Goal: Task Accomplishment & Management: Manage account settings

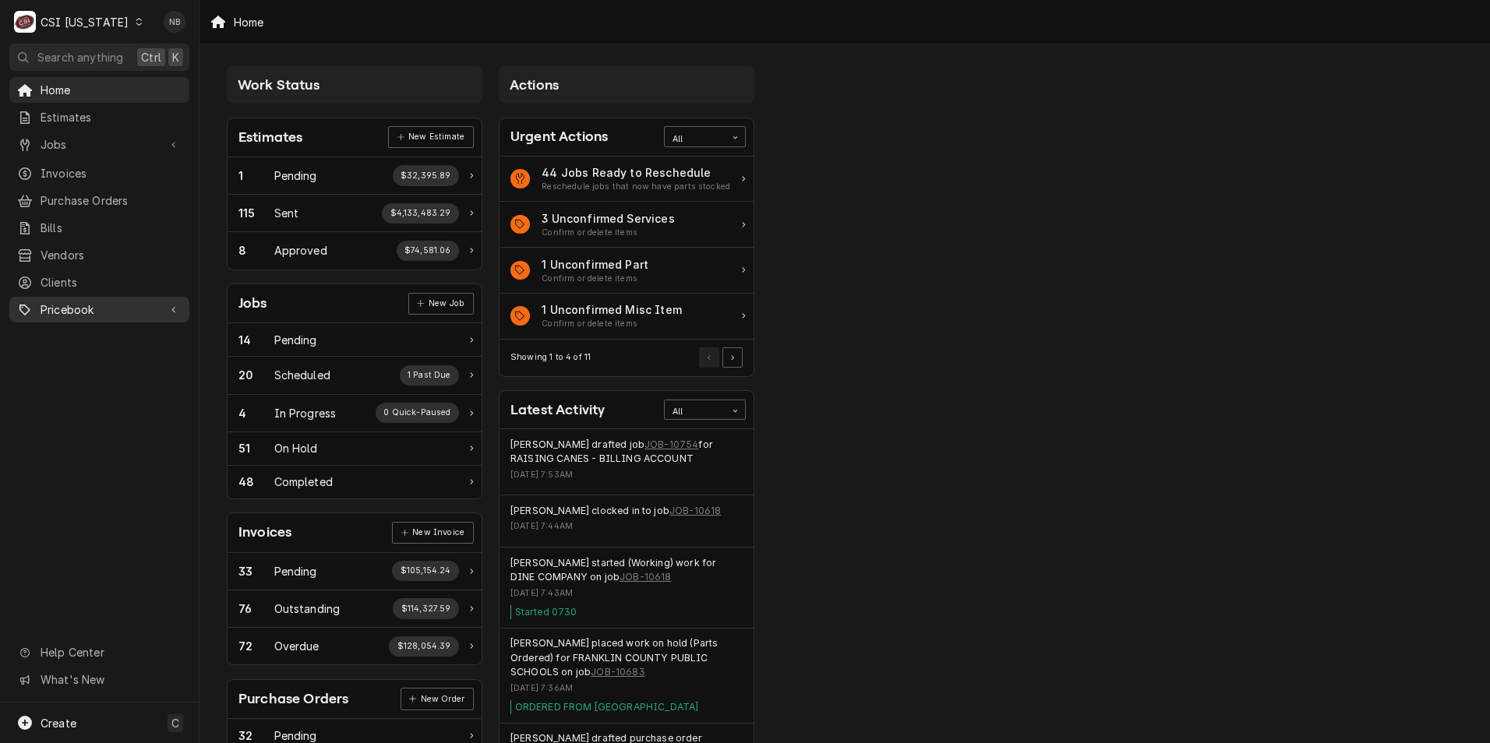
click at [92, 300] on div "Pricebook" at bounding box center [99, 309] width 174 height 19
click at [119, 361] on span "Parts & Materials" at bounding box center [111, 364] width 141 height 16
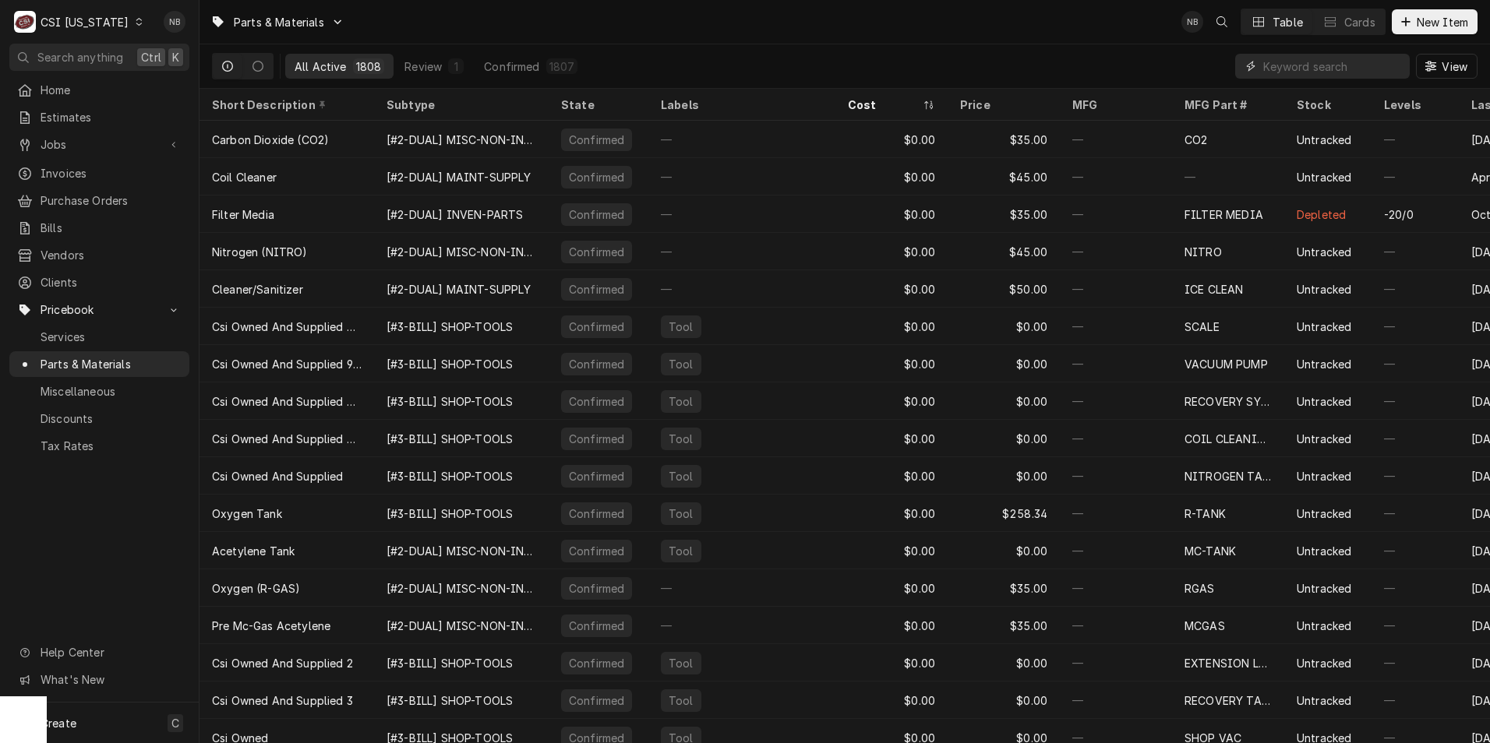
click at [1303, 65] on input "Dynamic Content Wrapper" at bounding box center [1332, 66] width 139 height 25
paste input "PIT60077901"
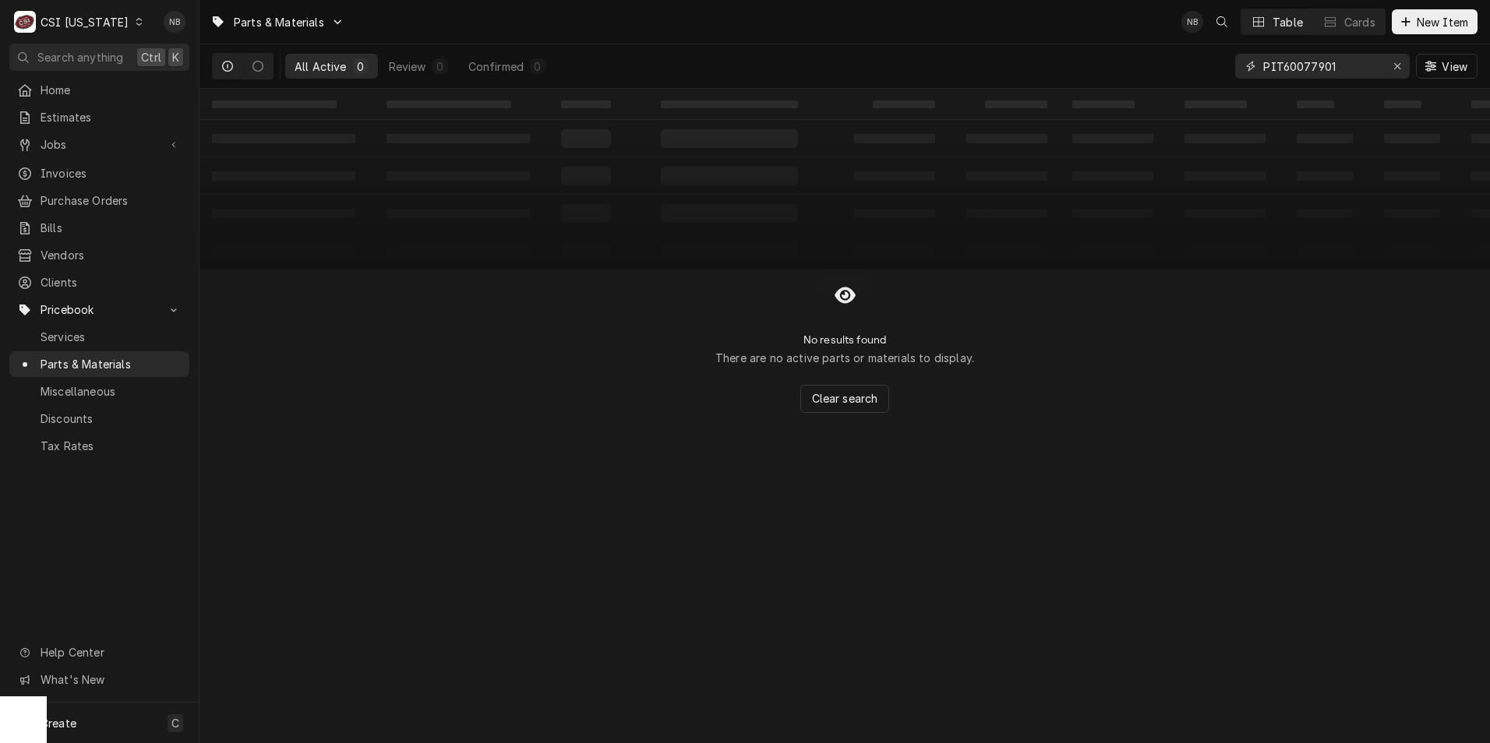
click at [1279, 72] on input "PIT60077901" at bounding box center [1321, 66] width 117 height 25
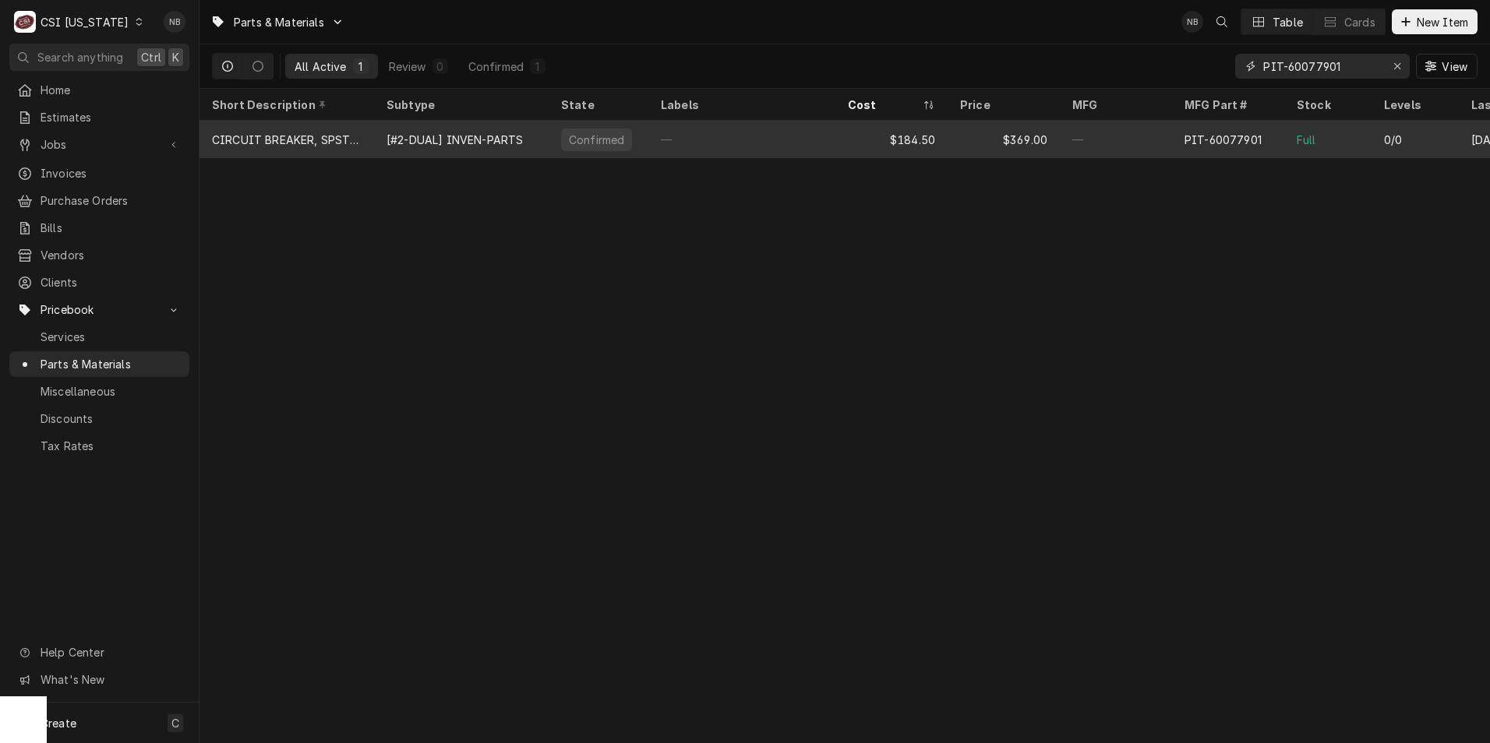
type input "PIT-60077901"
click at [793, 129] on div "—" at bounding box center [741, 139] width 187 height 37
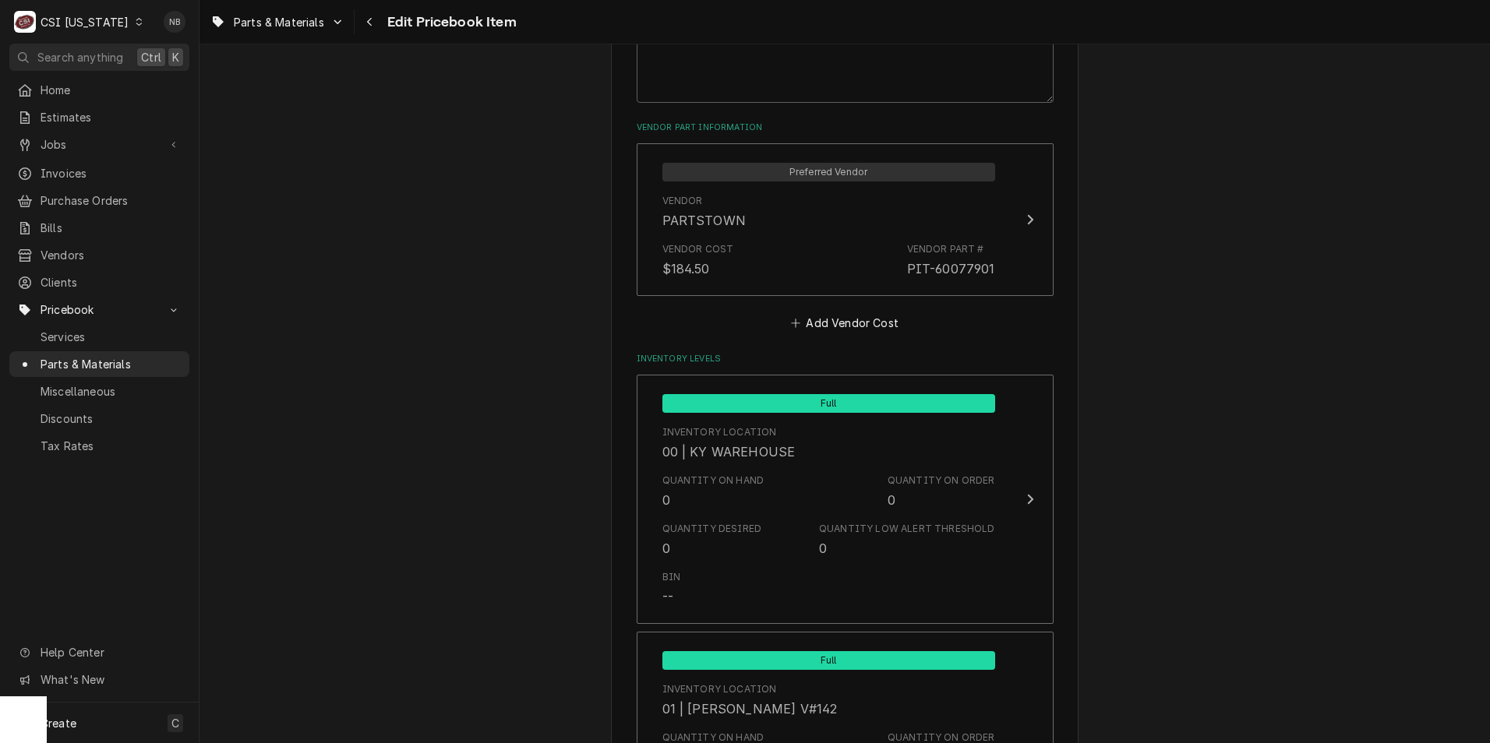
scroll to position [1403, 0]
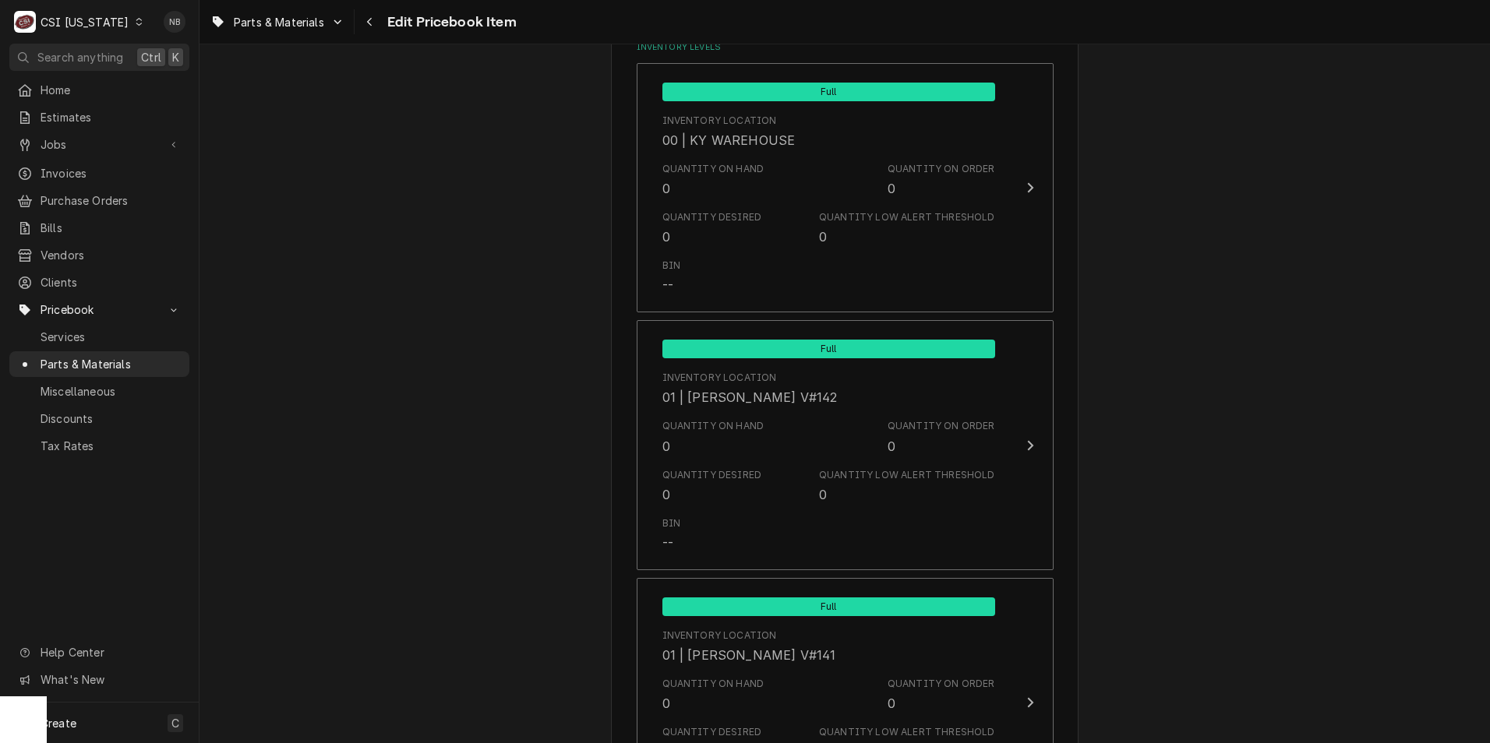
click at [63, 14] on div "CSI Kentucky" at bounding box center [85, 22] width 88 height 16
click at [204, 79] on div "CSI St. [PERSON_NAME]" at bounding box center [243, 85] width 206 height 16
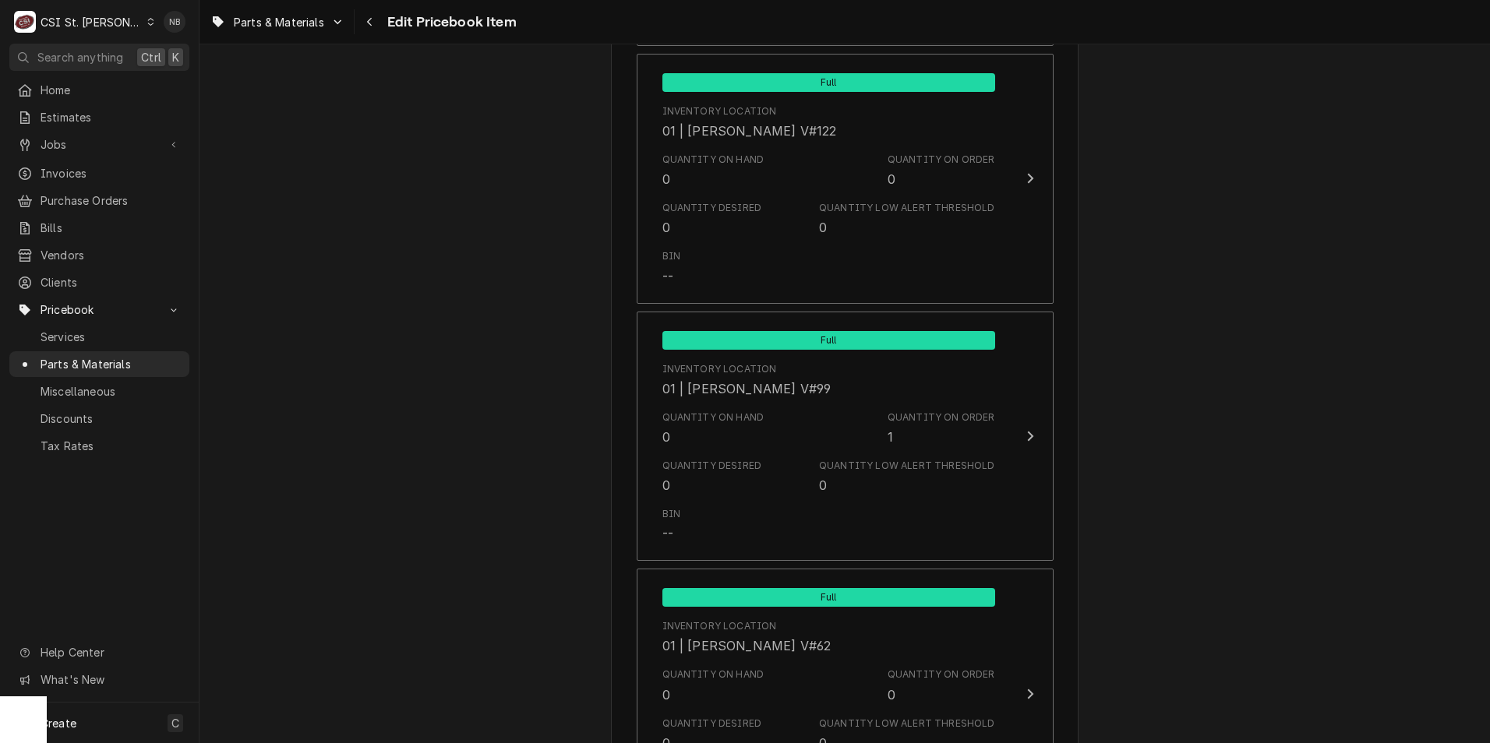
scroll to position [5298, 0]
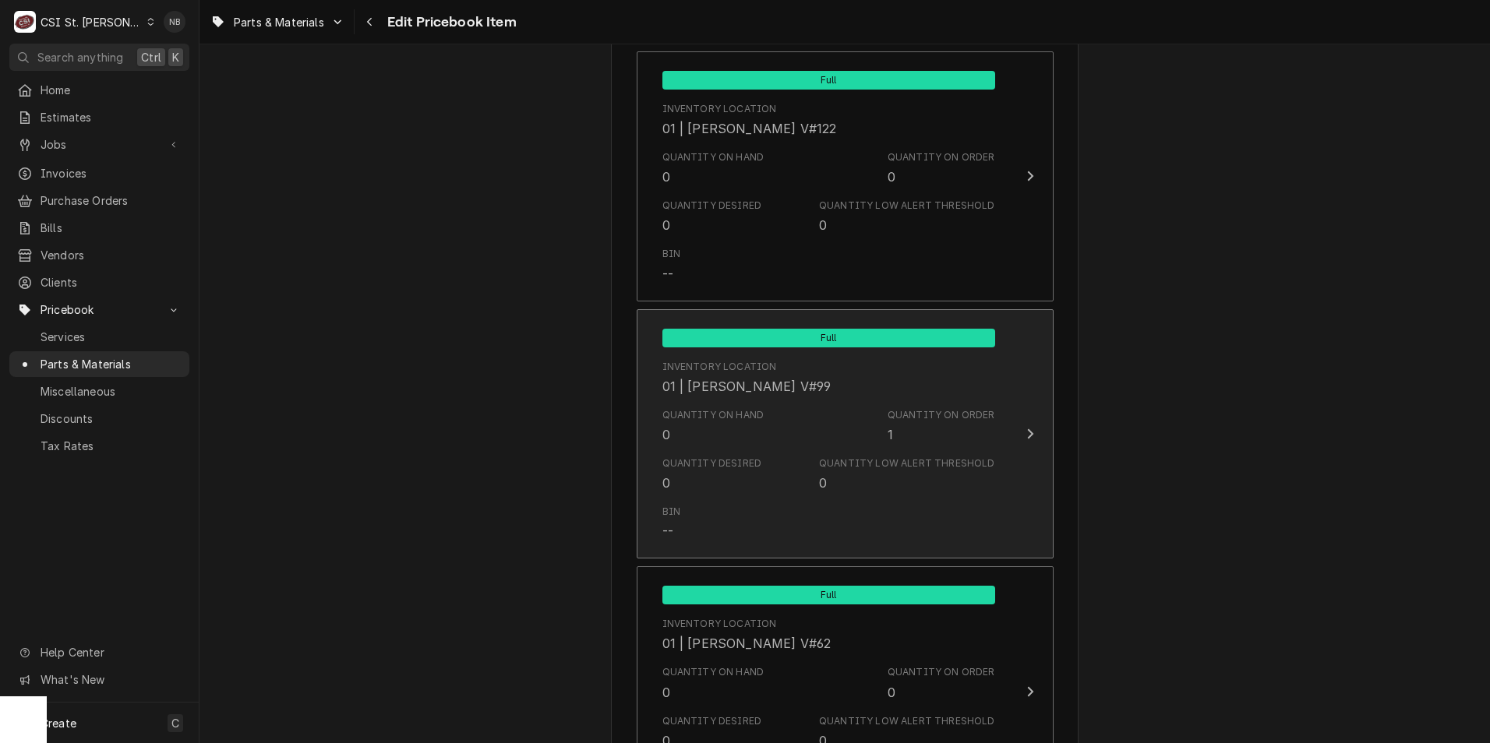
click at [881, 499] on div "Bin --" at bounding box center [828, 523] width 333 height 48
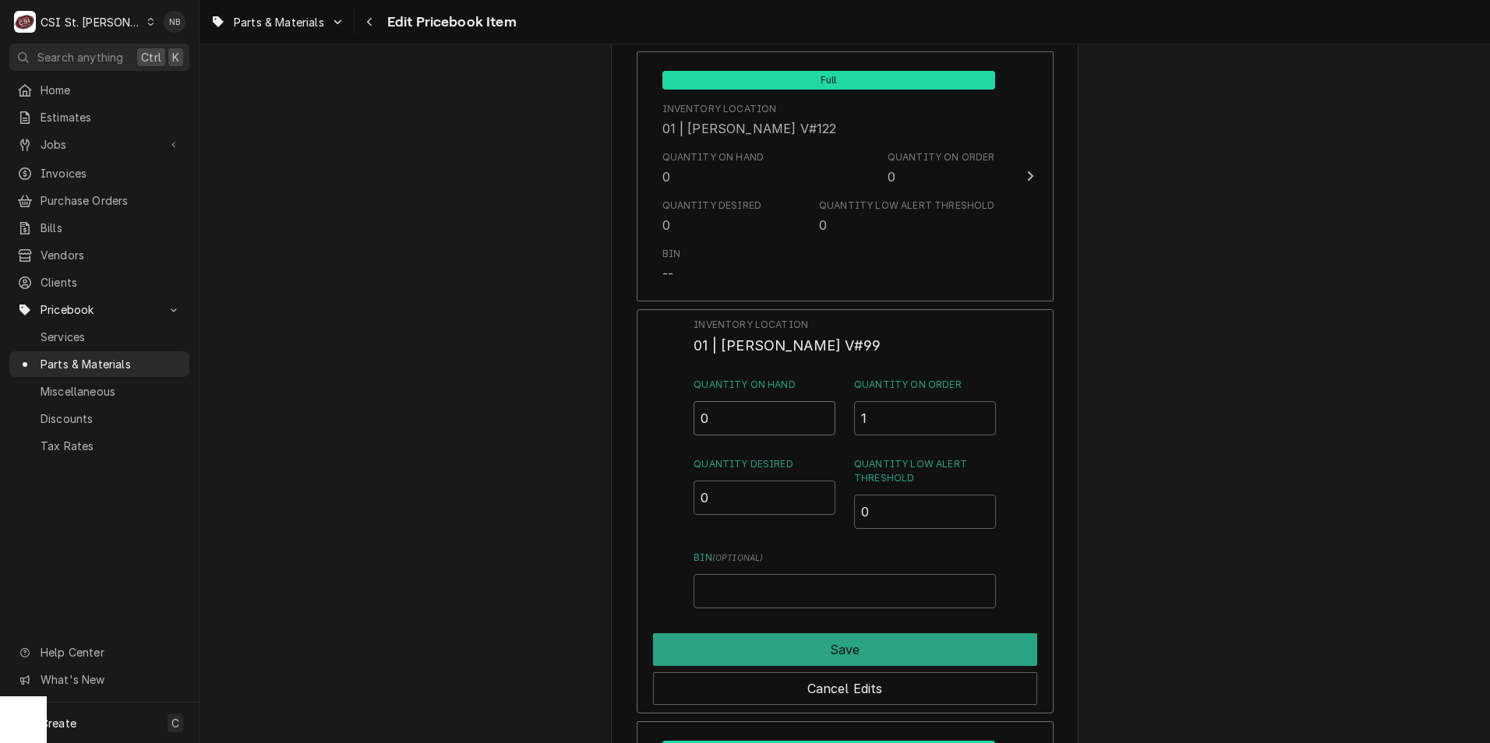
click at [739, 401] on input "0" at bounding box center [764, 418] width 142 height 34
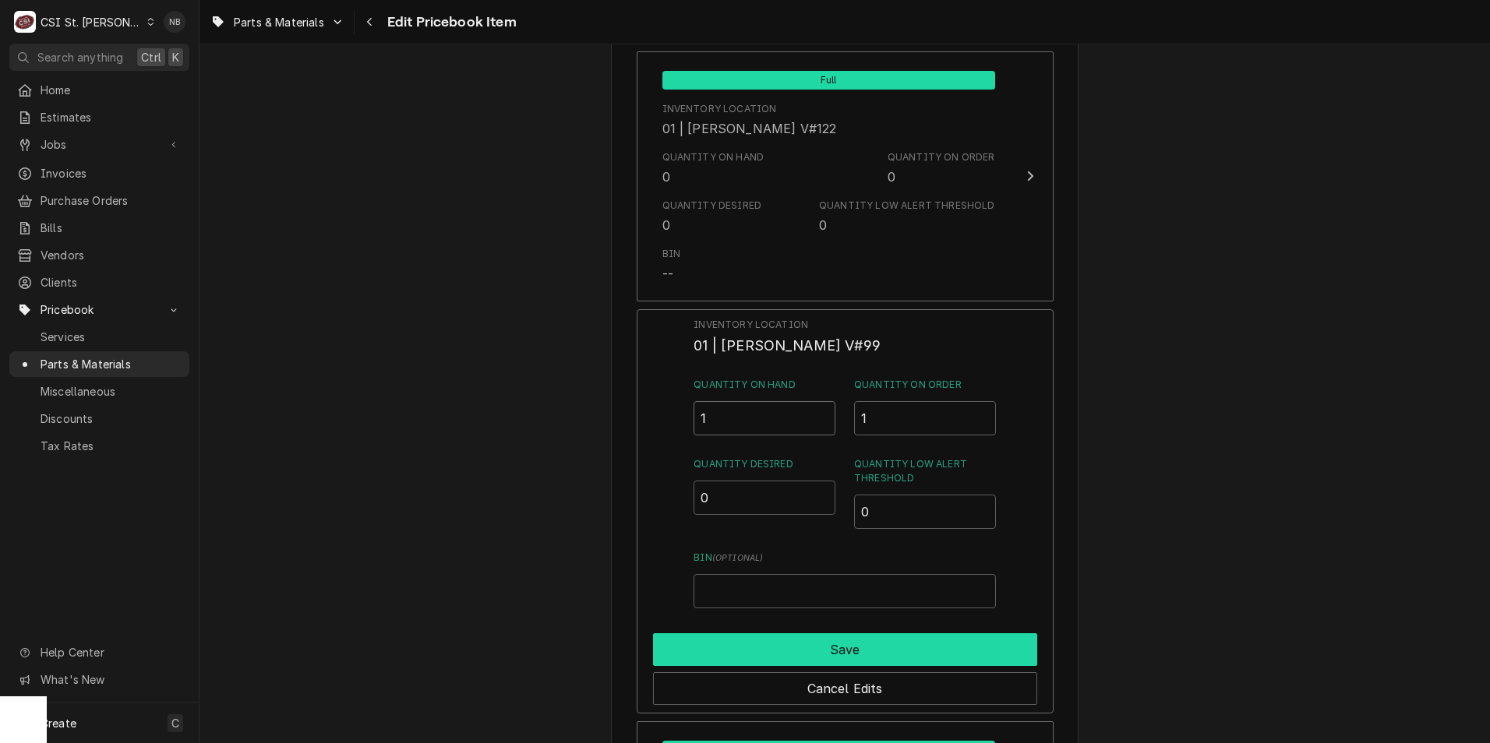
type input "1"
click at [805, 633] on button "Save" at bounding box center [845, 649] width 384 height 33
type textarea "x"
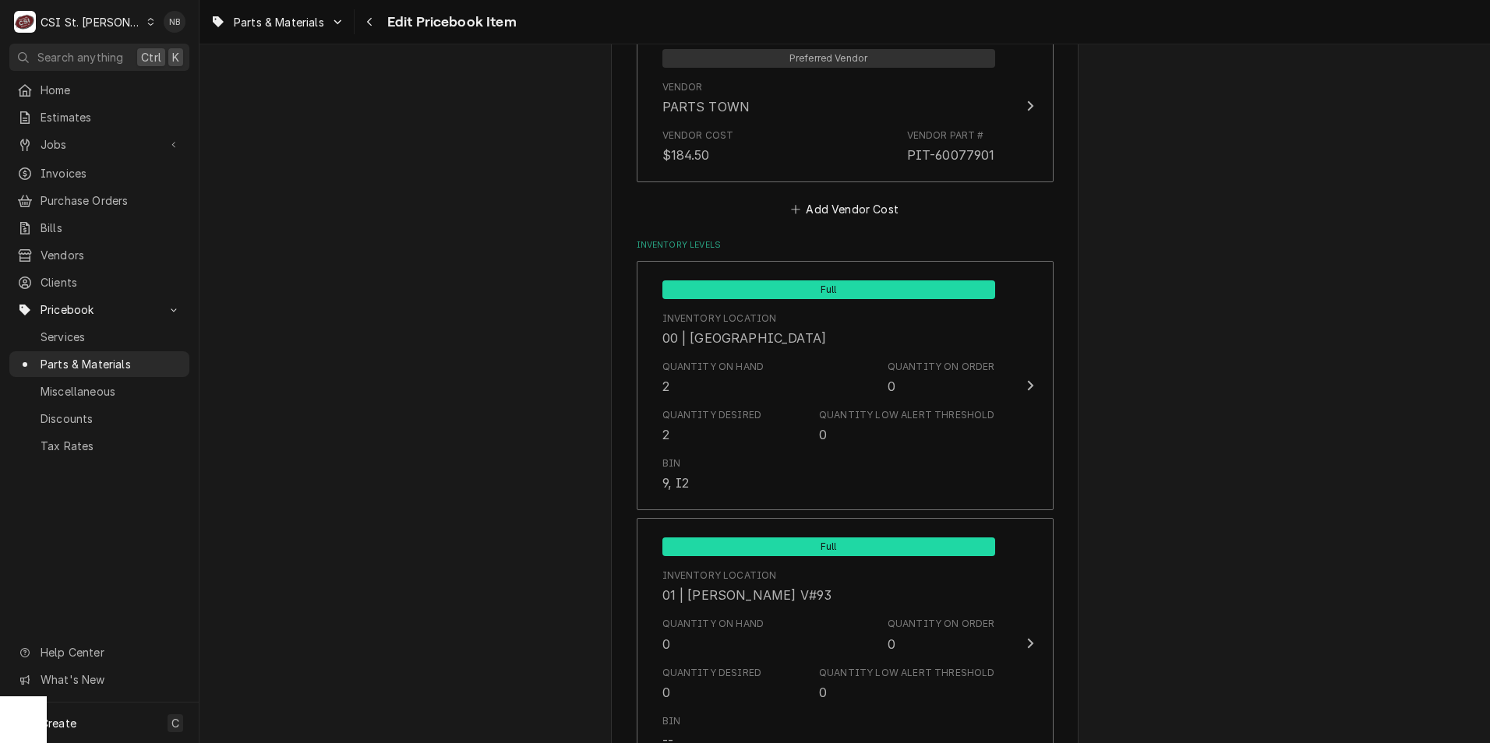
scroll to position [1013, 0]
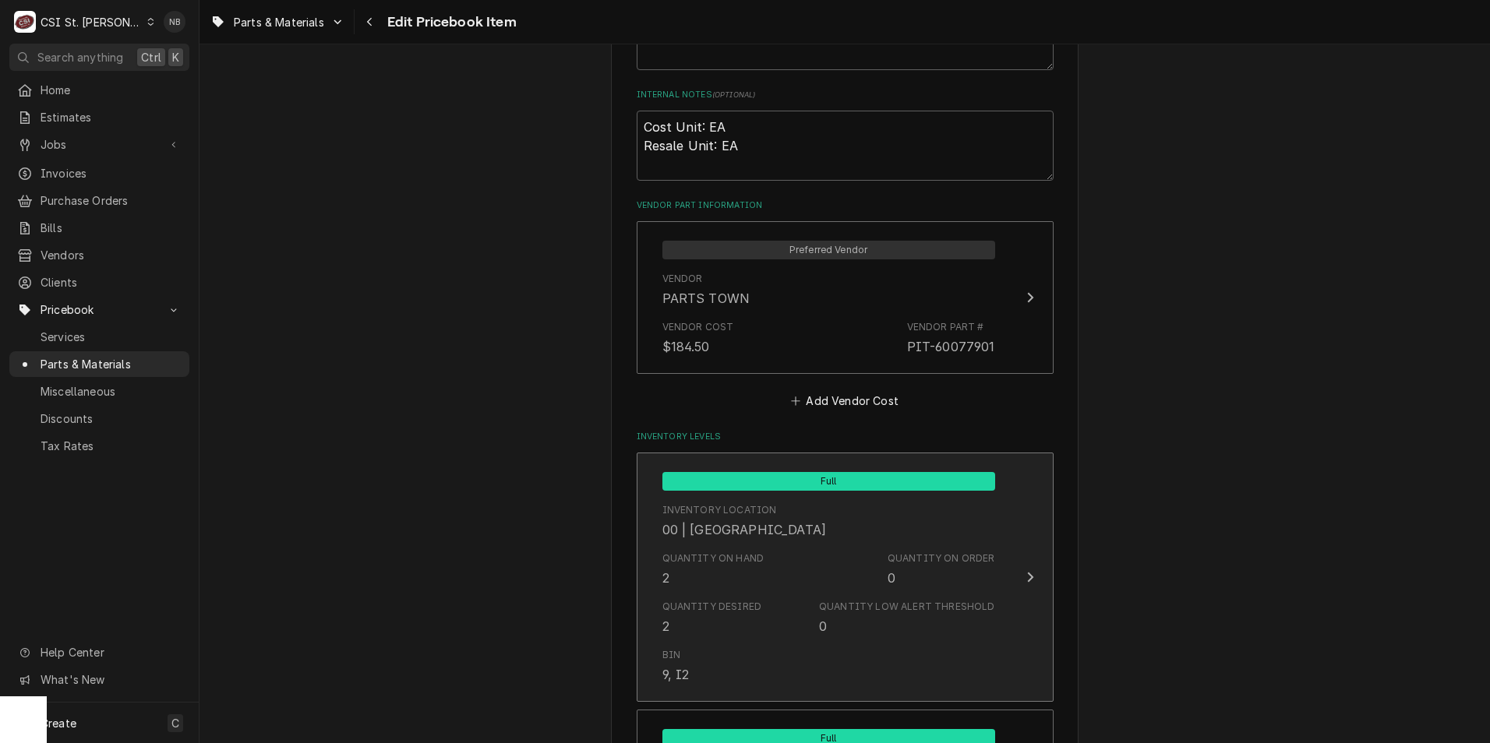
click at [903, 546] on div "Quantity on Hand 2 Quantity on Order 0" at bounding box center [828, 569] width 333 height 48
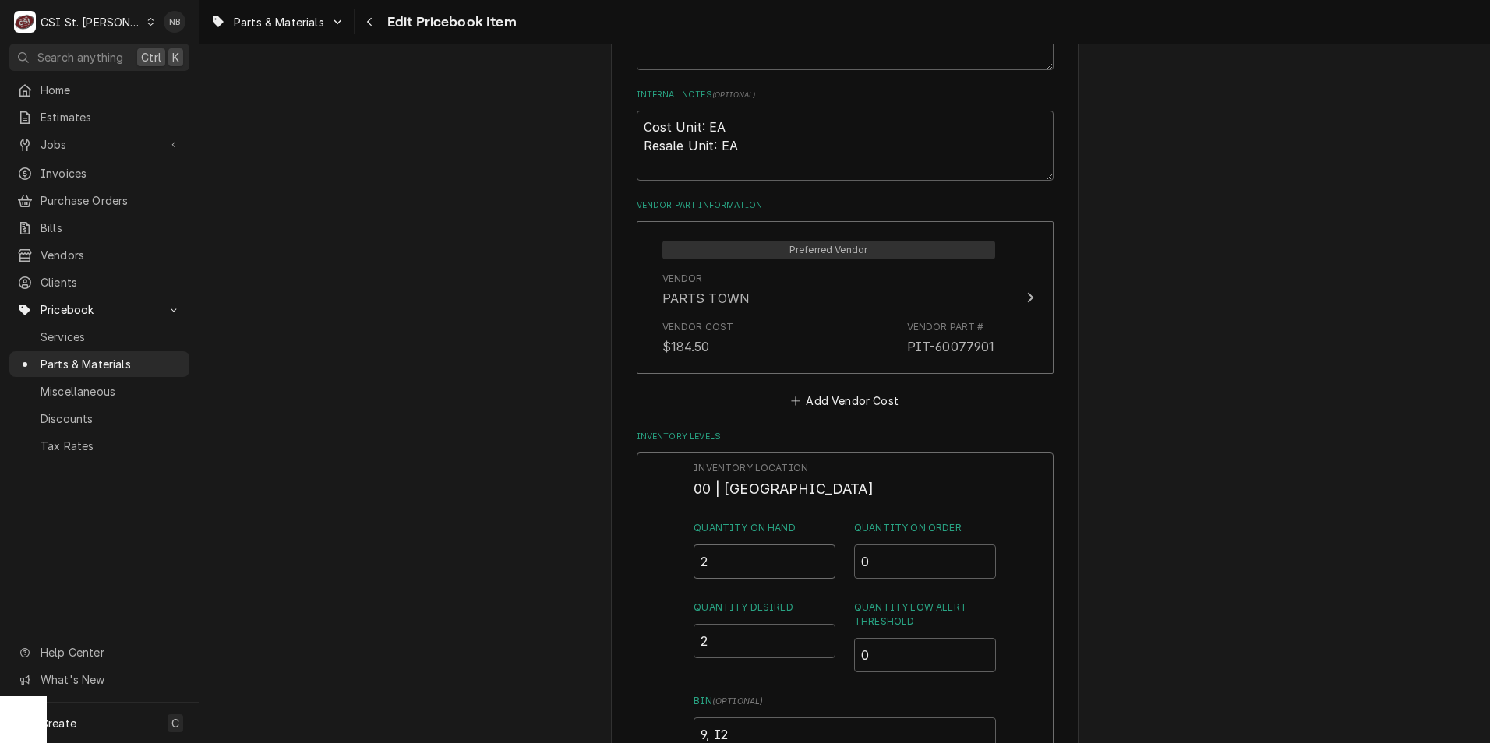
click at [755, 564] on input "2" at bounding box center [764, 562] width 142 height 34
type input "1"
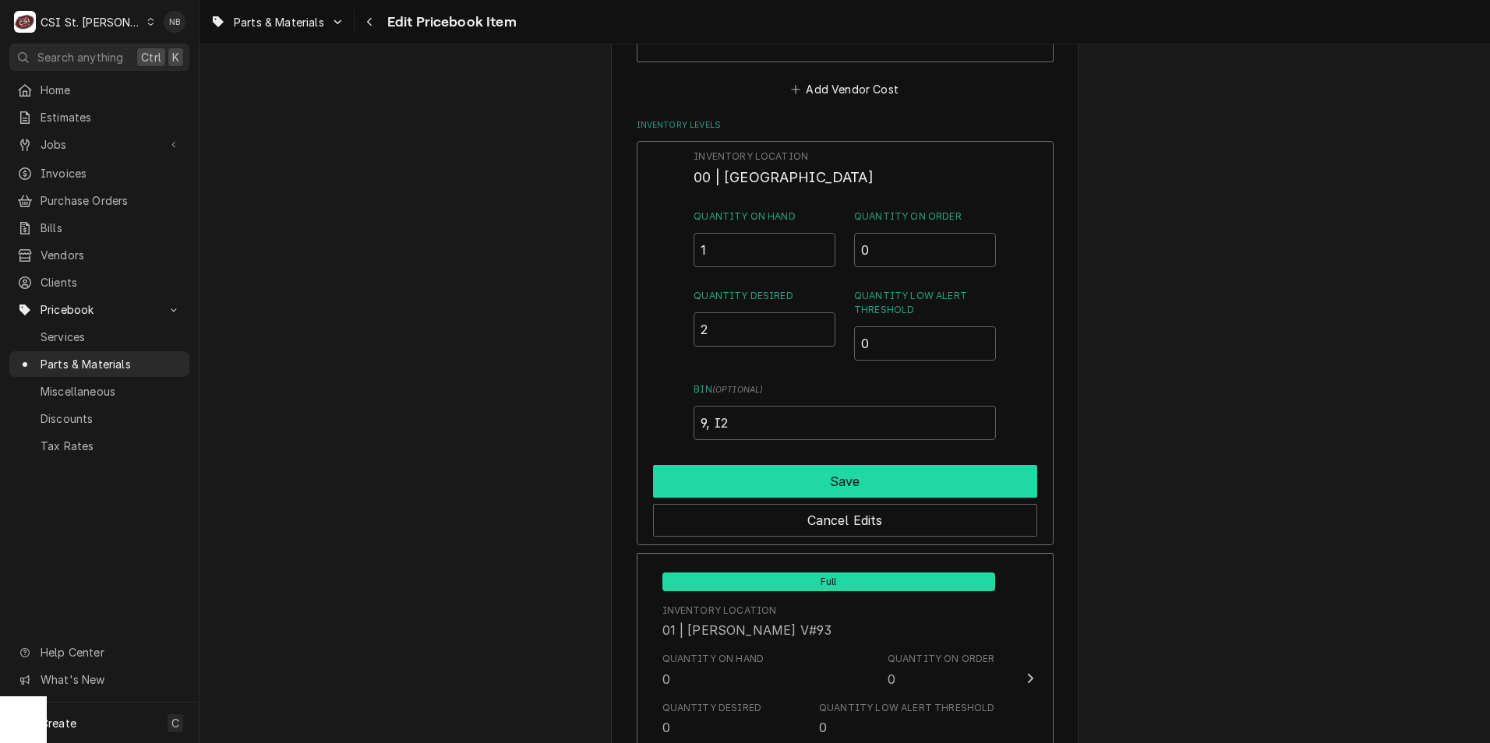
click at [884, 489] on button "Save" at bounding box center [845, 481] width 384 height 33
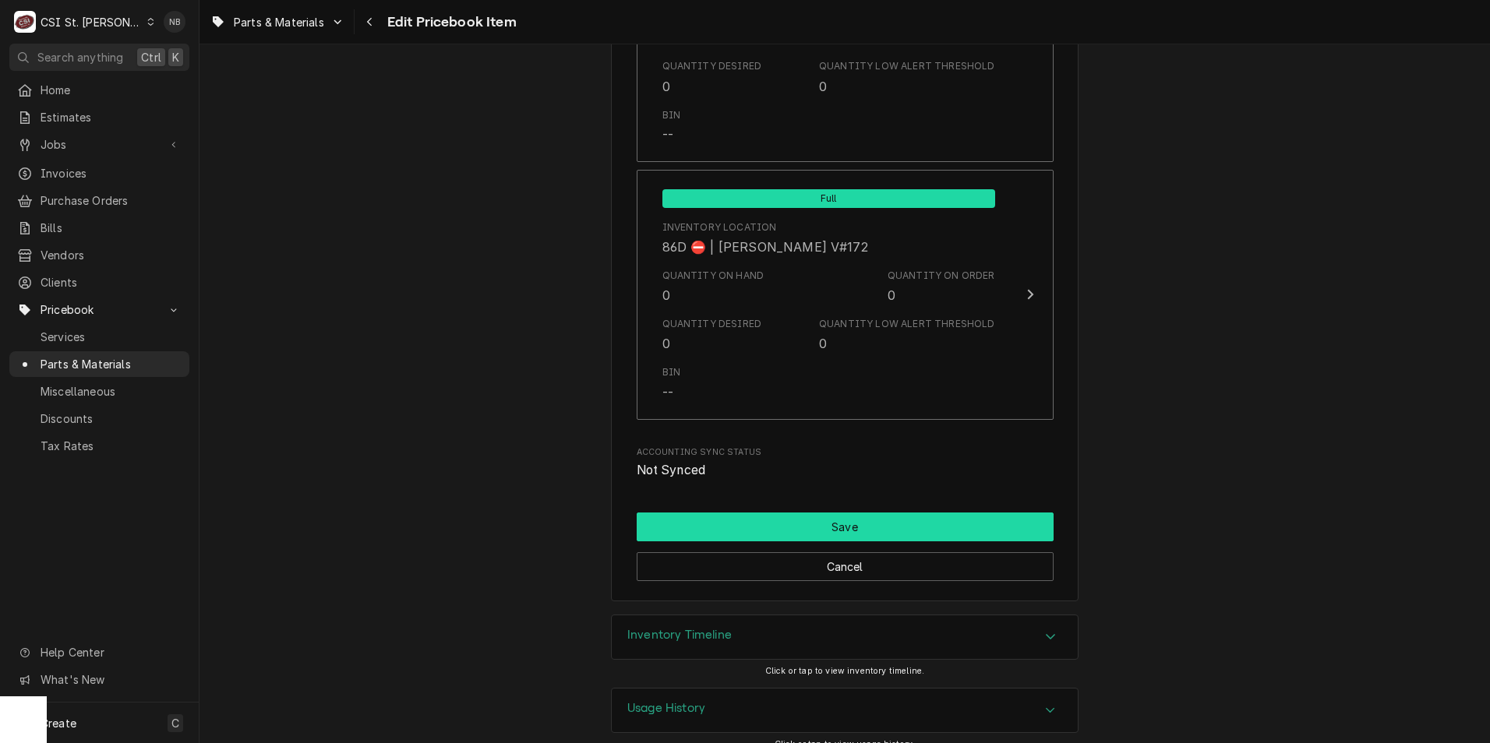
click at [913, 513] on button "Save" at bounding box center [845, 527] width 417 height 29
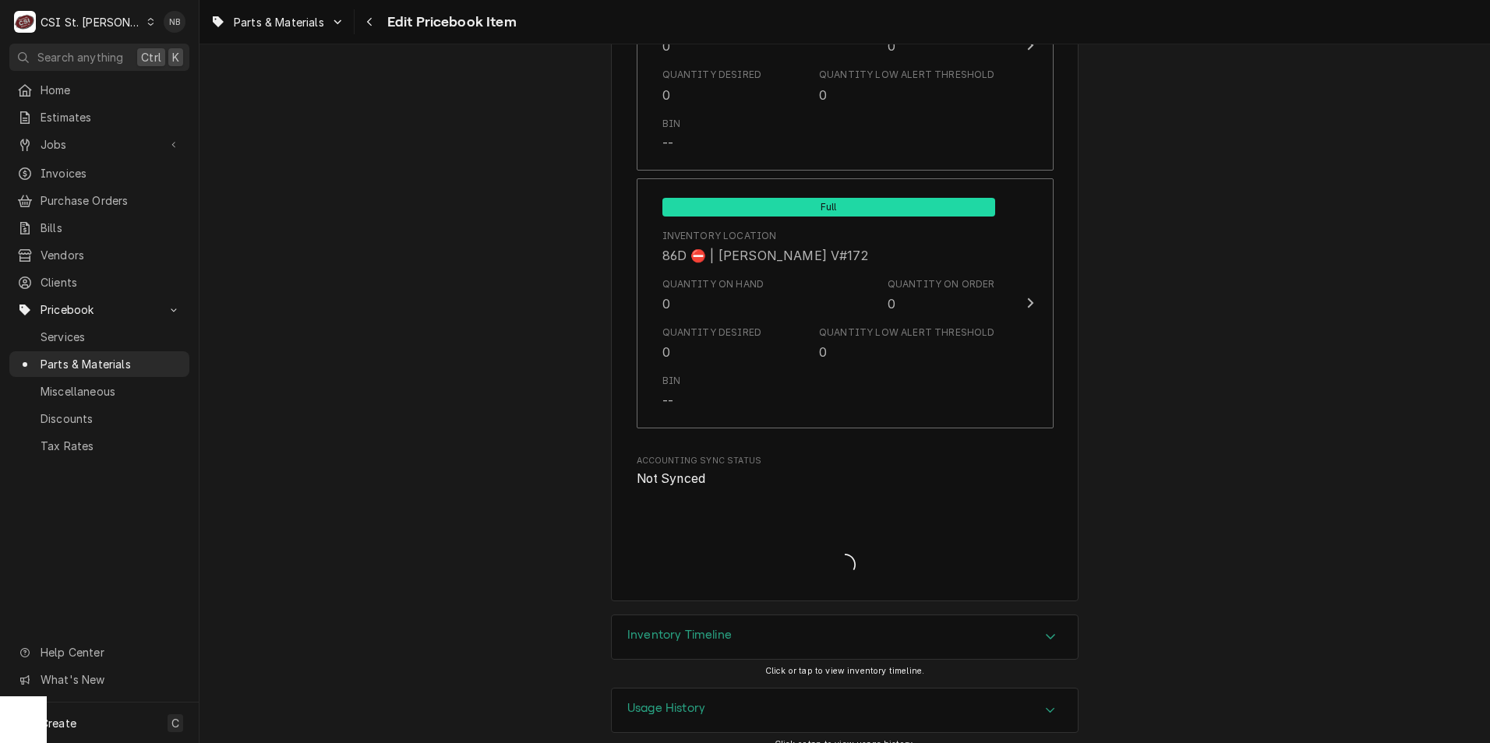
type textarea "x"
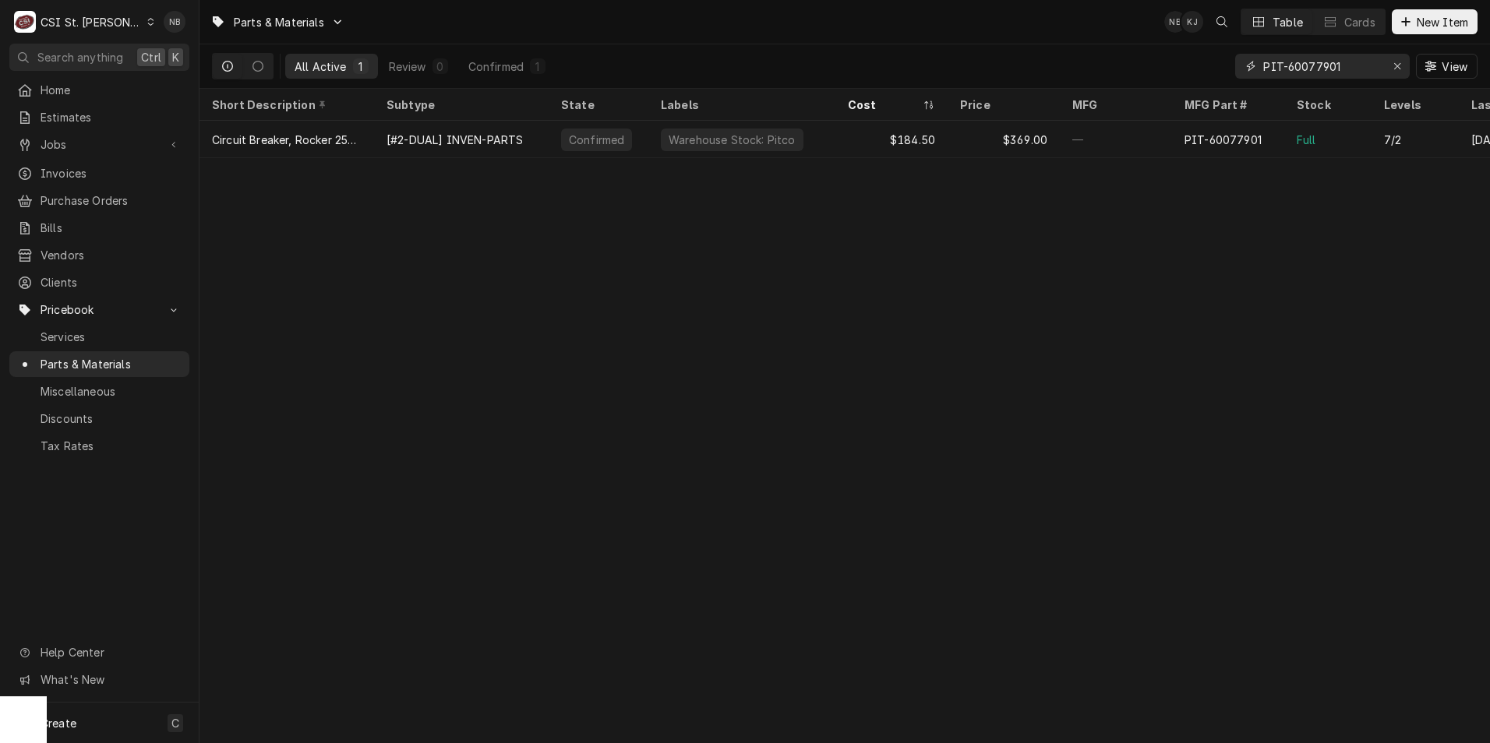
click at [1389, 64] on div "Erase input" at bounding box center [1397, 66] width 16 height 16
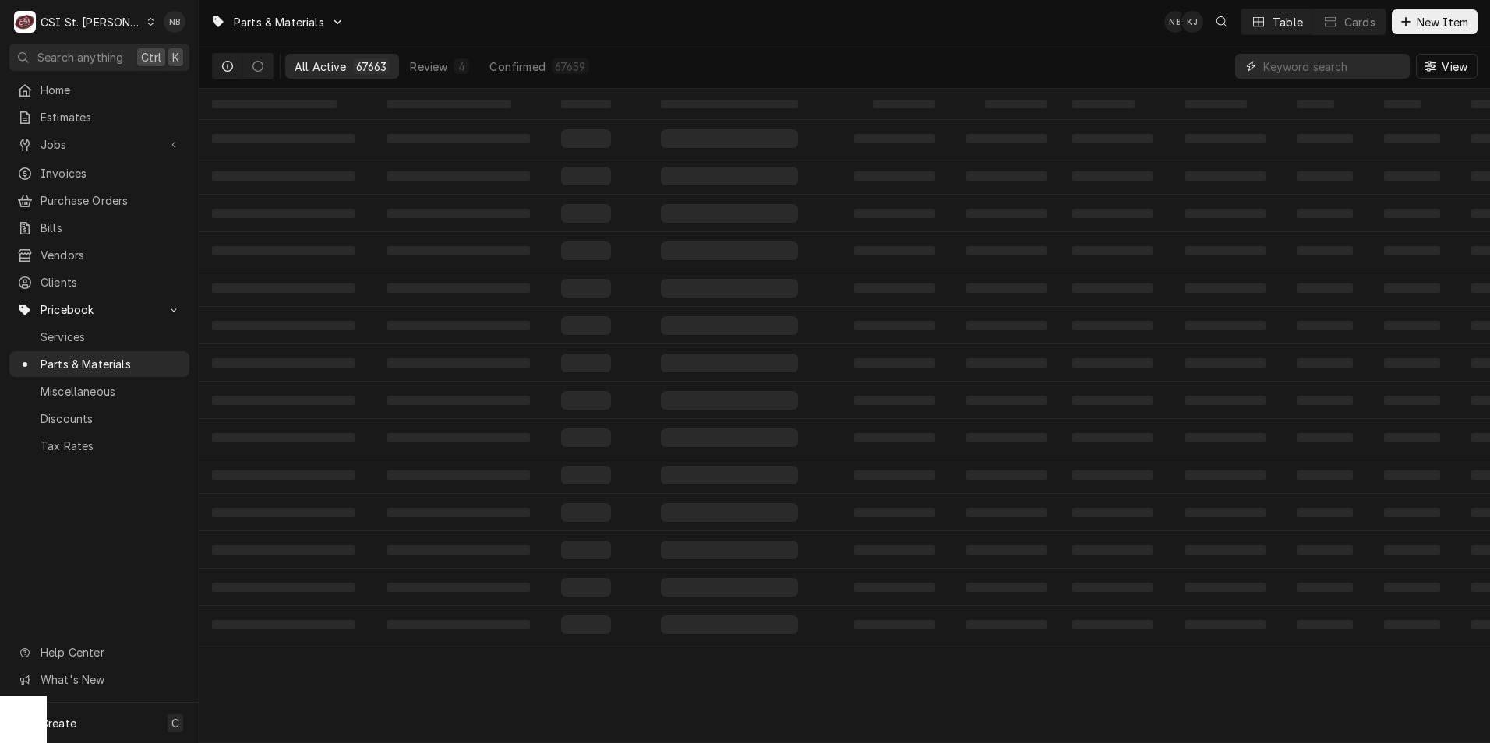
paste input "PIT60143513"
click at [1279, 68] on input "PIT60143513" at bounding box center [1321, 66] width 117 height 25
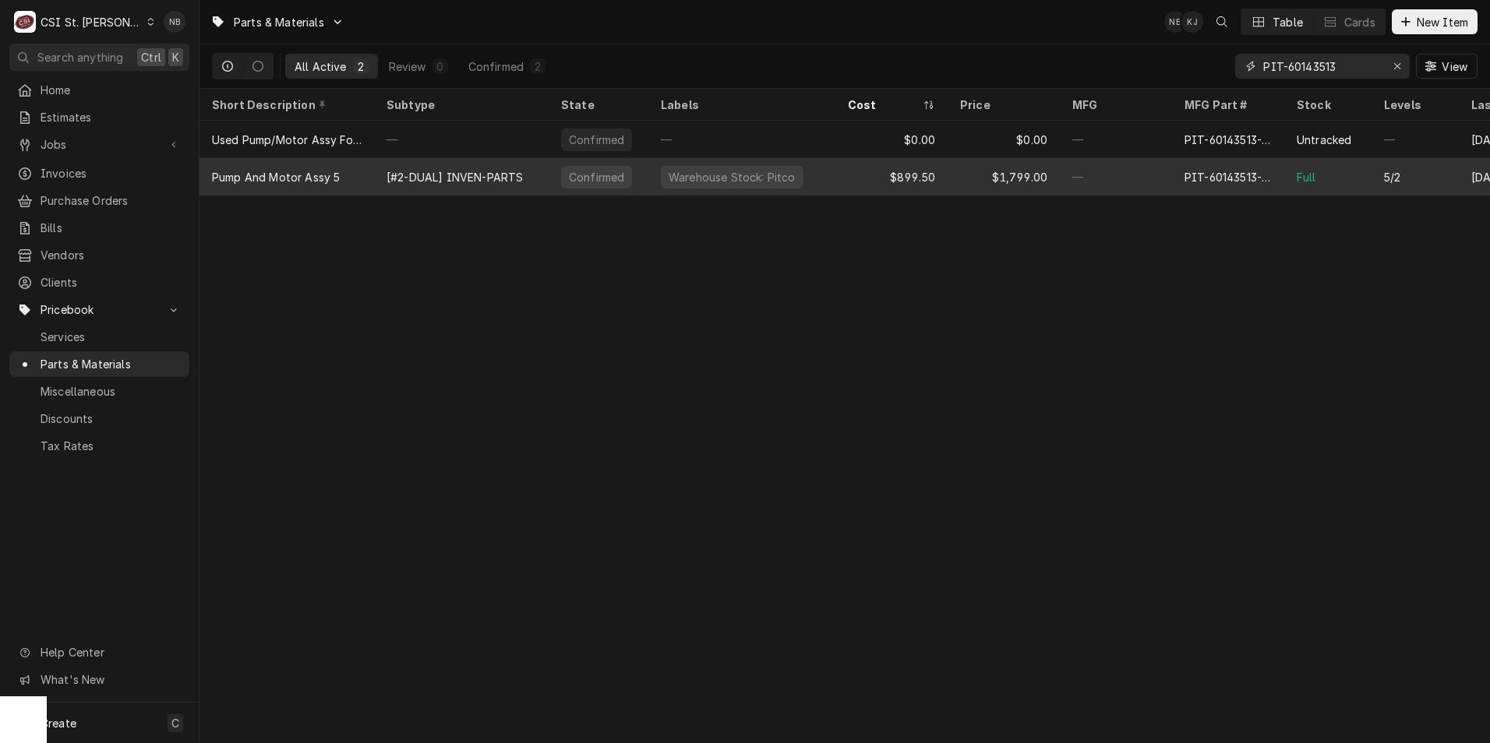
type input "PIT-60143513"
click at [960, 179] on div "$1,799.00" at bounding box center [1003, 176] width 112 height 37
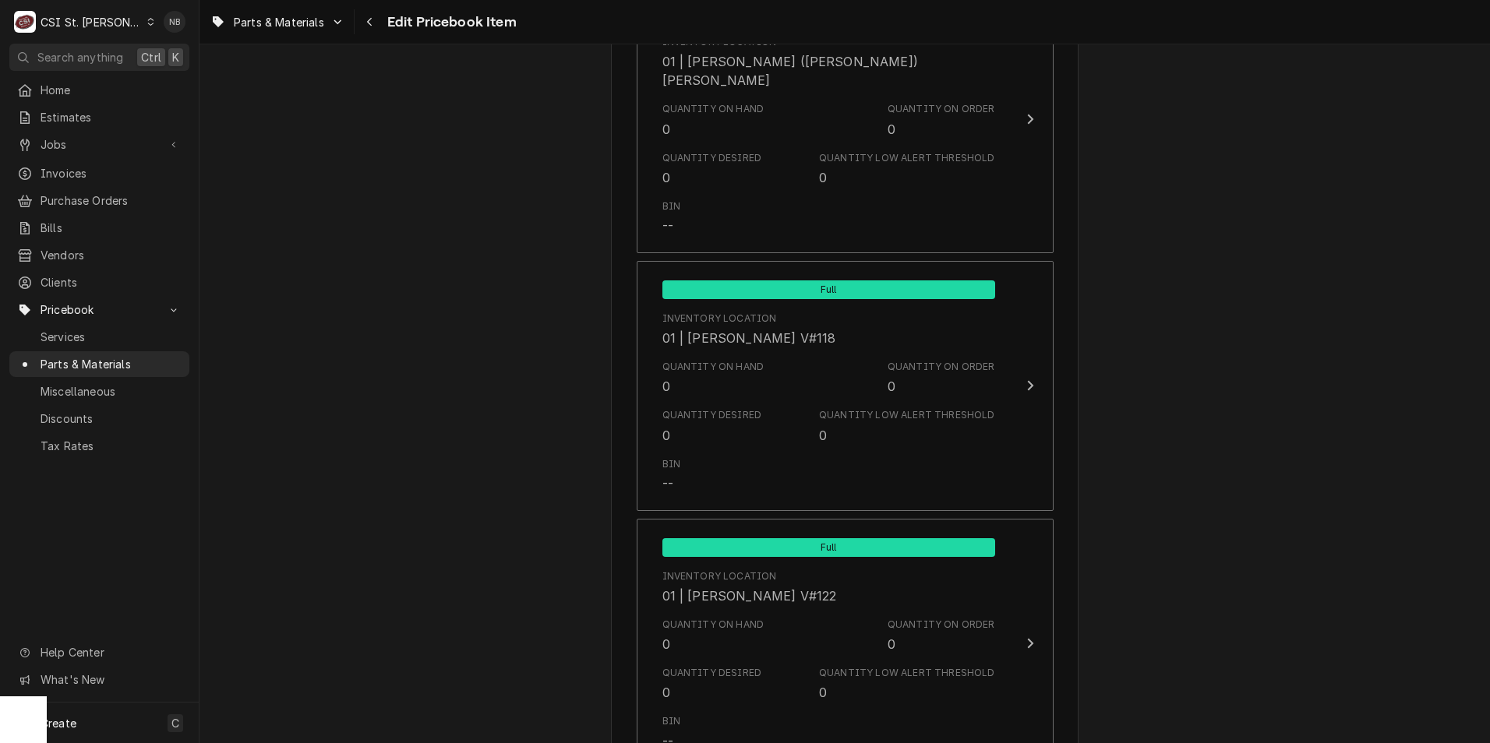
scroll to position [5220, 0]
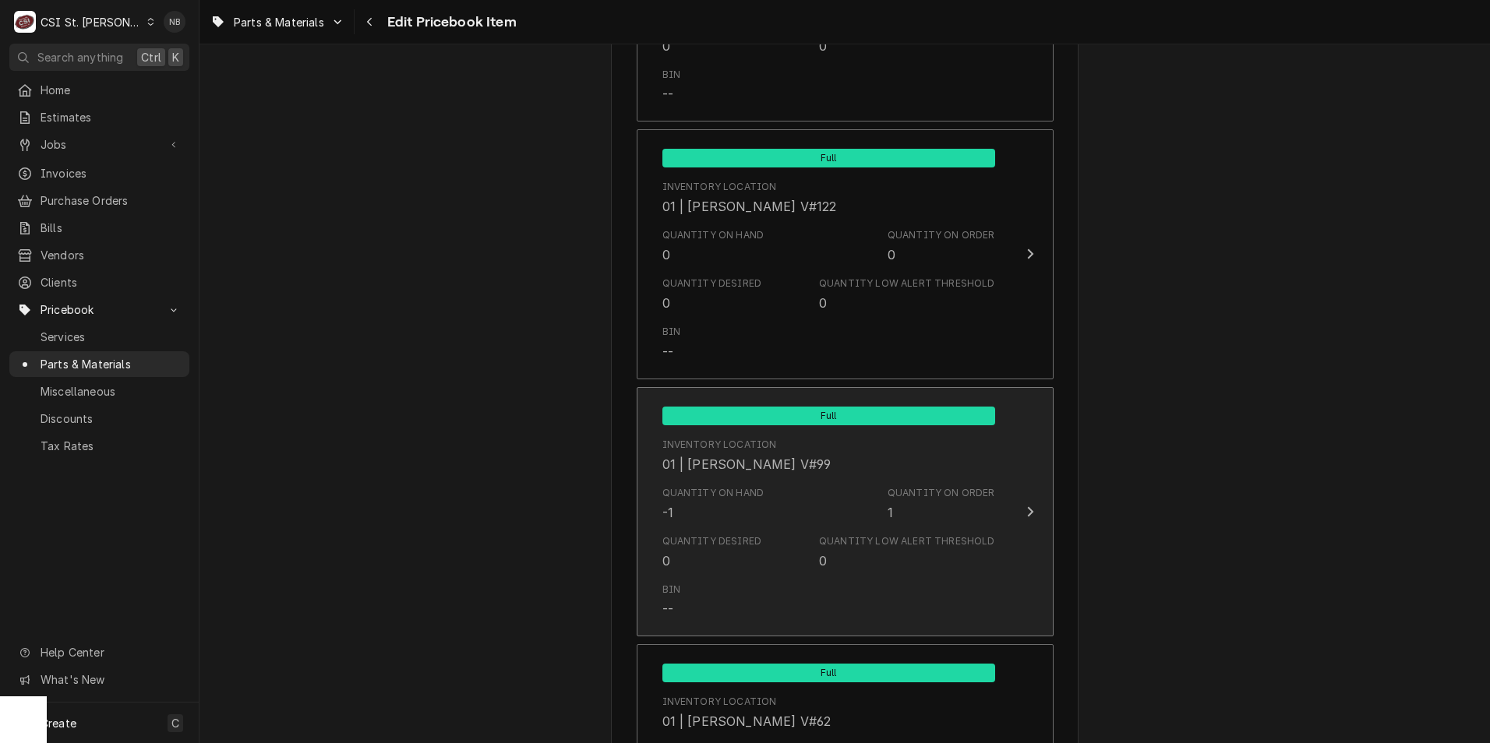
click at [800, 528] on div "Quantity Desired 0 Quantity Low Alert Threshold 0" at bounding box center [828, 552] width 333 height 48
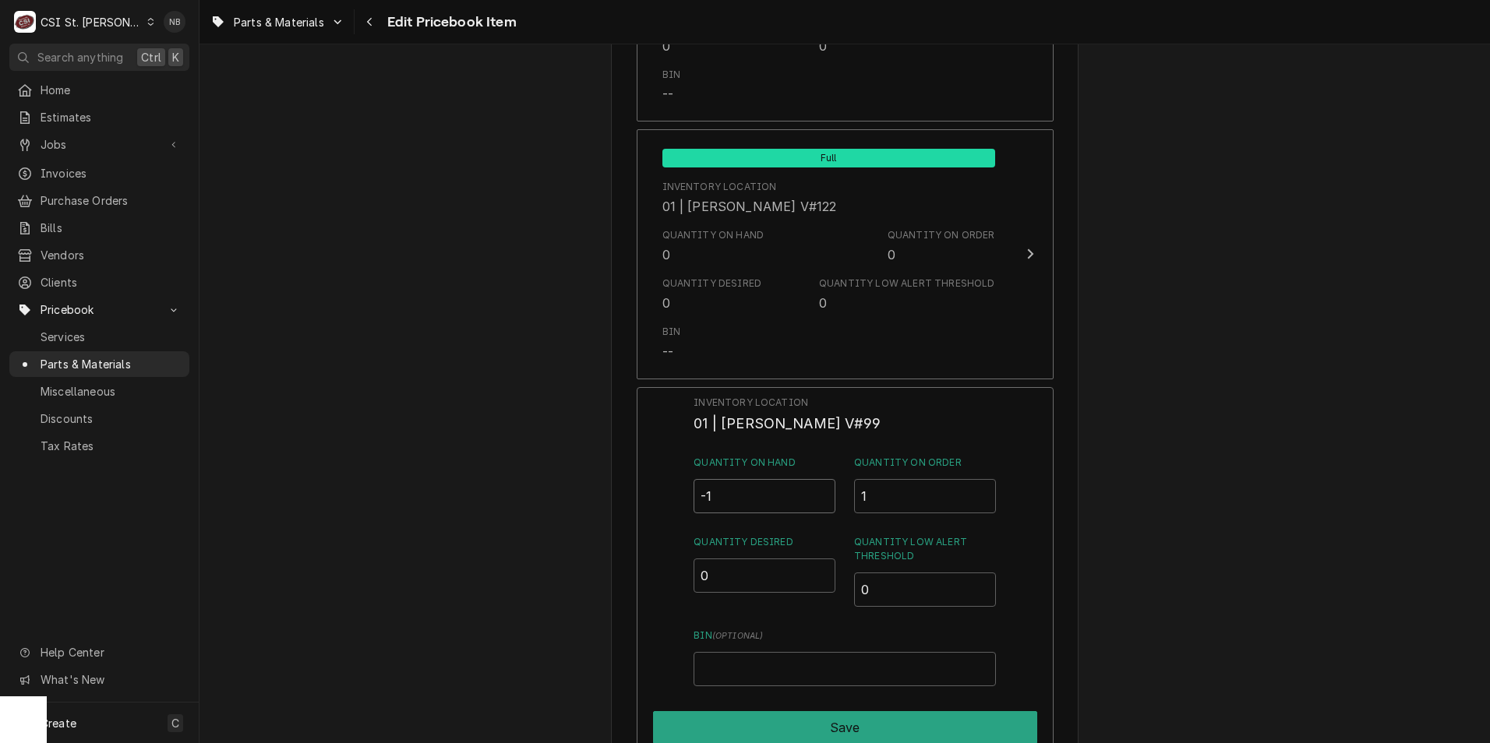
drag, startPoint x: 753, startPoint y: 479, endPoint x: 383, endPoint y: 427, distance: 374.5
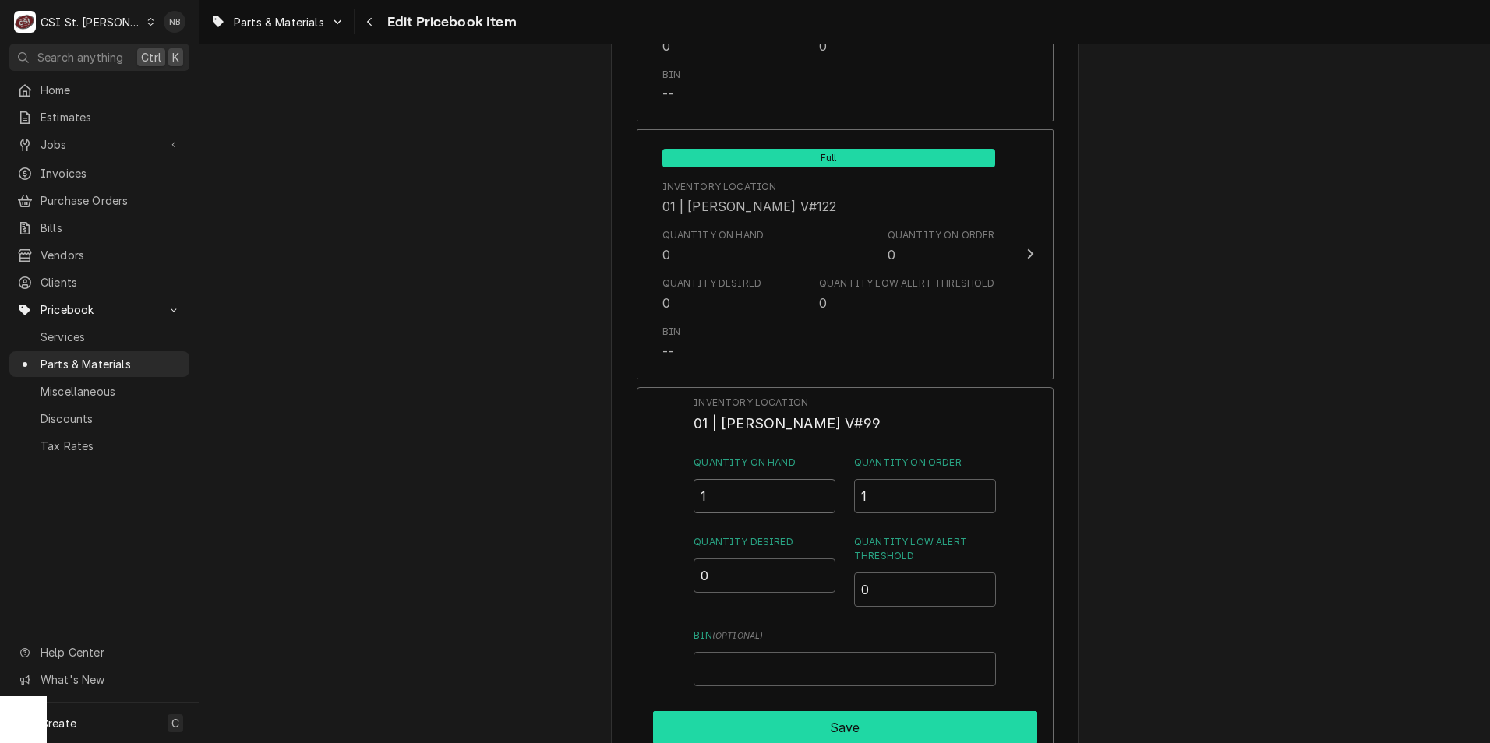
type input "1"
click at [831, 711] on button "Save" at bounding box center [845, 727] width 384 height 33
type textarea "x"
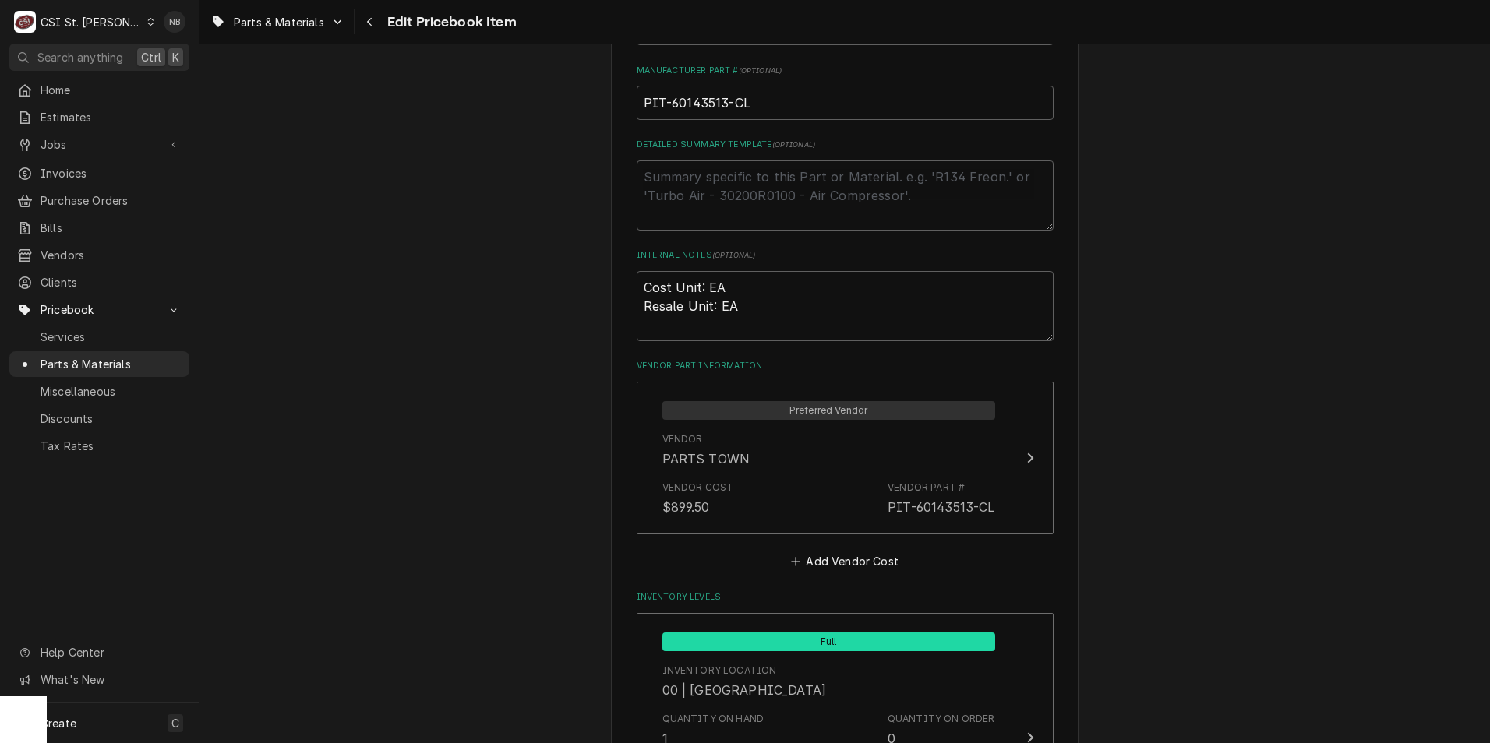
scroll to position [1013, 0]
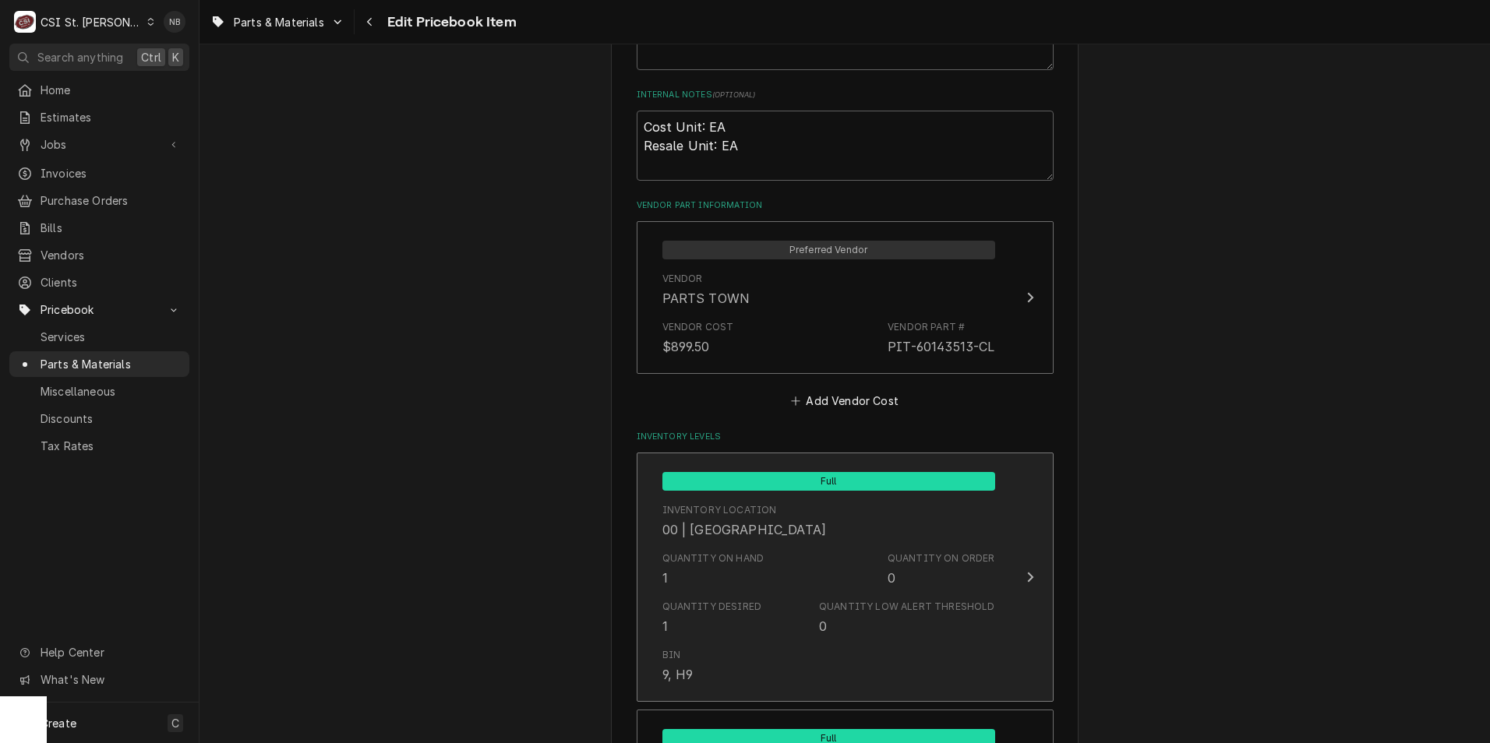
click at [796, 581] on div "Quantity on Hand 1 Quantity on Order 0" at bounding box center [828, 569] width 333 height 48
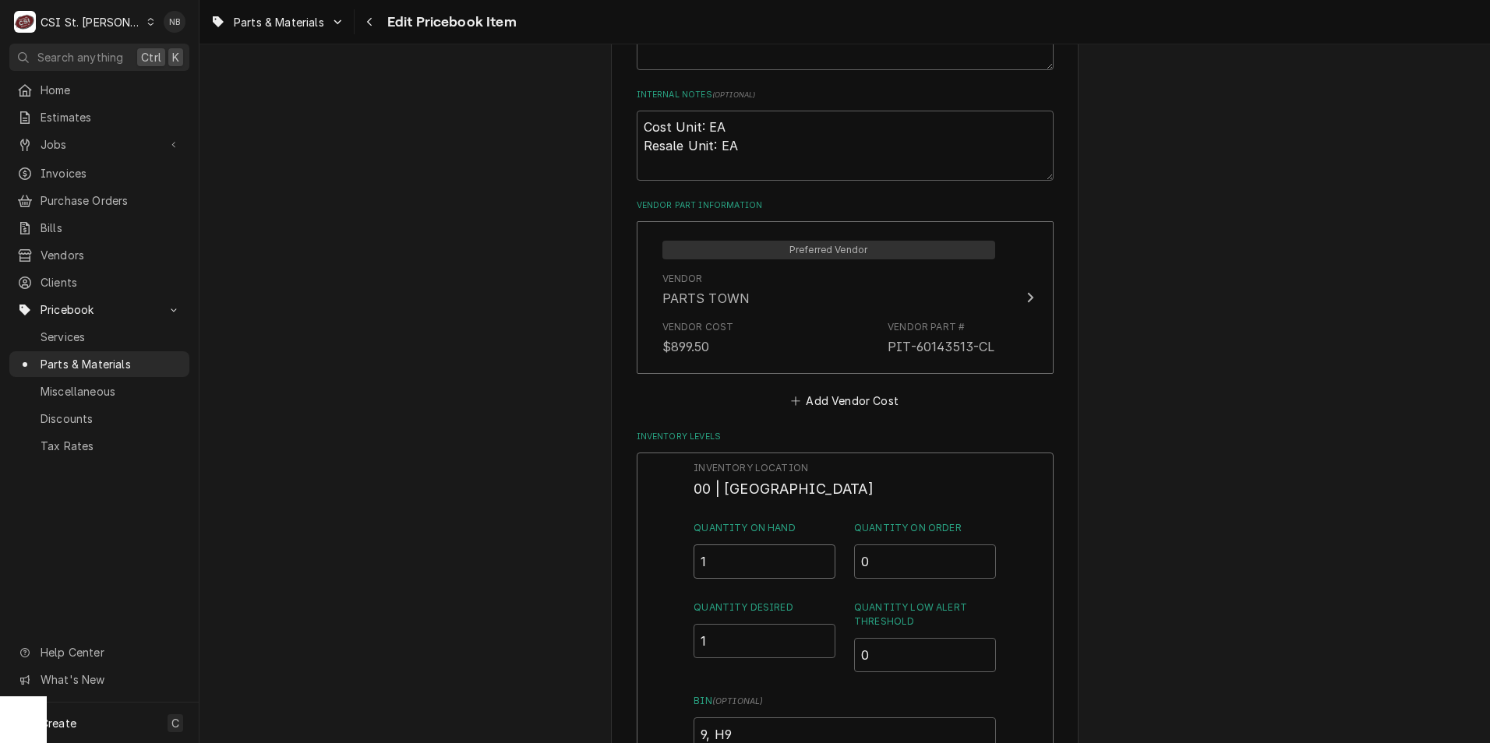
click at [721, 549] on input "1" at bounding box center [764, 562] width 142 height 34
type input "0"
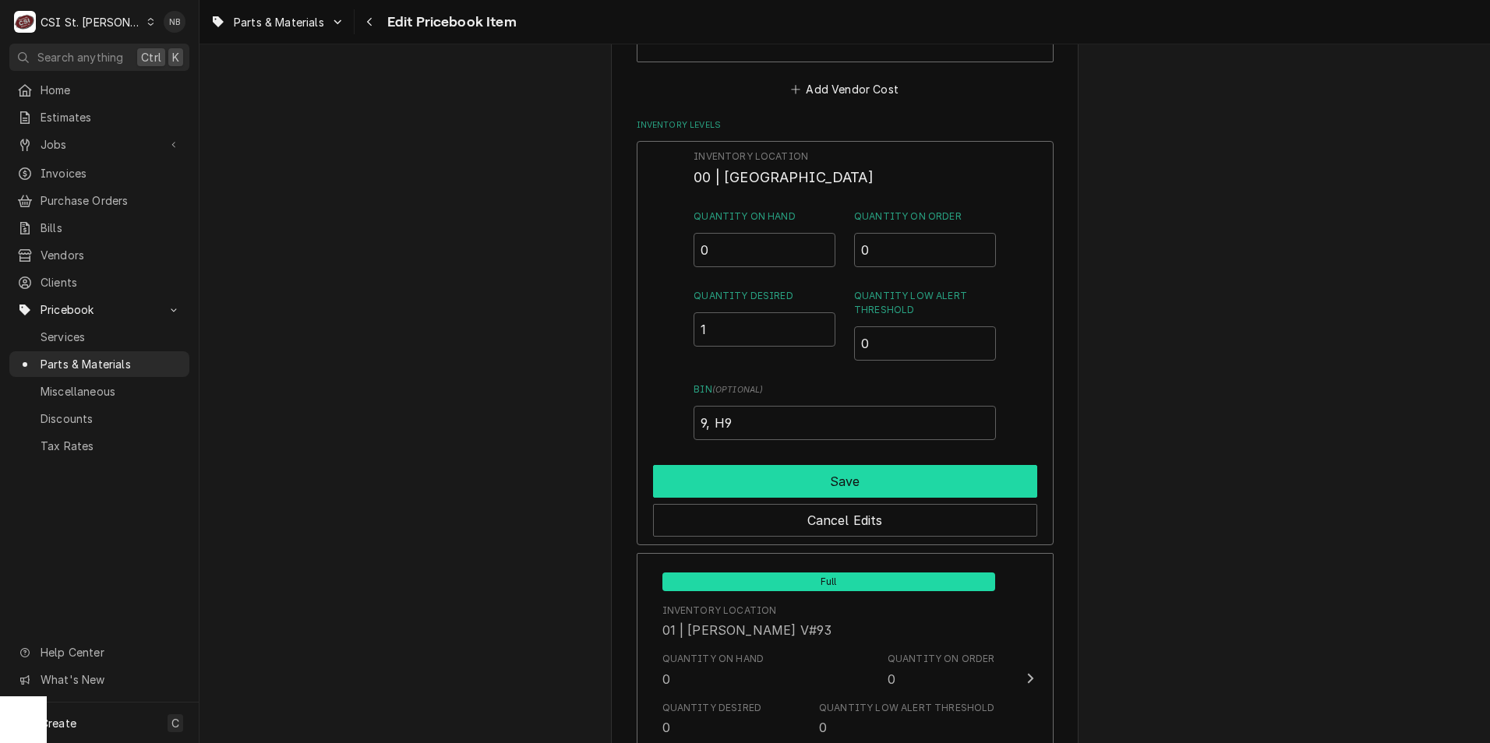
click at [855, 482] on button "Save" at bounding box center [845, 481] width 384 height 33
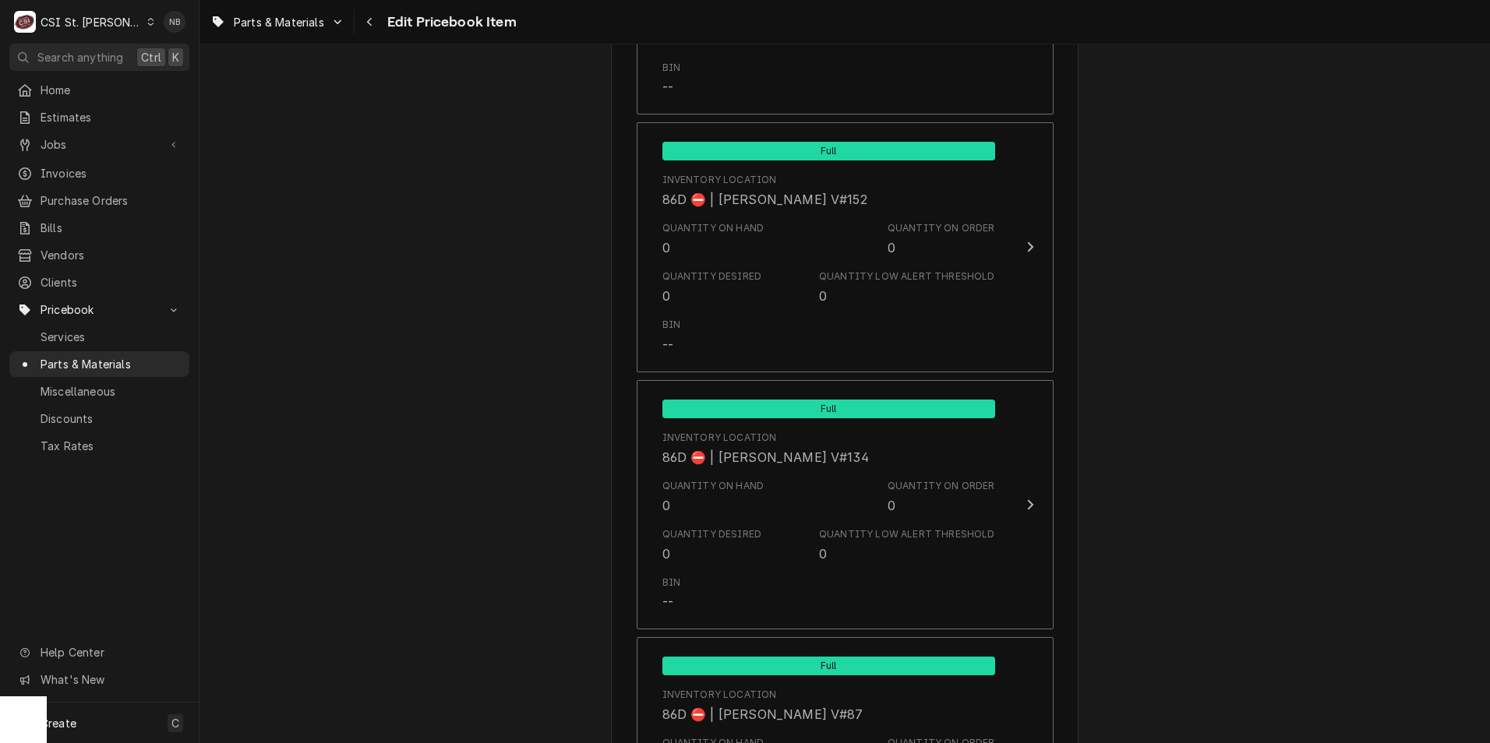
scroll to position [13427, 0]
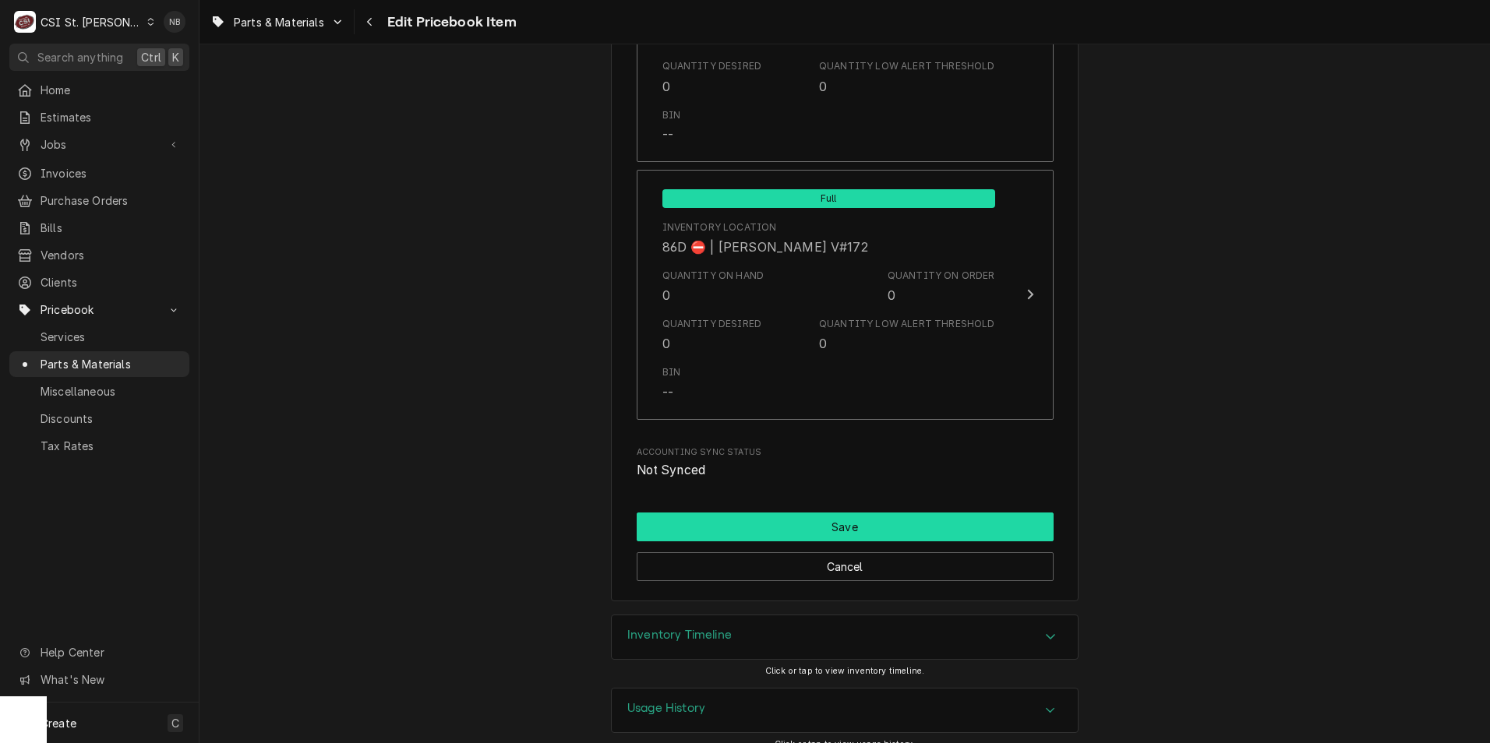
click at [831, 513] on button "Save" at bounding box center [845, 527] width 417 height 29
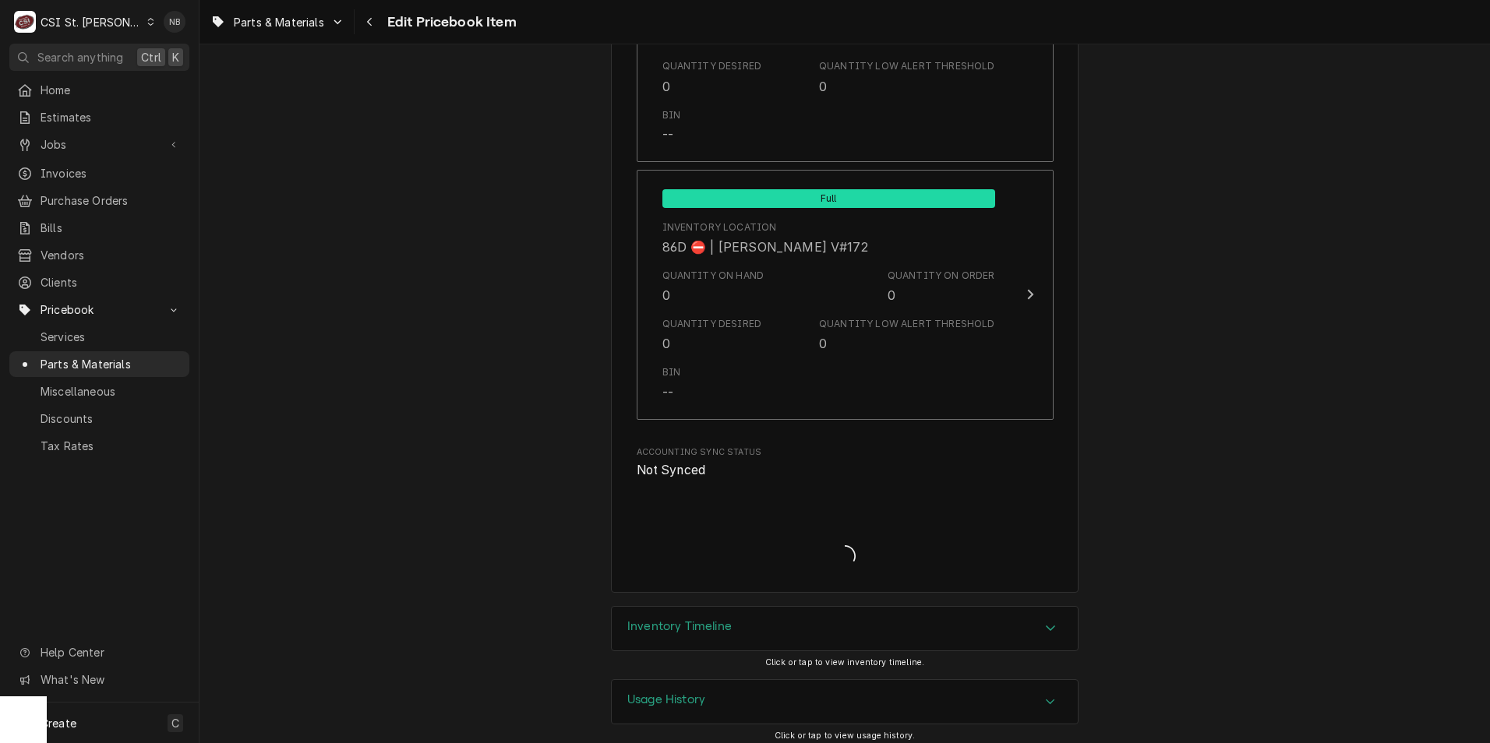
scroll to position [13418, 0]
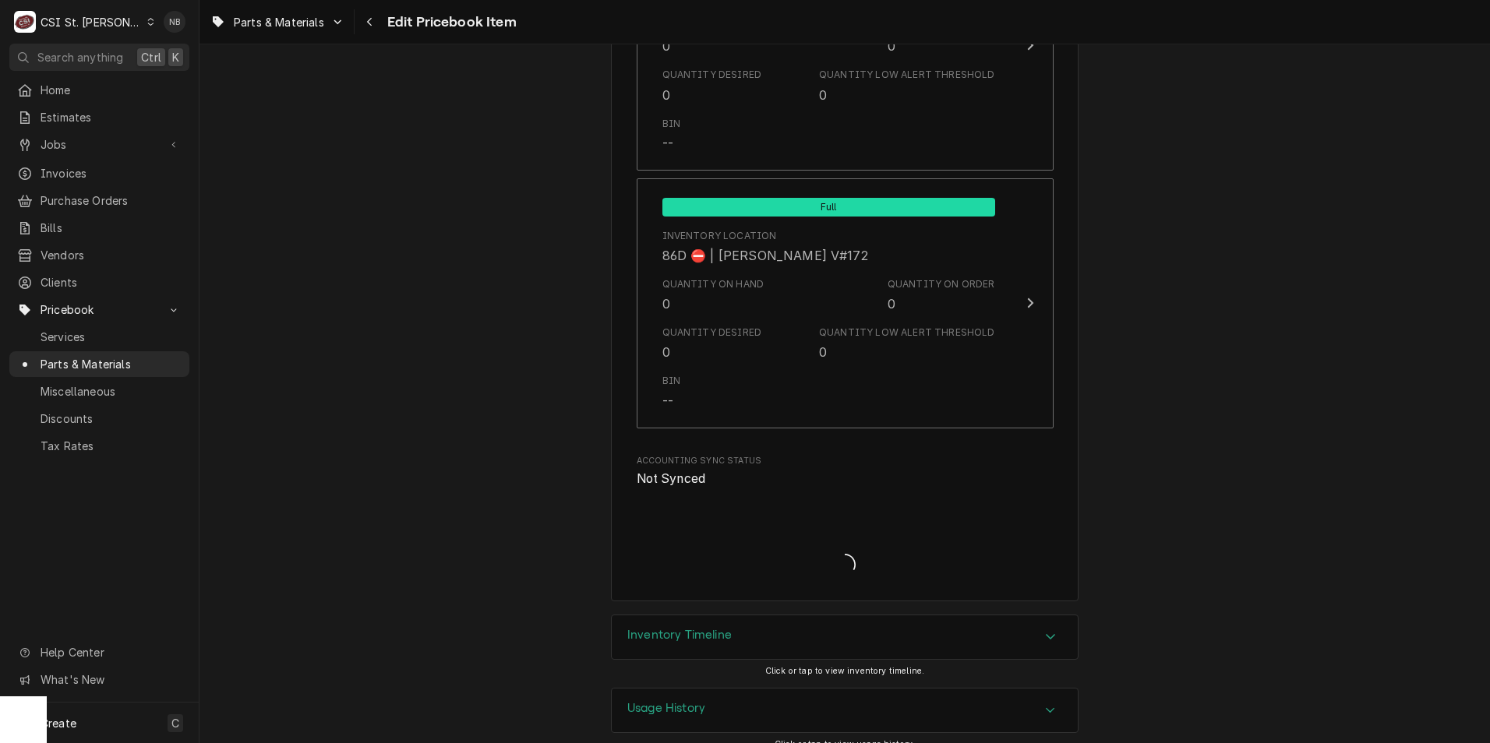
type textarea "x"
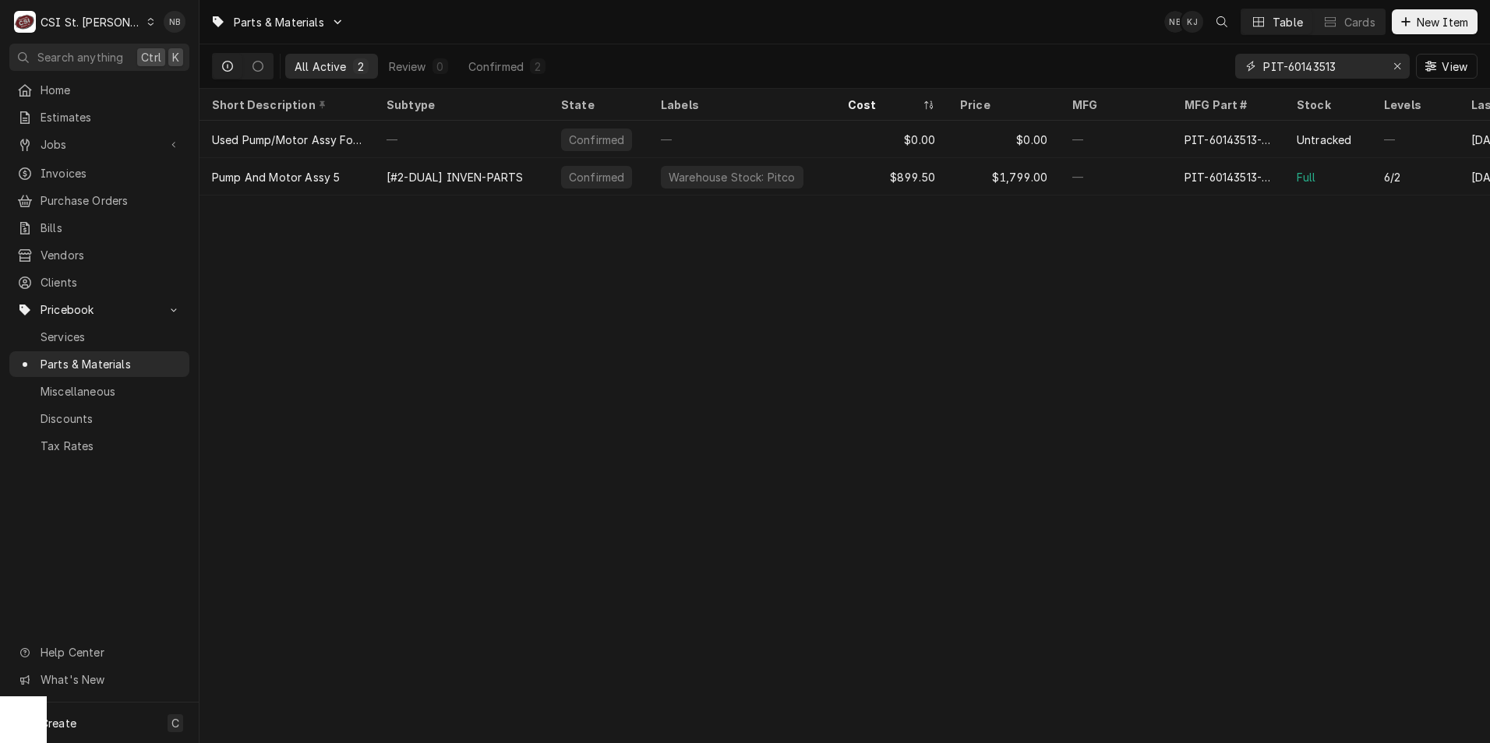
click at [1388, 60] on button "Erase input" at bounding box center [1397, 66] width 25 height 25
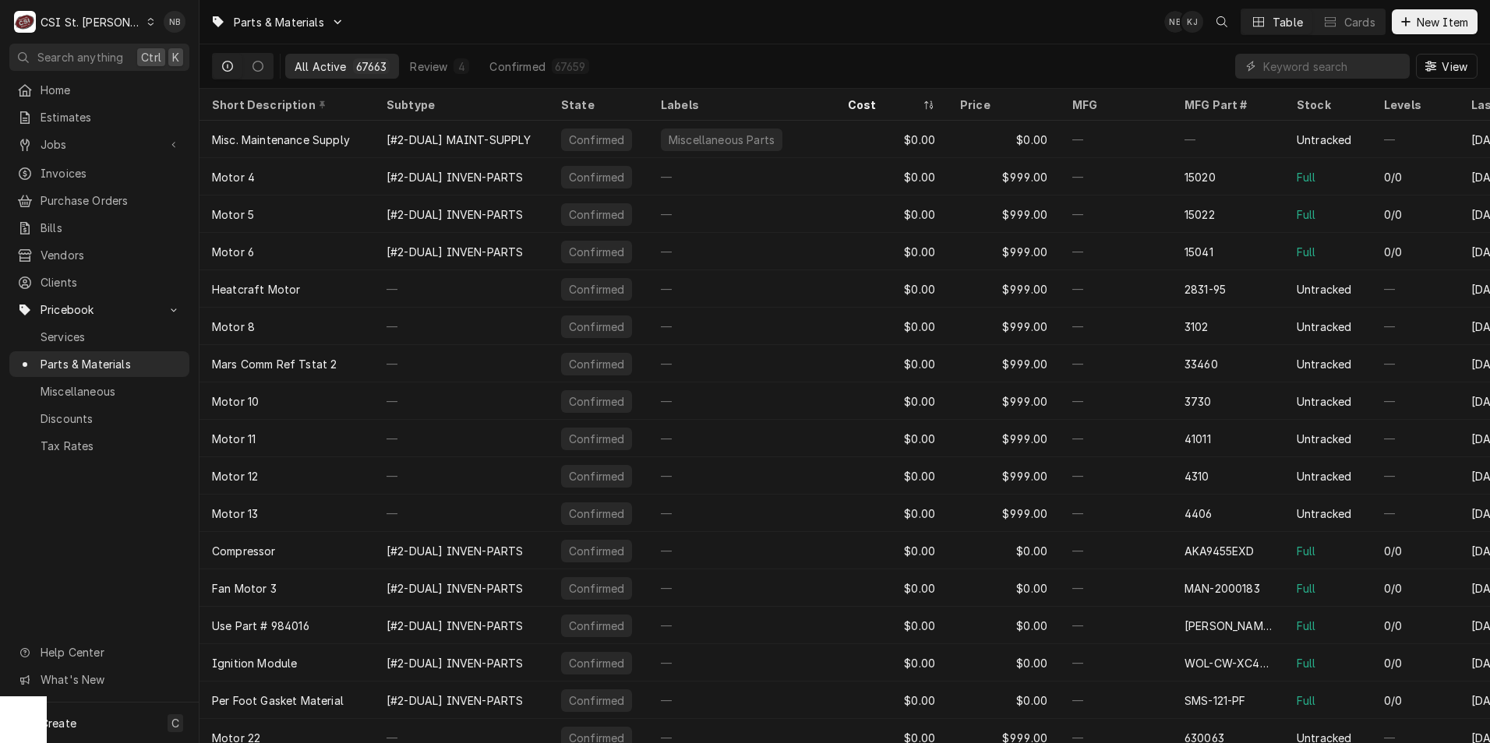
click at [95, 30] on div "C CSI St. Louis" at bounding box center [84, 21] width 150 height 31
click at [171, 54] on div "CSI Kentucky" at bounding box center [239, 58] width 206 height 16
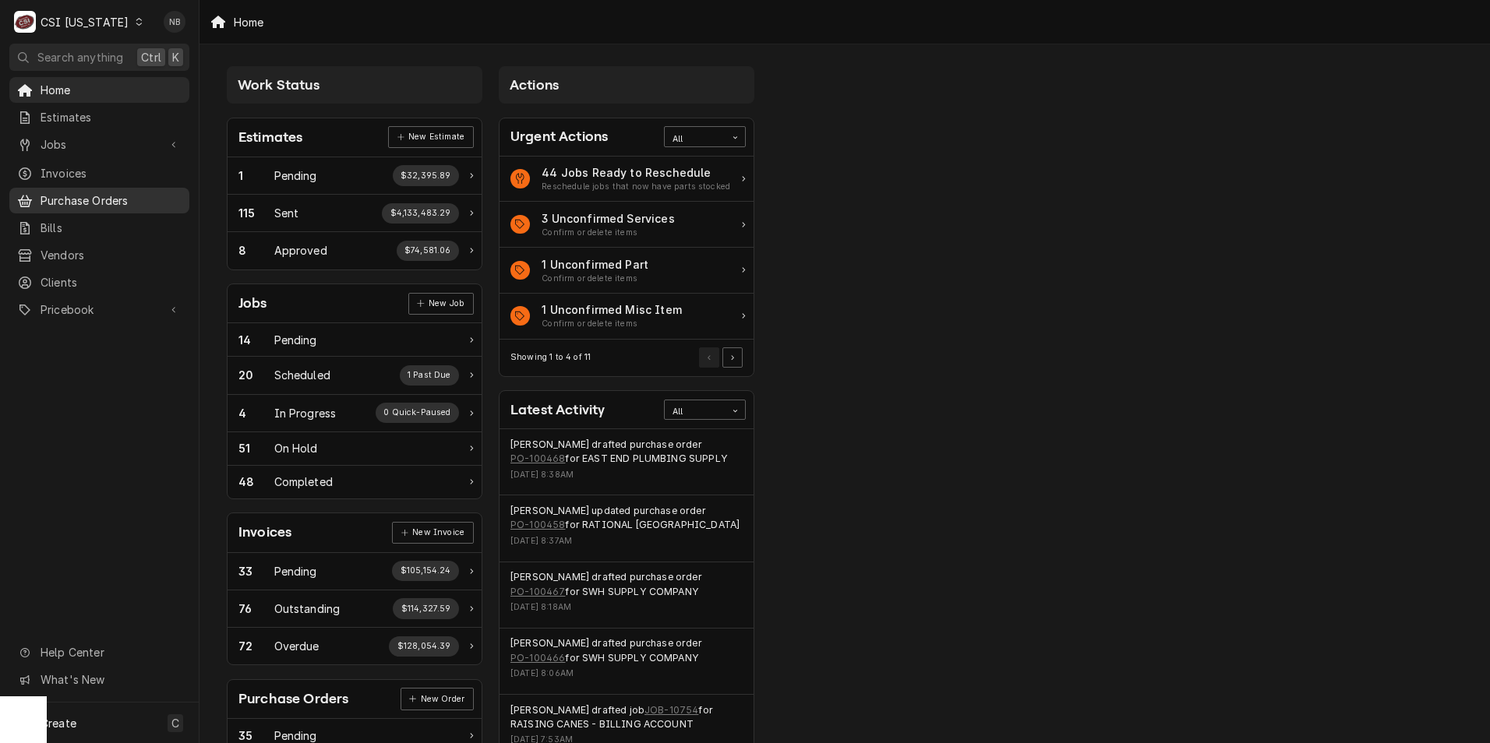
click at [129, 205] on link "Purchase Orders" at bounding box center [99, 201] width 180 height 26
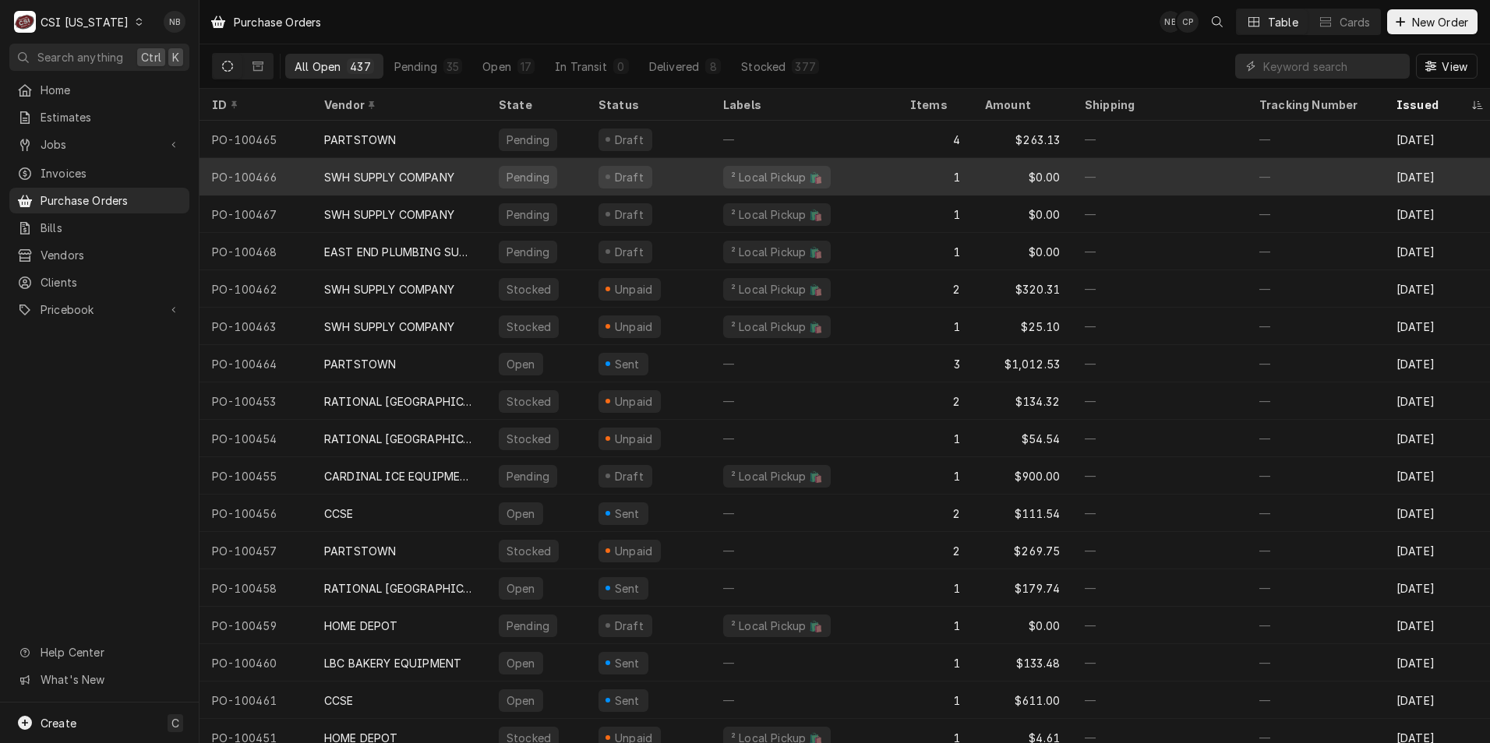
click at [413, 183] on div "SWH SUPPLY COMPANY" at bounding box center [399, 176] width 175 height 37
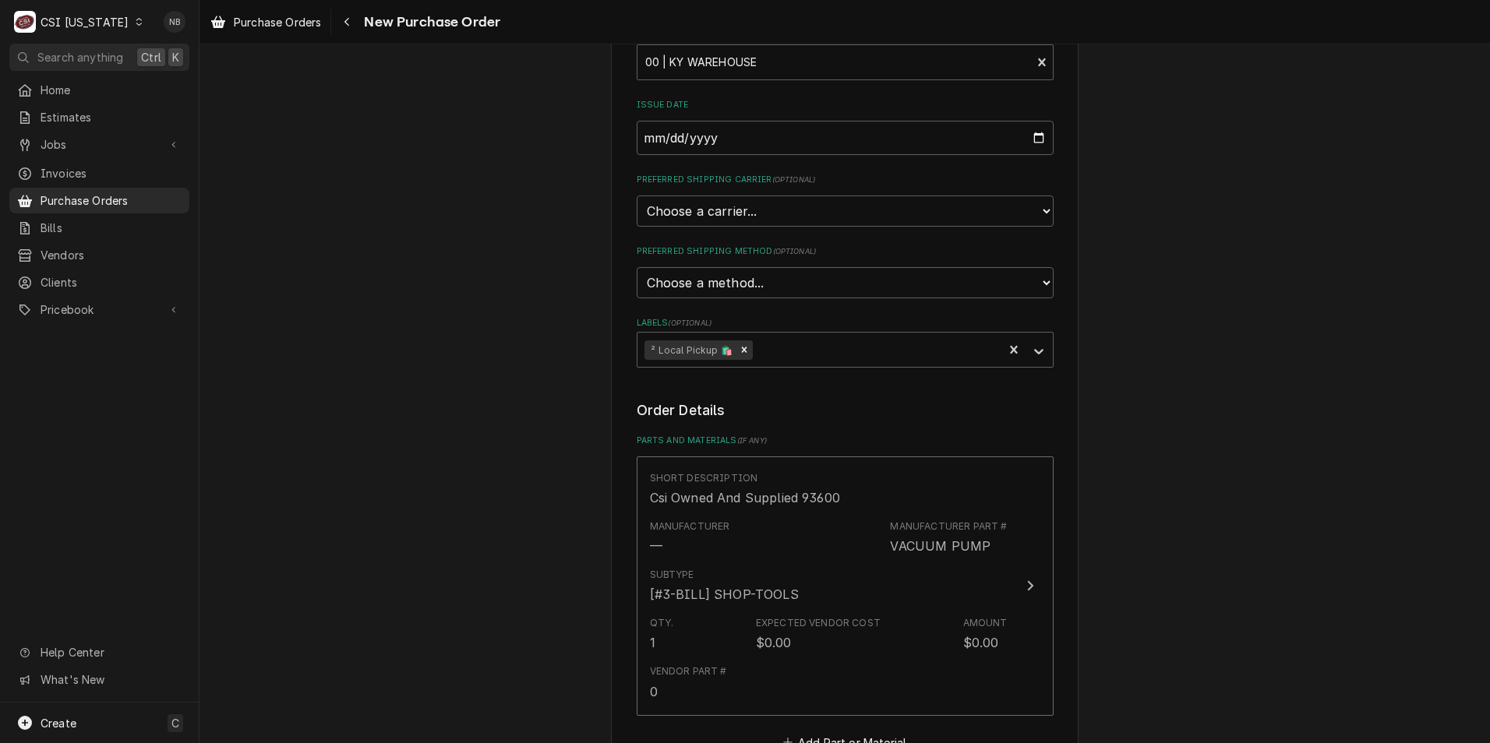
scroll to position [390, 0]
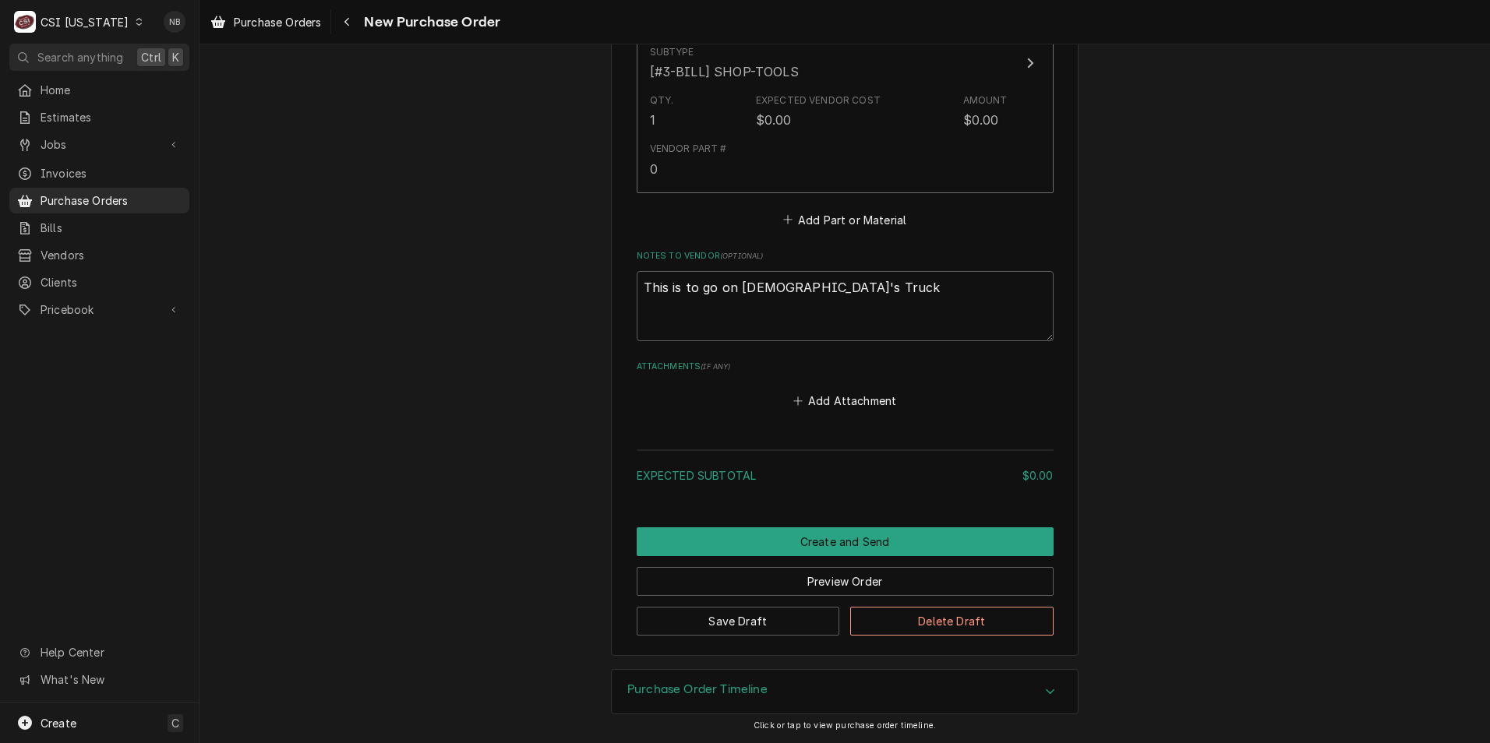
click at [674, 693] on h3 "Purchase Order Timeline" at bounding box center [697, 690] width 140 height 15
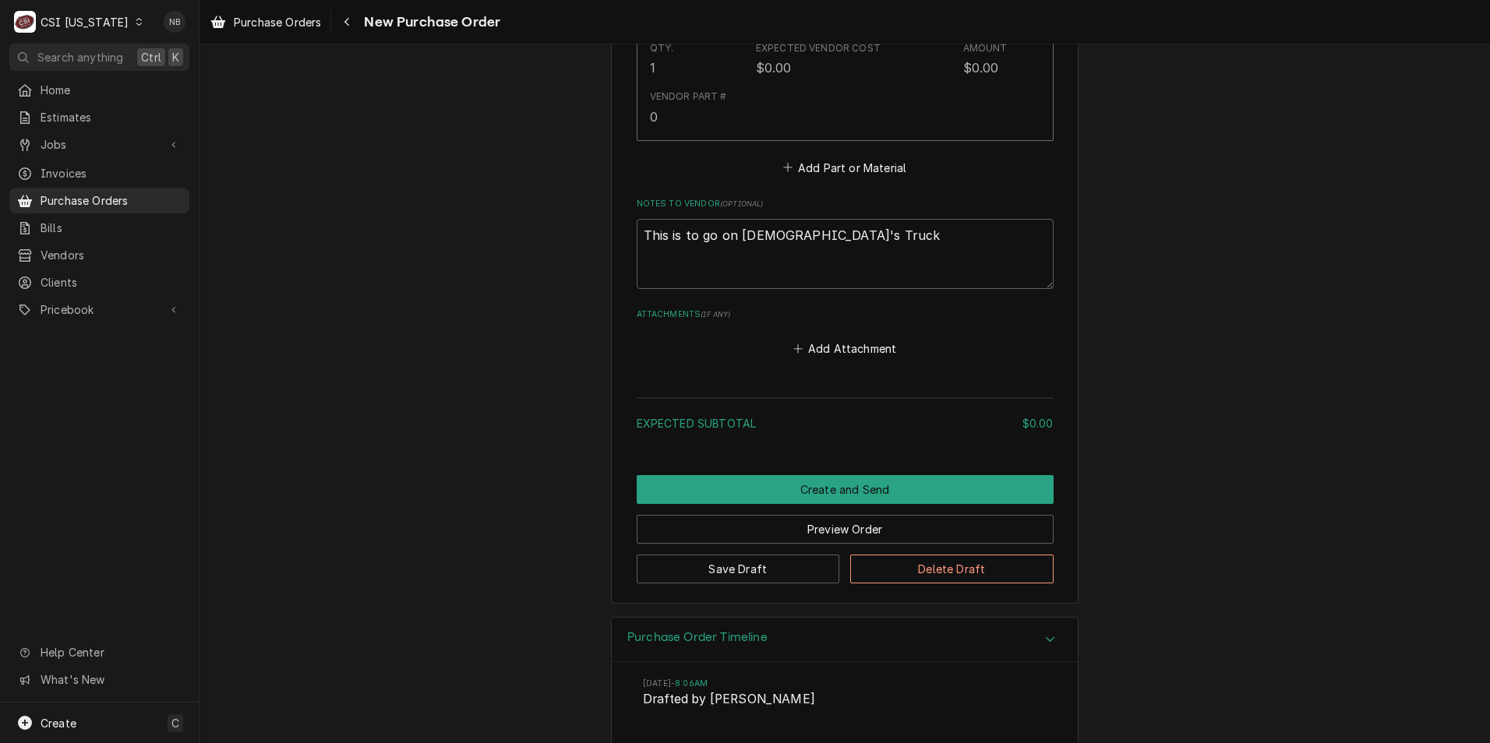
scroll to position [901, 0]
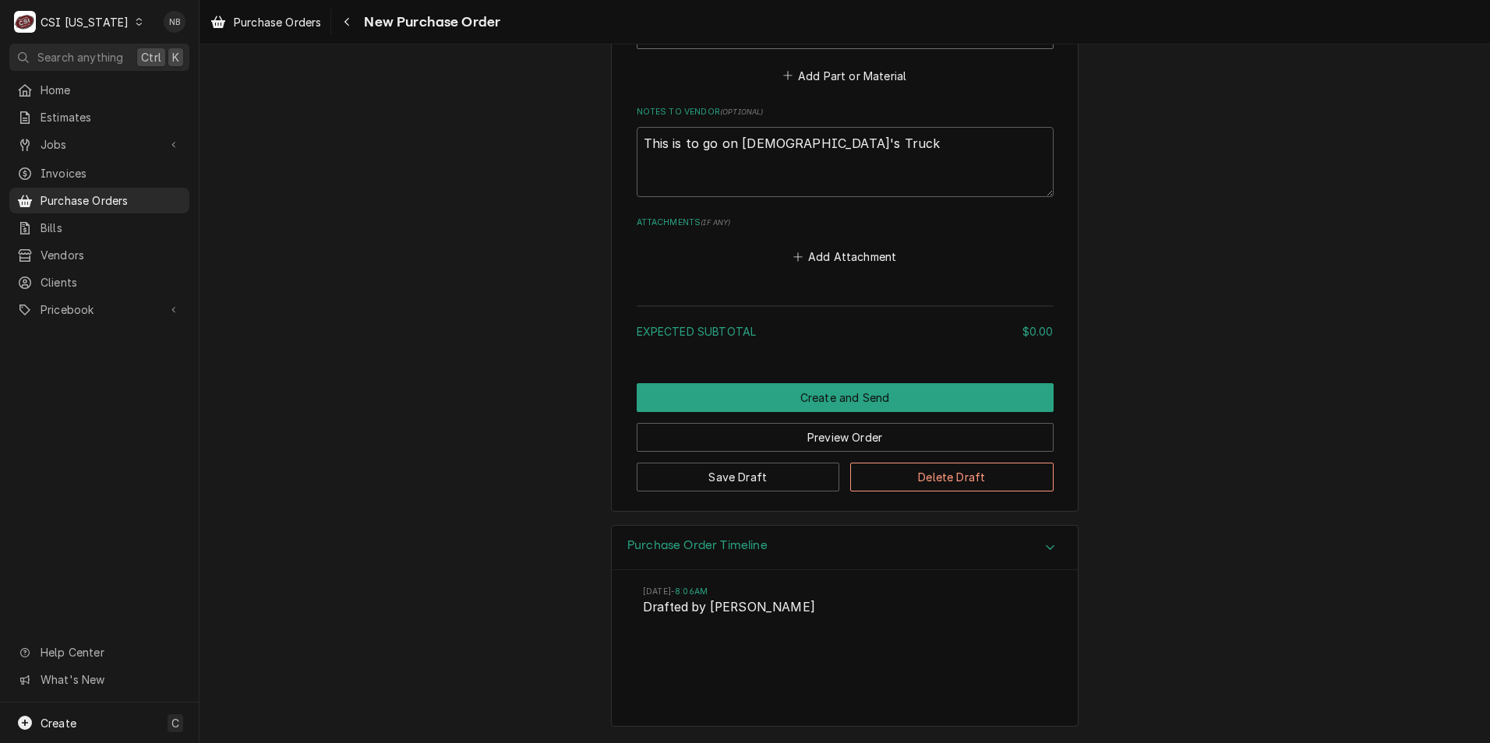
click at [671, 562] on div "Purchase Order Timeline" at bounding box center [845, 548] width 466 height 44
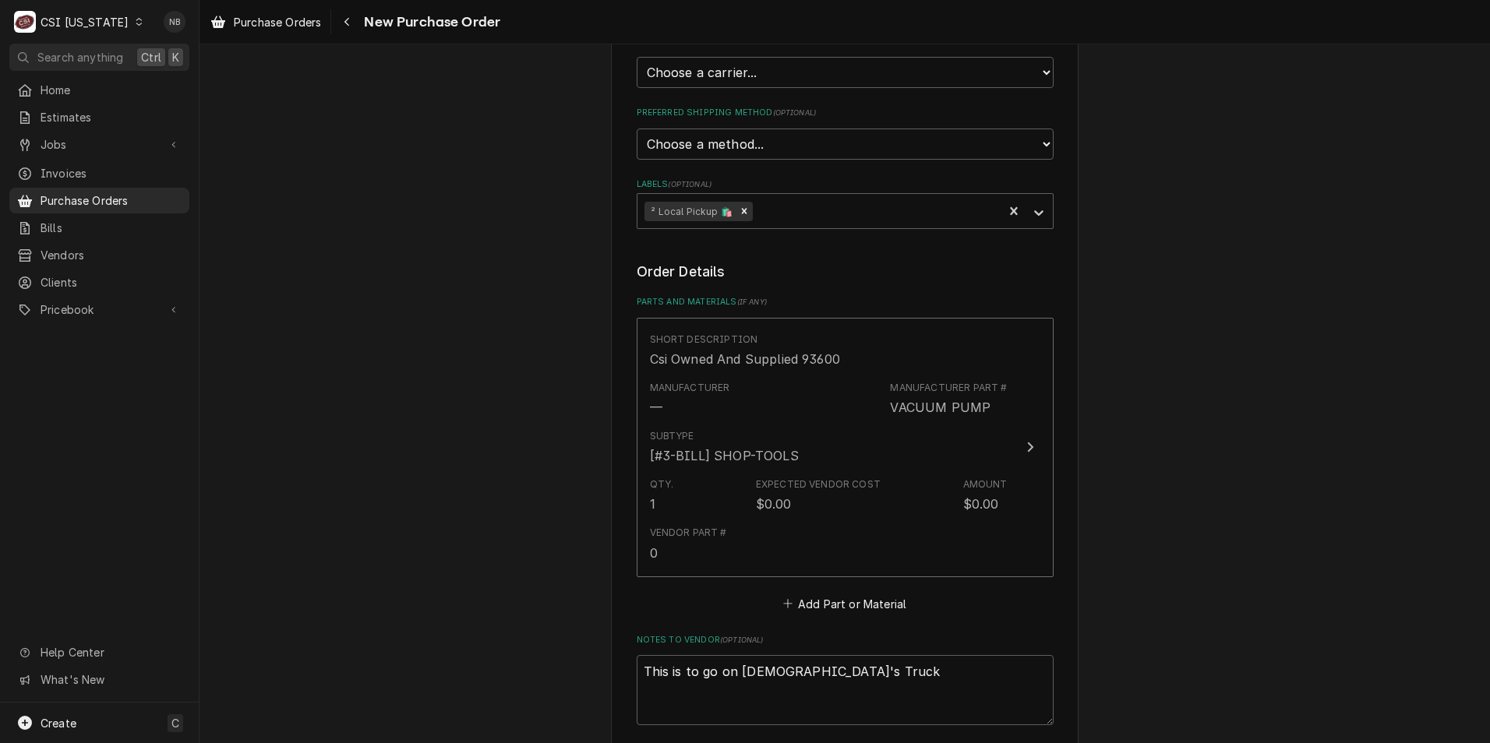
scroll to position [367, 0]
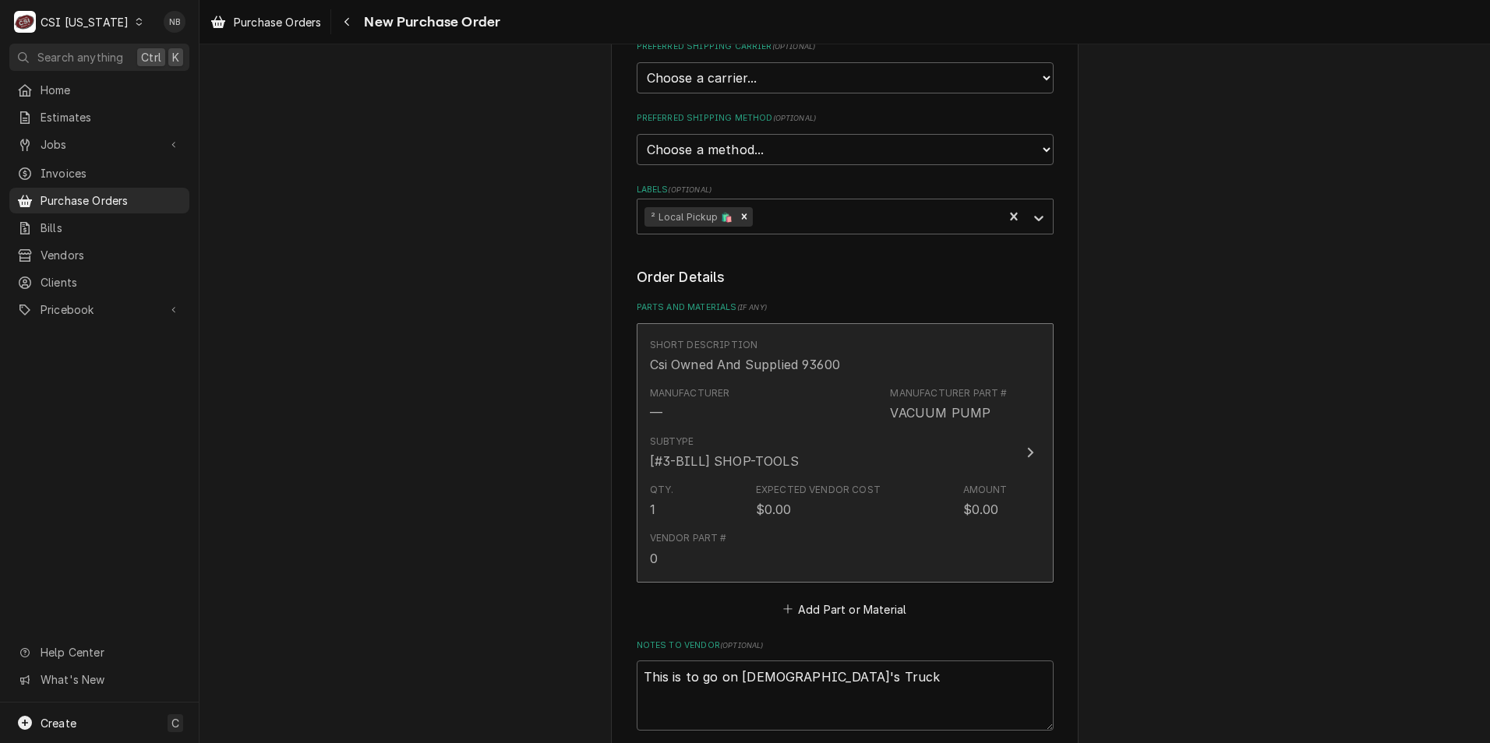
click at [816, 471] on div "Subtype [#3-BILL] SHOP-TOOLS" at bounding box center [829, 453] width 358 height 48
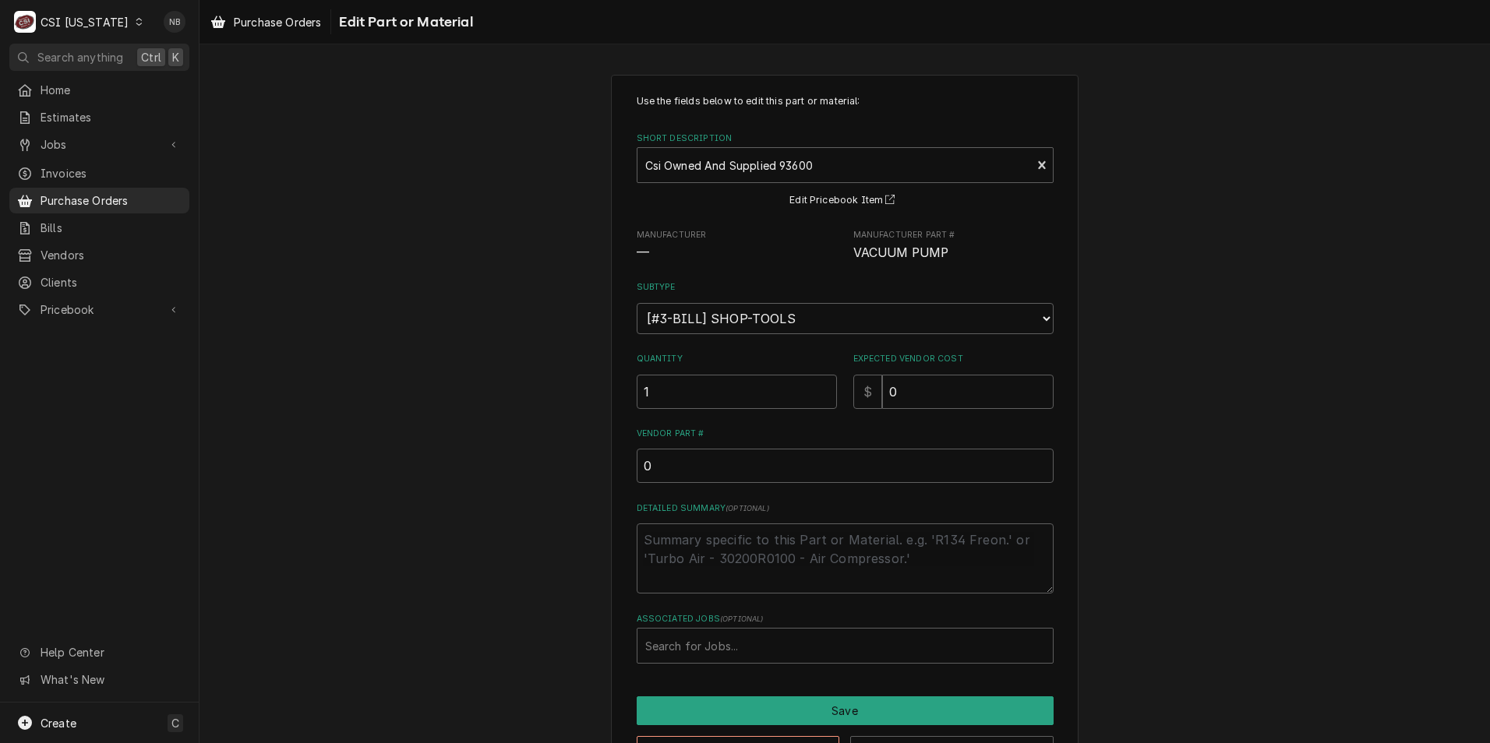
click at [1138, 608] on div "Use the fields below to edit this part or material: Short Description Csi Owned…" at bounding box center [844, 430] width 1290 height 738
drag, startPoint x: 949, startPoint y: 397, endPoint x: 822, endPoint y: 383, distance: 127.7
click at [825, 384] on div "Quantity 1 Expected Vendor Cost $ 0" at bounding box center [845, 380] width 417 height 55
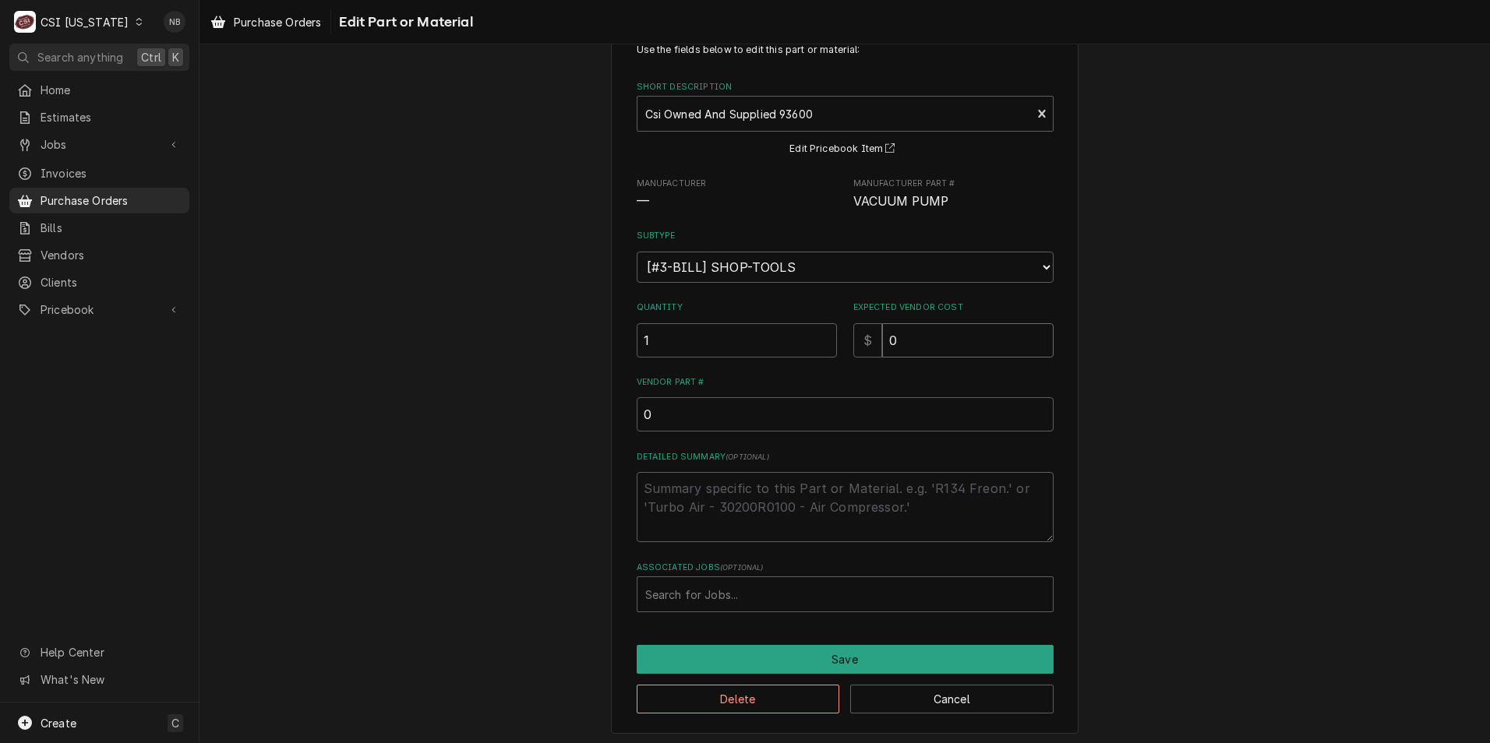
scroll to position [55, 0]
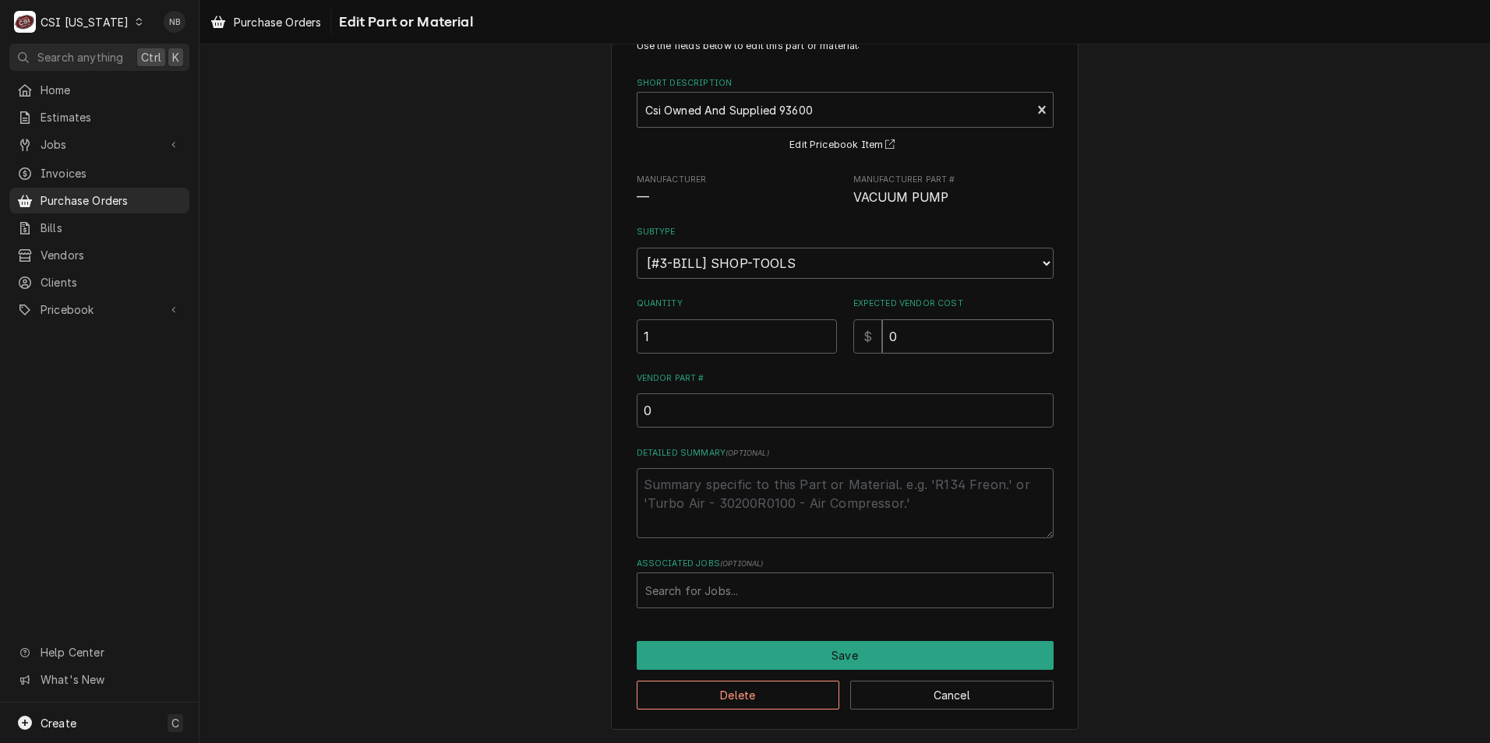
type textarea "x"
type input "06"
type textarea "x"
type input "063"
type textarea "x"
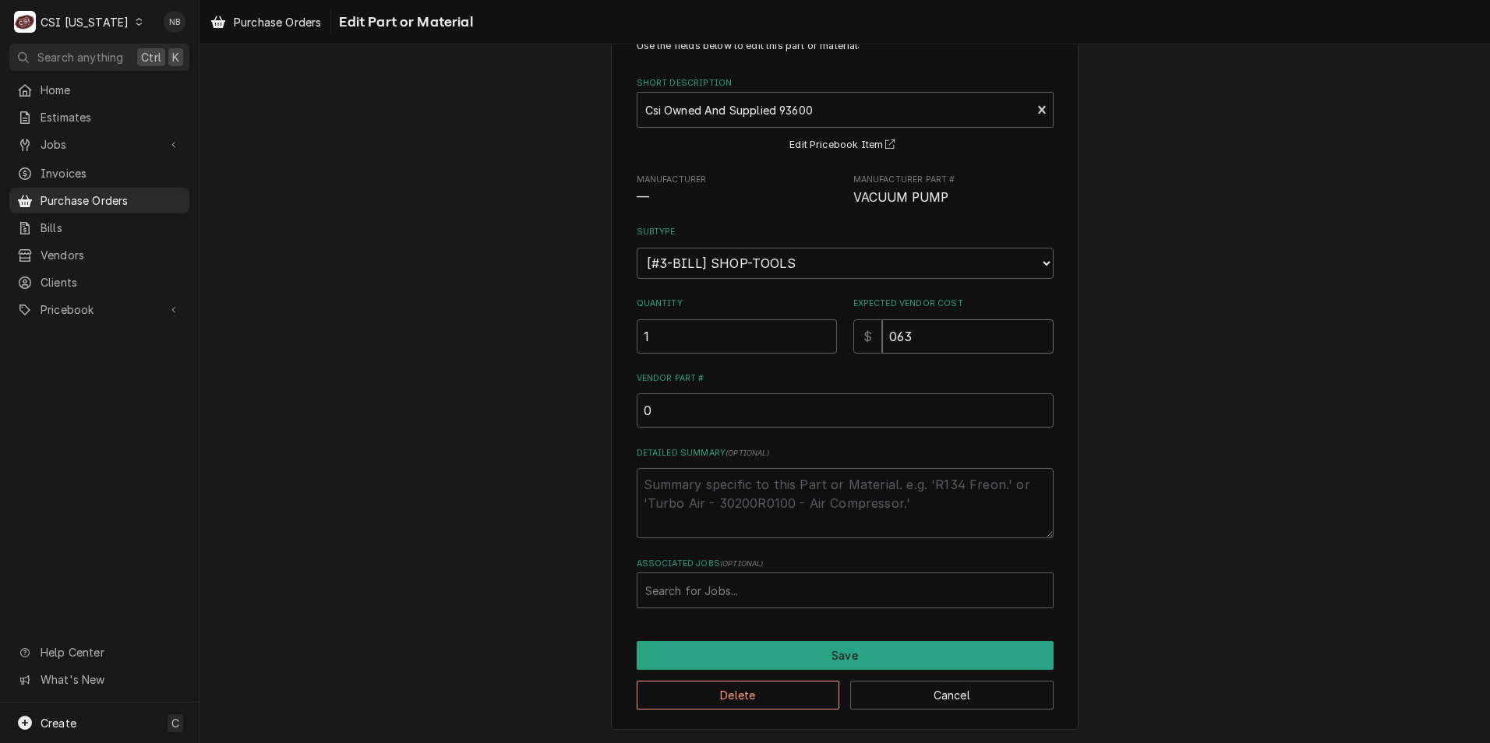
type input "0632"
type textarea "x"
type input "063"
type textarea "x"
type input "06"
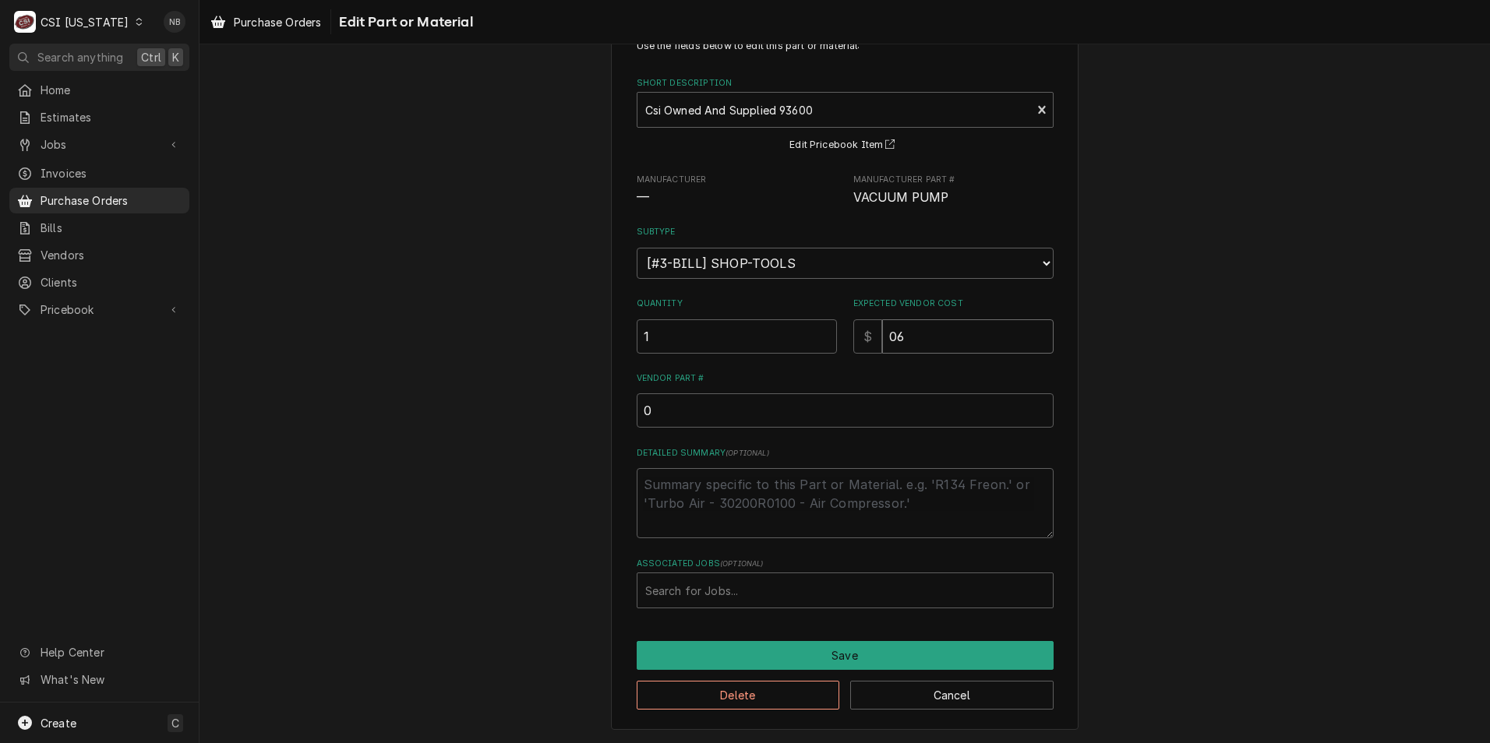
type textarea "x"
type input "0"
type textarea "x"
type input "6"
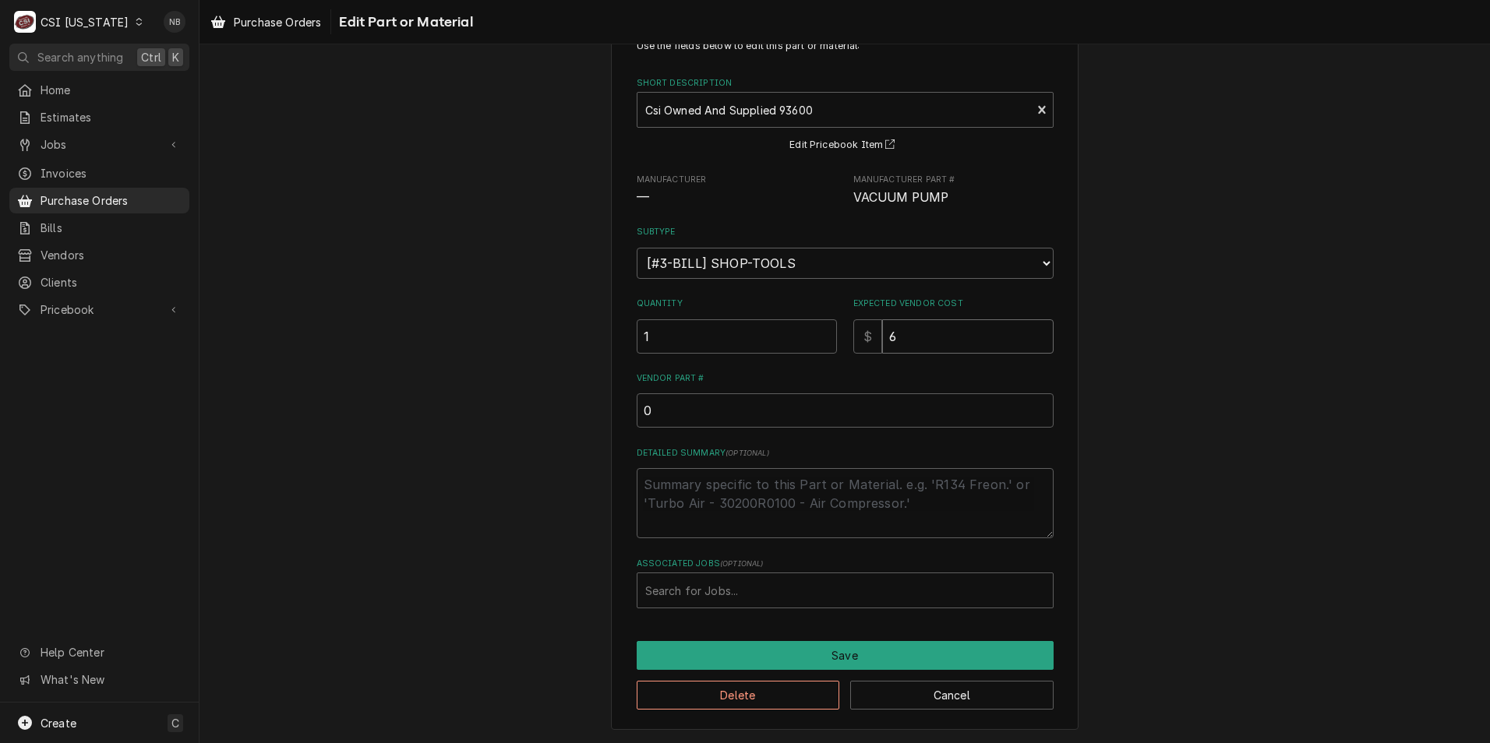
type textarea "x"
type input "63"
type textarea "x"
type input "632"
type textarea "x"
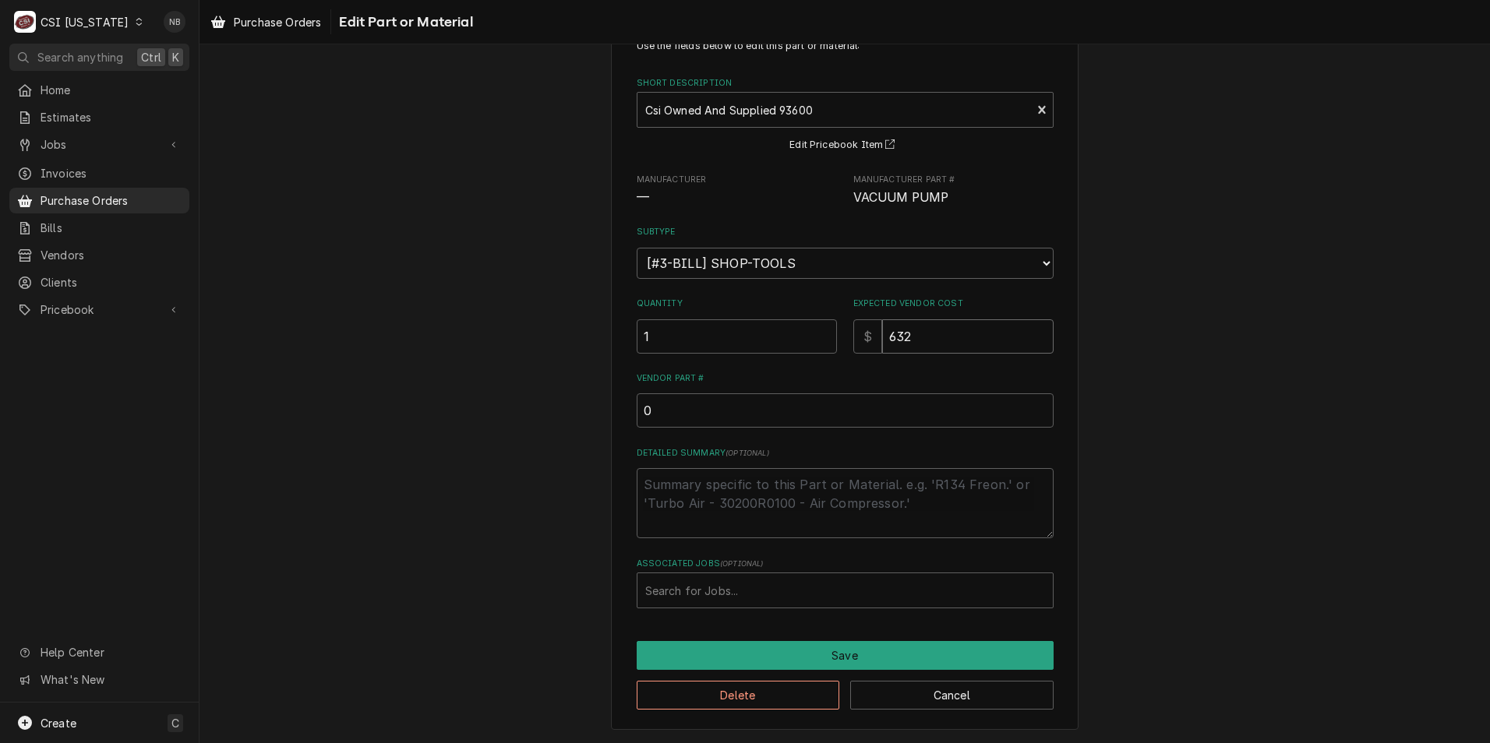
type input "632.3"
type textarea "x"
type input "632.35"
type textarea "x"
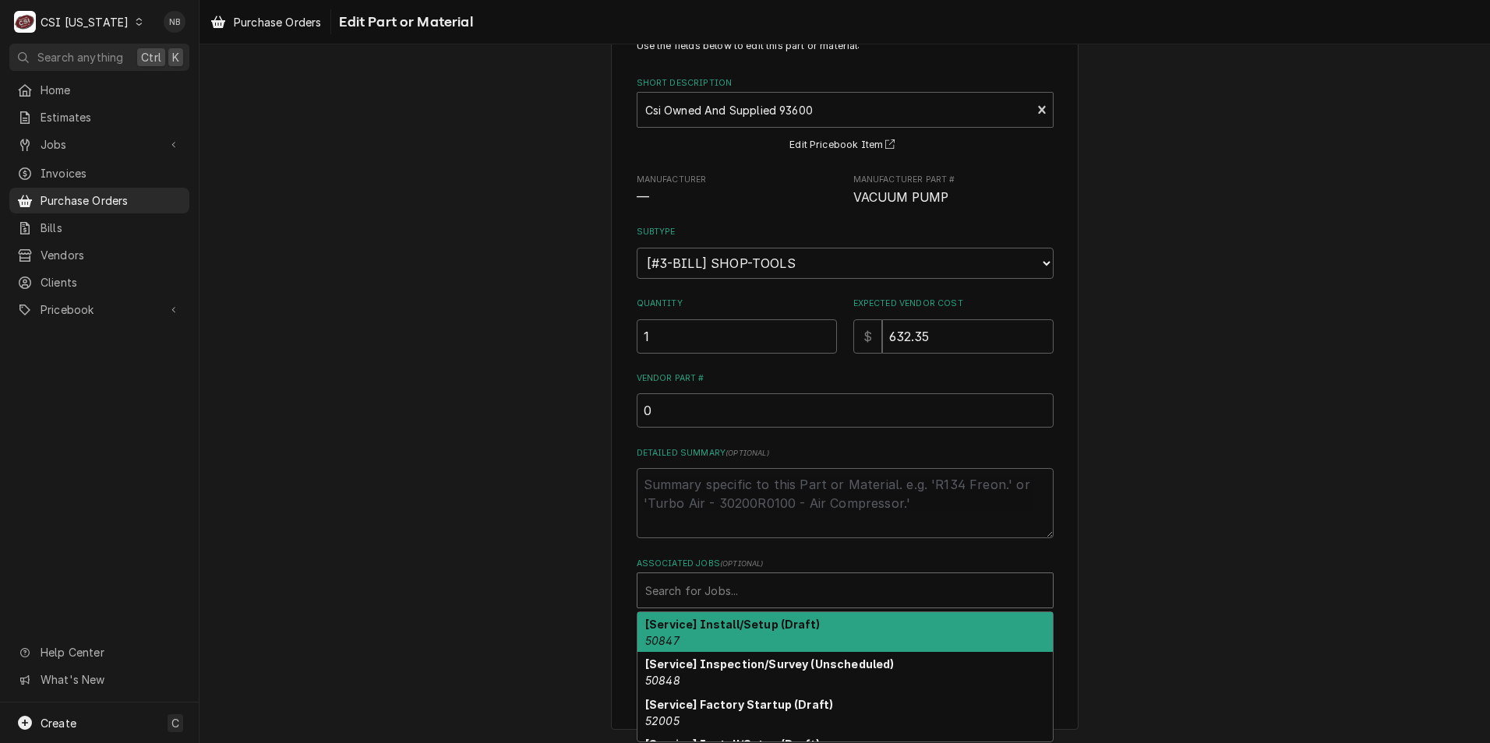
click at [755, 586] on div "Associated Jobs" at bounding box center [845, 591] width 400 height 28
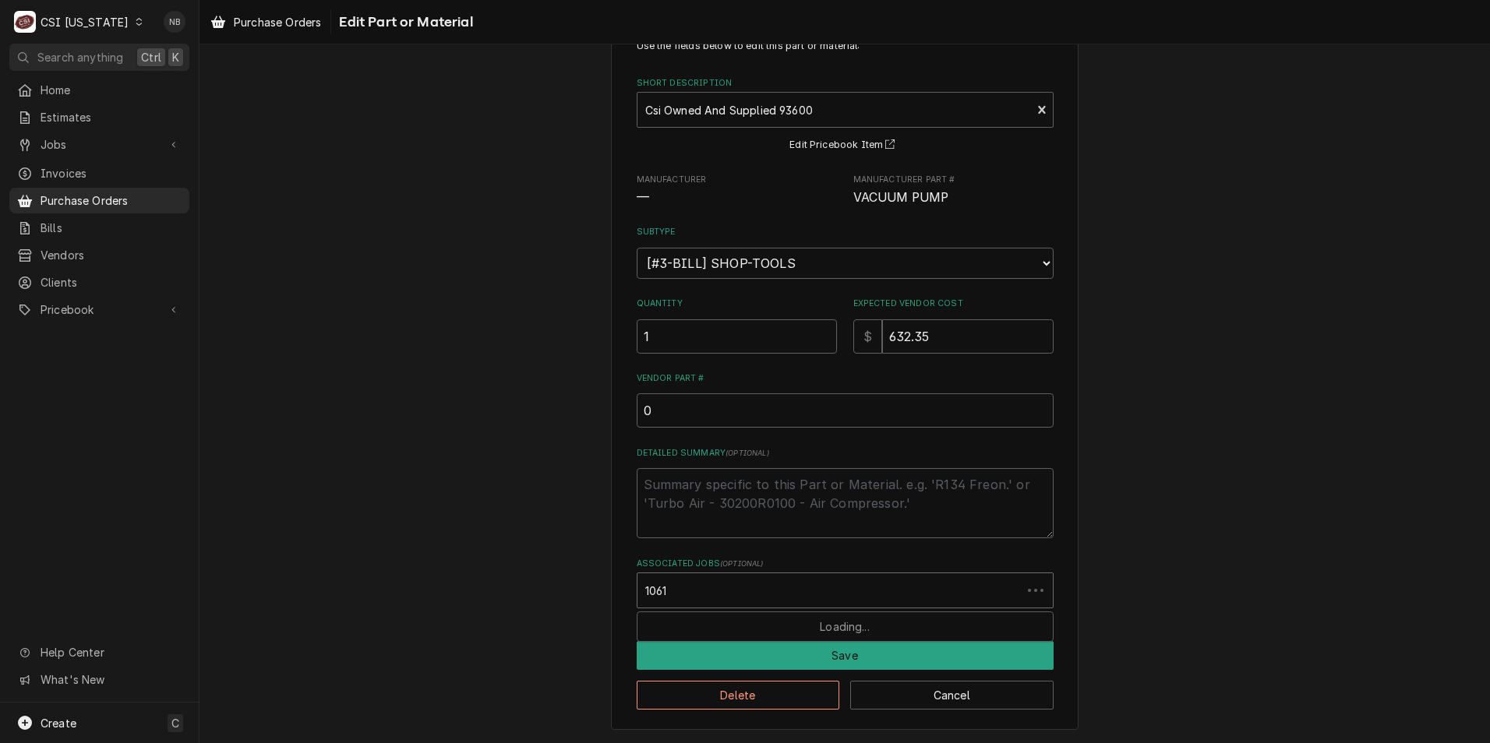
type input "10618"
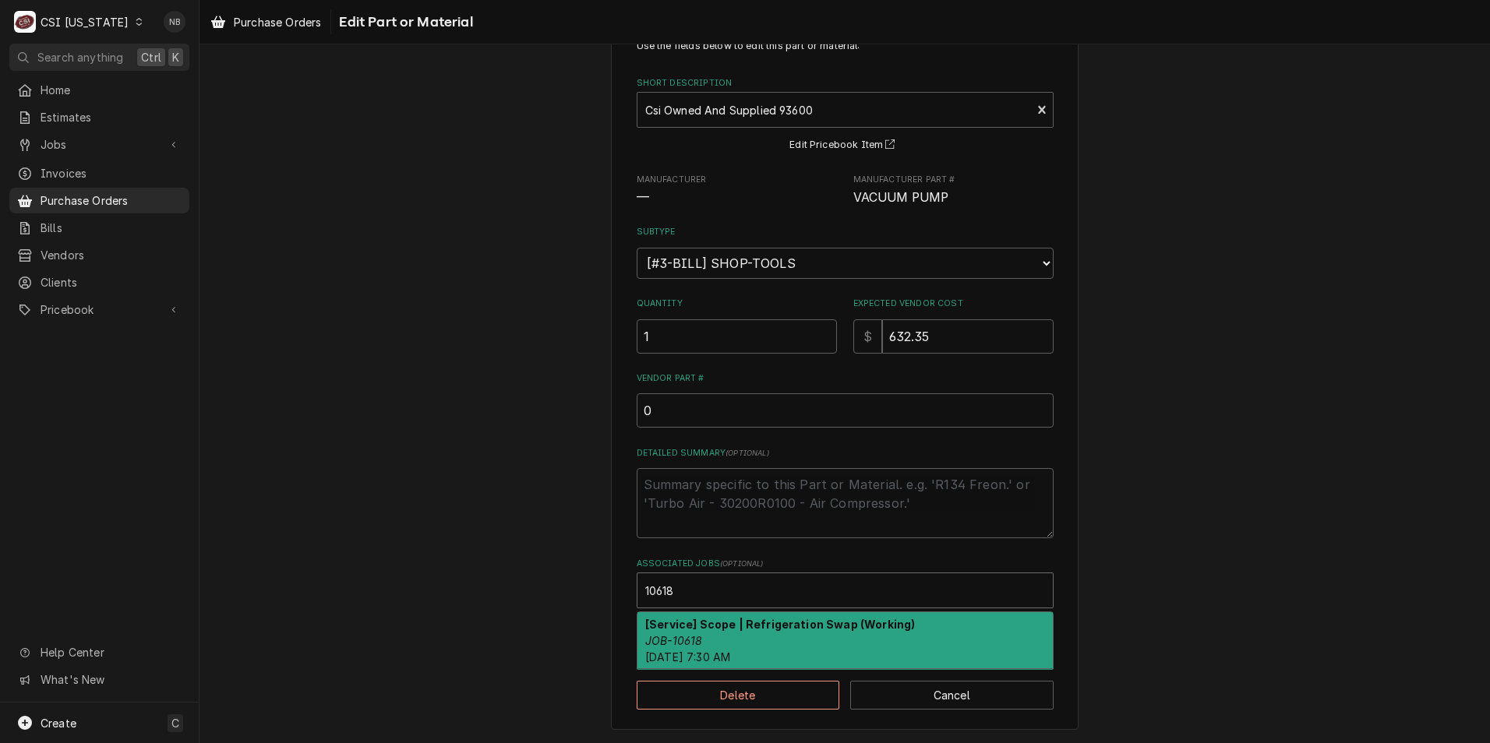
click at [751, 633] on div "[Service] Scope | Refrigeration Swap (Working) JOB-10618 Mon, Oct 13th, 2025 - …" at bounding box center [844, 640] width 415 height 57
type textarea "x"
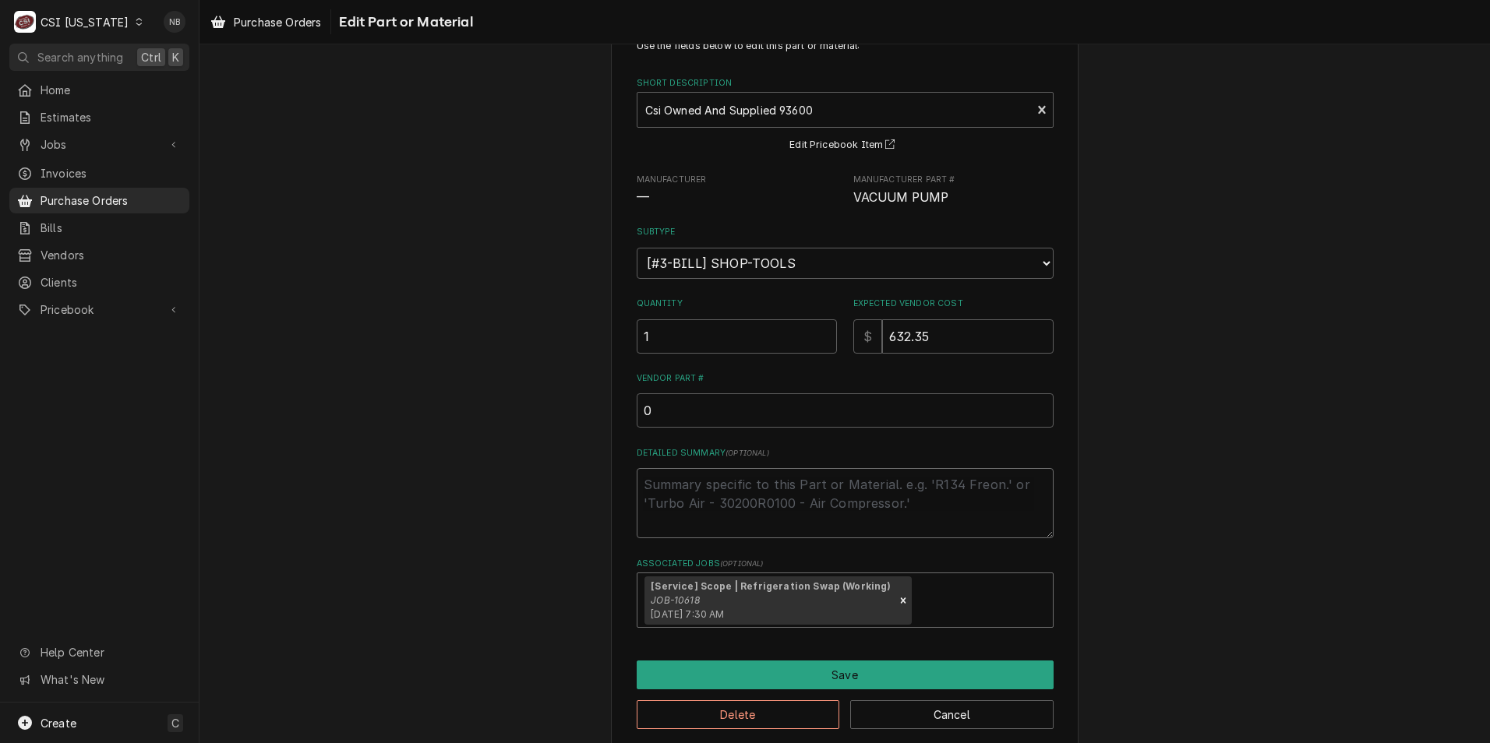
click at [855, 501] on textarea "Detailed Summary ( optional )" at bounding box center [845, 503] width 417 height 70
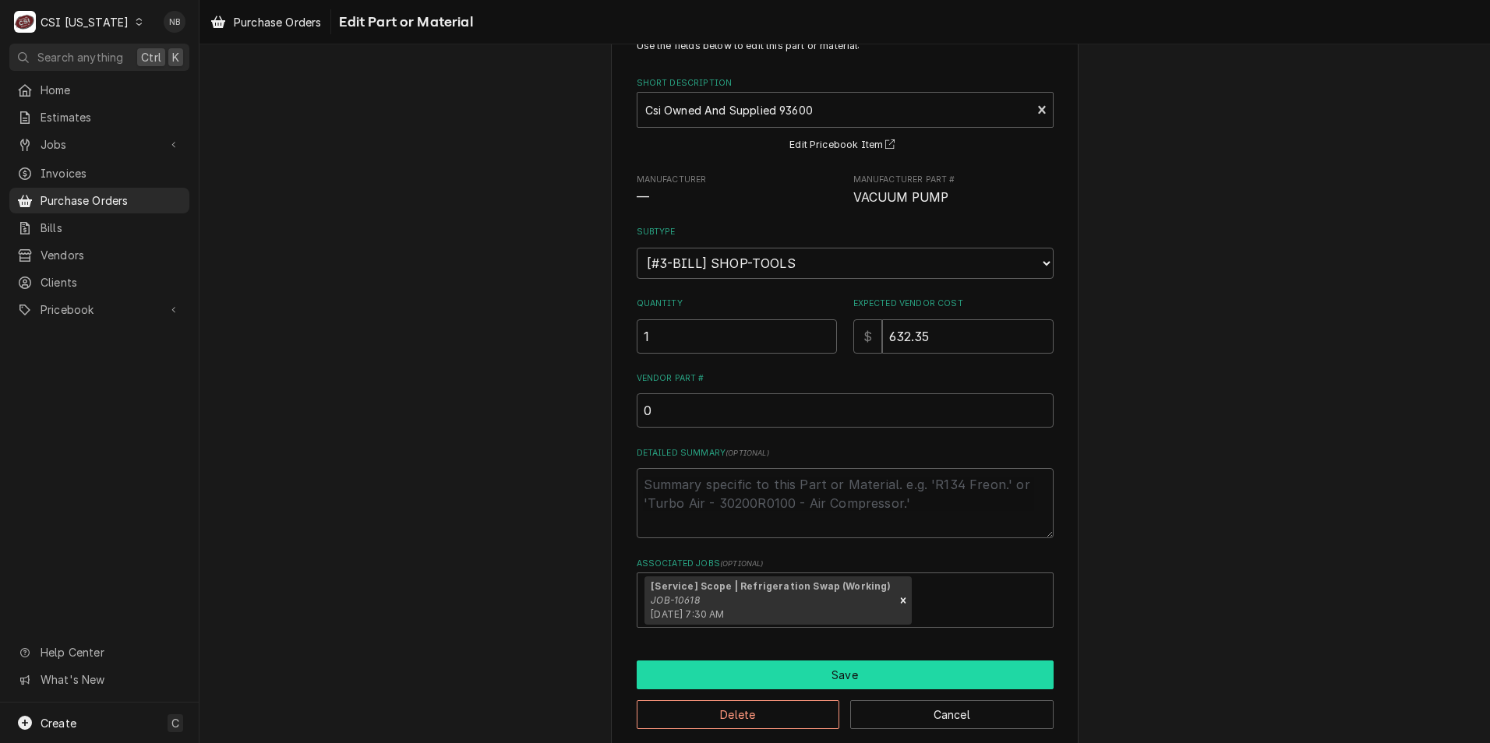
click at [845, 663] on button "Save" at bounding box center [845, 675] width 417 height 29
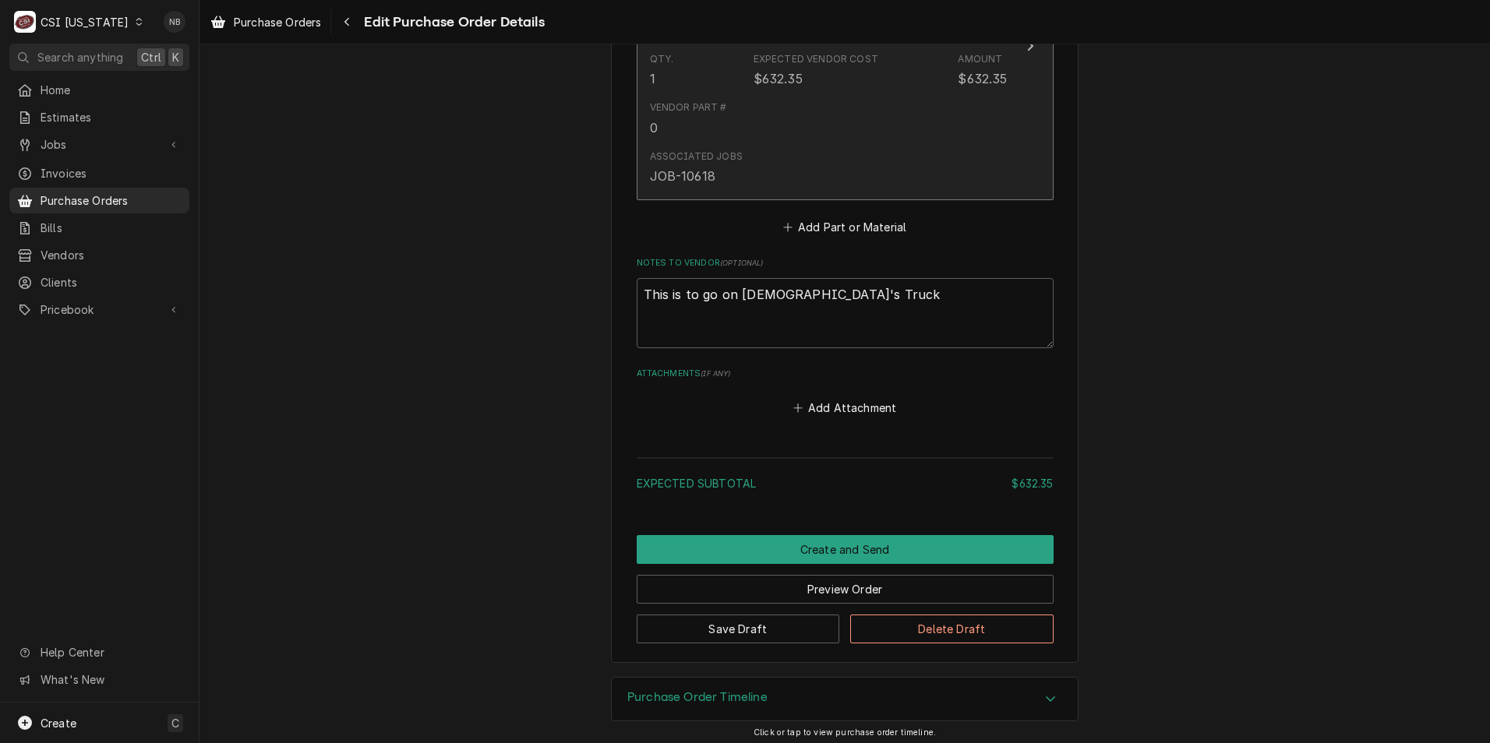
scroll to position [805, 0]
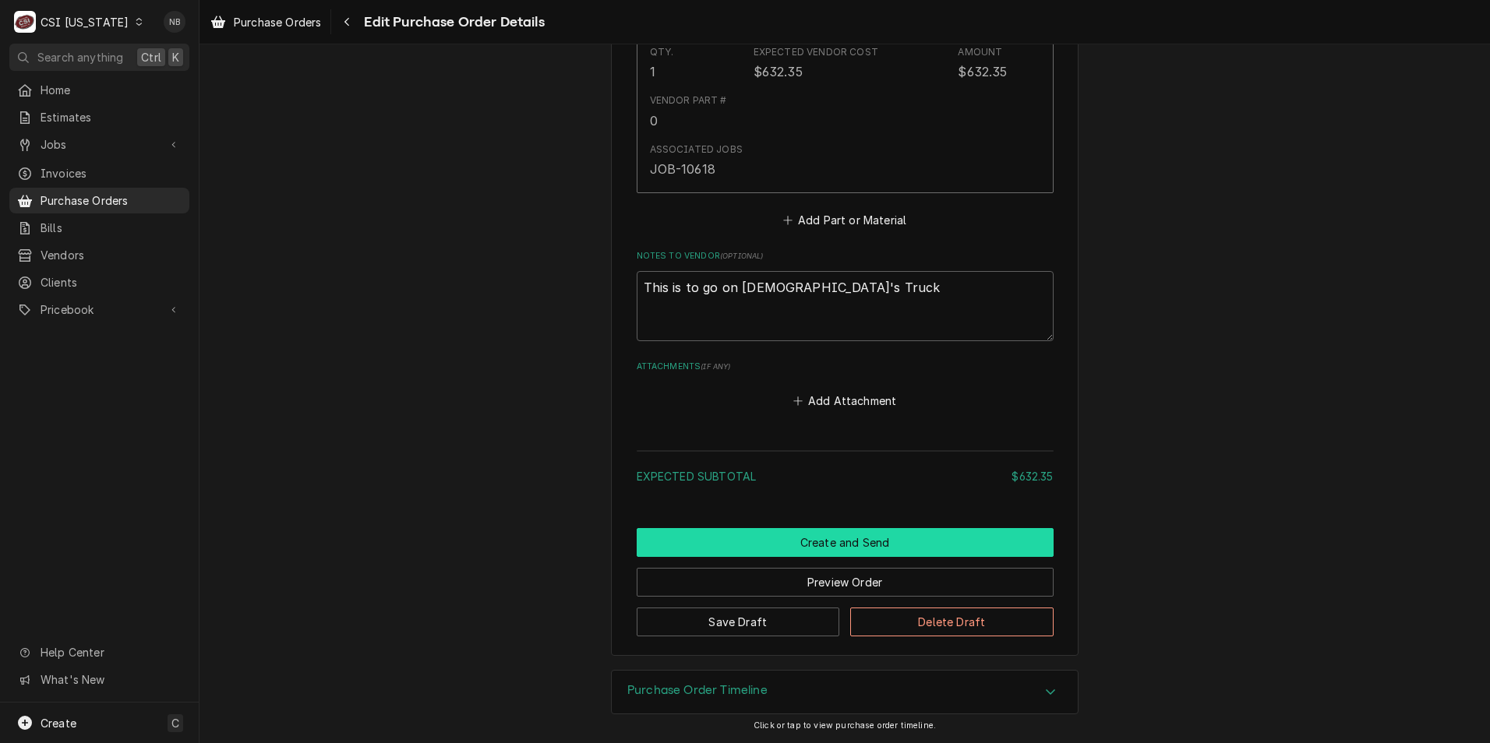
click at [863, 547] on button "Create and Send" at bounding box center [845, 542] width 417 height 29
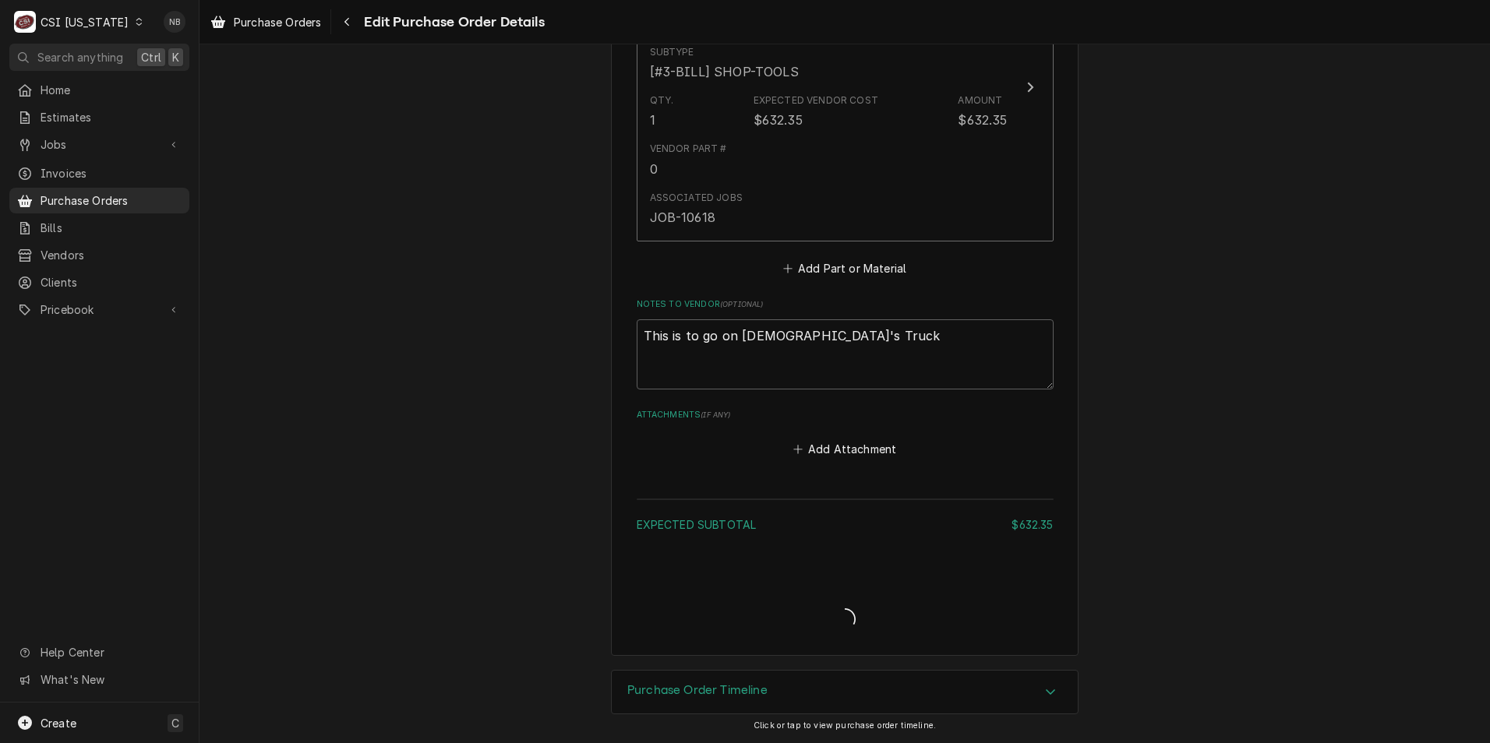
type textarea "x"
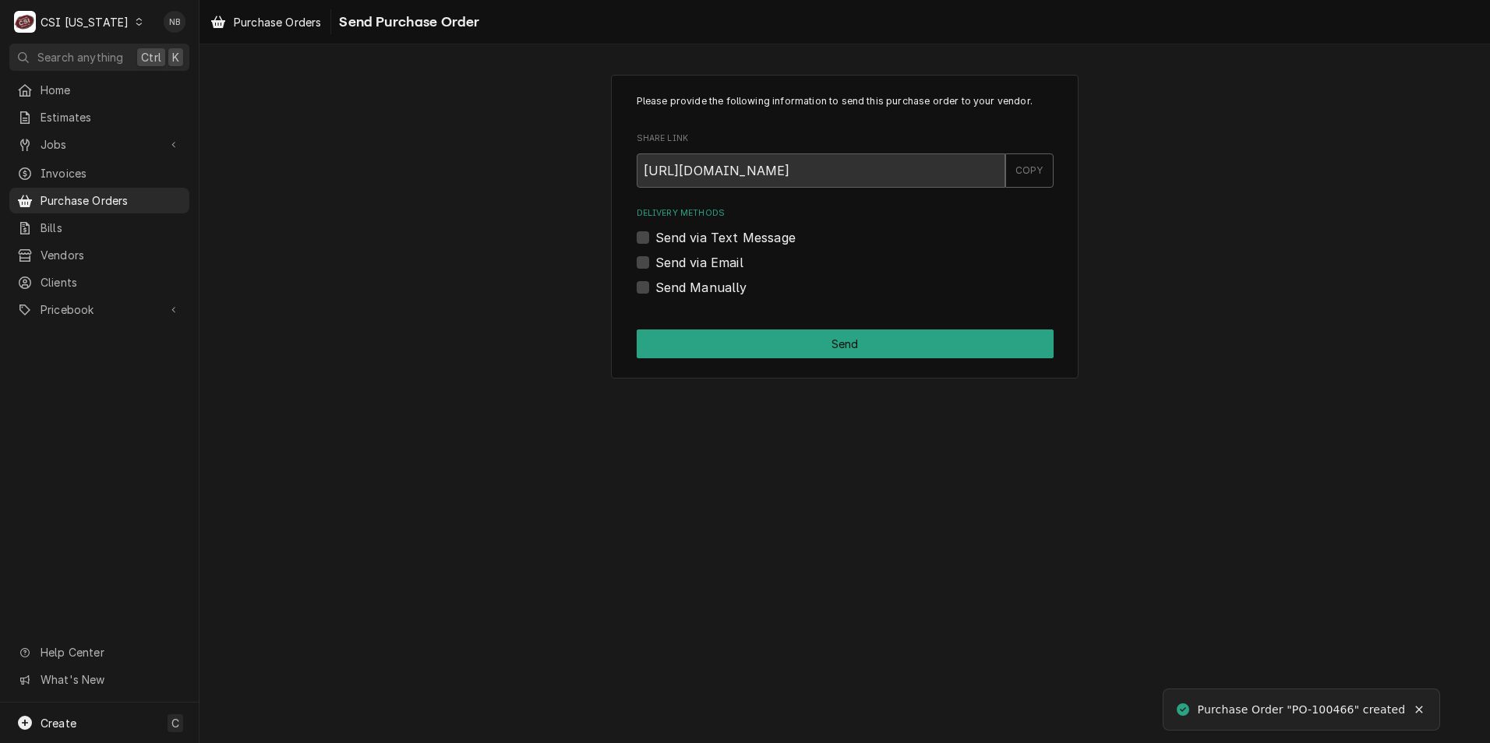
click at [655, 284] on label "Send Manually" at bounding box center [701, 287] width 92 height 19
click at [655, 284] on input "Send Manually" at bounding box center [863, 295] width 417 height 34
checkbox input "true"
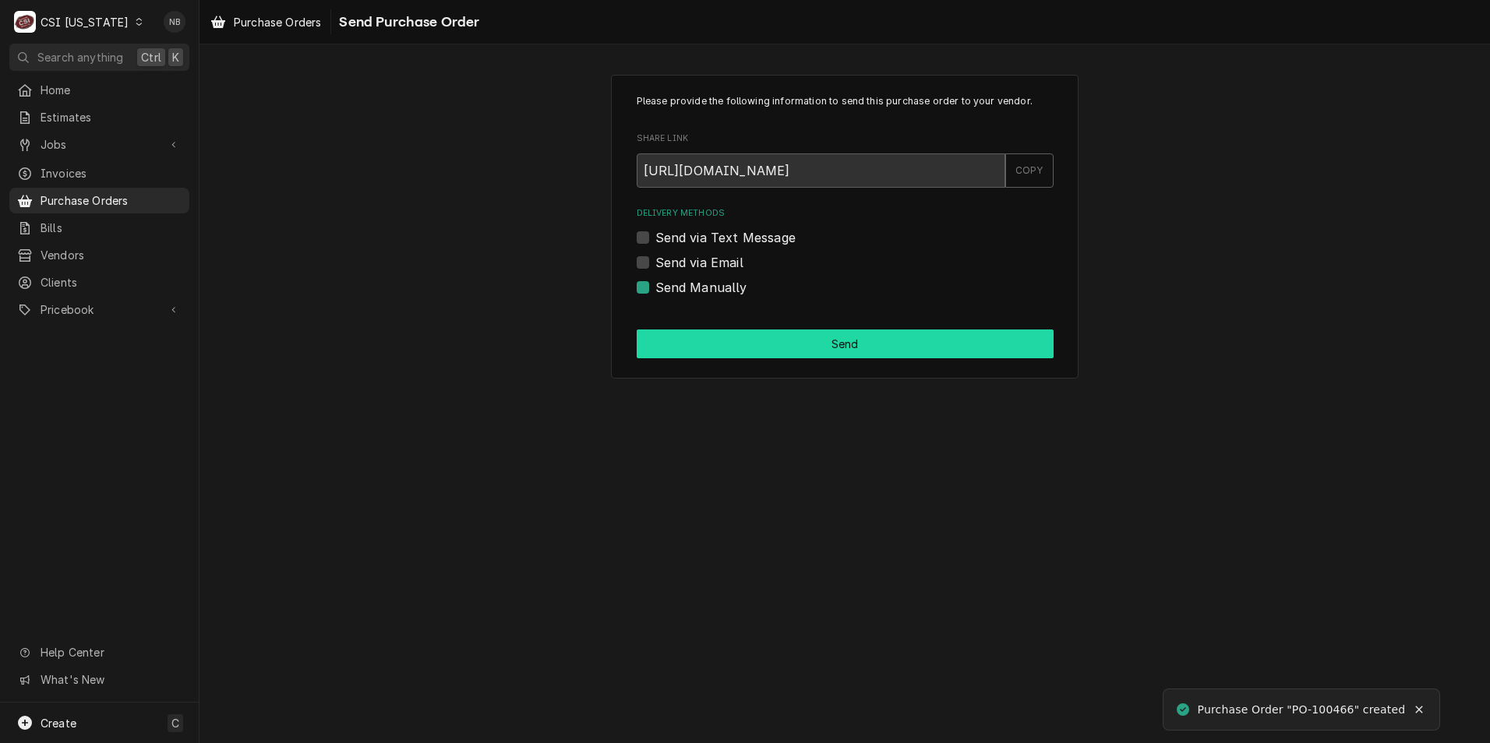
click at [699, 356] on button "Send" at bounding box center [845, 344] width 417 height 29
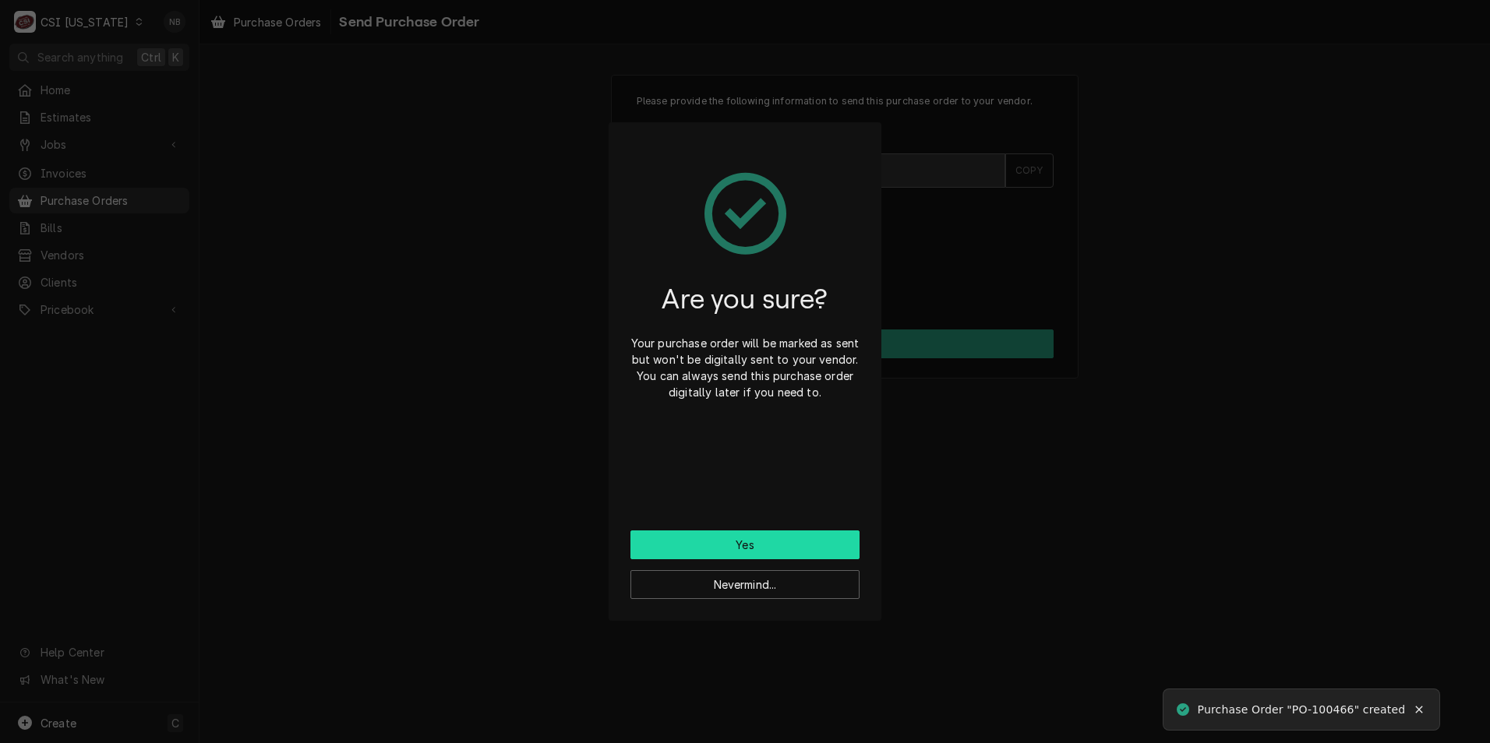
click at [718, 540] on button "Yes" at bounding box center [744, 545] width 229 height 29
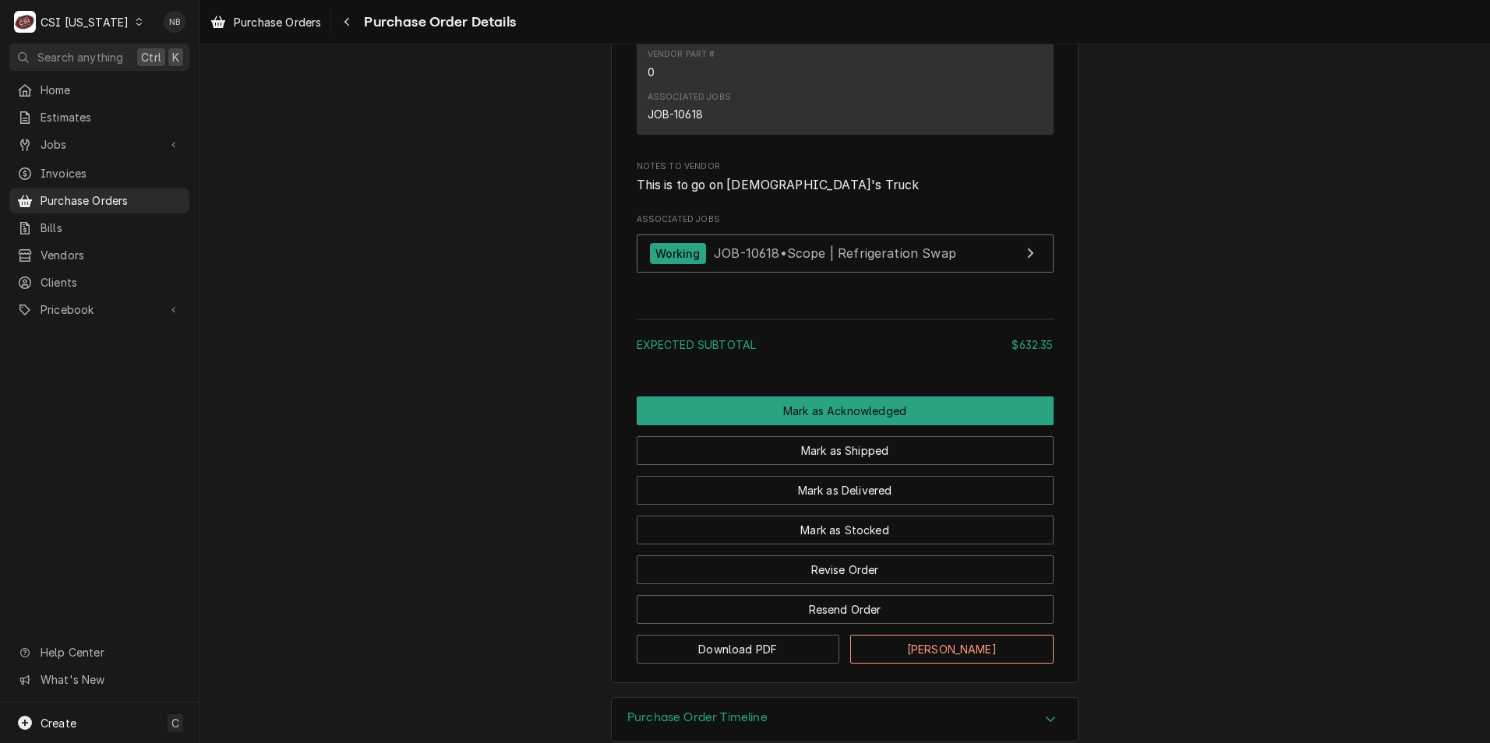
scroll to position [1169, 0]
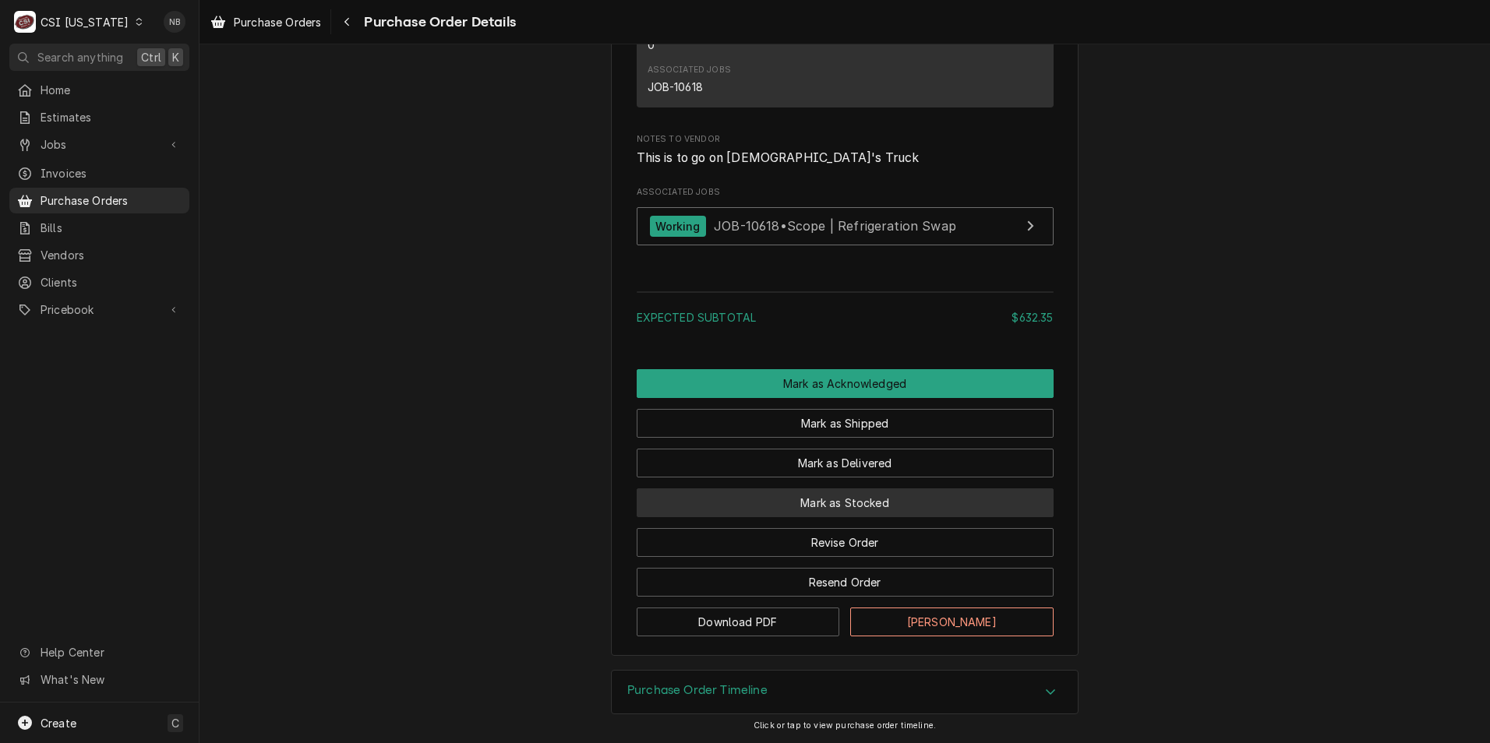
click at [862, 503] on button "Mark as Stocked" at bounding box center [845, 503] width 417 height 29
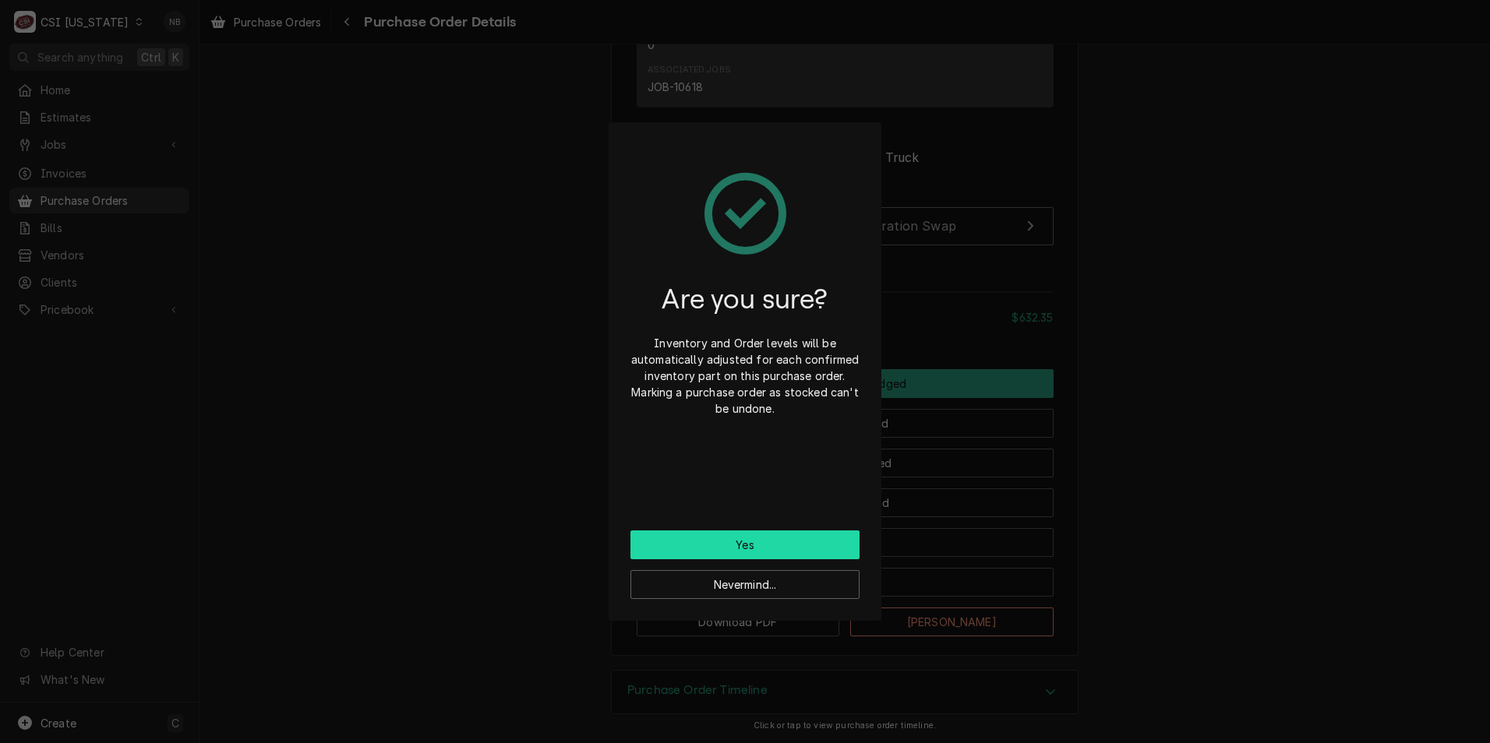
click at [756, 535] on button "Yes" at bounding box center [744, 545] width 229 height 29
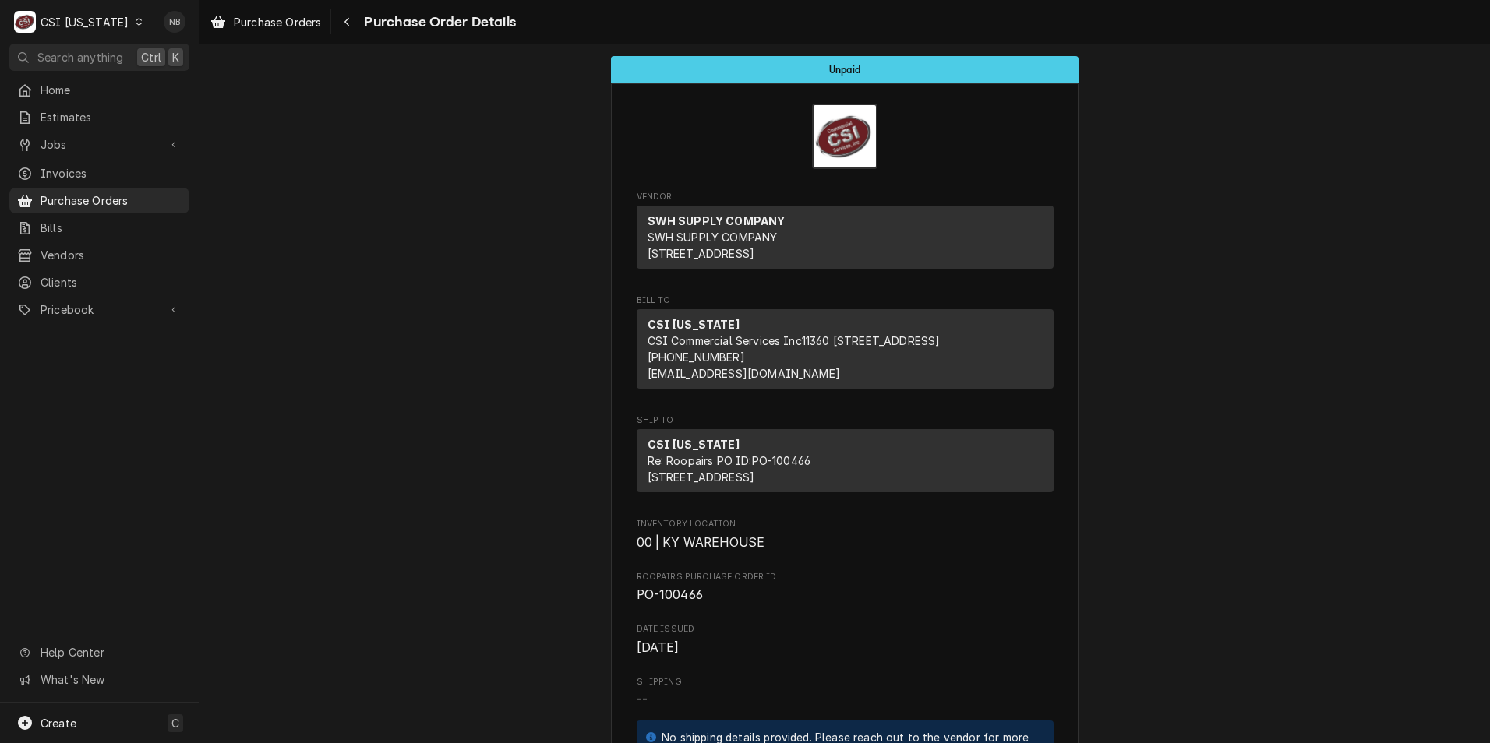
click at [249, 14] on span "Purchase Orders" at bounding box center [277, 22] width 87 height 16
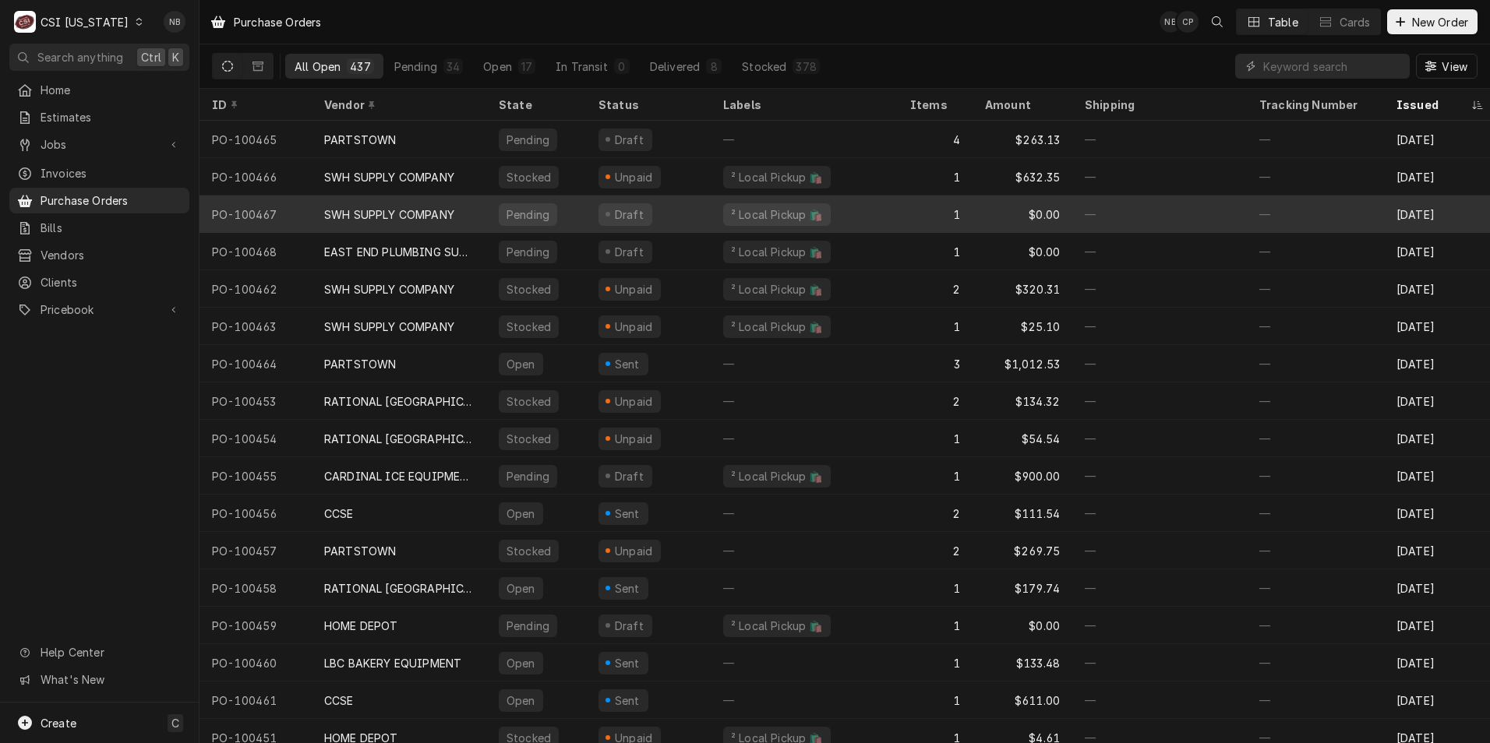
click at [392, 206] on div "SWH SUPPLY COMPANY" at bounding box center [389, 214] width 130 height 16
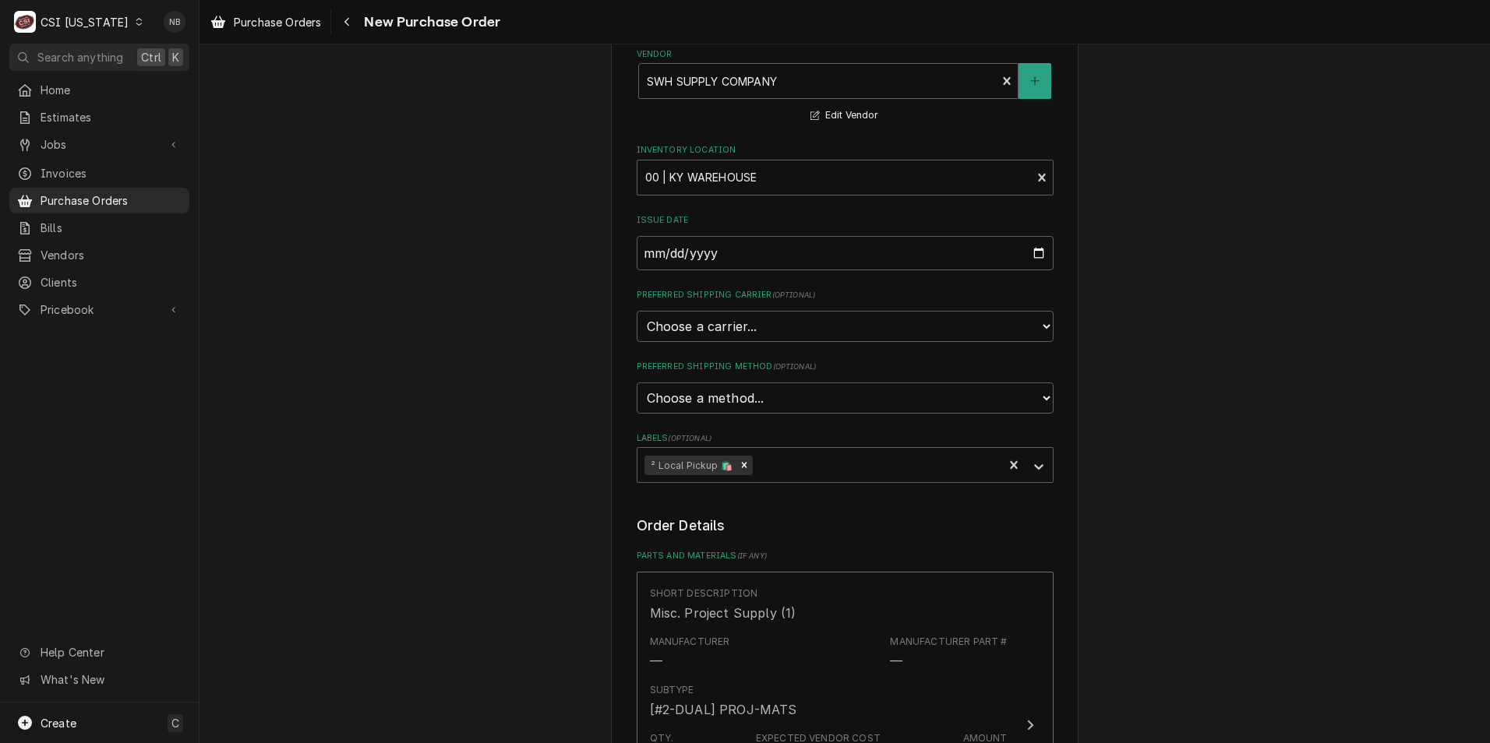
scroll to position [312, 0]
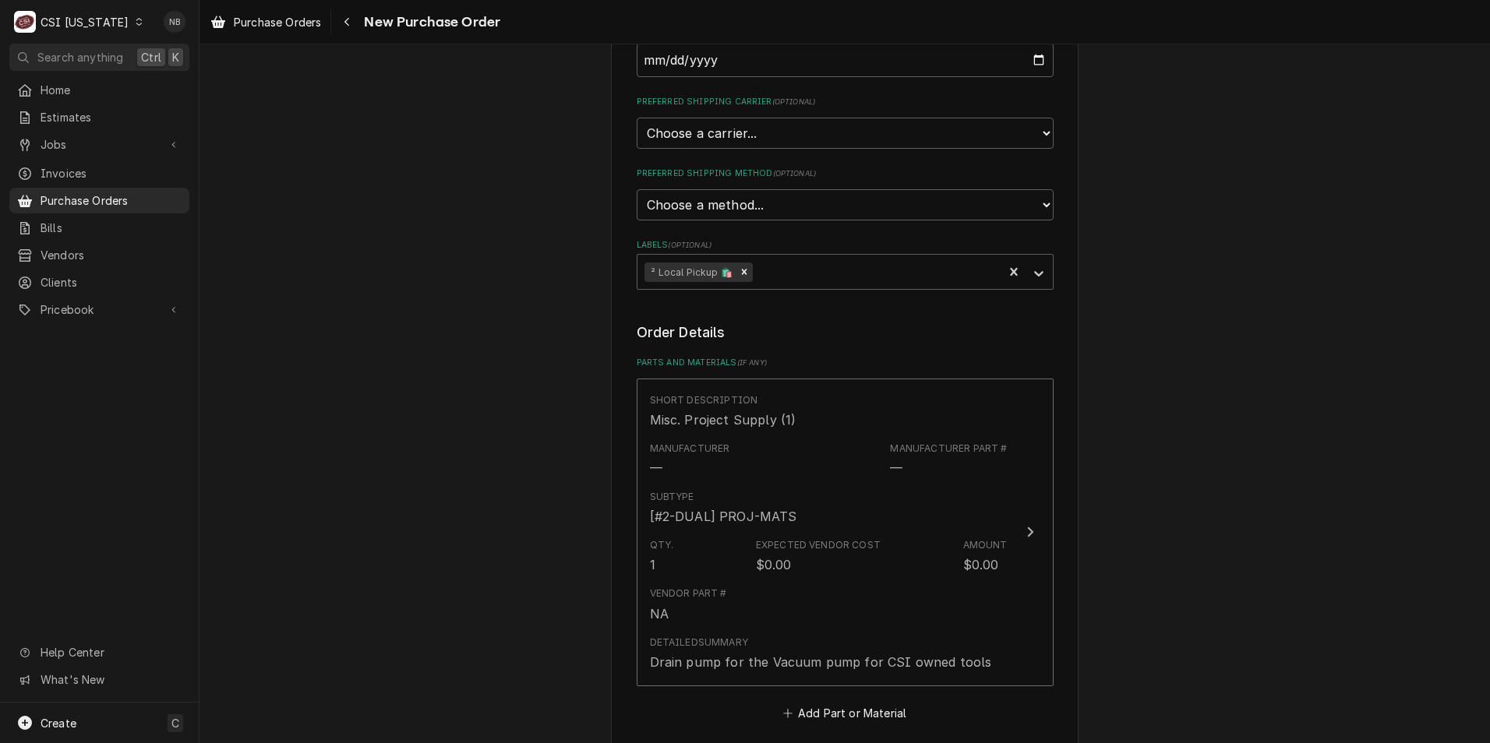
click at [1123, 700] on div "Please provide the following information to create your purchase order: Basic D…" at bounding box center [844, 456] width 1290 height 1414
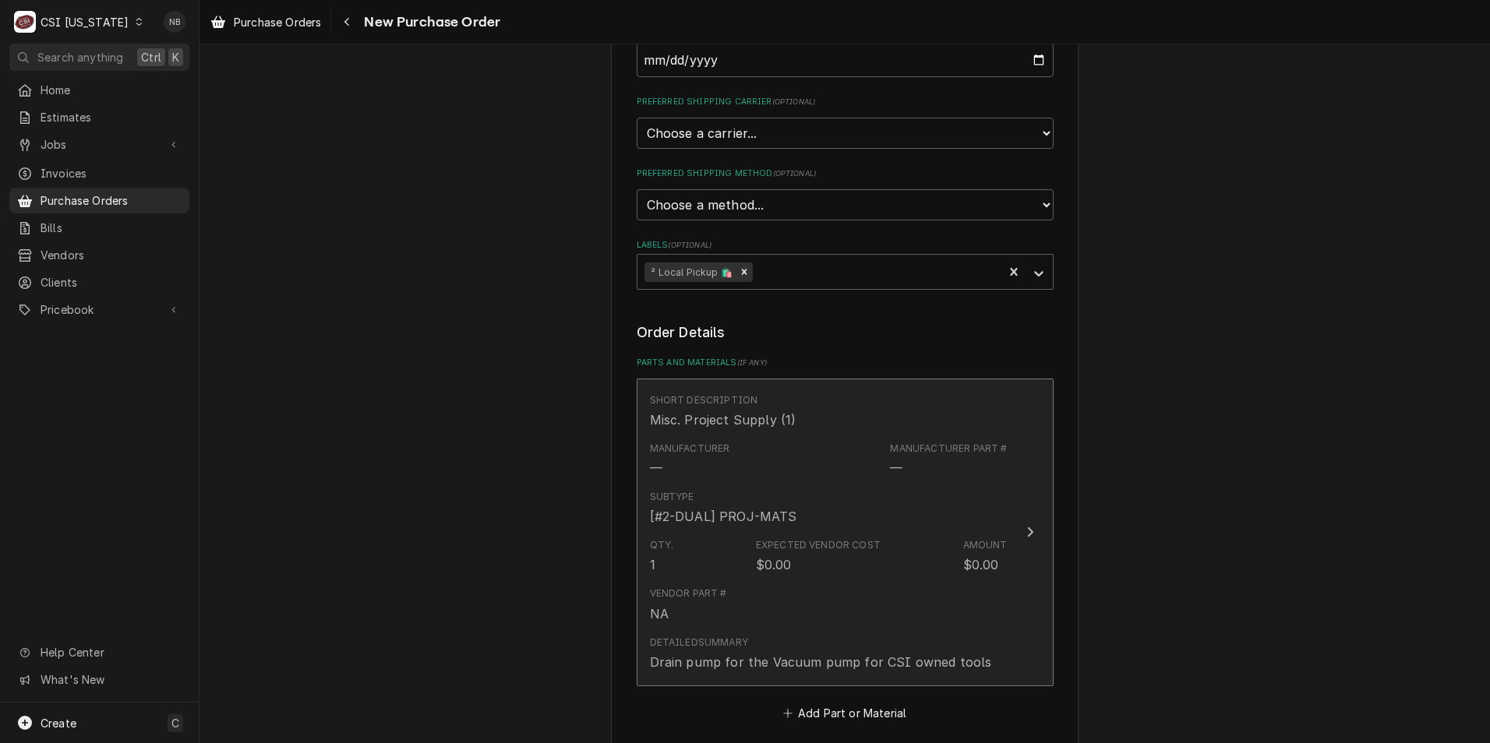
click at [847, 429] on div "Short Description Misc. Project Supply (1)" at bounding box center [829, 411] width 358 height 48
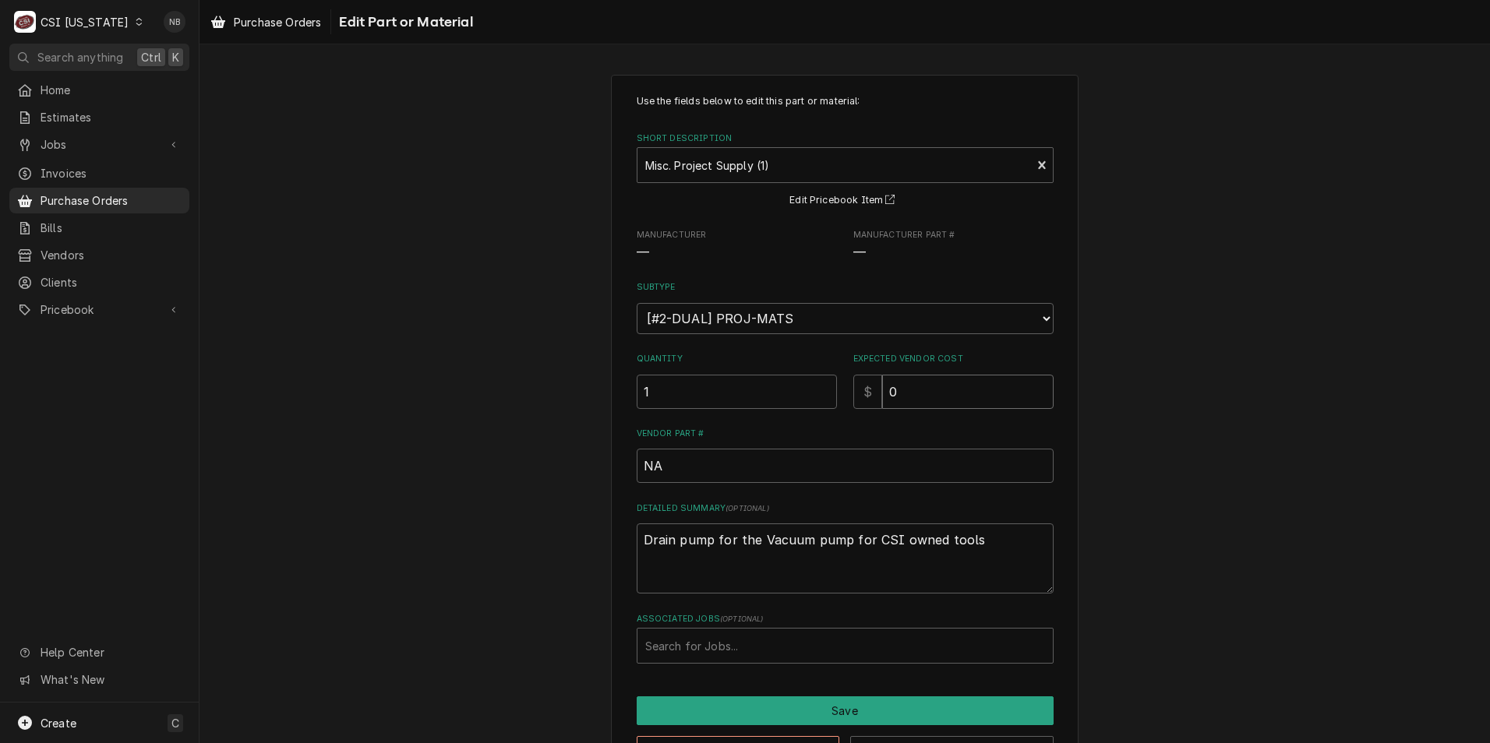
drag, startPoint x: 919, startPoint y: 388, endPoint x: 779, endPoint y: 386, distance: 139.5
click at [776, 387] on div "Quantity 1 Expected Vendor Cost $ 0" at bounding box center [845, 380] width 417 height 55
type textarea "x"
type input "5"
type textarea "x"
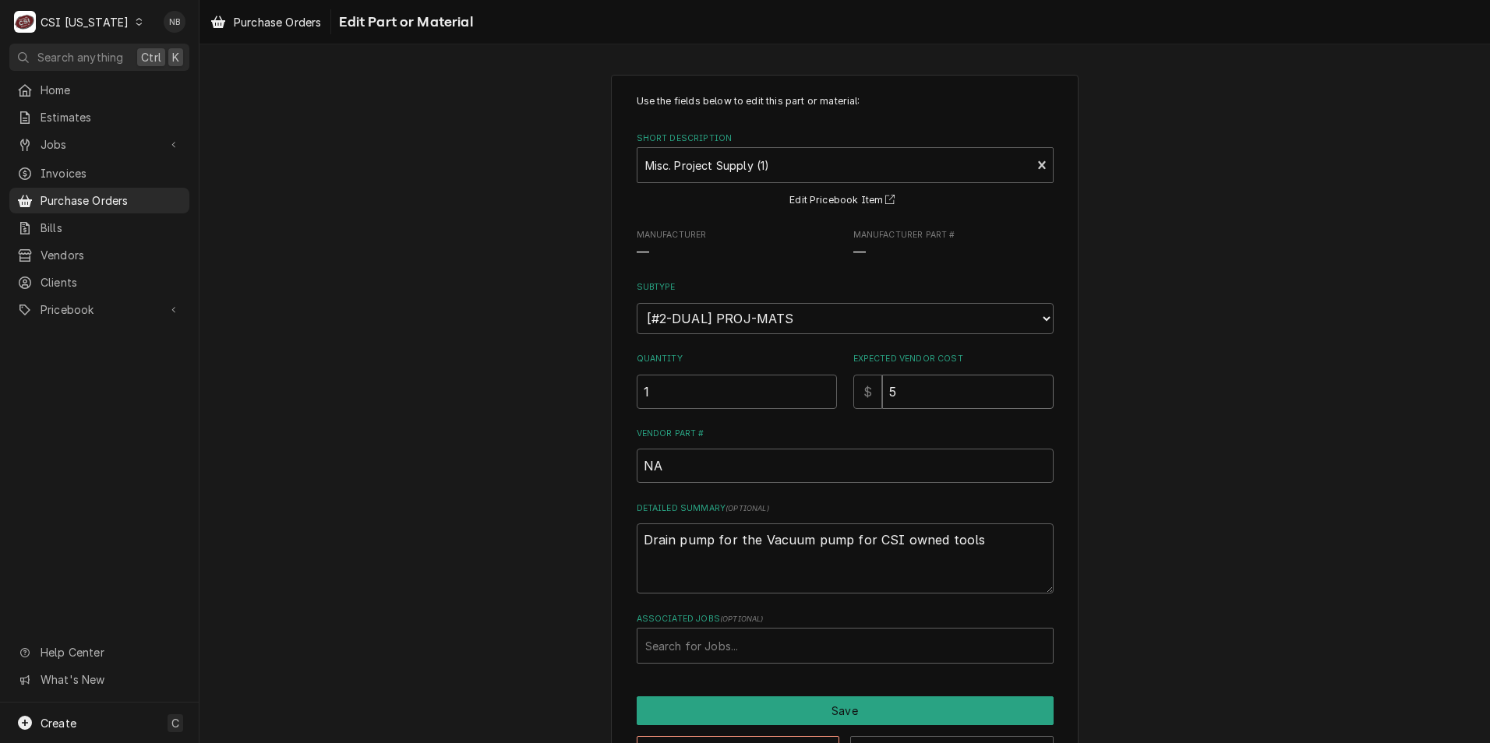
type input "56"
type textarea "x"
type input "56.4"
type textarea "x"
type input "56.45"
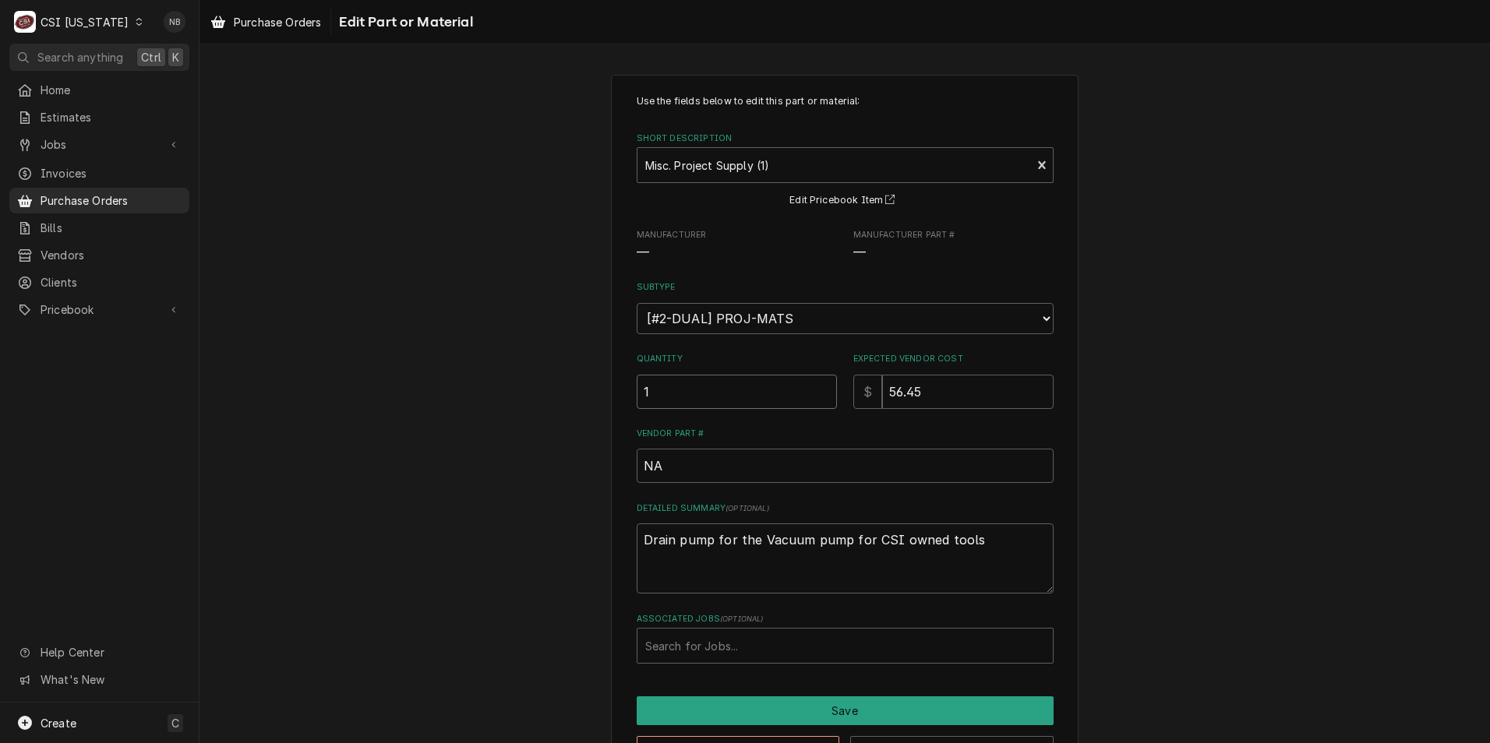
drag, startPoint x: 774, startPoint y: 400, endPoint x: 485, endPoint y: 366, distance: 290.3
click at [485, 366] on div "Use the fields below to edit this part or material: Short Description Misc. Pro…" at bounding box center [844, 430] width 1290 height 738
type textarea "x"
type input "2"
click at [880, 718] on button "Save" at bounding box center [845, 711] width 417 height 29
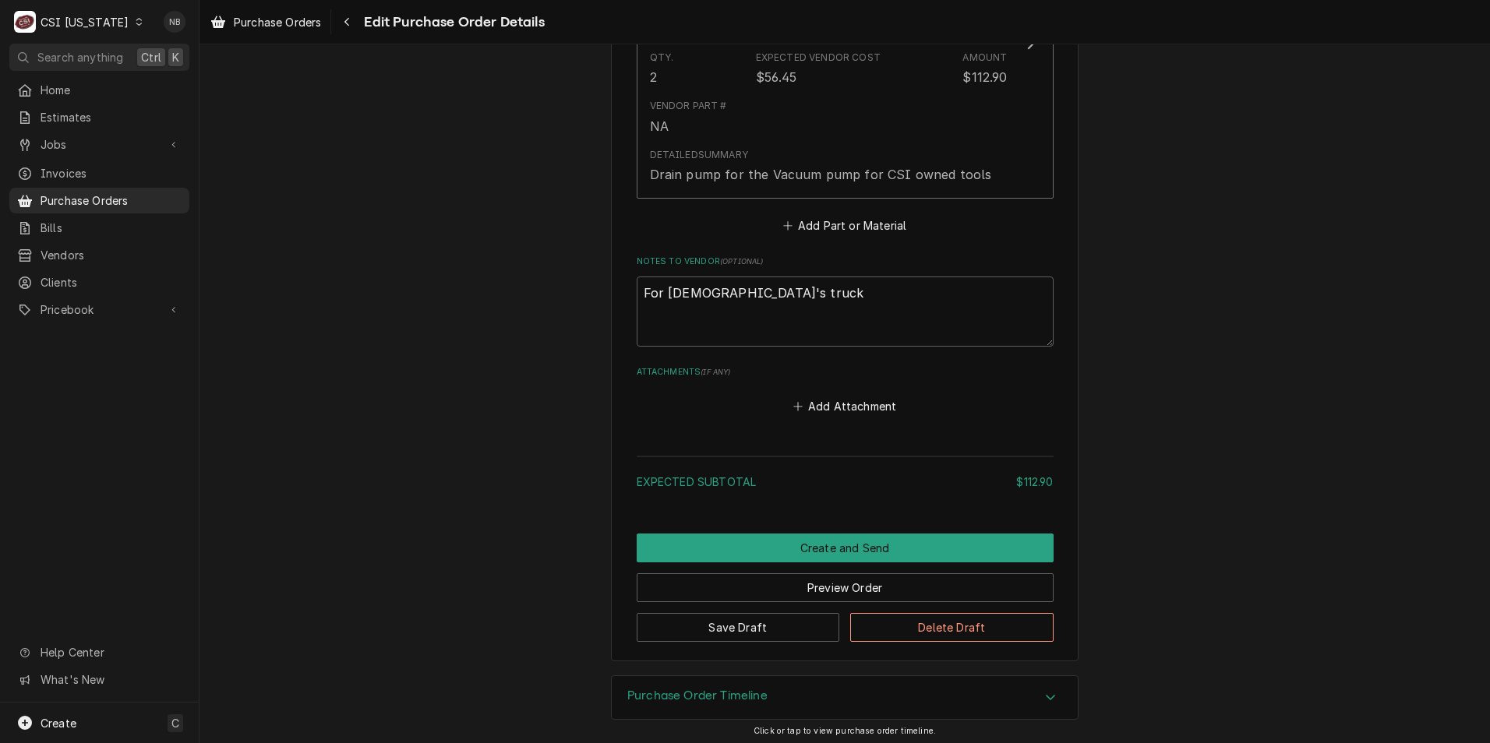
scroll to position [805, 0]
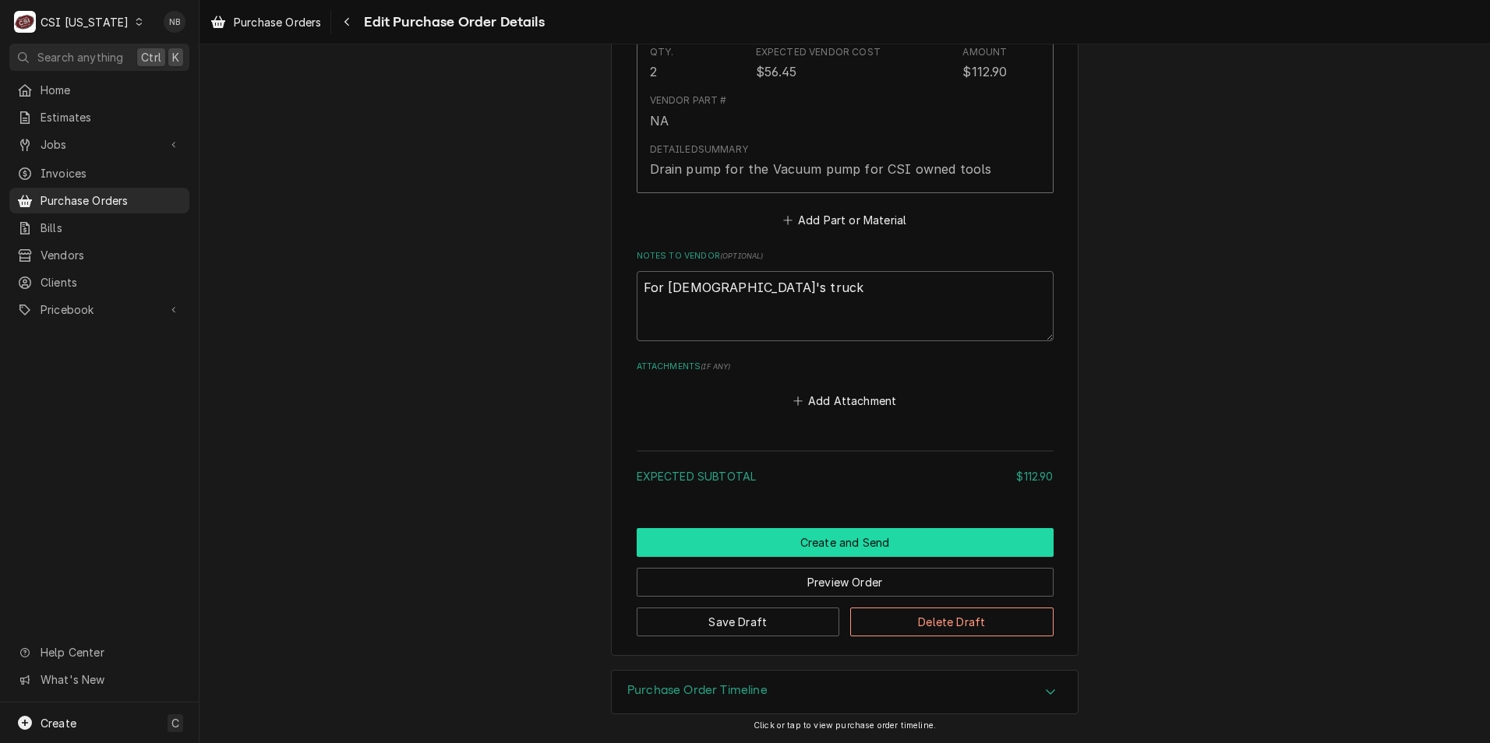
click at [848, 538] on button "Create and Send" at bounding box center [845, 542] width 417 height 29
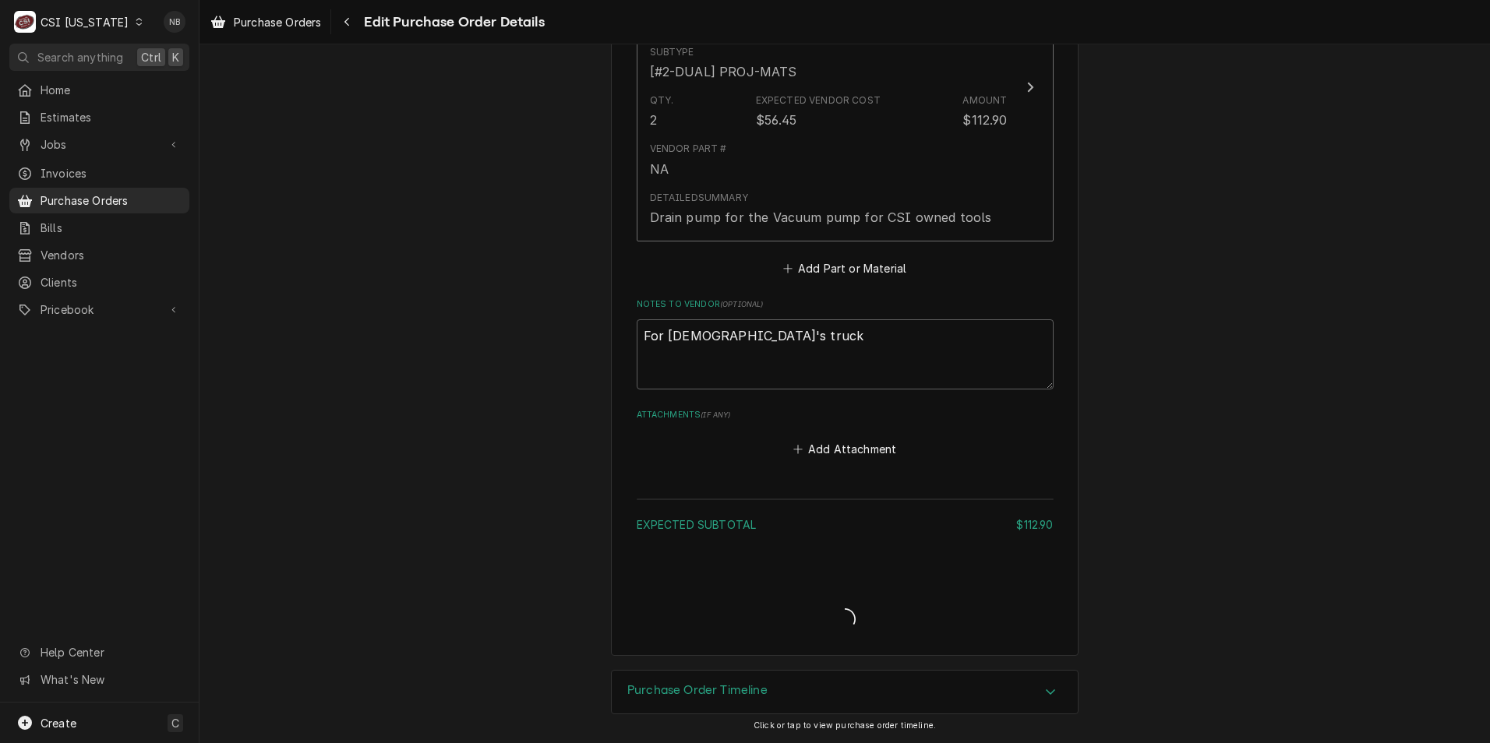
scroll to position [757, 0]
type textarea "x"
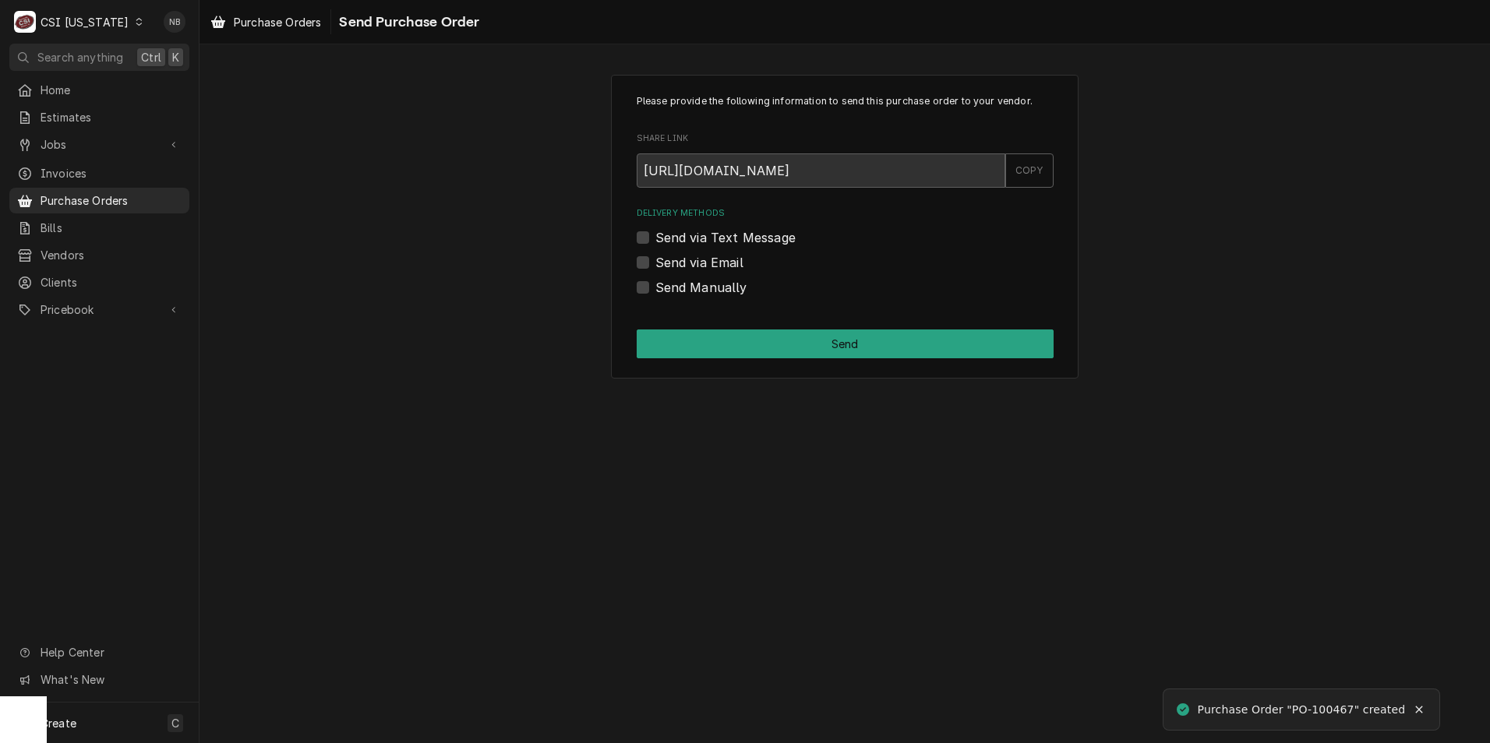
click at [655, 291] on label "Send Manually" at bounding box center [701, 287] width 92 height 19
click at [655, 291] on input "Send Manually" at bounding box center [863, 295] width 417 height 34
checkbox input "true"
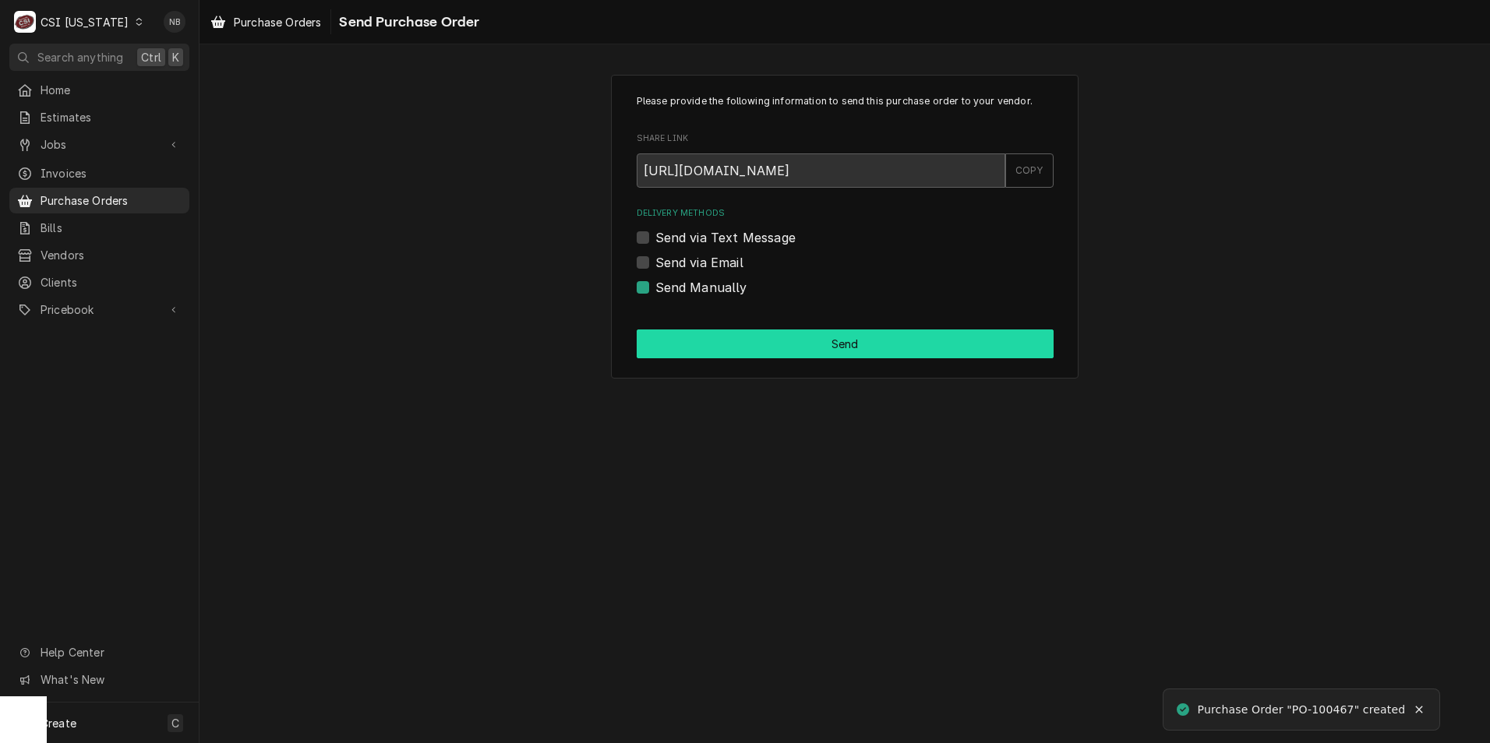
click at [672, 332] on button "Send" at bounding box center [845, 344] width 417 height 29
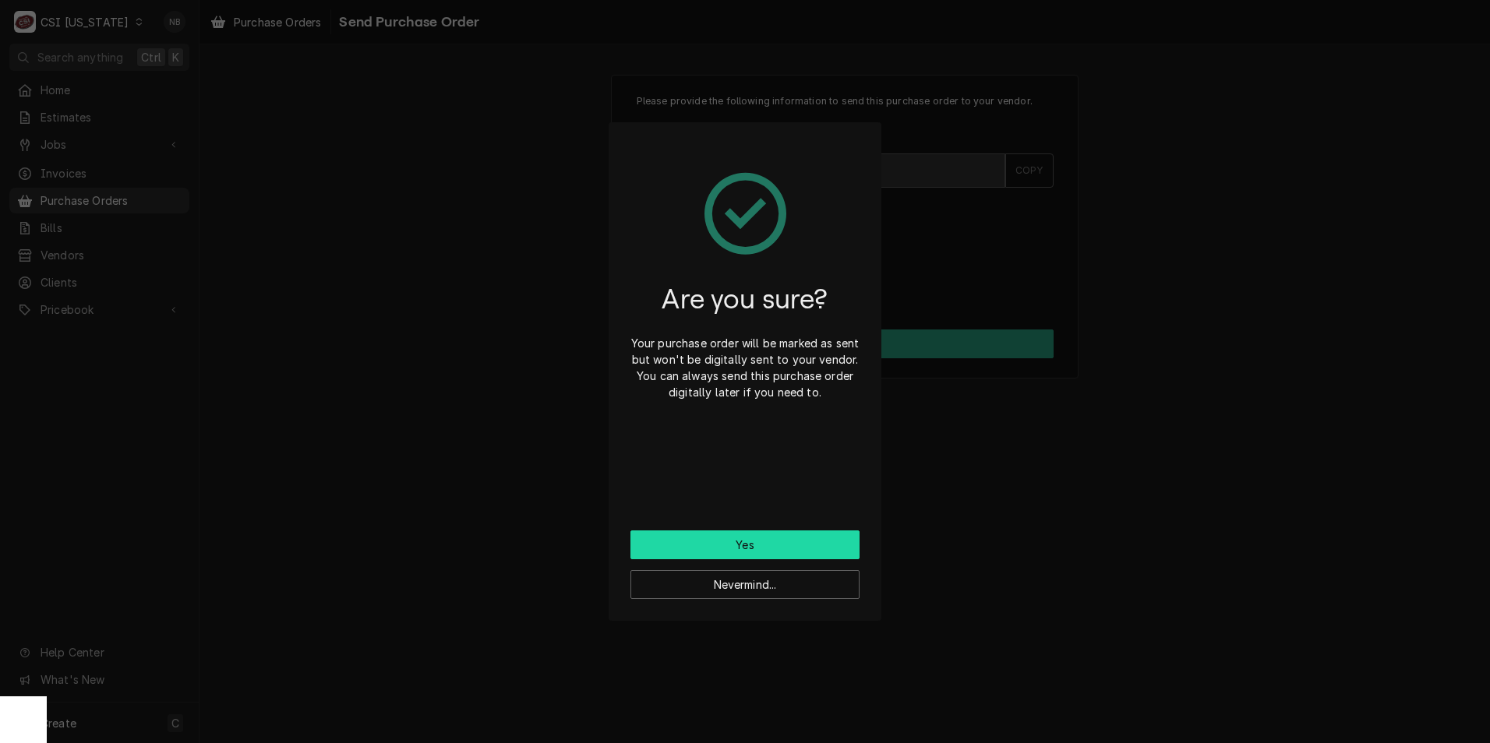
click at [765, 546] on button "Yes" at bounding box center [744, 545] width 229 height 29
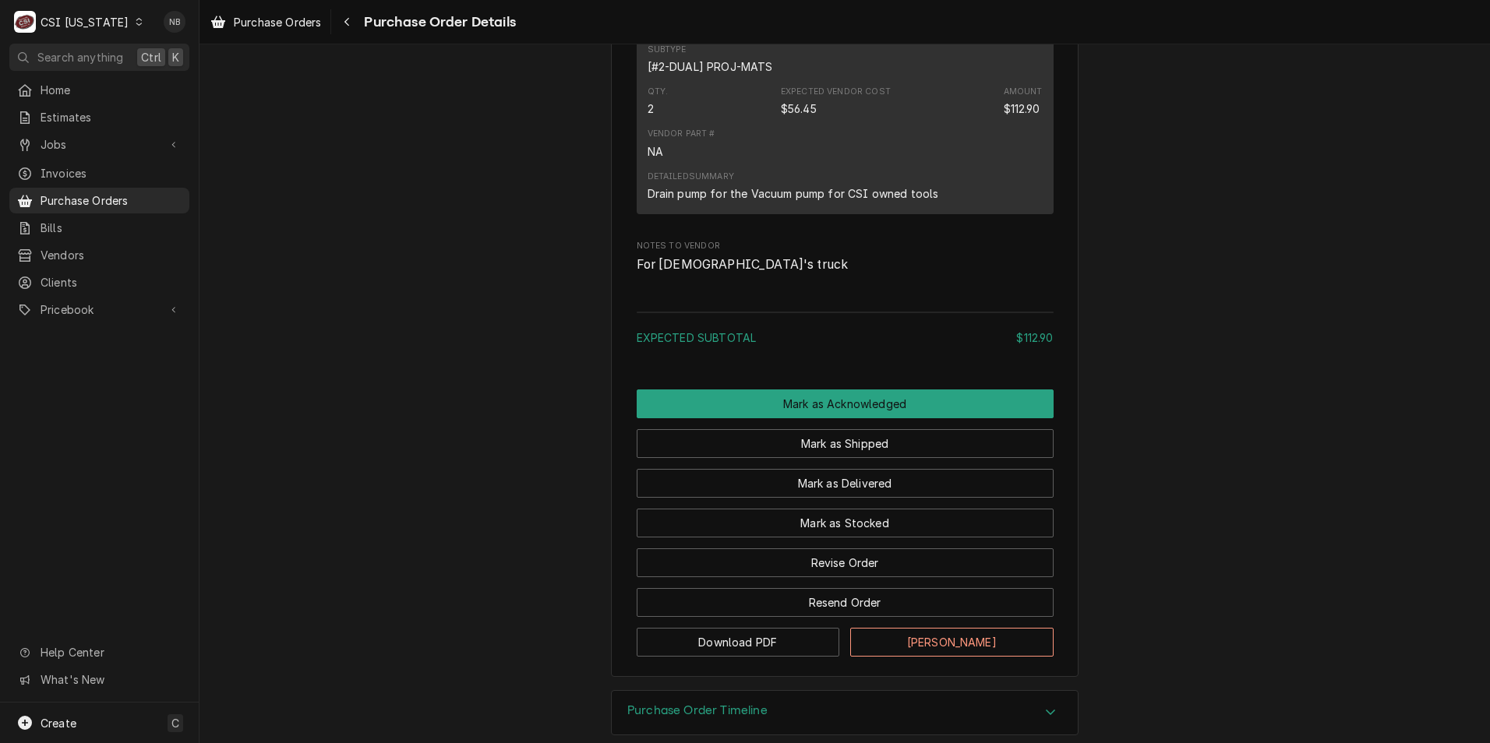
scroll to position [1083, 0]
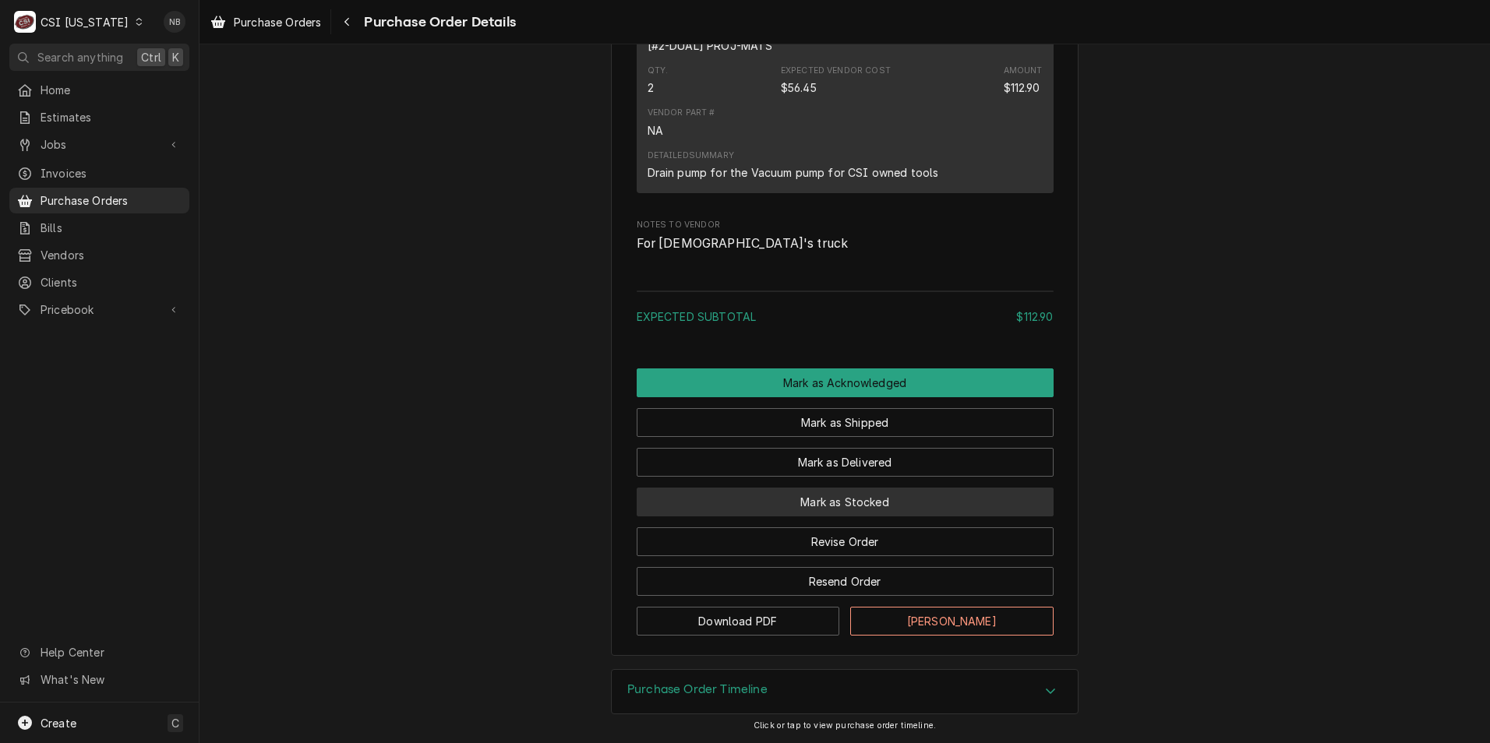
click at [766, 497] on button "Mark as Stocked" at bounding box center [845, 502] width 417 height 29
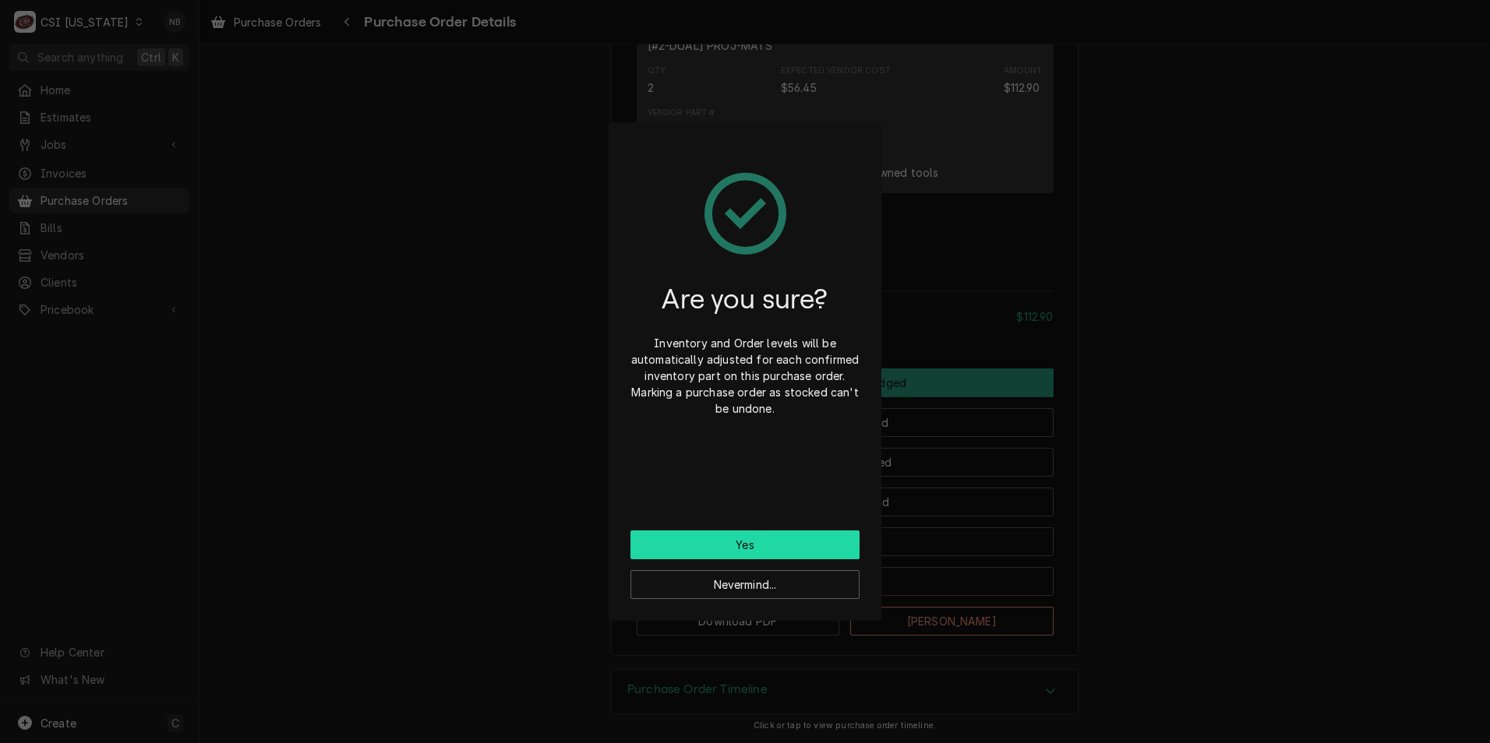
click at [771, 538] on button "Yes" at bounding box center [744, 545] width 229 height 29
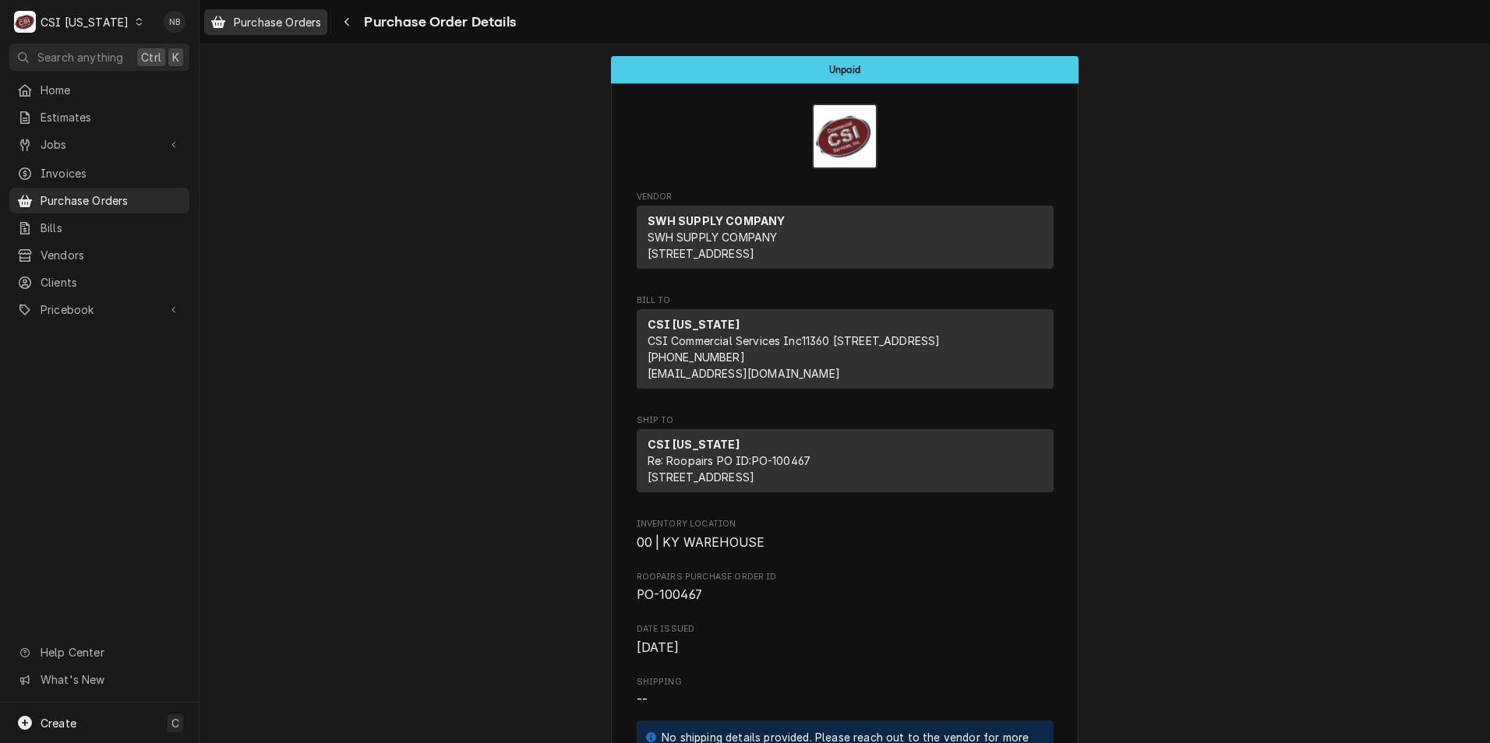
click at [259, 28] on span "Purchase Orders" at bounding box center [277, 22] width 87 height 16
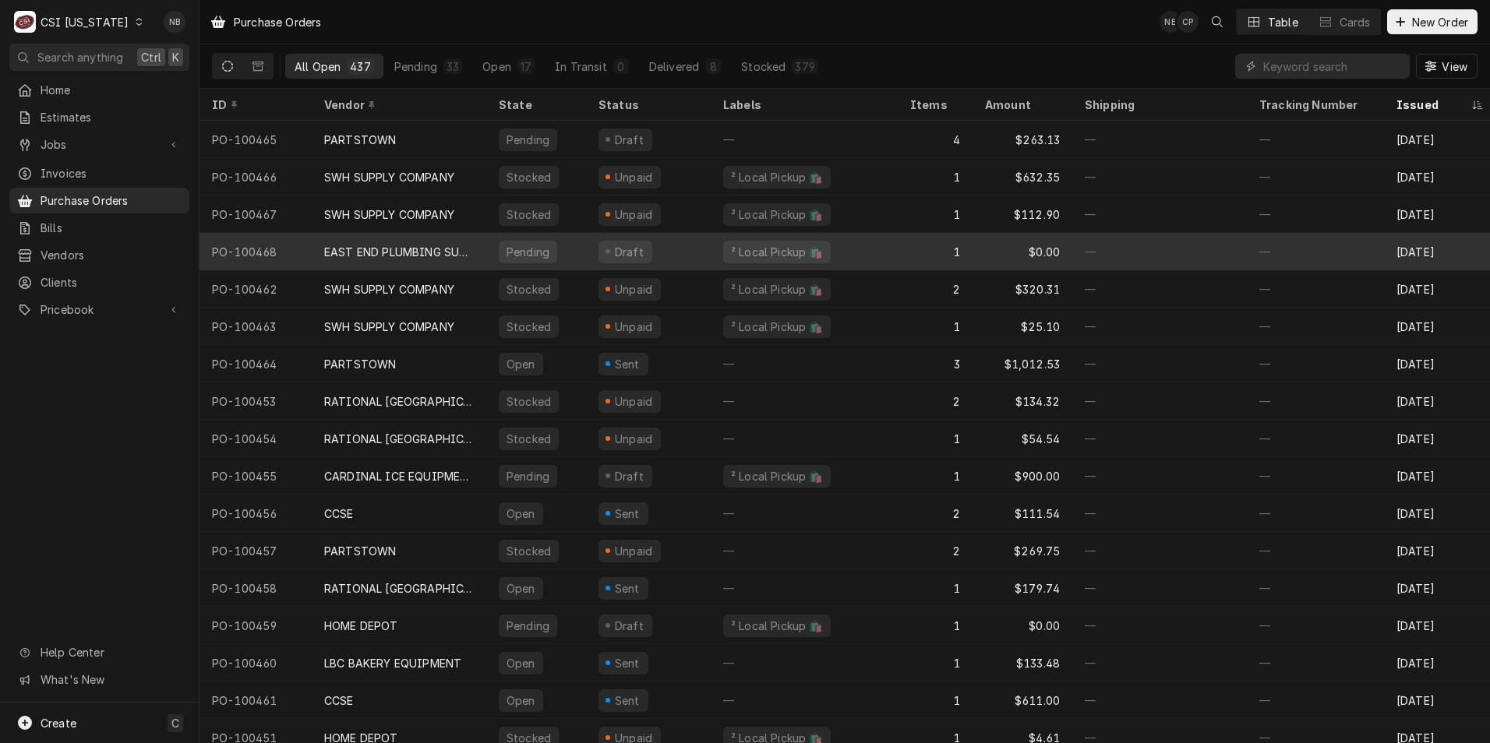
click at [424, 252] on div "EAST END PLUMBING SUPPLY" at bounding box center [399, 252] width 150 height 16
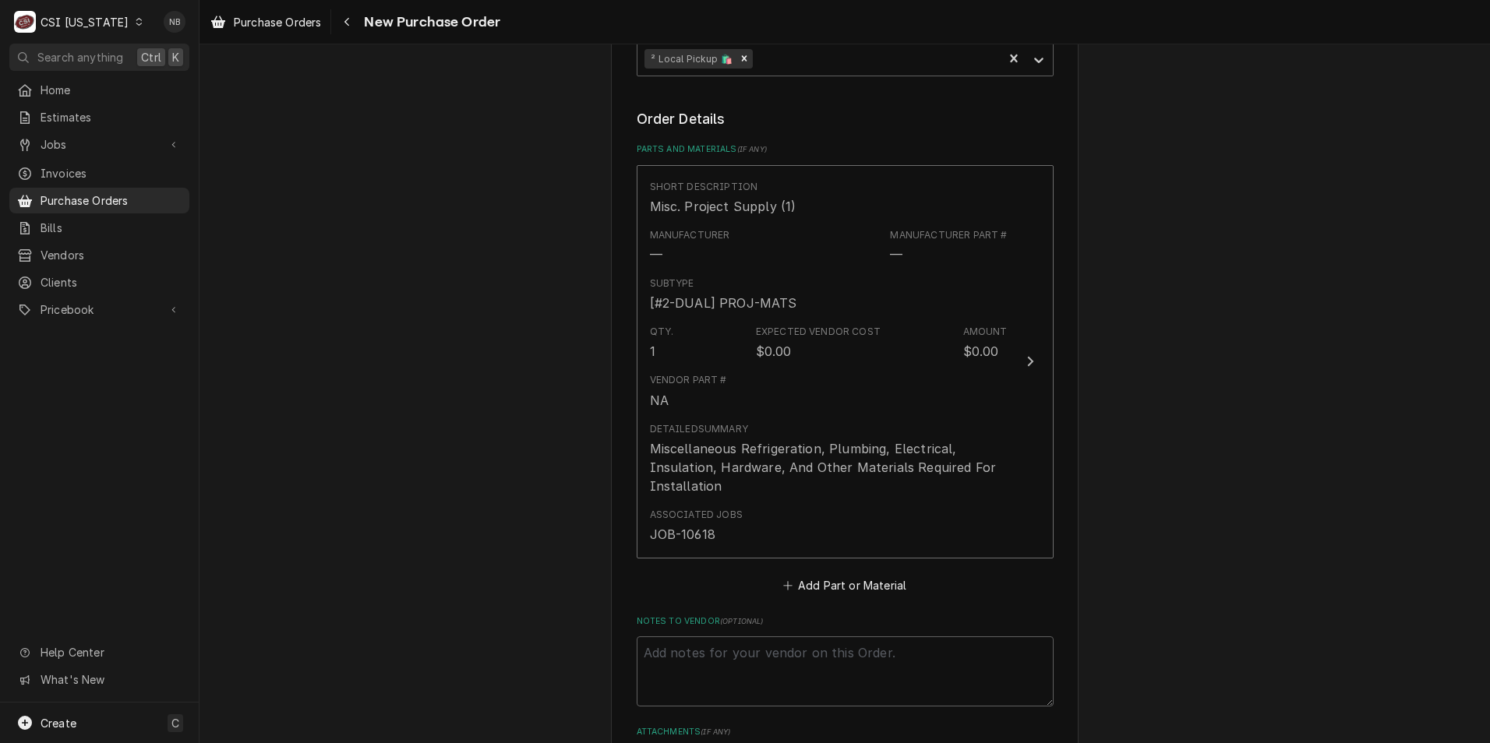
scroll to position [545, 0]
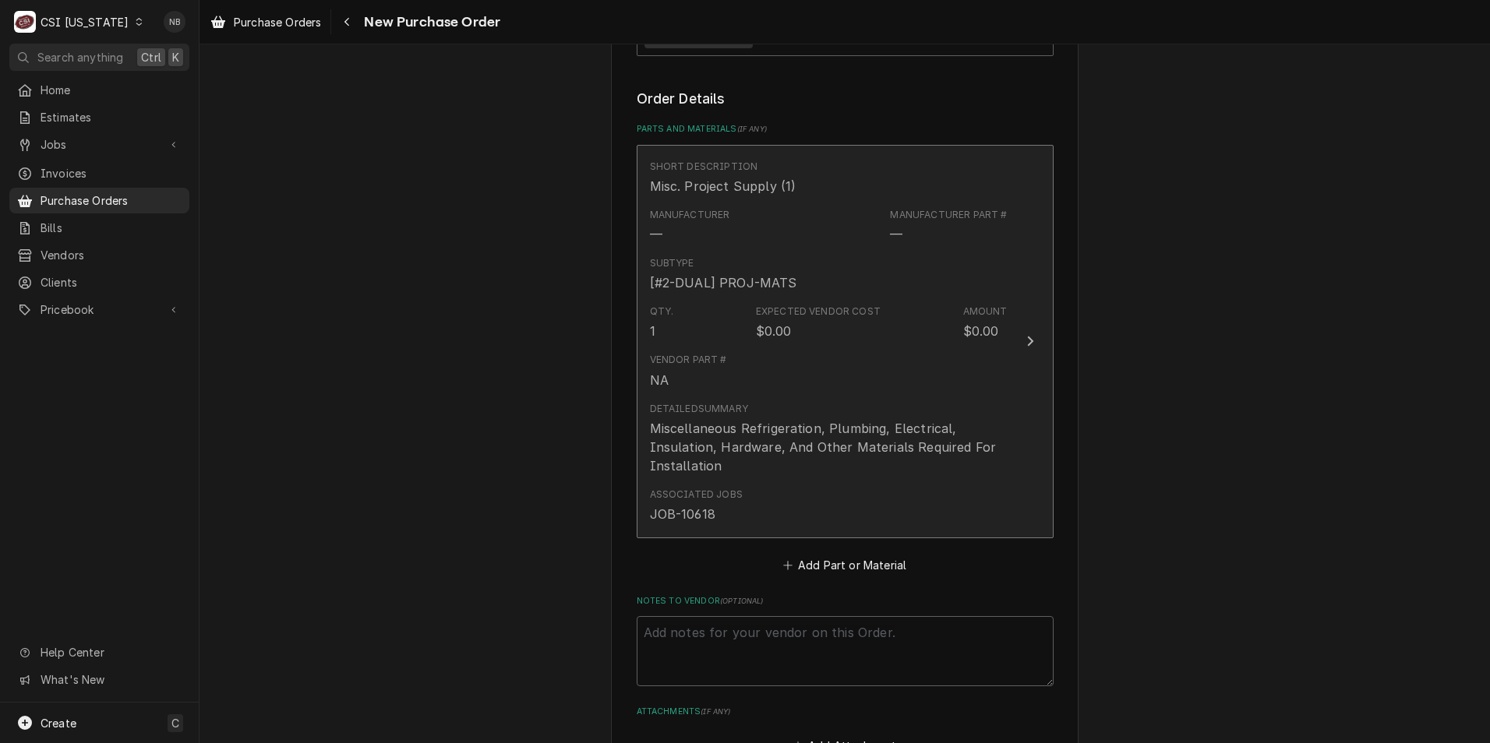
click at [938, 426] on div "Miscellaneous Refrigeration, Plumbing, Electrical, Insulation, Hardware, And Ot…" at bounding box center [829, 447] width 358 height 56
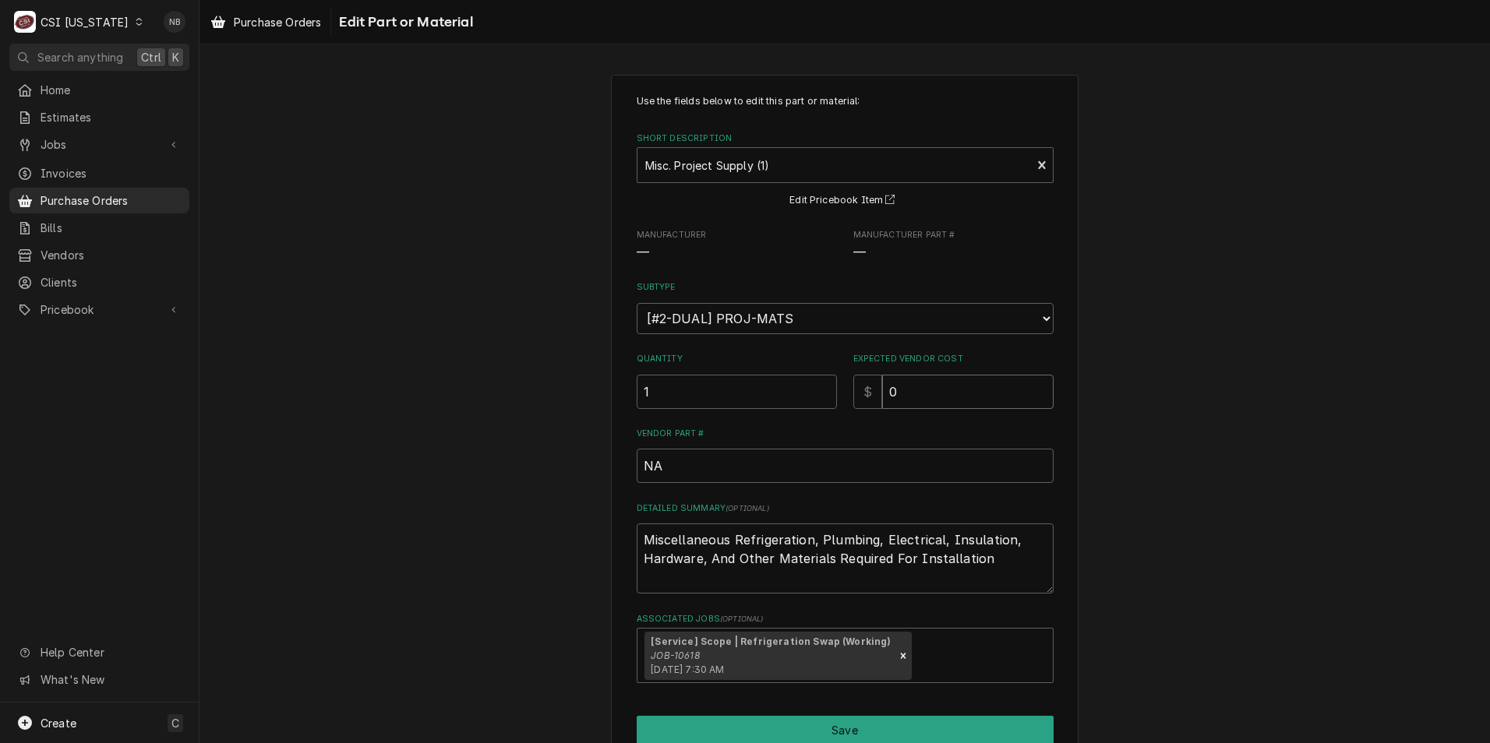
drag, startPoint x: 938, startPoint y: 397, endPoint x: 683, endPoint y: 357, distance: 258.0
click at [683, 357] on div "Quantity 1 Expected Vendor Cost $ 0" at bounding box center [845, 380] width 417 height 55
type textarea "x"
type input "1"
type textarea "x"
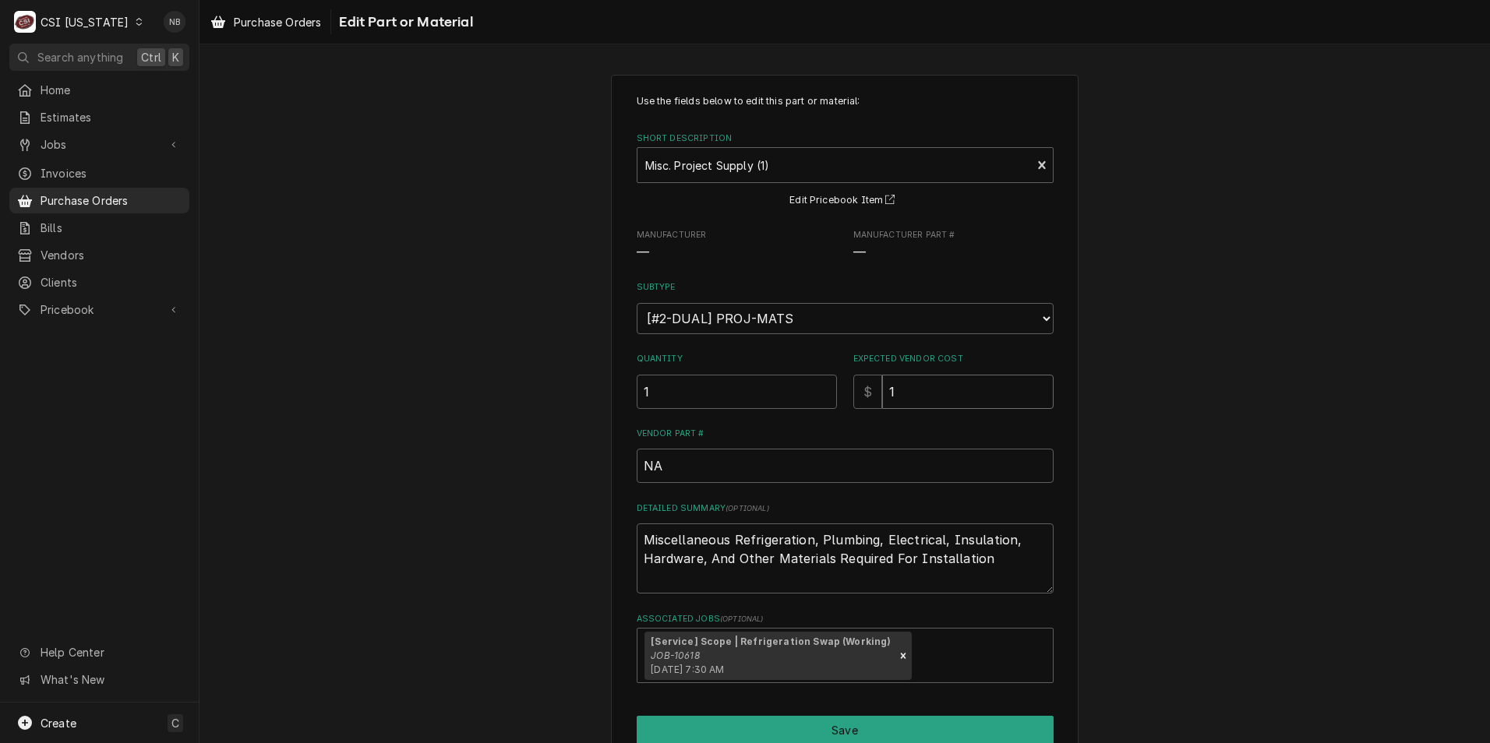
type input "14"
type textarea "x"
type input "145"
type textarea "x"
type input "145.2"
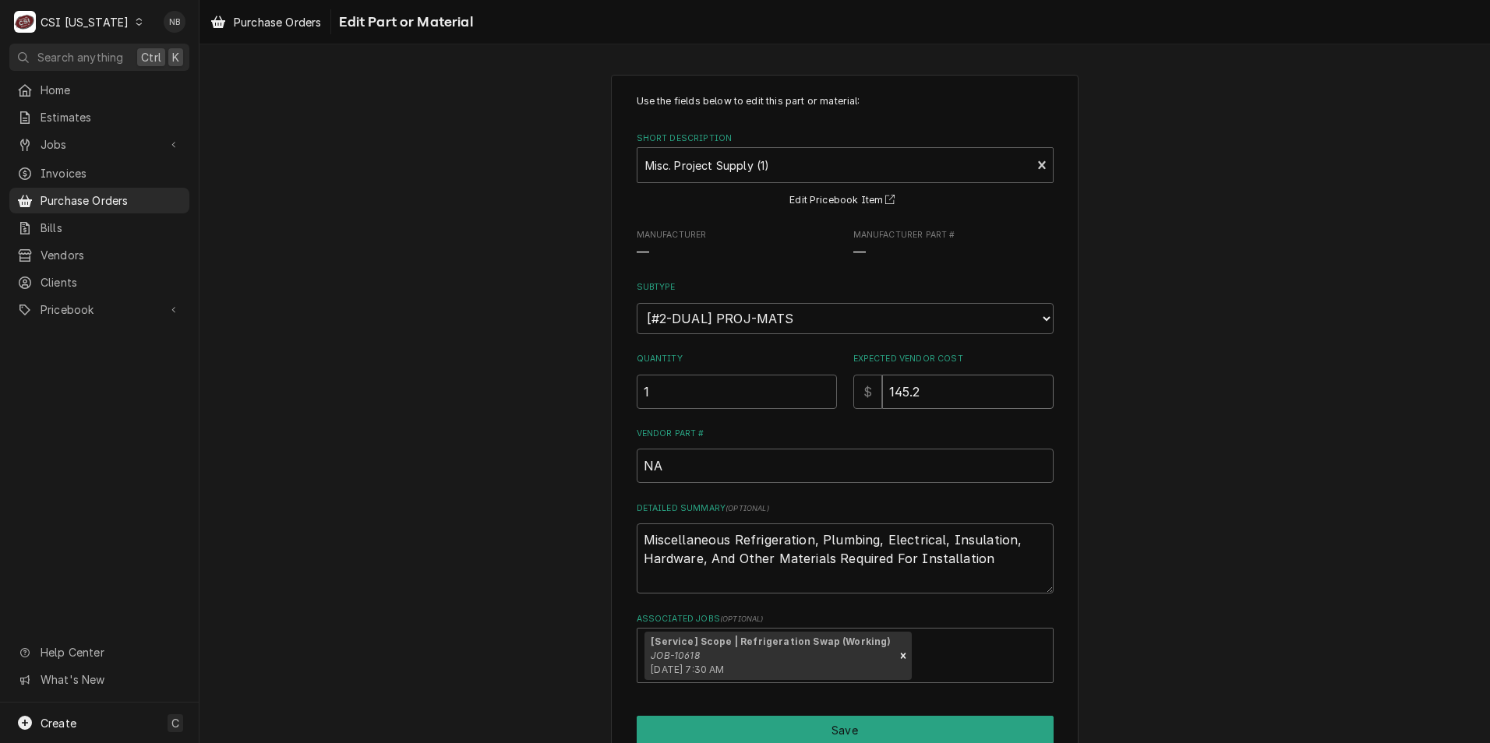
type textarea "x"
type input "145.25"
click at [1187, 364] on div "Use the fields below to edit this part or material: Short Description Misc. Pro…" at bounding box center [844, 439] width 1290 height 757
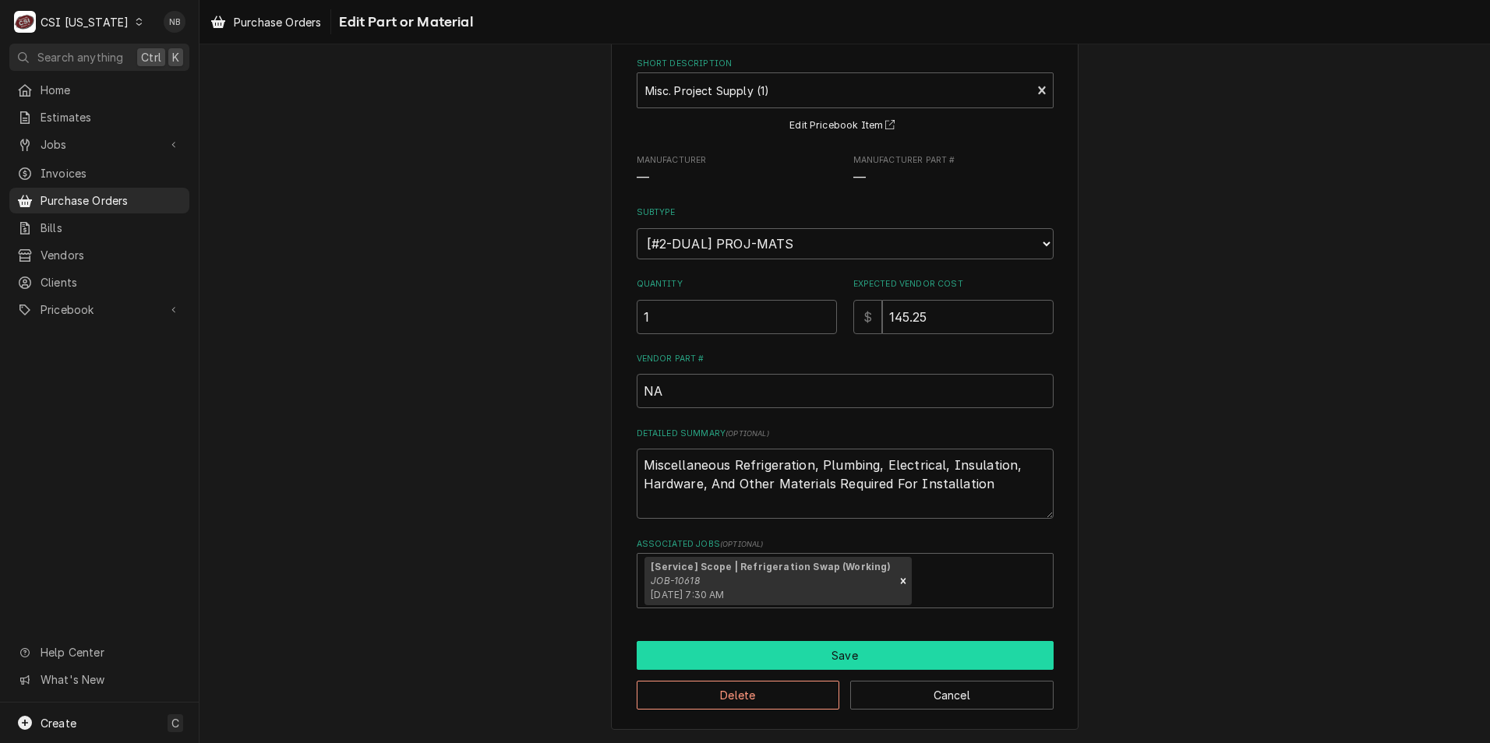
click at [873, 647] on button "Save" at bounding box center [845, 655] width 417 height 29
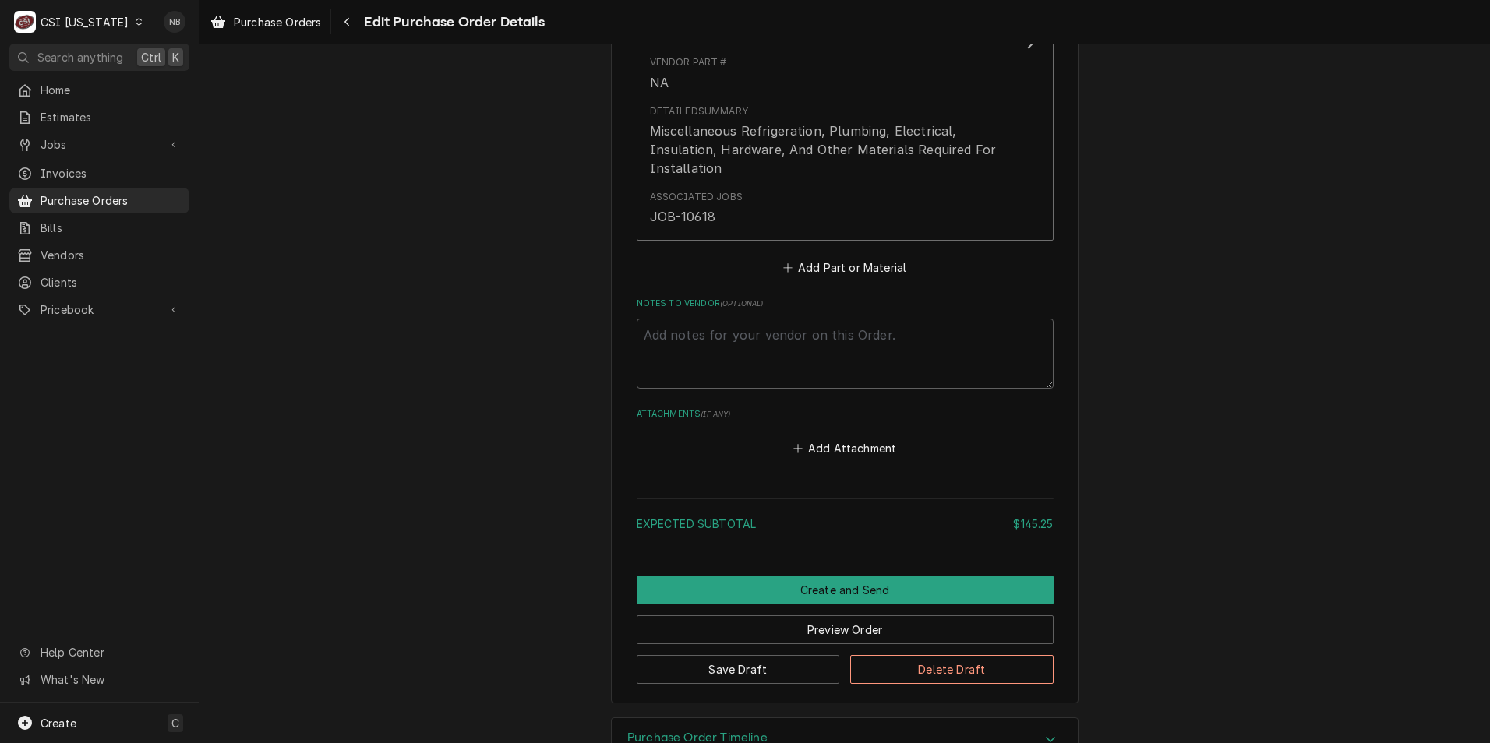
scroll to position [857, 0]
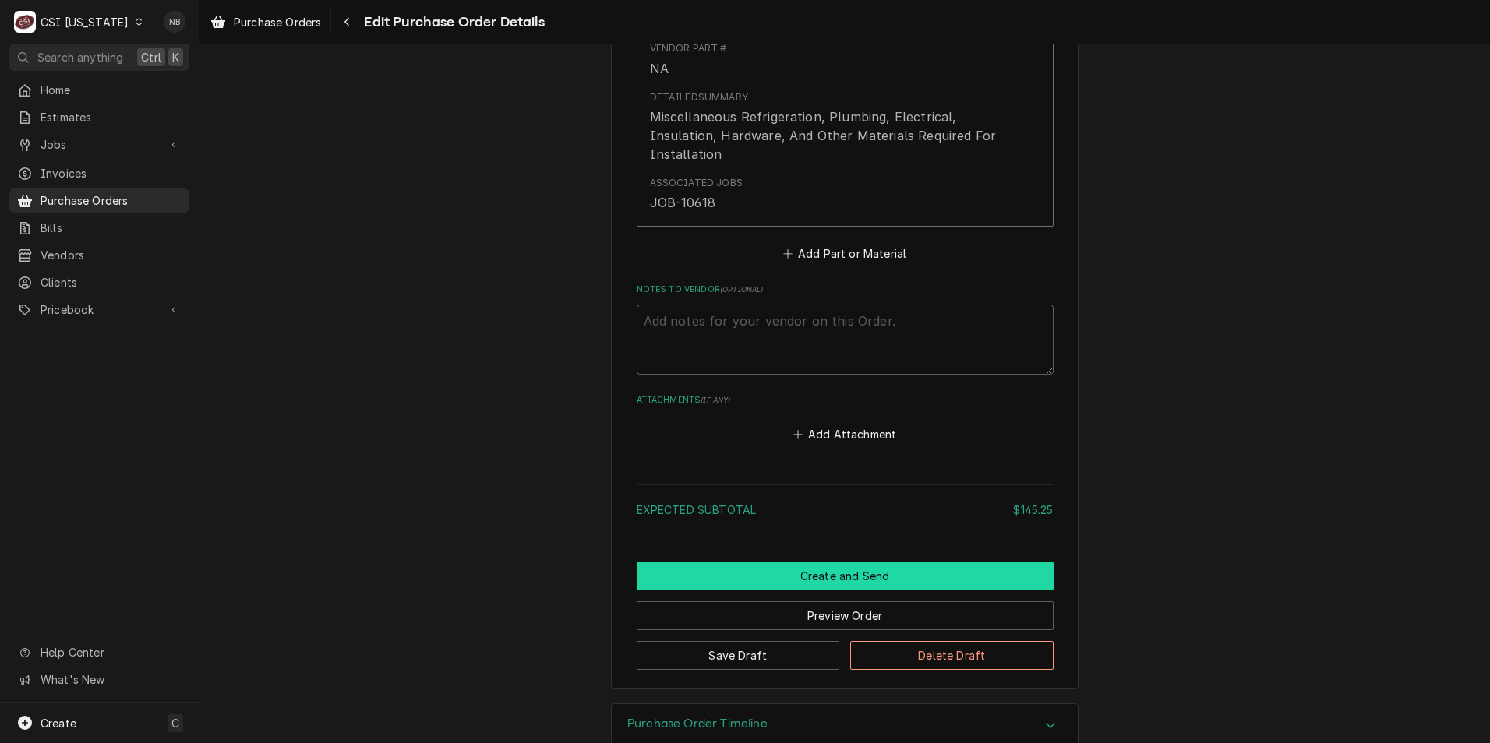
click at [849, 580] on button "Create and Send" at bounding box center [845, 576] width 417 height 29
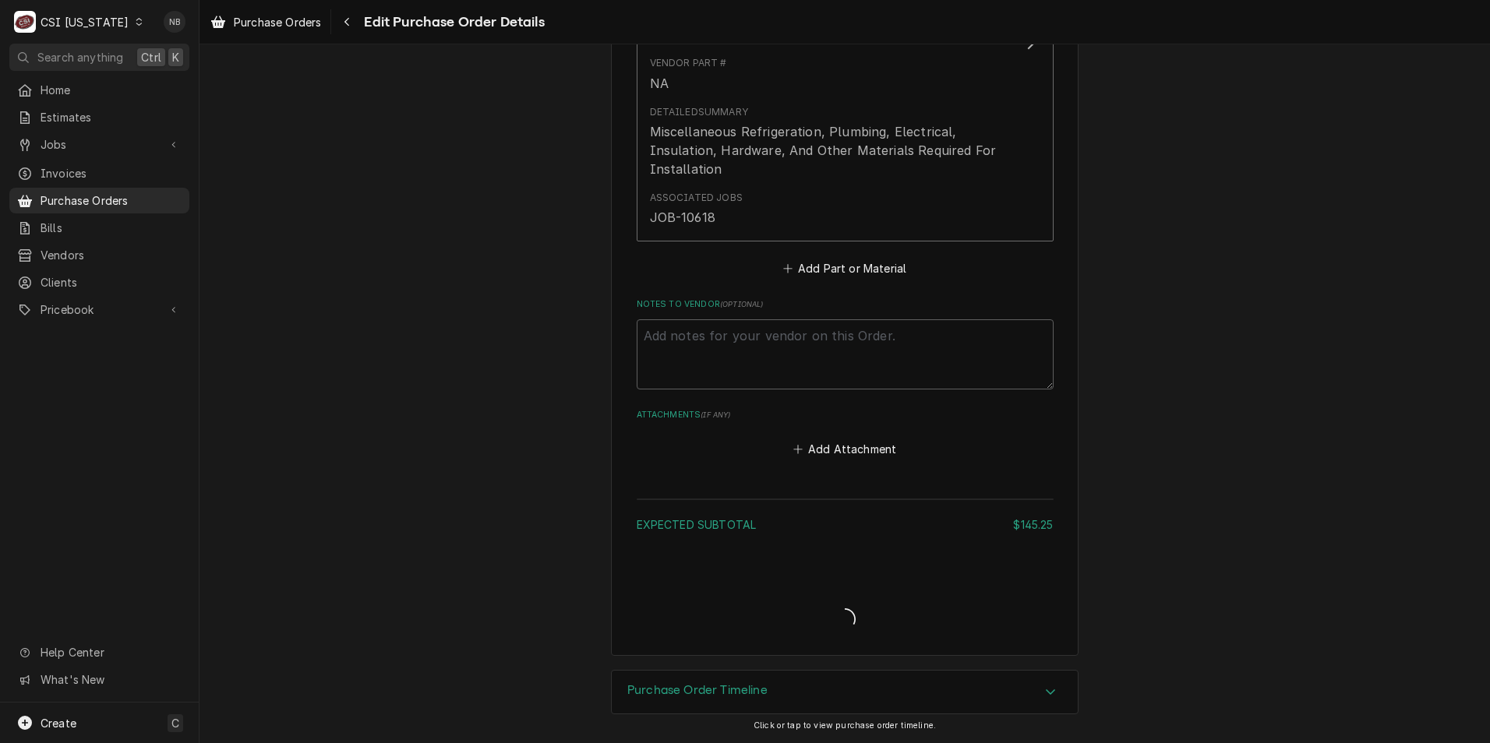
type textarea "x"
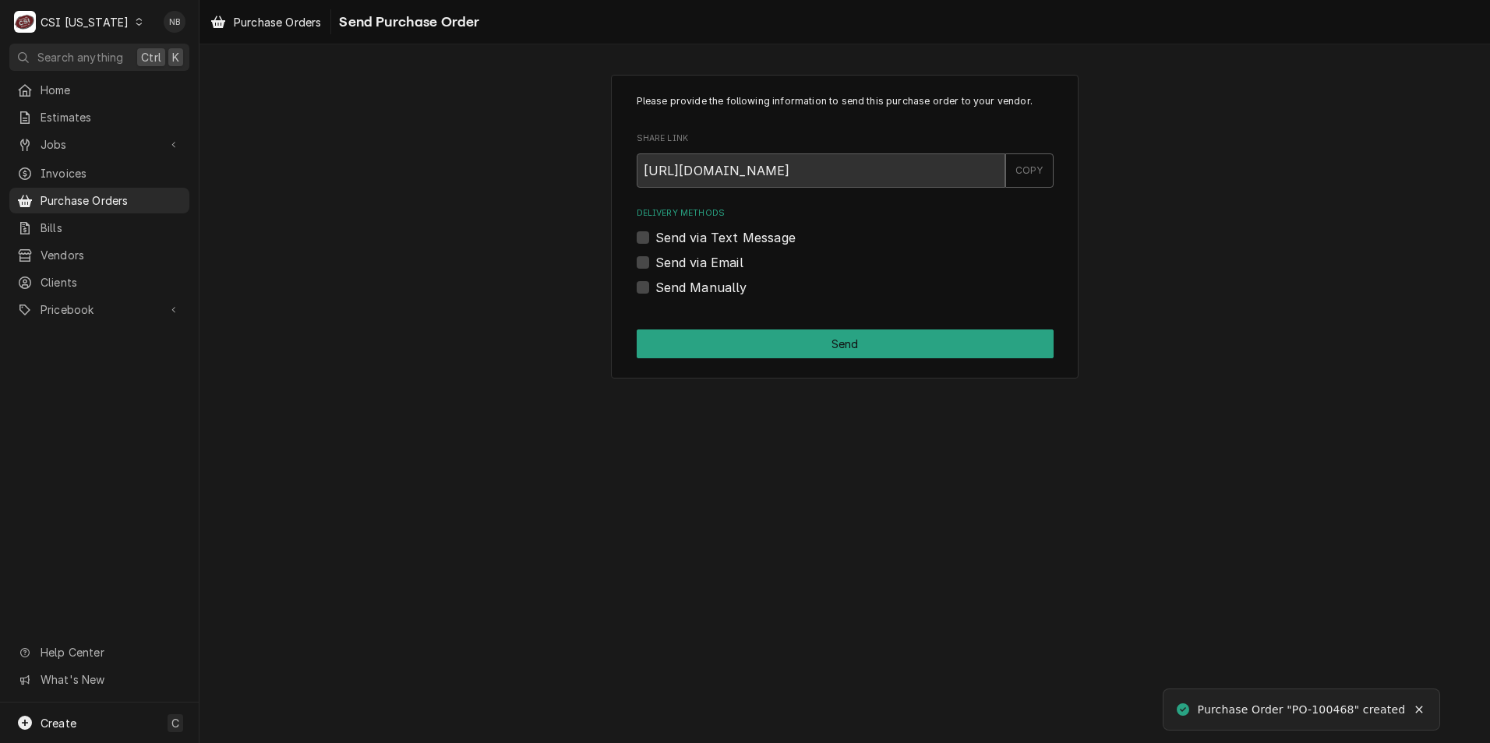
click at [655, 286] on label "Send Manually" at bounding box center [701, 287] width 92 height 19
click at [655, 286] on input "Send Manually" at bounding box center [863, 295] width 417 height 34
checkbox input "true"
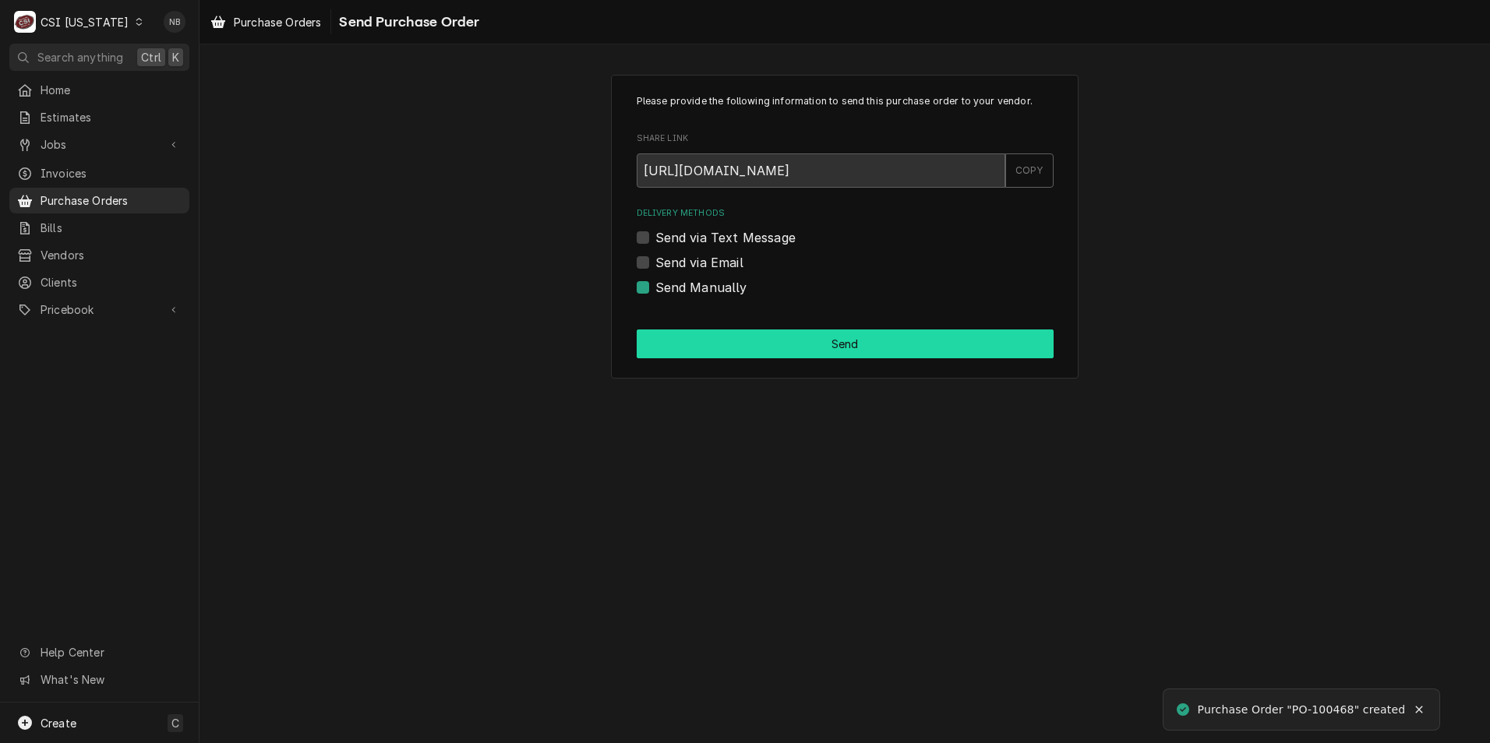
click at [665, 330] on button "Send" at bounding box center [845, 344] width 417 height 29
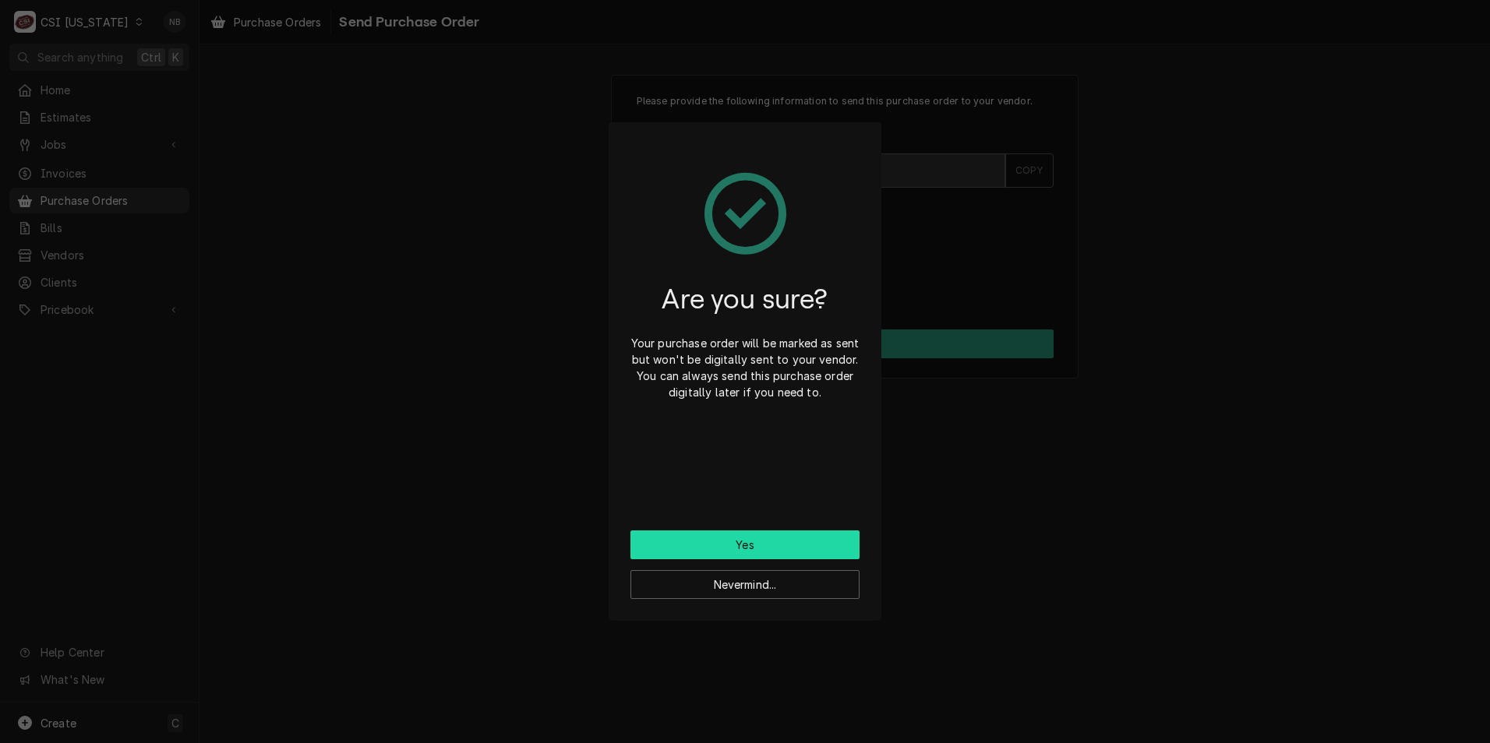
click at [718, 535] on button "Yes" at bounding box center [744, 545] width 229 height 29
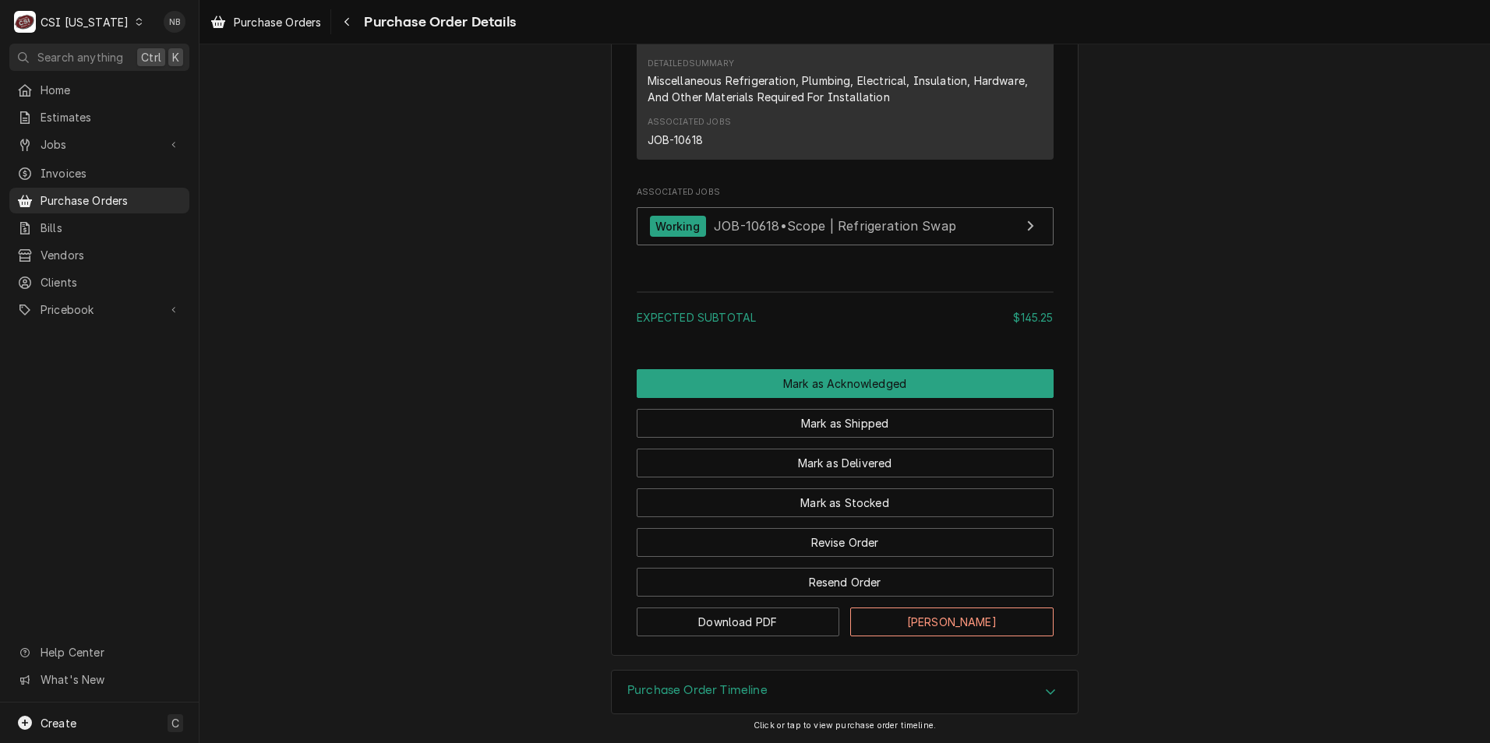
scroll to position [1175, 0]
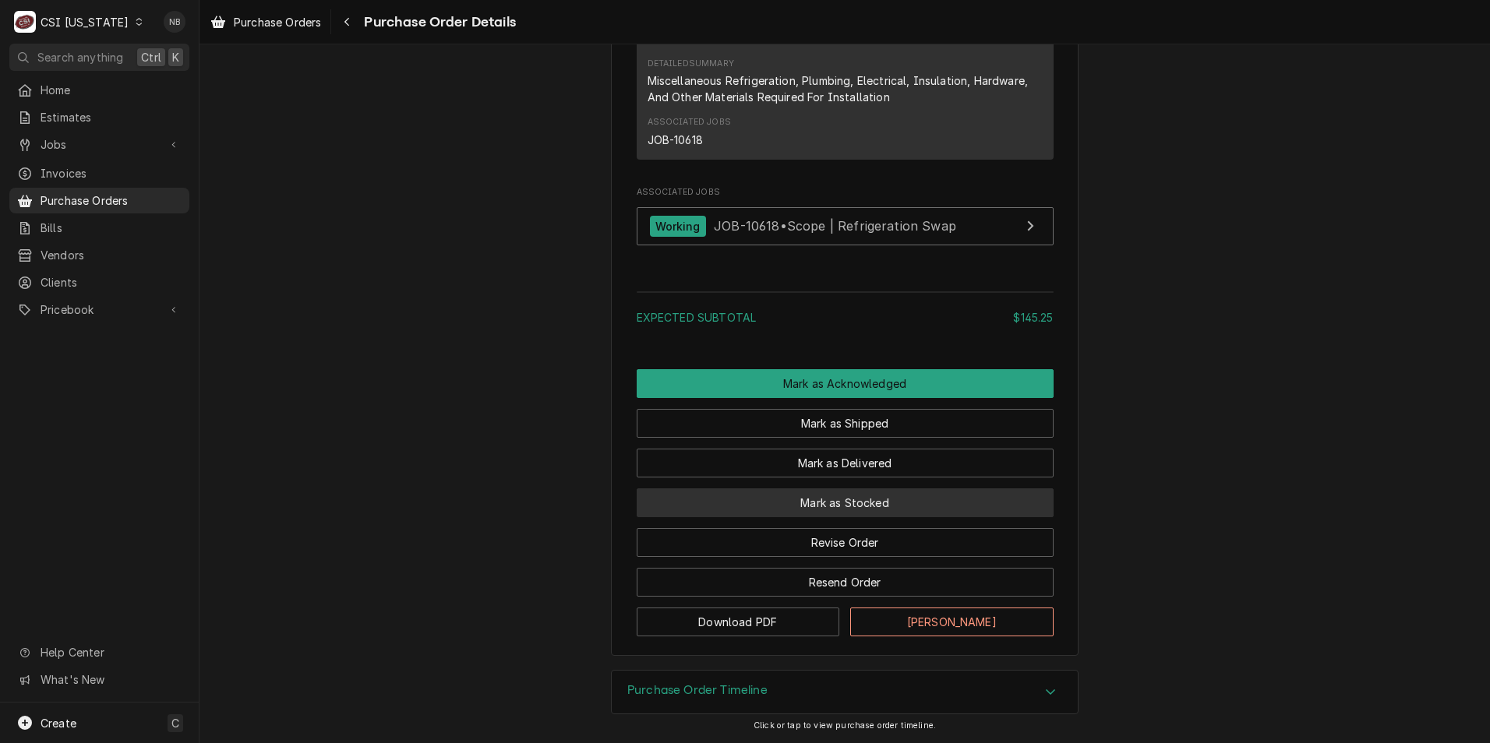
click at [757, 505] on button "Mark as Stocked" at bounding box center [845, 503] width 417 height 29
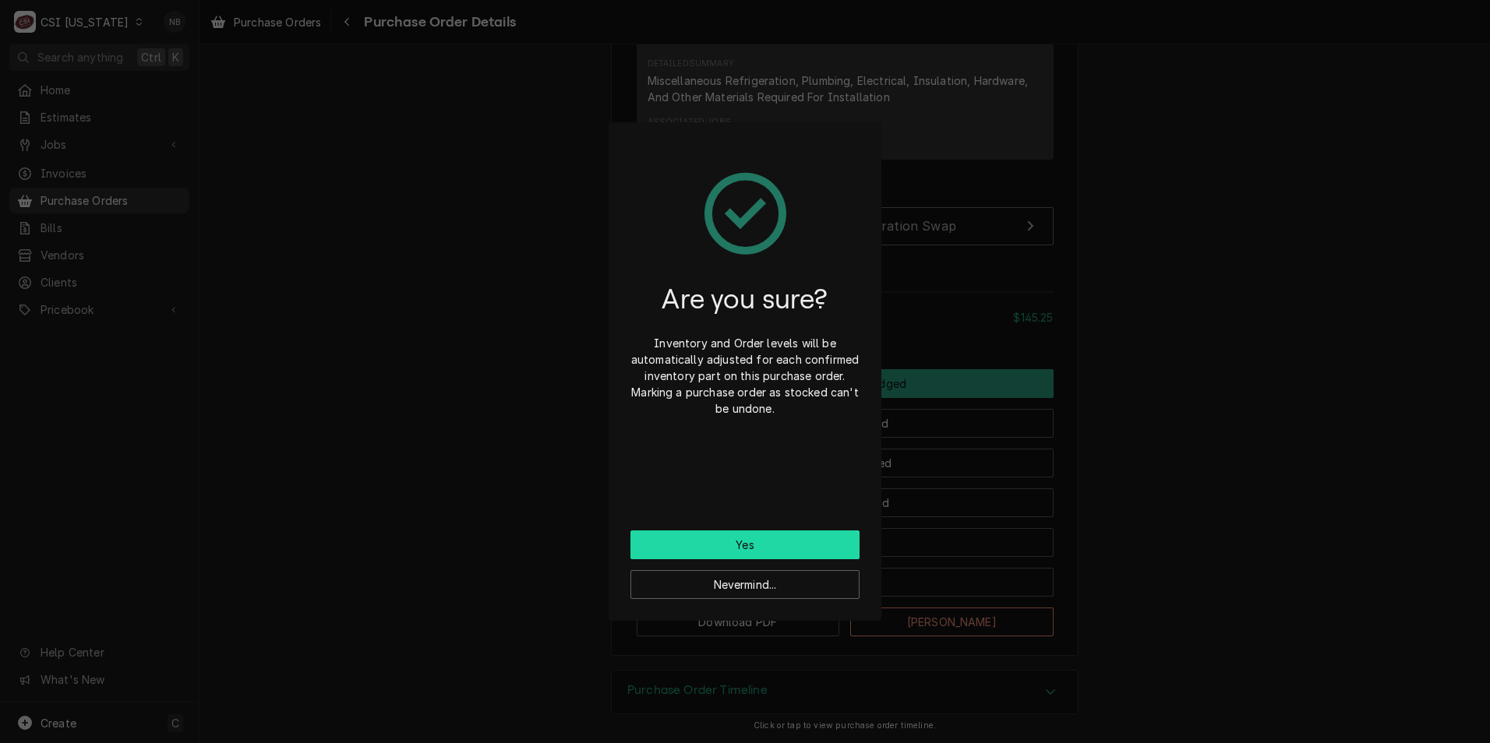
click at [771, 538] on button "Yes" at bounding box center [744, 545] width 229 height 29
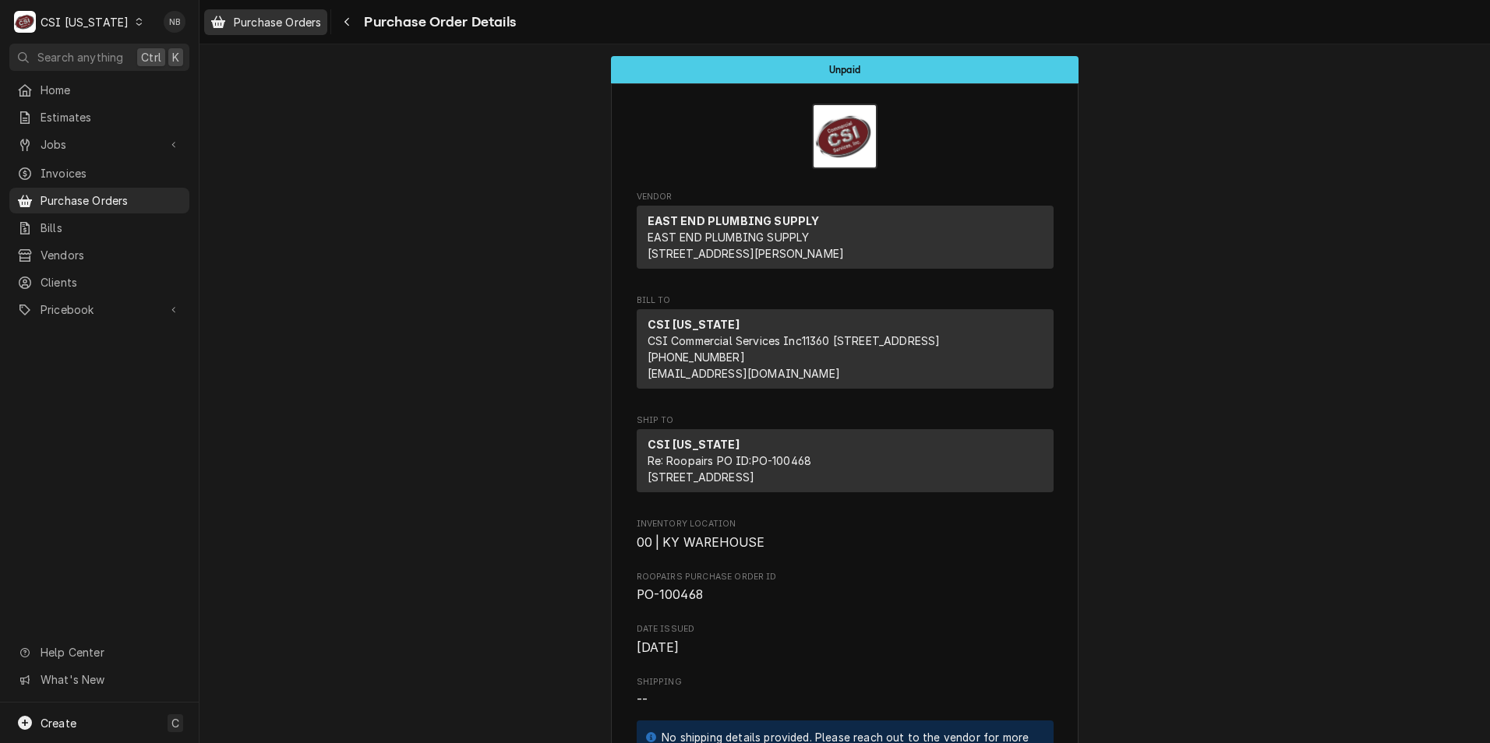
click at [291, 17] on span "Purchase Orders" at bounding box center [277, 22] width 87 height 16
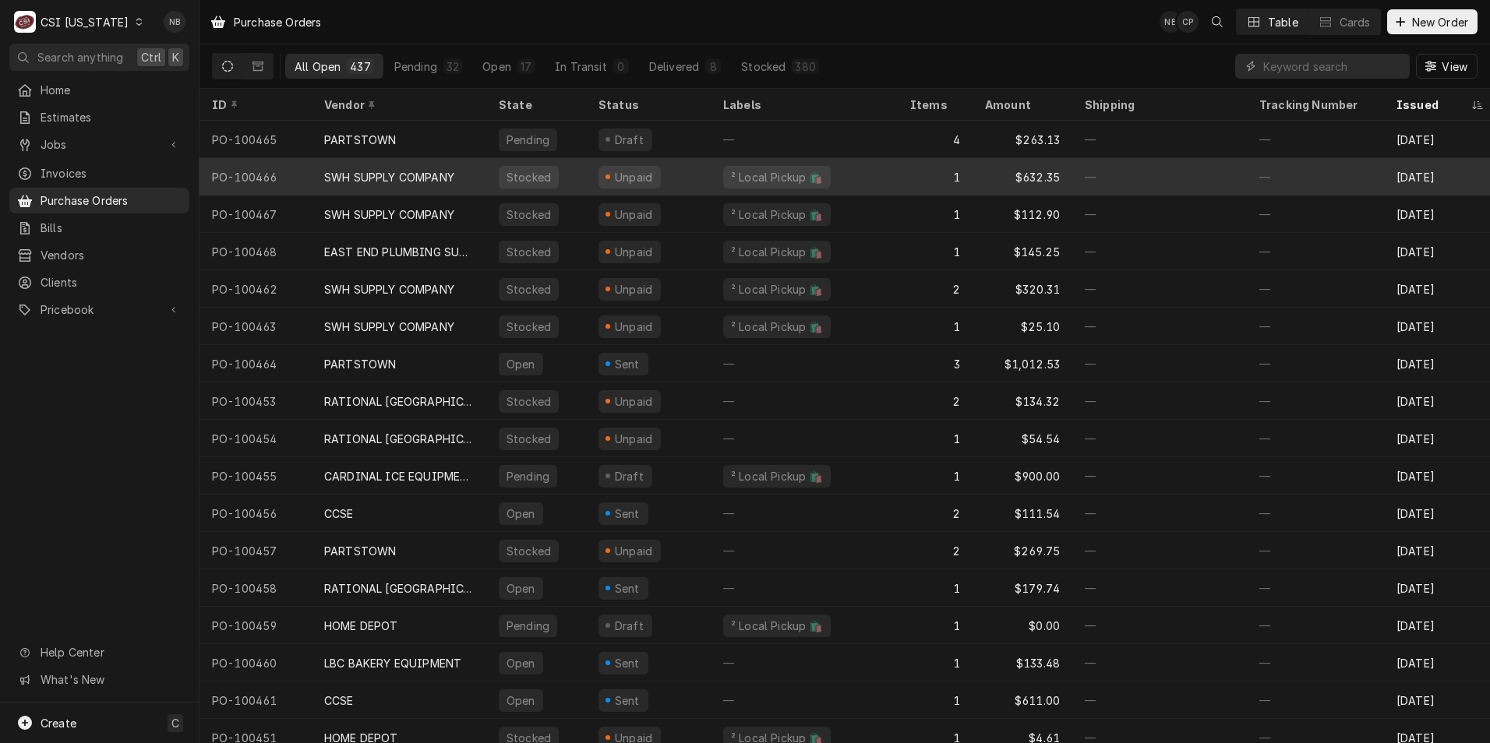
click at [670, 178] on div "Unpaid" at bounding box center [648, 176] width 125 height 37
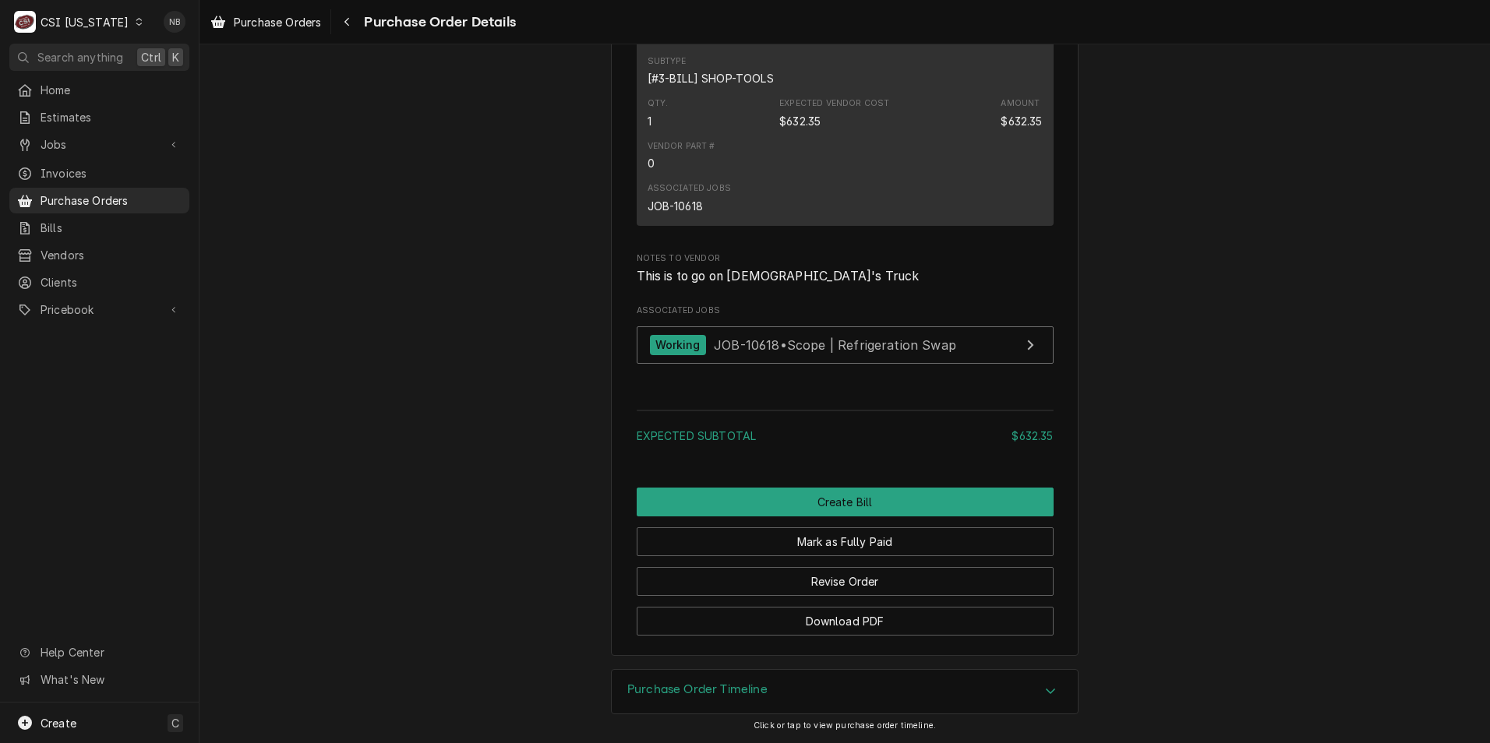
scroll to position [1247, 0]
click at [877, 592] on button "Revise Order" at bounding box center [845, 581] width 417 height 29
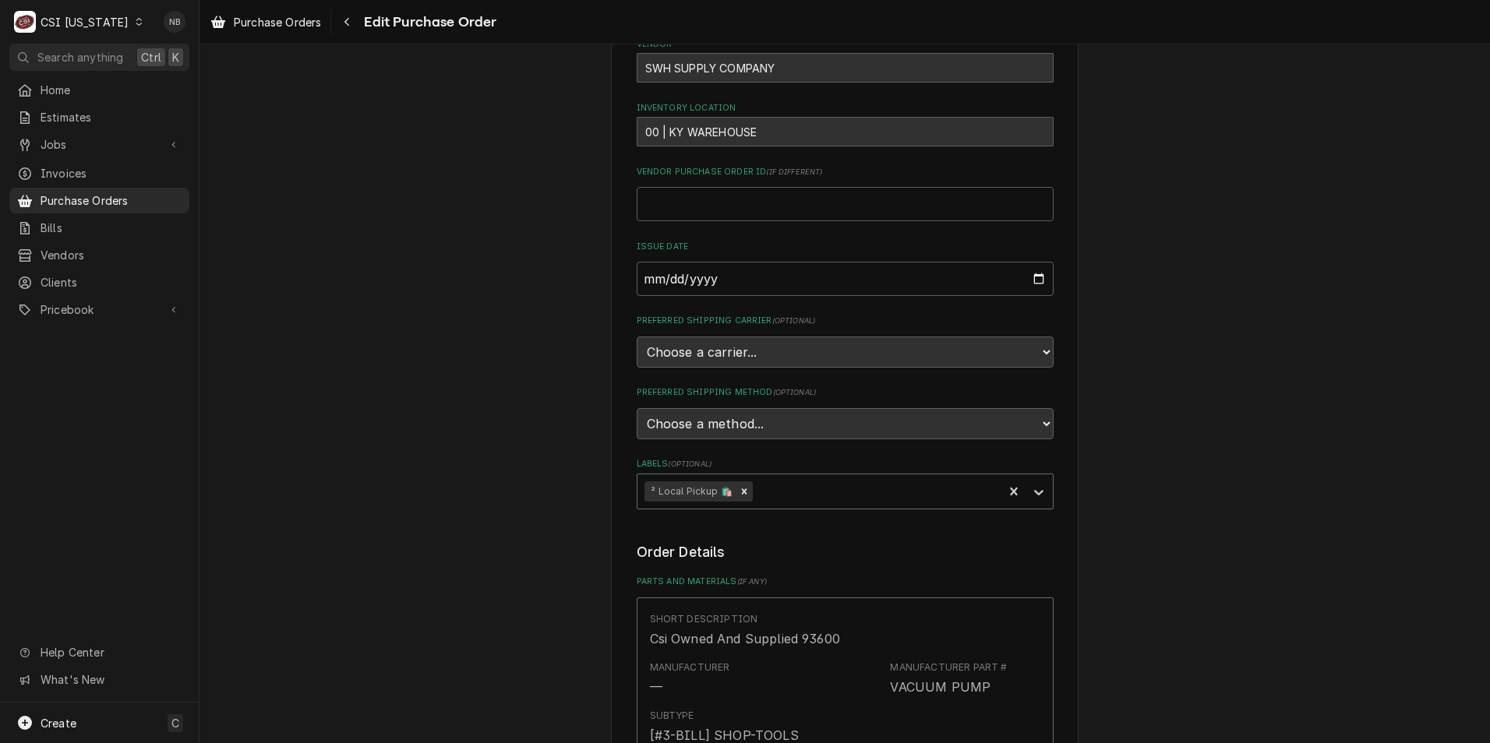
scroll to position [312, 0]
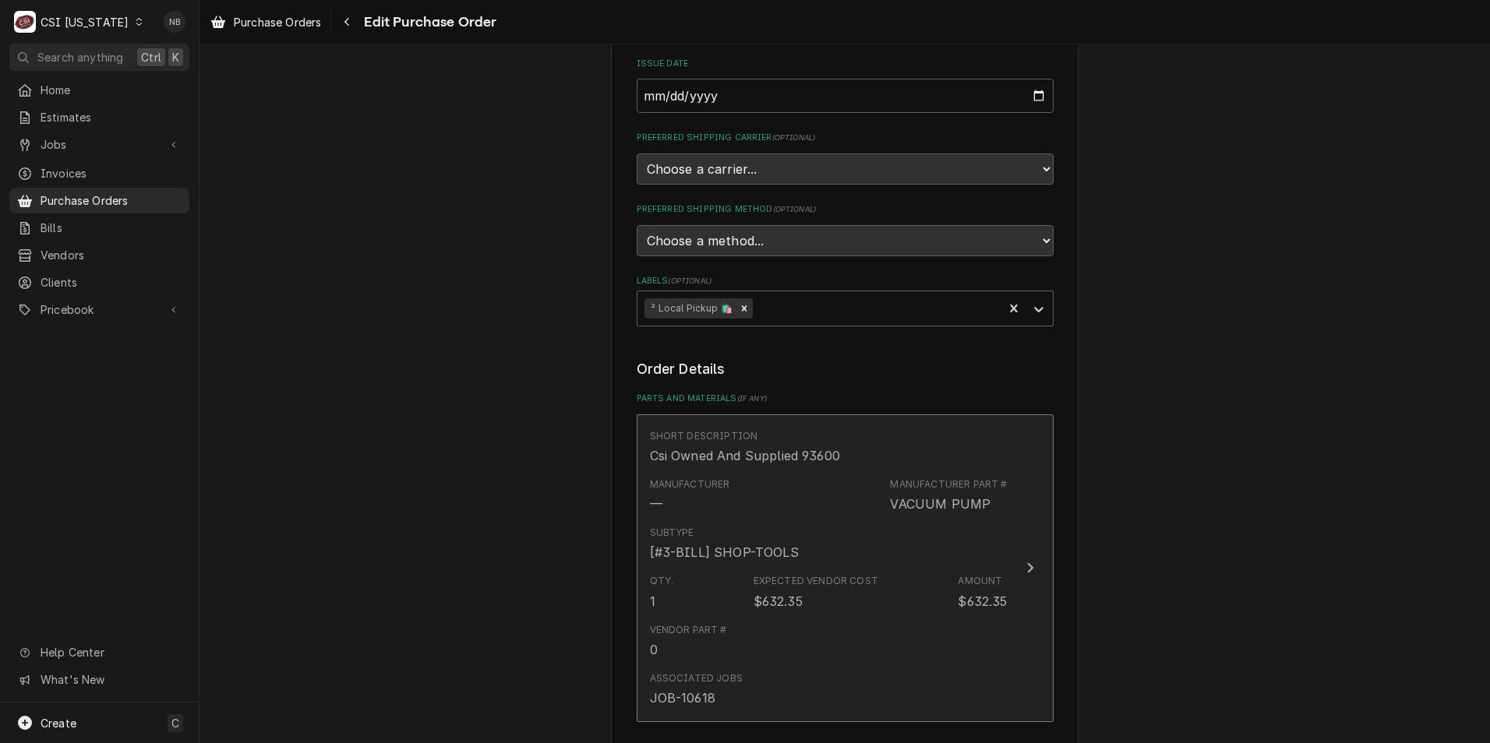
click at [882, 602] on div "Qty. 1 Expected Vendor Cost $632.35 Amount $632.35" at bounding box center [829, 592] width 358 height 48
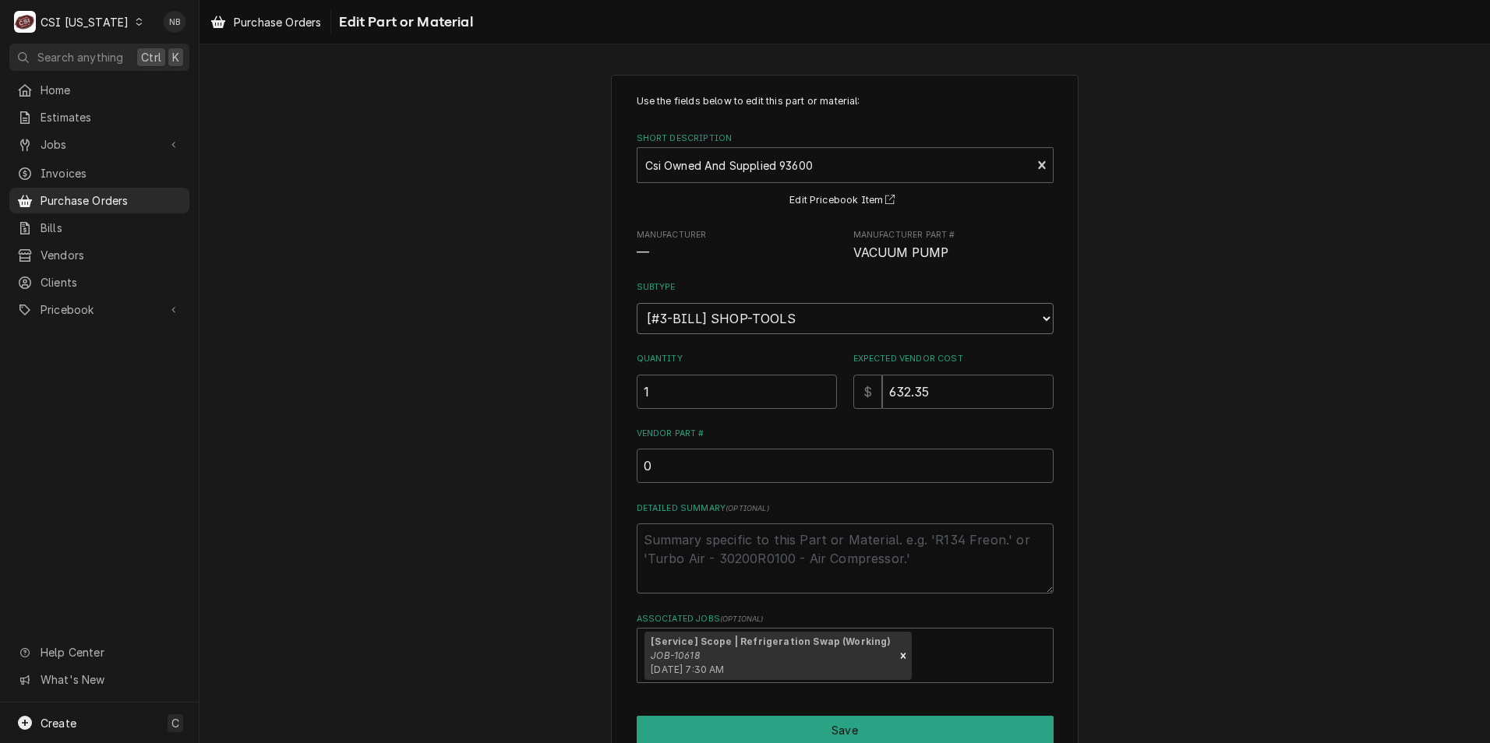
click at [794, 324] on select "Choose a subtype... [#2-DUAL] AFTERHRS-WH-CHG-2 [#2-DUAL] BEV-EQUIP [#2-DUAL] B…" at bounding box center [845, 318] width 417 height 31
type textarea "x"
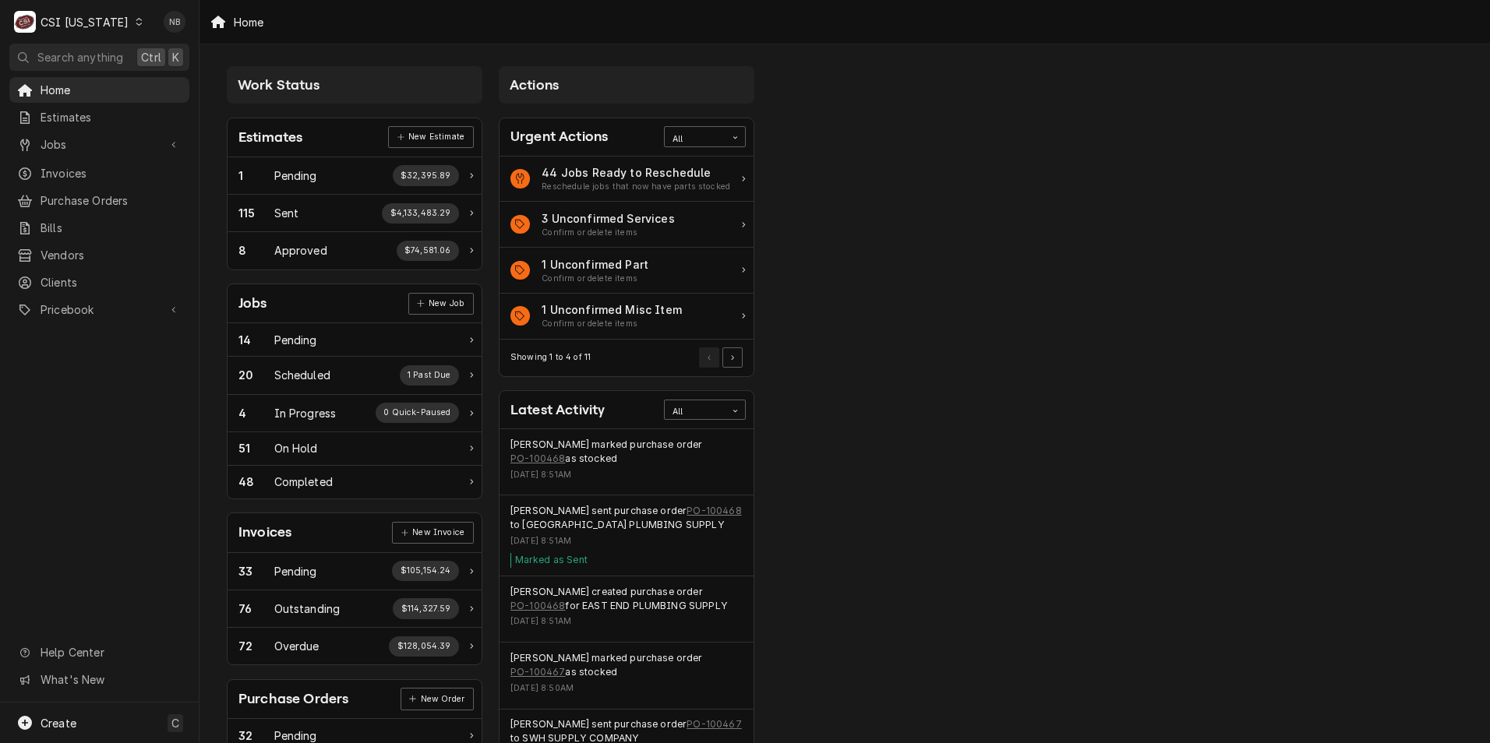
click at [63, 17] on div "CSI [US_STATE]" at bounding box center [85, 22] width 88 height 16
click at [186, 81] on div "CSI St. [PERSON_NAME]" at bounding box center [243, 85] width 206 height 16
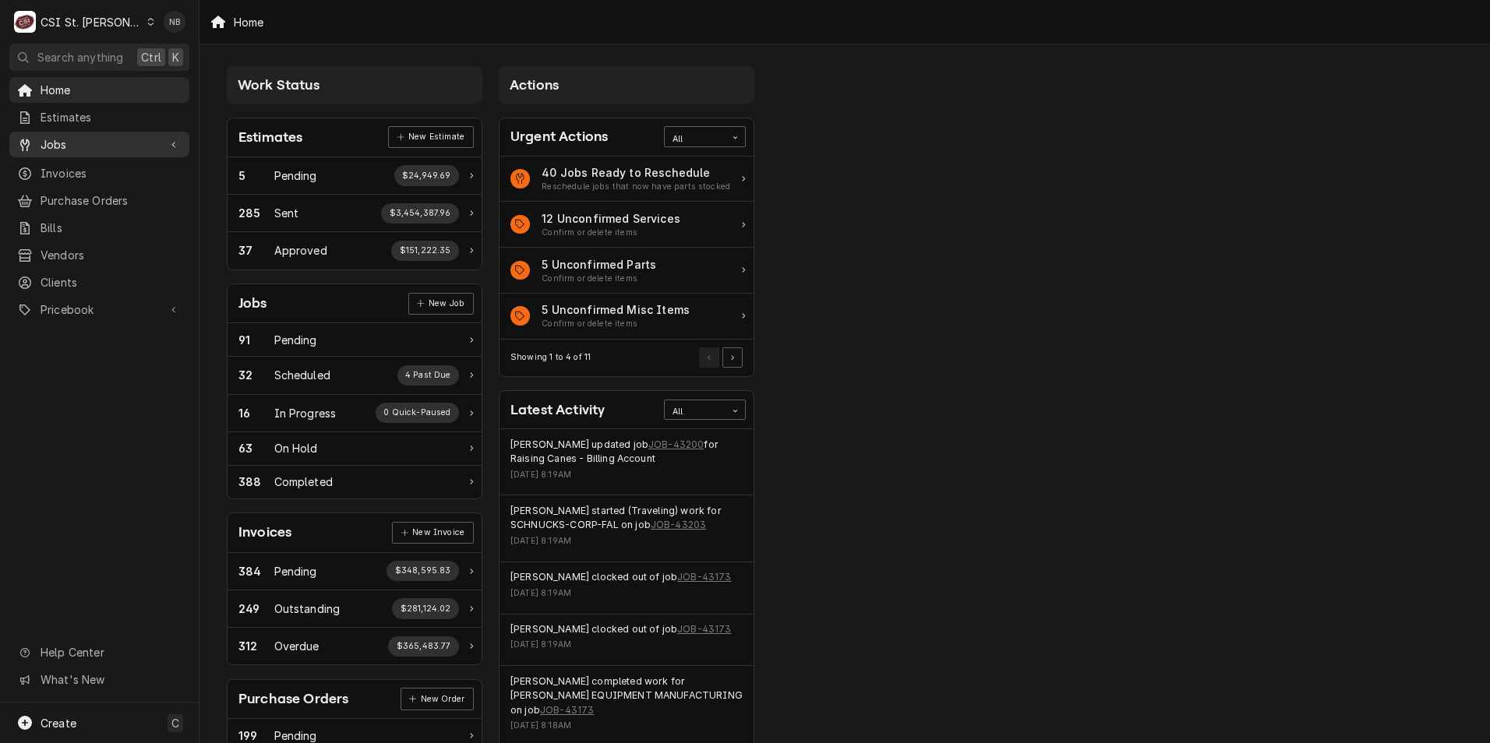
click at [153, 139] on span "Jobs" at bounding box center [100, 144] width 118 height 16
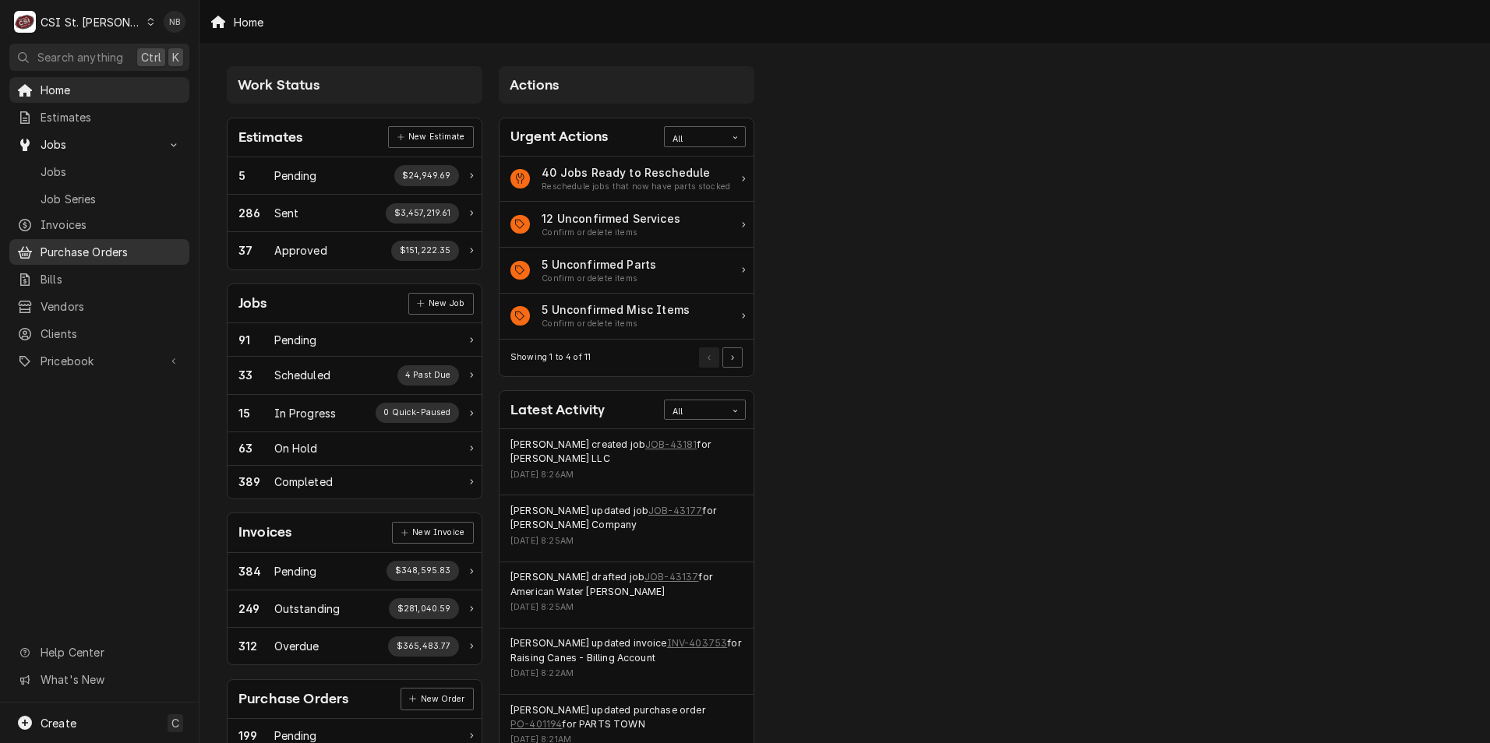
click at [107, 247] on span "Purchase Orders" at bounding box center [111, 252] width 141 height 16
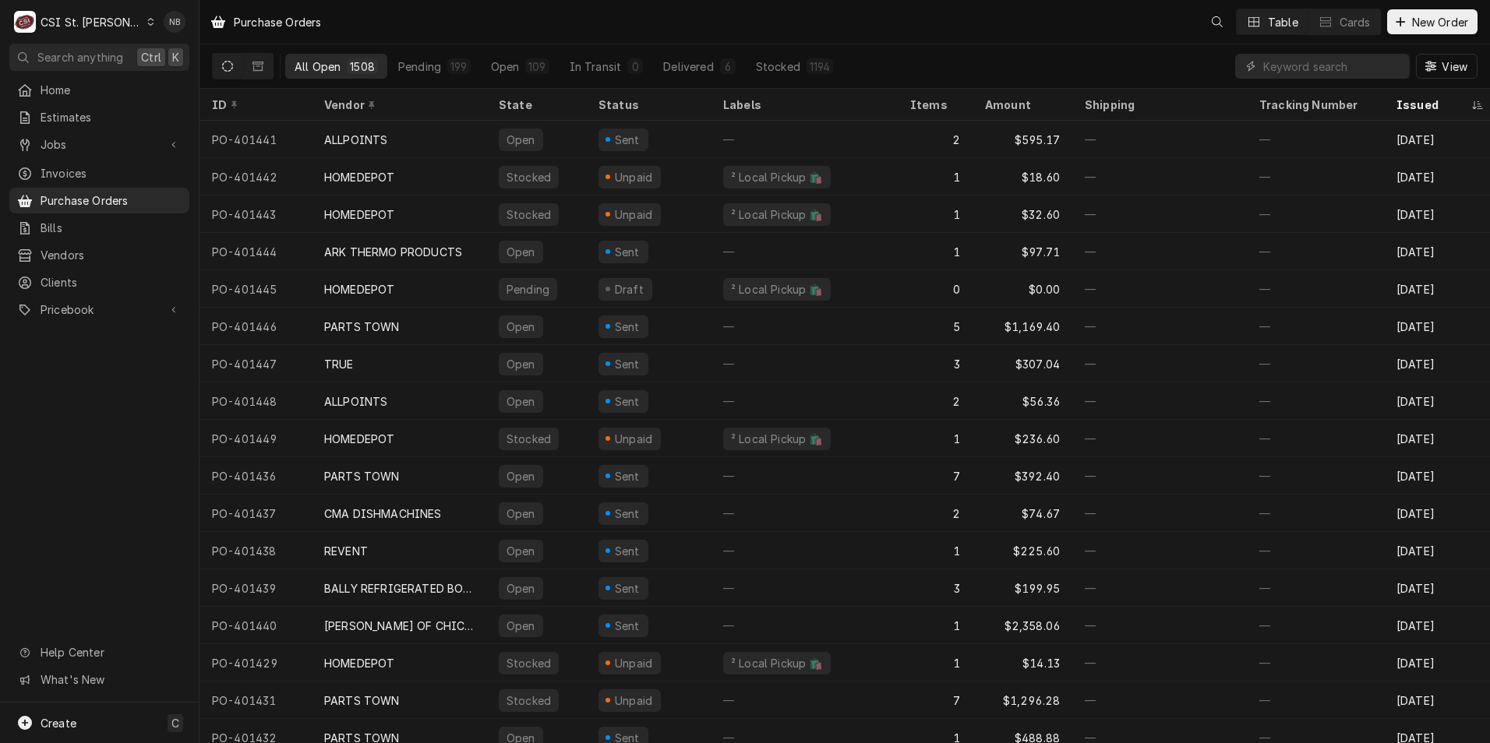
click at [58, 14] on div "CSI St. [PERSON_NAME]" at bounding box center [91, 22] width 101 height 16
click at [157, 54] on div "CSI Kentucky" at bounding box center [239, 58] width 206 height 16
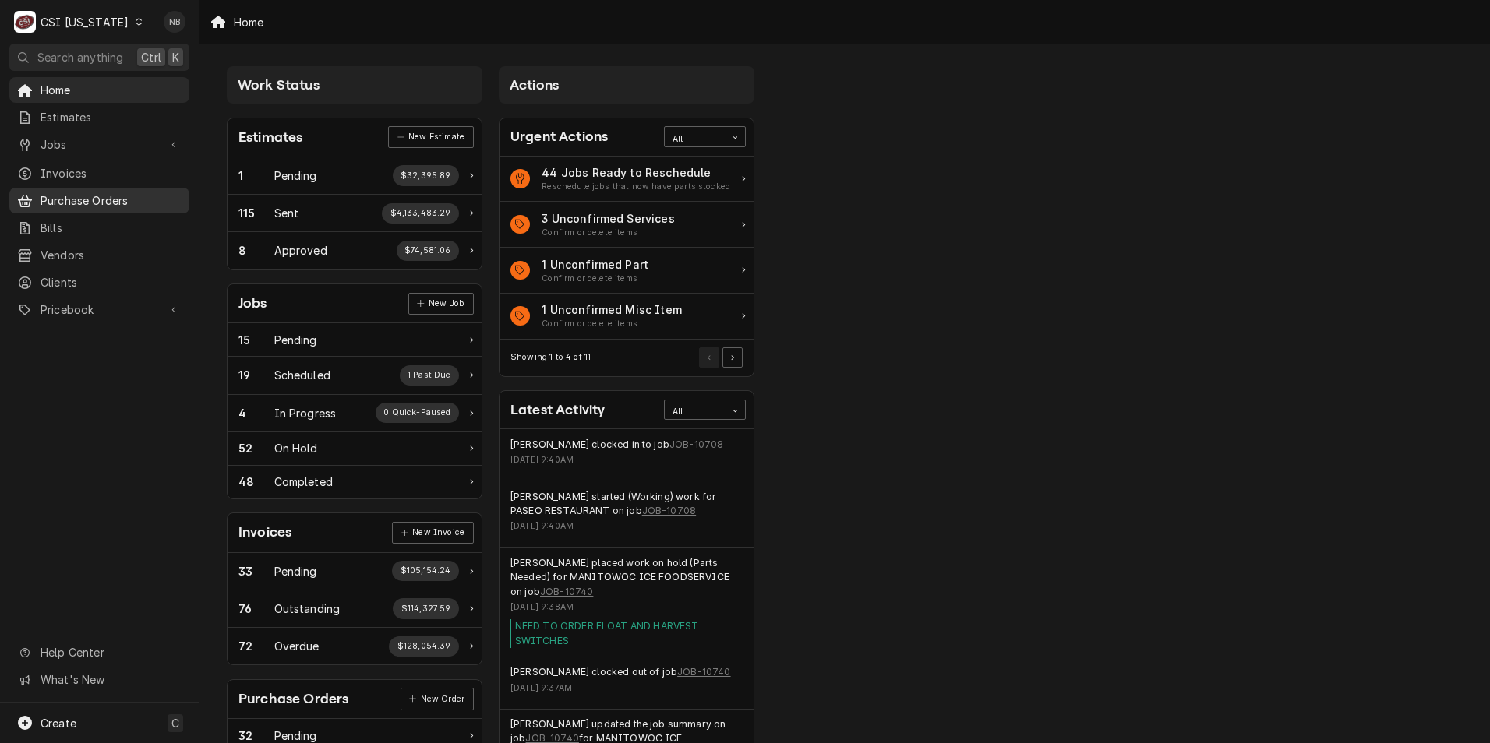
click at [107, 188] on link "Purchase Orders" at bounding box center [99, 201] width 180 height 26
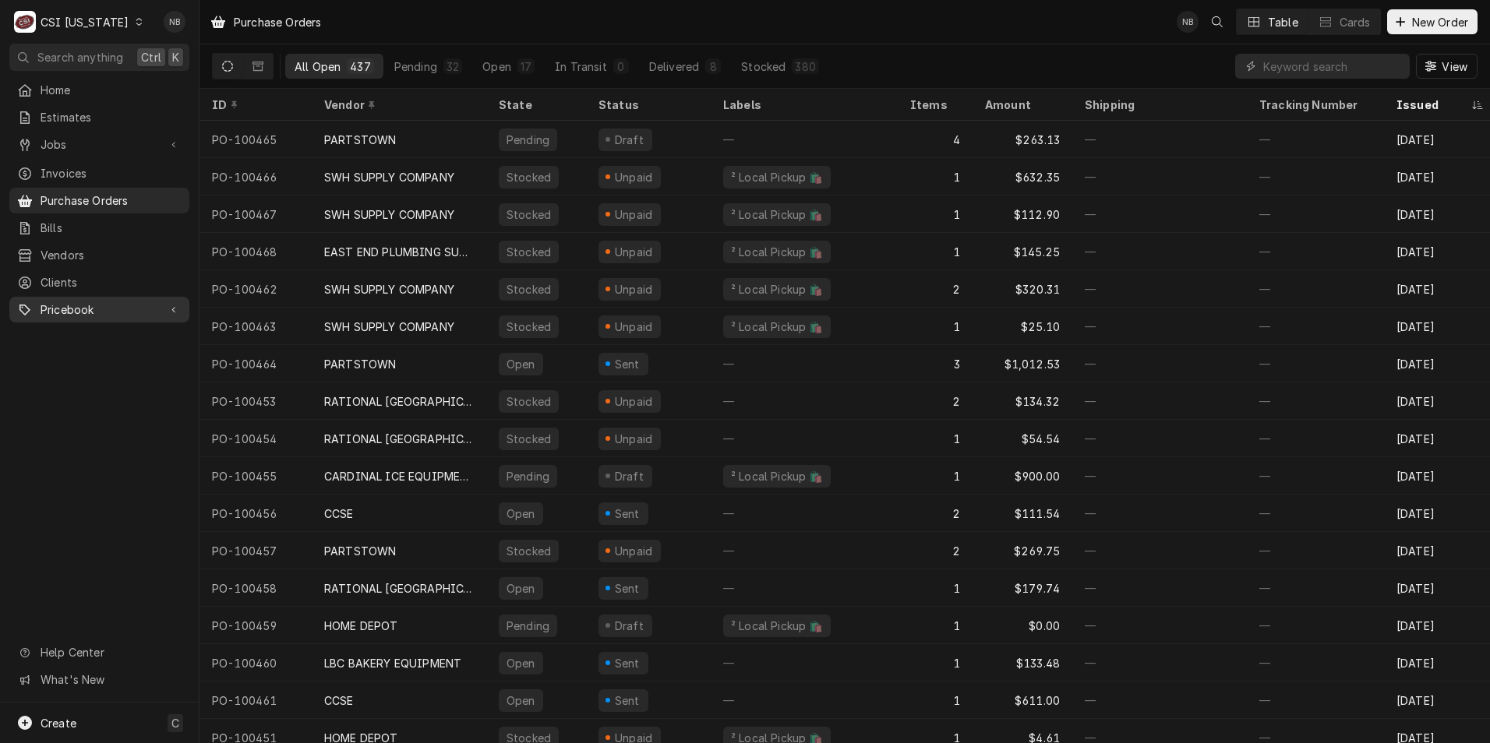
click at [129, 305] on span "Pricebook" at bounding box center [100, 310] width 118 height 16
click at [81, 9] on div "C CSI Kentucky" at bounding box center [78, 21] width 139 height 31
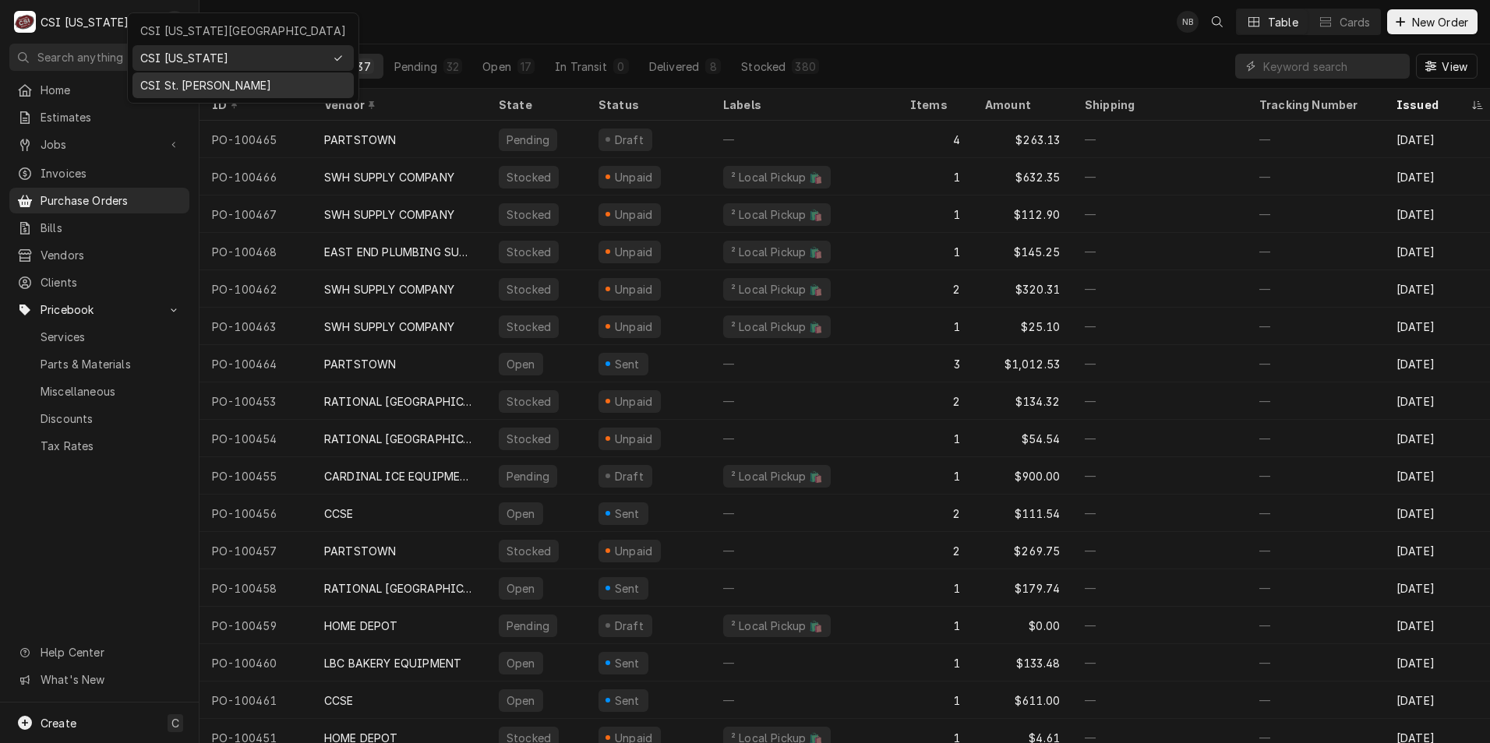
click at [171, 90] on div "CSI St. [PERSON_NAME]" at bounding box center [243, 85] width 206 height 16
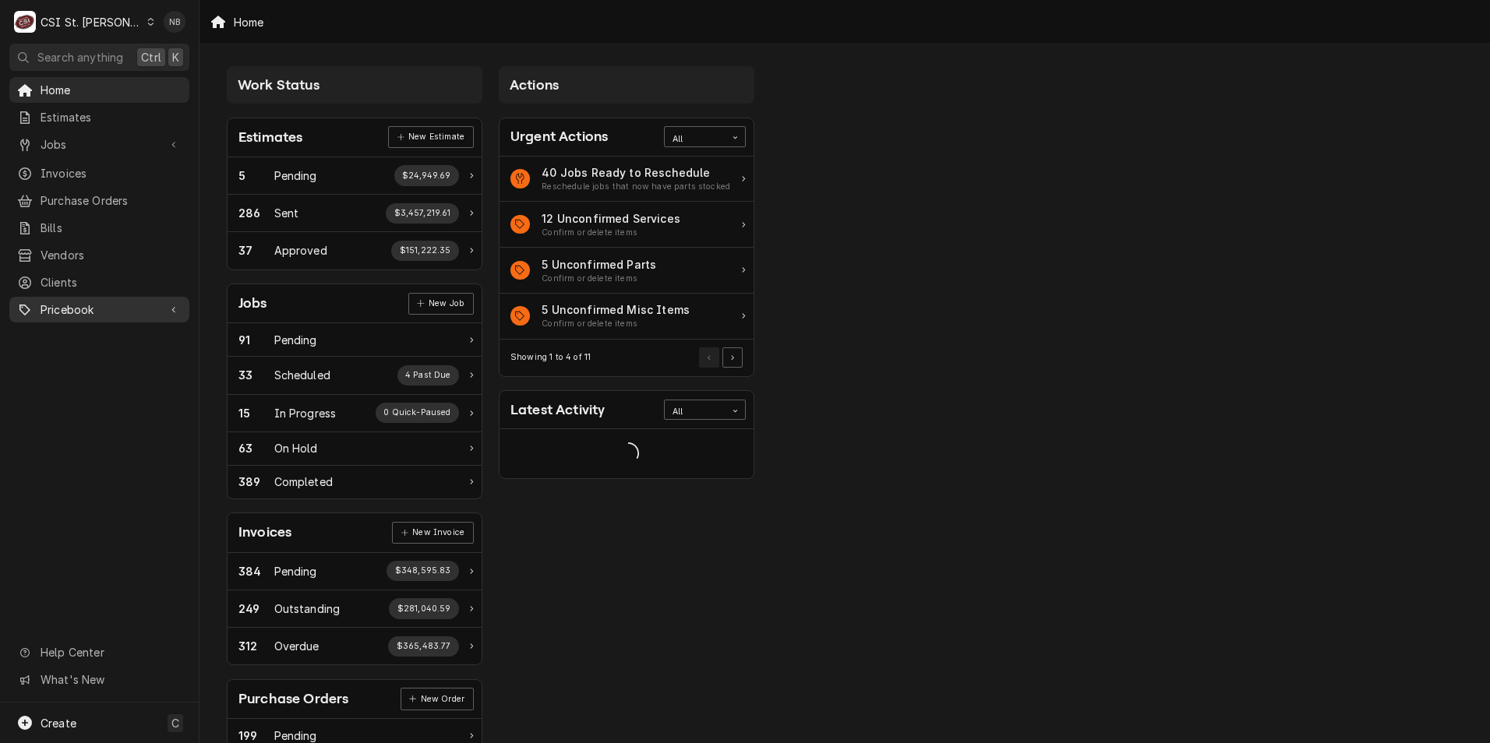
click at [104, 303] on span "Pricebook" at bounding box center [100, 310] width 118 height 16
click at [101, 360] on span "Parts & Materials" at bounding box center [111, 364] width 141 height 16
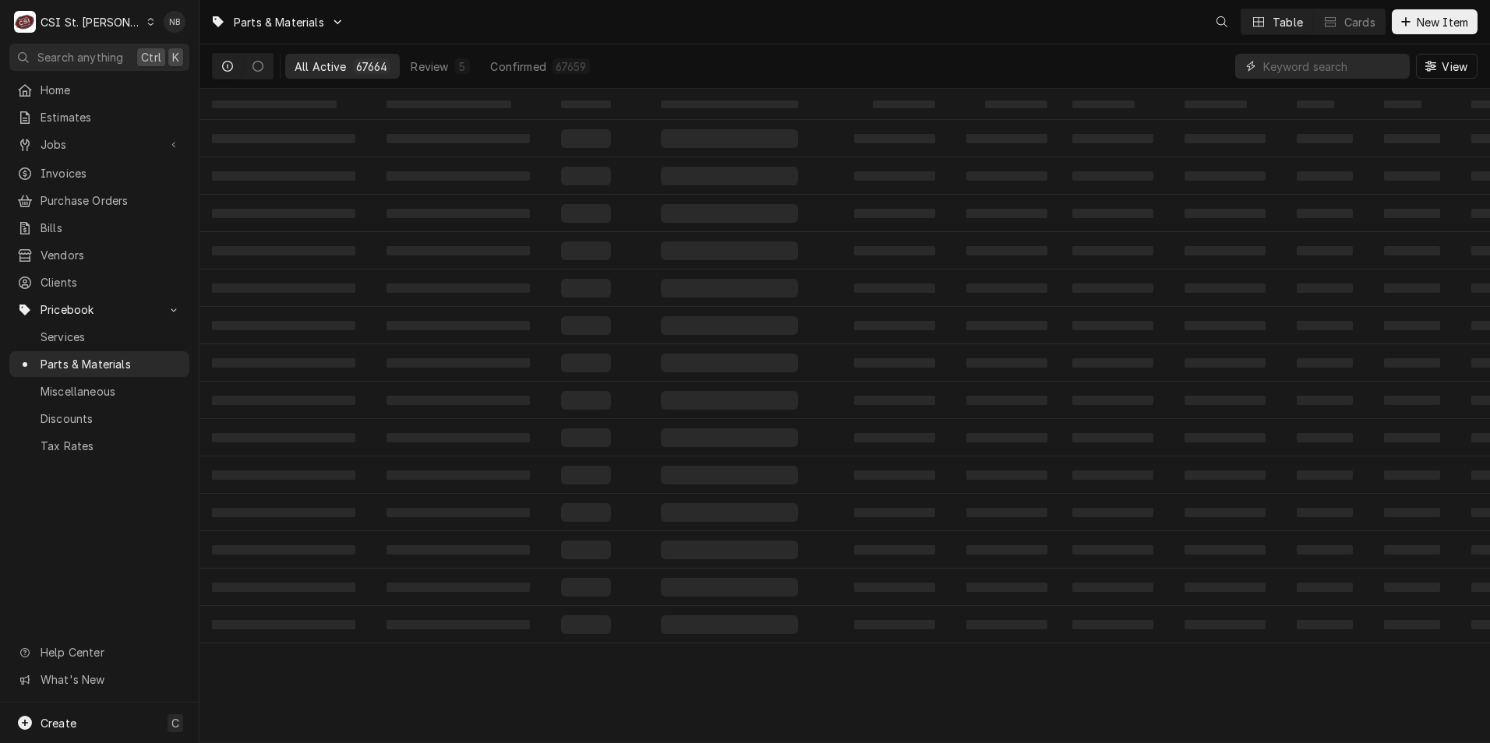
click at [1286, 69] on input "Dynamic Content Wrapper" at bounding box center [1332, 66] width 139 height 25
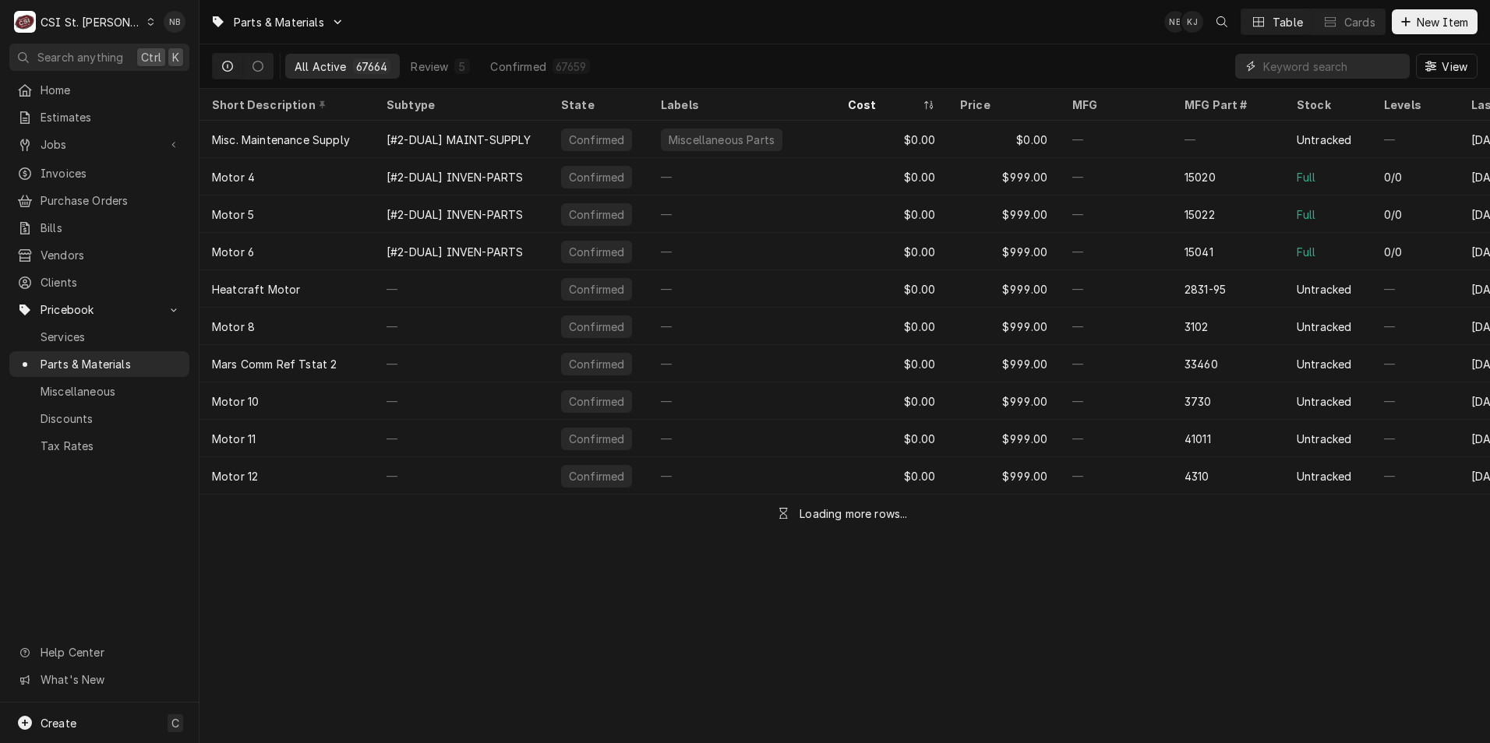
paste input "vps-110"
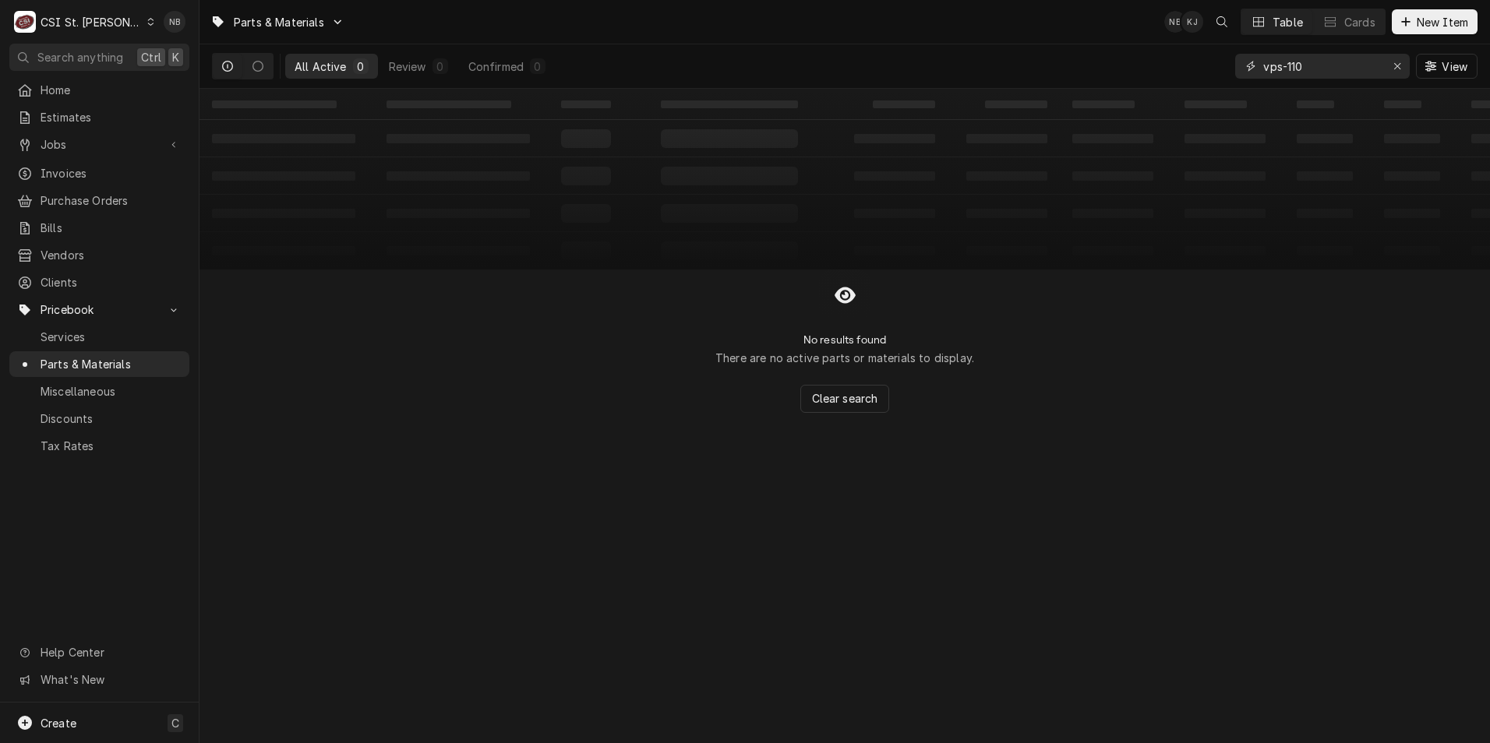
type input "vps-110"
click at [1399, 66] on icon "Erase input" at bounding box center [1397, 66] width 9 height 11
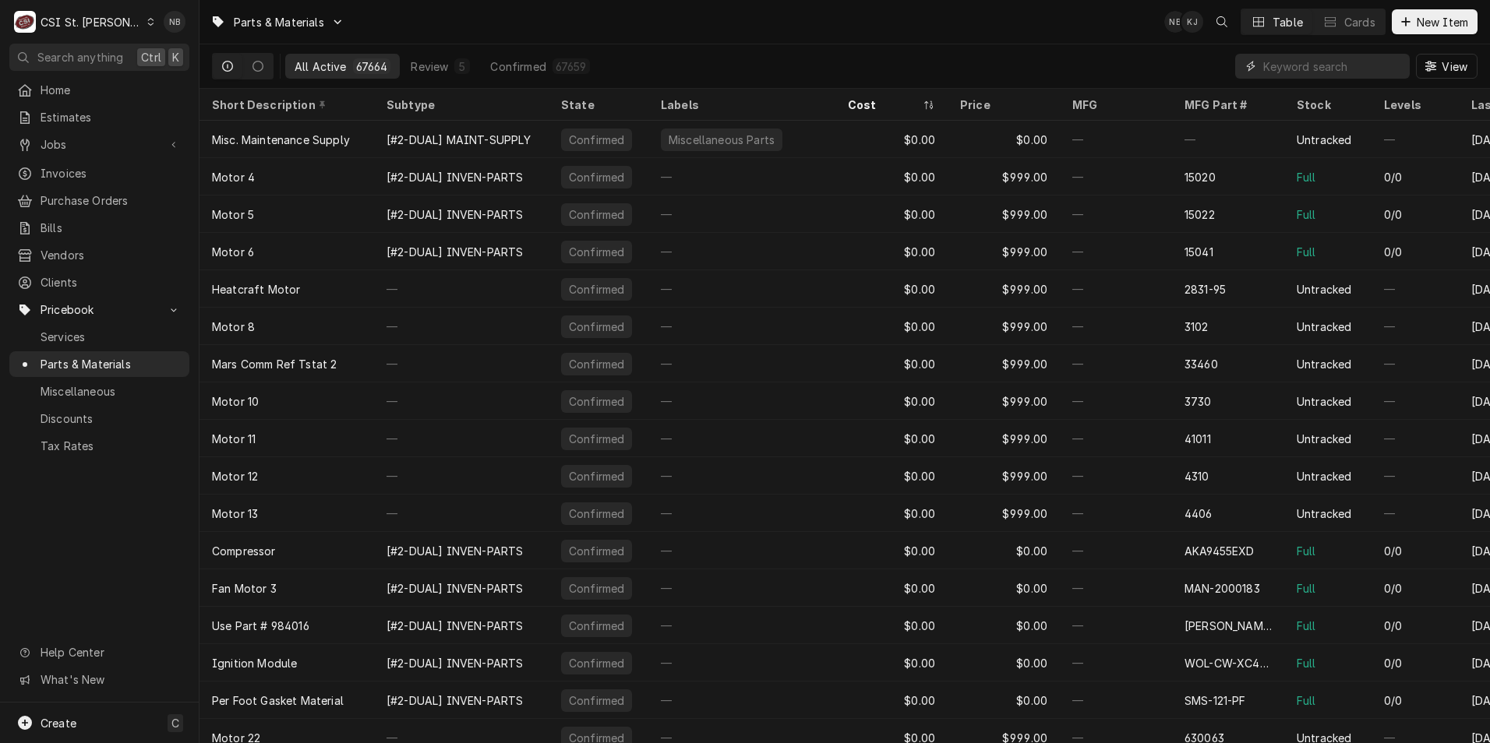
paste input "Manitowoc ice machine sanitizer"
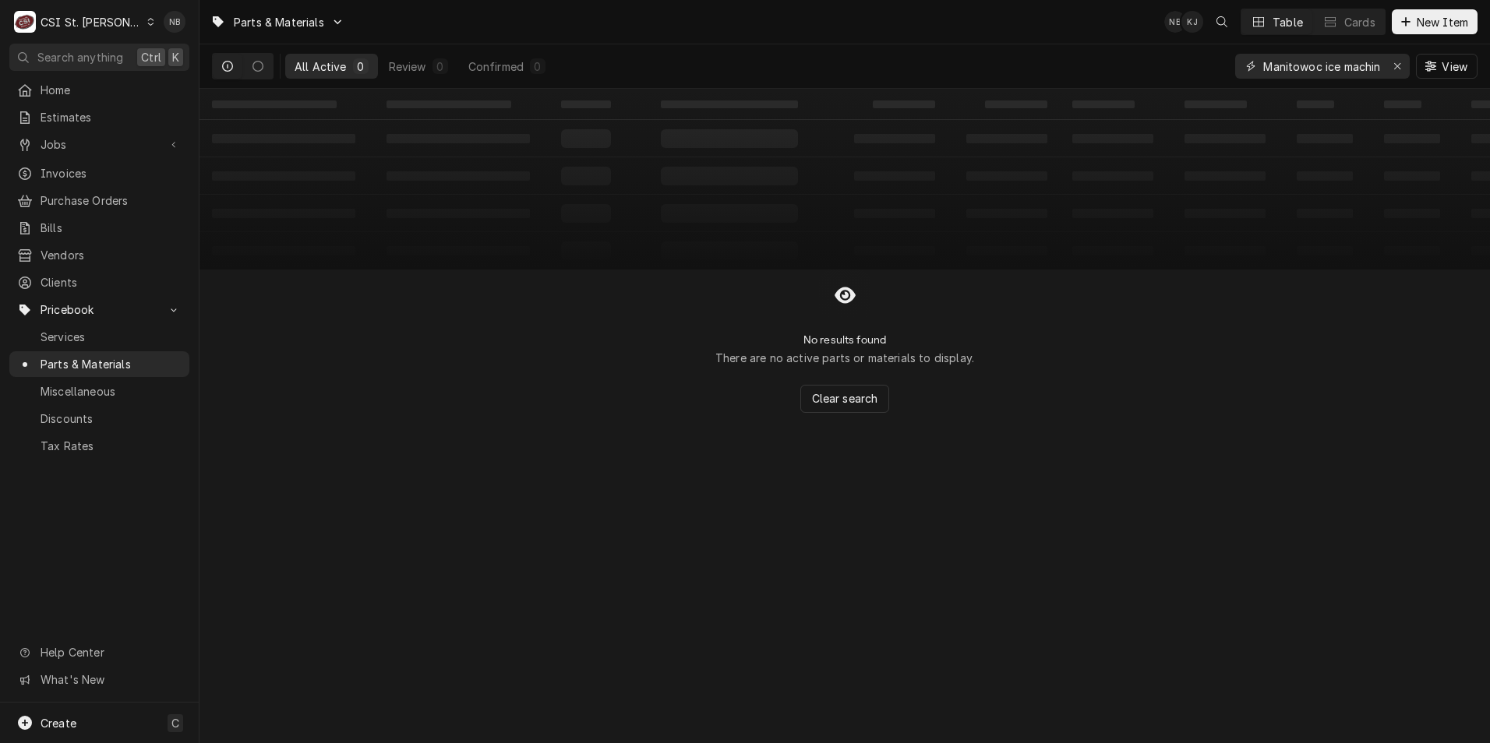
drag, startPoint x: 1266, startPoint y: 67, endPoint x: 1155, endPoint y: 68, distance: 111.4
click at [1155, 68] on div "All Active 0 Review 0 Confirmed 0 Manitowoc ice machine sanitizer View" at bounding box center [844, 66] width 1265 height 44
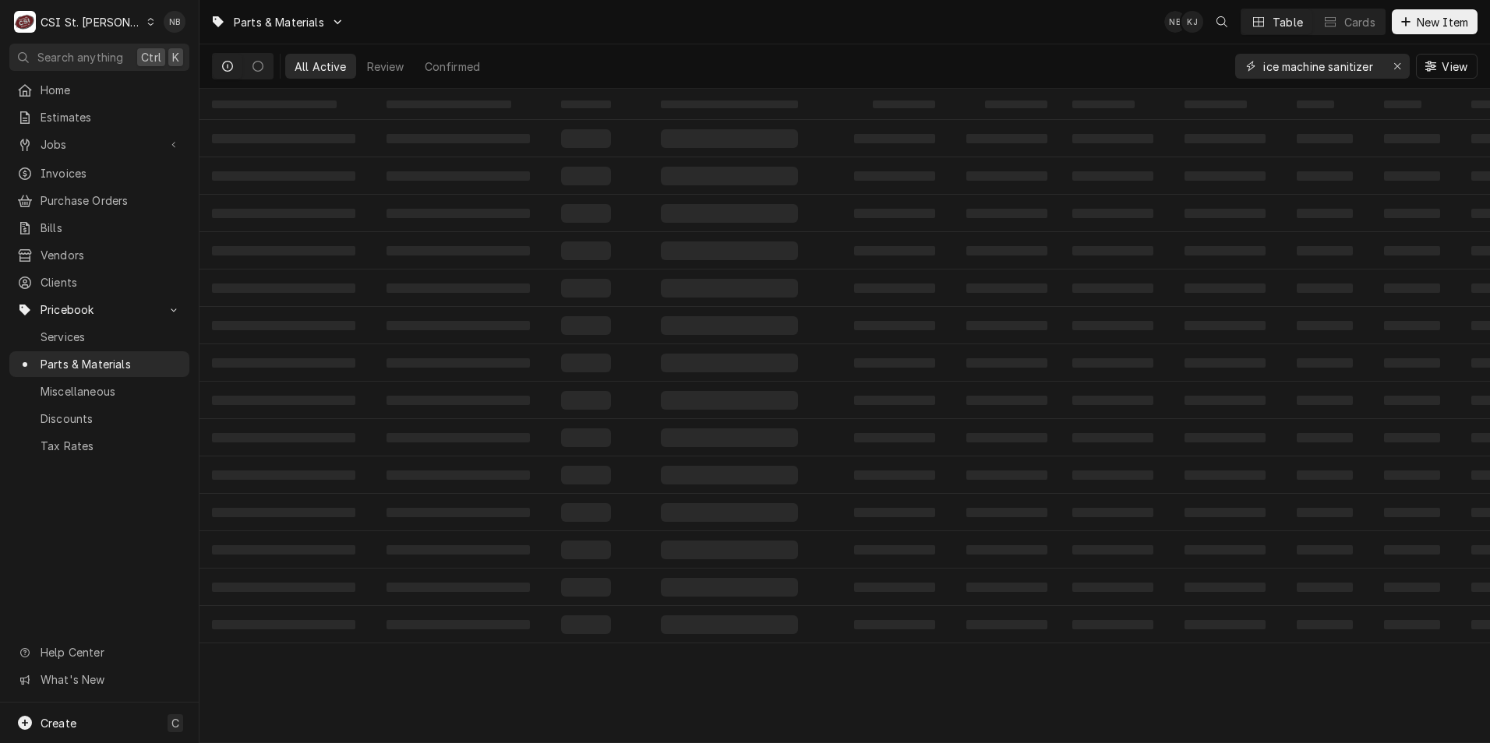
type input "ice machine sanitizer"
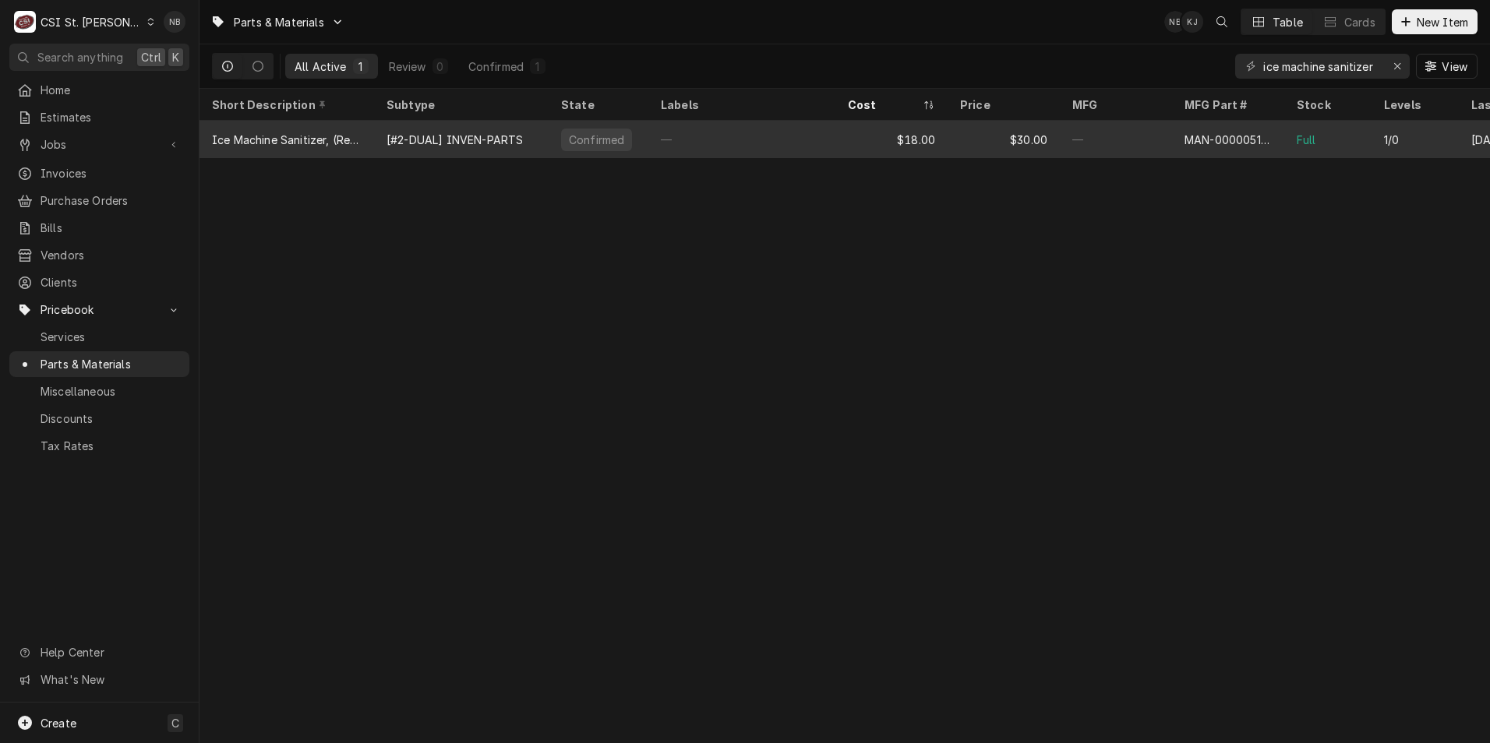
click at [1113, 136] on div "—" at bounding box center [1116, 139] width 112 height 37
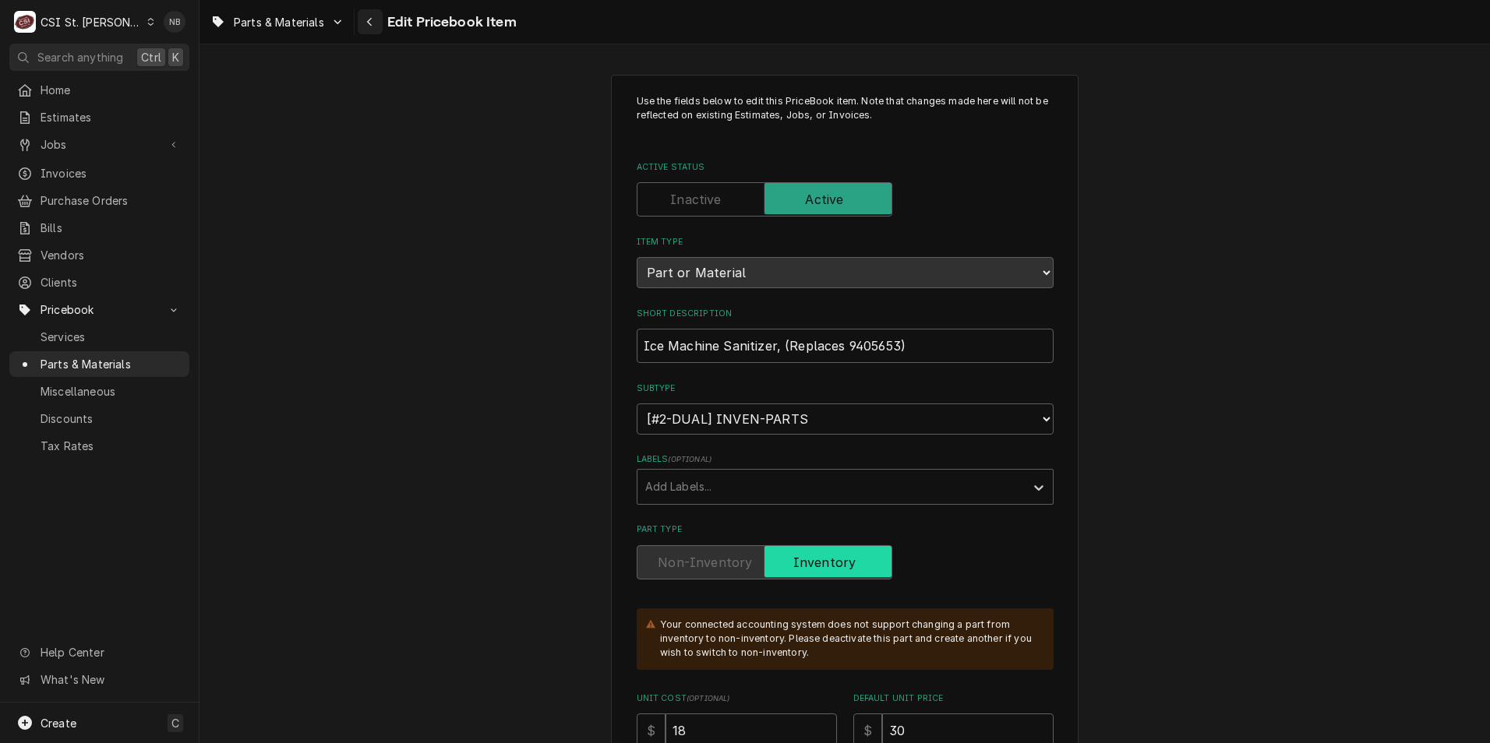
click at [369, 30] on button "Navigate back" at bounding box center [370, 21] width 25 height 25
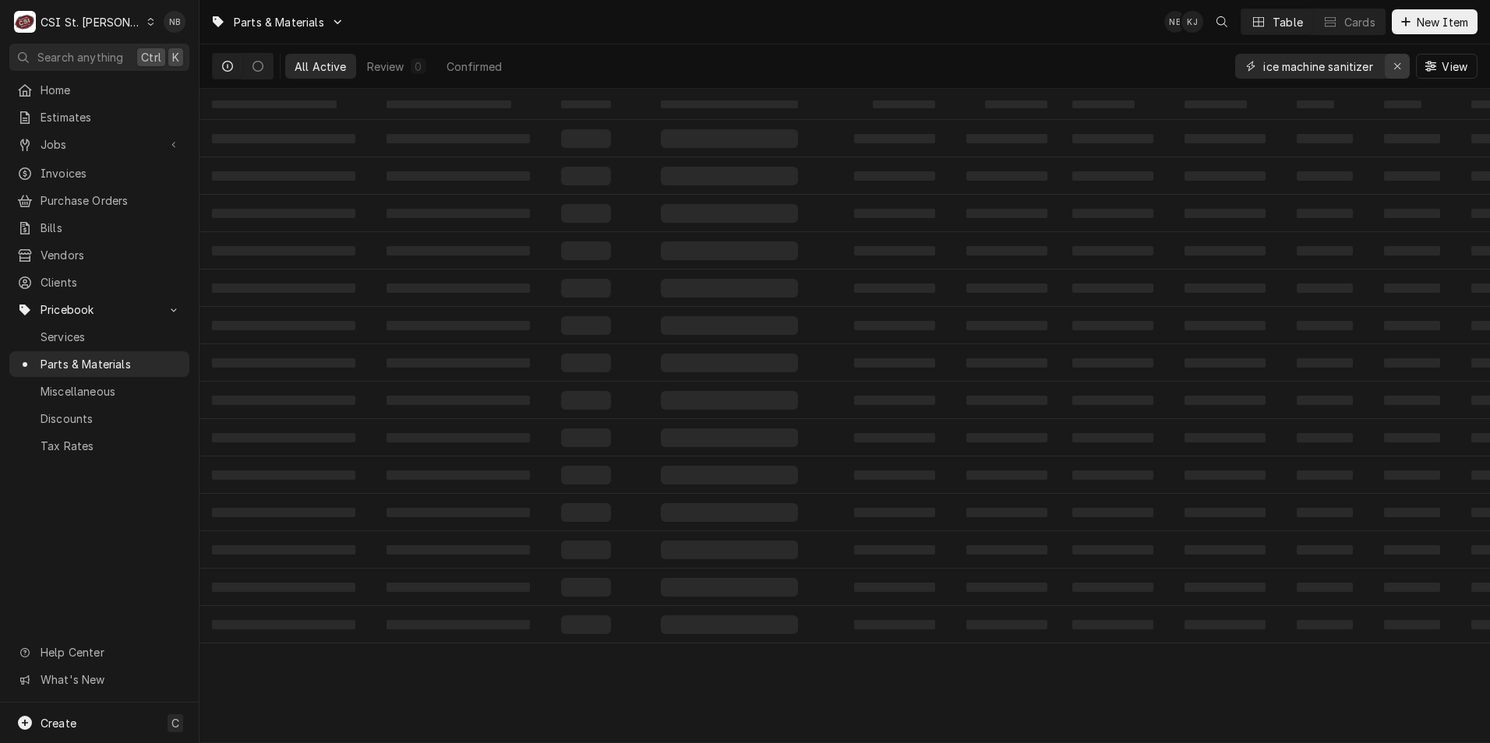
click at [1388, 65] on button "Erase input" at bounding box center [1397, 66] width 25 height 25
paste input "delimer/muratic acid"
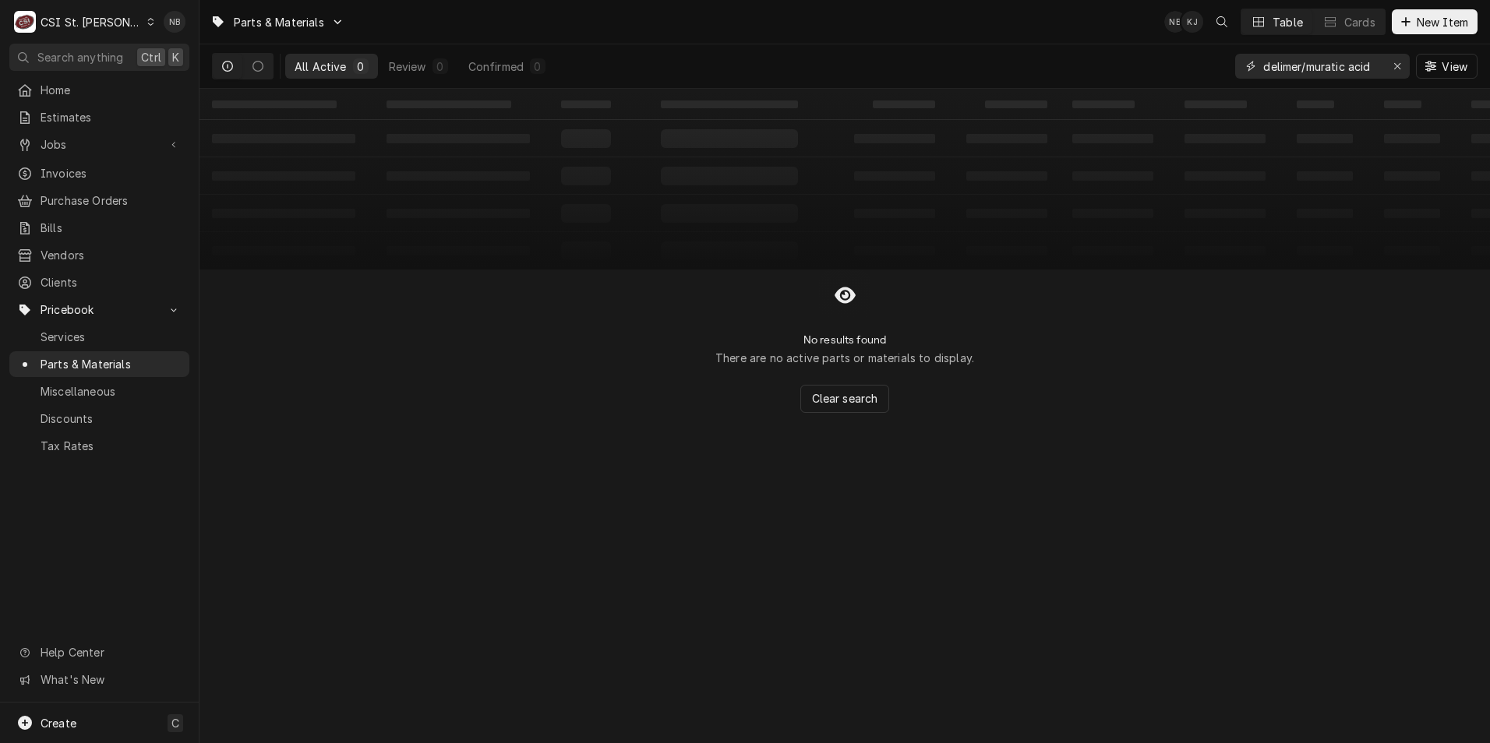
drag, startPoint x: 1307, startPoint y: 65, endPoint x: 1215, endPoint y: 65, distance: 92.7
click at [1215, 65] on div "All Active 0 Review 0 Confirmed 0 delimer/muratic acid View" at bounding box center [844, 66] width 1265 height 44
type input "delimer acid"
drag, startPoint x: 1341, startPoint y: 65, endPoint x: 1151, endPoint y: 67, distance: 190.1
click at [1152, 68] on div "All Active 0 Review 0 Confirmed 0 delimer acid View" at bounding box center [844, 66] width 1265 height 44
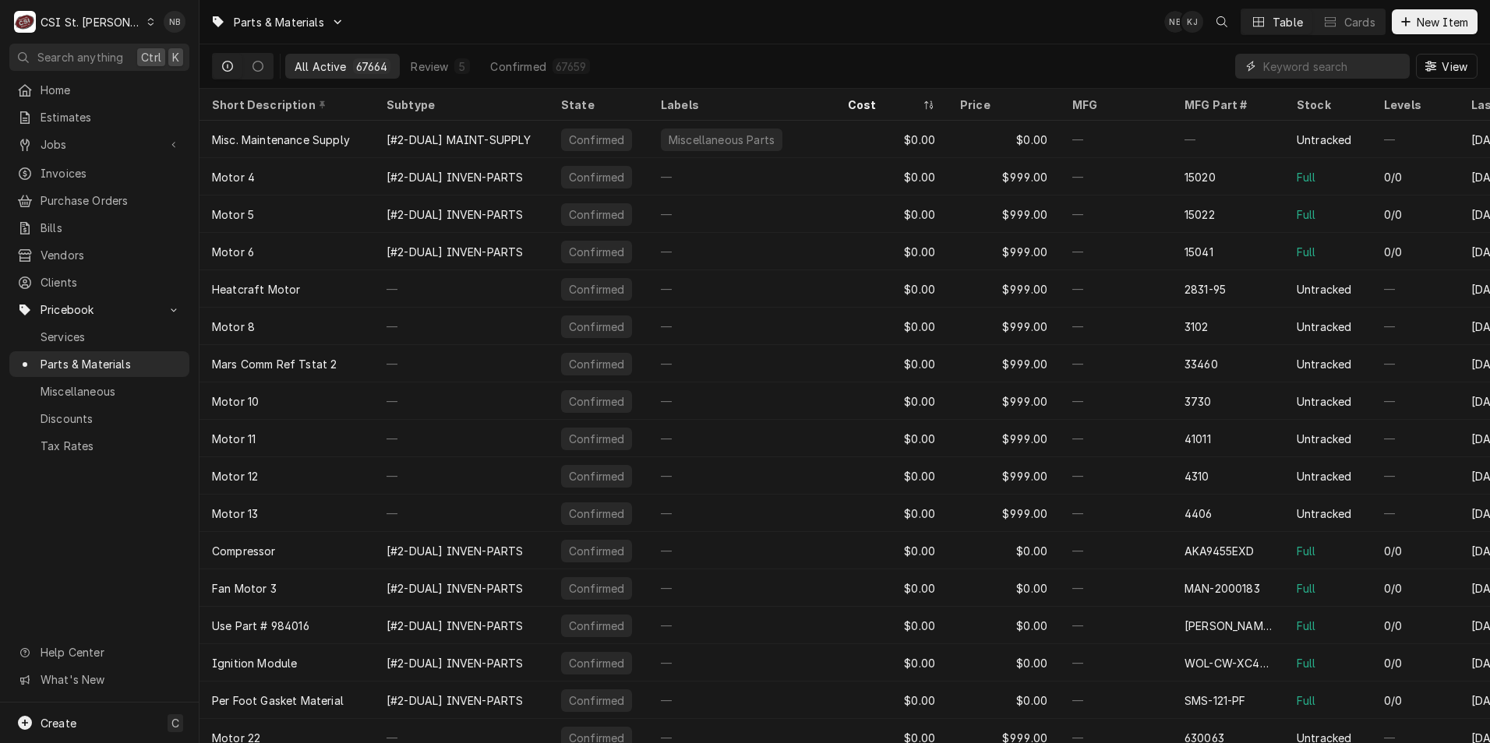
paste input "PIT-B6700604-CL"
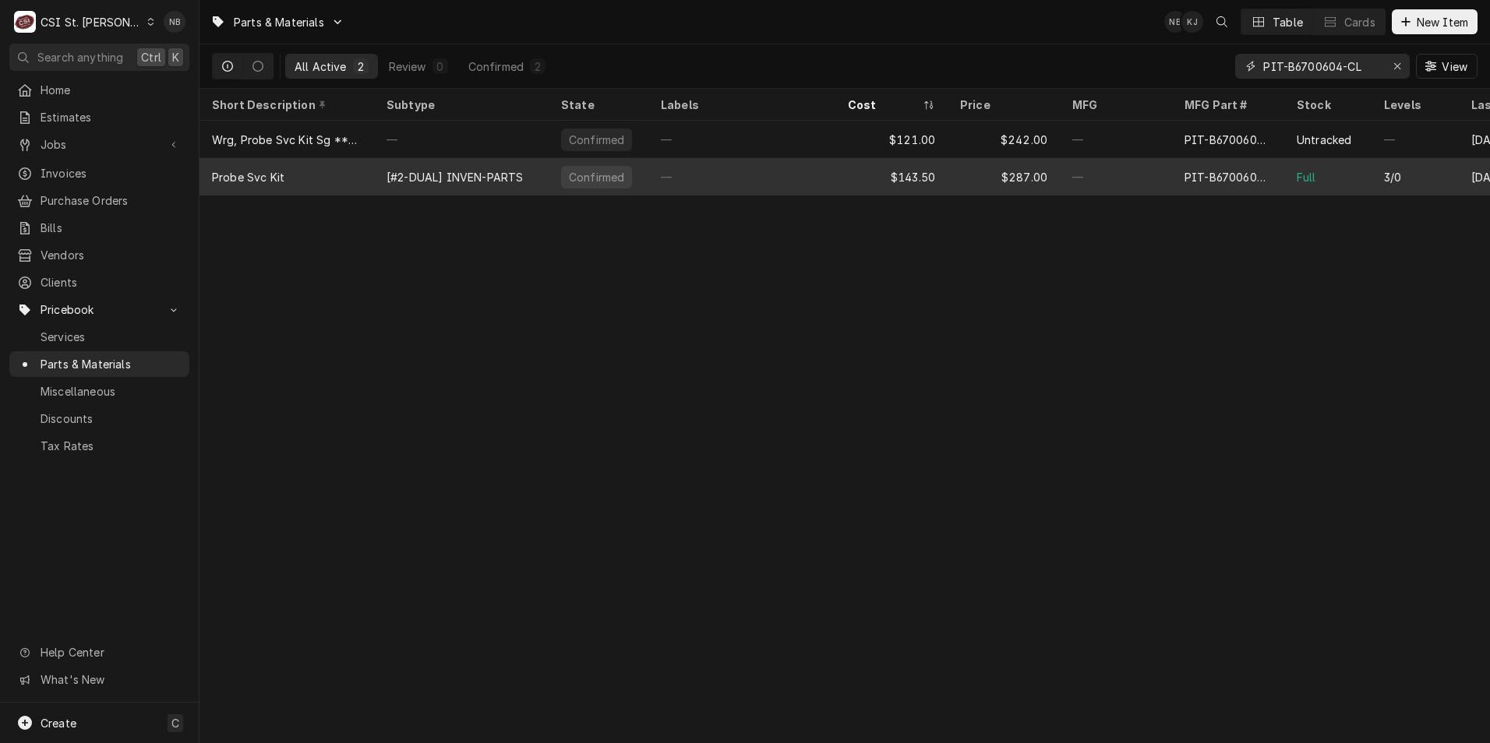
type input "PIT-B6700604-CL"
click at [1106, 177] on div "—" at bounding box center [1116, 176] width 112 height 37
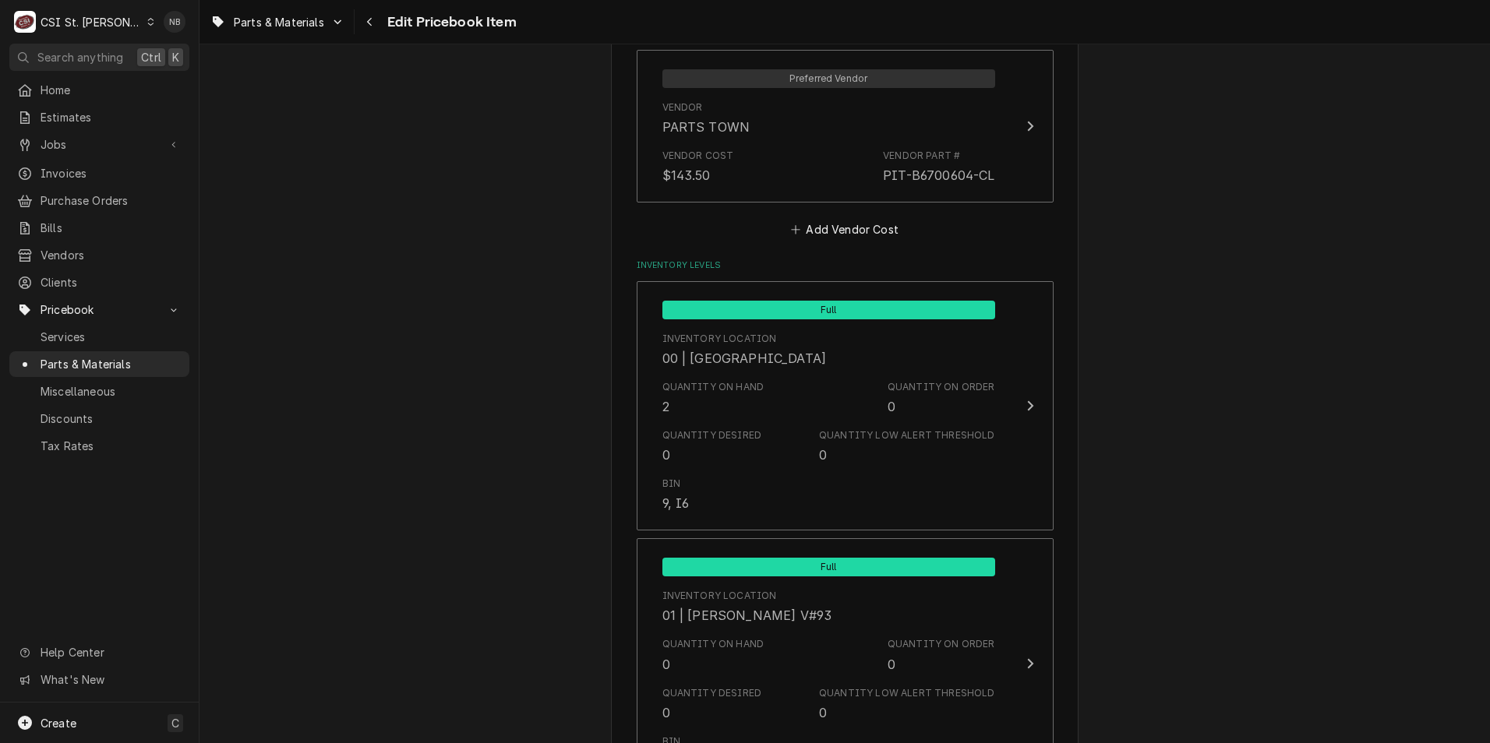
scroll to position [1247, 0]
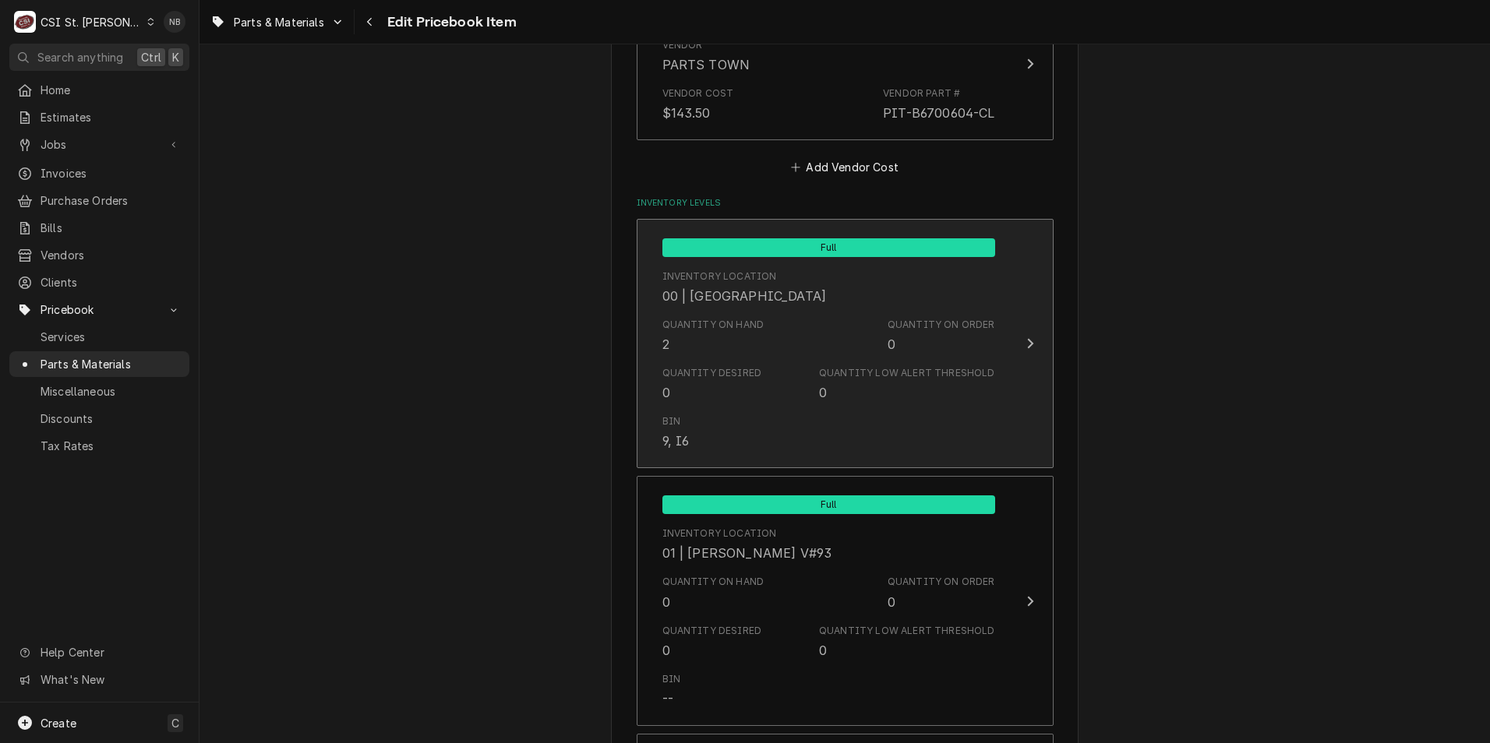
click at [860, 365] on div "Quantity Desired 0 Quantity Low Alert Threshold 0" at bounding box center [828, 384] width 333 height 48
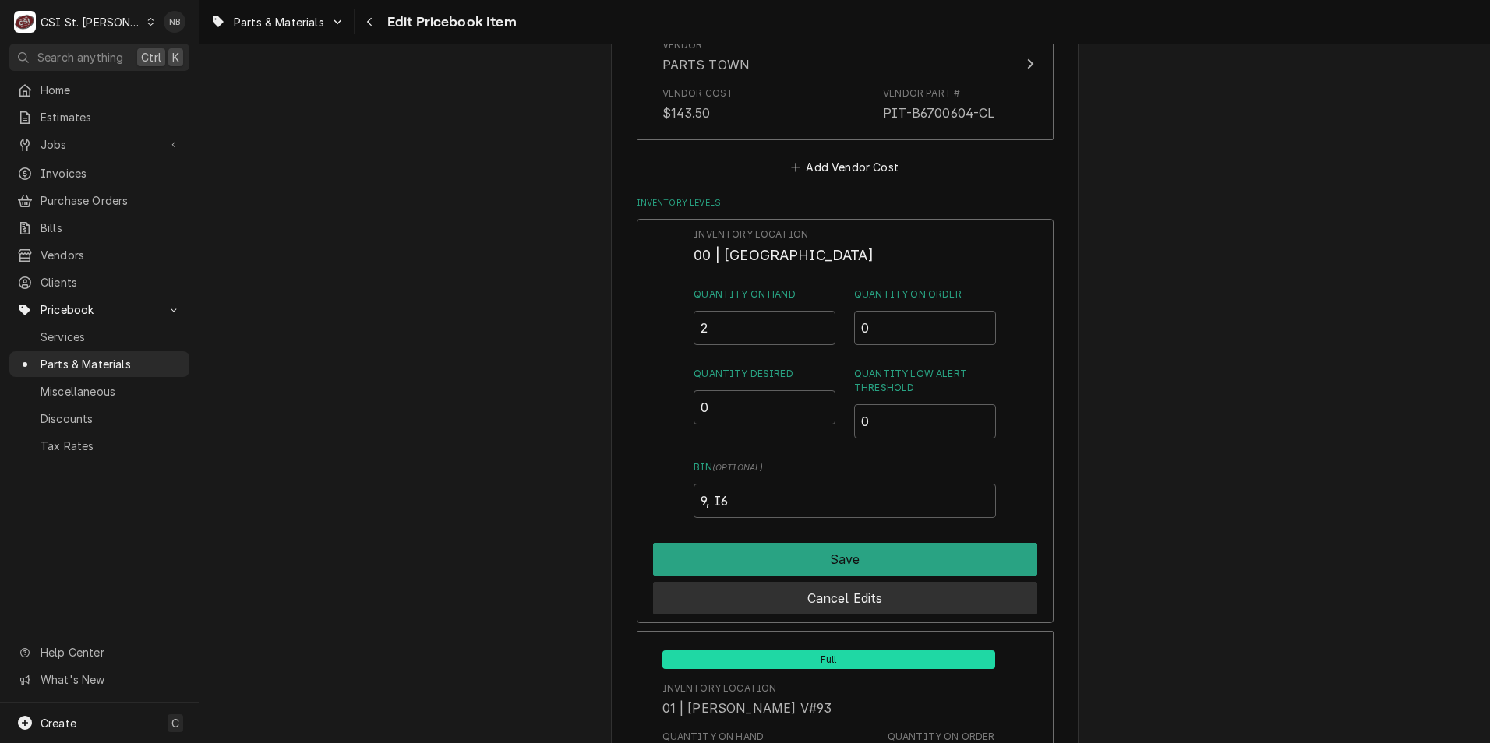
click at [941, 602] on button "Cancel Edits" at bounding box center [845, 598] width 384 height 33
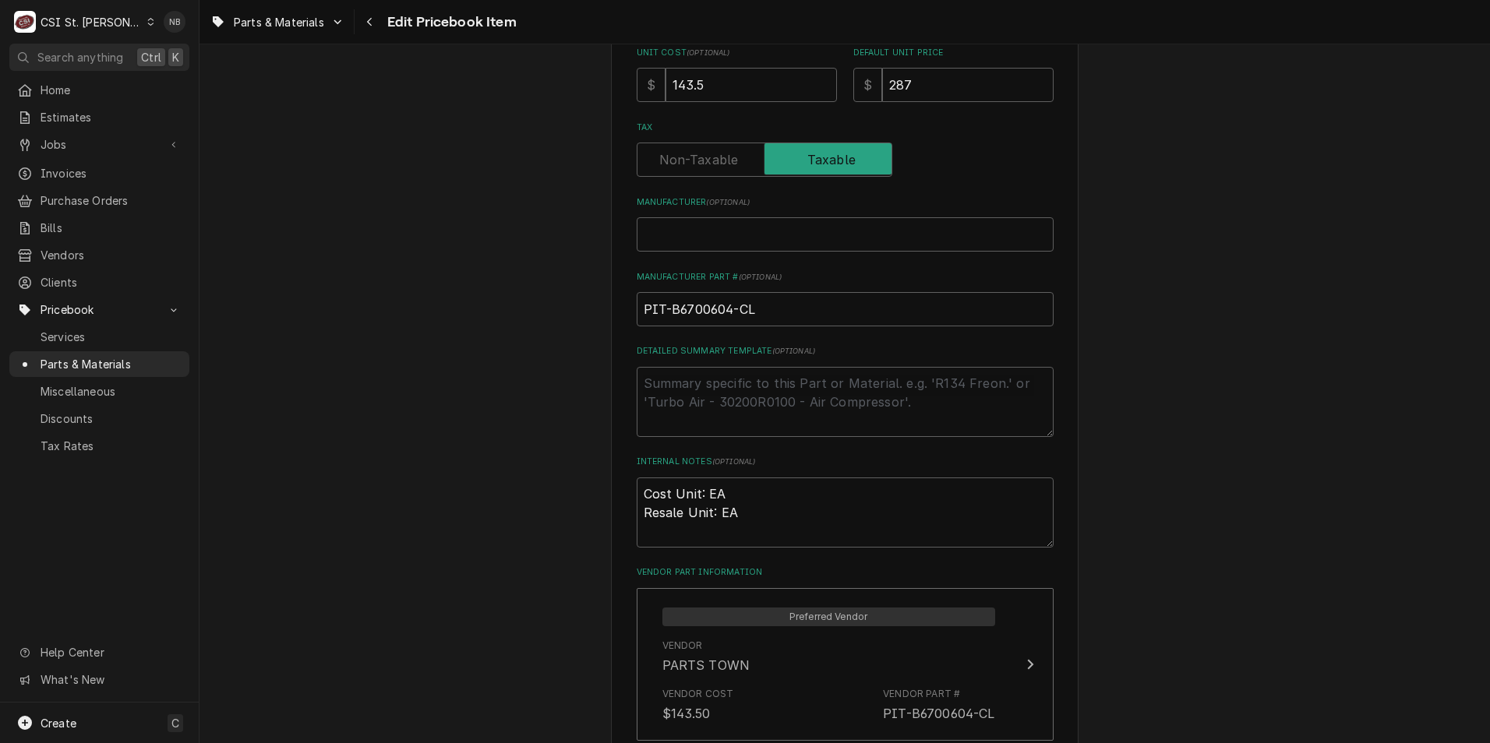
scroll to position [623, 0]
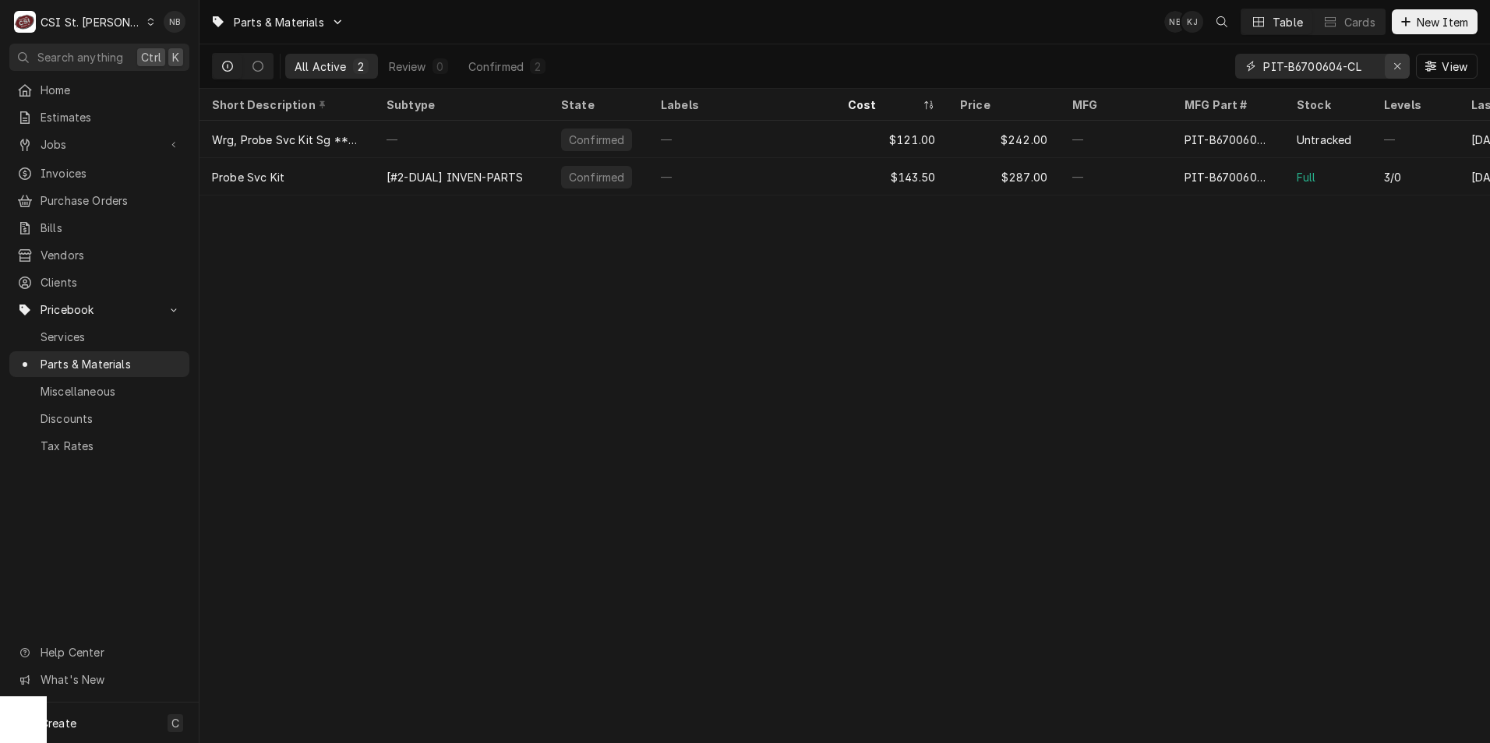
click at [1389, 62] on div "Erase input" at bounding box center [1397, 66] width 16 height 16
paste input "11804000001"
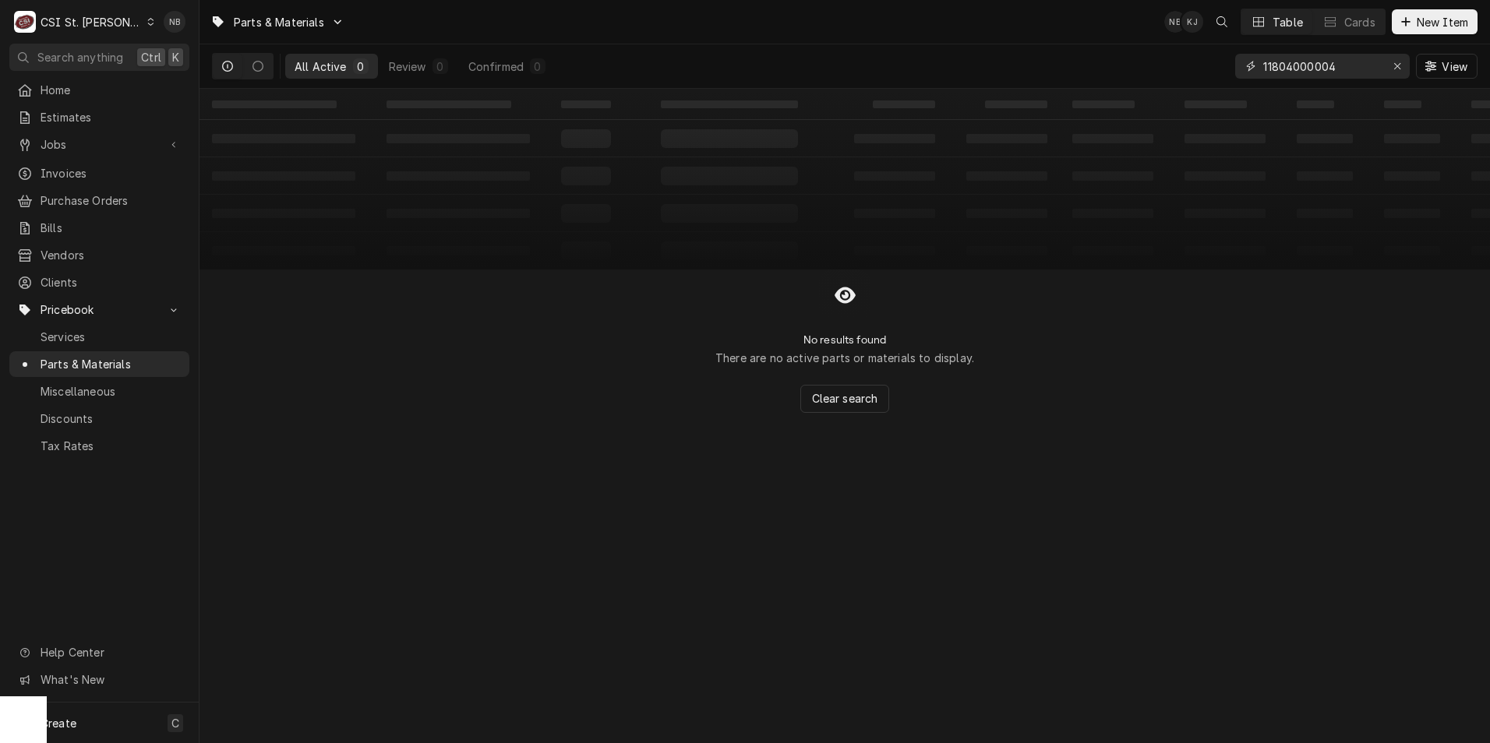
drag, startPoint x: 1336, startPoint y: 62, endPoint x: 1247, endPoint y: 62, distance: 89.6
click at [1247, 62] on div "11804000004" at bounding box center [1322, 66] width 175 height 25
type input "11804000004"
click at [1411, 65] on div "11804000004 View" at bounding box center [1356, 66] width 242 height 44
click at [1399, 65] on icon "Erase input" at bounding box center [1397, 66] width 9 height 11
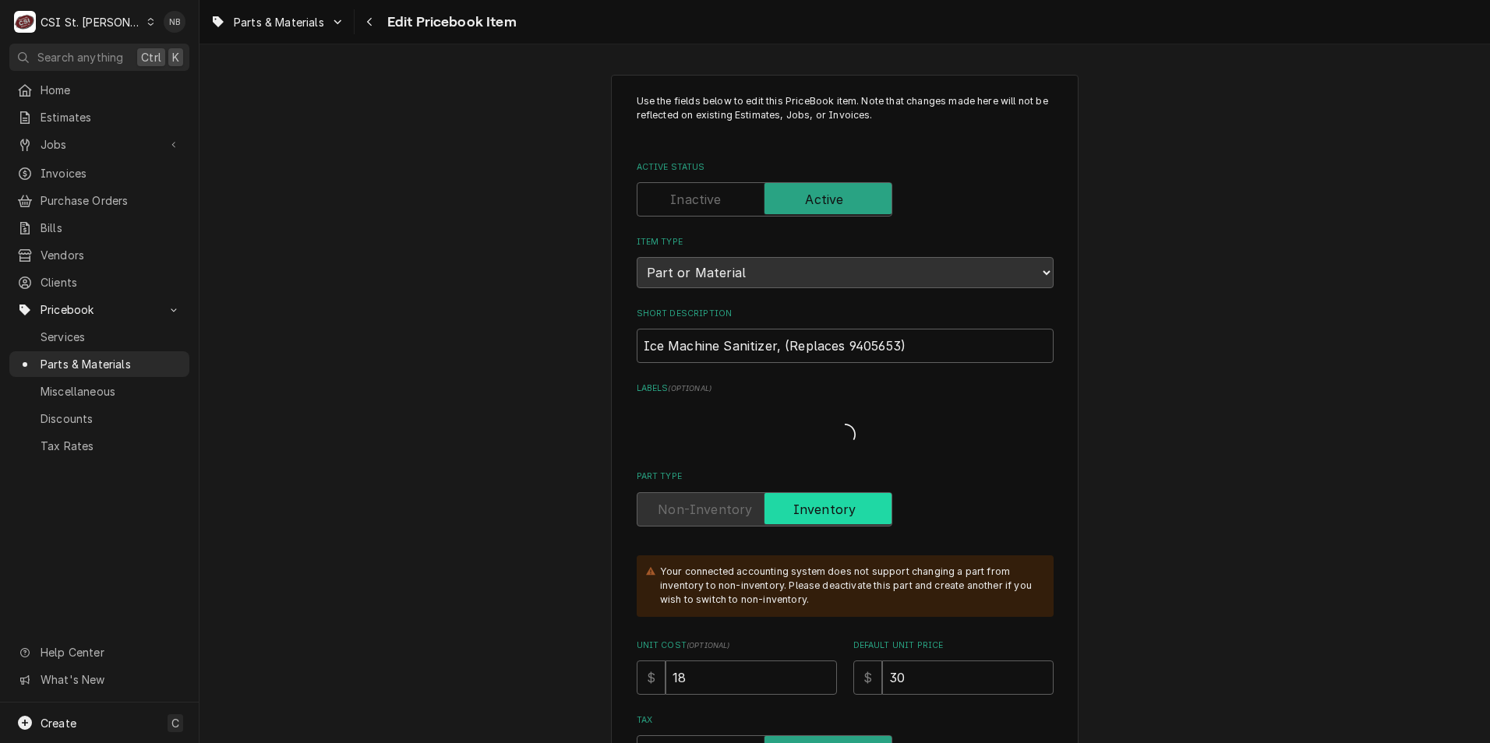
type textarea "x"
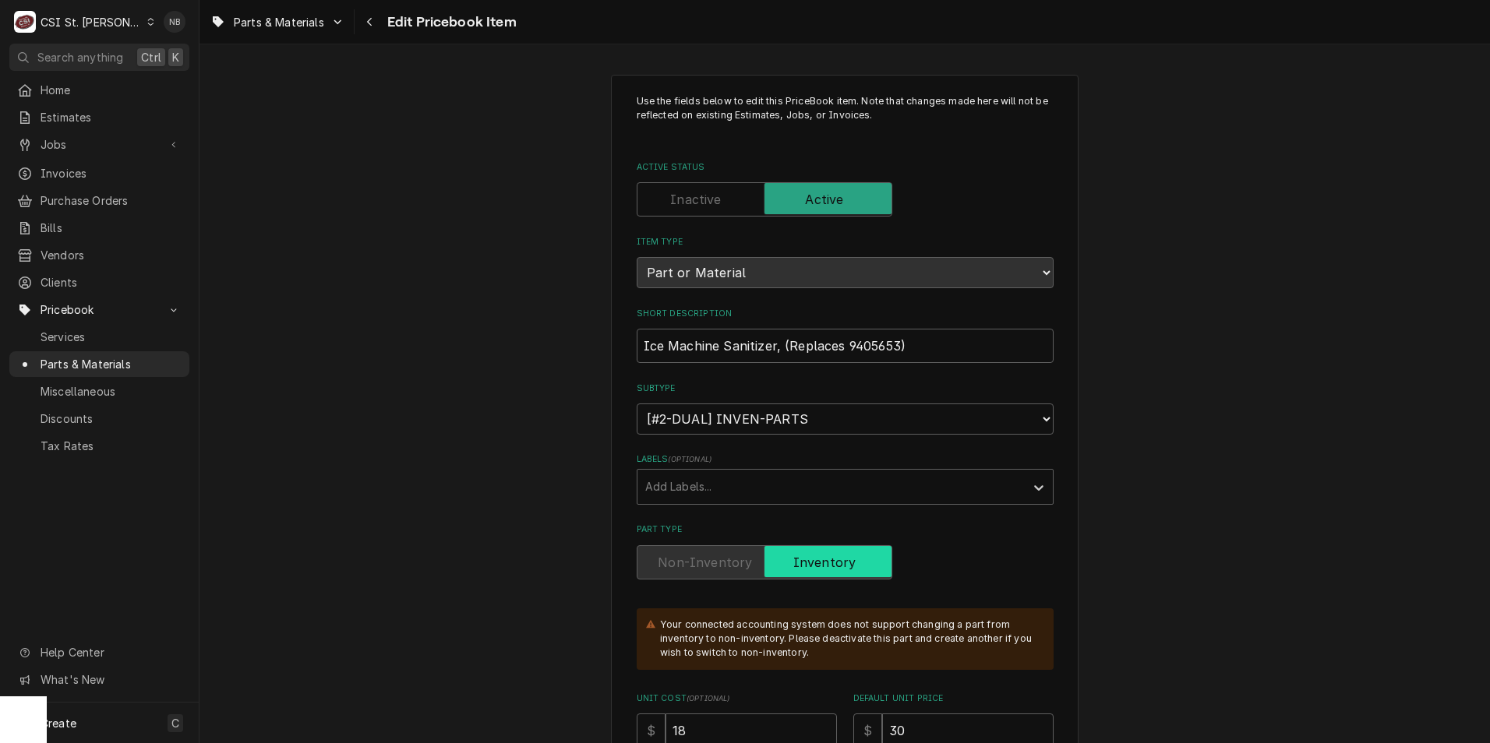
scroll to position [312, 0]
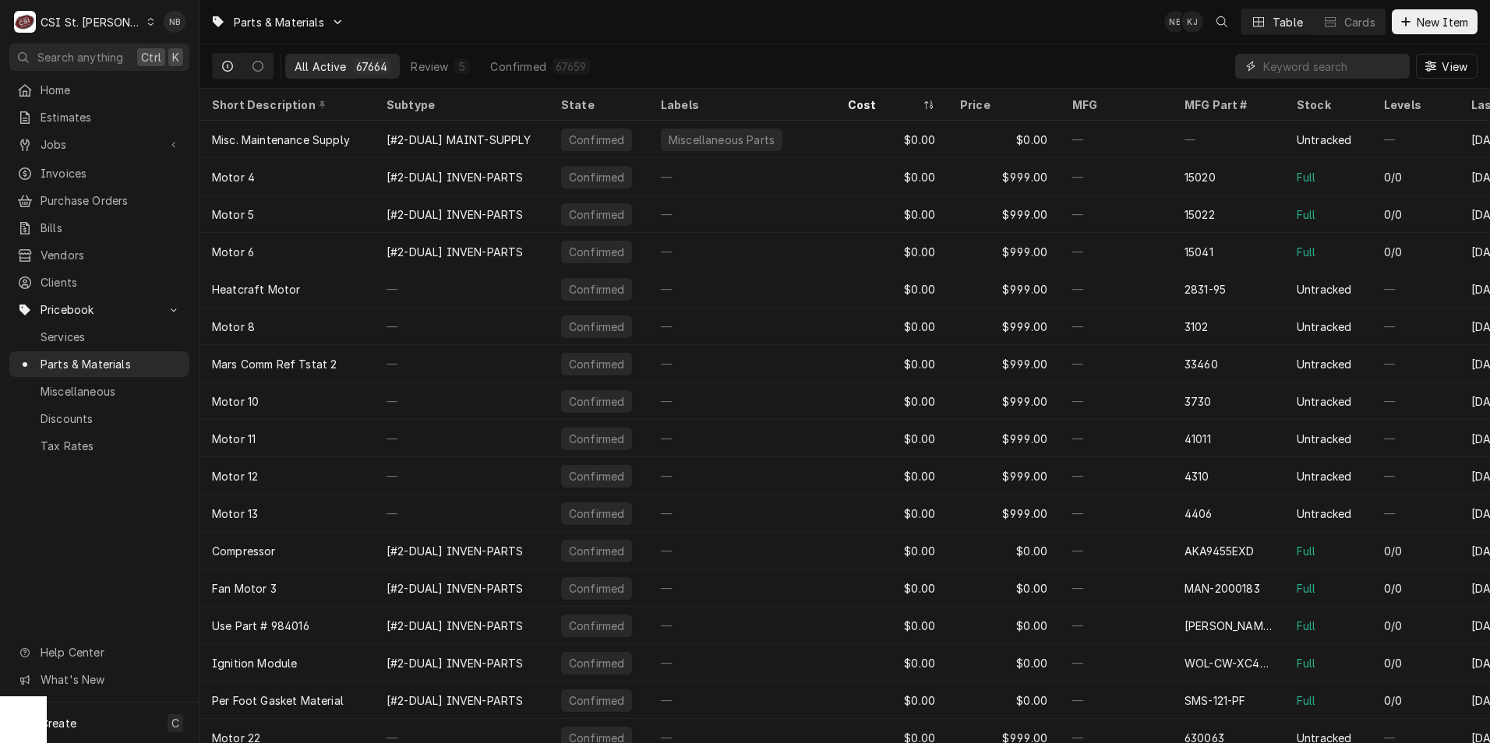
click at [1332, 75] on input "Dynamic Content Wrapper" at bounding box center [1332, 66] width 139 height 25
paste input "PIT-B6700604-CL"
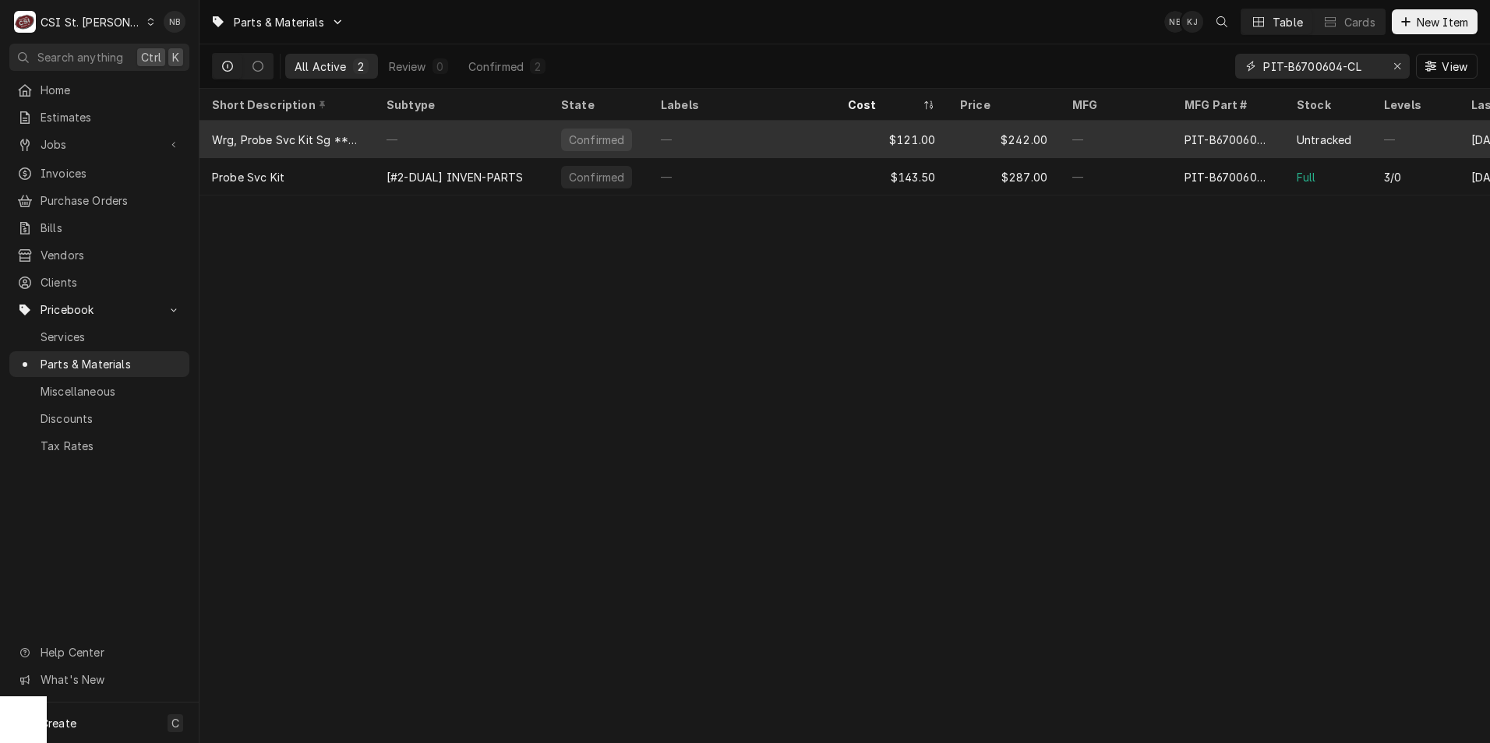
type input "PIT-B6700604-CL"
click at [786, 144] on div "—" at bounding box center [741, 139] width 187 height 37
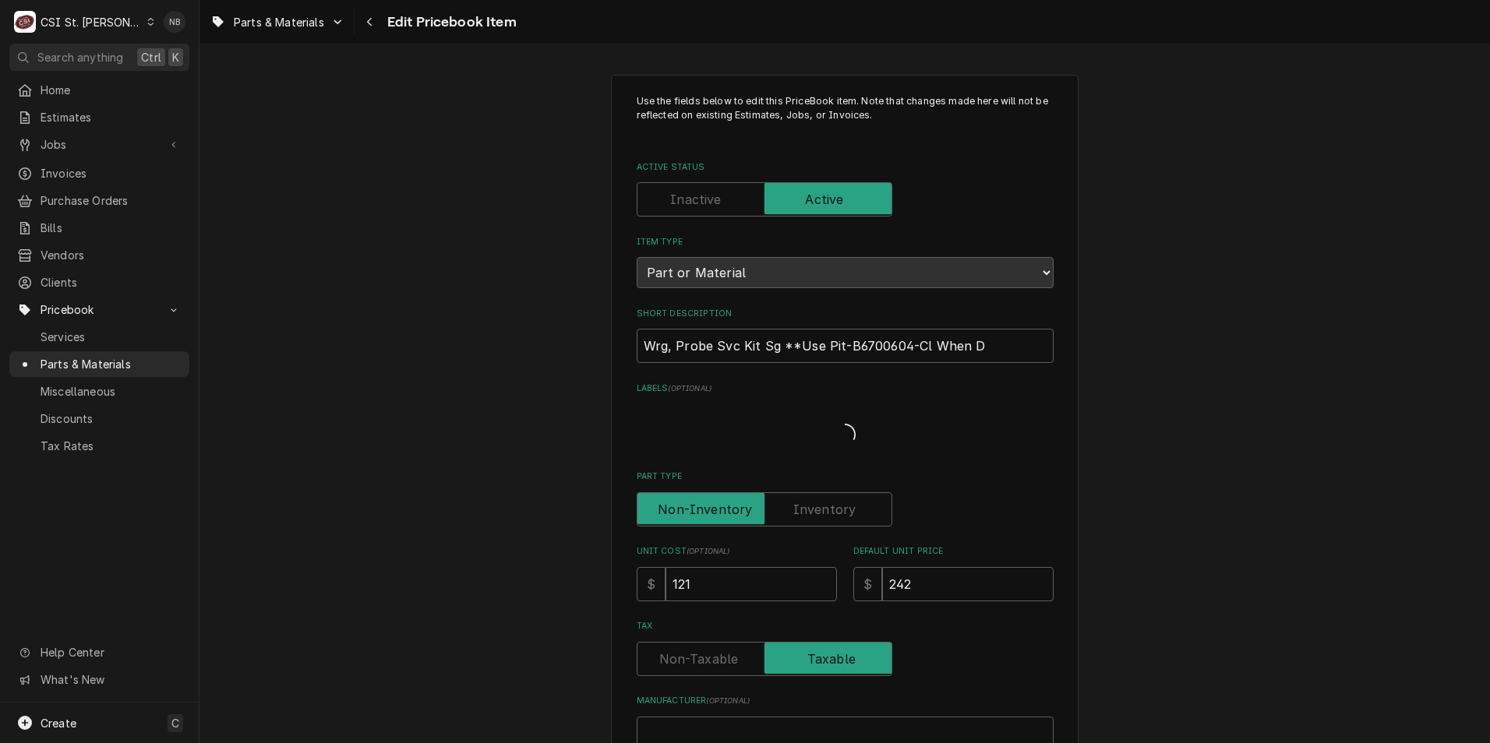
type textarea "x"
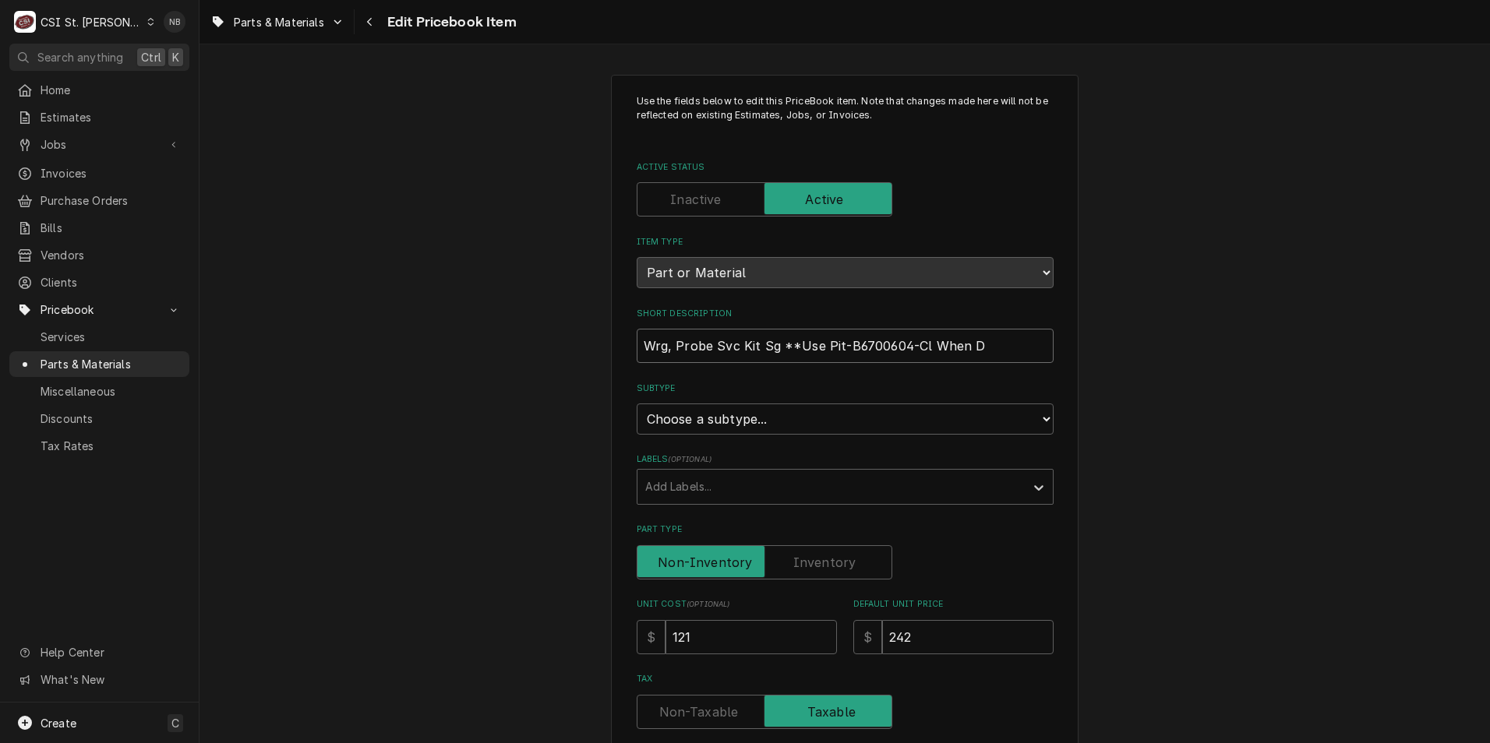
click at [861, 347] on input "Wrg, Probe Svc Kit Sg **Use Pit-B6700604-Cl When D" at bounding box center [845, 346] width 417 height 34
click at [982, 358] on input "Wrg, Probe Svc Kit Sg **Use Pit-B6700604-Cl When D" at bounding box center [845, 346] width 417 height 34
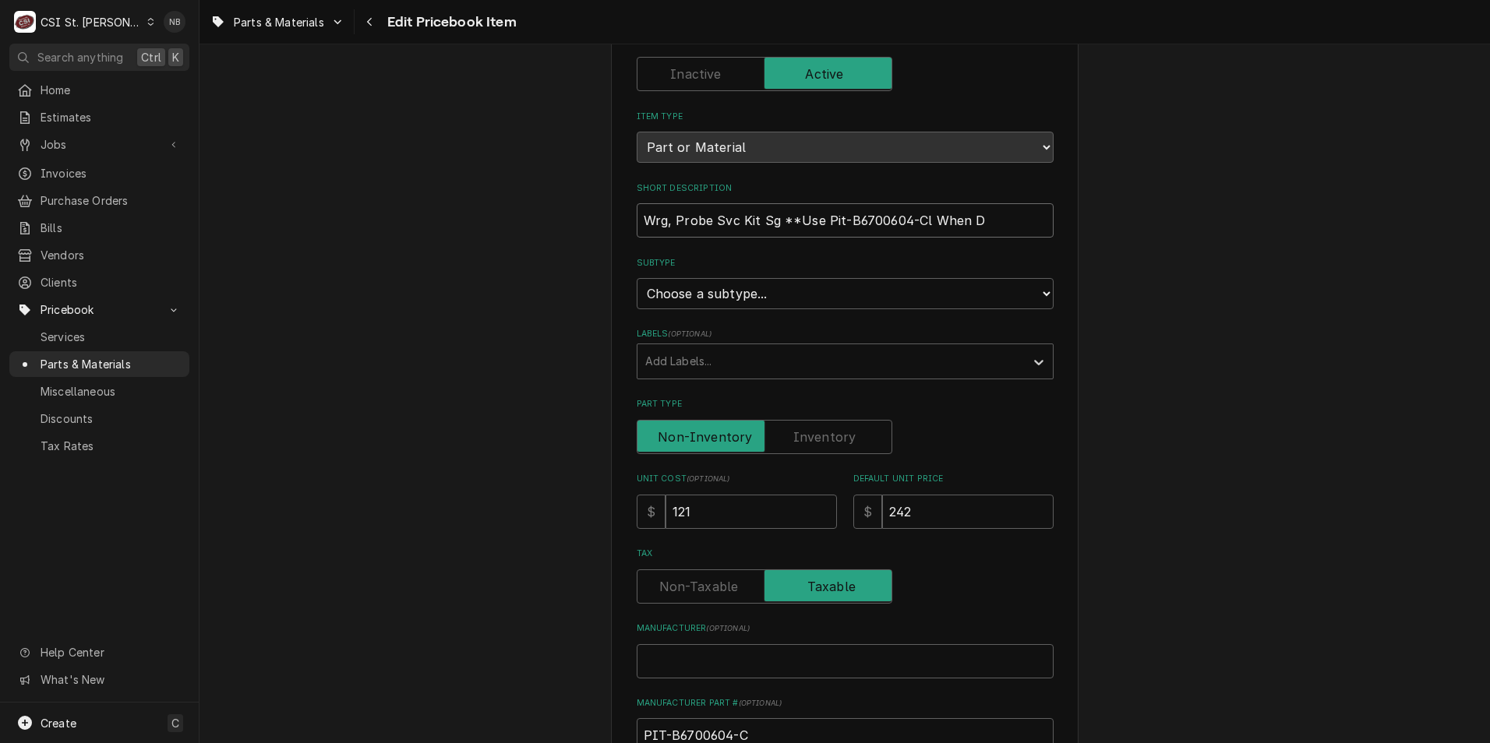
scroll to position [312, 0]
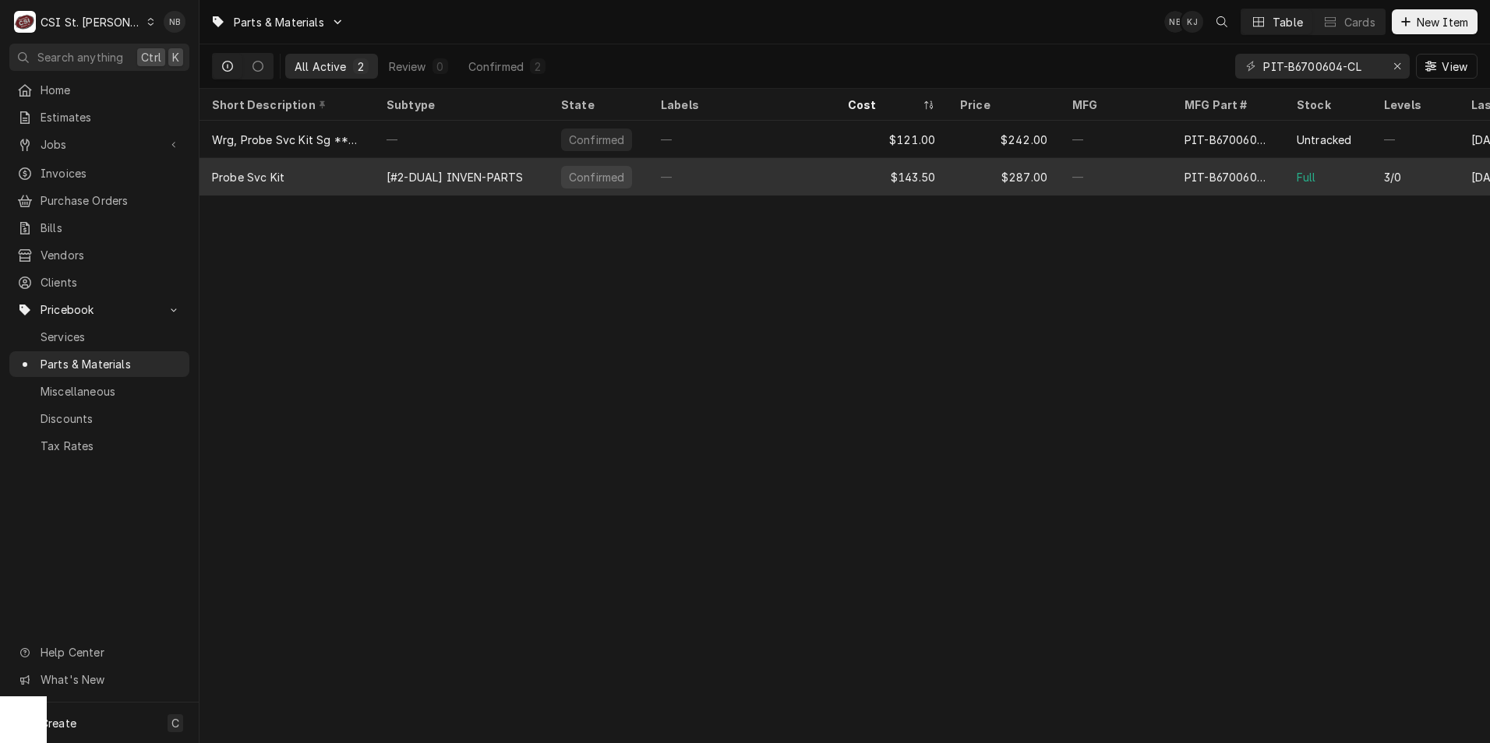
click at [707, 171] on div "—" at bounding box center [741, 176] width 187 height 37
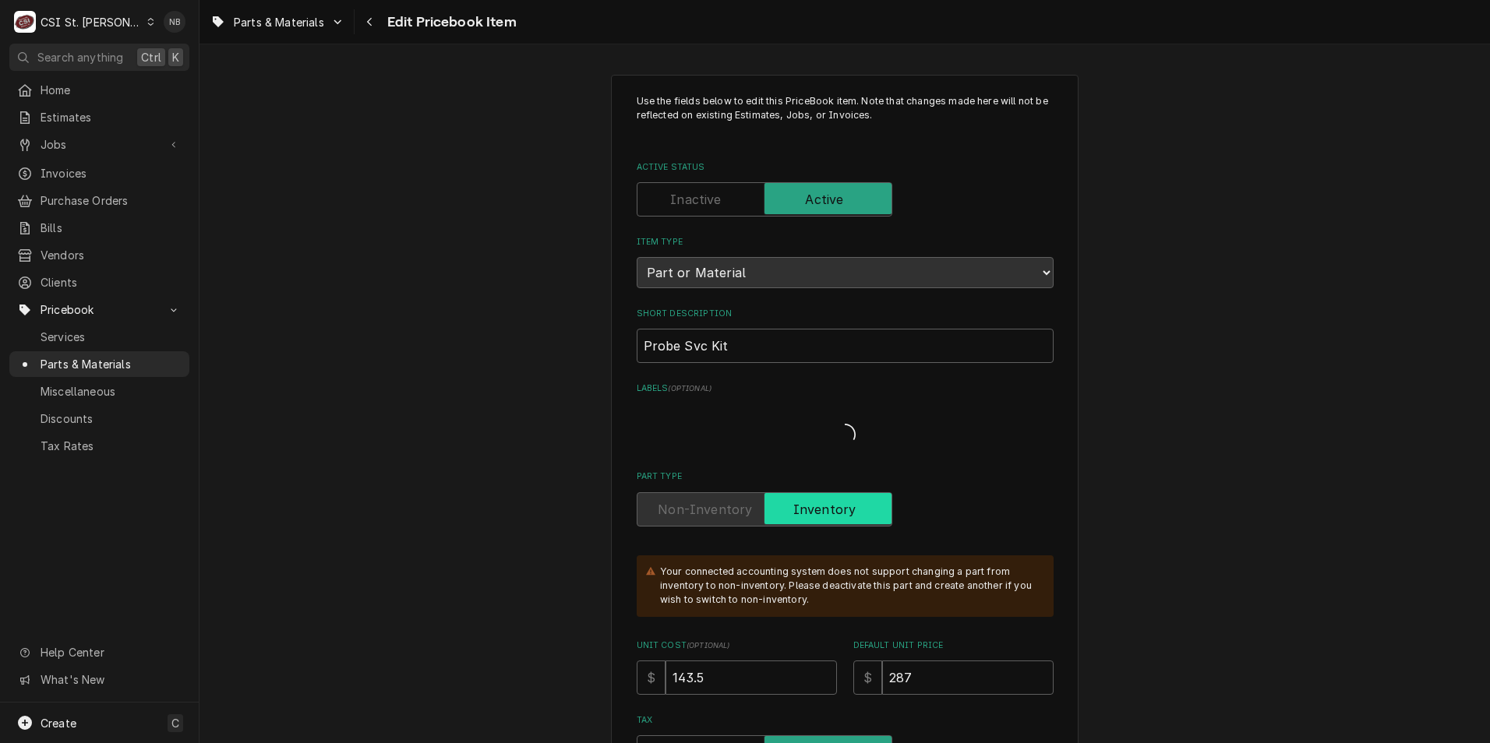
type textarea "x"
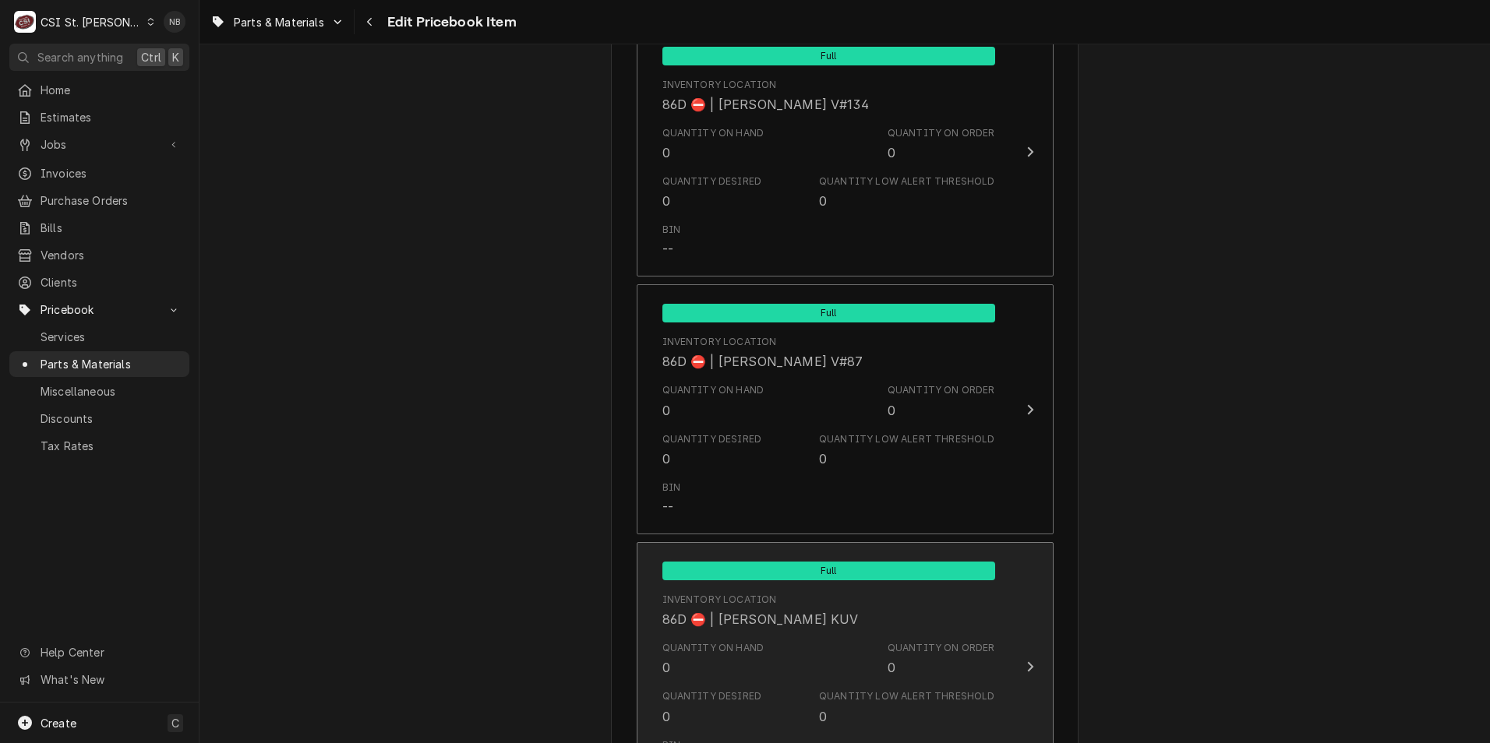
scroll to position [12077, 0]
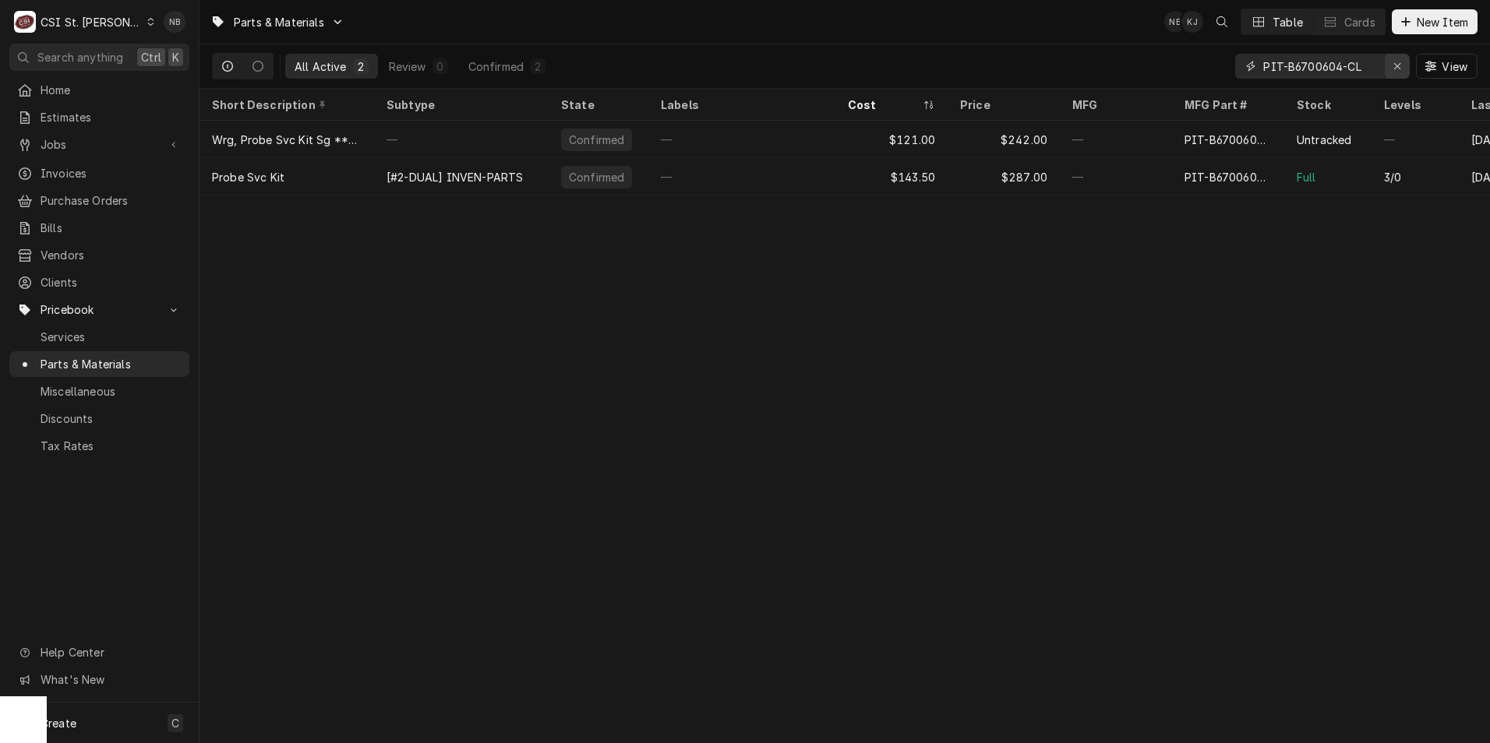
click at [1403, 67] on div "Erase input" at bounding box center [1397, 66] width 16 height 16
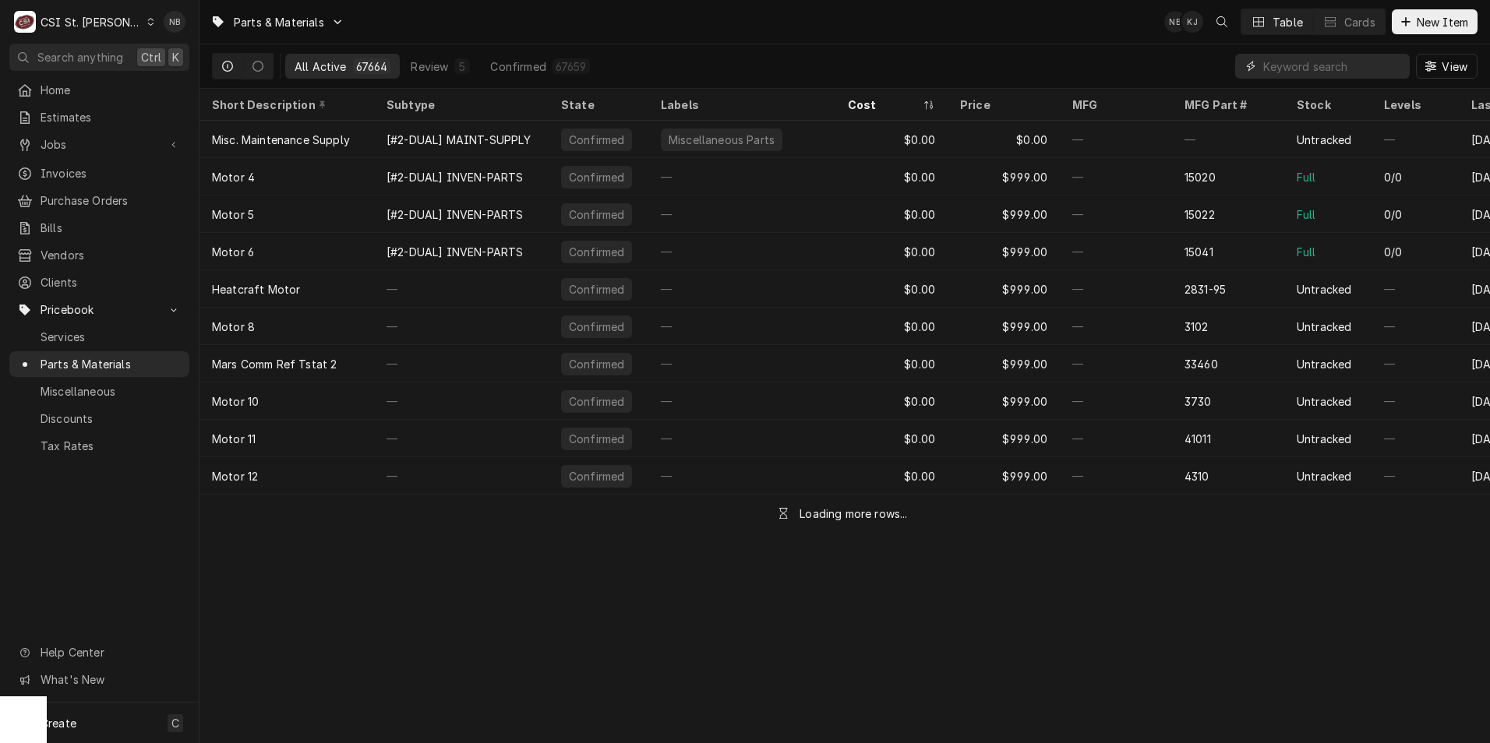
click at [1369, 70] on input "Dynamic Content Wrapper" at bounding box center [1332, 66] width 139 height 25
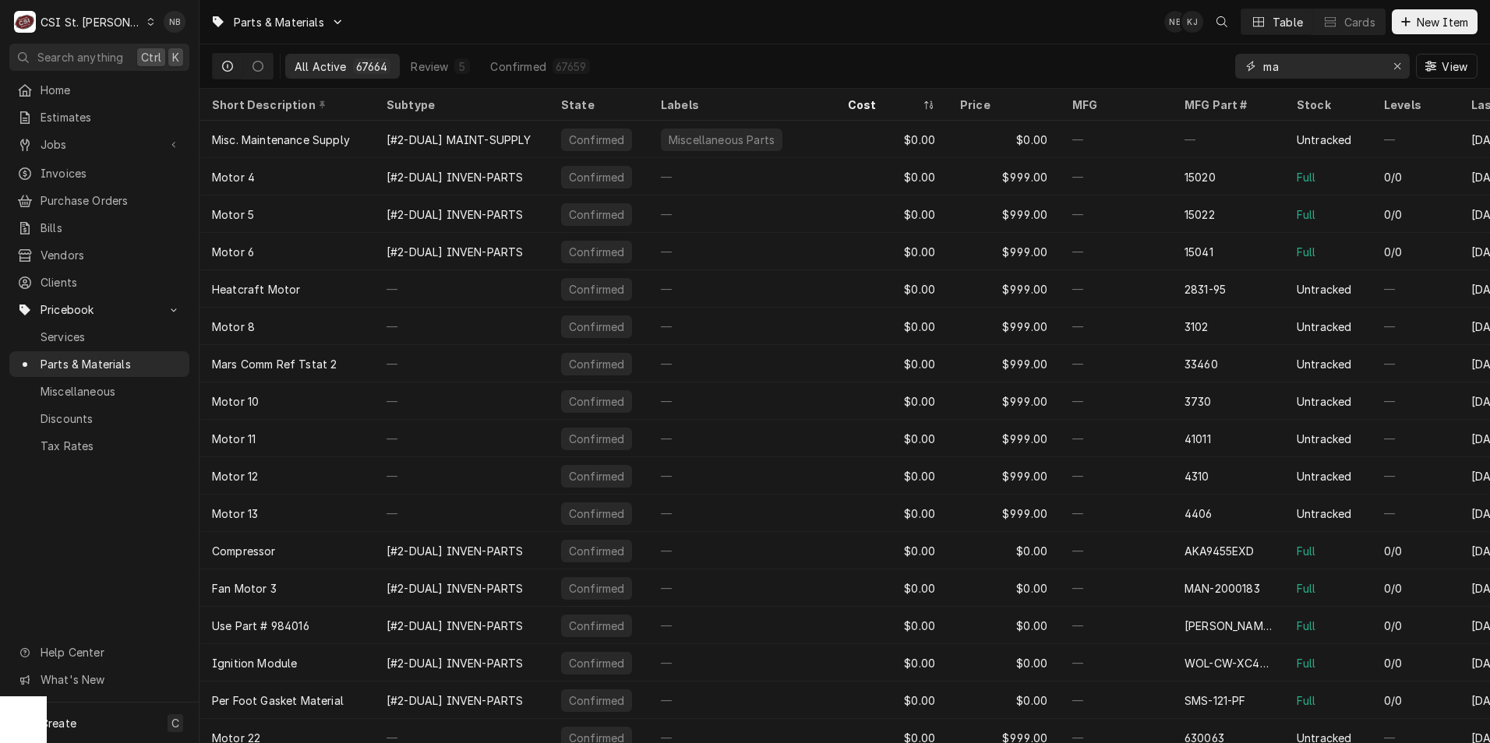
type input "m"
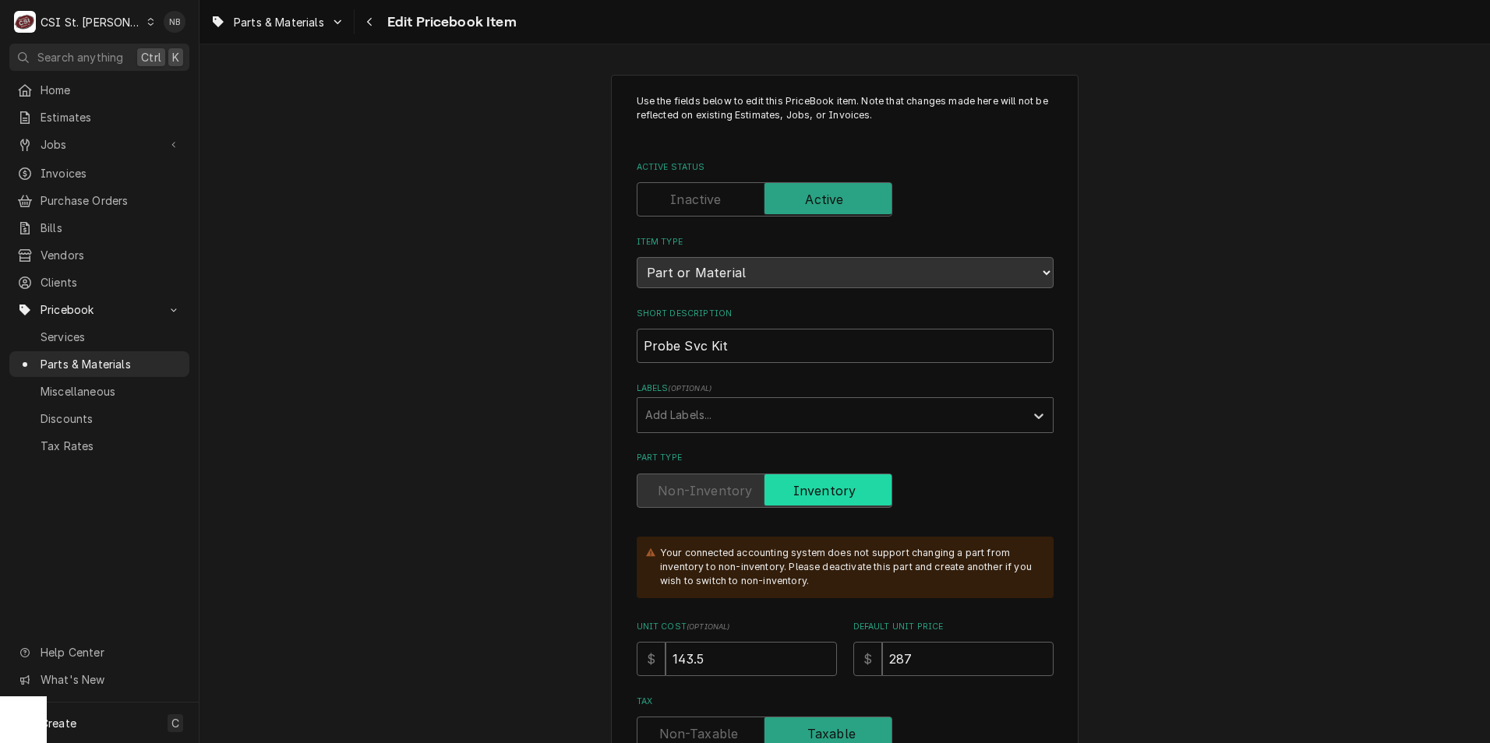
type textarea "x"
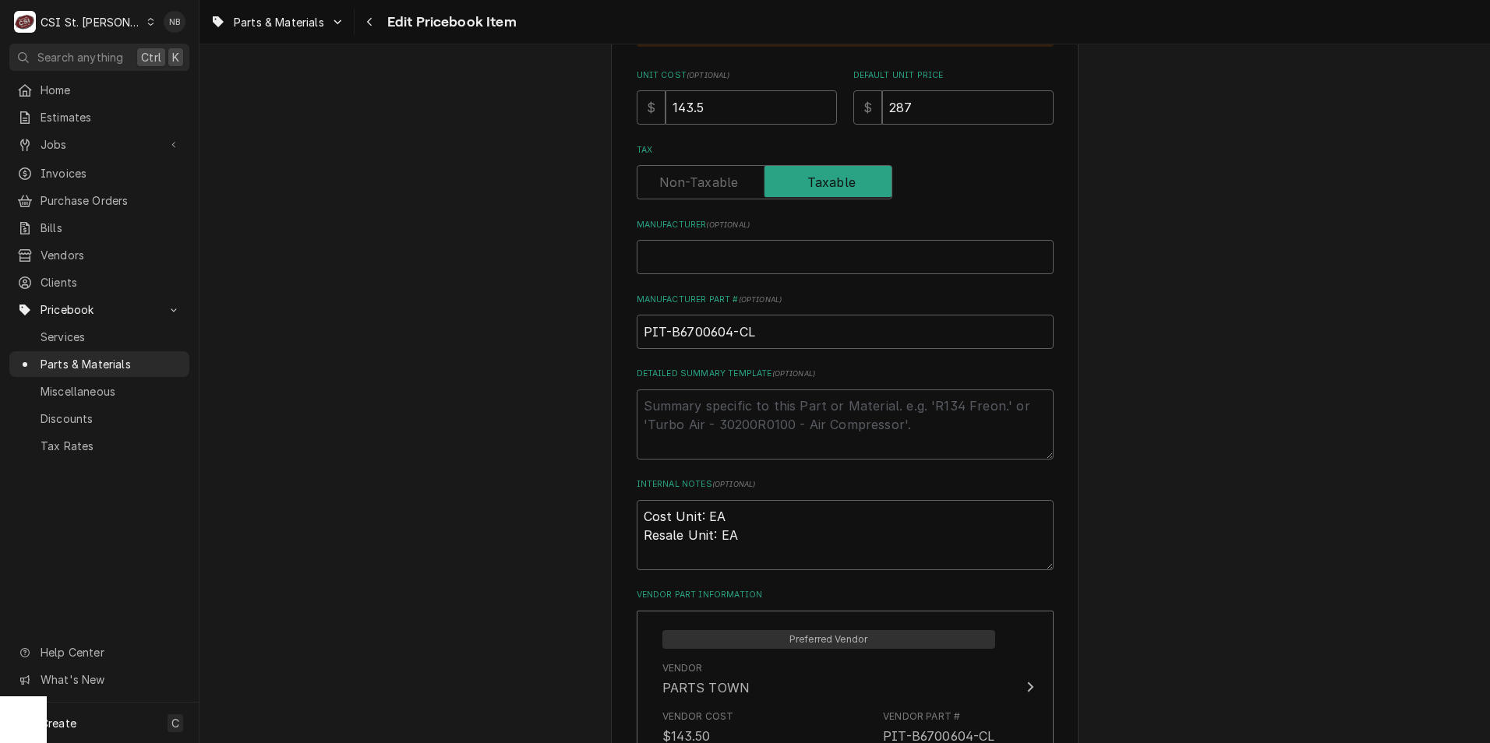
scroll to position [857, 0]
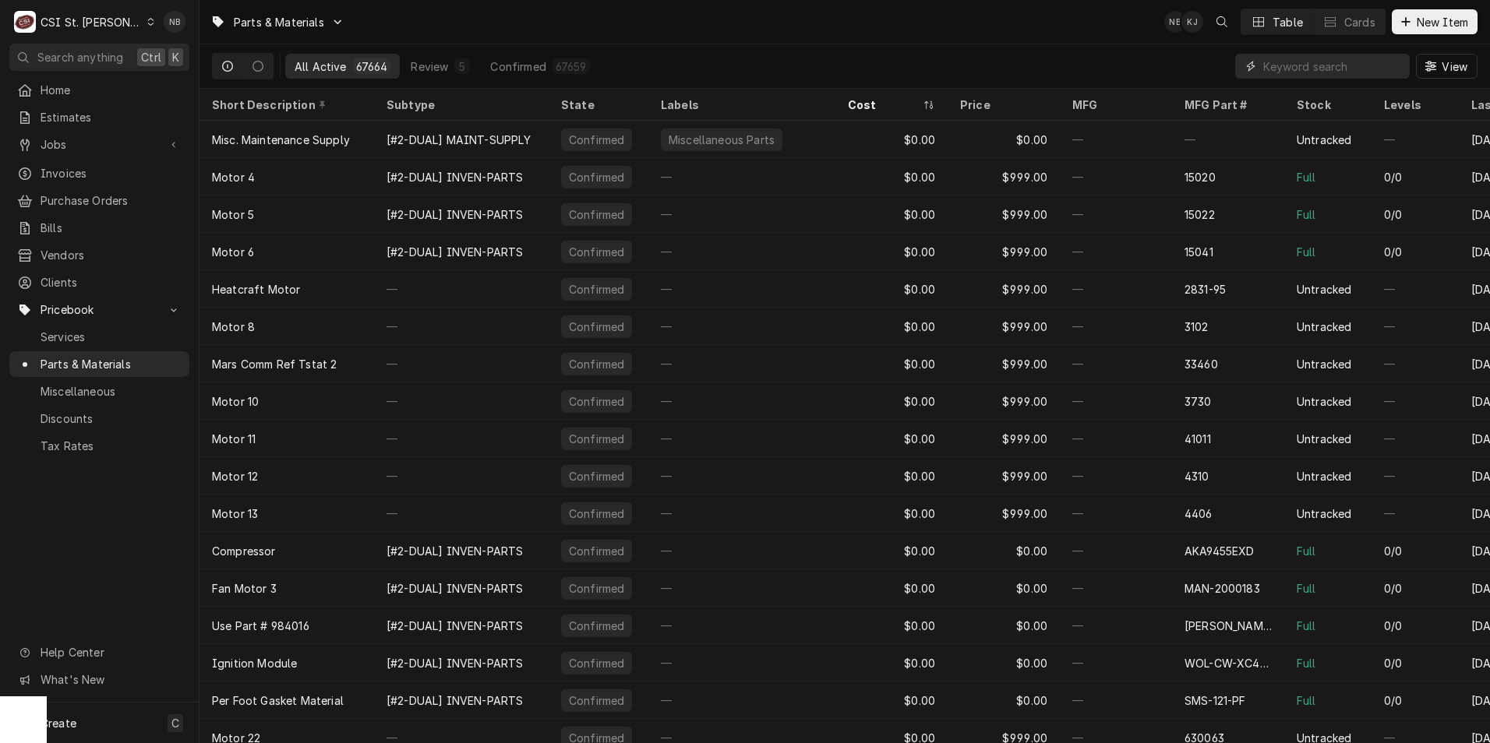
click at [1319, 65] on input "Dynamic Content Wrapper" at bounding box center [1332, 66] width 139 height 25
paste input "Manitowoc ice machine sanitizer"
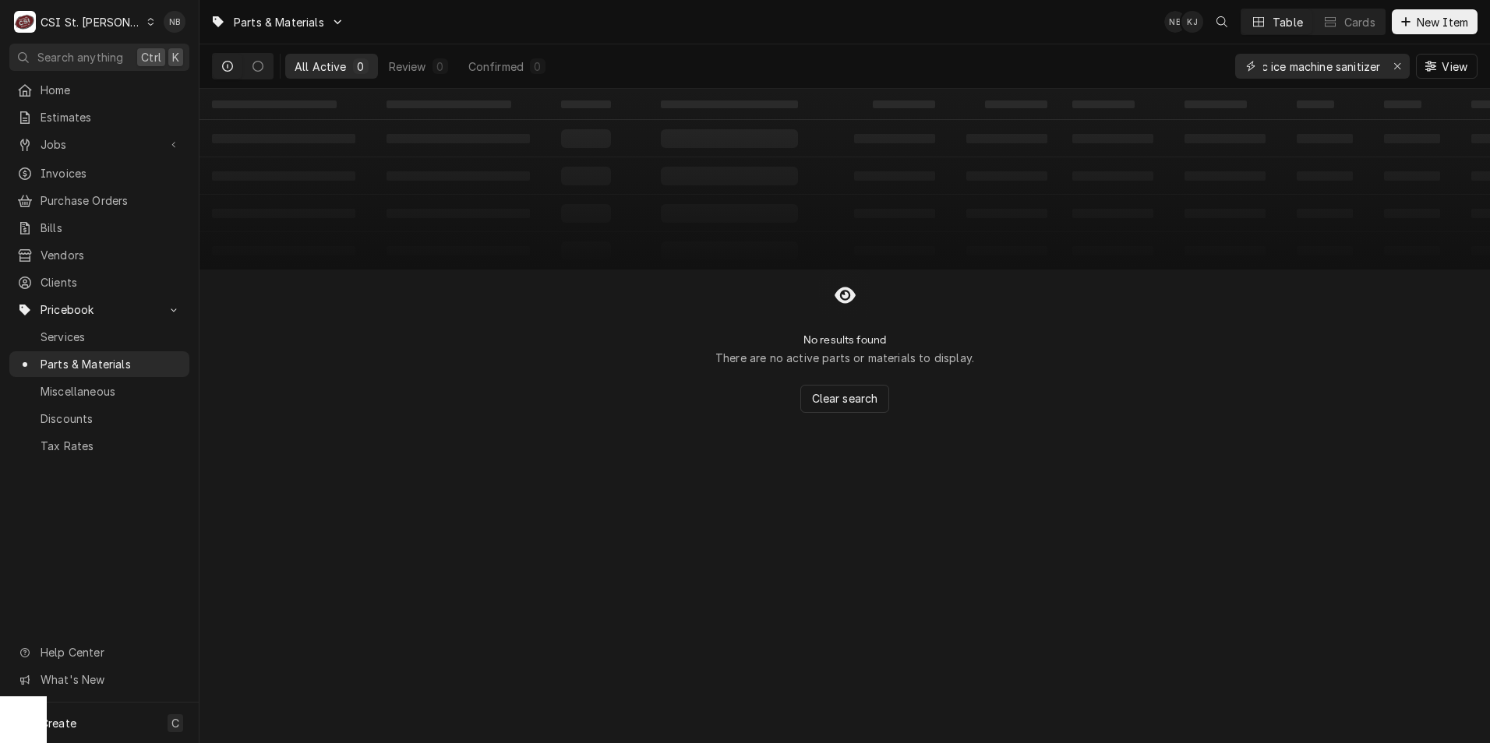
drag, startPoint x: 1264, startPoint y: 67, endPoint x: 1158, endPoint y: 69, distance: 106.0
click at [1158, 69] on div "All Active 0 Review 0 Confirmed 0 Manitowoc ice machine sanitizer View" at bounding box center [844, 66] width 1265 height 44
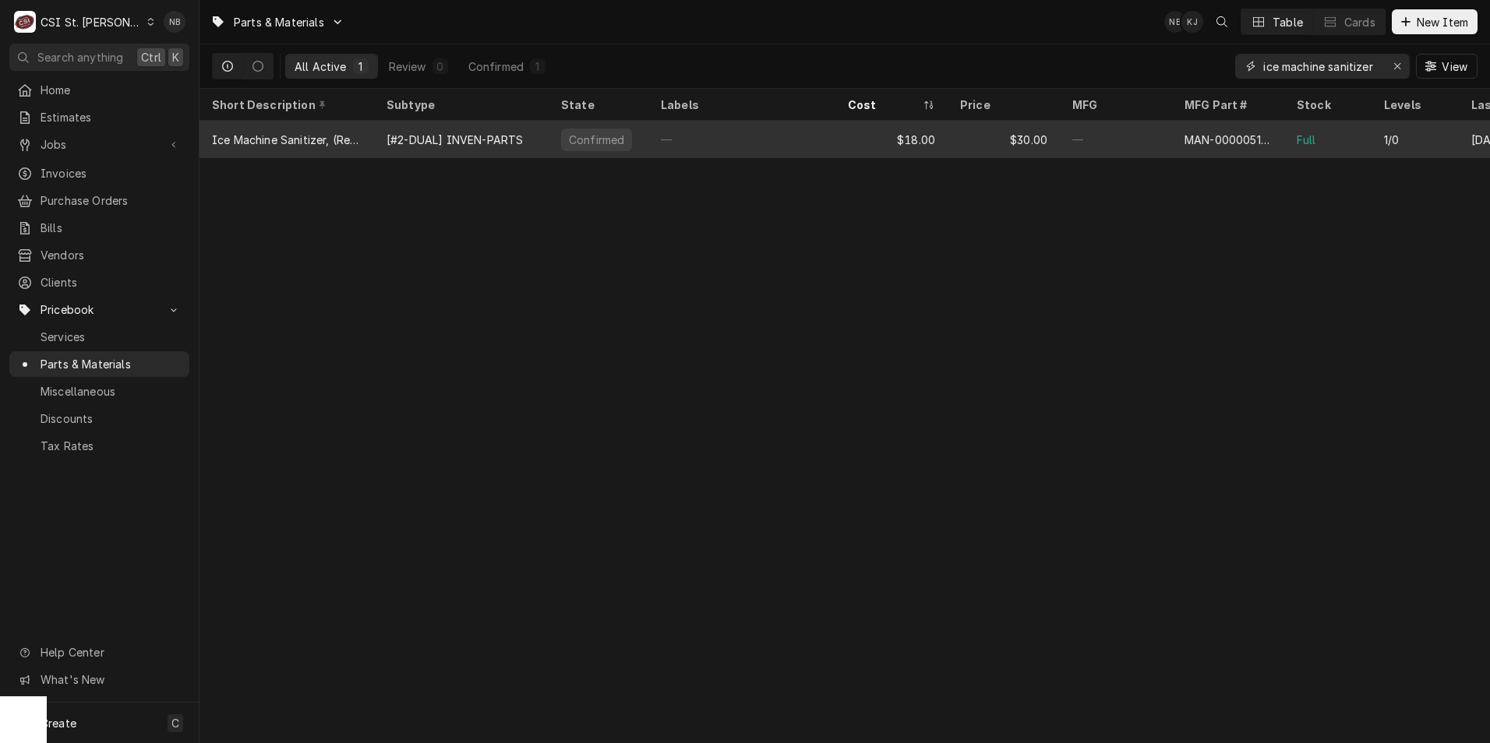
type input "ice machine sanitizer"
click at [753, 132] on div "—" at bounding box center [741, 139] width 187 height 37
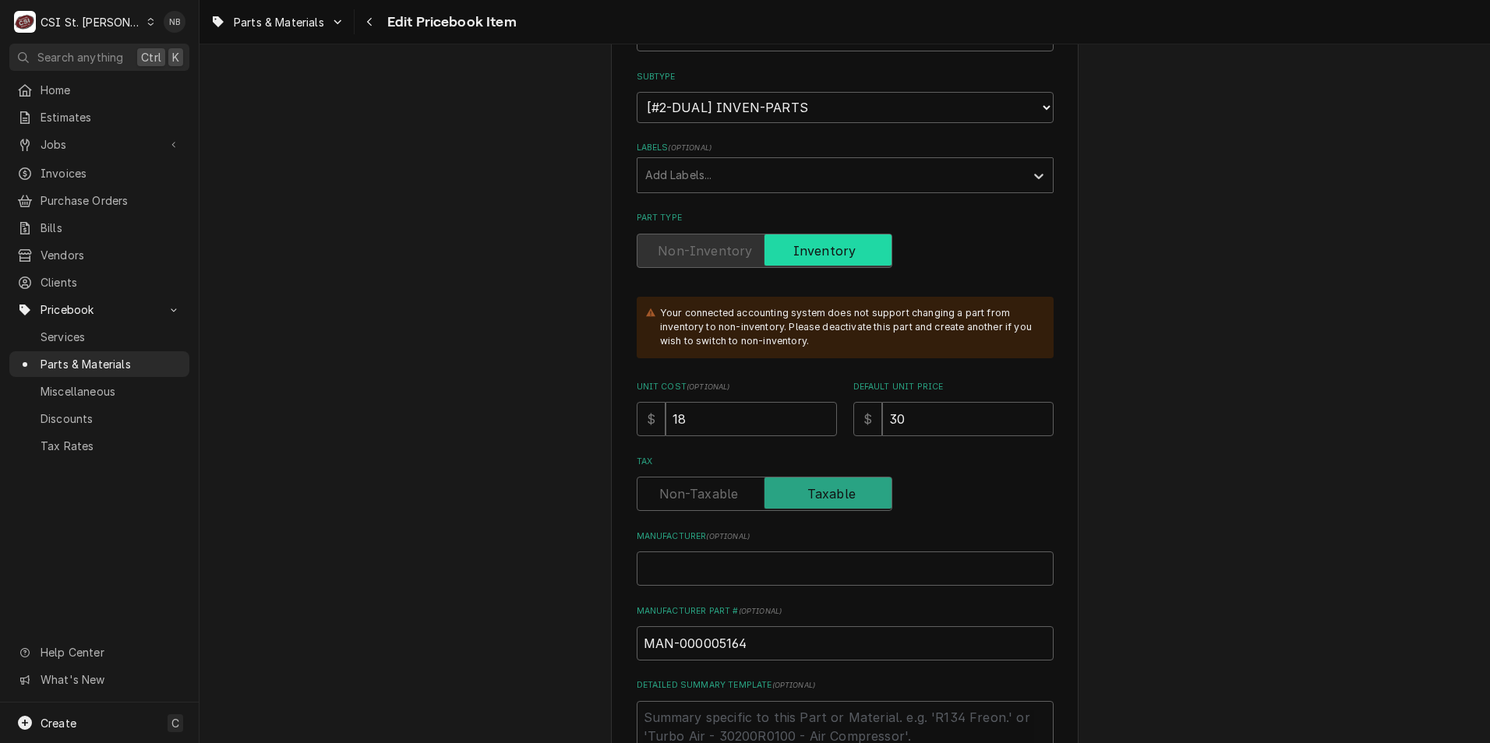
scroll to position [545, 0]
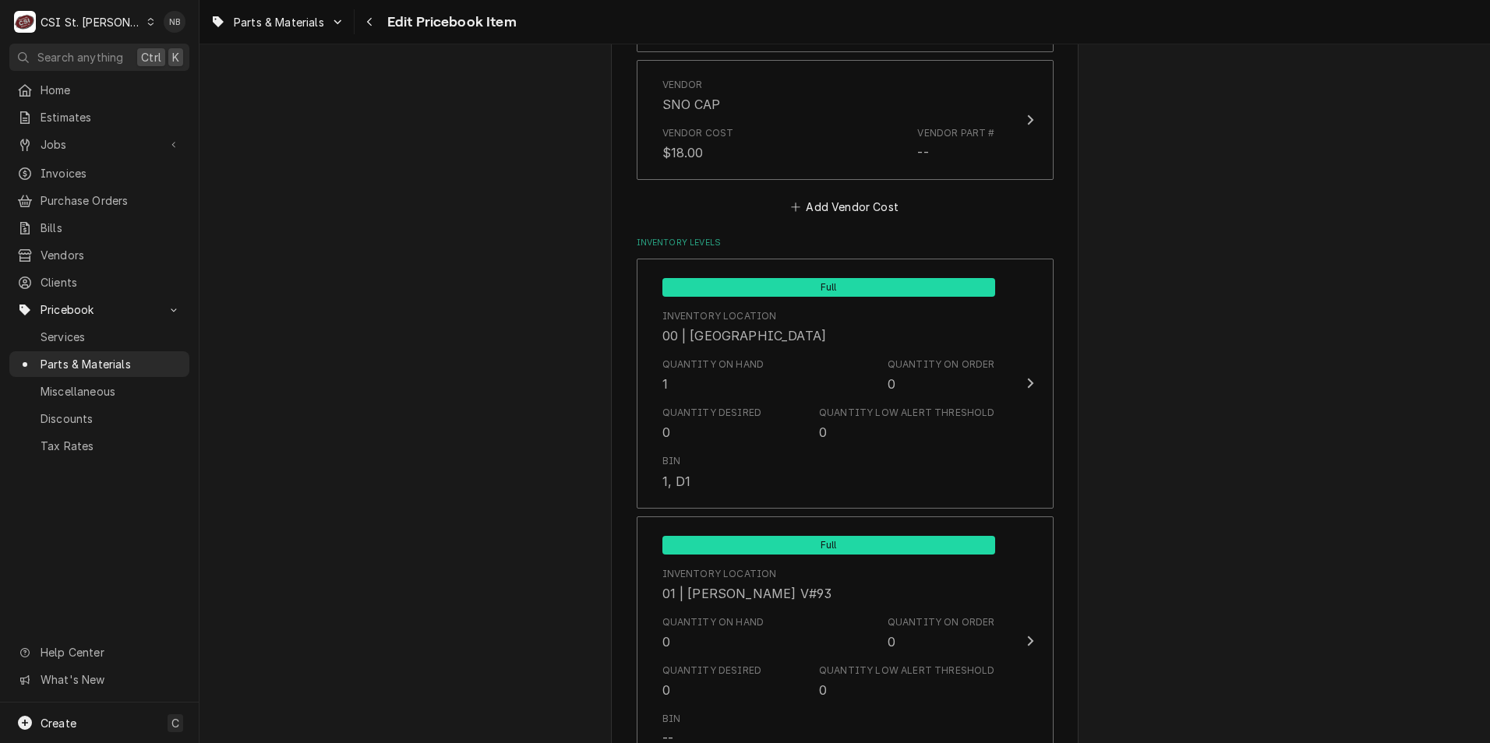
scroll to position [1403, 0]
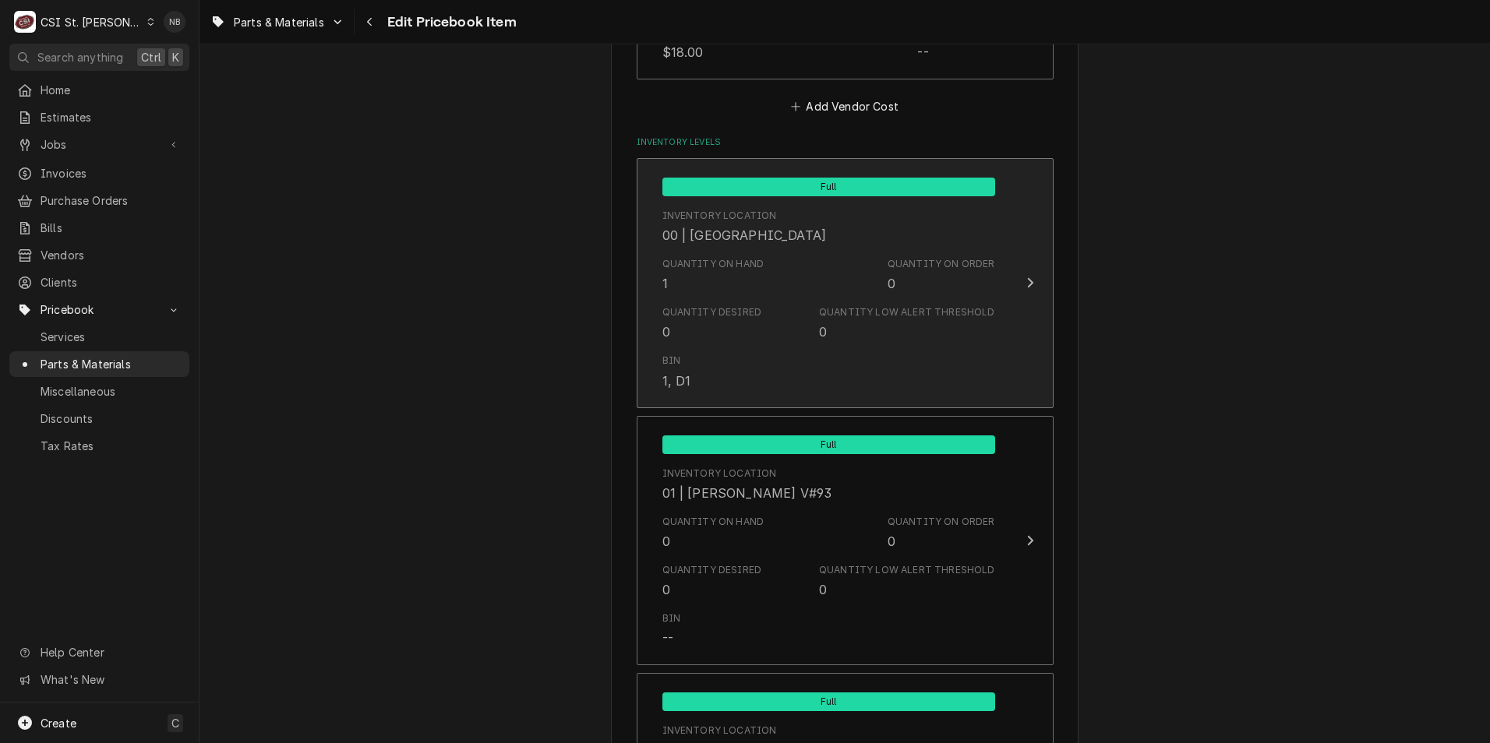
click at [712, 266] on div "Quantity on Hand" at bounding box center [713, 264] width 102 height 14
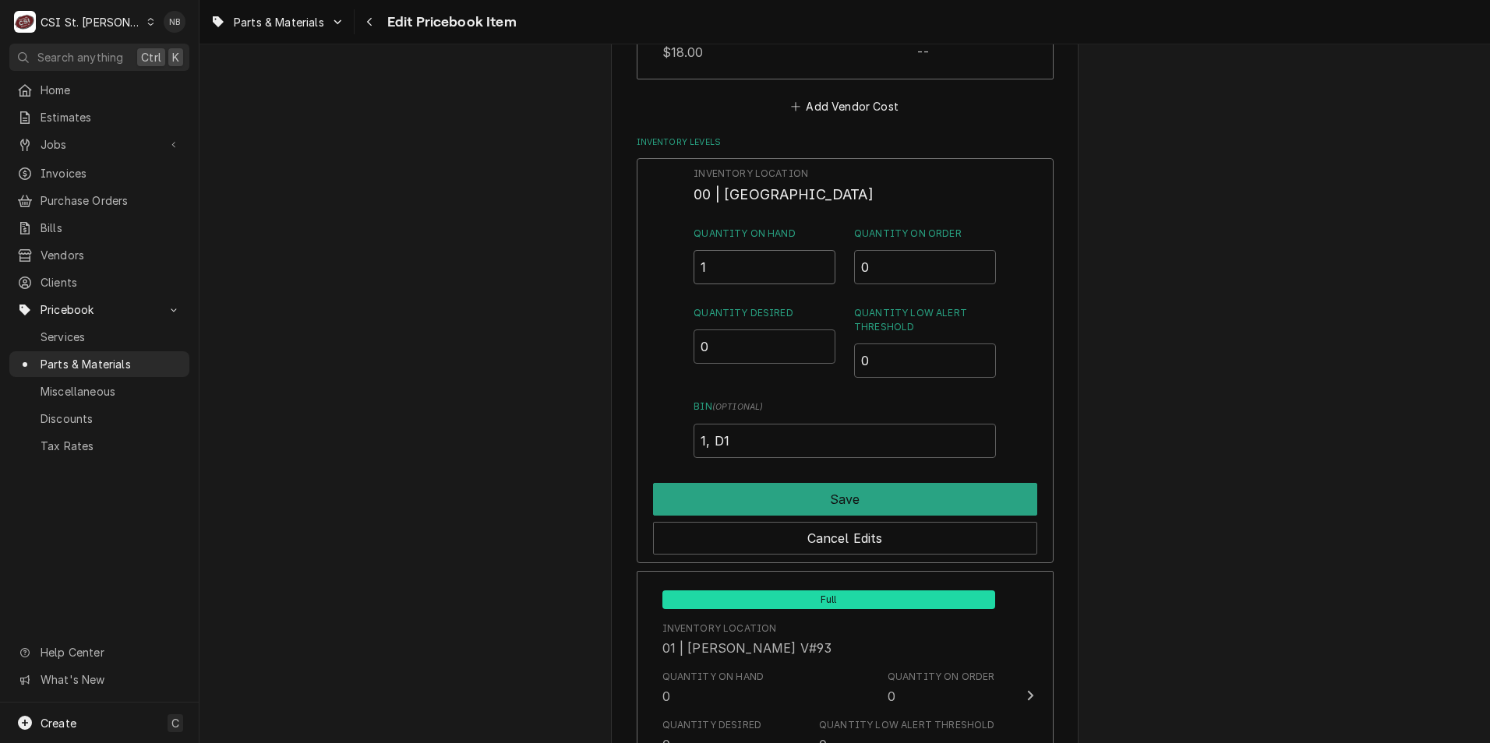
click at [722, 272] on input "1" at bounding box center [764, 267] width 142 height 34
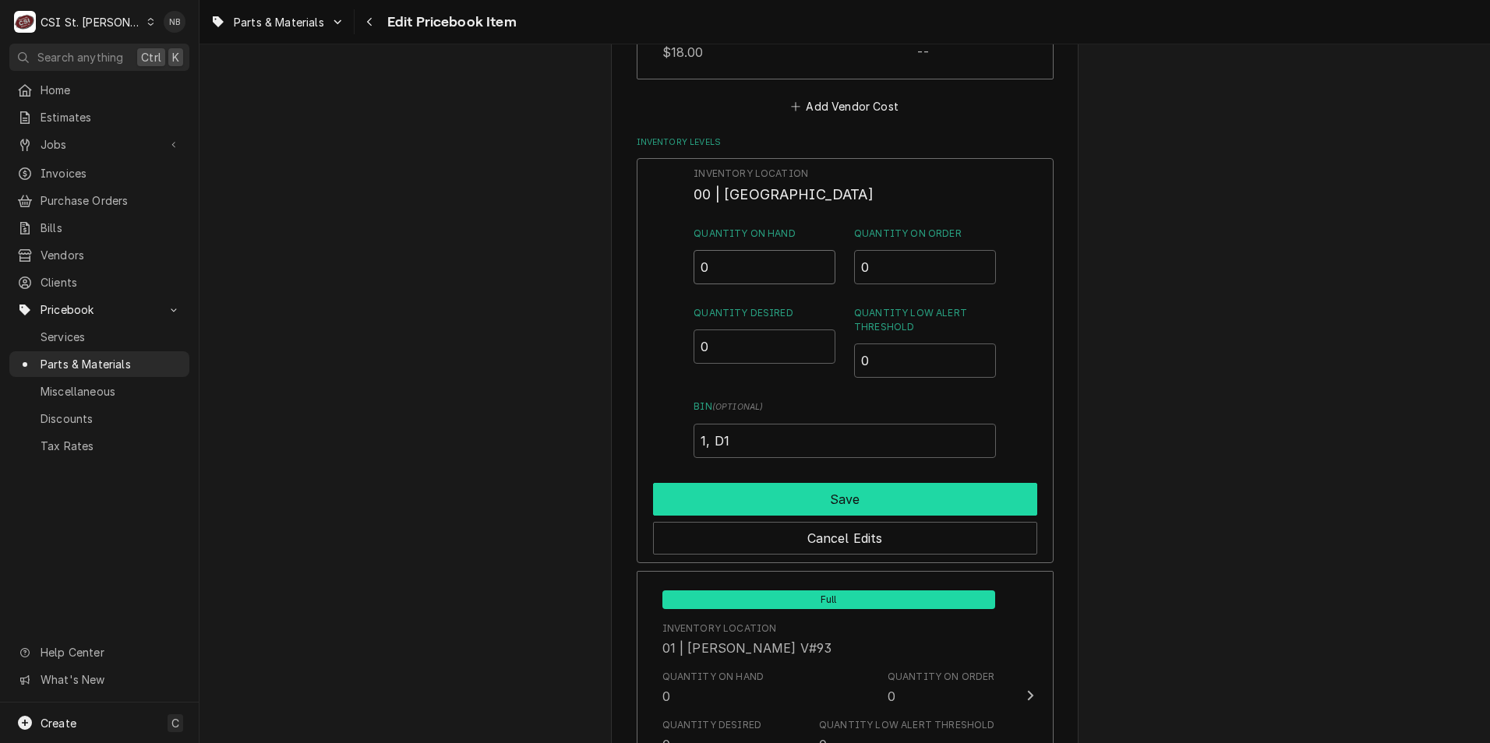
type input "0"
click at [797, 501] on button "Save" at bounding box center [845, 499] width 384 height 33
type textarea "x"
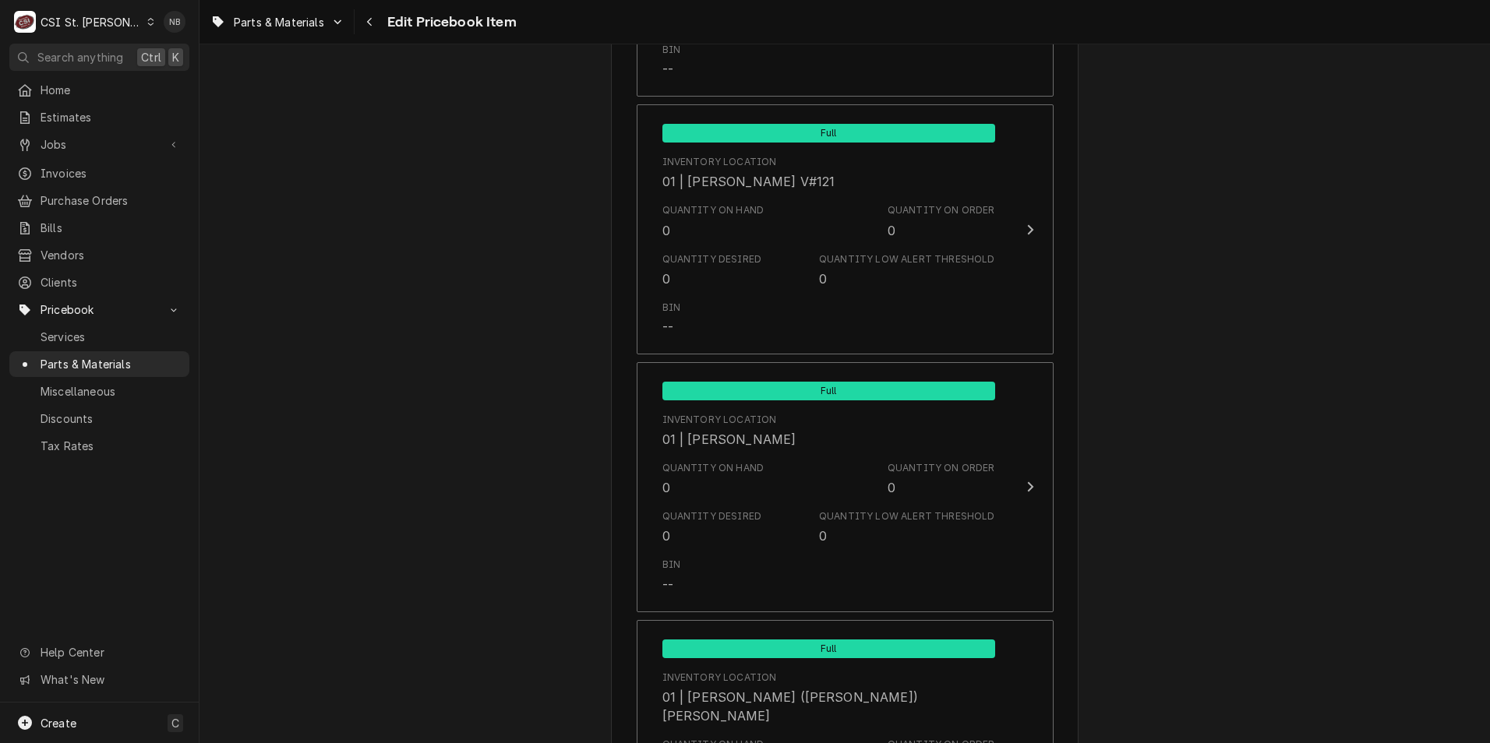
scroll to position [4597, 0]
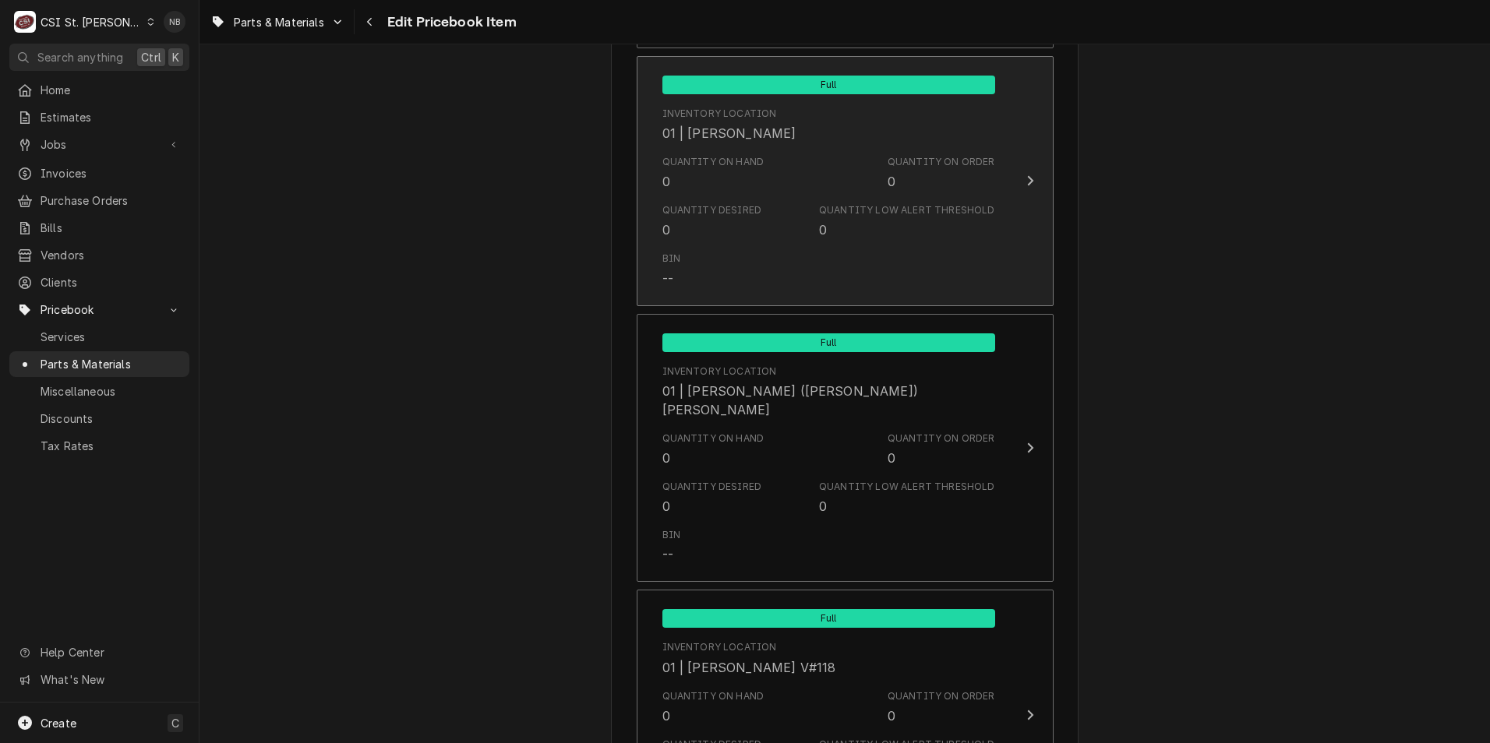
click at [853, 254] on div "Bin --" at bounding box center [828, 269] width 333 height 48
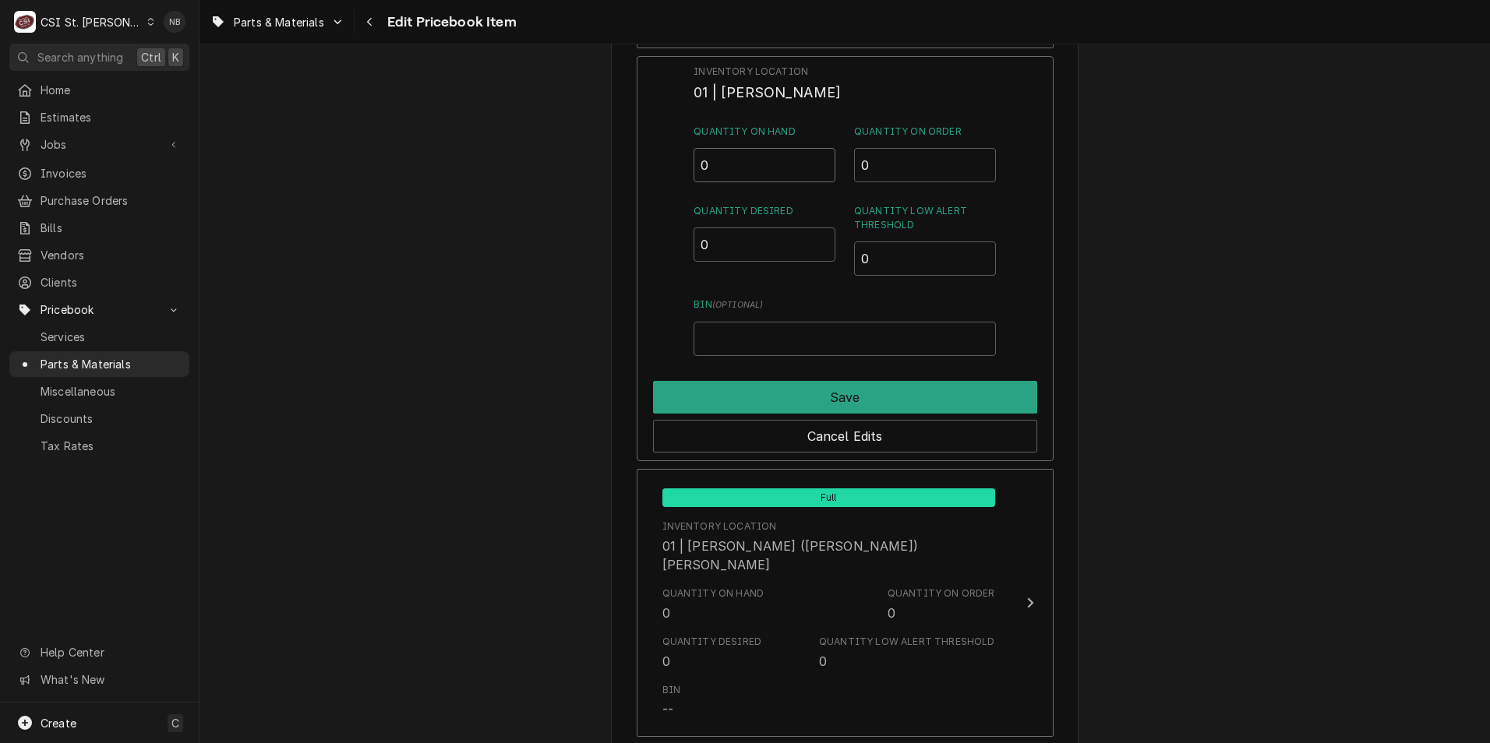
click at [714, 157] on input "0" at bounding box center [764, 165] width 142 height 34
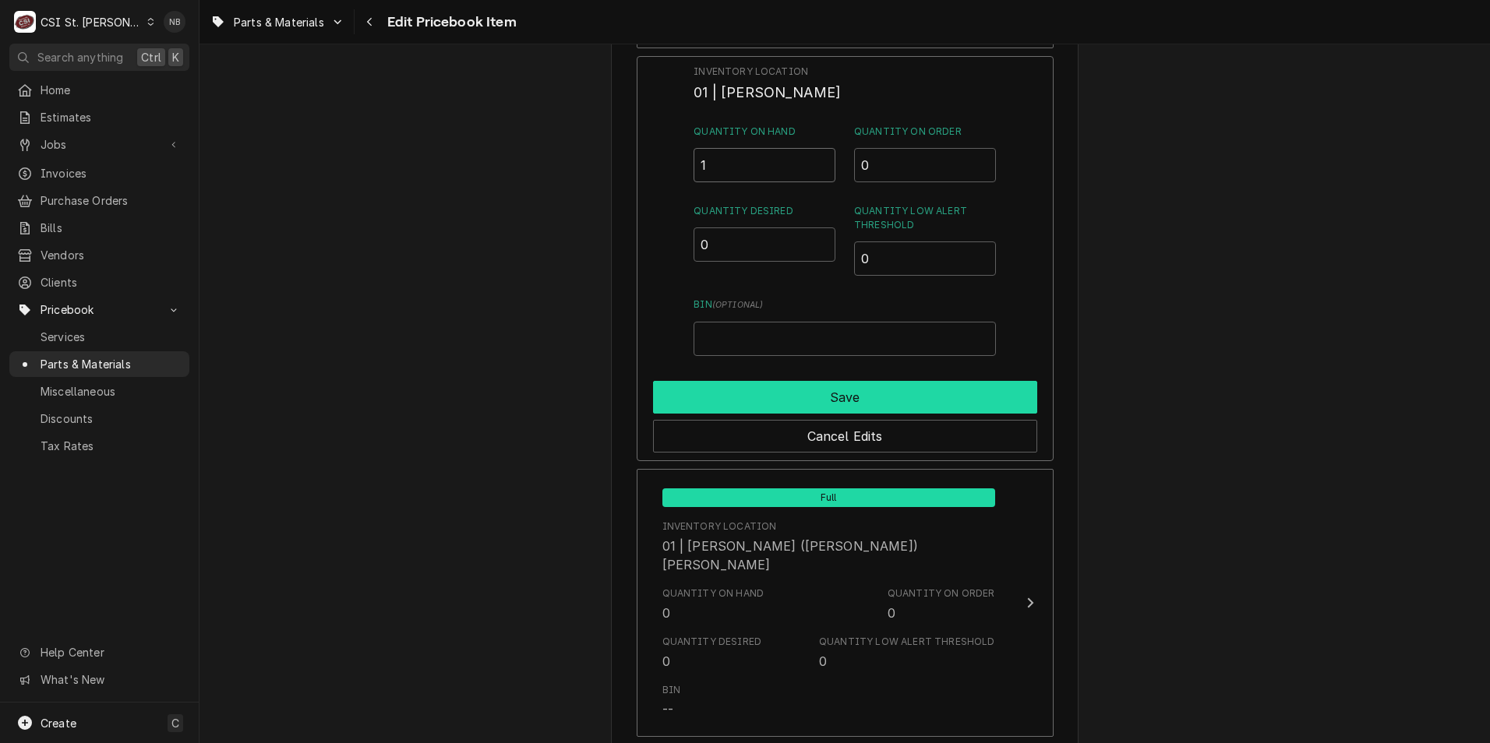
type input "1"
click at [853, 395] on button "Save" at bounding box center [845, 397] width 384 height 33
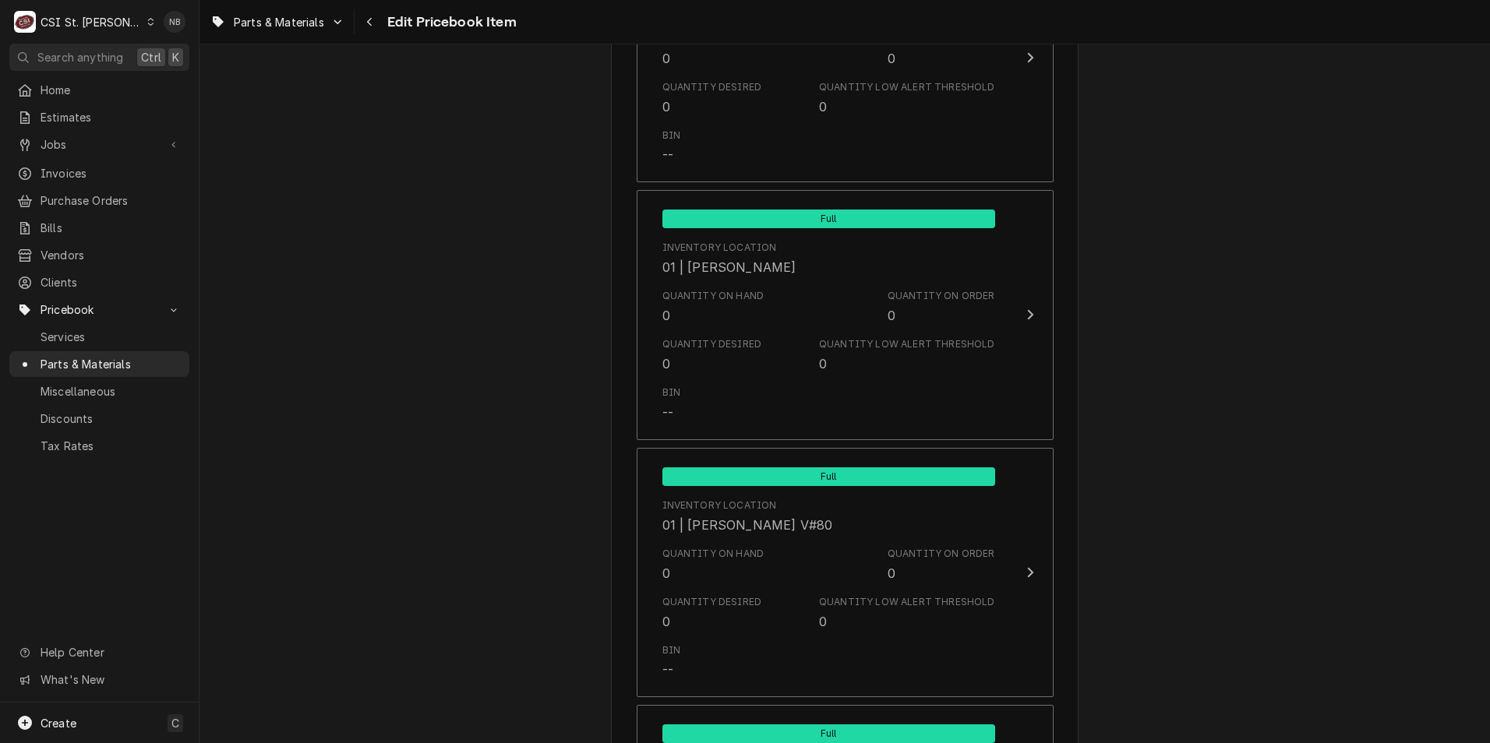
scroll to position [3350, 0]
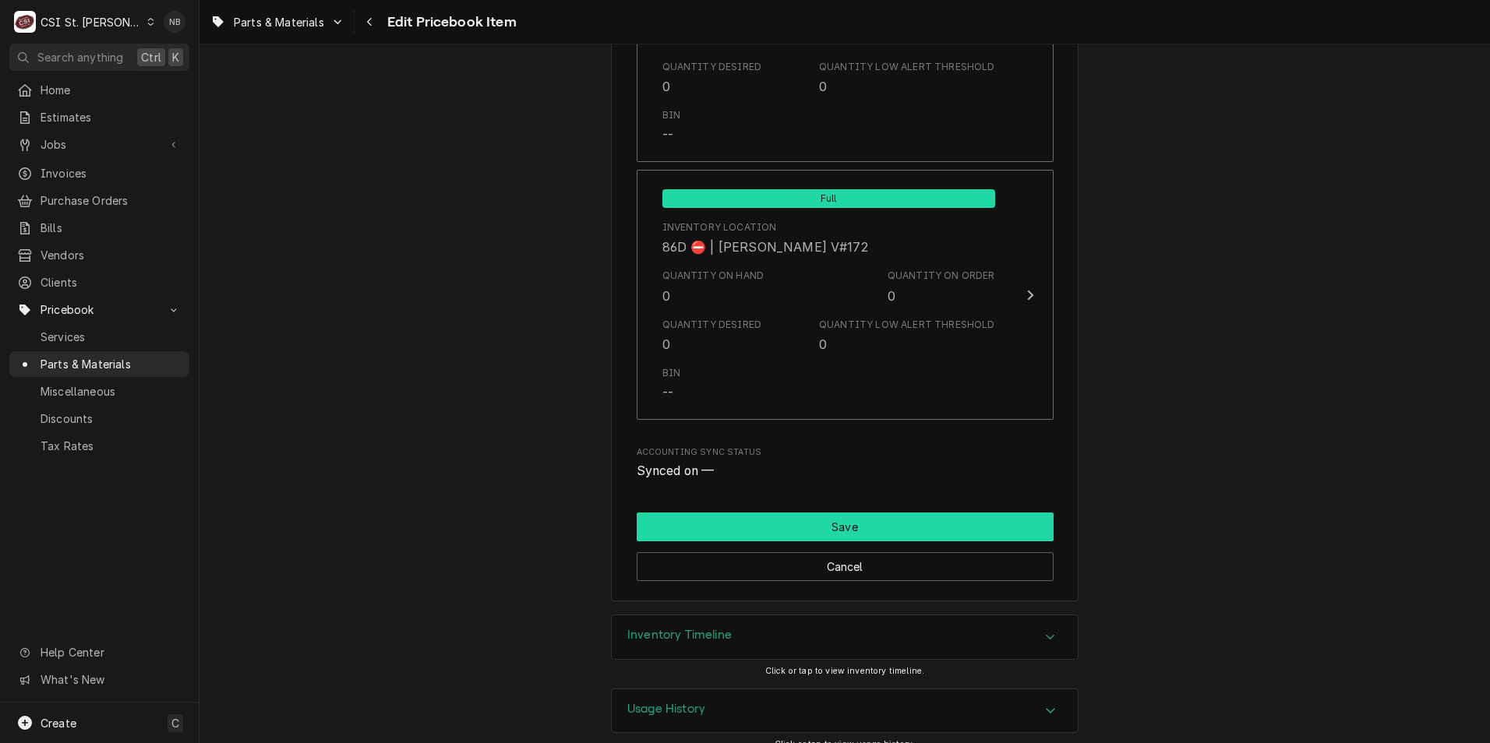
click at [880, 513] on button "Save" at bounding box center [845, 527] width 417 height 29
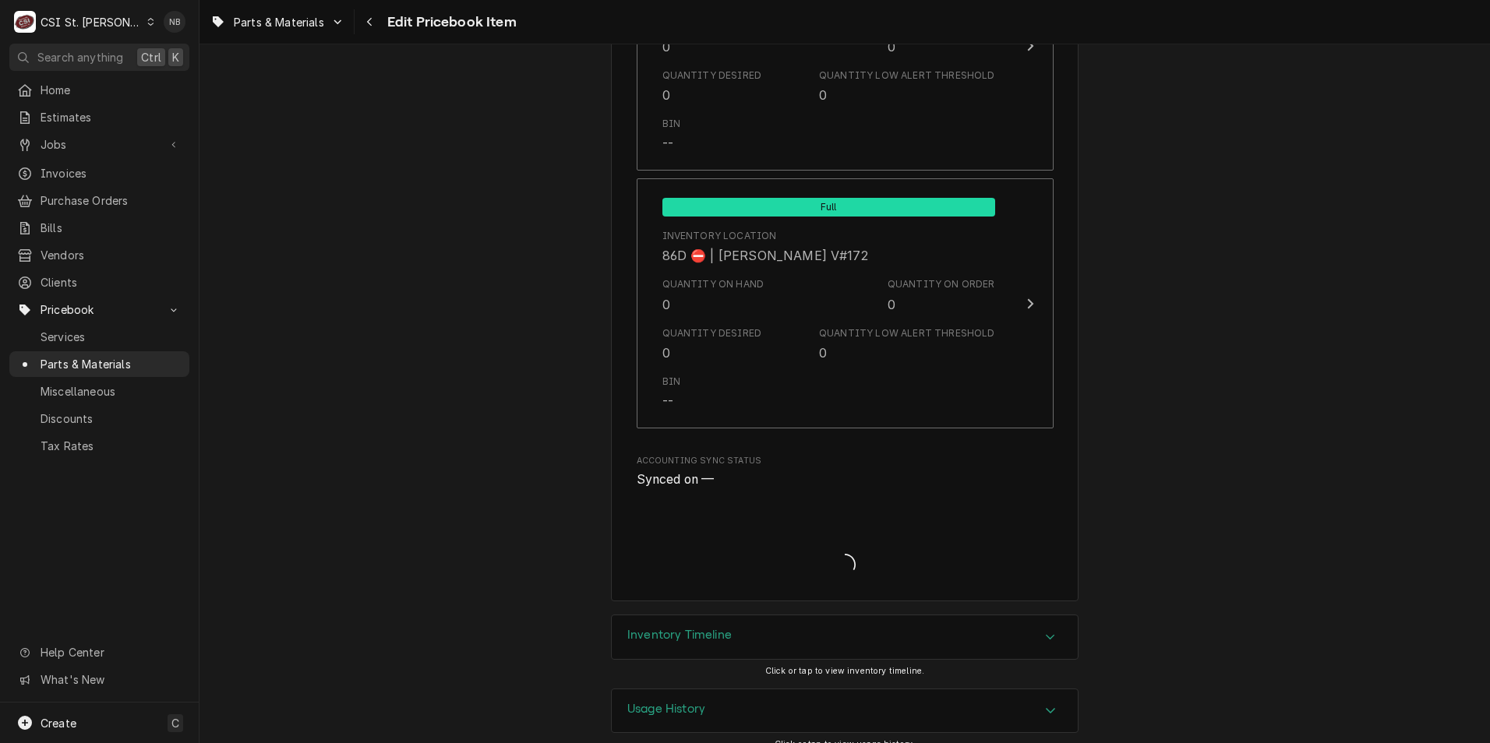
type textarea "x"
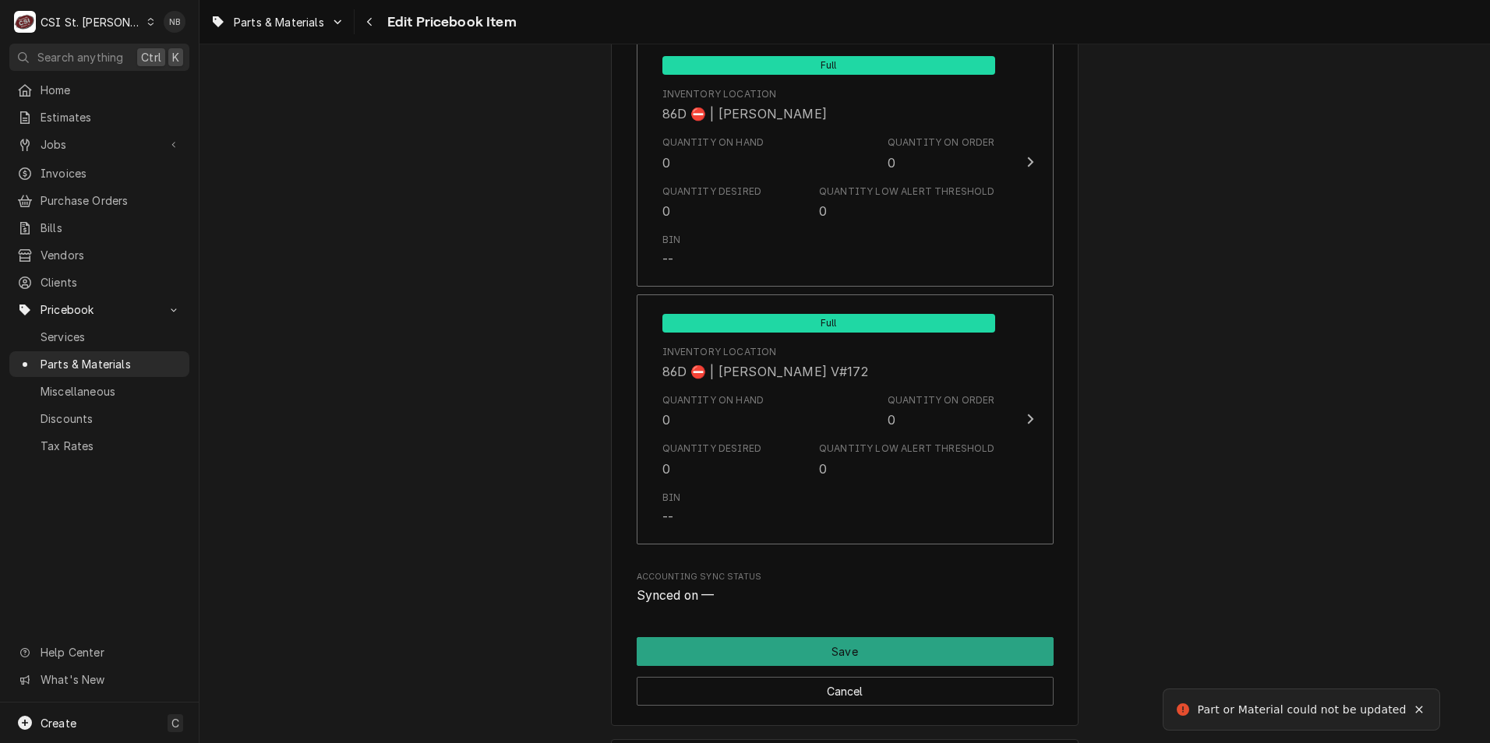
scroll to position [1168, 0]
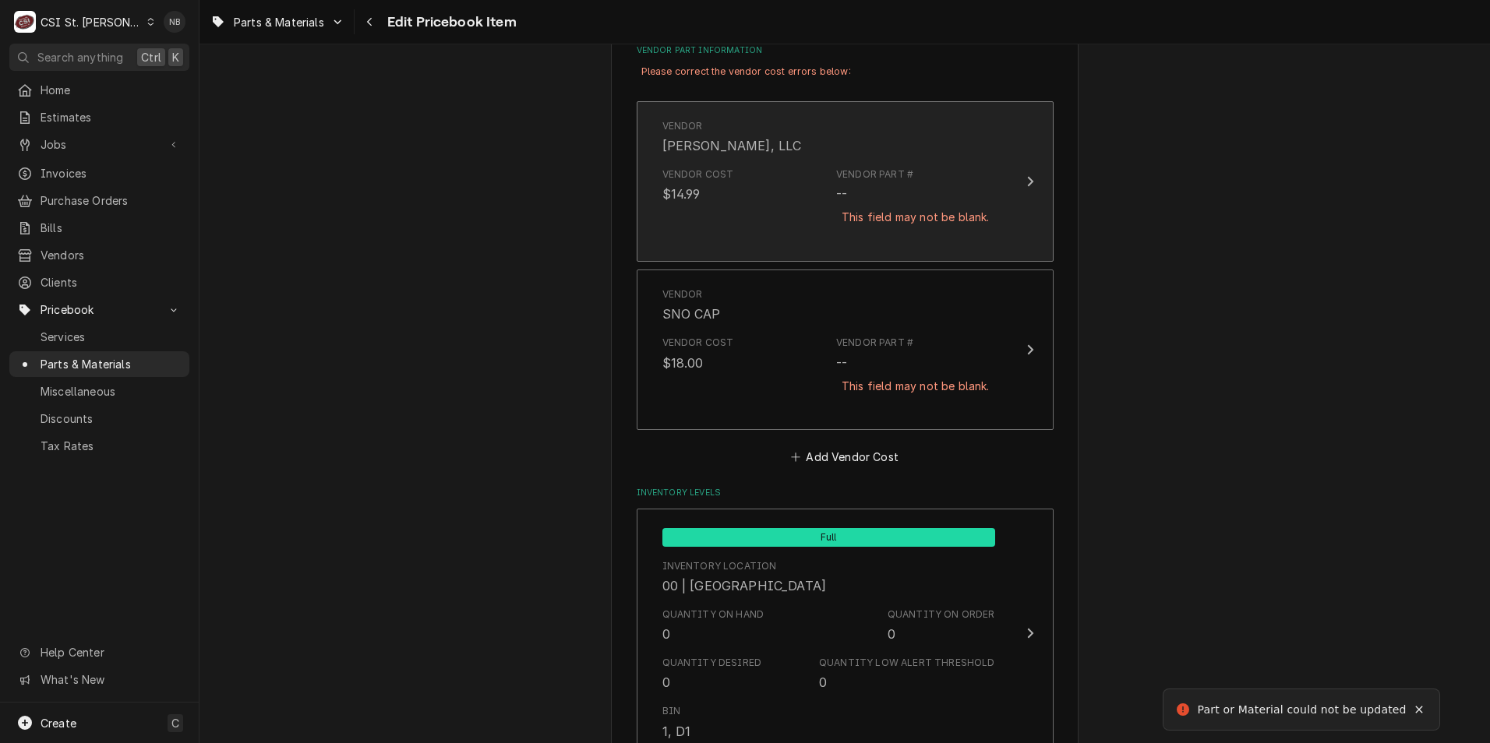
click at [918, 182] on div "Vendor Part # -- This field may not be blank." at bounding box center [915, 206] width 158 height 76
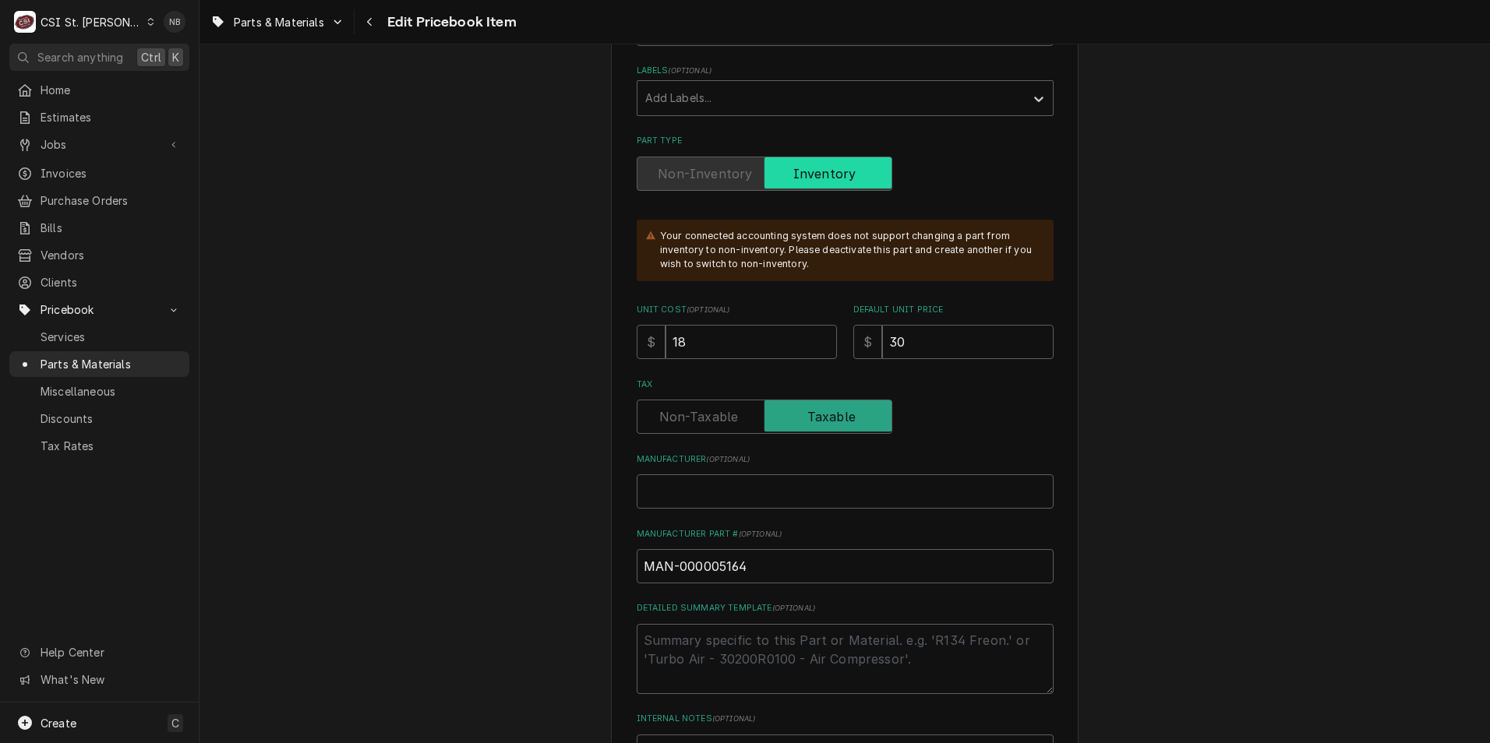
scroll to position [623, 0]
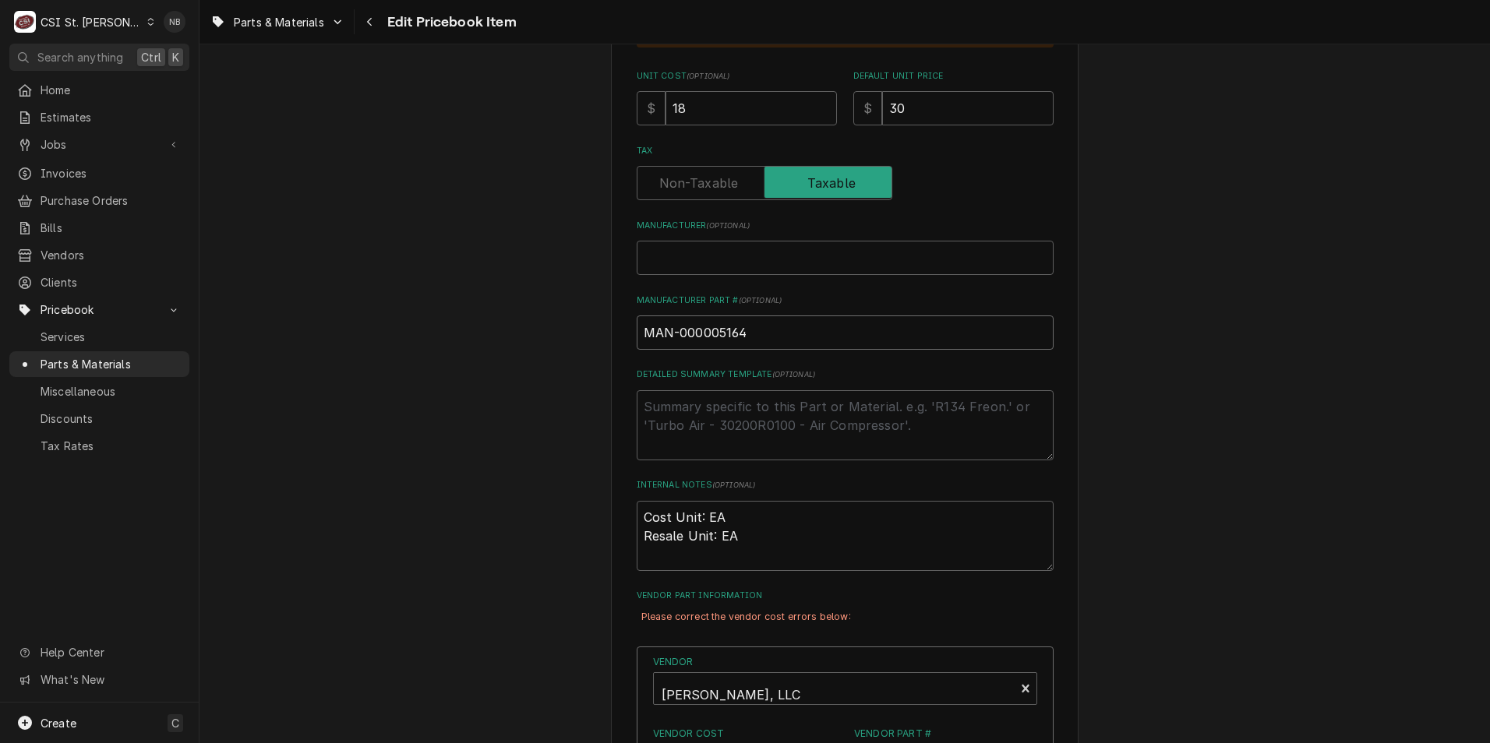
drag, startPoint x: 761, startPoint y: 326, endPoint x: 349, endPoint y: 284, distance: 414.3
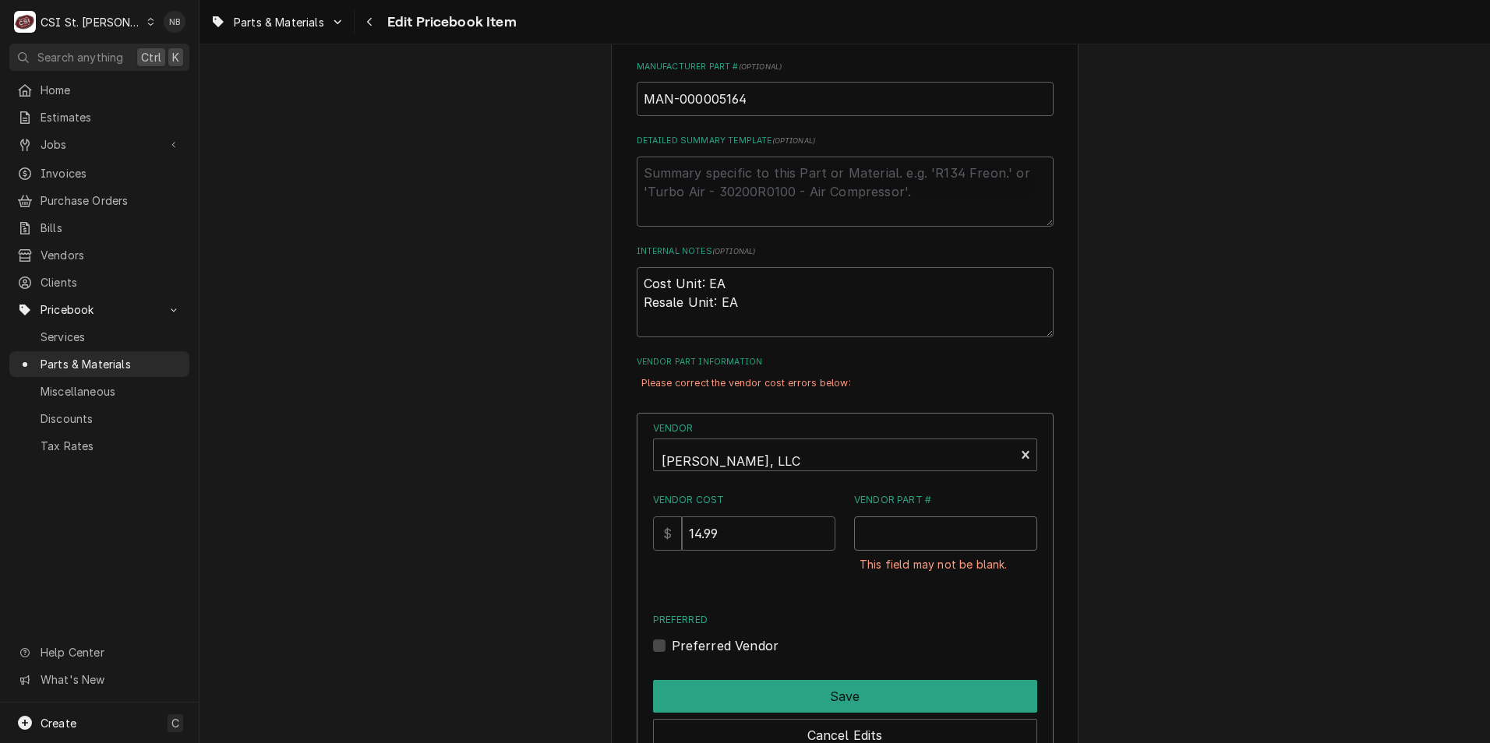
click at [905, 536] on input "Vendor Part #" at bounding box center [945, 534] width 183 height 34
paste input "MAN-000005164"
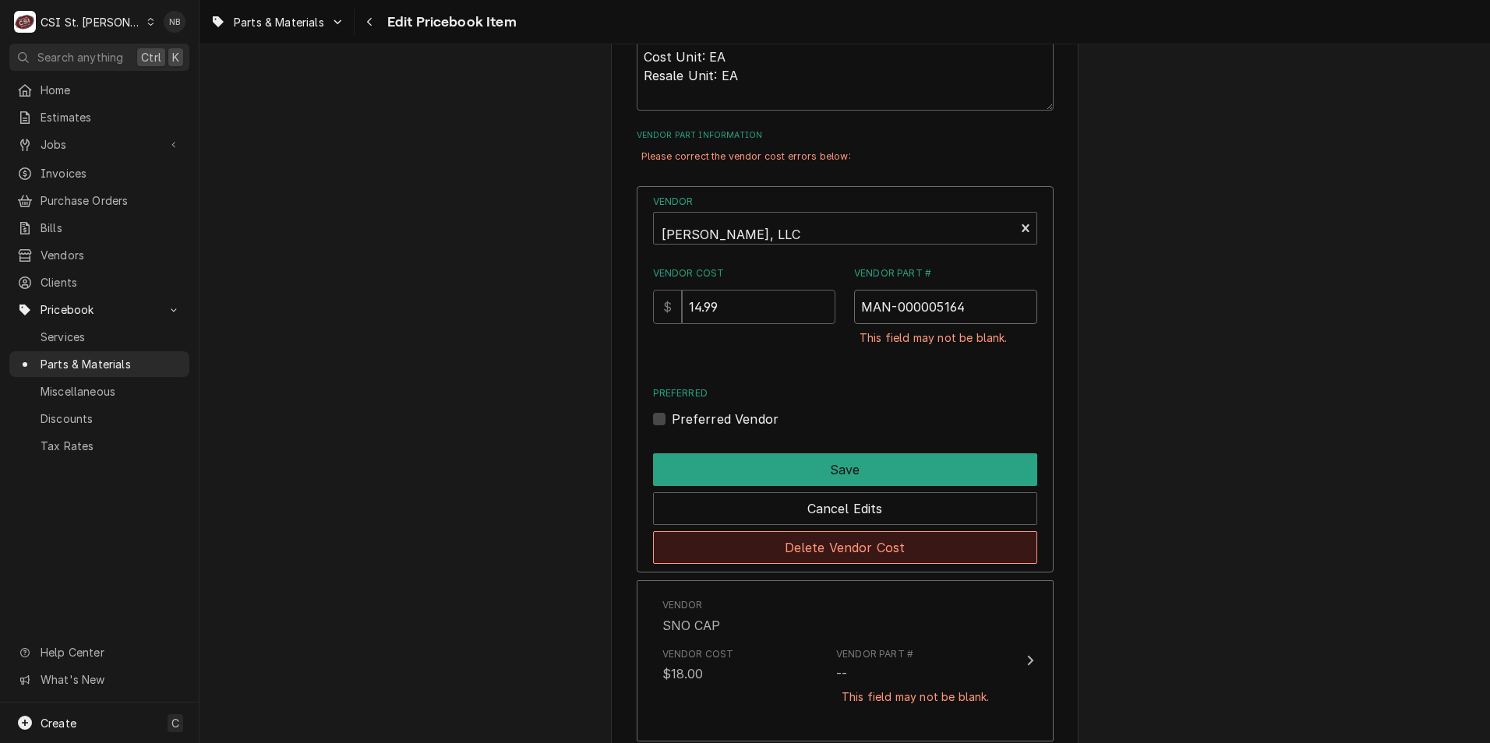
scroll to position [1090, 0]
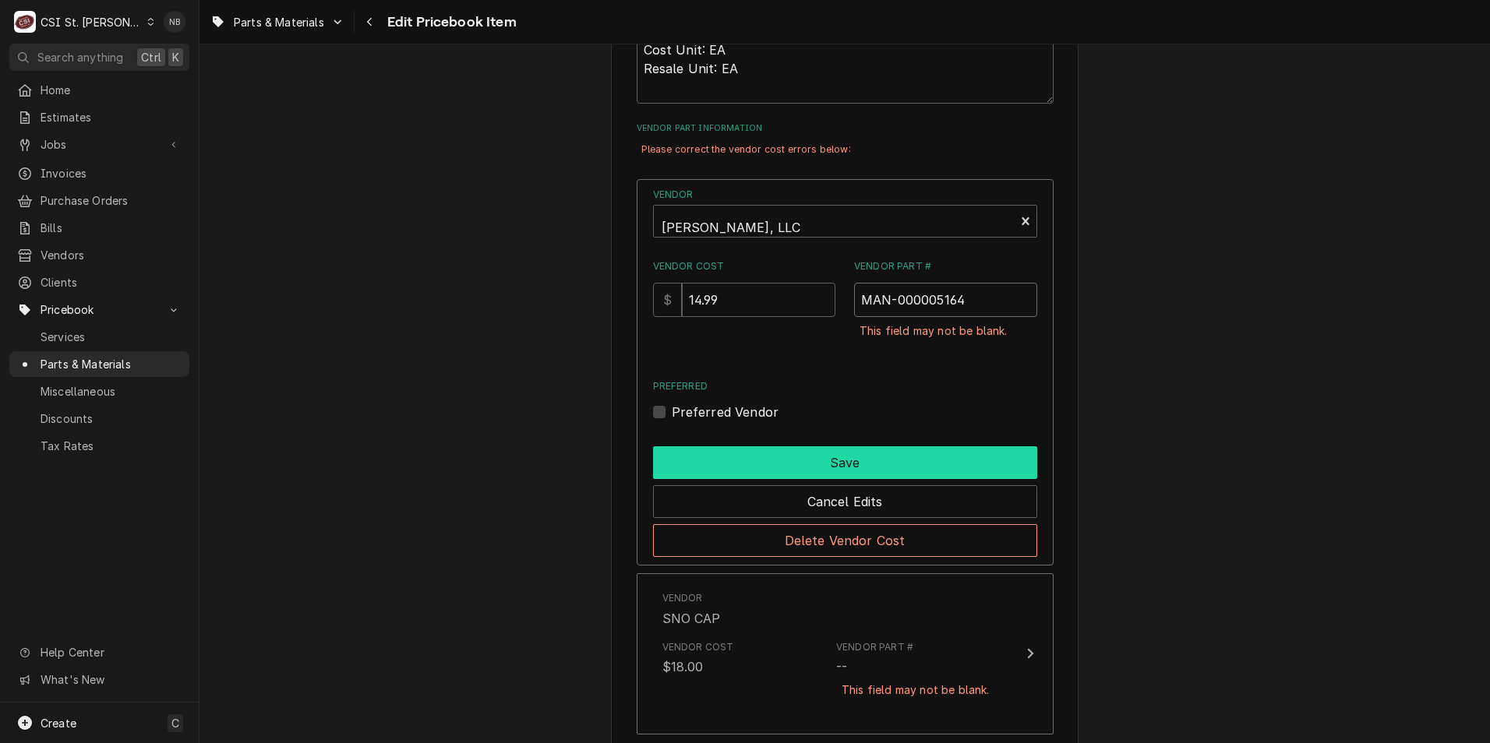
type input "MAN-000005164"
click at [898, 461] on button "Save" at bounding box center [845, 462] width 384 height 33
type textarea "x"
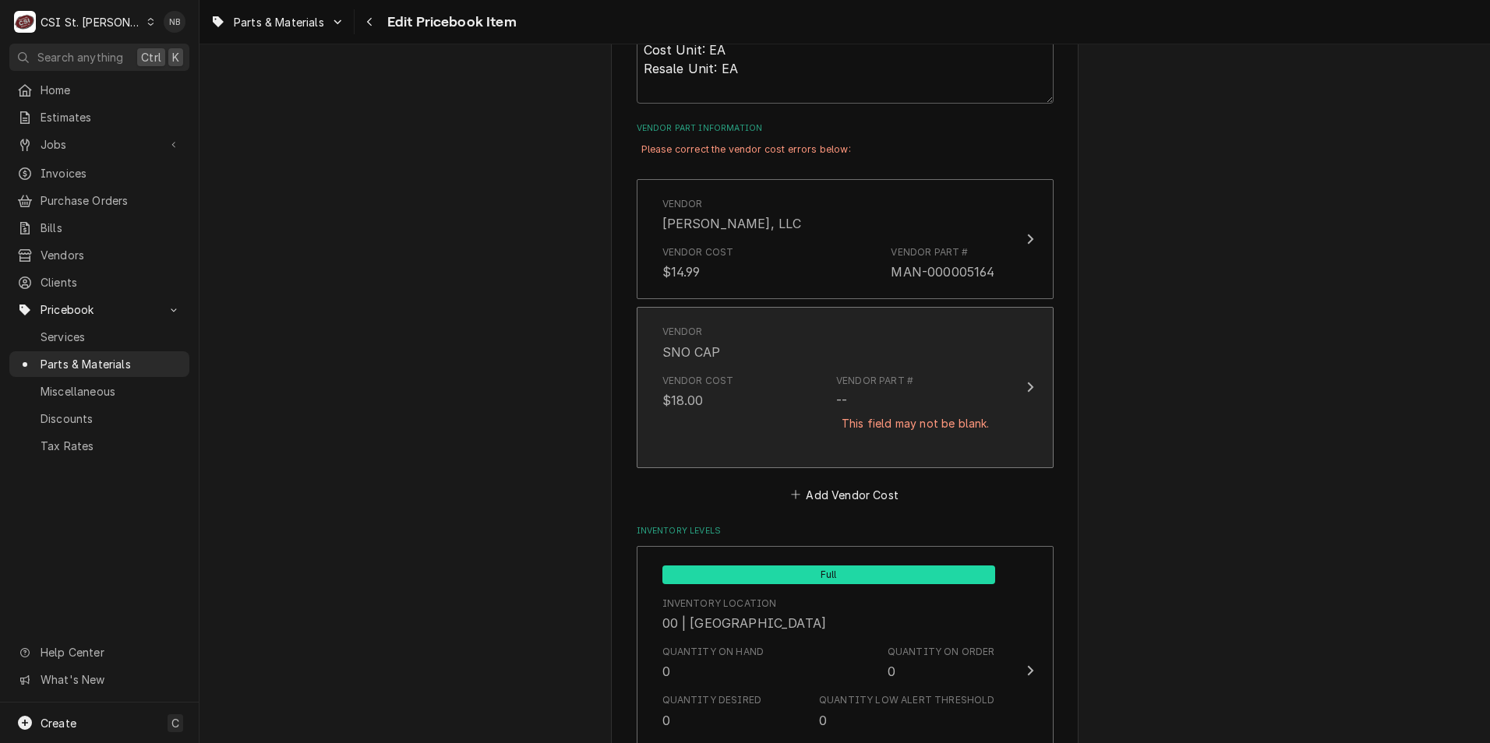
click at [921, 389] on div "Vendor Part # -- This field may not be blank." at bounding box center [915, 412] width 158 height 76
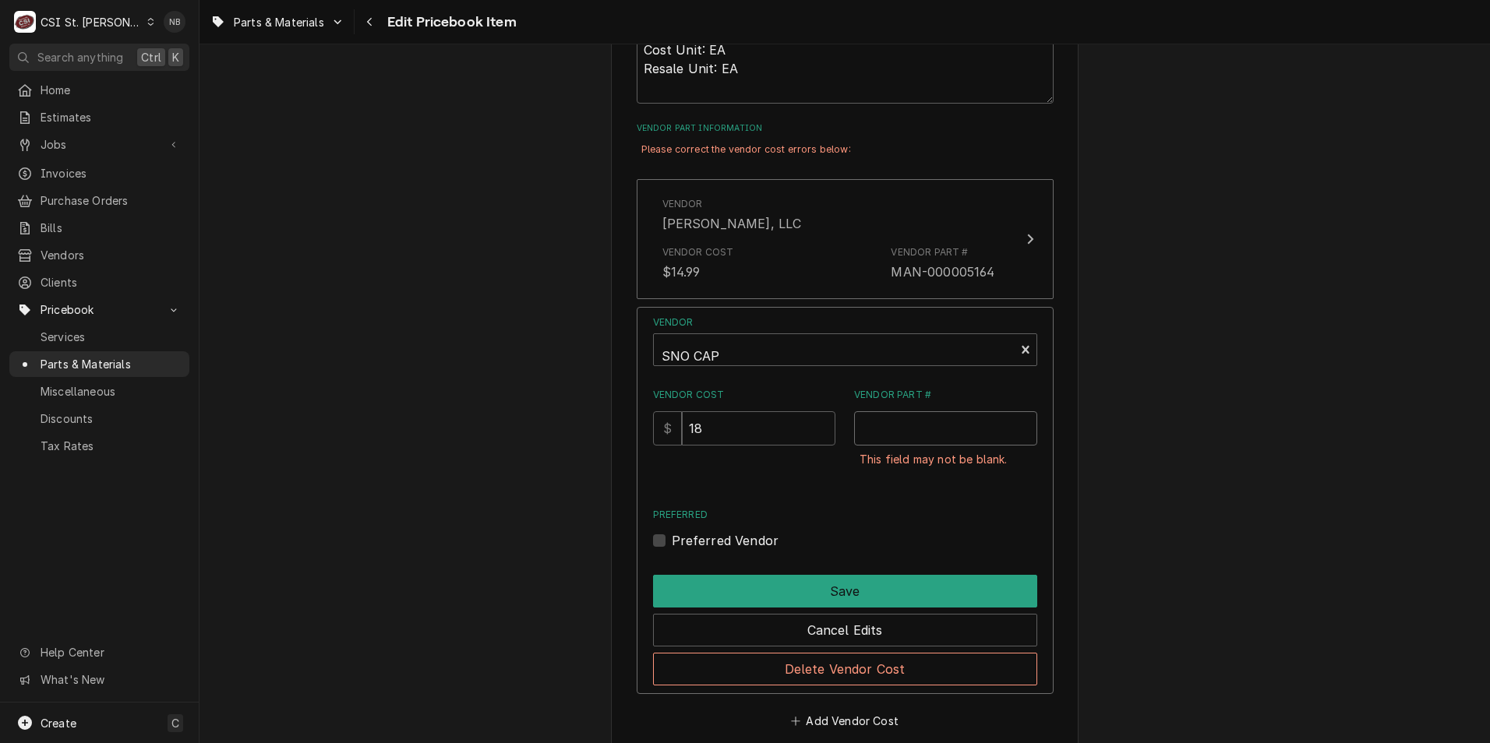
click at [917, 425] on input "Vendor Part #" at bounding box center [945, 428] width 183 height 34
paste input "MAN-000005164"
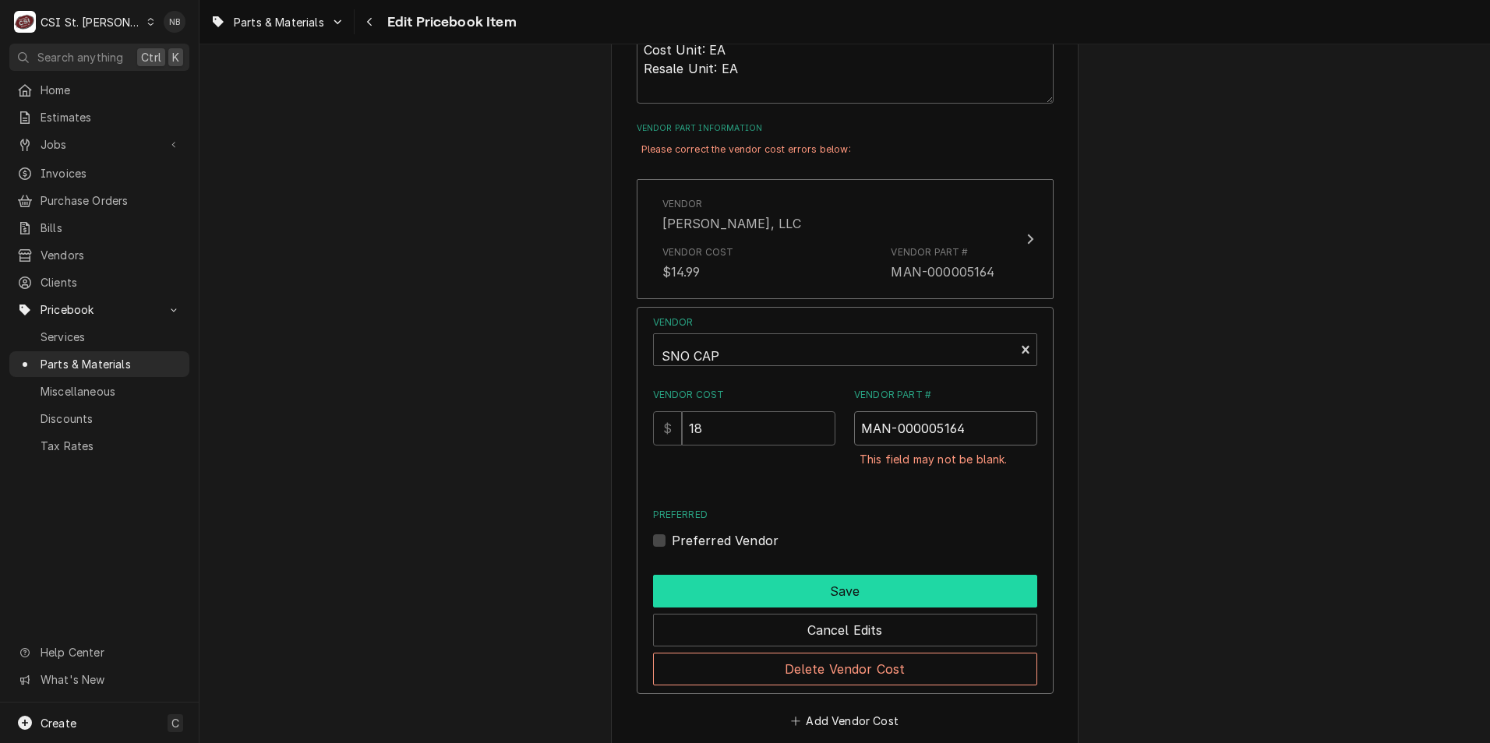
type input "MAN-000005164"
click at [930, 584] on button "Save" at bounding box center [845, 591] width 384 height 33
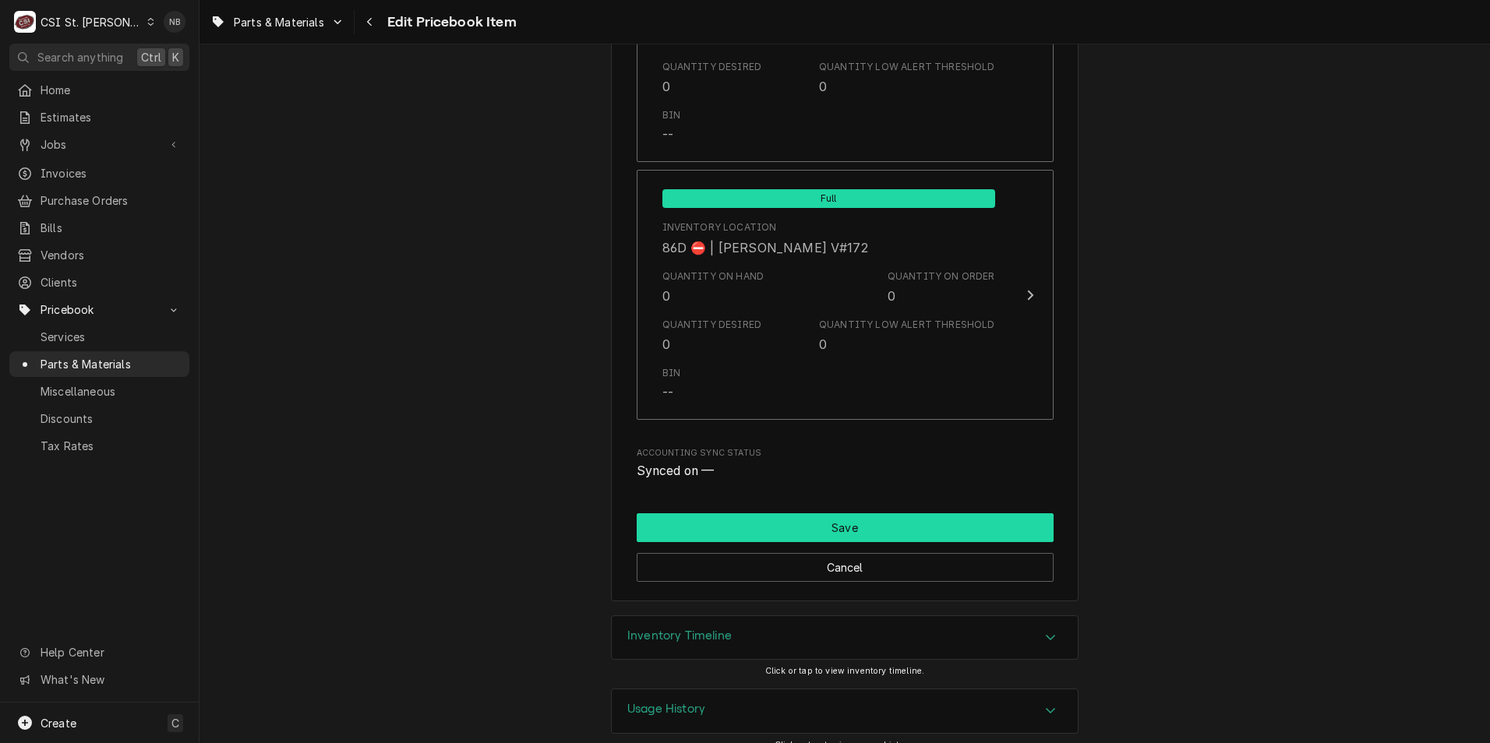
click at [905, 518] on button "Save" at bounding box center [845, 527] width 417 height 29
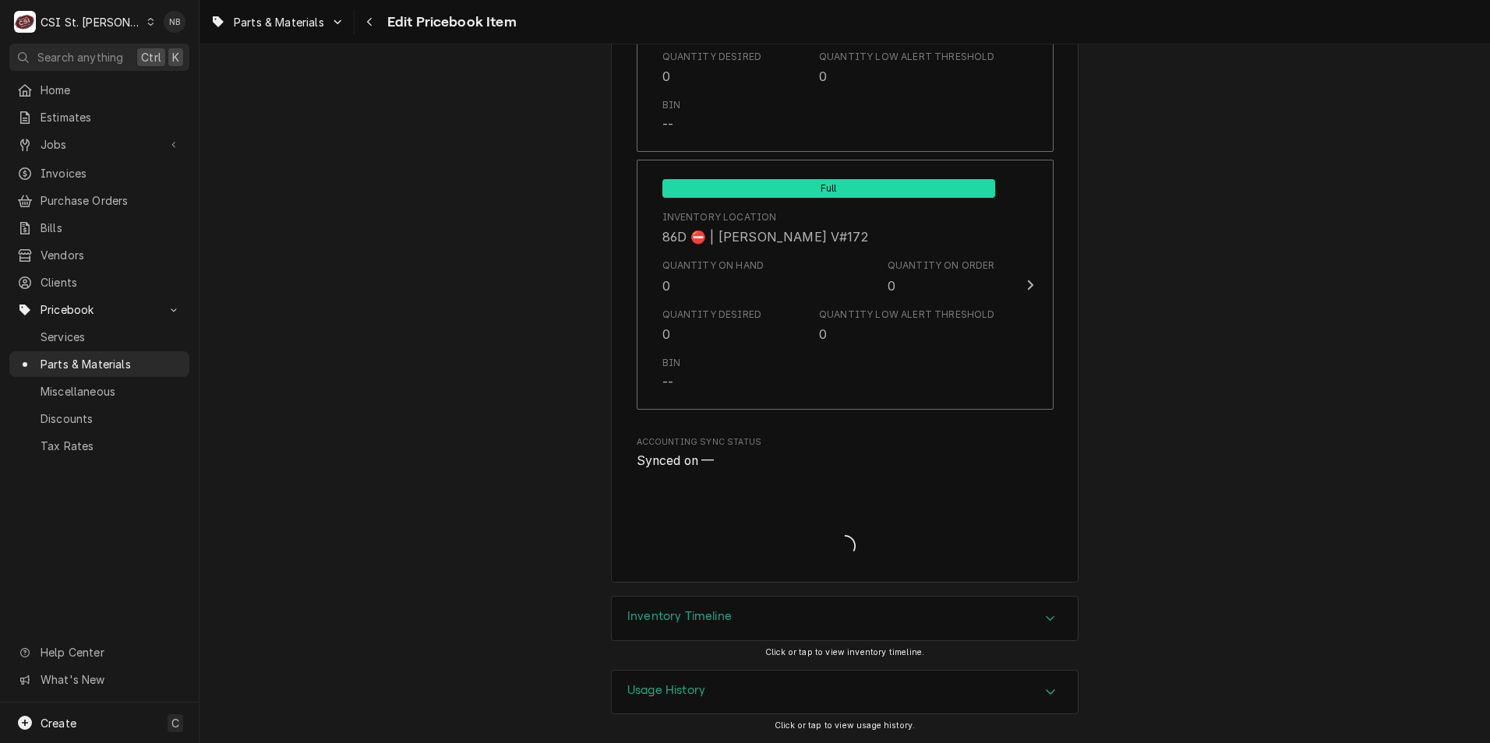
scroll to position [13513, 0]
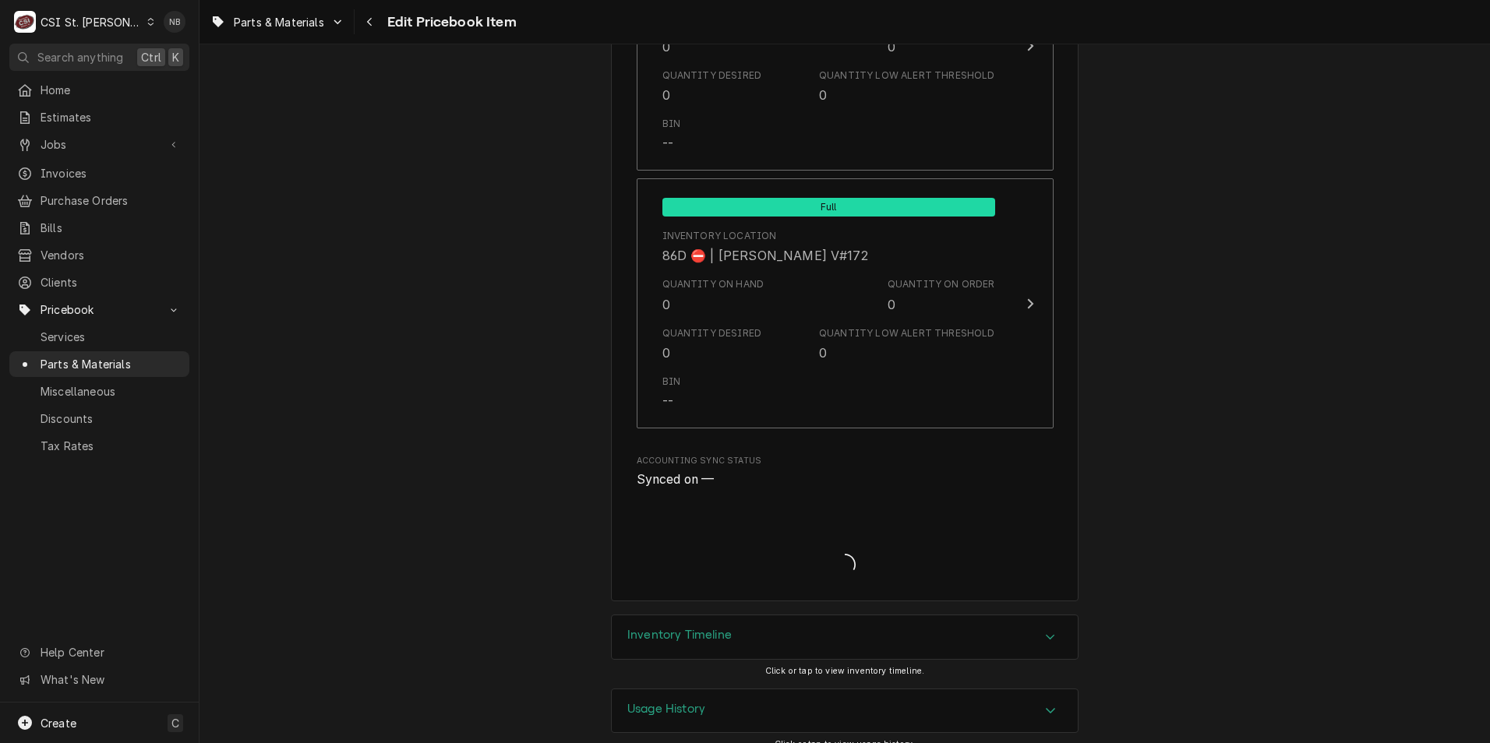
type textarea "x"
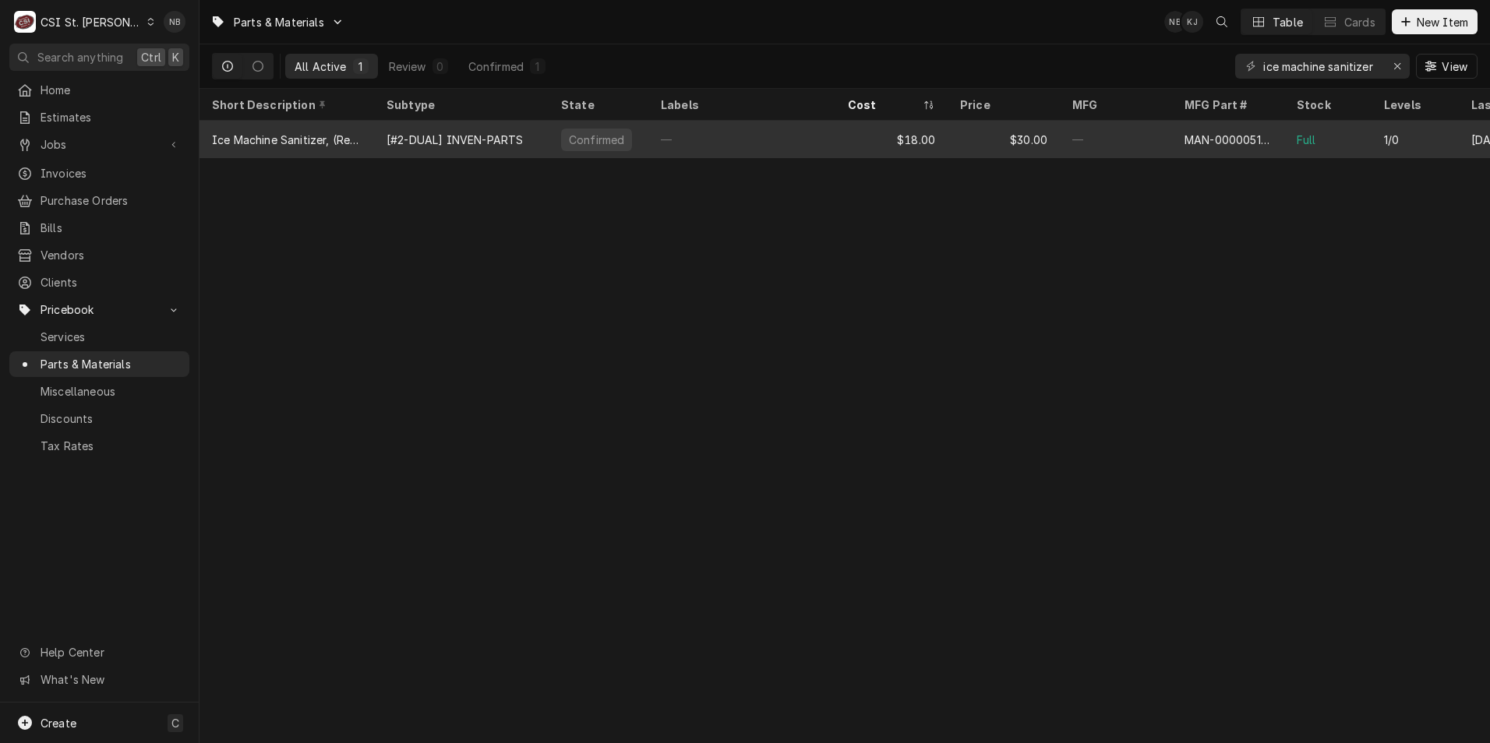
click at [348, 133] on div "Ice Machine Sanitizer, (Replaces 9405653)" at bounding box center [287, 140] width 150 height 16
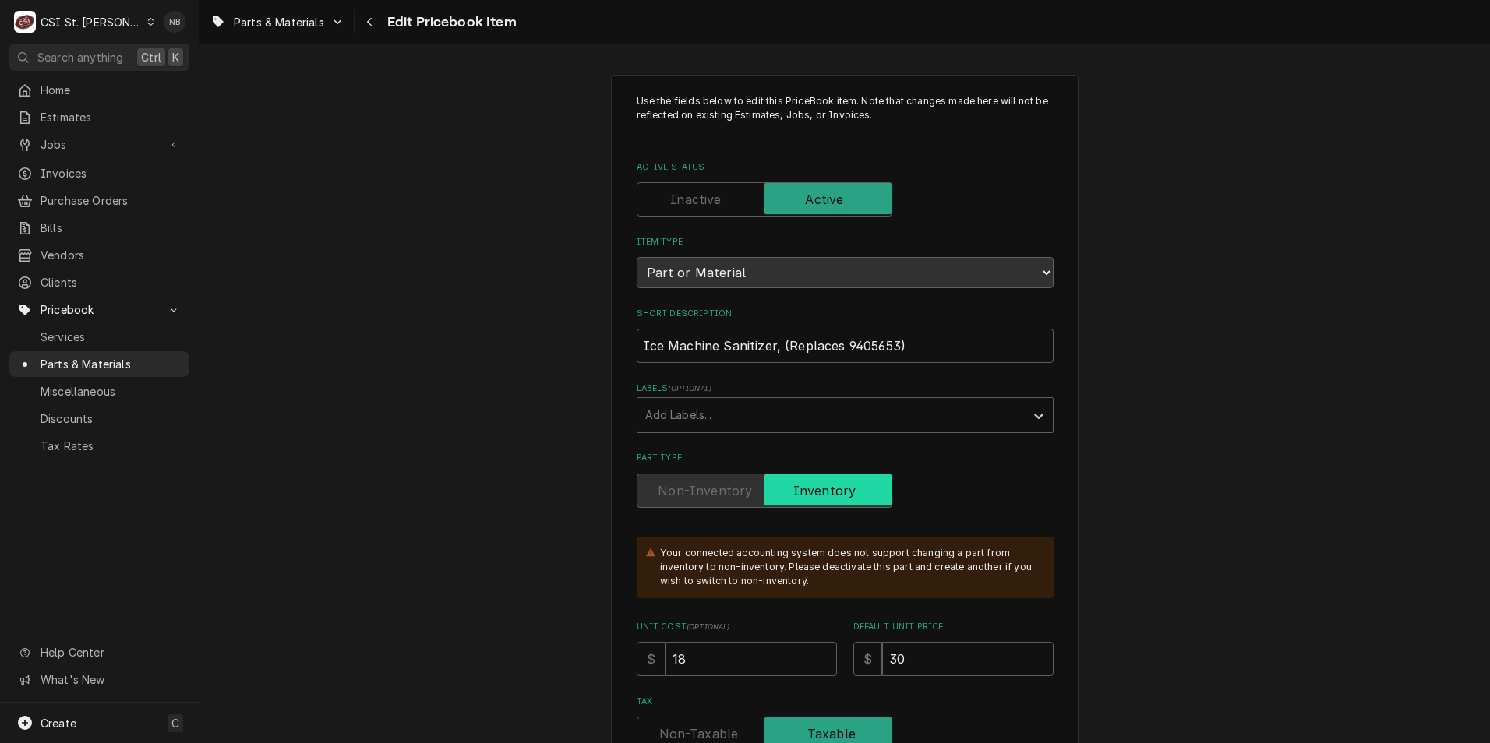
type textarea "x"
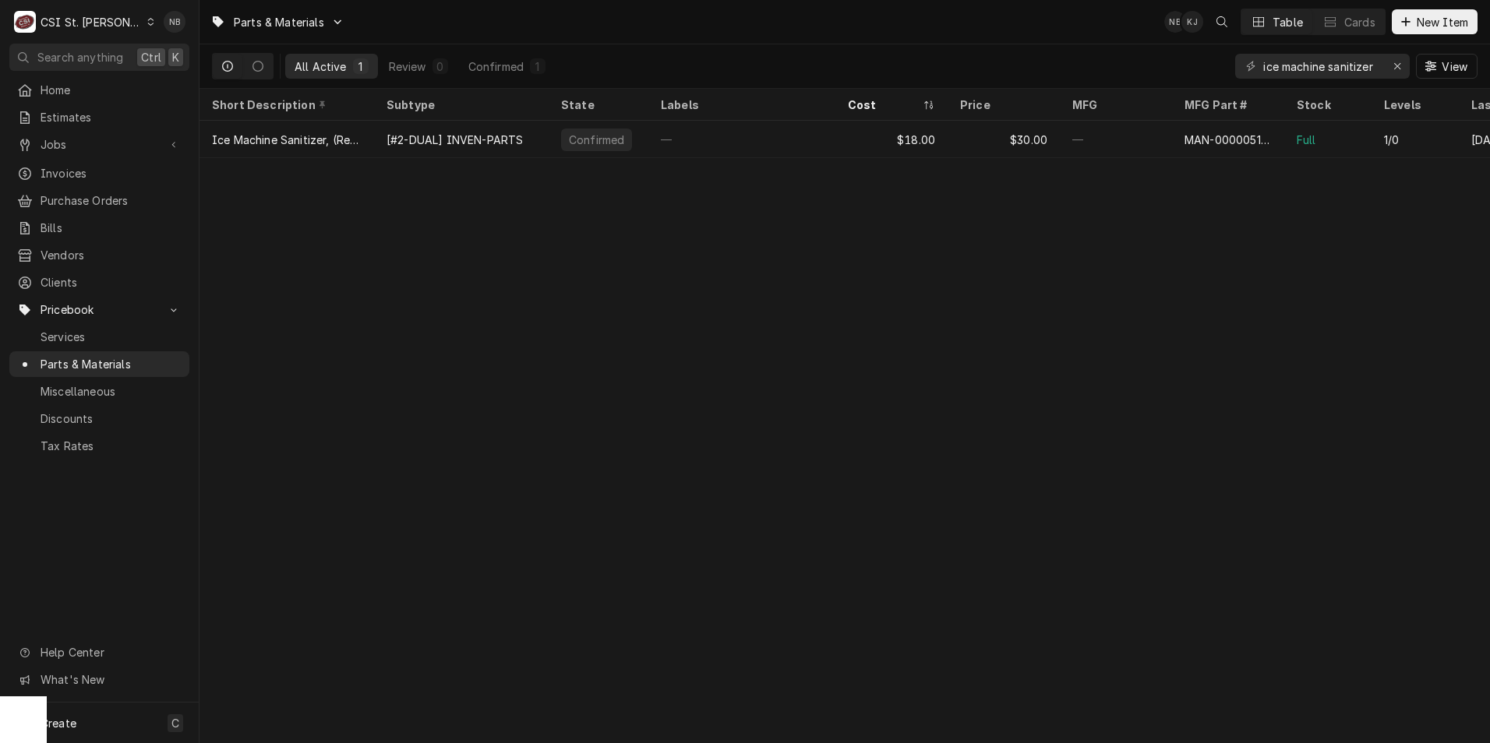
click at [895, 365] on div "Parts & Materials NB KJ Table Cards New Item All Active 1 Review 0 Confirmed 1 …" at bounding box center [844, 371] width 1290 height 743
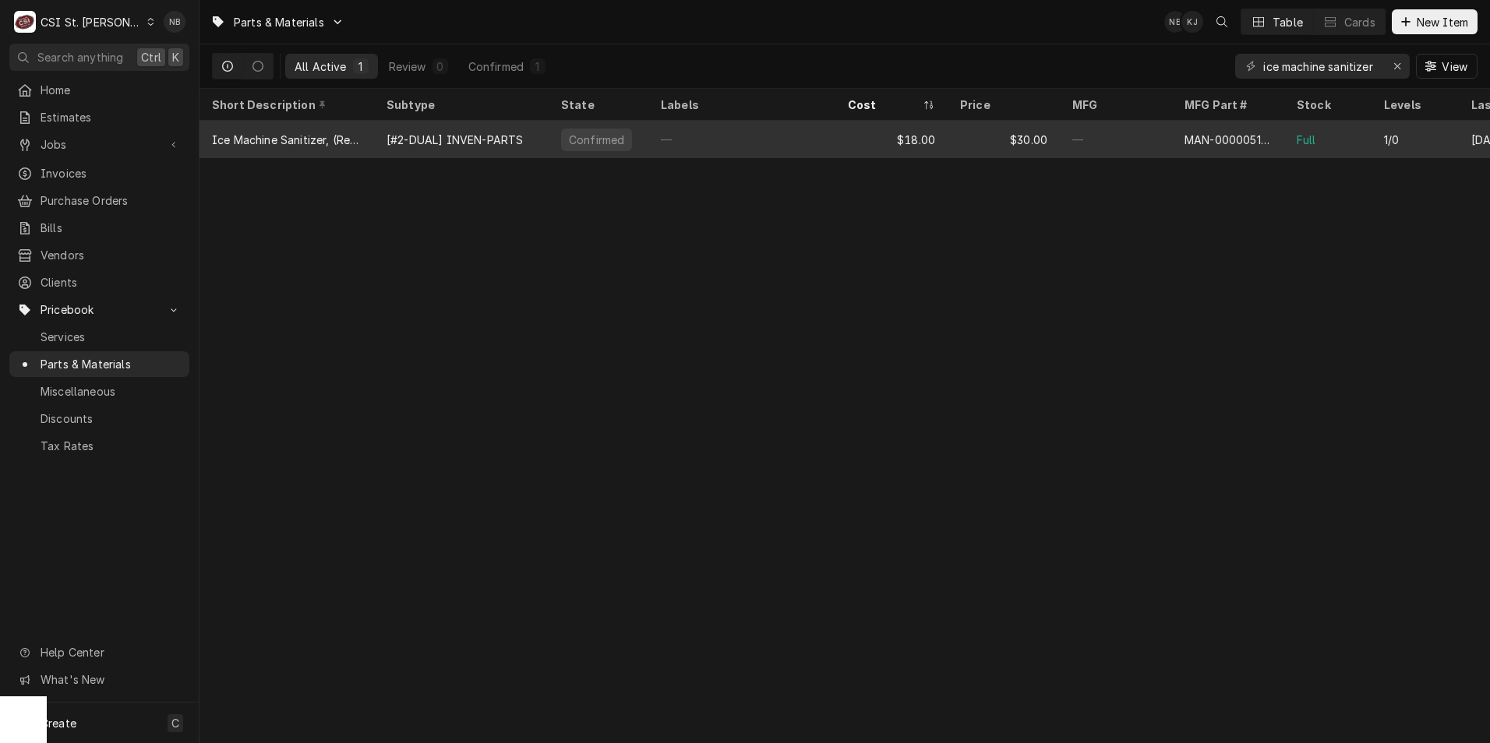
click at [1099, 151] on div "—" at bounding box center [1116, 139] width 112 height 37
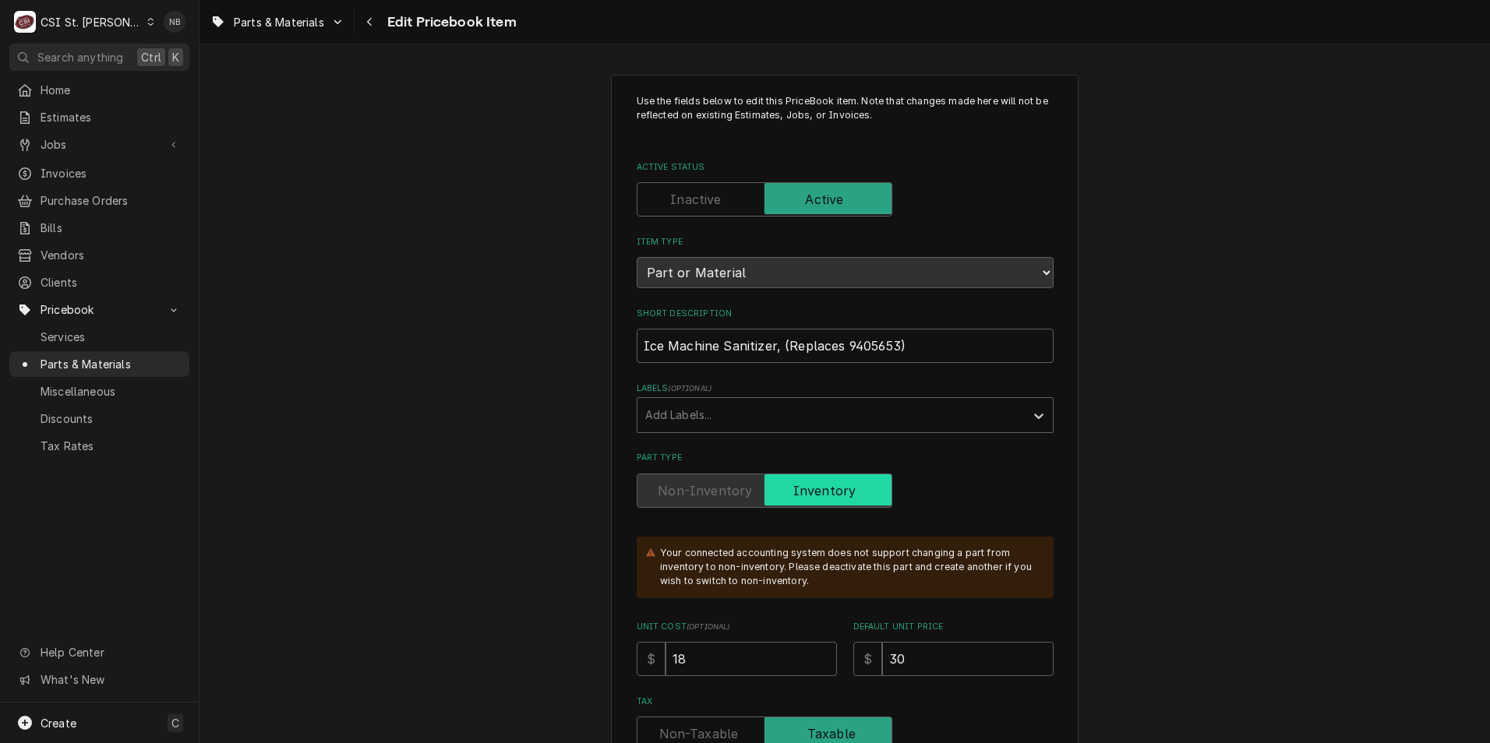
type textarea "x"
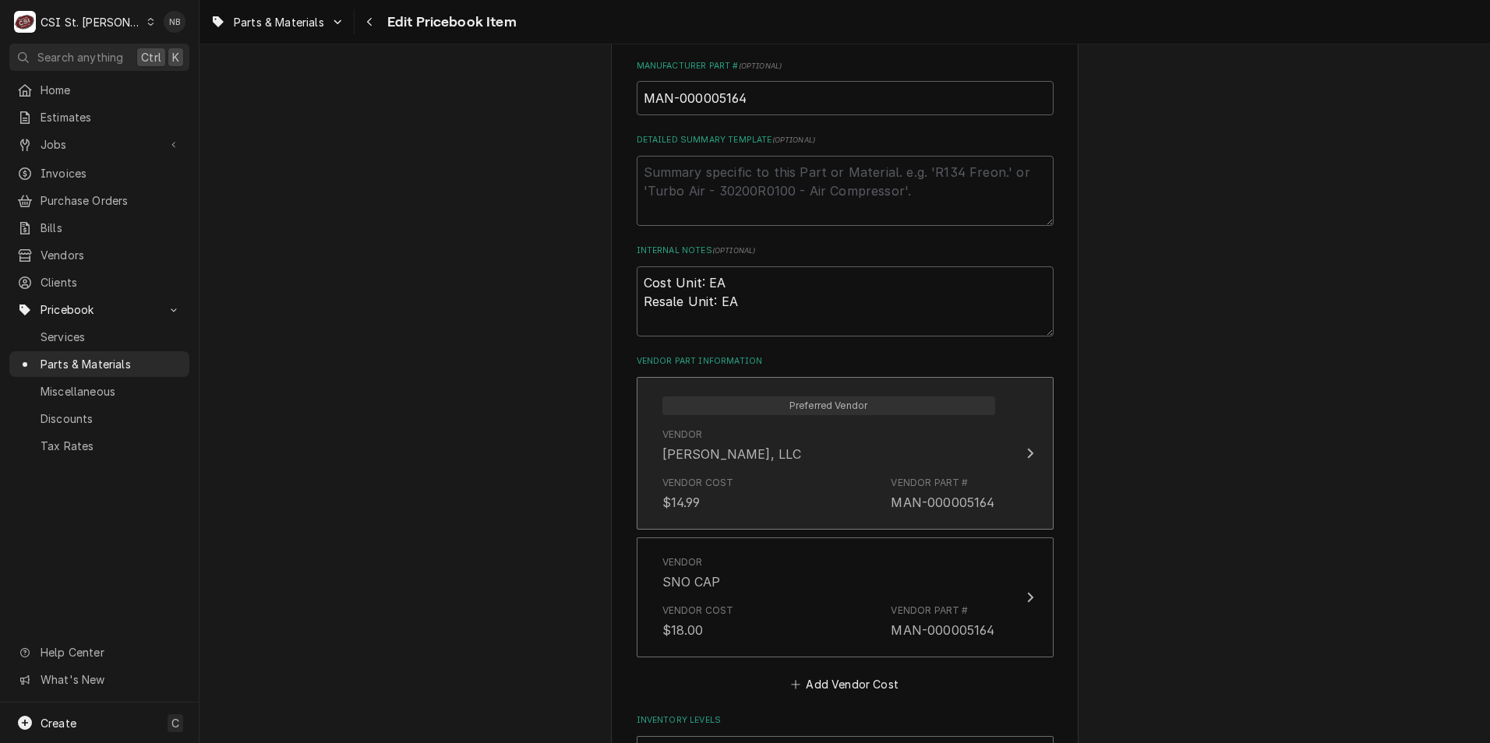
scroll to position [1247, 0]
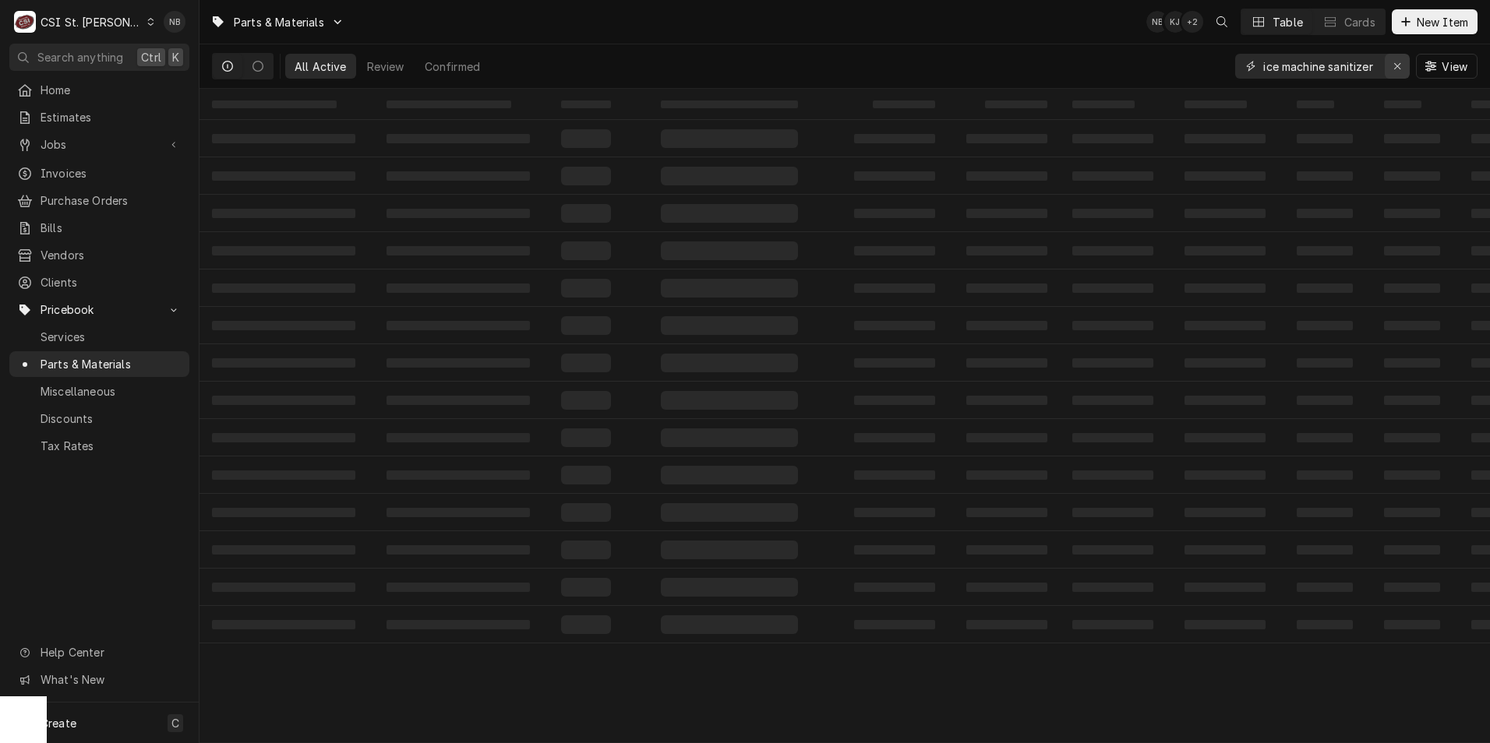
click at [1398, 64] on icon "Erase input" at bounding box center [1397, 66] width 9 height 11
paste input "PIT-B6700604-CL"
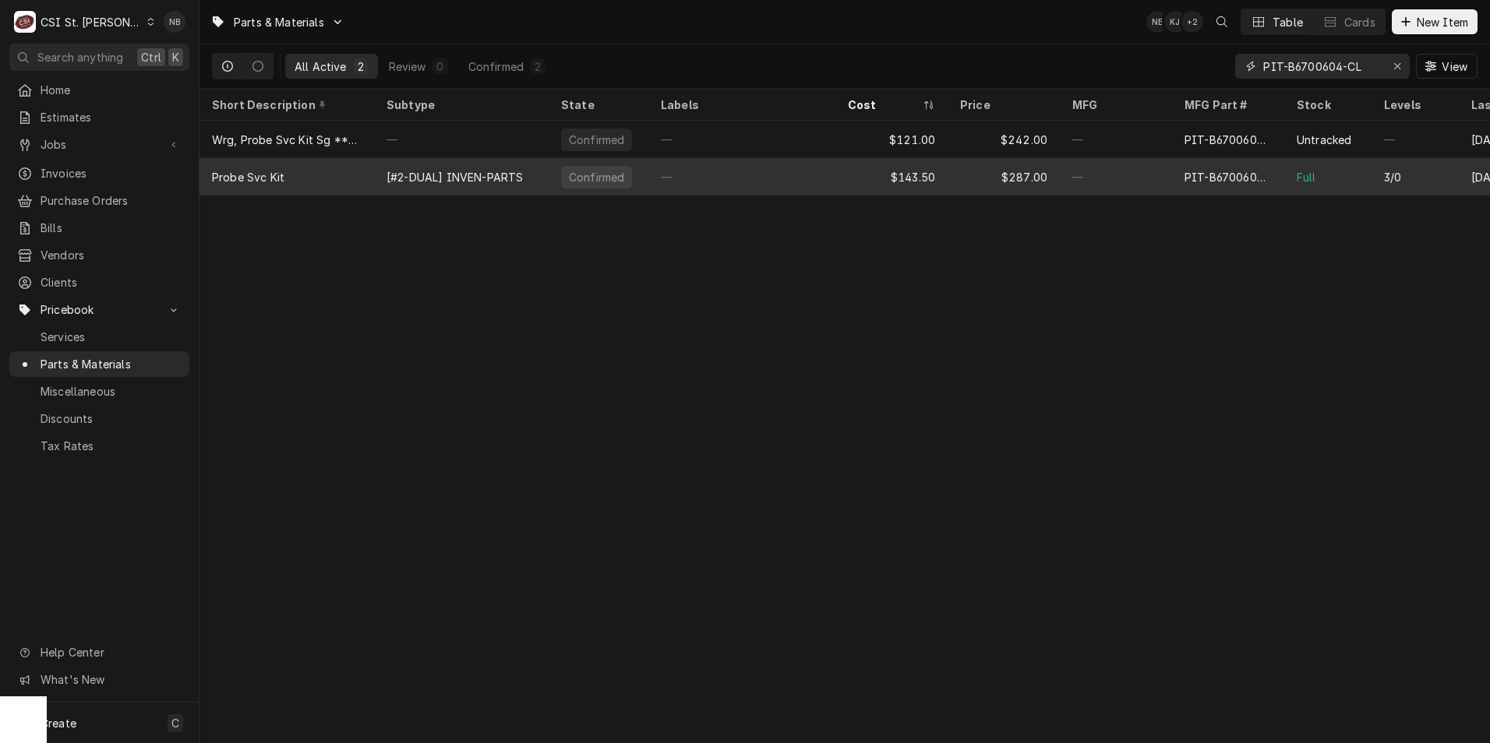
type input "PIT-B6700604-CL"
click at [845, 170] on div "$143.50" at bounding box center [891, 176] width 112 height 37
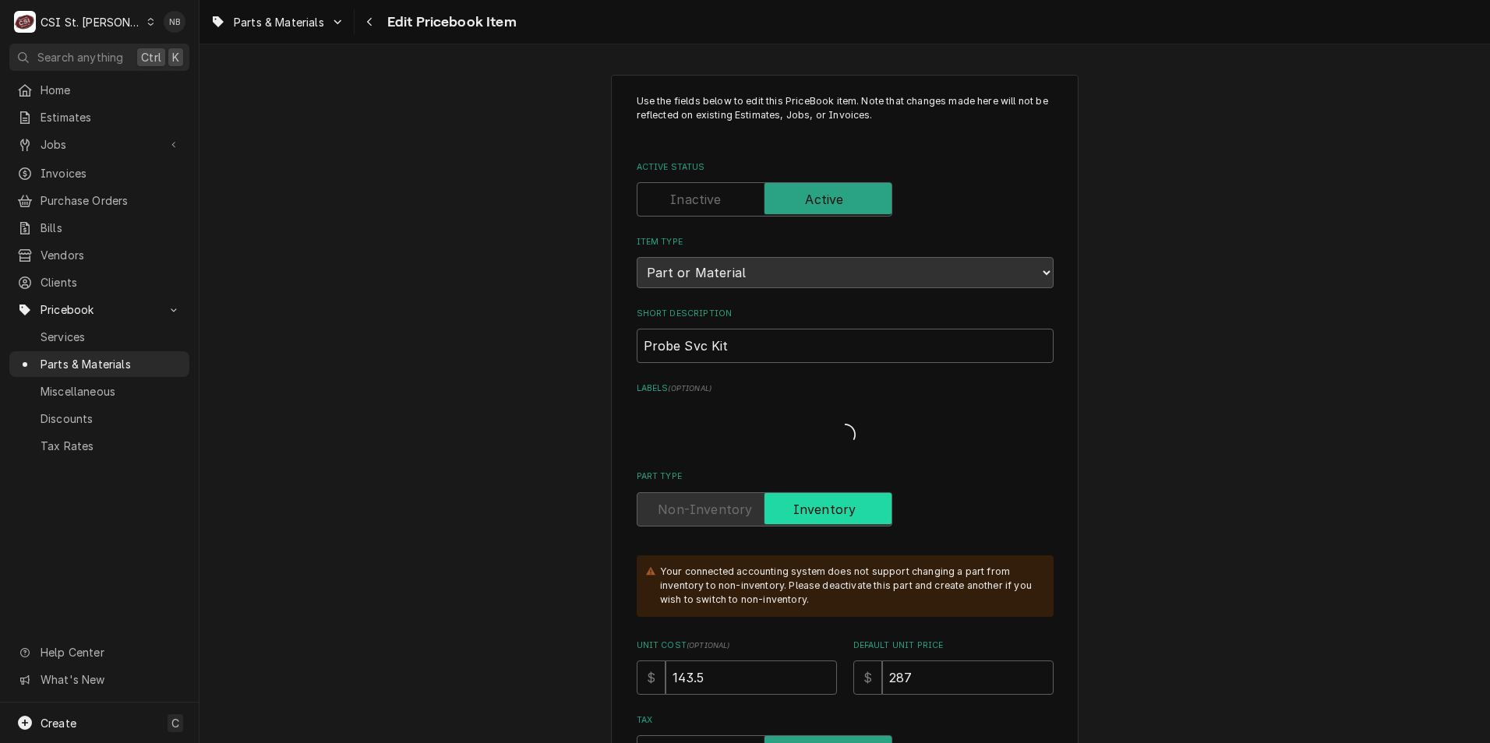
type textarea "x"
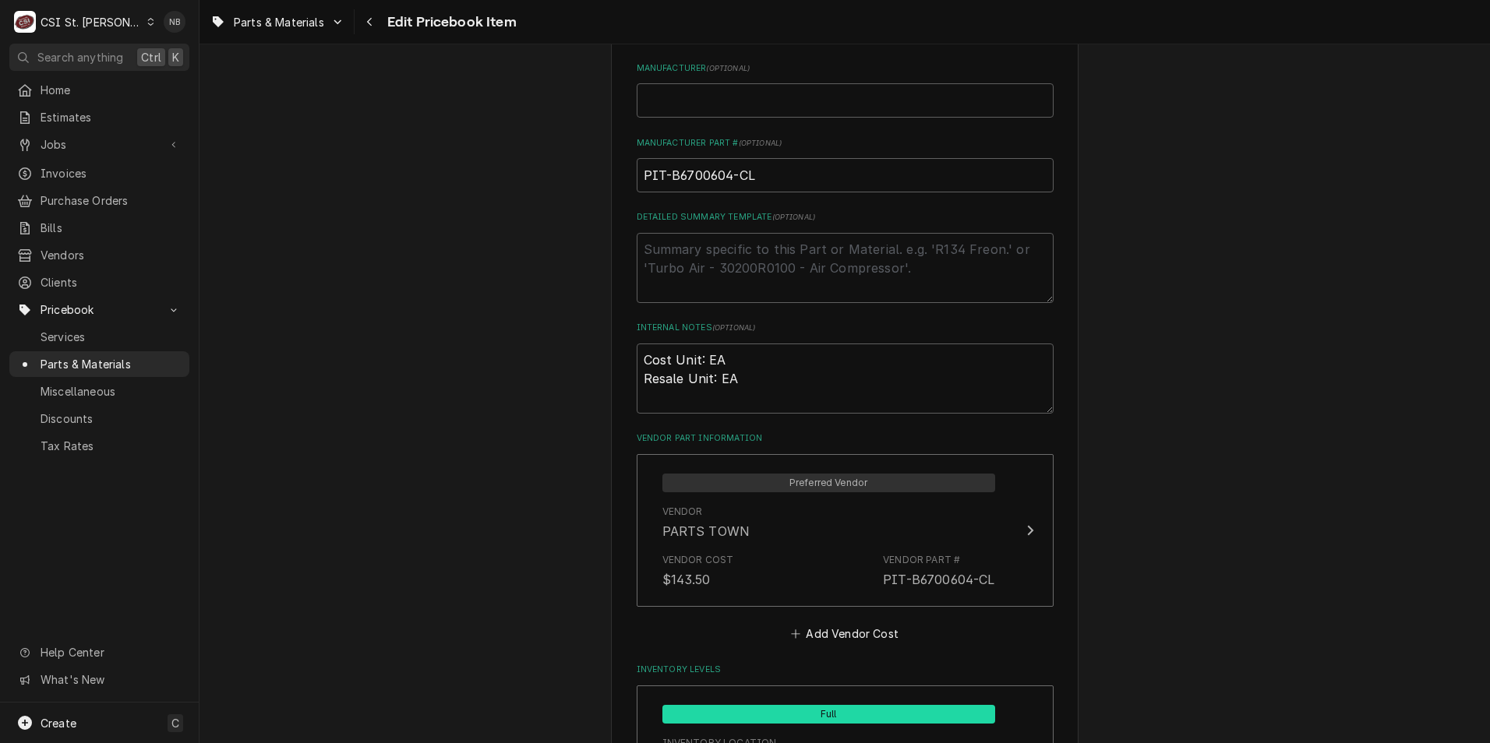
scroll to position [1169, 0]
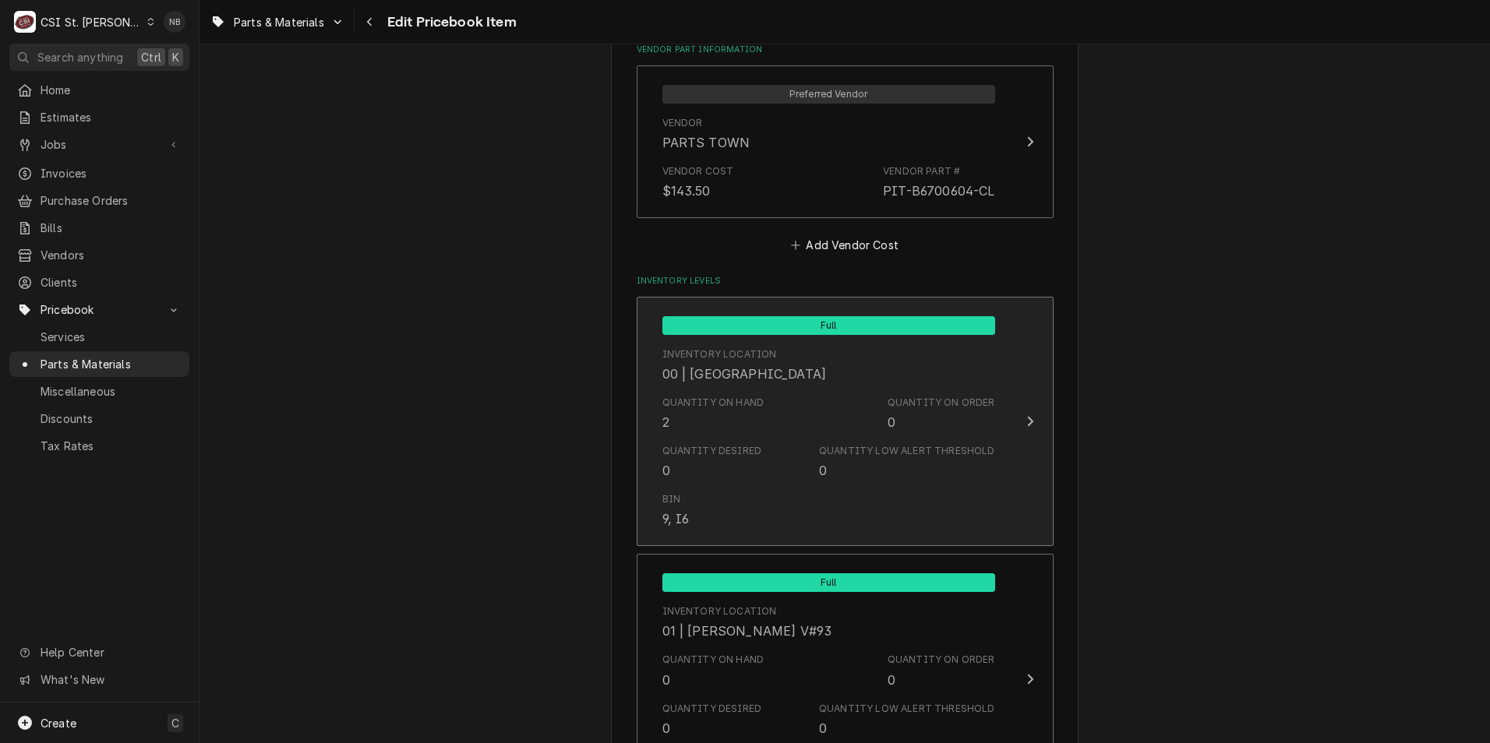
click at [873, 424] on div "Quantity on Hand 2 Quantity on Order 0" at bounding box center [828, 414] width 333 height 48
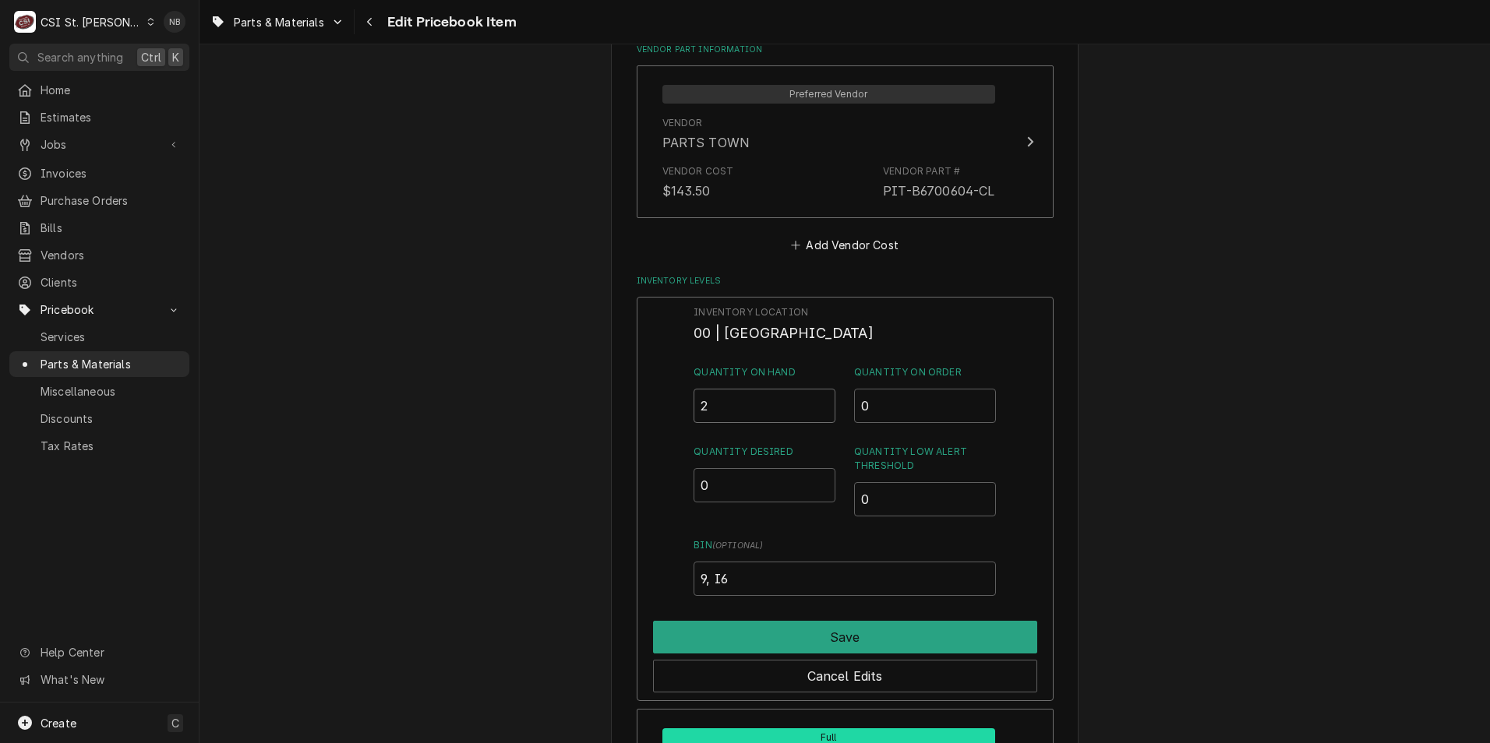
click at [739, 403] on input "2" at bounding box center [764, 406] width 142 height 34
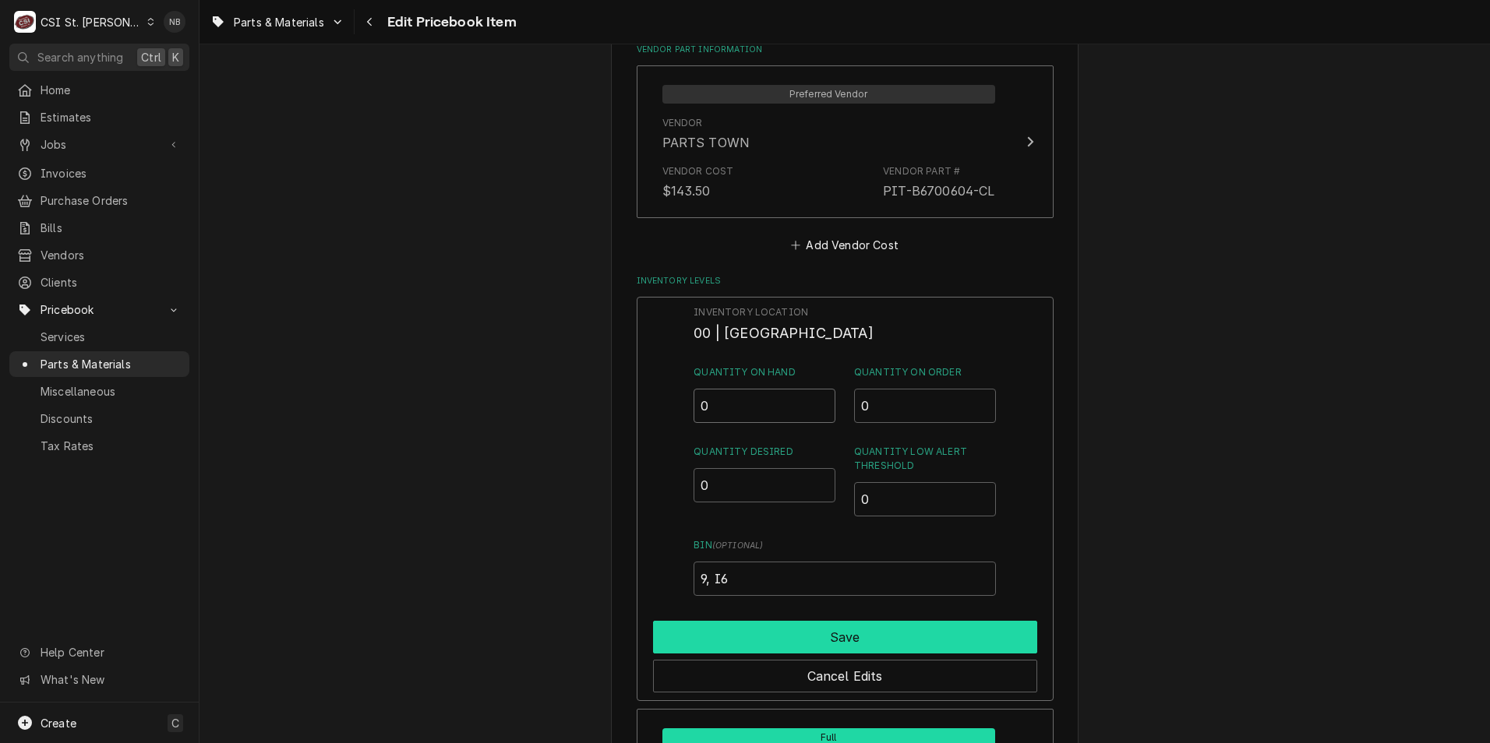
type input "0"
click at [827, 641] on button "Save" at bounding box center [845, 637] width 384 height 33
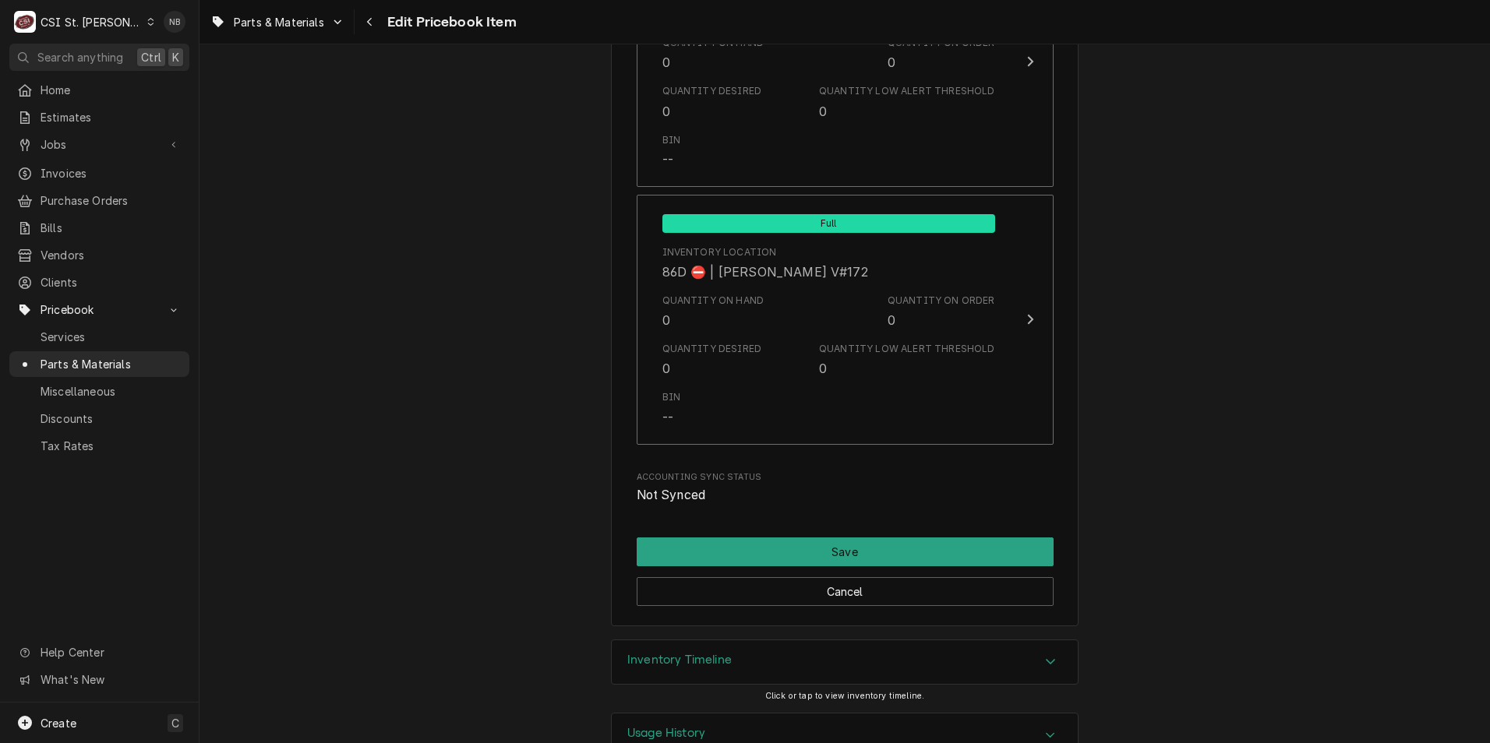
scroll to position [13427, 0]
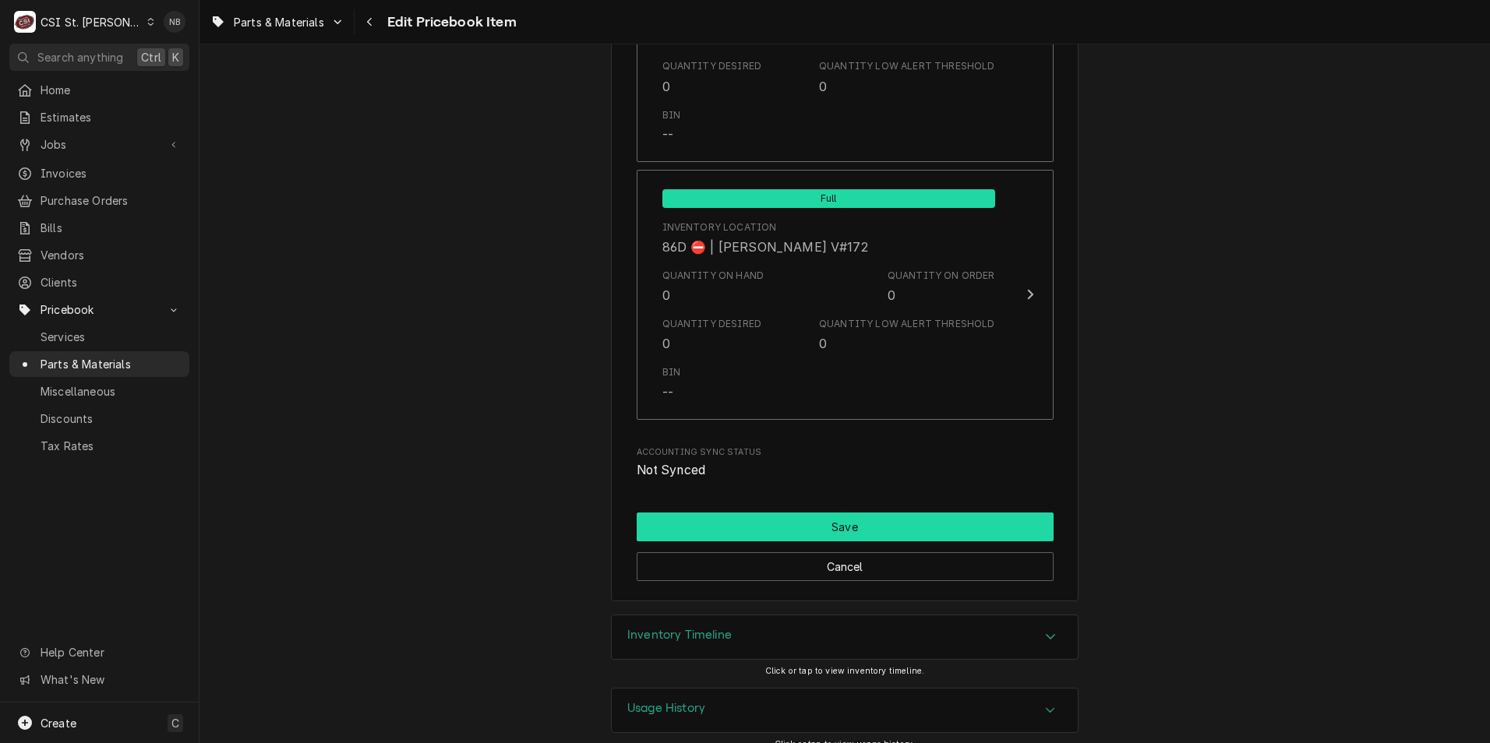
click at [927, 513] on button "Save" at bounding box center [845, 527] width 417 height 29
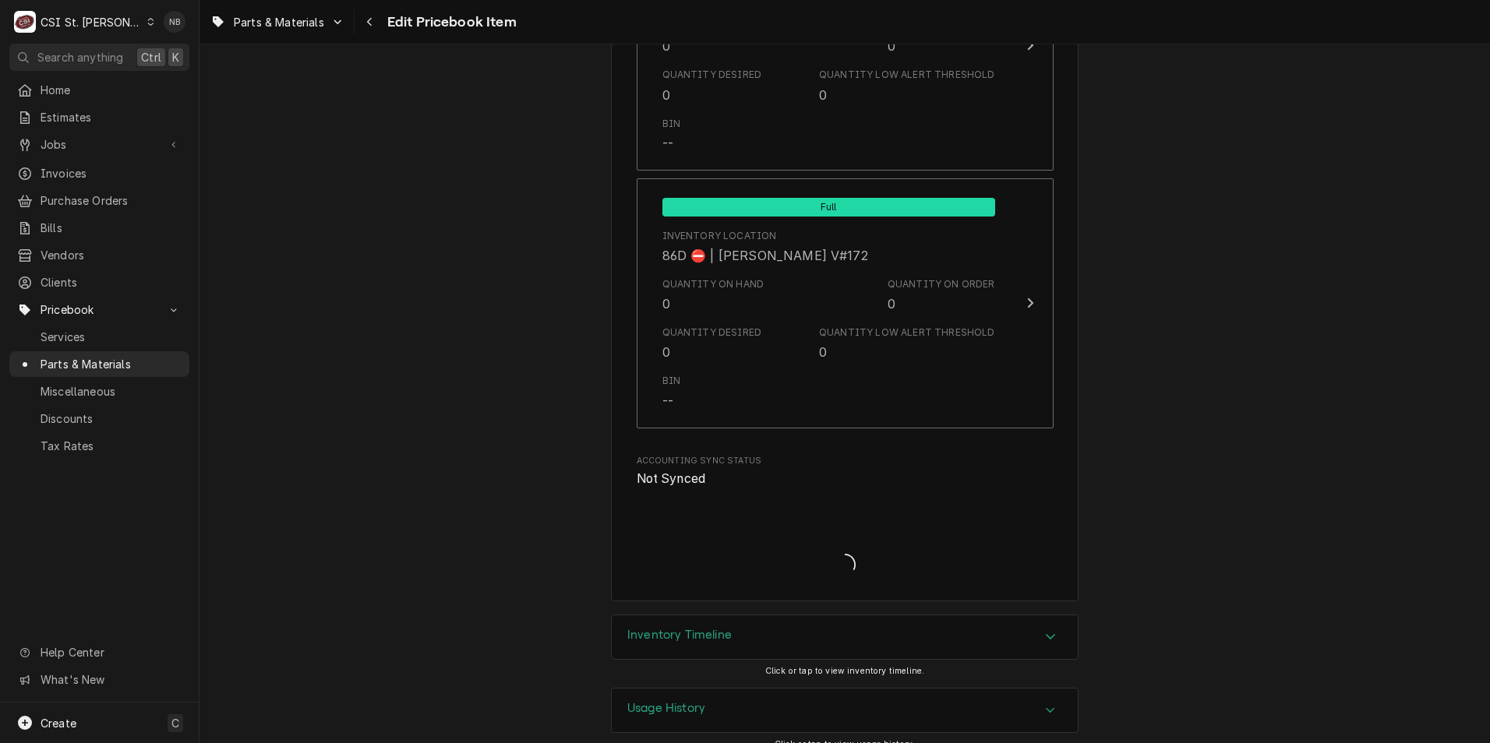
type textarea "x"
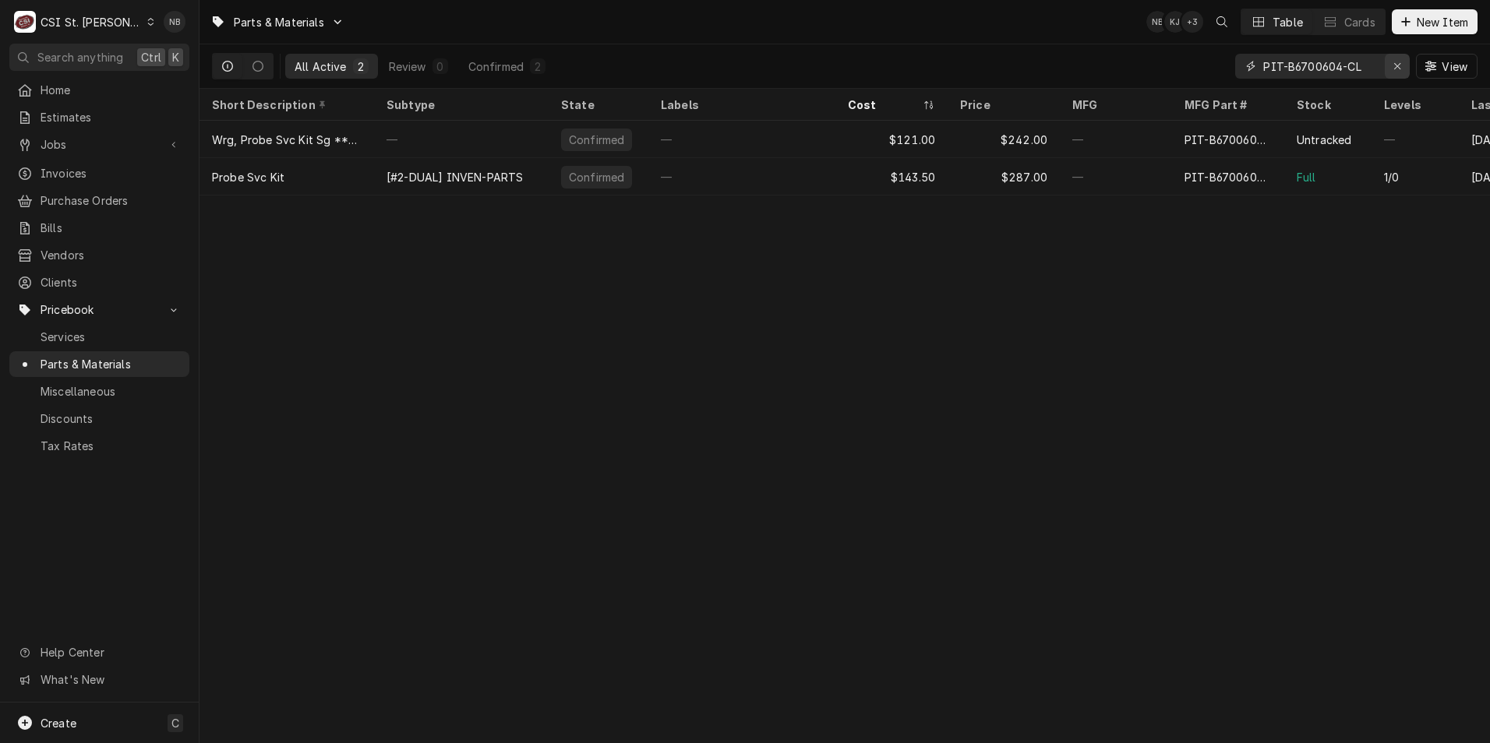
click at [1400, 70] on icon "Erase input" at bounding box center [1397, 66] width 9 height 11
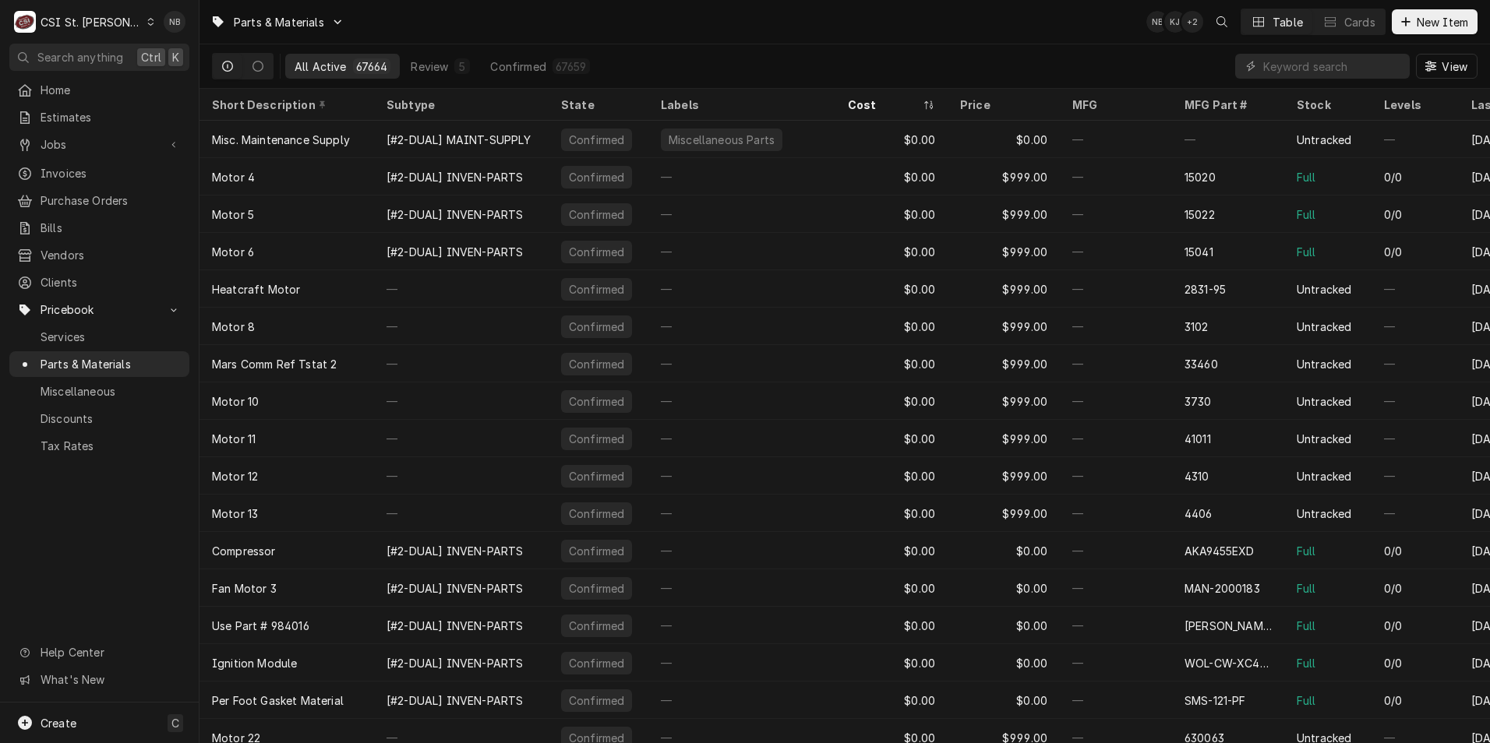
click at [1092, 55] on div "All Active 67664 Review 5 Confirmed 67659 View" at bounding box center [844, 66] width 1265 height 44
click at [146, 199] on span "Purchase Orders" at bounding box center [111, 200] width 141 height 16
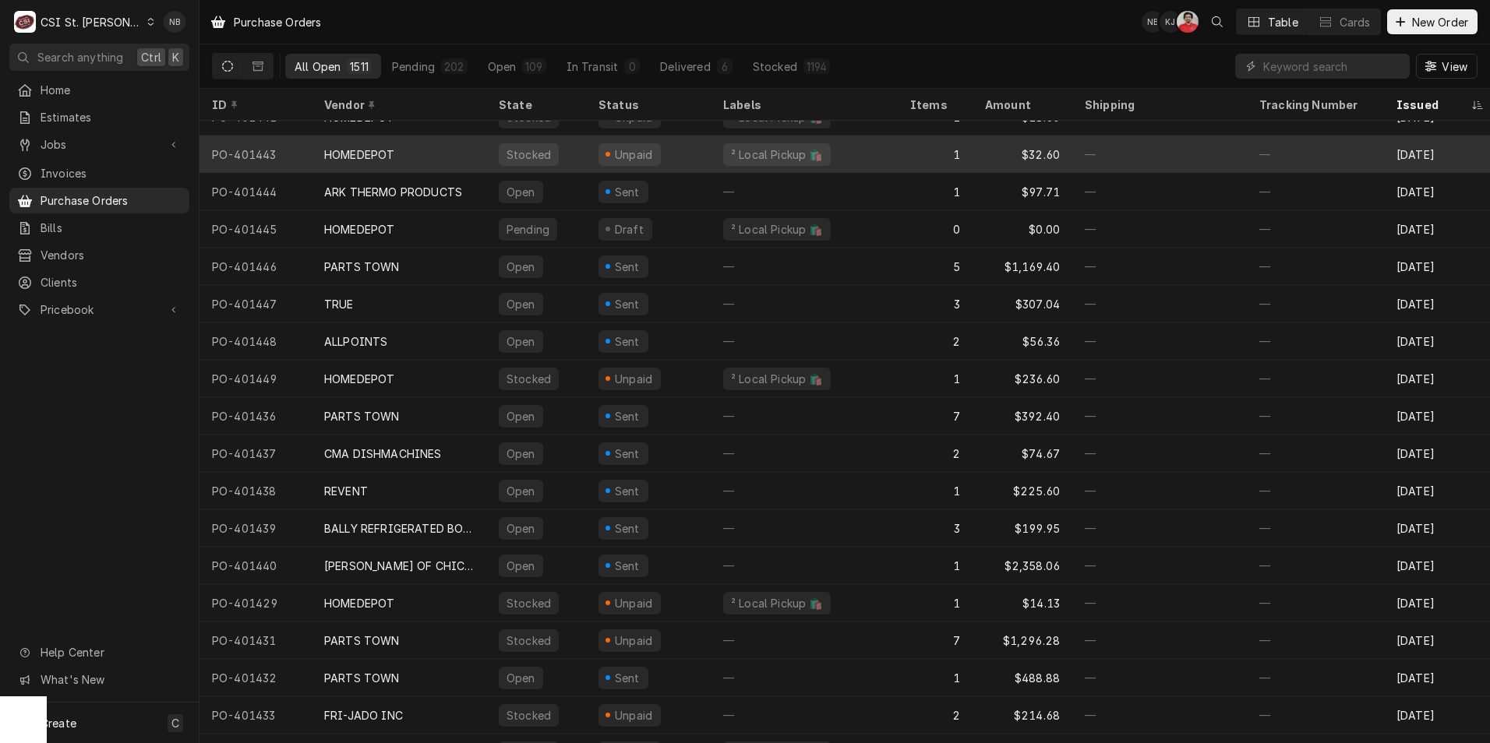
scroll to position [250, 0]
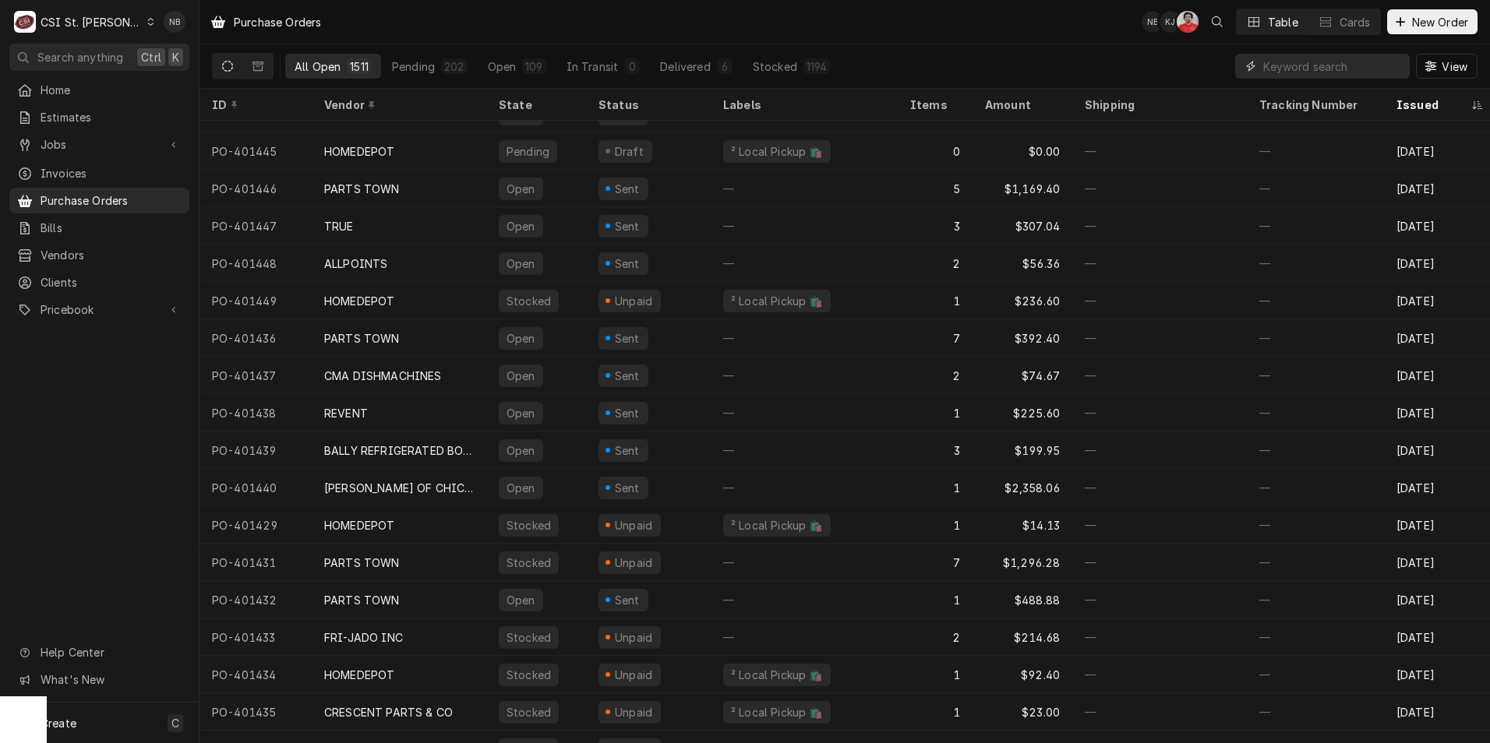
click at [1322, 65] on input "Dynamic Content Wrapper" at bounding box center [1332, 66] width 139 height 25
type input "401412"
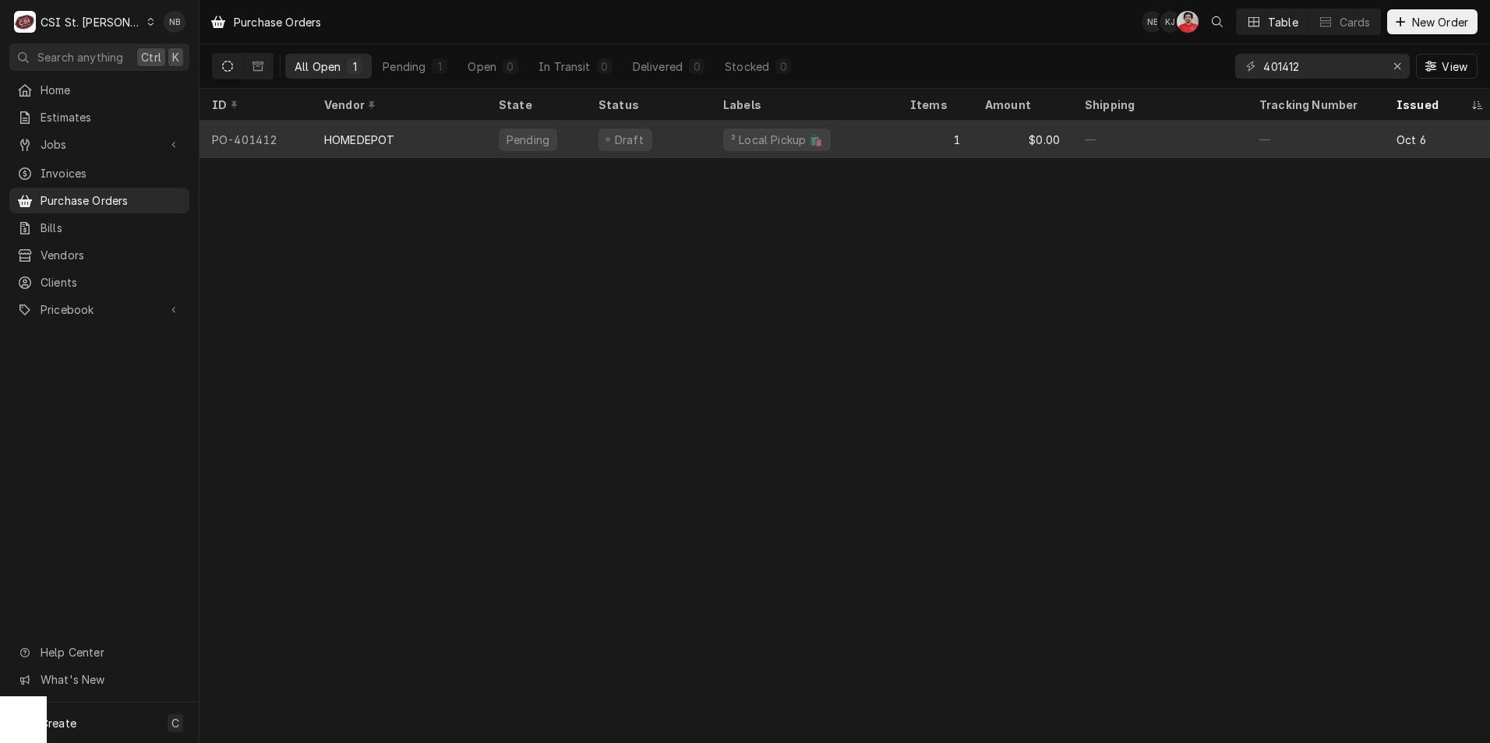
click at [922, 134] on div "1" at bounding box center [935, 139] width 75 height 37
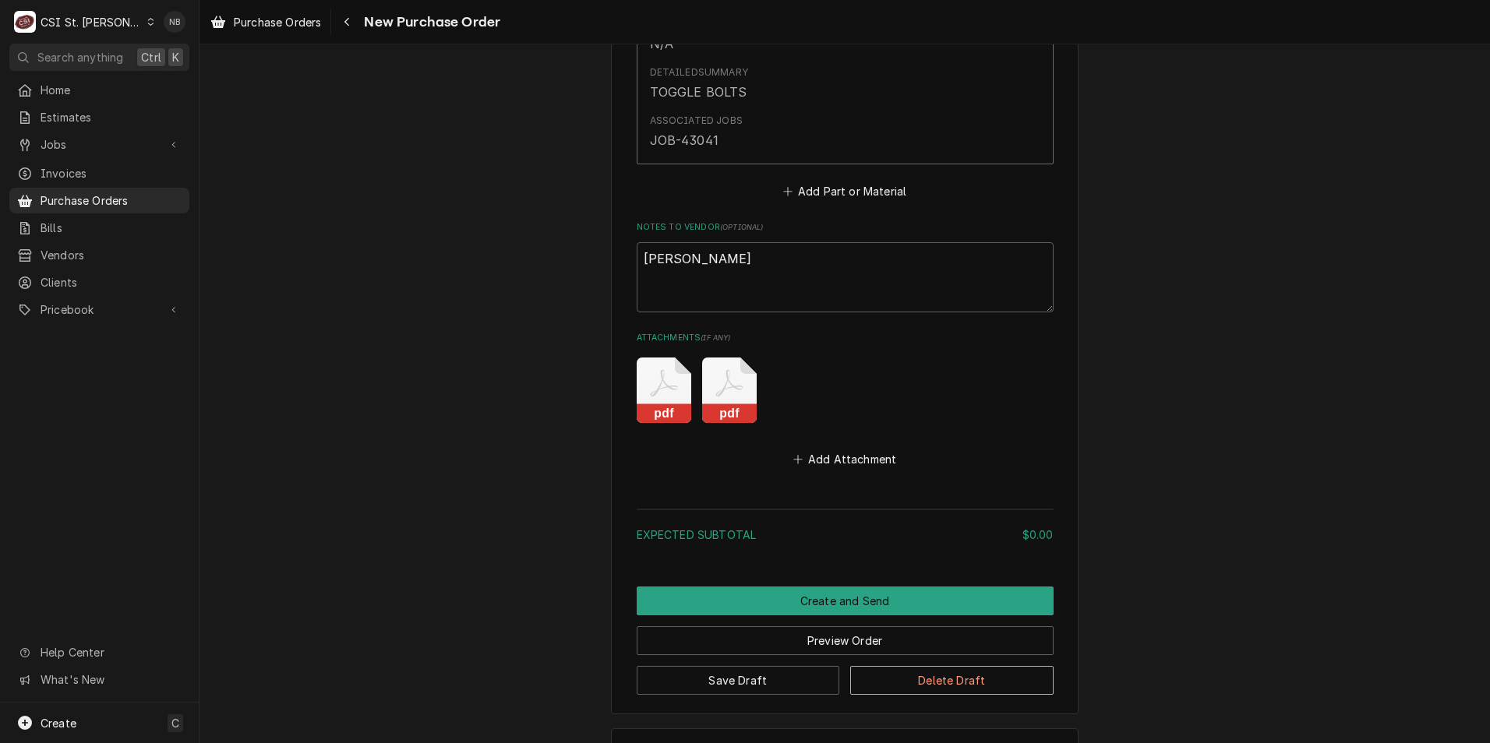
scroll to position [701, 0]
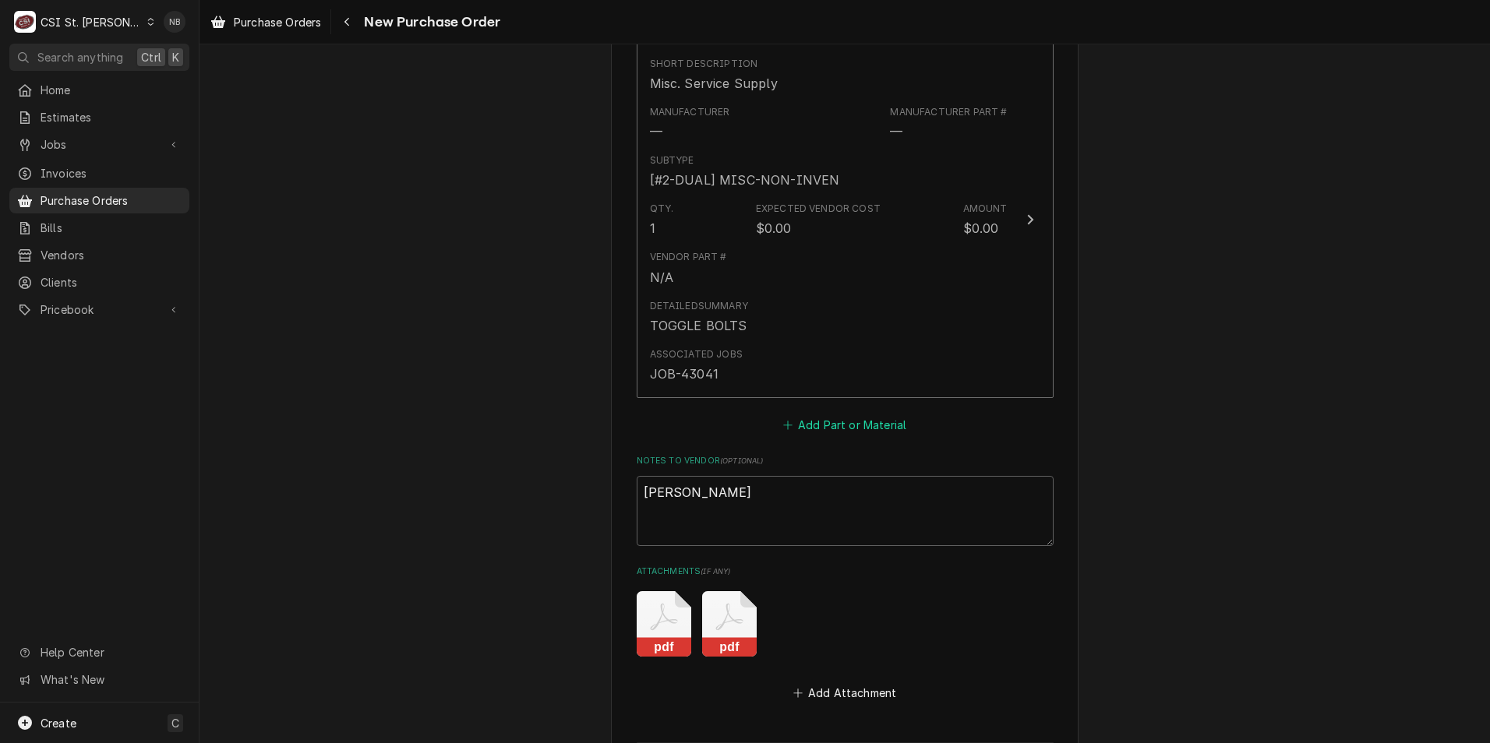
click at [809, 429] on button "Add Part or Material" at bounding box center [844, 425] width 129 height 22
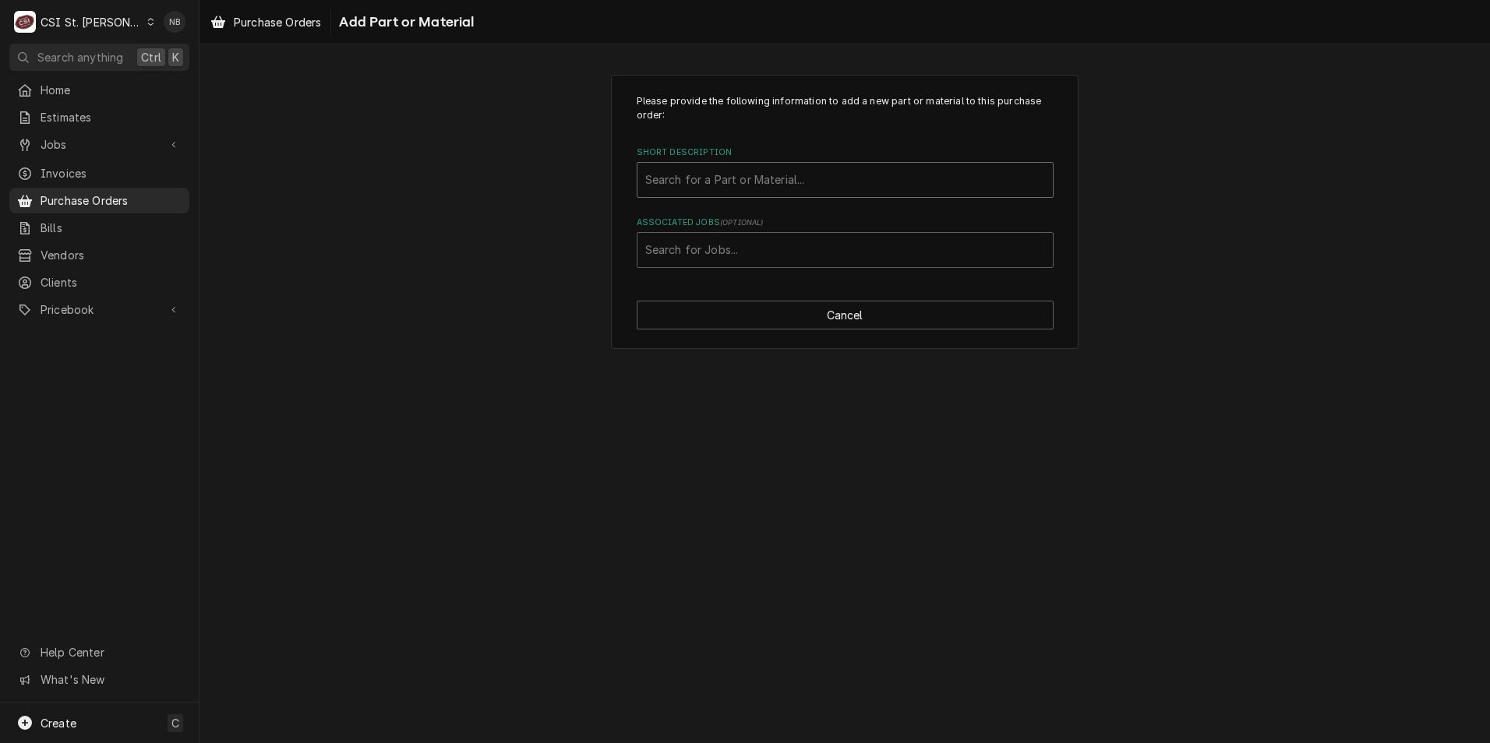
click at [762, 170] on div "Short Description" at bounding box center [845, 180] width 400 height 28
type input "misc. proj"
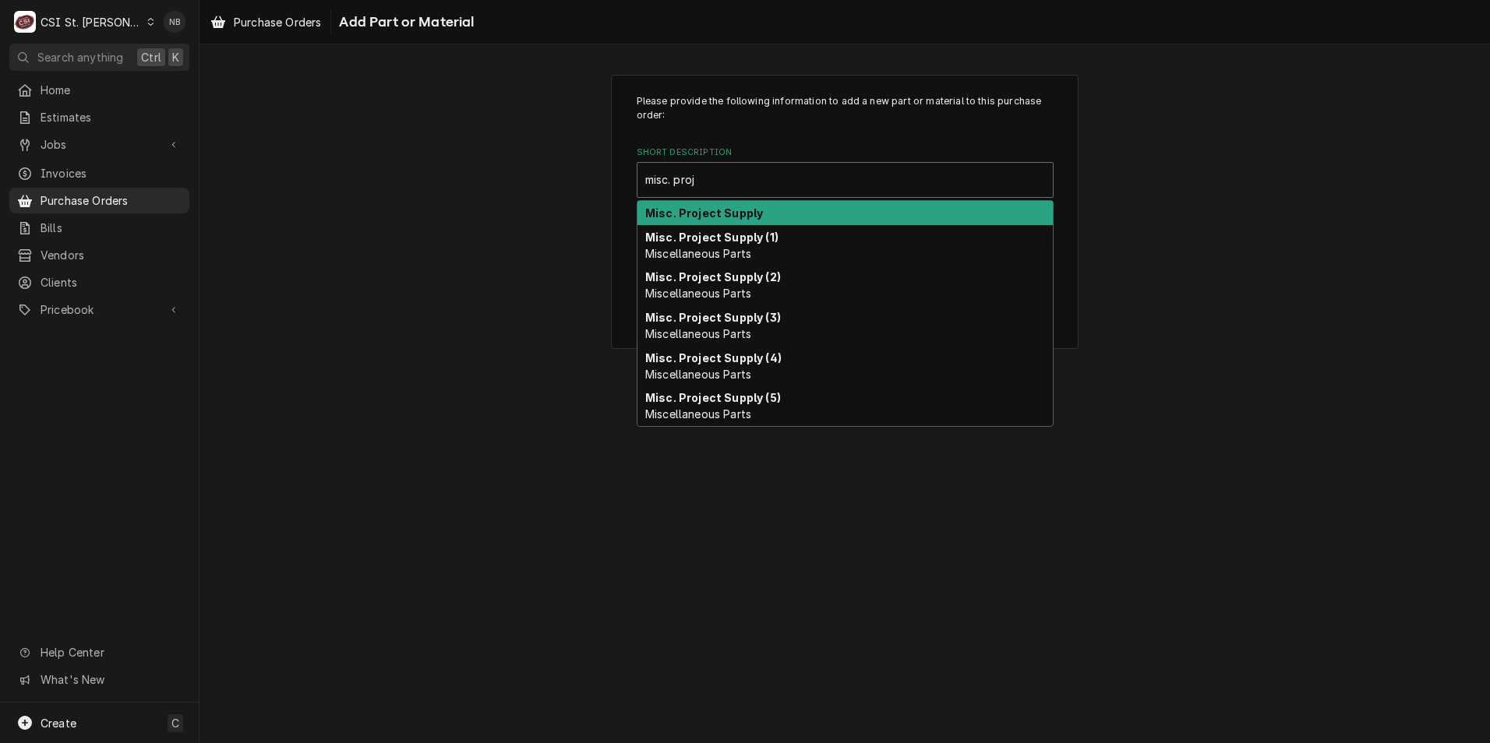
click at [757, 206] on div "Misc. Project Supply" at bounding box center [844, 213] width 415 height 24
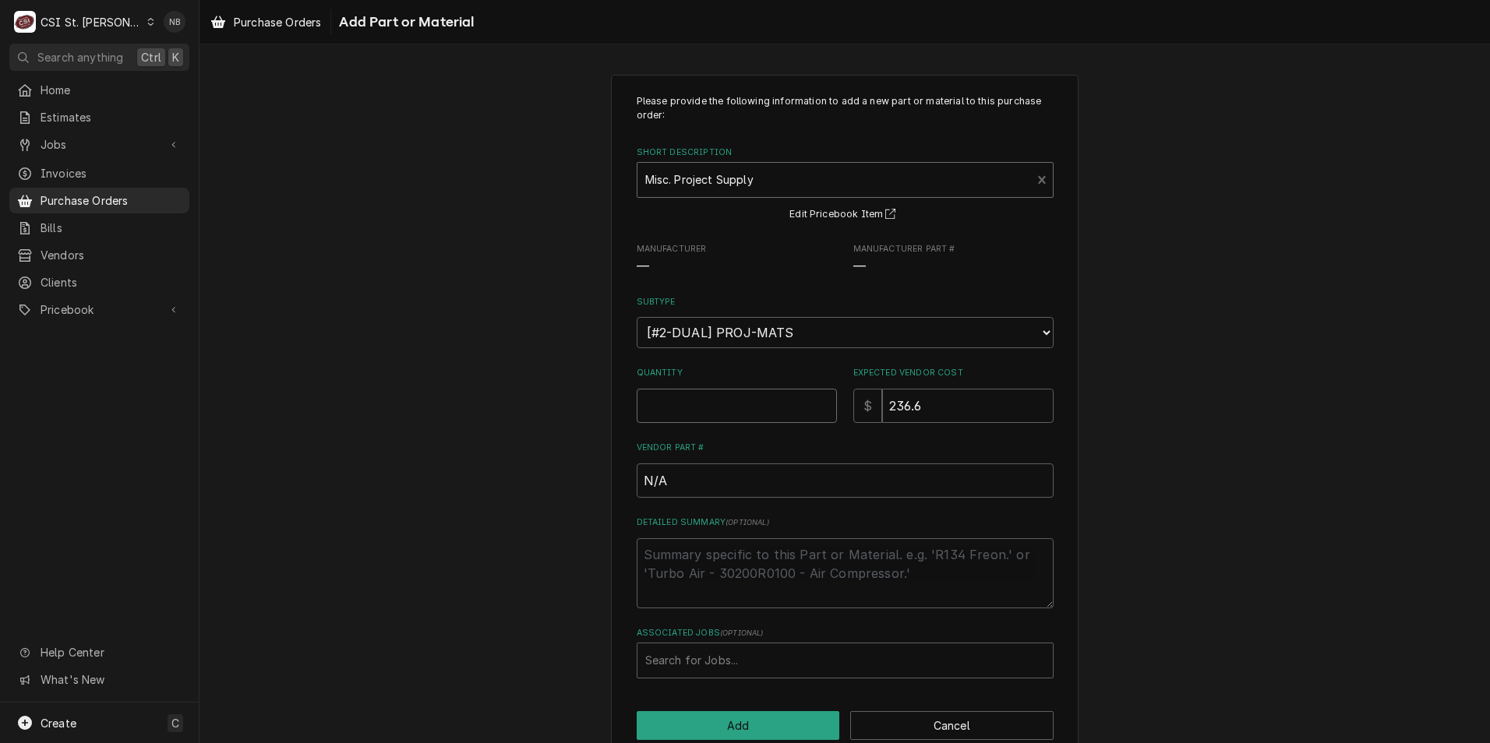
click at [735, 405] on input "Quantity" at bounding box center [737, 406] width 200 height 34
type textarea "x"
type input "1"
type textarea "x"
type input "8"
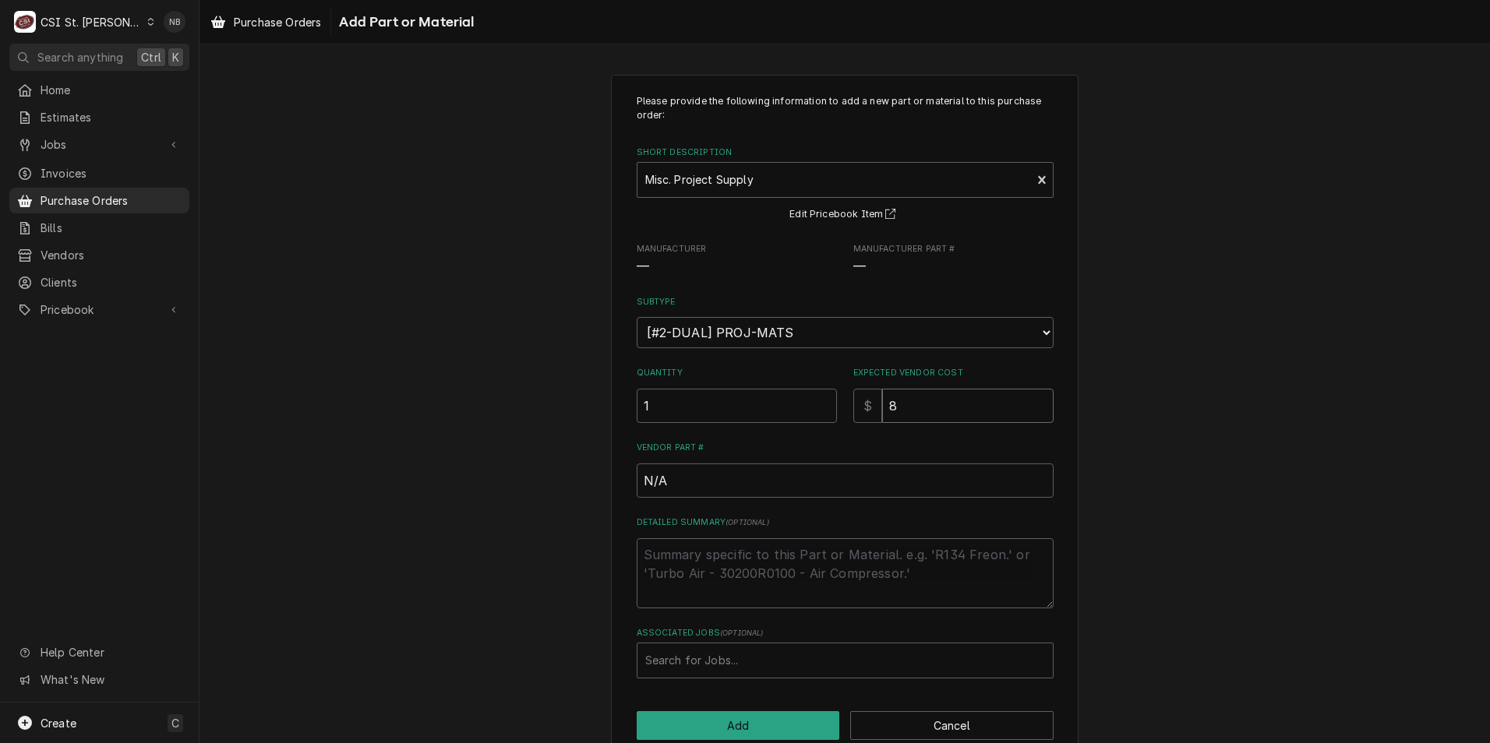
type textarea "x"
type input "8.6"
type textarea "x"
type input "8.68"
type textarea "x"
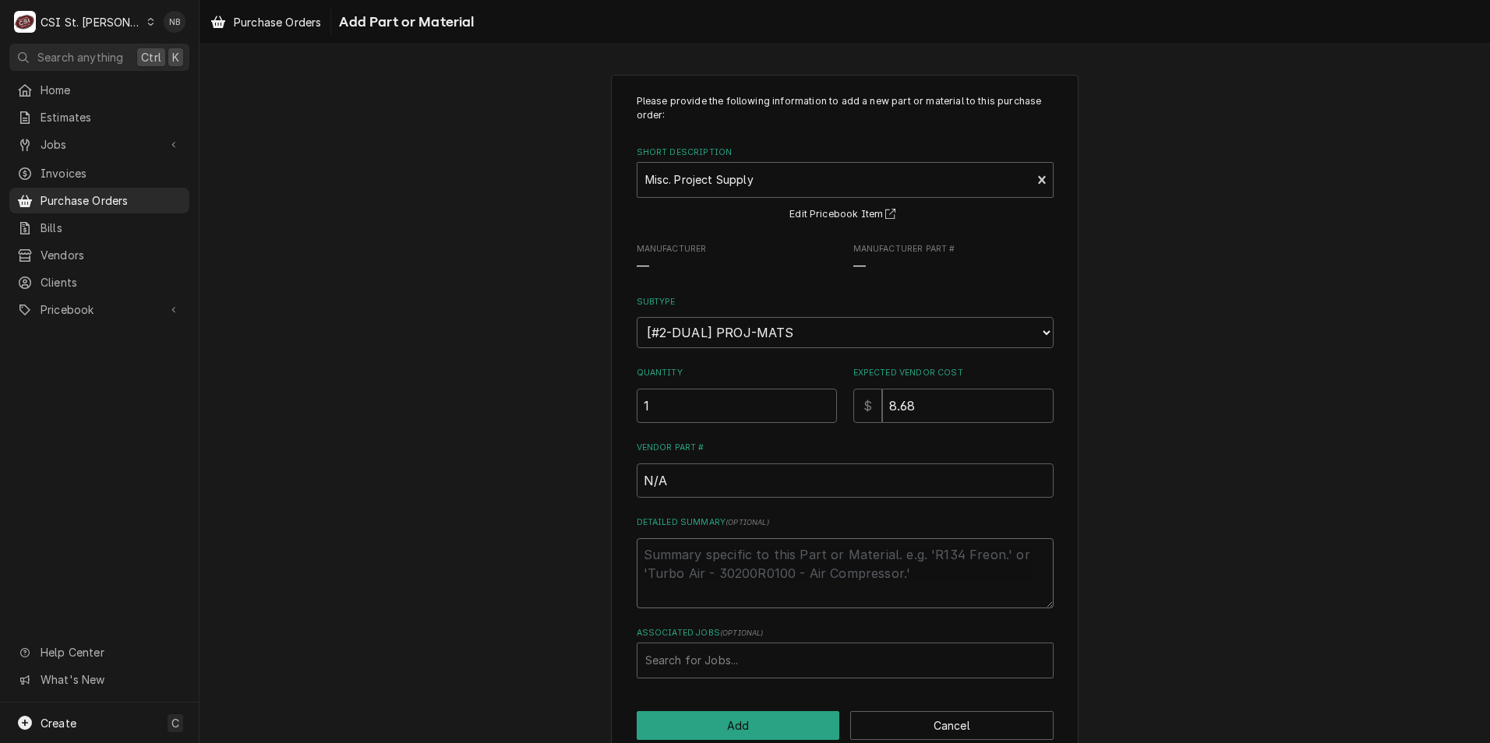
type textarea "H"
type textarea "x"
type textarea "He"
type textarea "x"
type textarea "Hex"
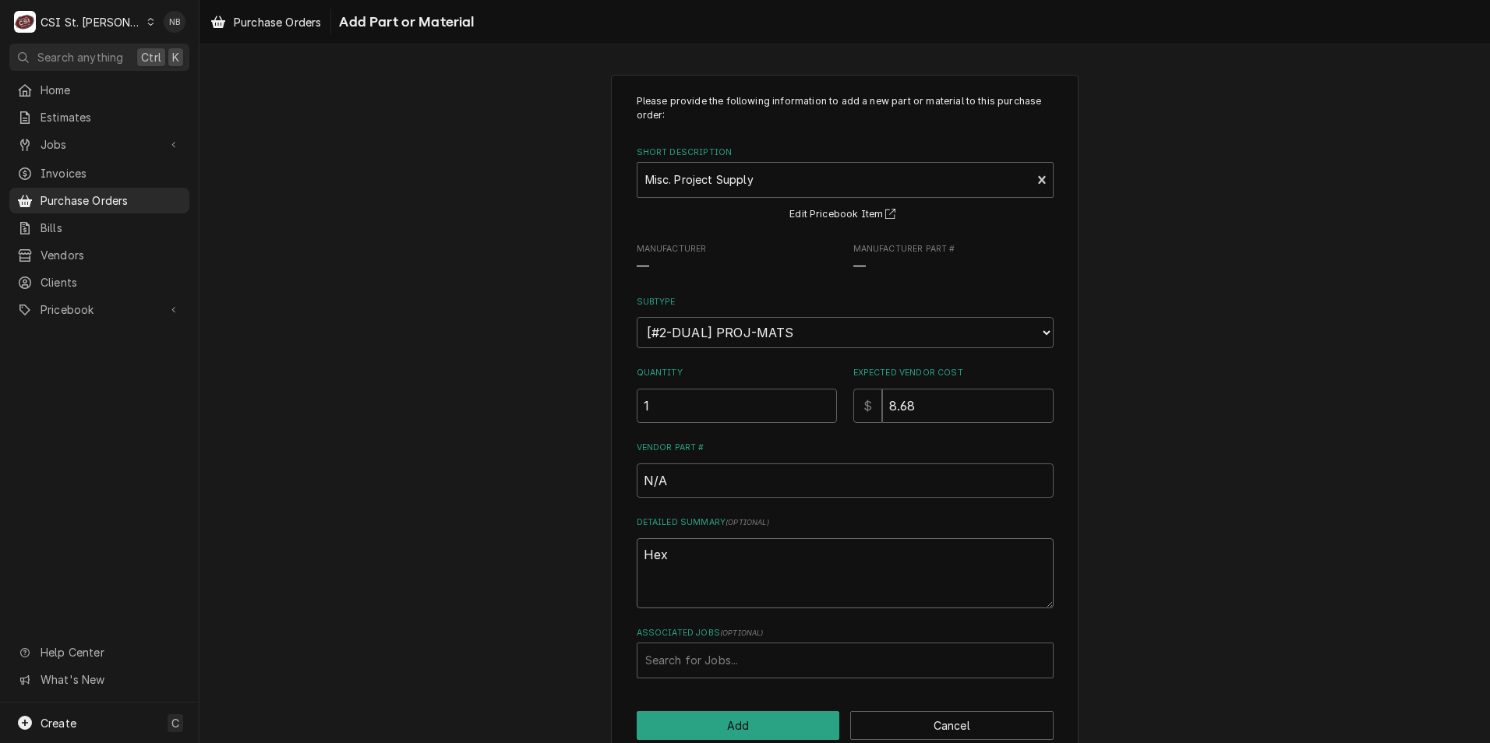
type textarea "x"
type textarea "Hex"
type textarea "x"
type textarea "Hex B"
type textarea "x"
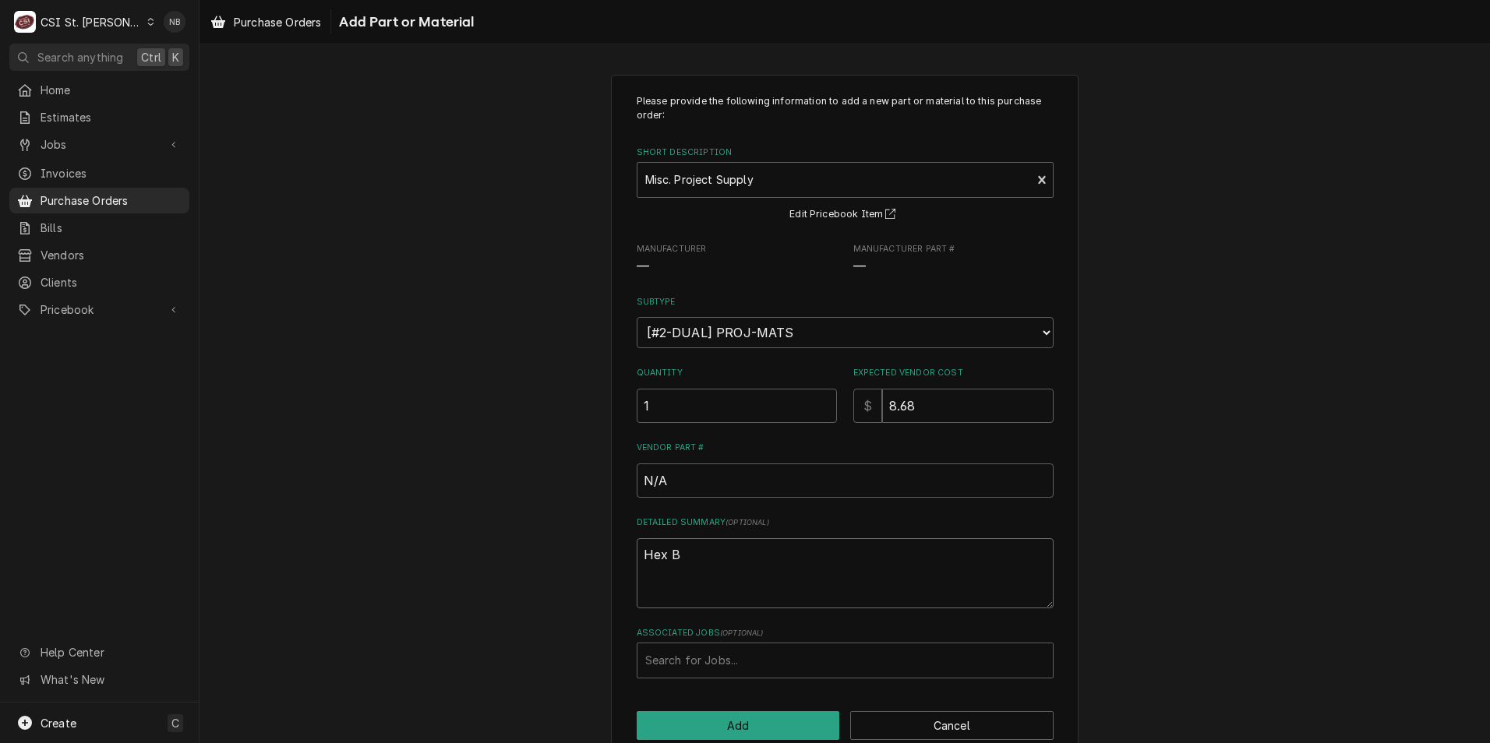
type textarea "Hex Bo"
type textarea "x"
type textarea "Hex Bol"
type textarea "x"
type textarea "Hex Bolt"
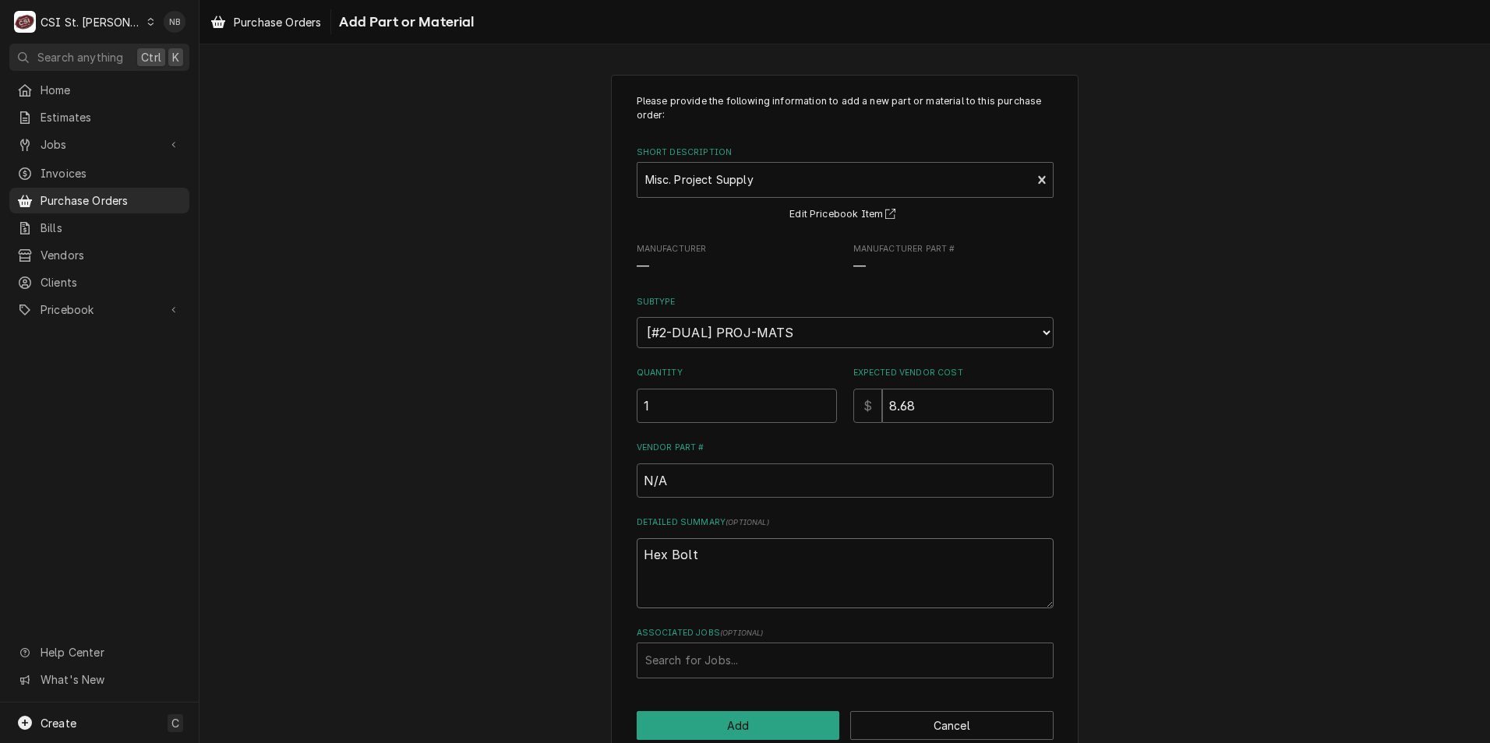
type textarea "x"
type textarea "Hex Bolts"
type textarea "x"
type textarea "Hex Bolts,"
type textarea "x"
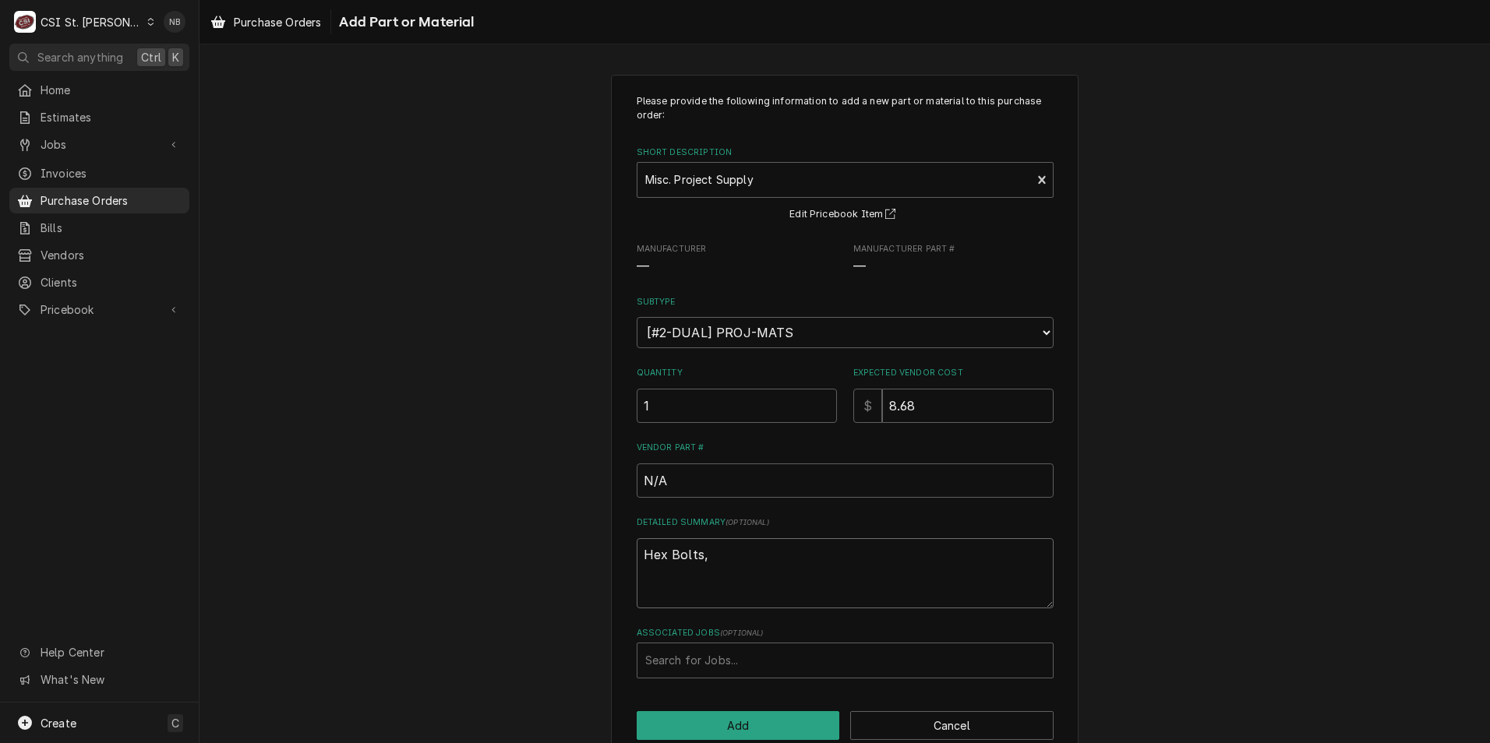
type textarea "Hex Bolts,"
type textarea "x"
type textarea "Hex Bolts, G"
type textarea "x"
type textarea "Hex Bolts, Ga"
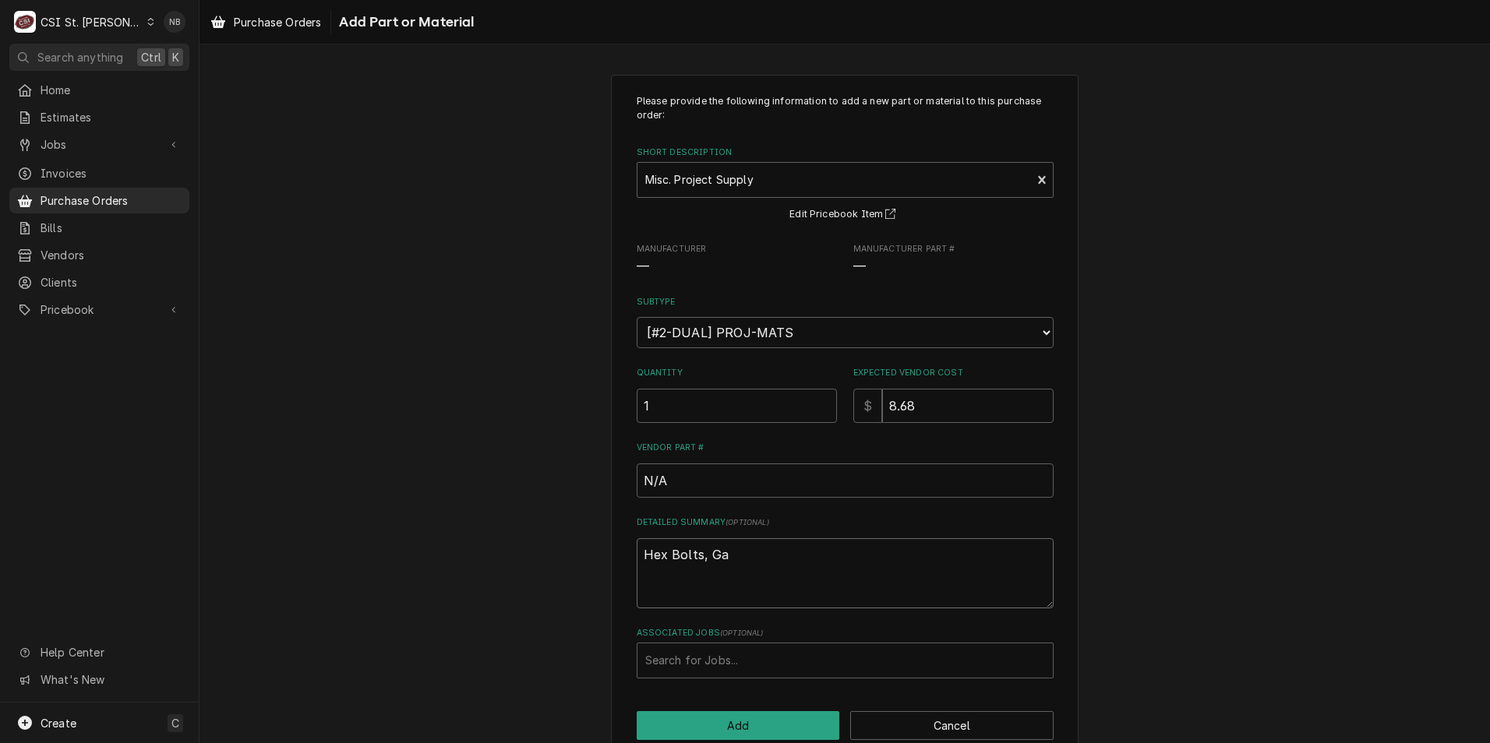
type textarea "x"
type textarea "Hex Bolts, Gap"
type textarea "x"
type textarea "Hex Bolts, Gaps"
type textarea "x"
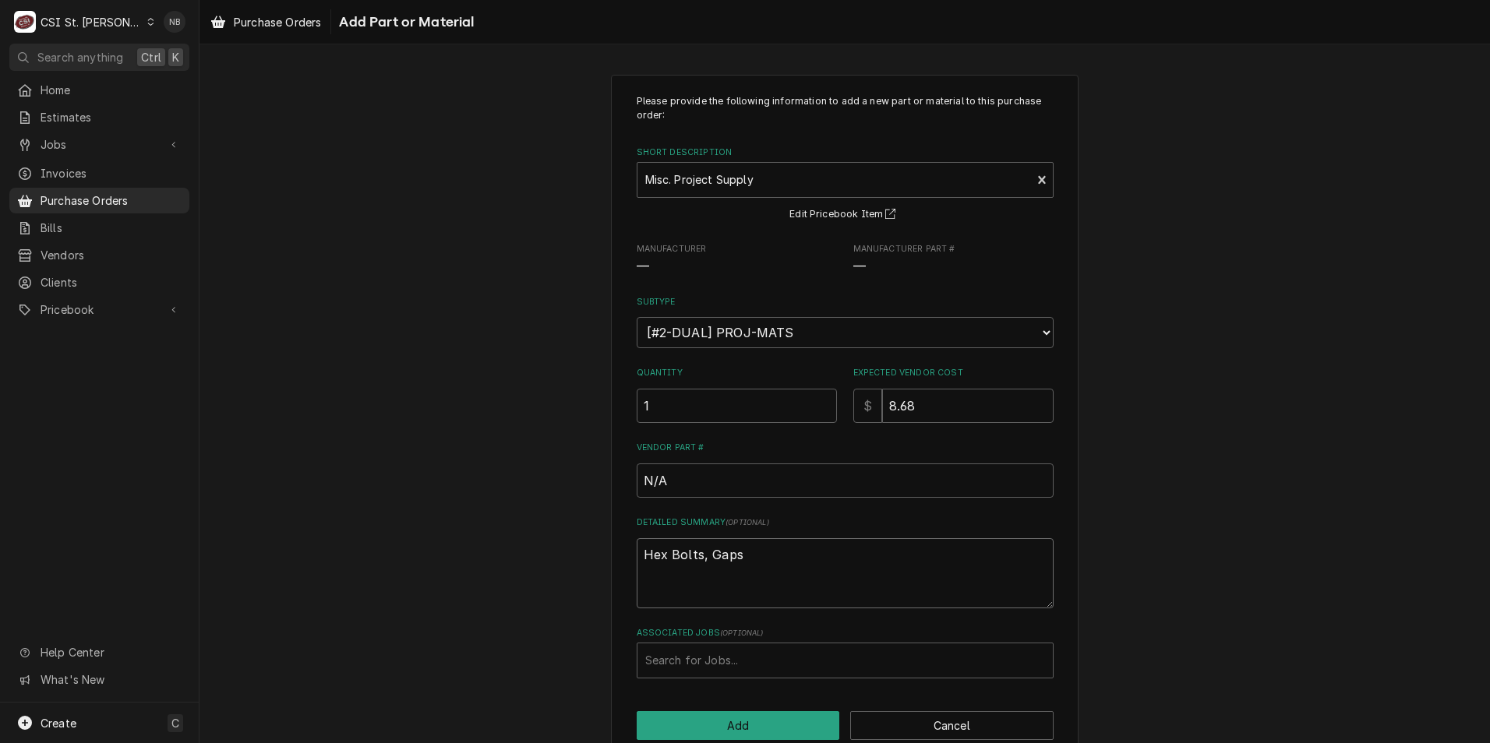
type textarea "Hex Bolts, Gaps"
type textarea "x"
type textarea "Hex Bolts, Gaps a"
type textarea "x"
type textarea "Hex Bolts, Gaps an"
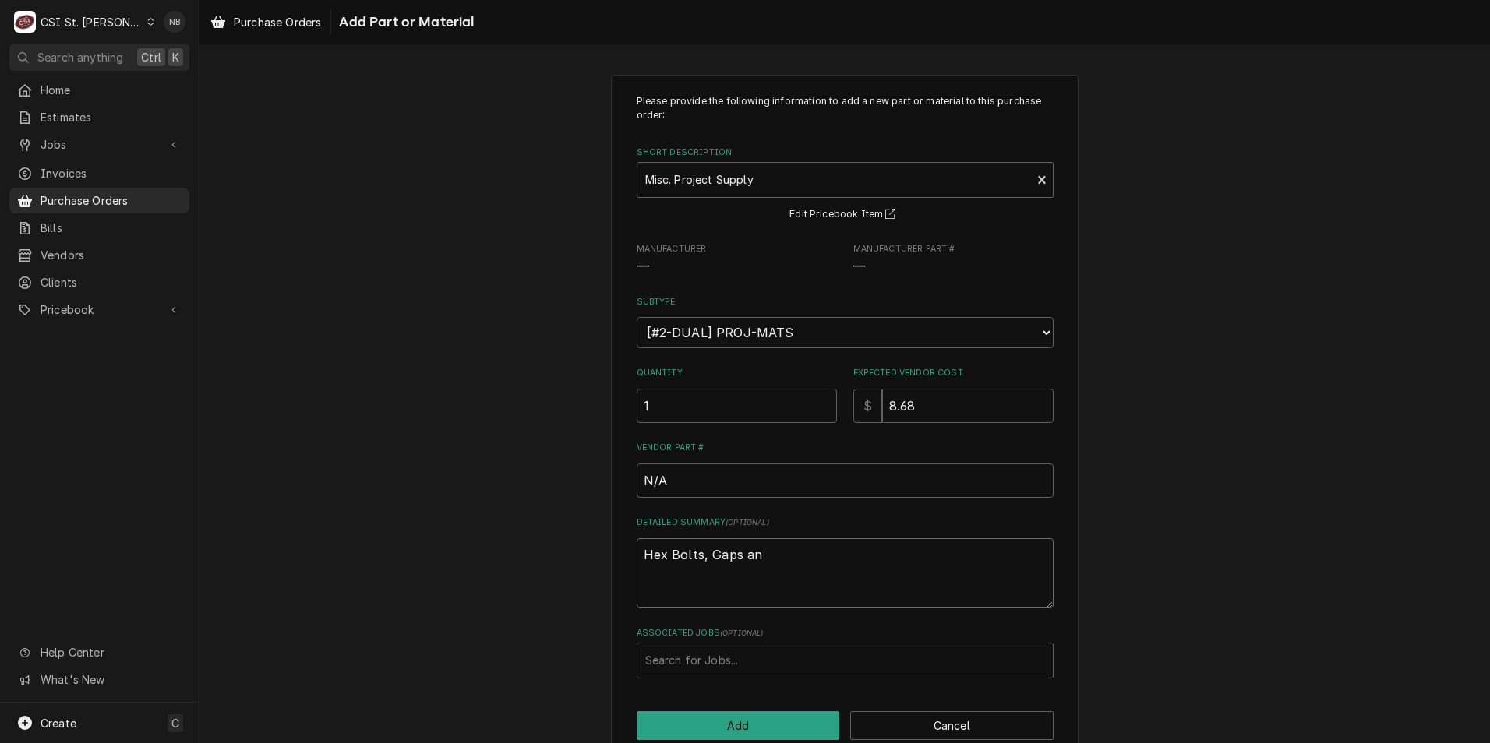
type textarea "x"
type textarea "Hex Bolts, Gaps and"
type textarea "x"
type textarea "Hex Bolts, Gaps and"
type textarea "x"
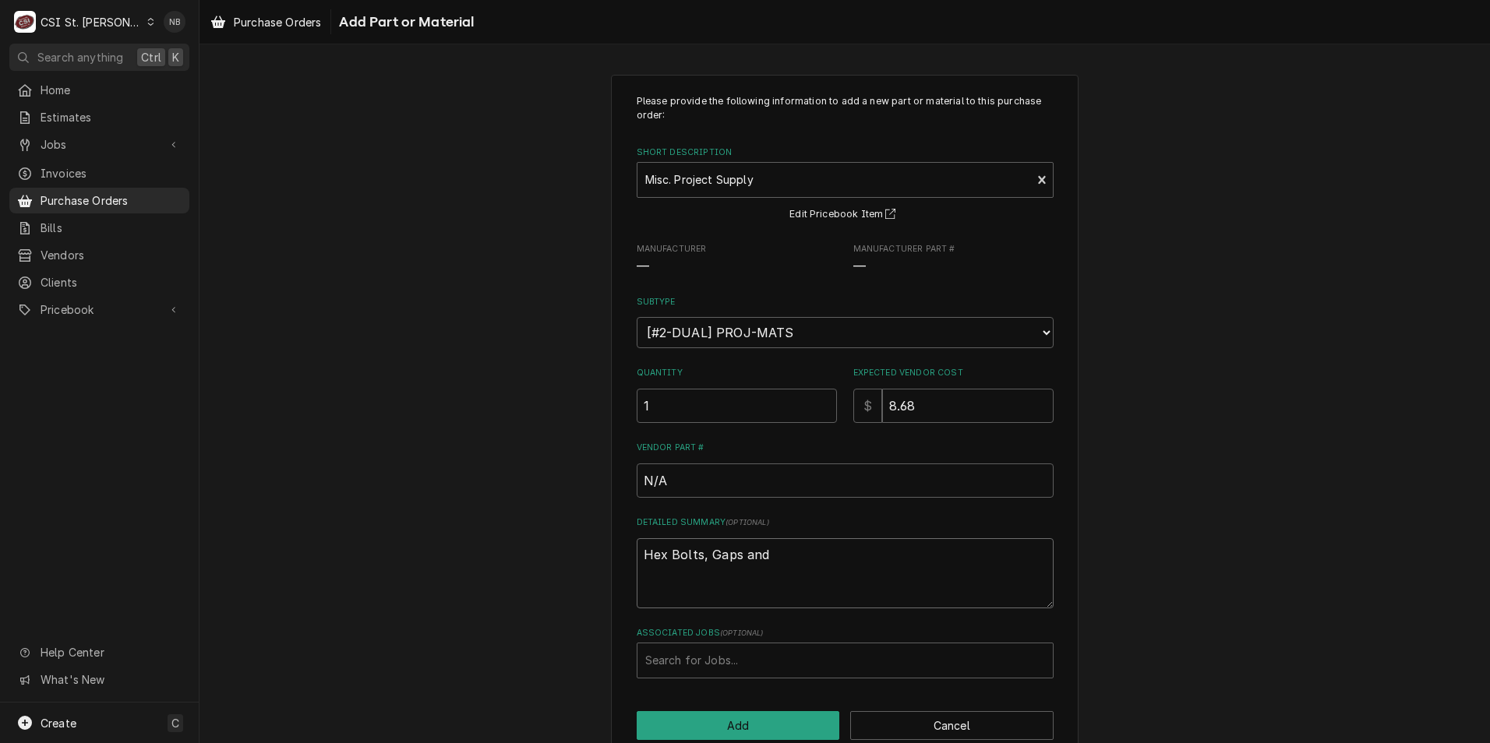
type textarea "Hex Bolts, Gaps and G"
type textarea "x"
type textarea "Hex Bolts, Gaps and"
type textarea "x"
type textarea "Hex Bolts, Gaps and c"
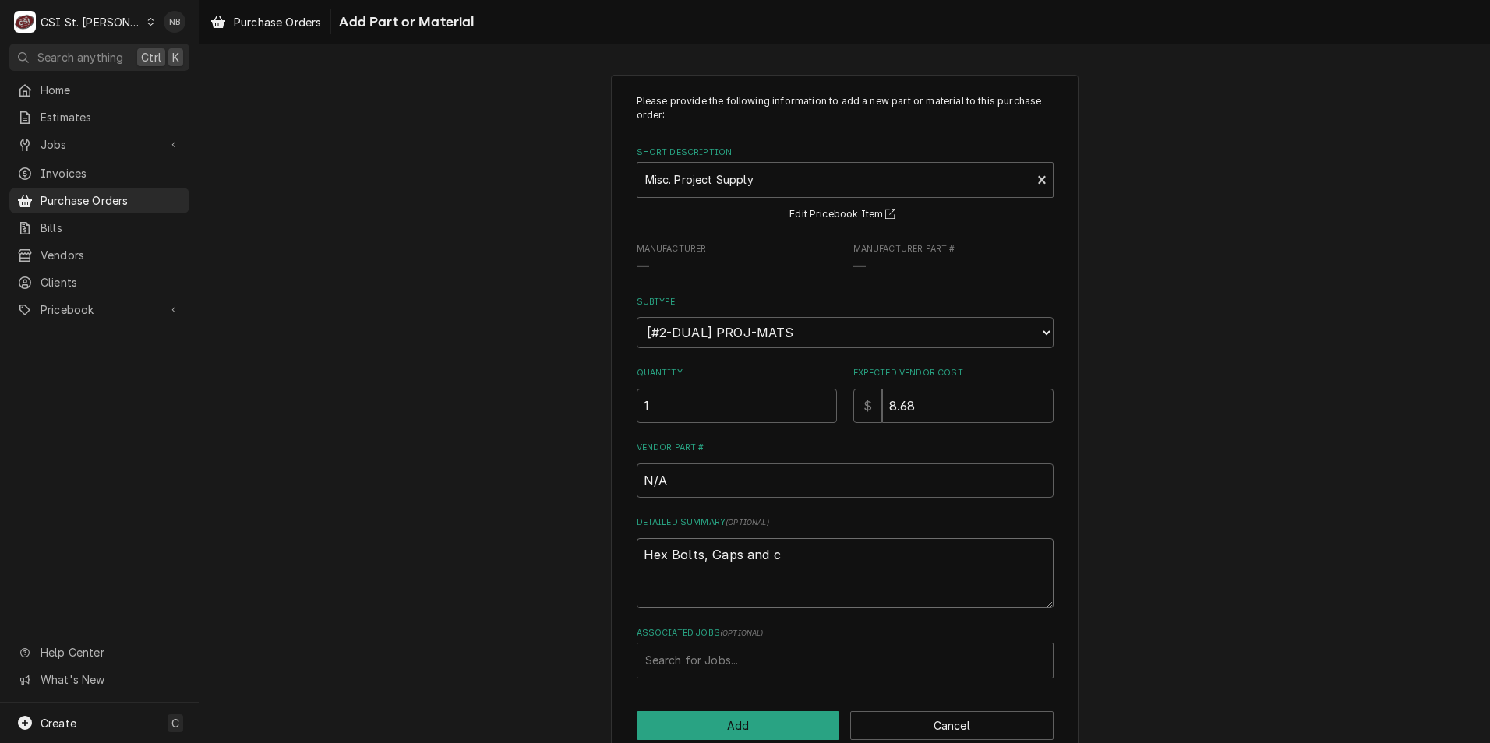
type textarea "x"
type textarea "Hex Bolts, Gaps and cr"
type textarea "x"
type textarea "Hex Bolts, Gaps and cra"
type textarea "x"
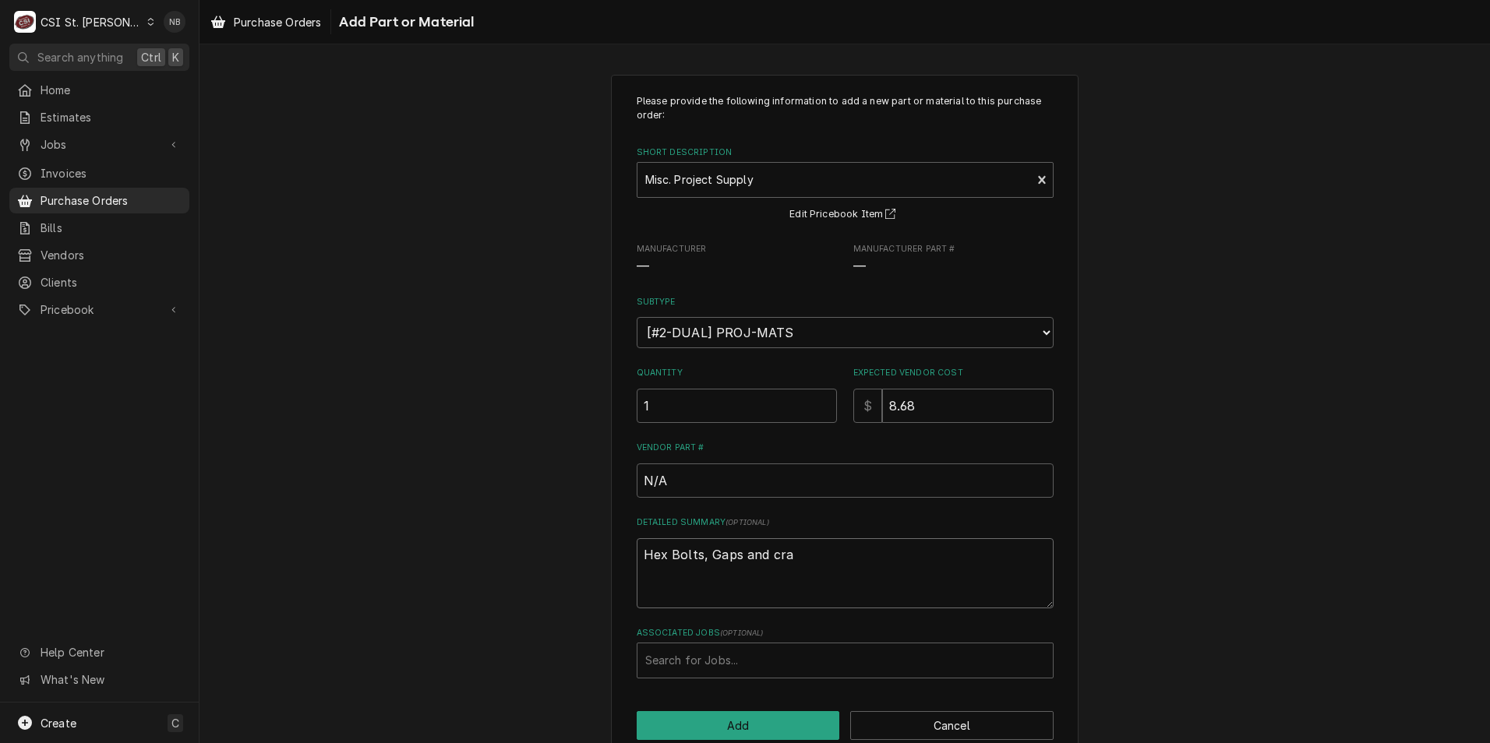
type textarea "Hex Bolts, Gaps and cr"
type textarea "x"
type textarea "Hex Bolts, Gaps and c"
type textarea "x"
type textarea "Hex Bolts, Gaps and"
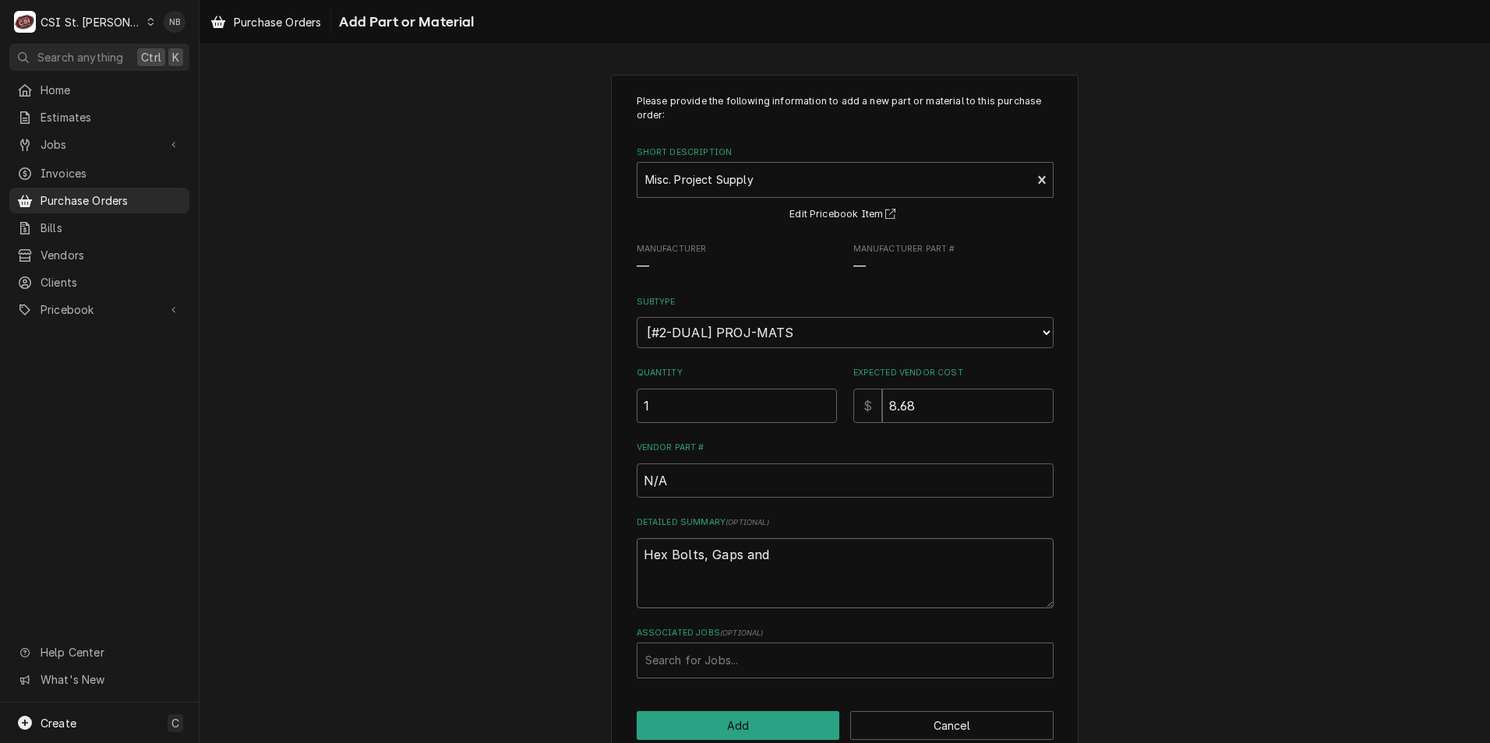
type textarea "x"
type textarea "Hex Bolts, Gaps and C"
type textarea "x"
type textarea "Hex Bolts, Gaps and Cr"
type textarea "x"
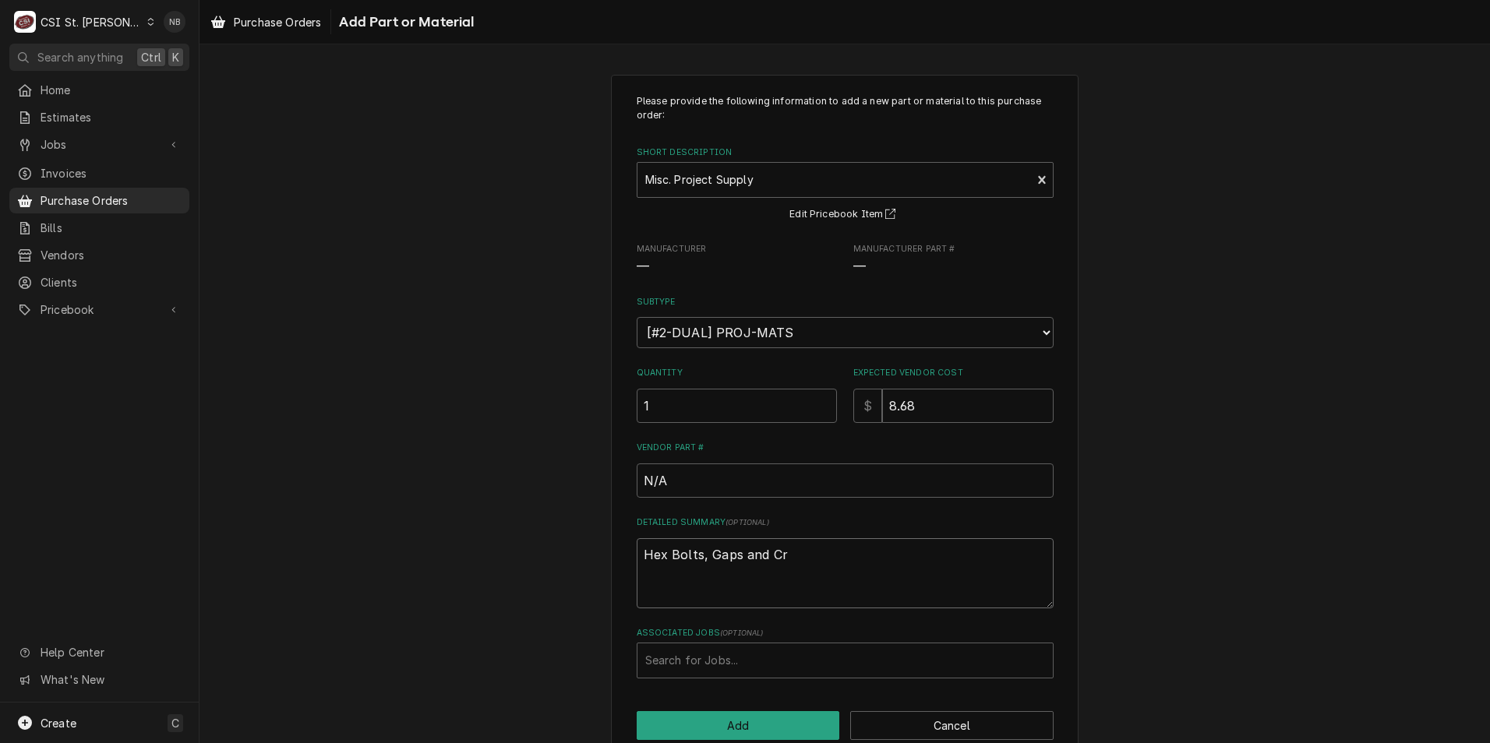
type textarea "Hex Bolts, Gaps and Cra"
type textarea "x"
type textarea "Hex Bolts, Gaps and Crac"
type textarea "x"
type textarea "Hex Bolts, Gaps and Crack"
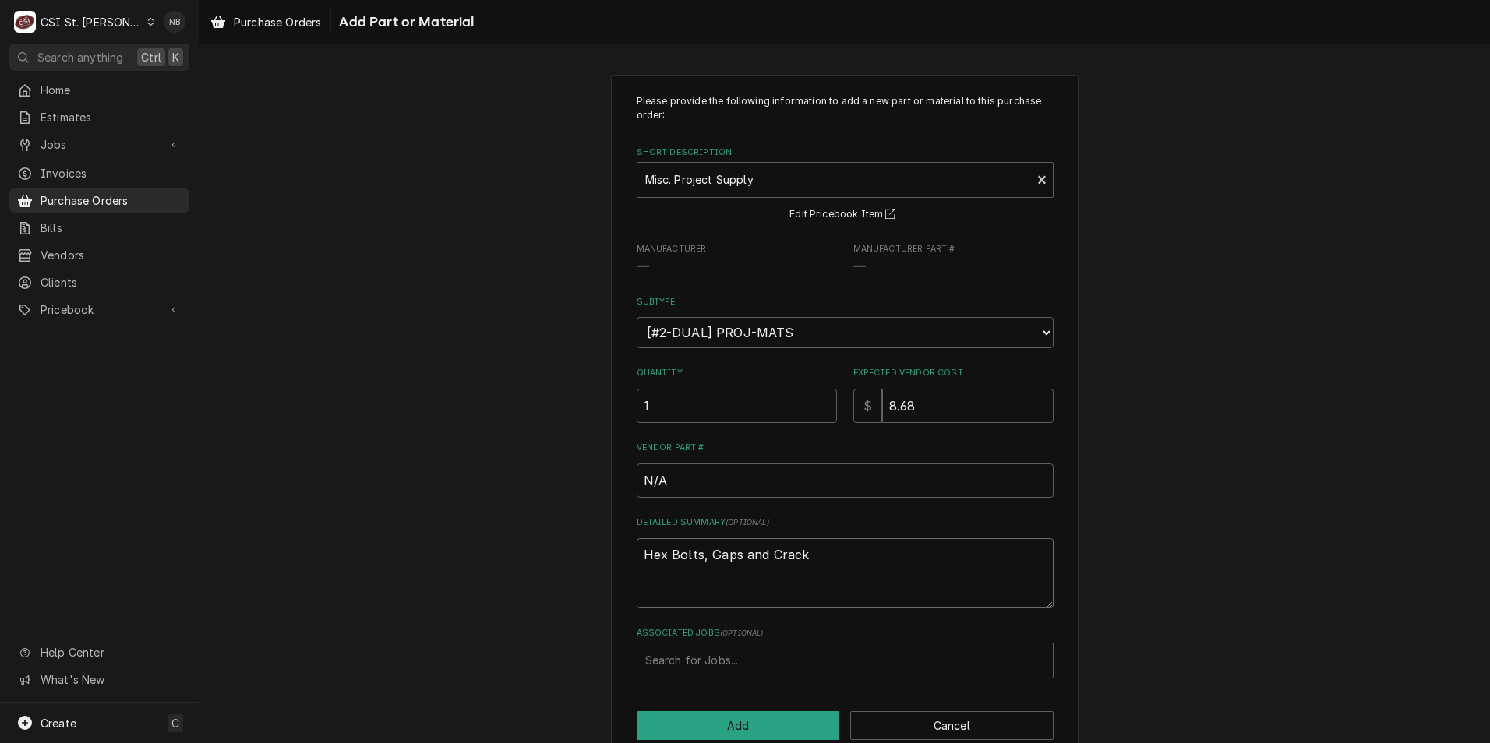
type textarea "x"
type textarea "Hex Bolts, Gaps and Cracks"
type textarea "x"
type textarea "Hex Bolts, Gaps and Cracks"
type textarea "x"
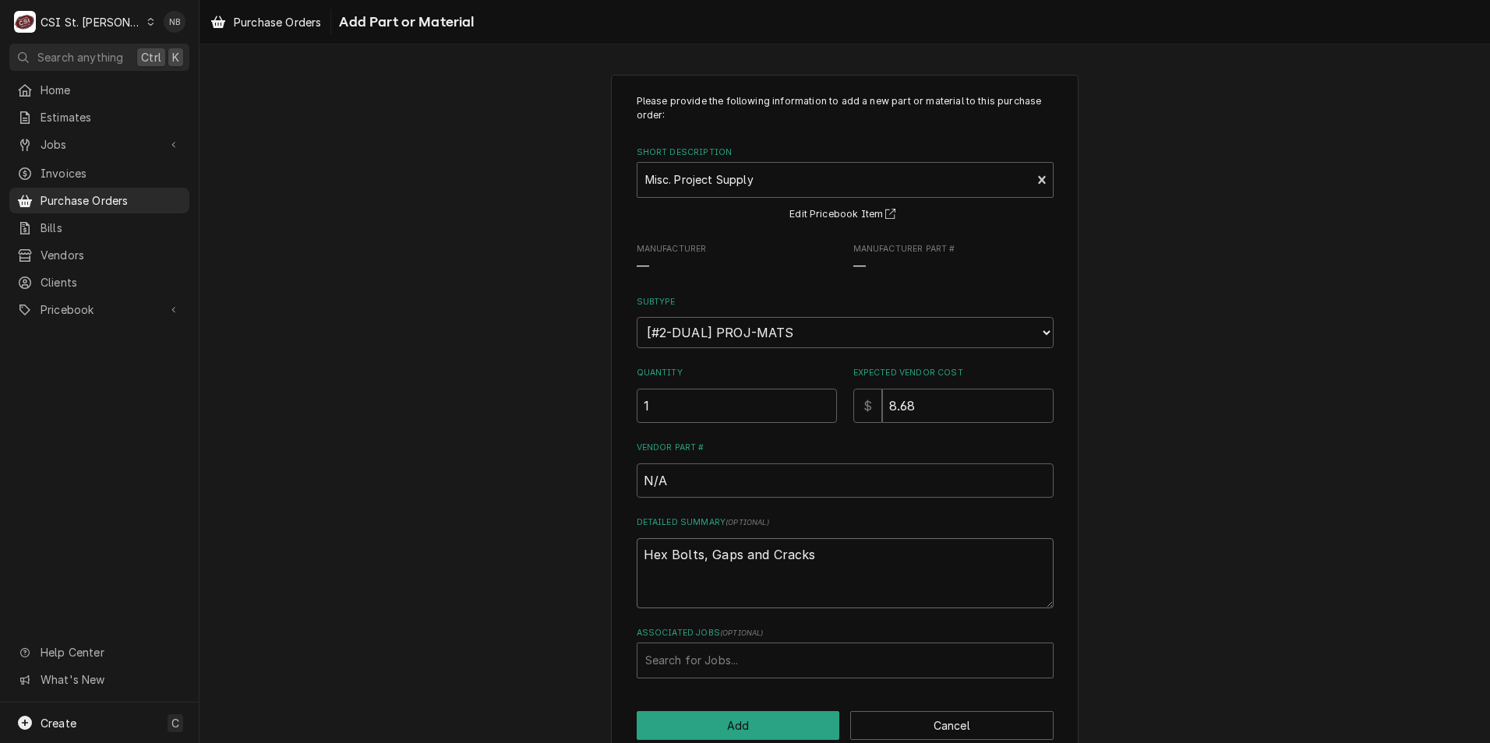
type textarea "Hex Bolts, Gaps and Cracks G"
type textarea "x"
type textarea "Hex Bolts, Gaps and Cracks Gr"
type textarea "x"
type textarea "Hex Bolts, Gaps and Cracks Gre"
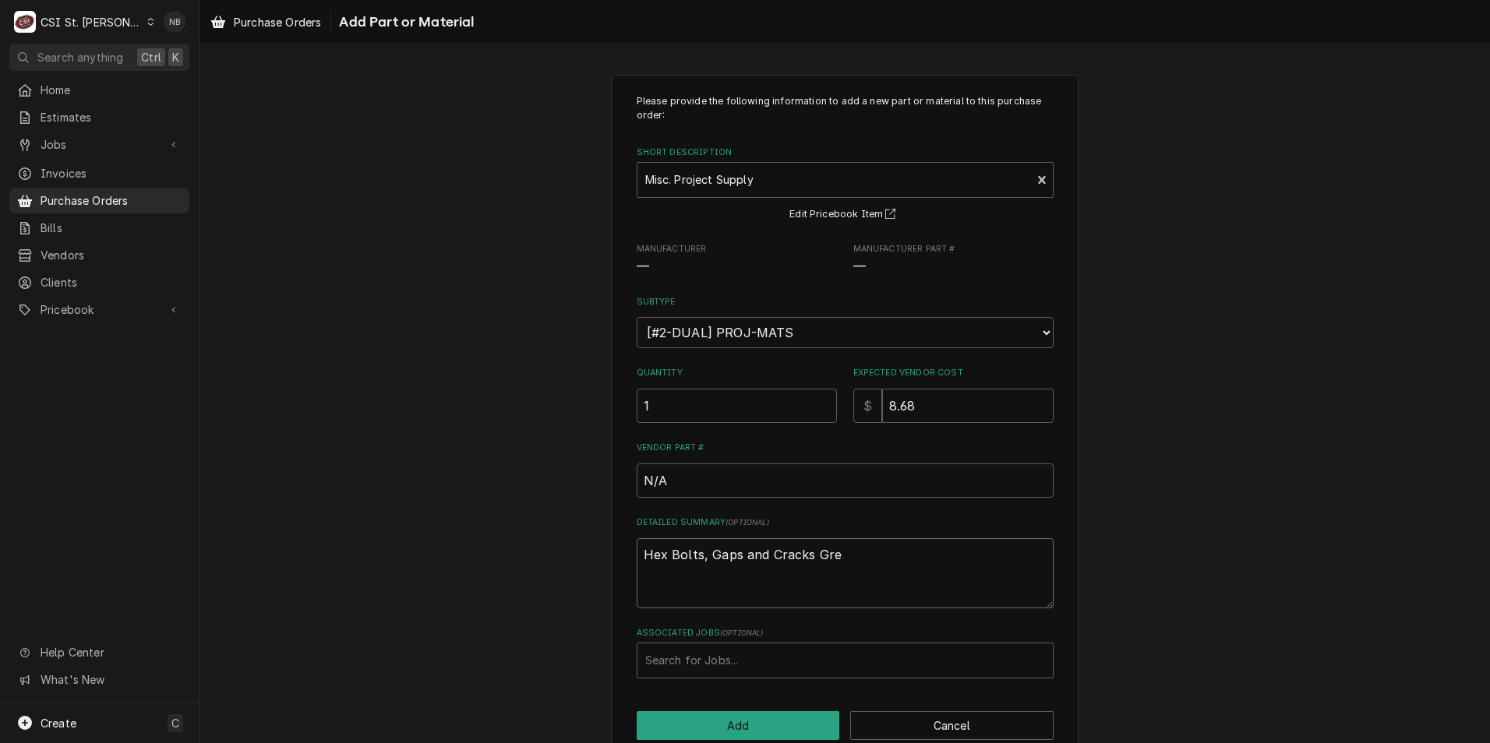
type textarea "x"
type textarea "Hex Bolts, Gaps and Cracks Grea"
type textarea "x"
type textarea "Hex Bolts, Gaps and Cracks Great"
type textarea "x"
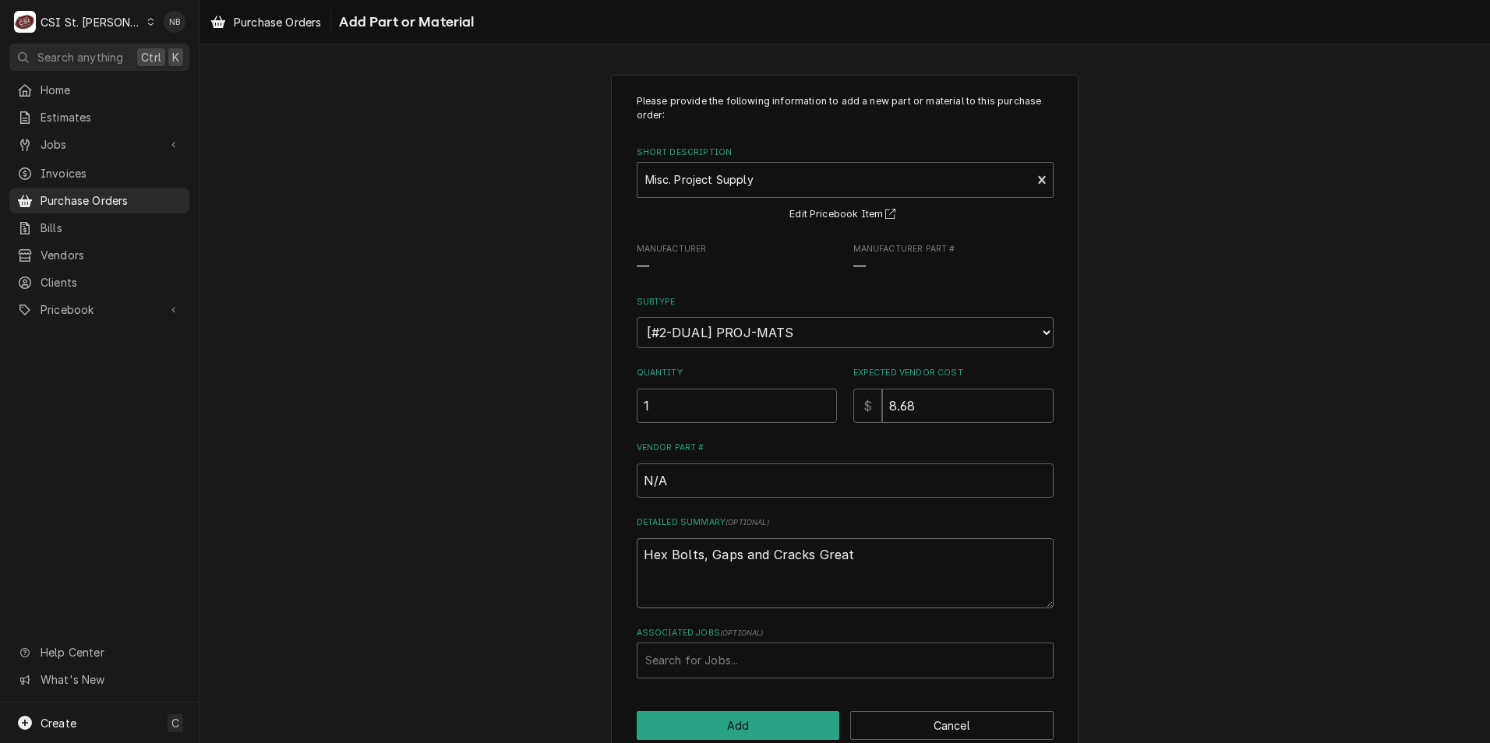
type textarea "Hex Bolts, Gaps and Cracks Great"
type textarea "x"
type textarea "Hex Bolts, Gaps and Cracks Great ST"
type textarea "x"
type textarea "Hex Bolts, Gaps and Cracks Great STu"
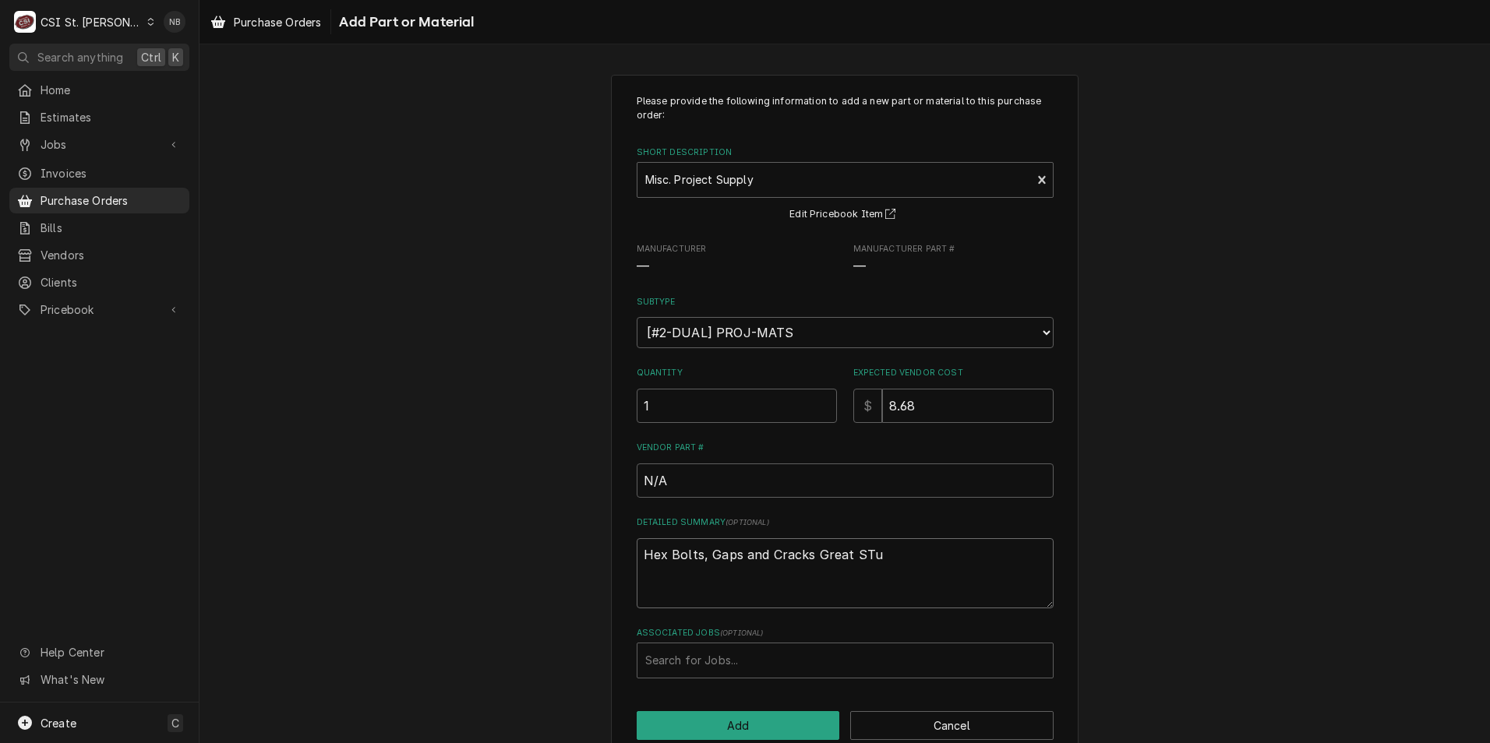
type textarea "x"
type textarea "Hex Bolts, Gaps and Cracks Great STuf"
type textarea "x"
type textarea "Hex Bolts, Gaps and Cracks Great STuff"
type textarea "x"
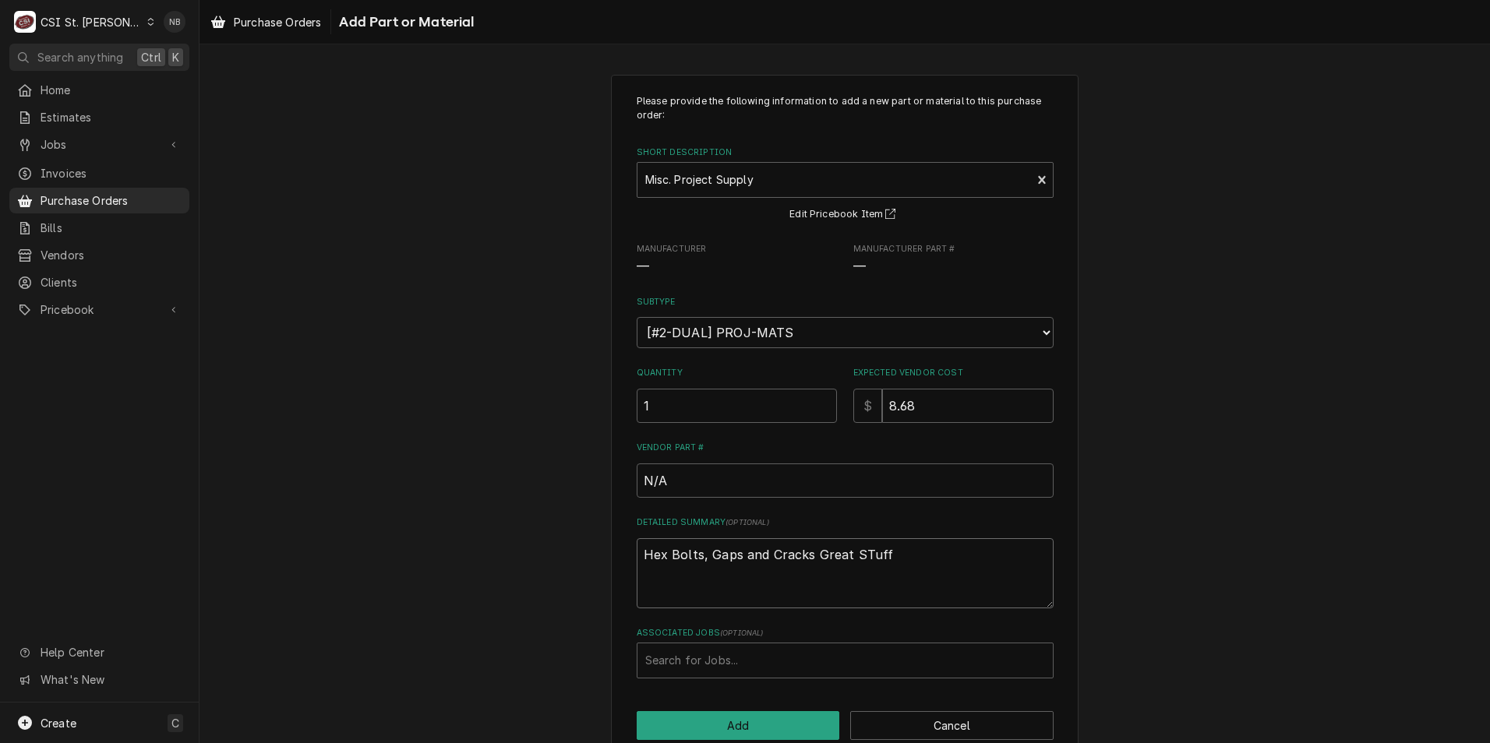
type textarea "Hex Bolts, Gaps and Cracks Great STuff."
type textarea "x"
type textarea "Hex Bolts, Gaps and Cracks Great STuff"
type textarea "x"
type textarea "Hex Bolts, Gaps and Cracks Great STuf"
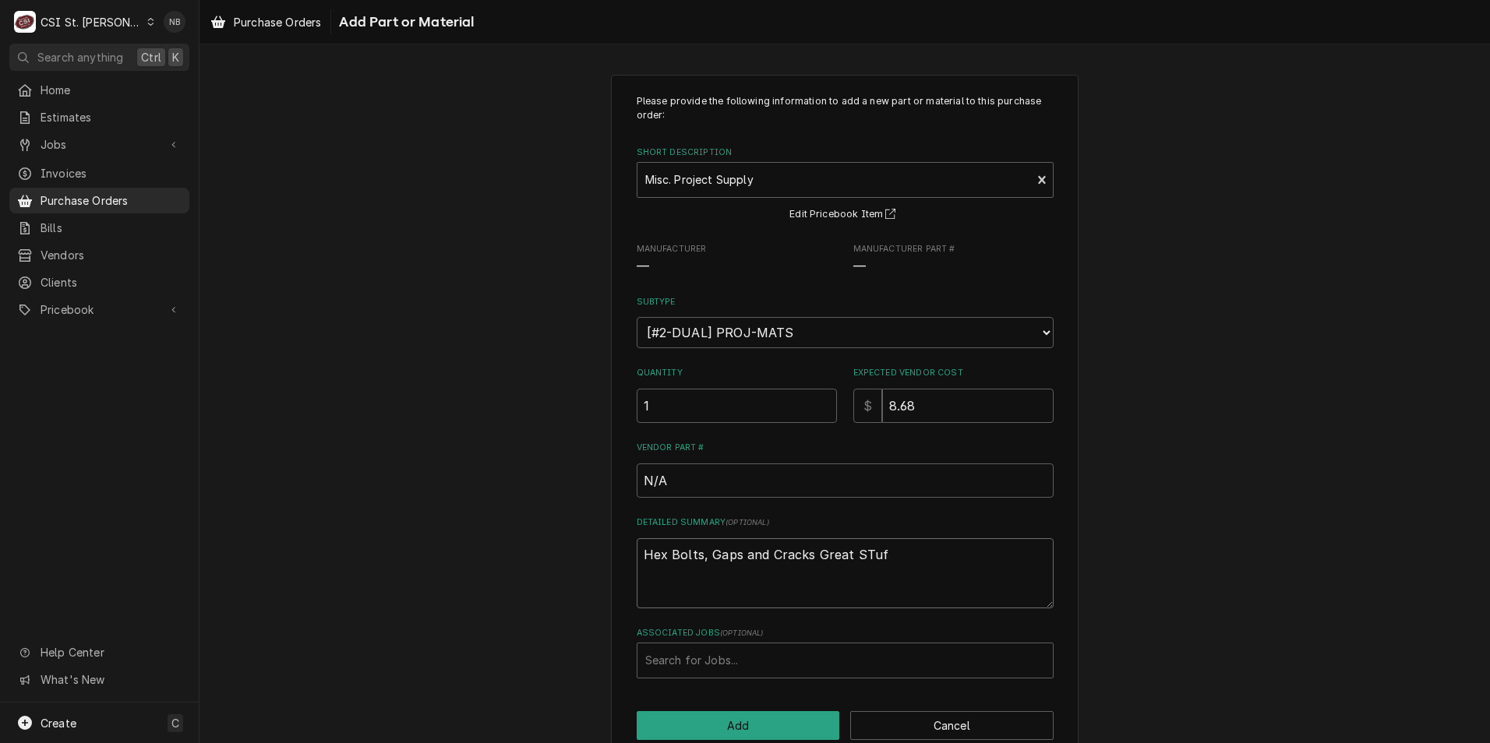
type textarea "x"
type textarea "Hex Bolts, Gaps and Cracks Great STu"
type textarea "x"
type textarea "Hex Bolts, Gaps and Cracks Great ST"
type textarea "x"
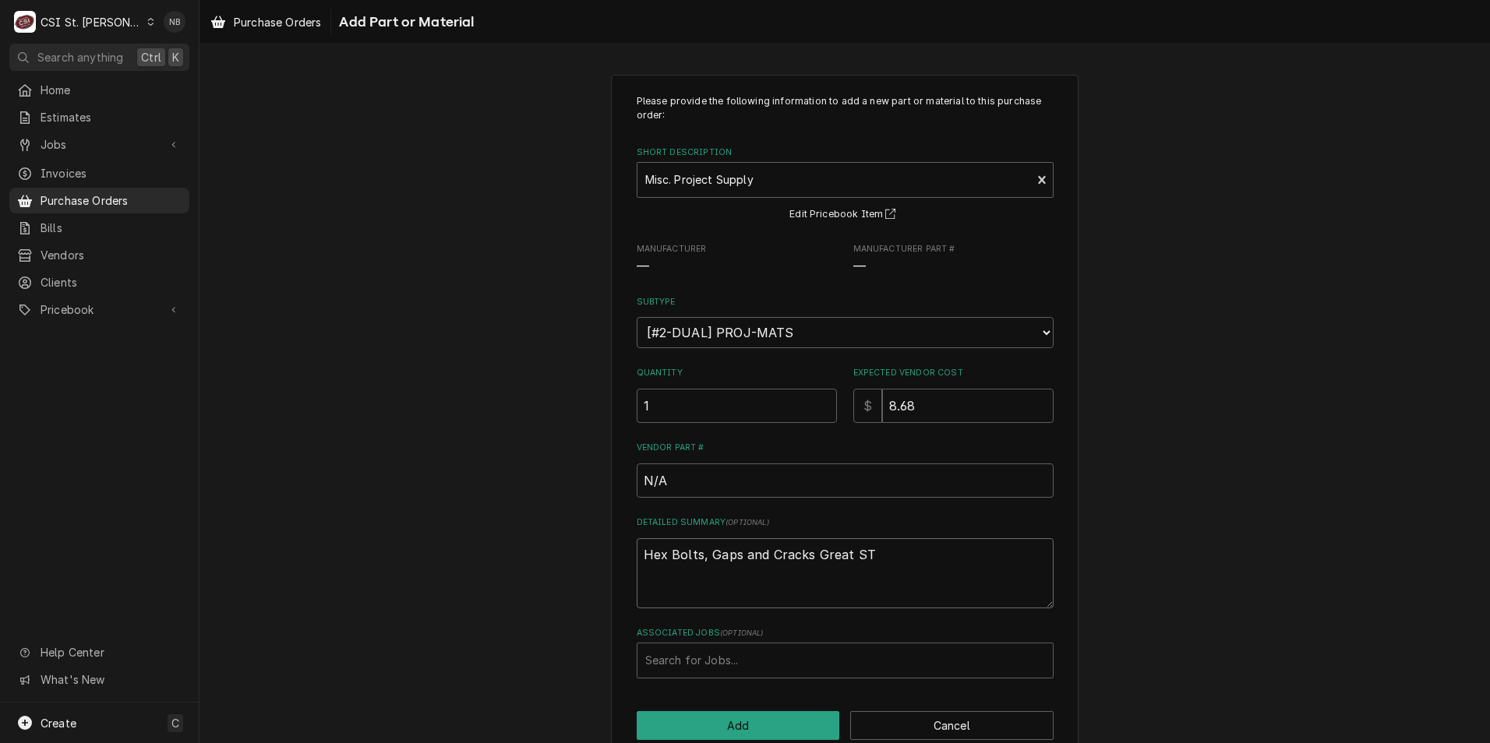
type textarea "Hex Bolts, Gaps and Cracks Great S"
type textarea "x"
type textarea "Hex Bolts, Gaps and Cracks Great St"
type textarea "x"
type textarea "Hex Bolts, Gaps and Cracks Great Stu"
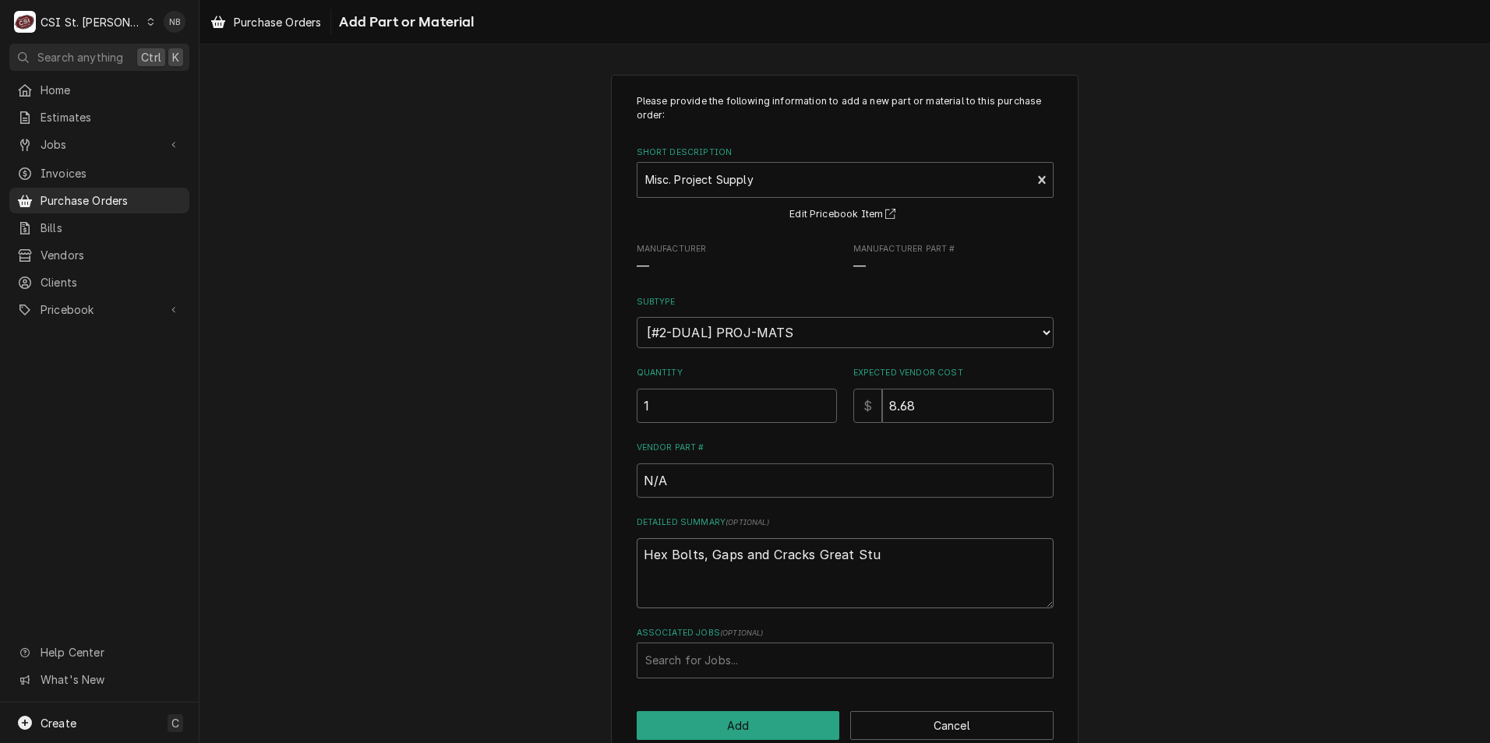
type textarea "x"
type textarea "Hex Bolts, Gaps and Cracks Great Stuf"
type textarea "x"
type textarea "Hex Bolts, Gaps and Cracks Great Stuff"
click at [789, 733] on button "Add" at bounding box center [738, 725] width 203 height 29
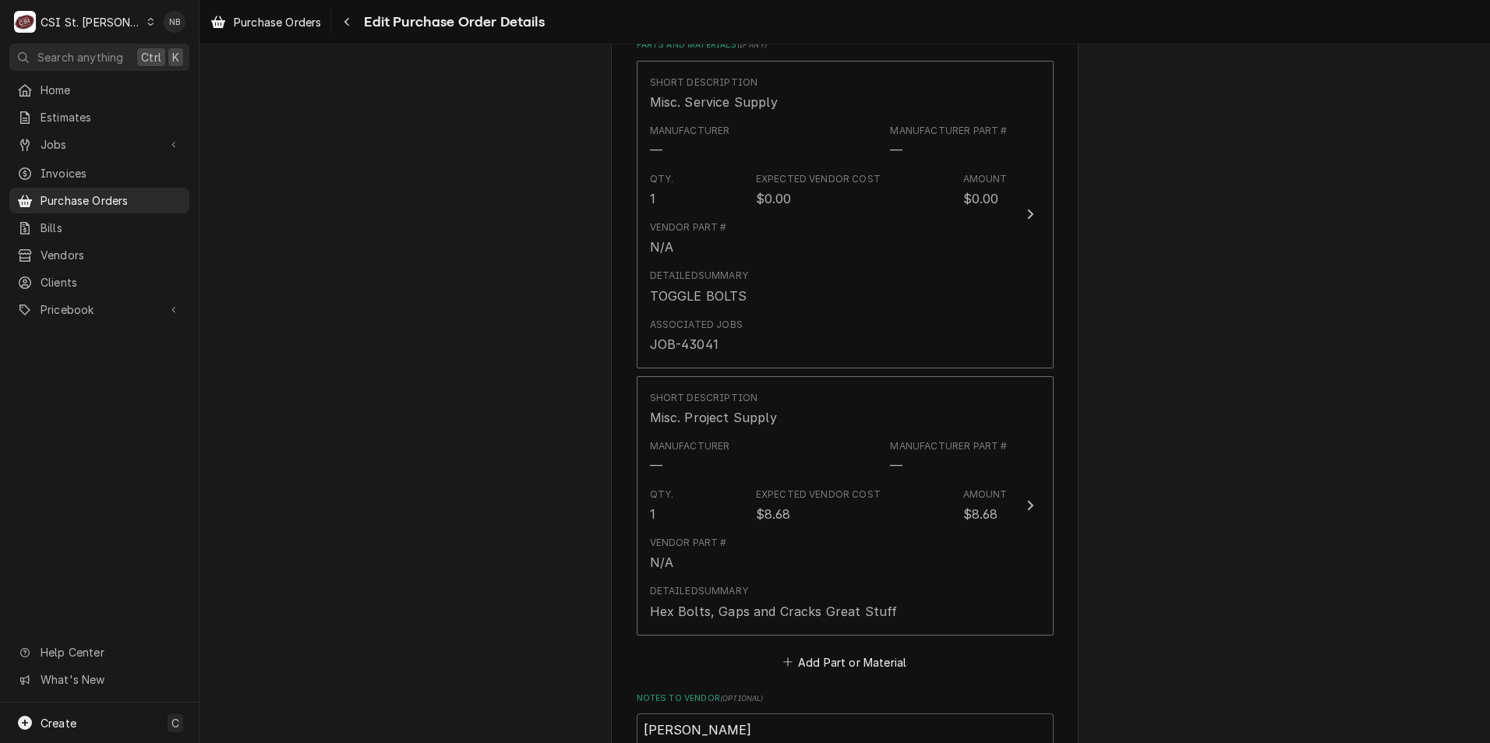
scroll to position [683, 0]
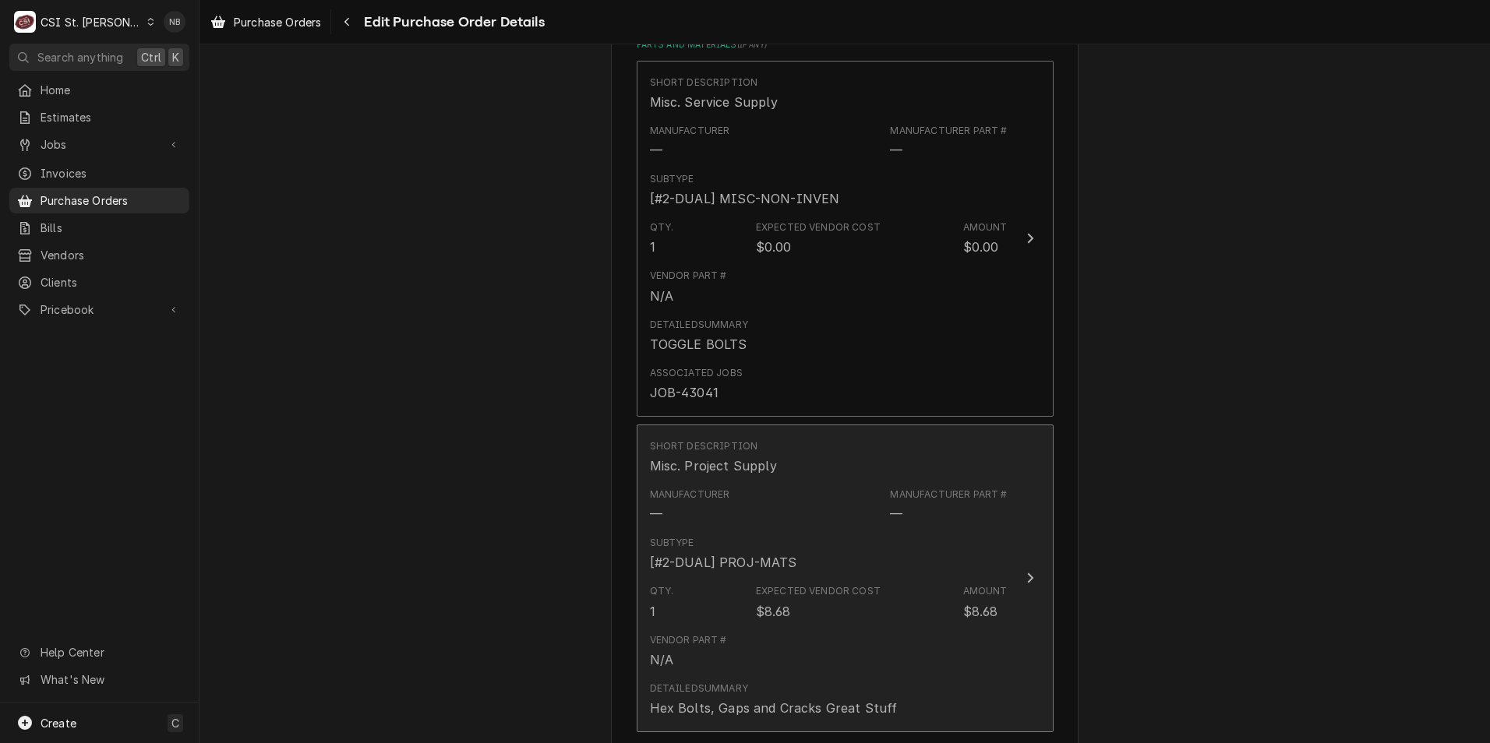
click at [797, 473] on div "Short Description Misc. Project Supply" at bounding box center [829, 457] width 358 height 48
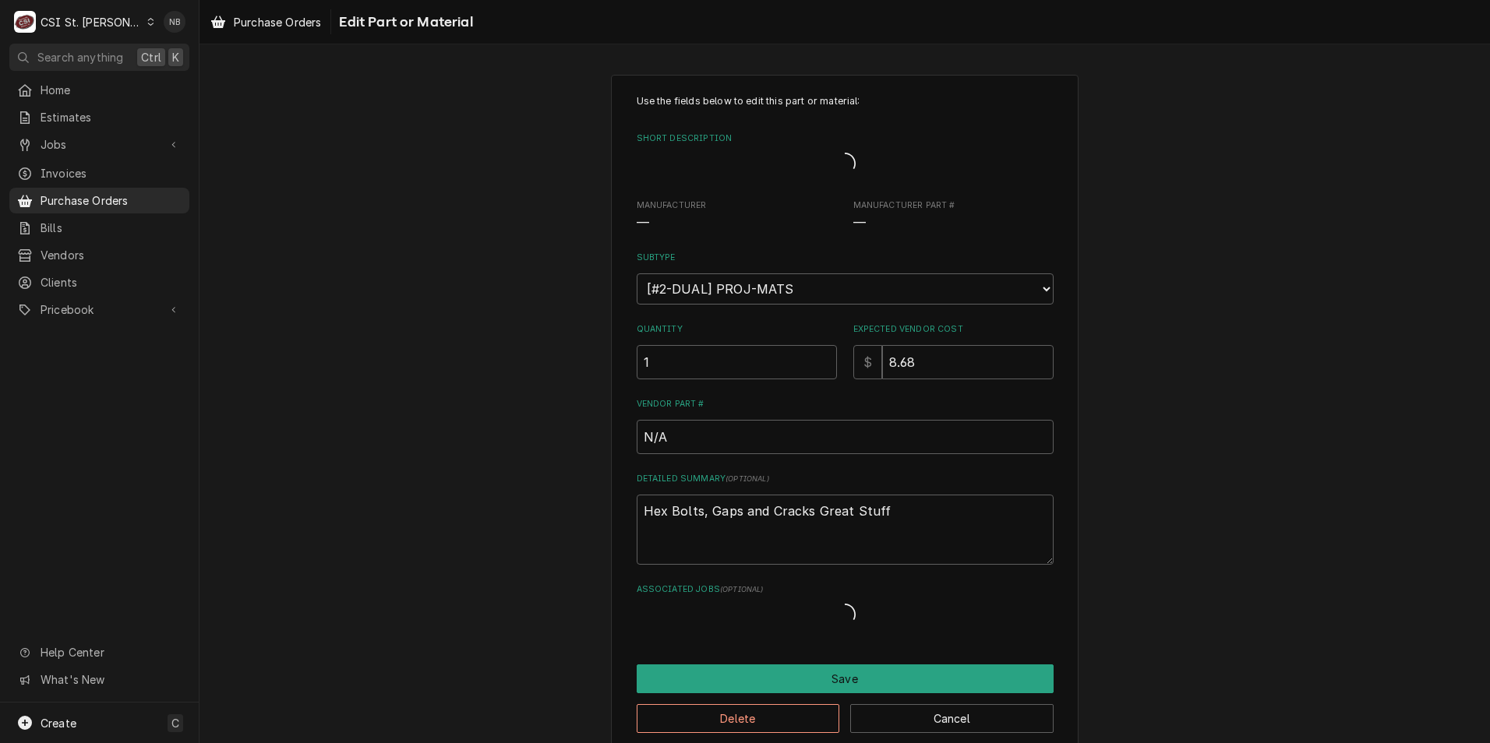
type textarea "x"
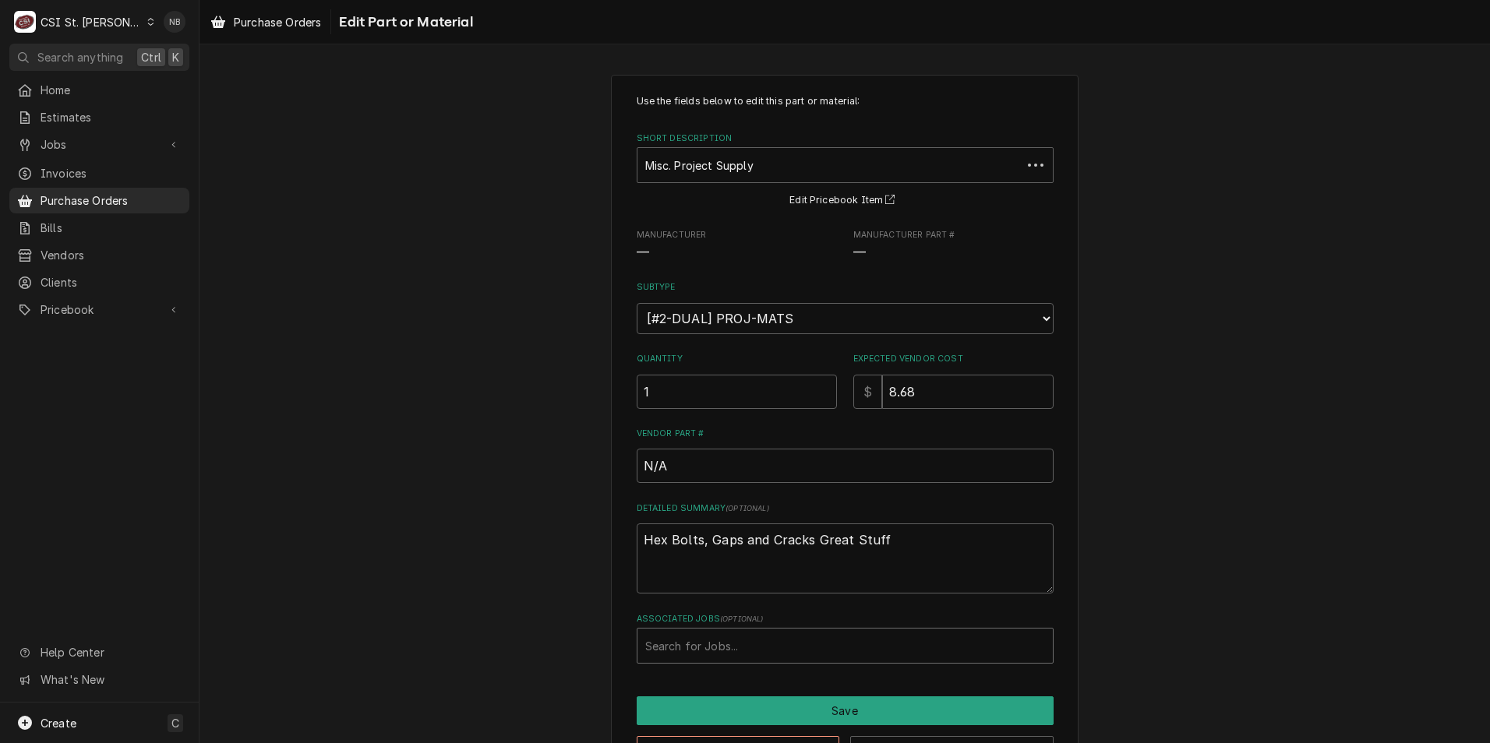
click at [707, 649] on div "Associated Jobs" at bounding box center [845, 646] width 400 height 28
type input "43041"
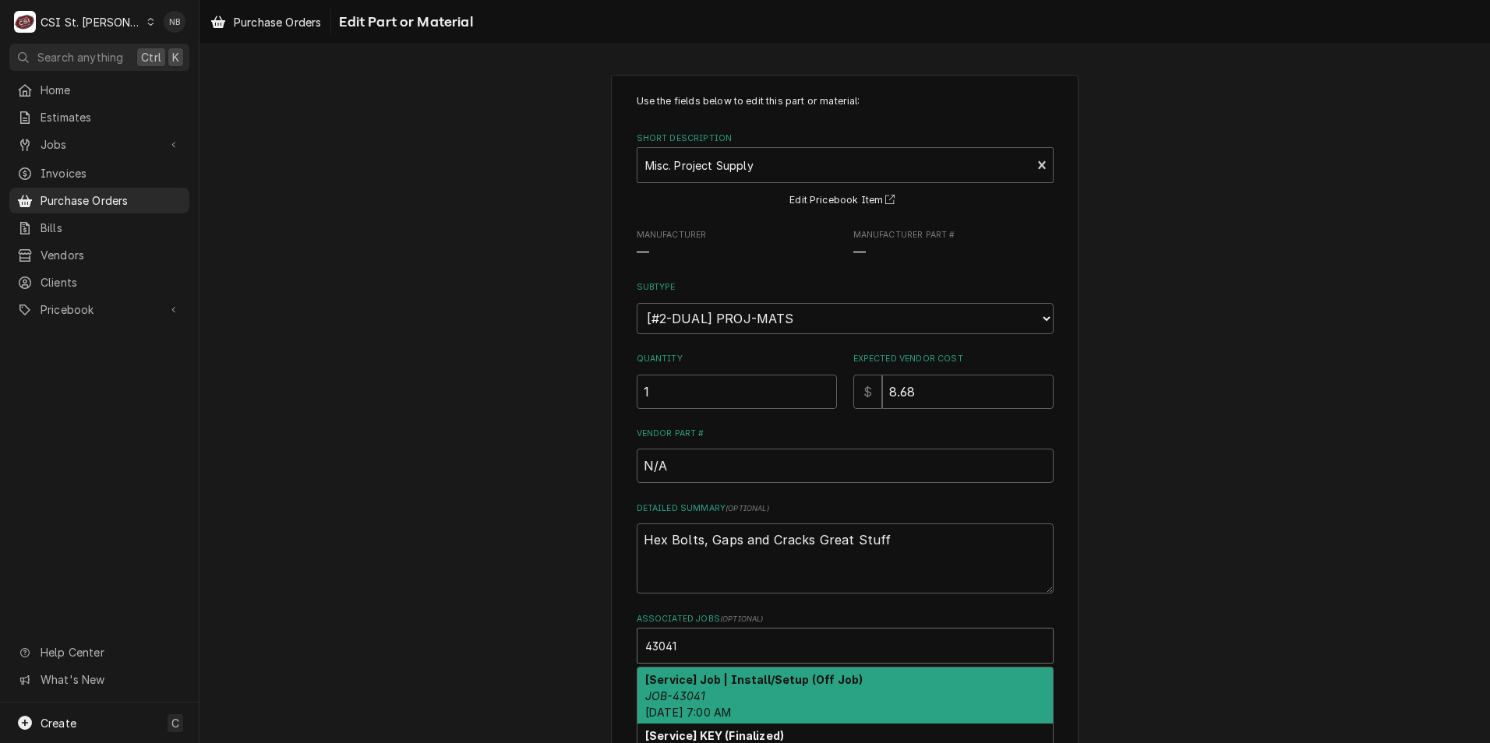
click at [710, 675] on strong "[Service] Job | Install/Setup (Off Job)" at bounding box center [753, 679] width 217 height 13
type textarea "x"
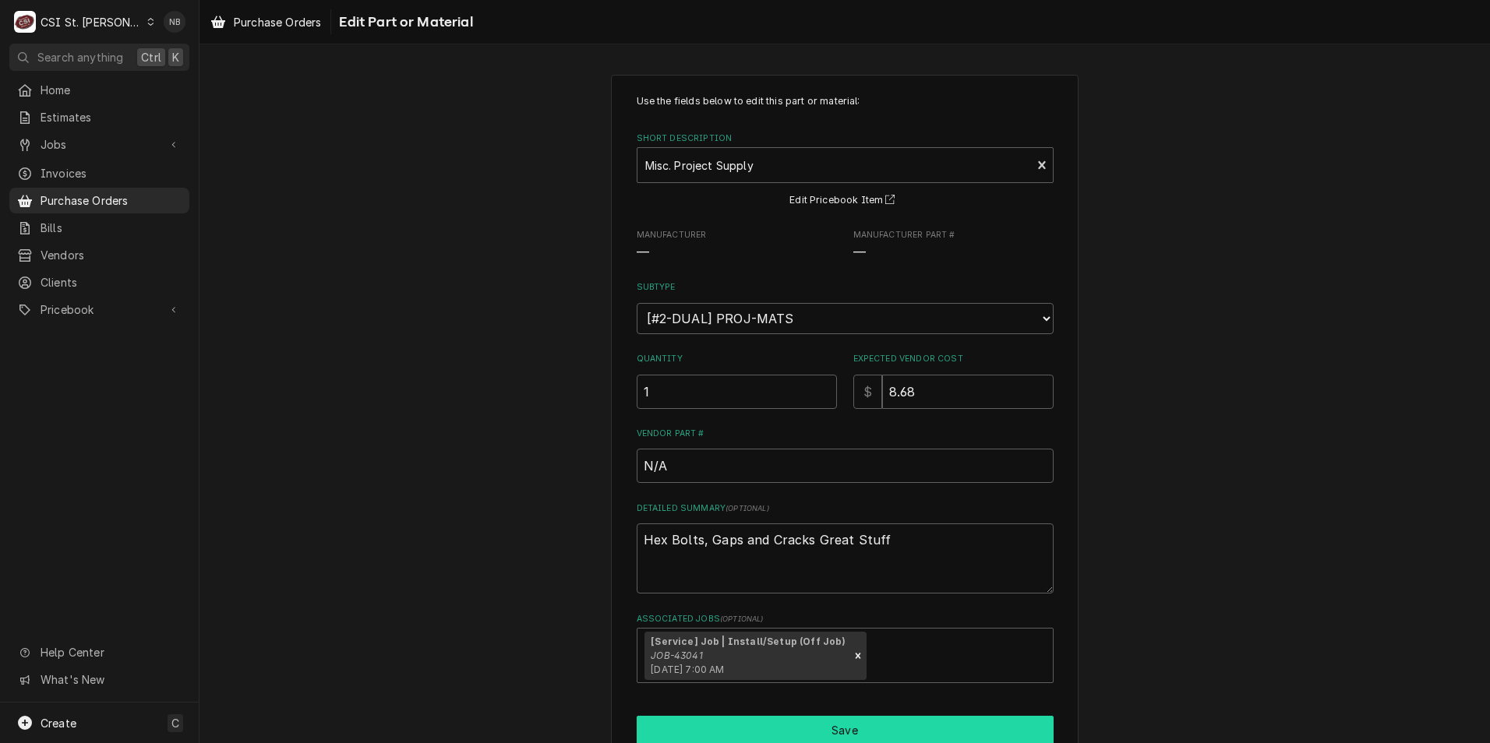
click at [760, 720] on button "Save" at bounding box center [845, 730] width 417 height 29
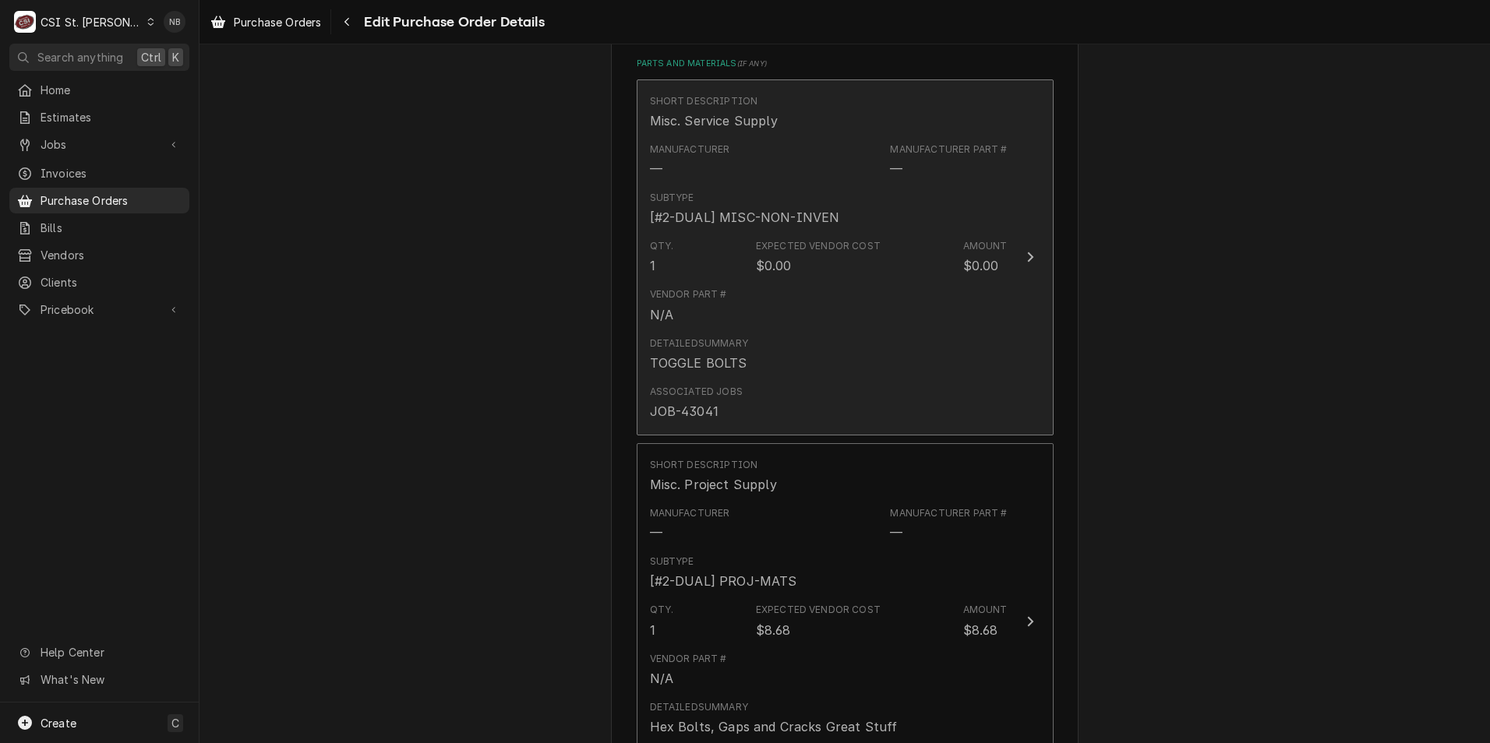
click at [933, 316] on div "Vendor Part # N/A" at bounding box center [829, 305] width 358 height 48
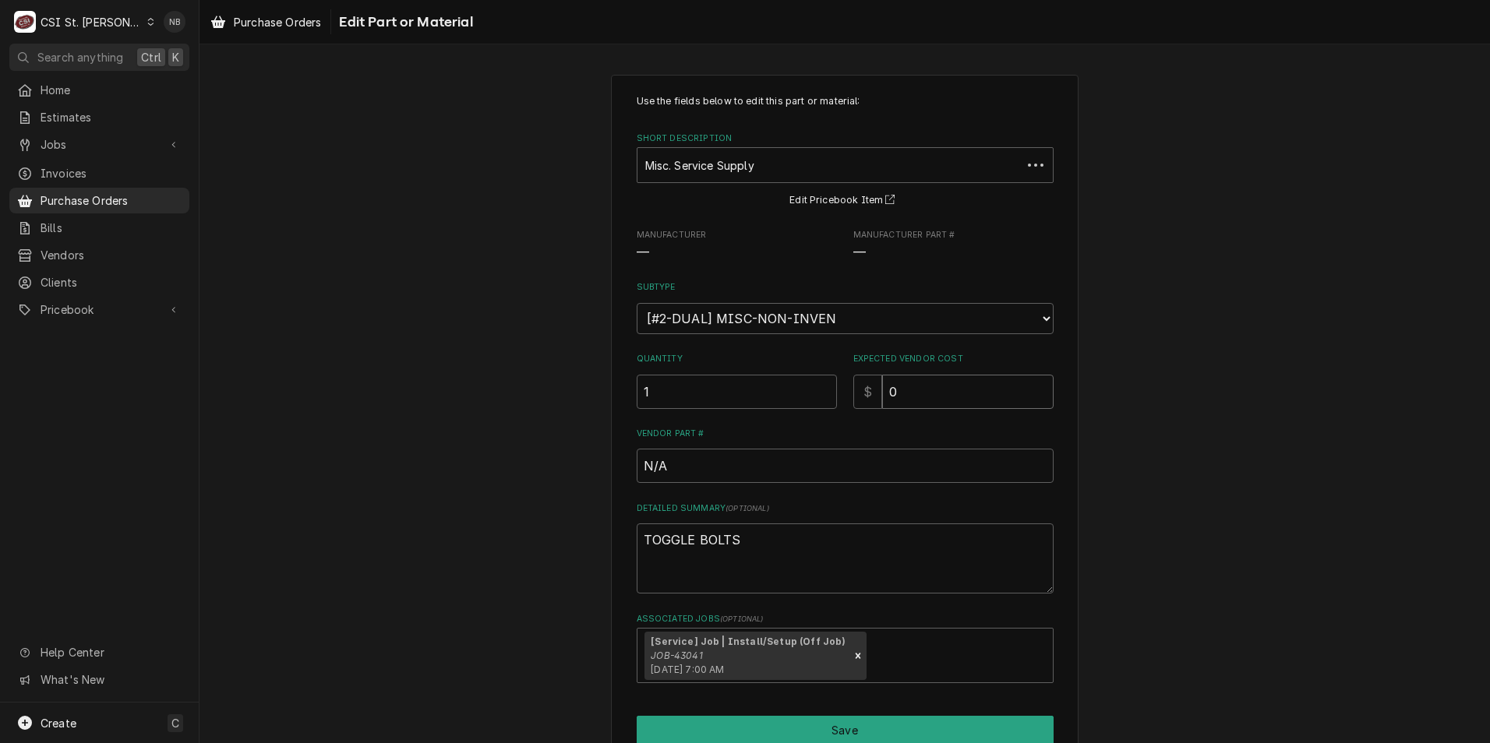
drag, startPoint x: 920, startPoint y: 387, endPoint x: 793, endPoint y: 390, distance: 127.0
click at [793, 390] on div "Quantity 1 Expected Vendor Cost $ 0" at bounding box center [845, 380] width 417 height 55
type textarea "x"
type input "1"
type textarea "x"
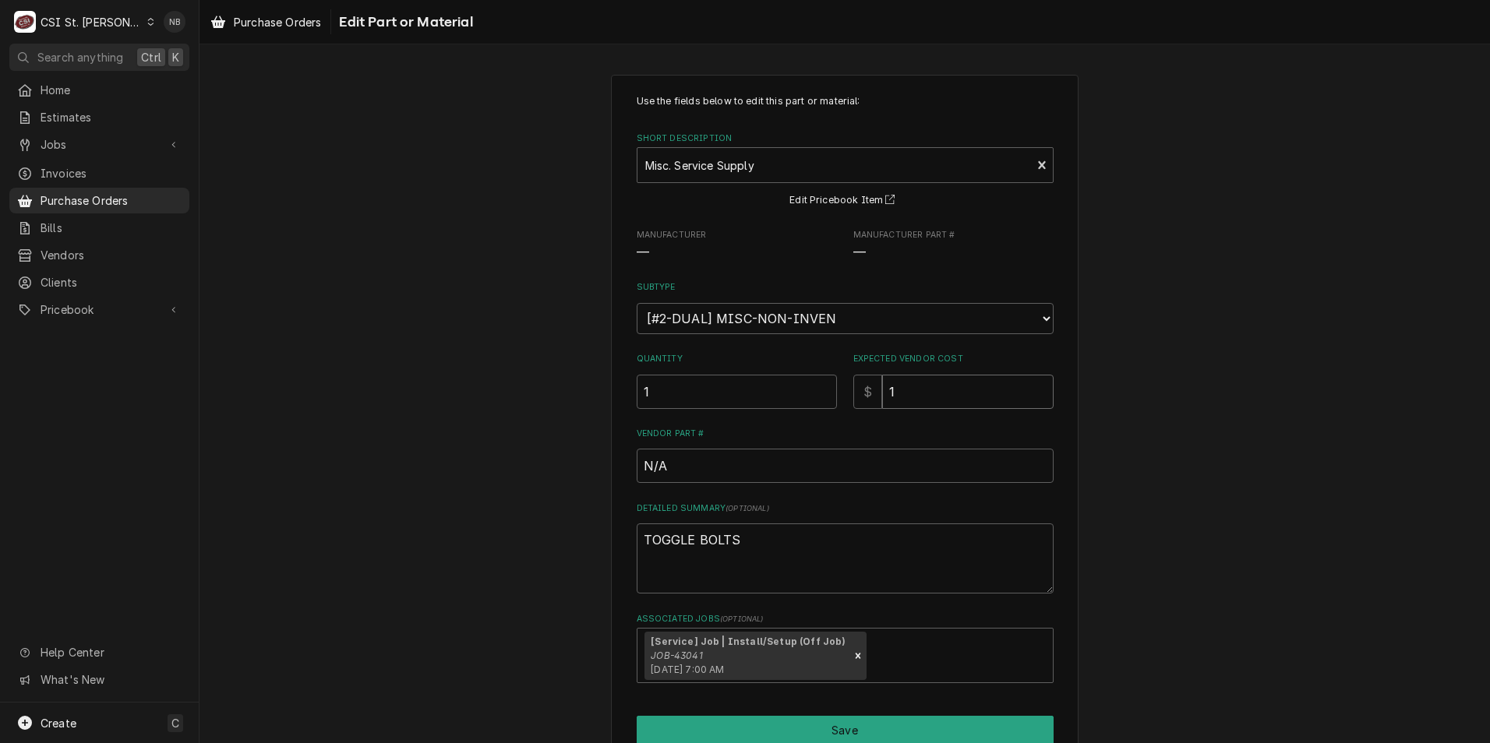
type input "18"
type textarea "x"
type input "18.9"
type textarea "x"
type input "18.90"
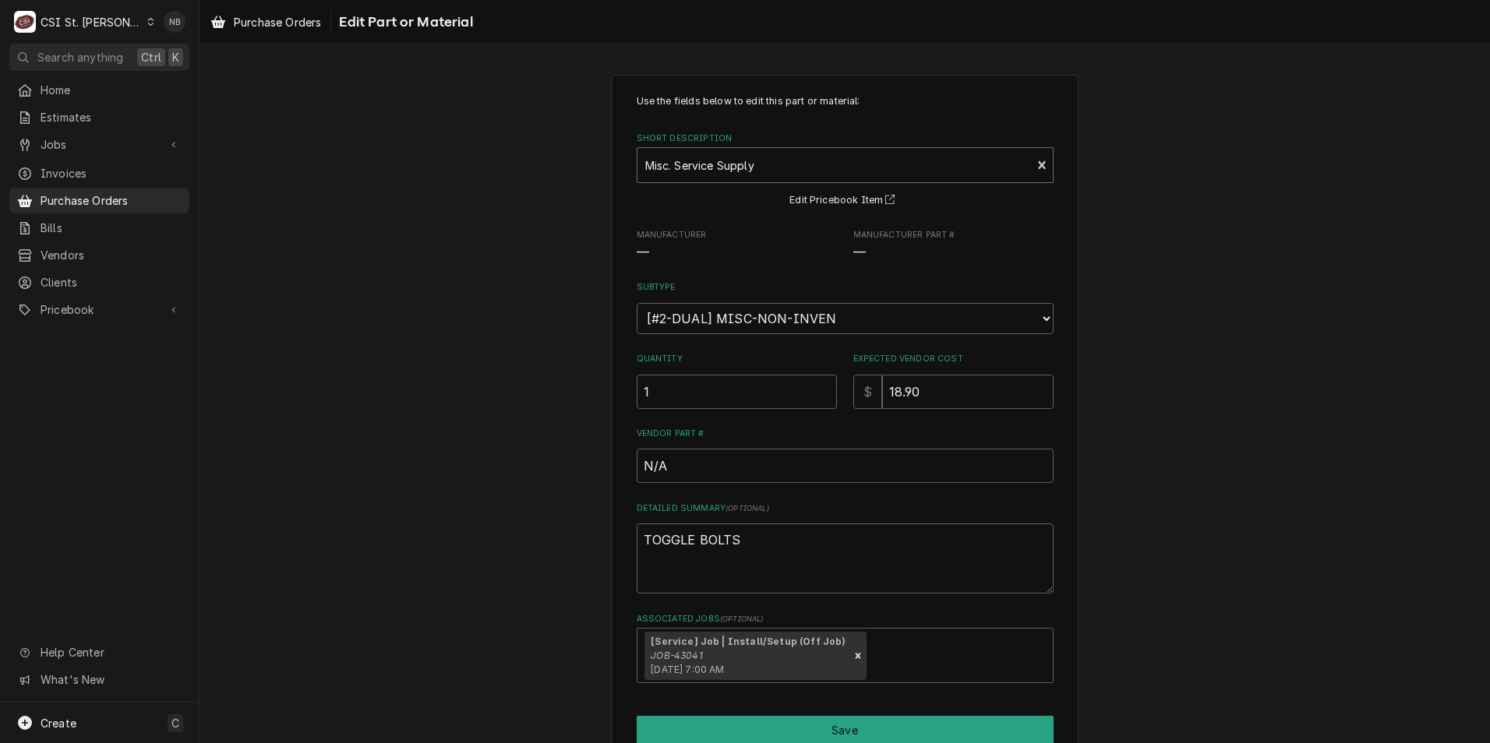
click at [769, 172] on div "Short Description" at bounding box center [834, 165] width 379 height 28
type input "misc. Proj"
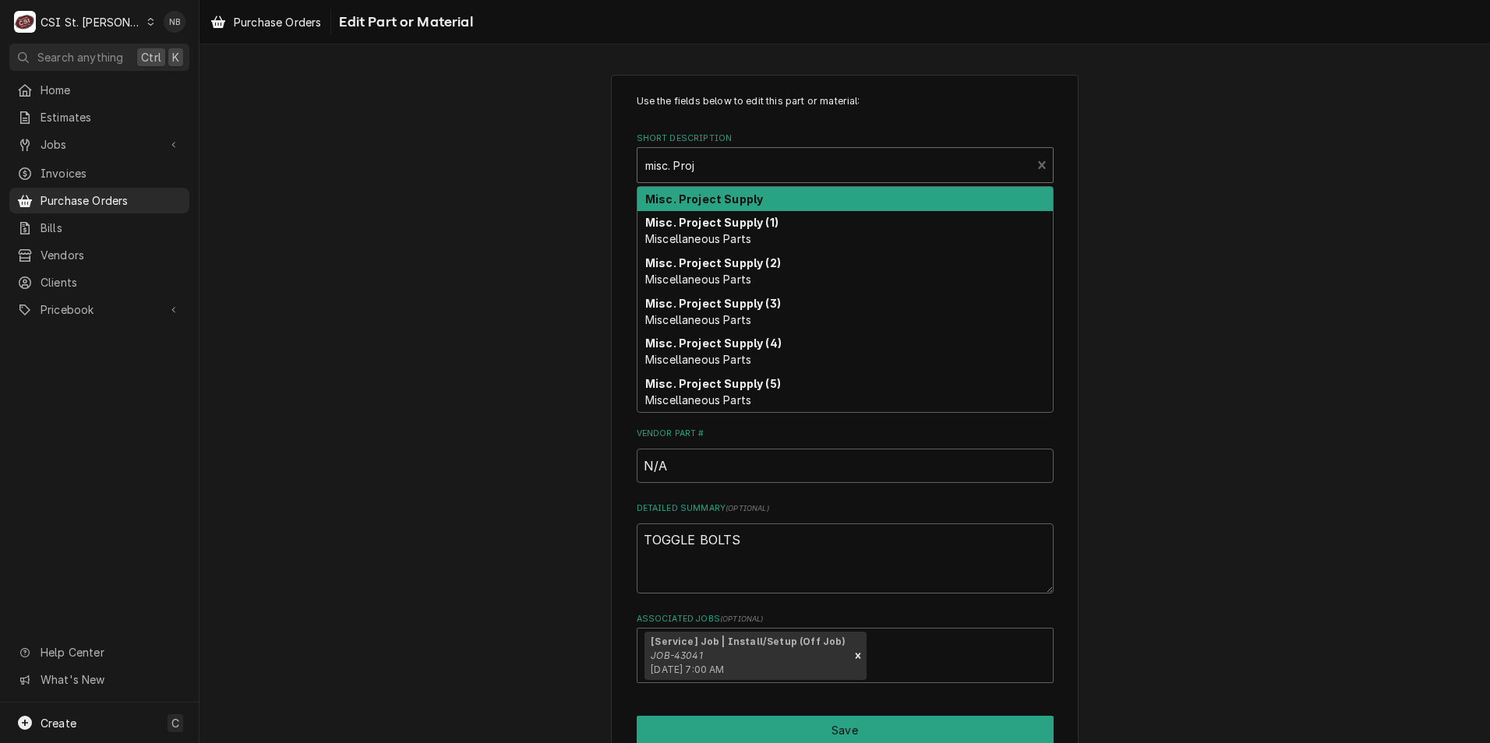
click at [764, 191] on div "Misc. Project Supply" at bounding box center [844, 199] width 415 height 24
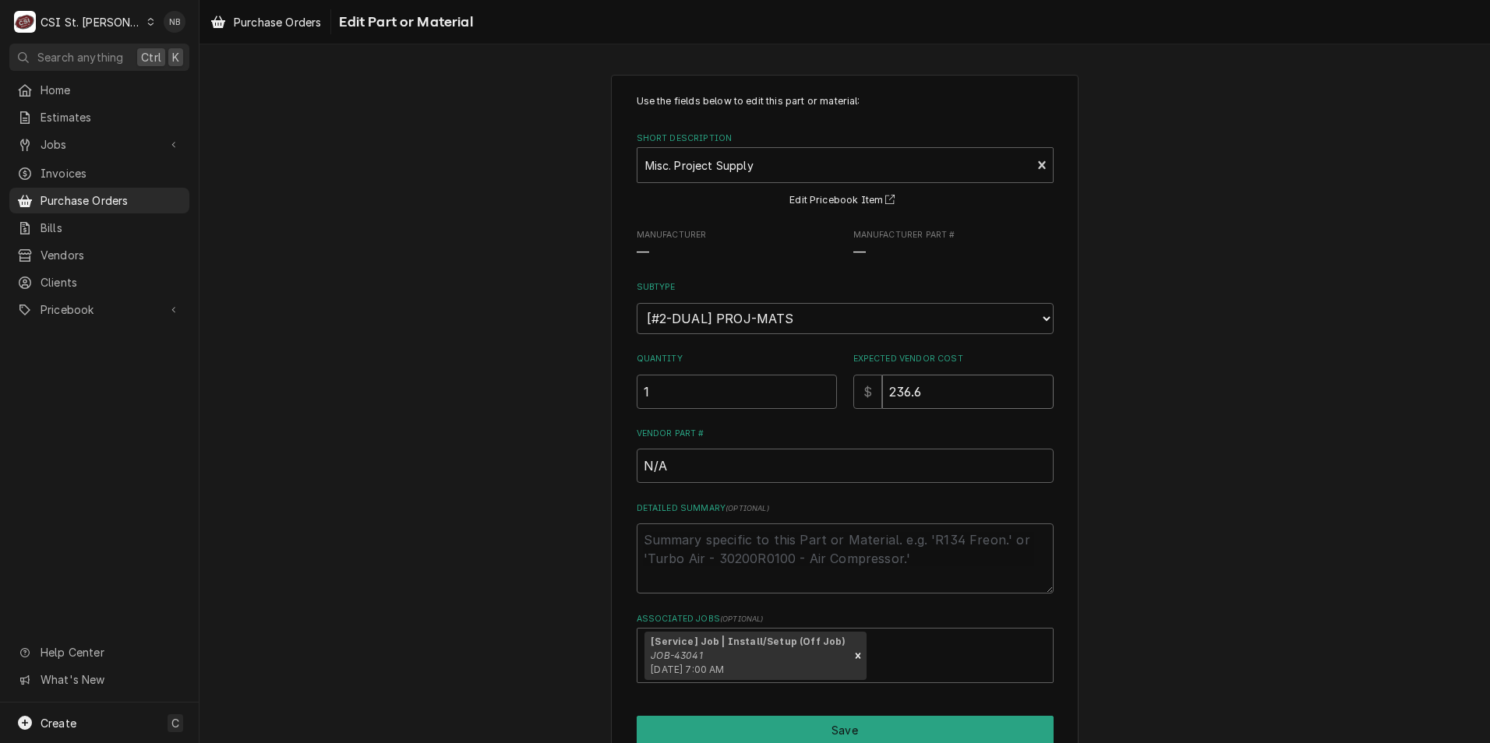
drag, startPoint x: 945, startPoint y: 399, endPoint x: 782, endPoint y: 380, distance: 164.7
click at [782, 380] on div "Quantity 1 Expected Vendor Cost $ 236.6" at bounding box center [845, 380] width 417 height 55
type textarea "x"
type input "1"
type textarea "x"
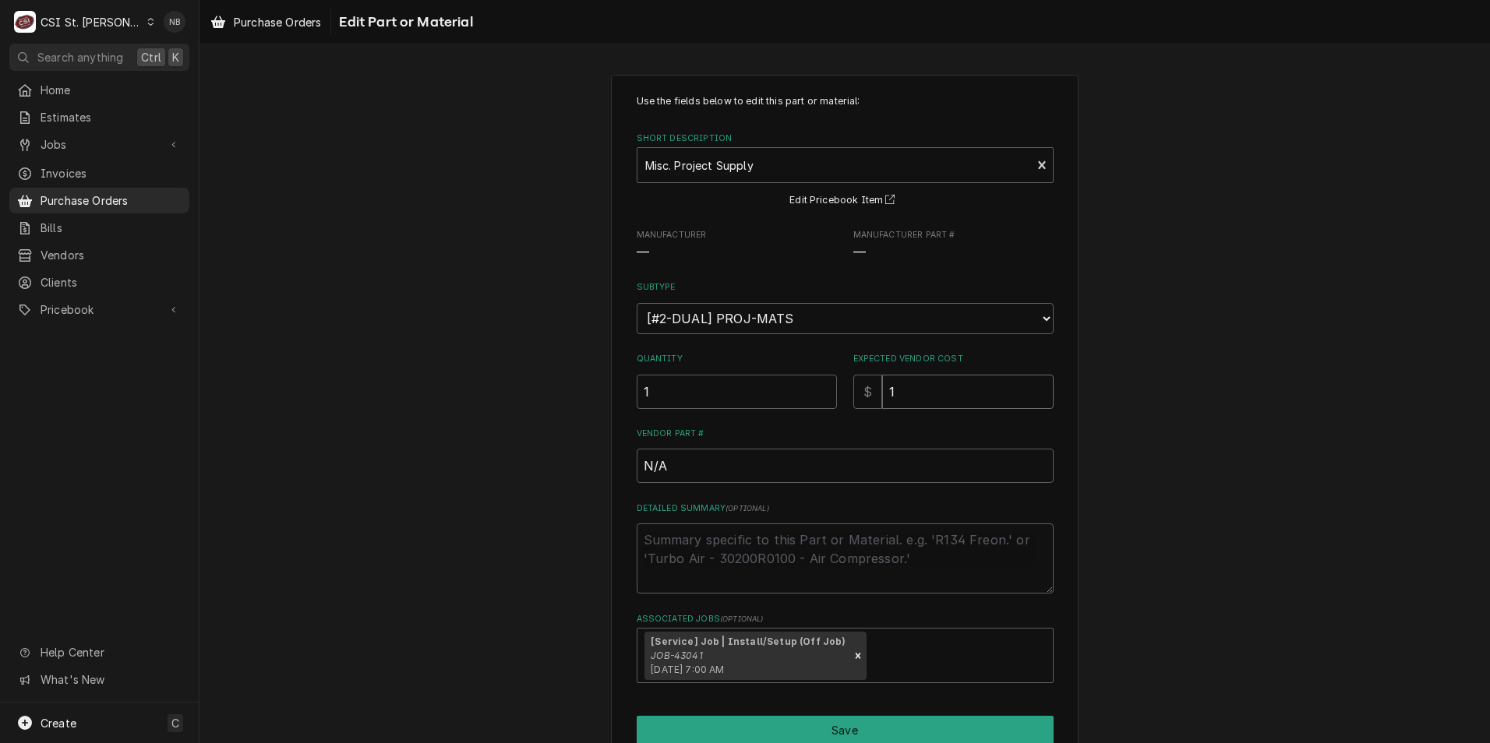
type input "18"
type textarea "x"
type input "18.9"
type textarea "x"
type input "18.90"
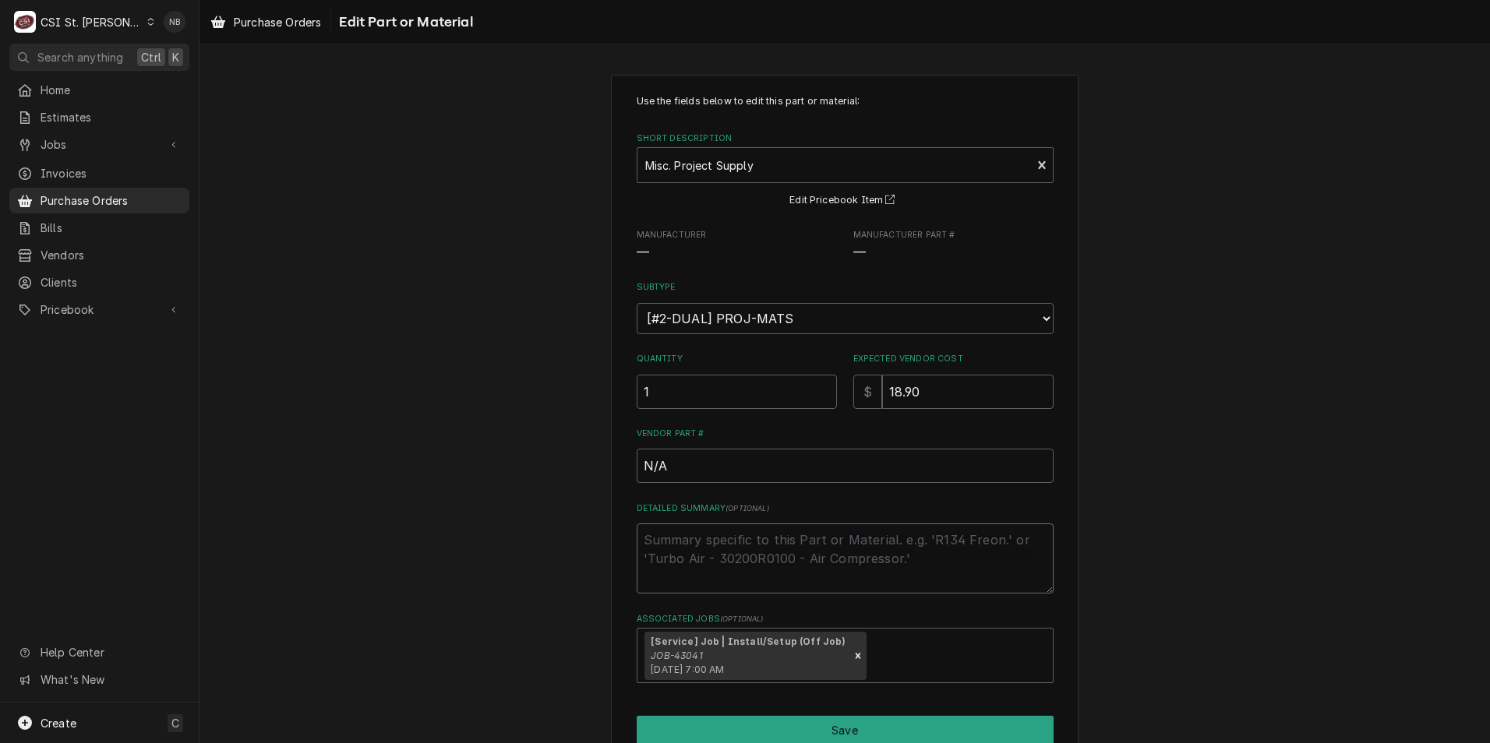
click at [786, 562] on textarea "Detailed Summary ( optional )" at bounding box center [845, 559] width 417 height 70
type textarea "x"
type textarea "T"
type textarea "x"
type textarea "Tog"
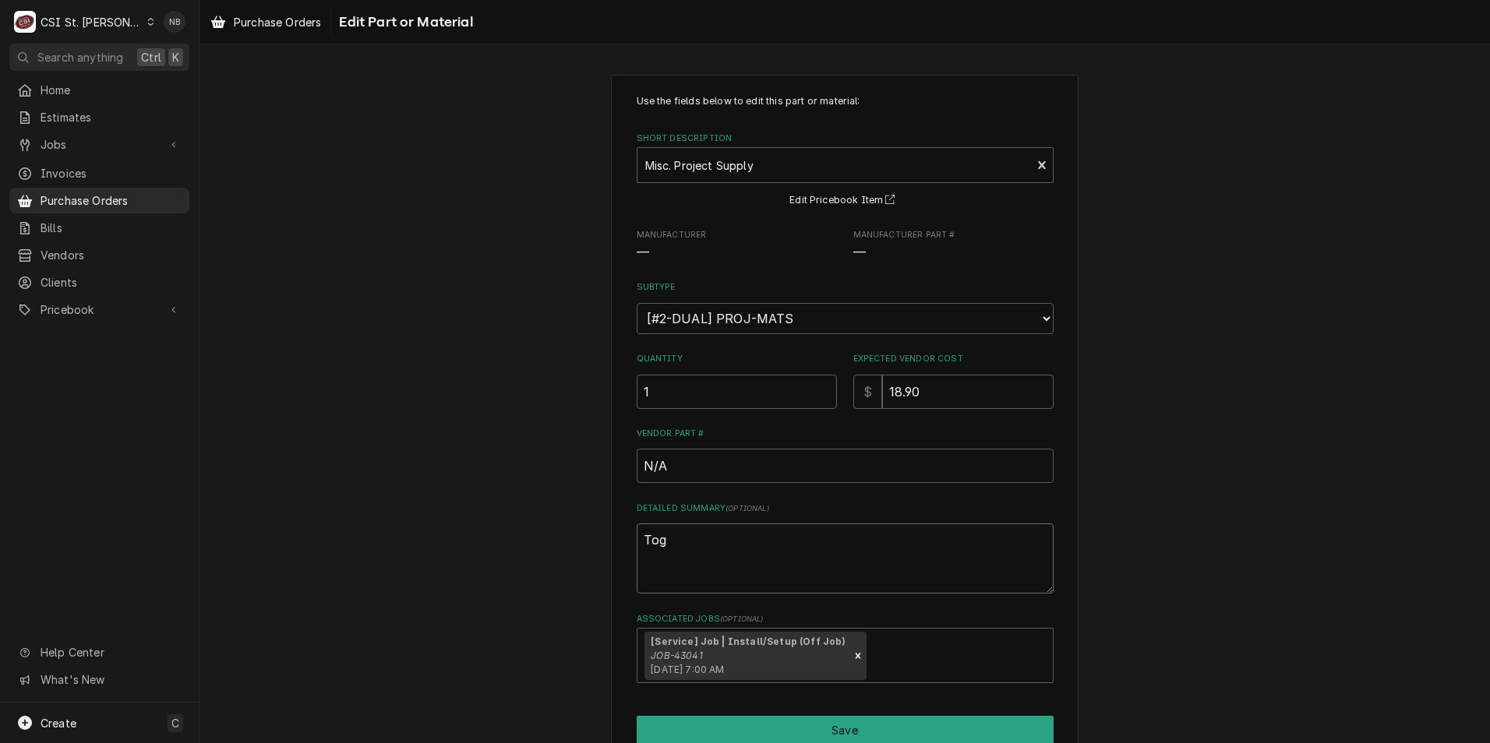
type textarea "x"
type textarea "Togg"
type textarea "x"
type textarea "Toggl"
type textarea "x"
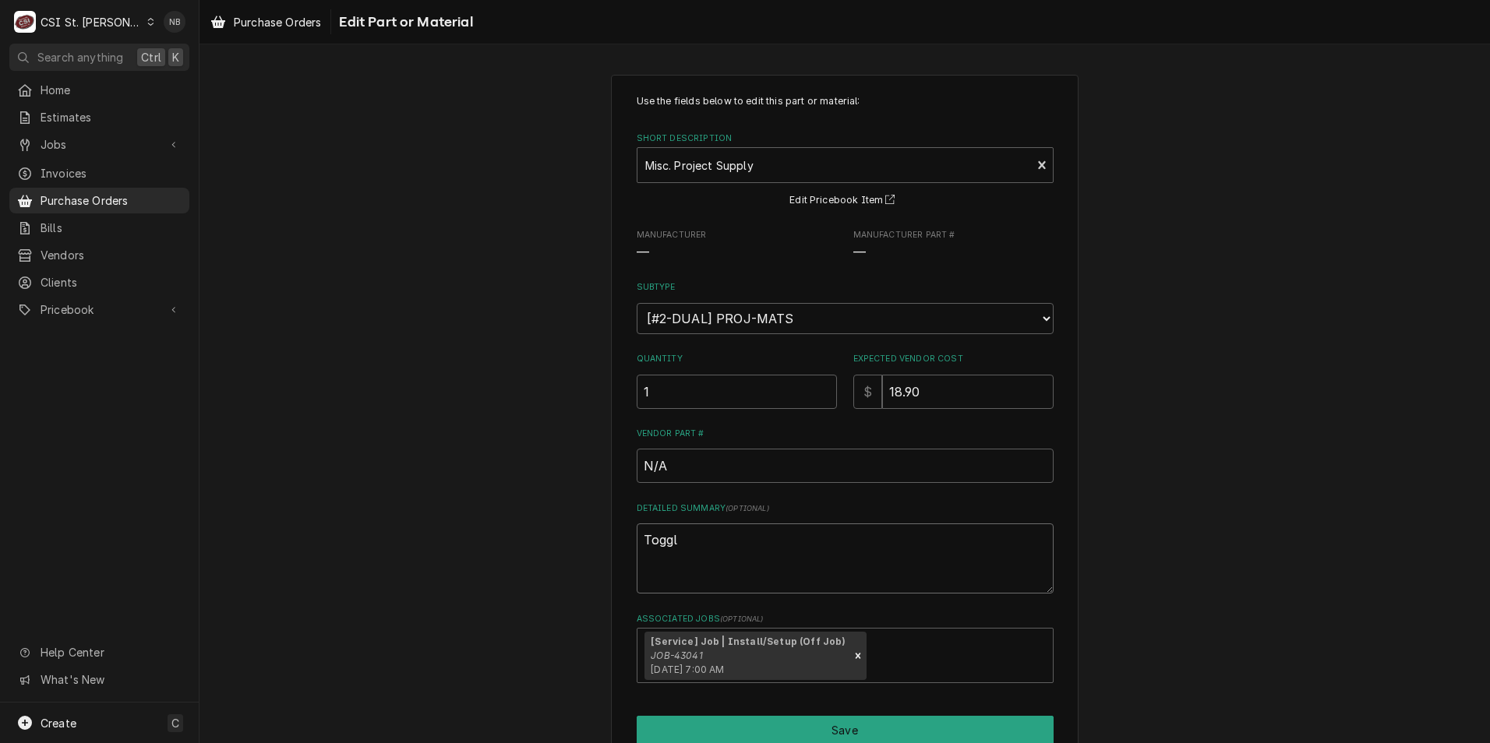
type textarea "Toggle"
type textarea "x"
type textarea "Toggle"
type textarea "x"
type textarea "Toggle B"
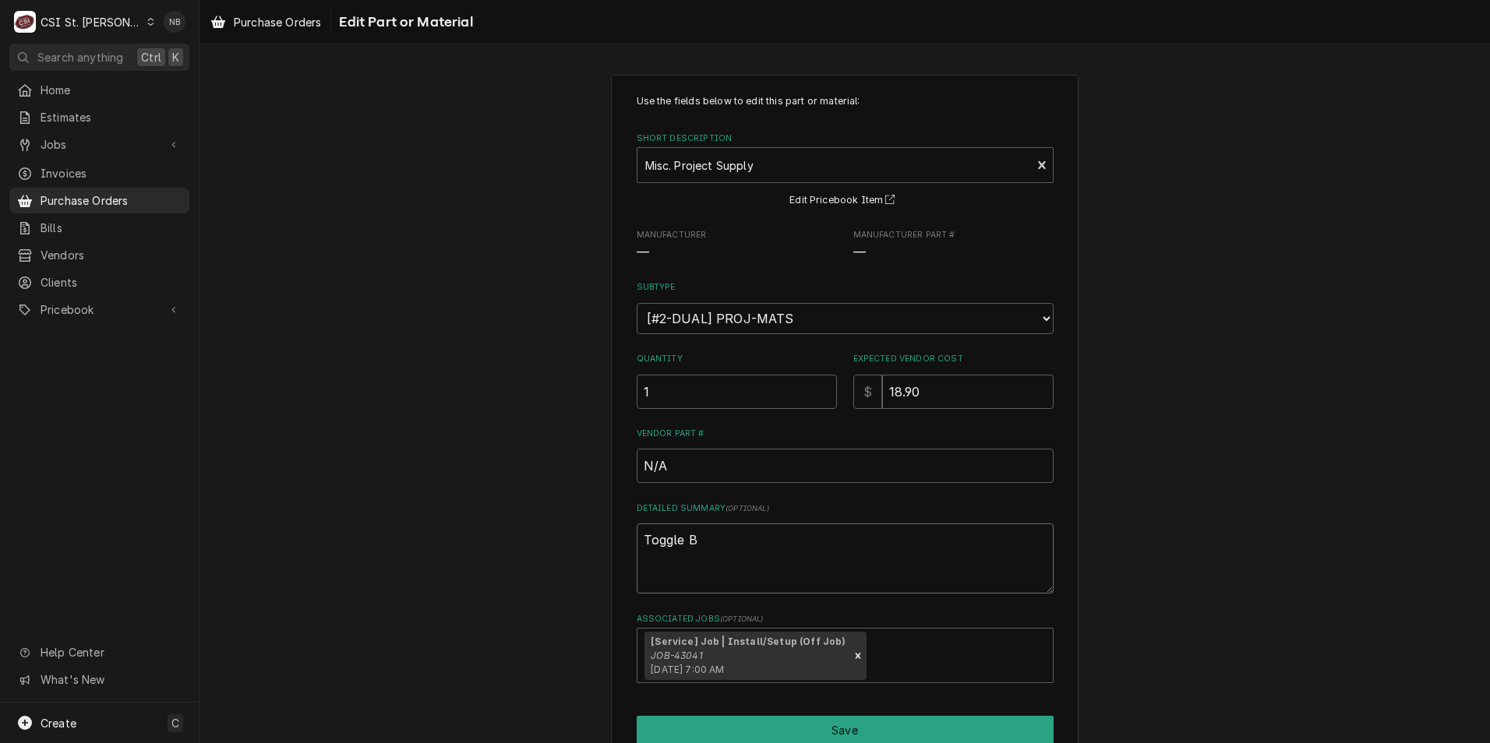
type textarea "x"
type textarea "Toggle Bo"
type textarea "x"
type textarea "Toggle Bol"
type textarea "x"
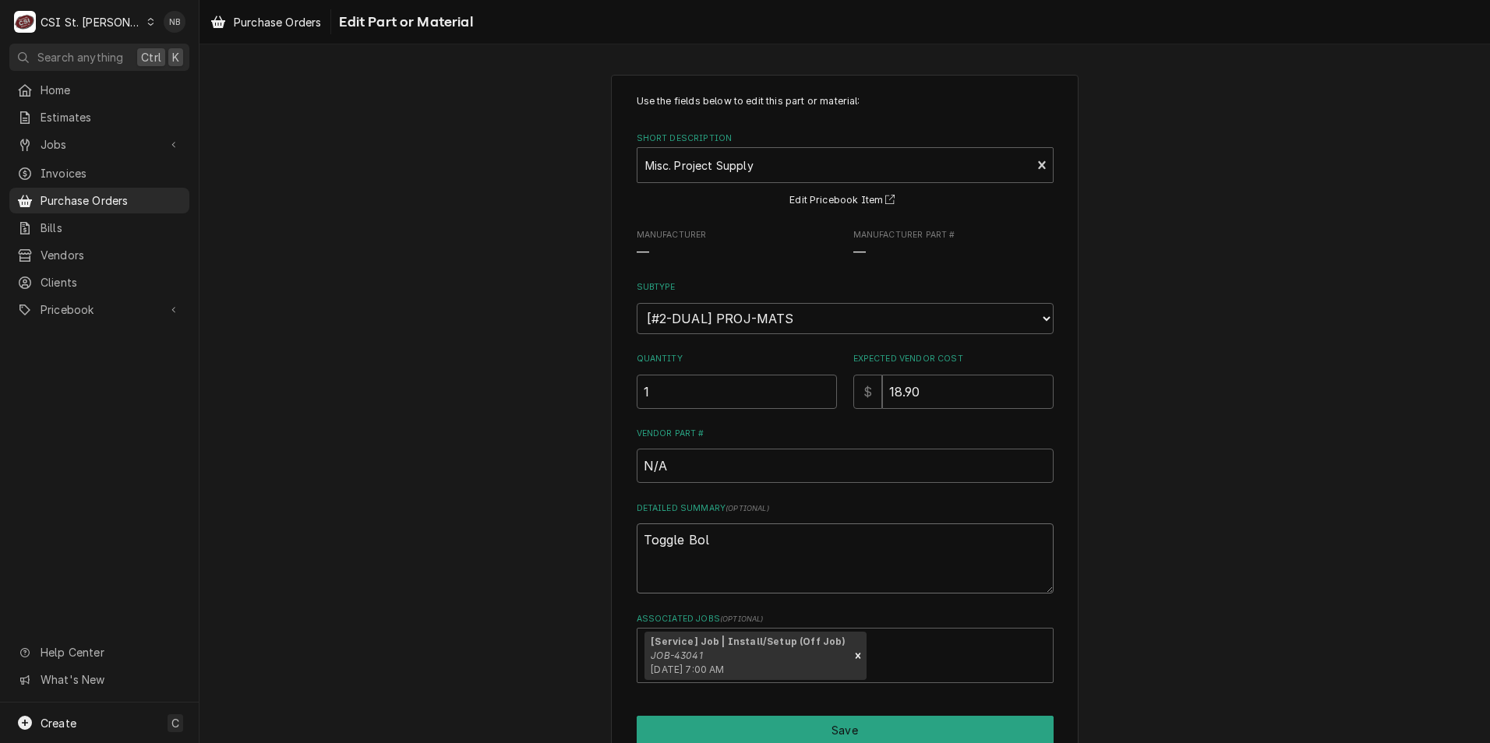
type textarea "Toggle Bolt"
type textarea "x"
type textarea "Toggle Bolts"
click at [814, 722] on button "Save" at bounding box center [845, 730] width 417 height 29
type textarea "x"
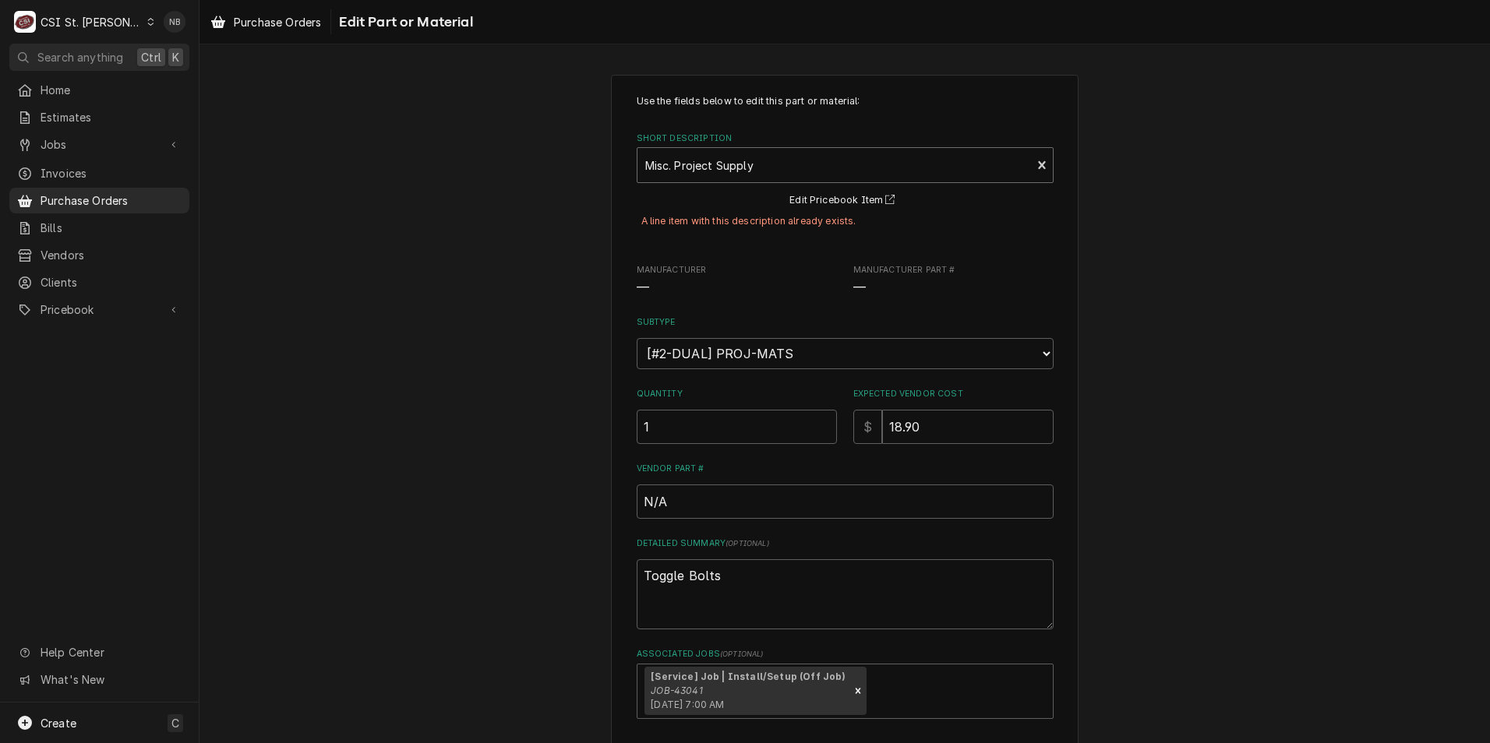
click at [802, 172] on div "Short Description" at bounding box center [834, 165] width 379 height 28
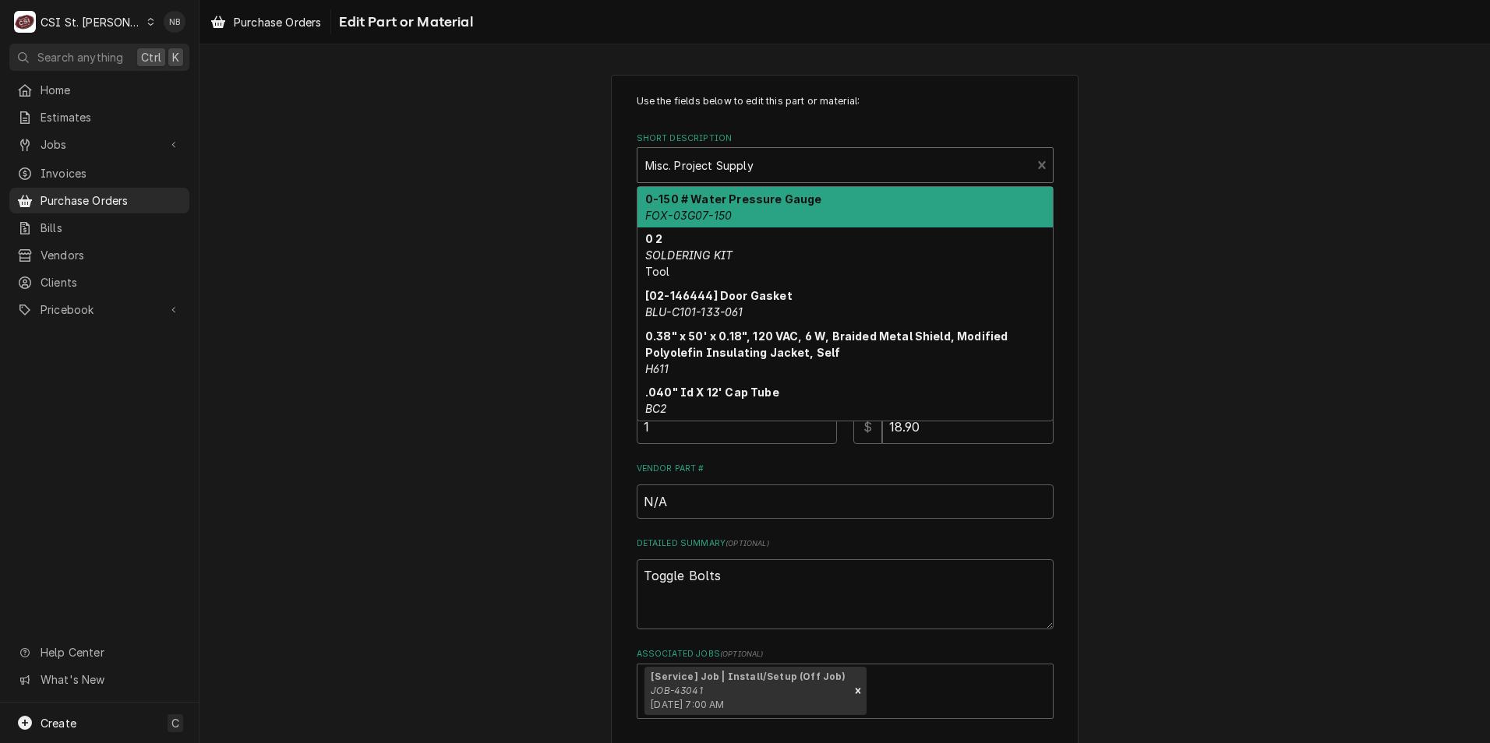
click at [792, 163] on div "Short Description" at bounding box center [834, 165] width 379 height 28
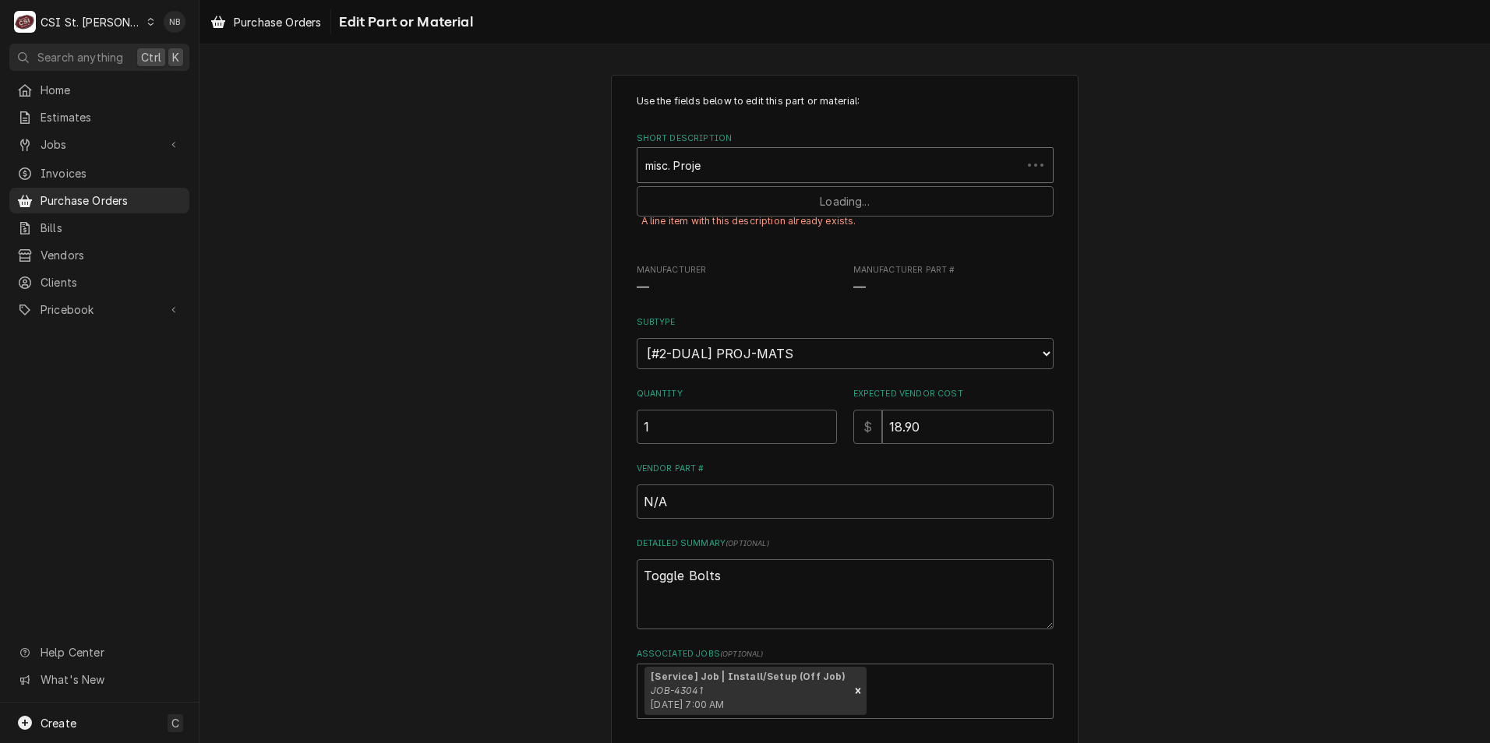
type input "misc. Proj"
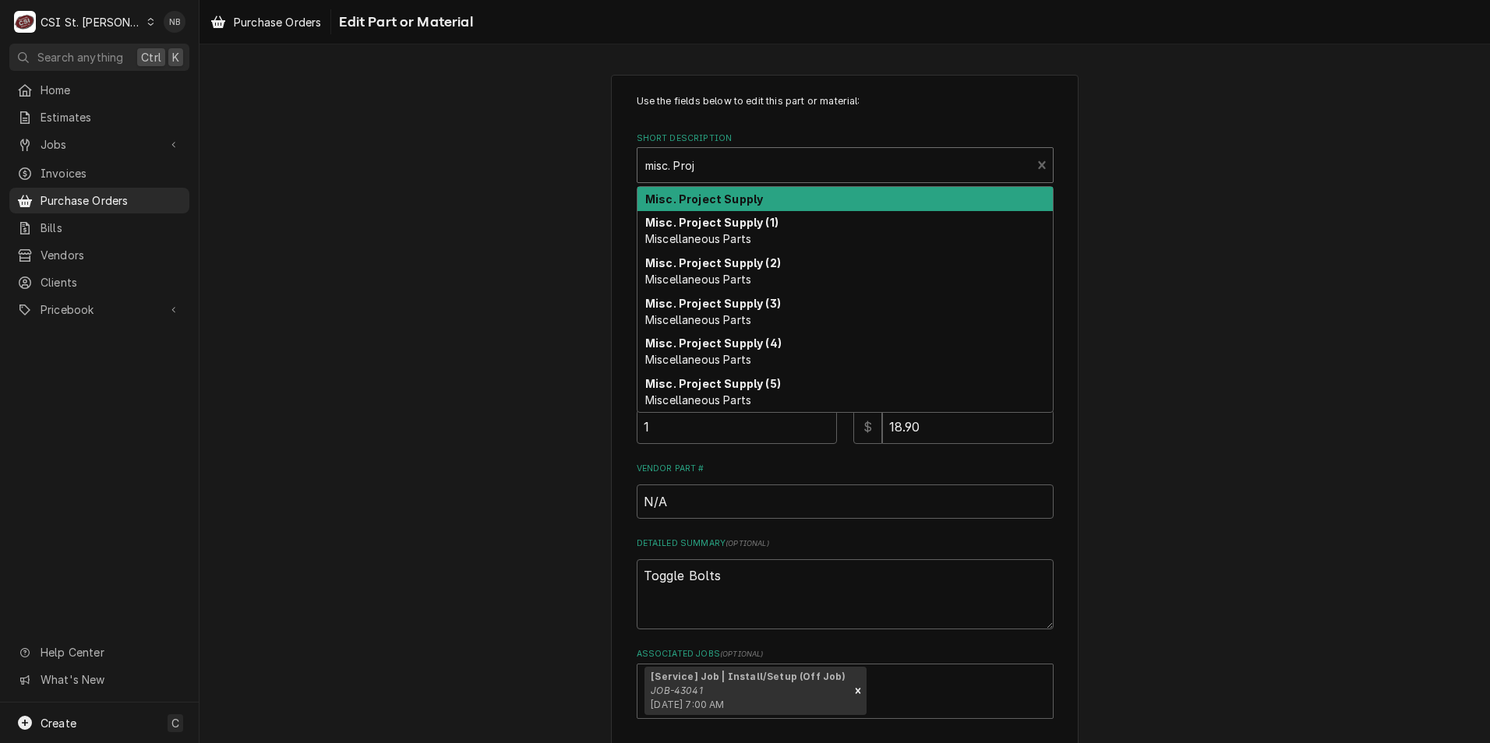
click at [781, 242] on div "Misc. Project Supply (1) Miscellaneous Parts" at bounding box center [844, 231] width 415 height 41
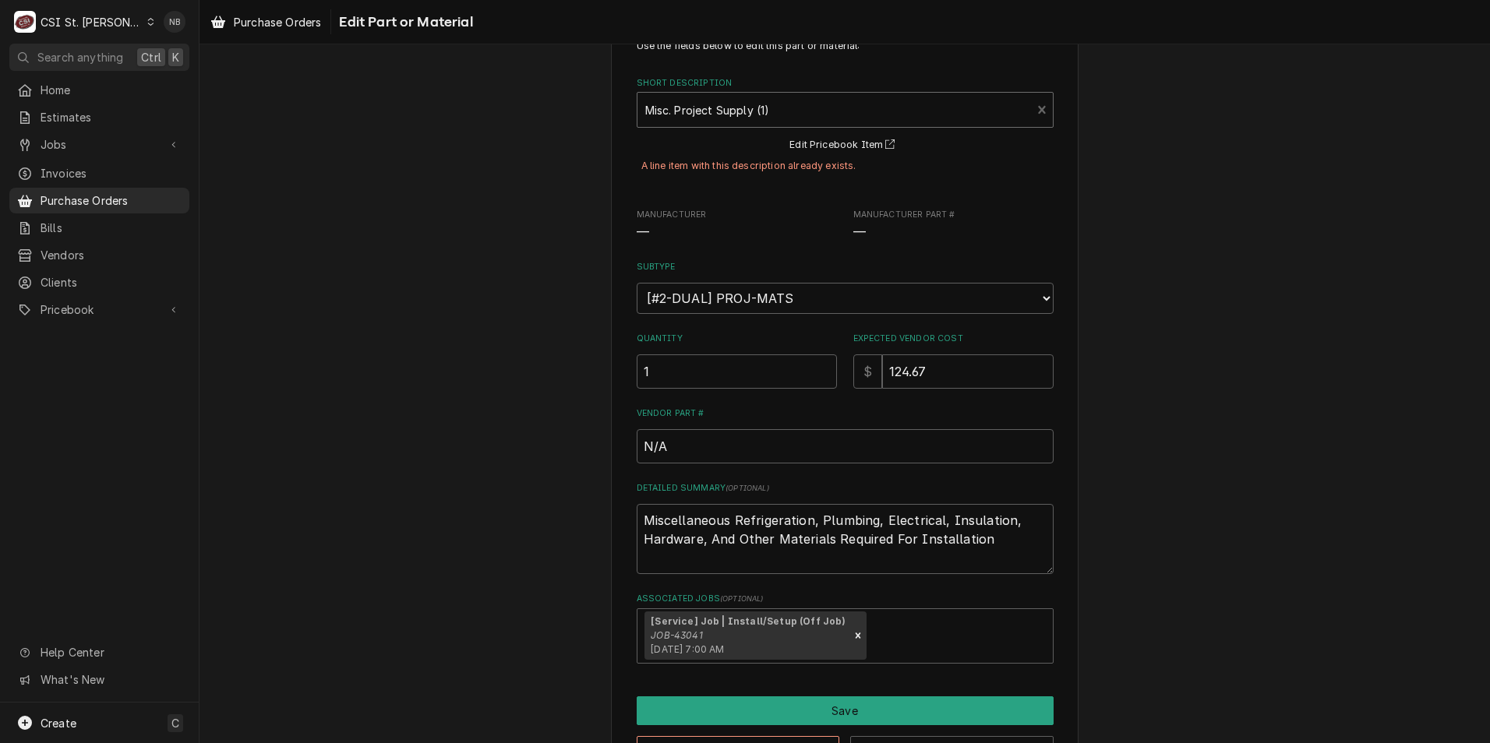
scroll to position [111, 0]
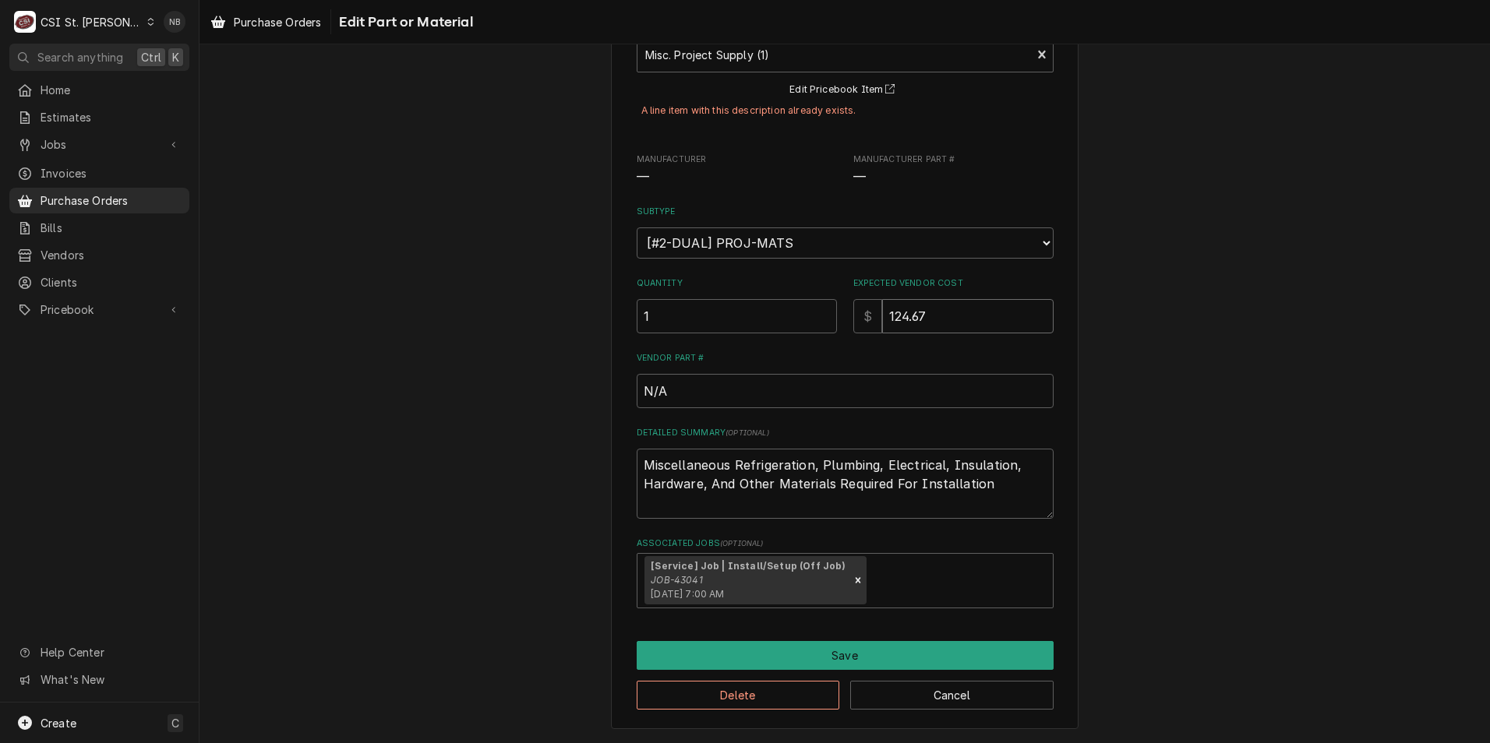
drag, startPoint x: 972, startPoint y: 316, endPoint x: 616, endPoint y: 300, distance: 356.5
click at [641, 302] on div "Quantity 1 Expected Vendor Cost $ 124.67" at bounding box center [845, 304] width 417 height 55
type textarea "x"
type input "1"
type textarea "x"
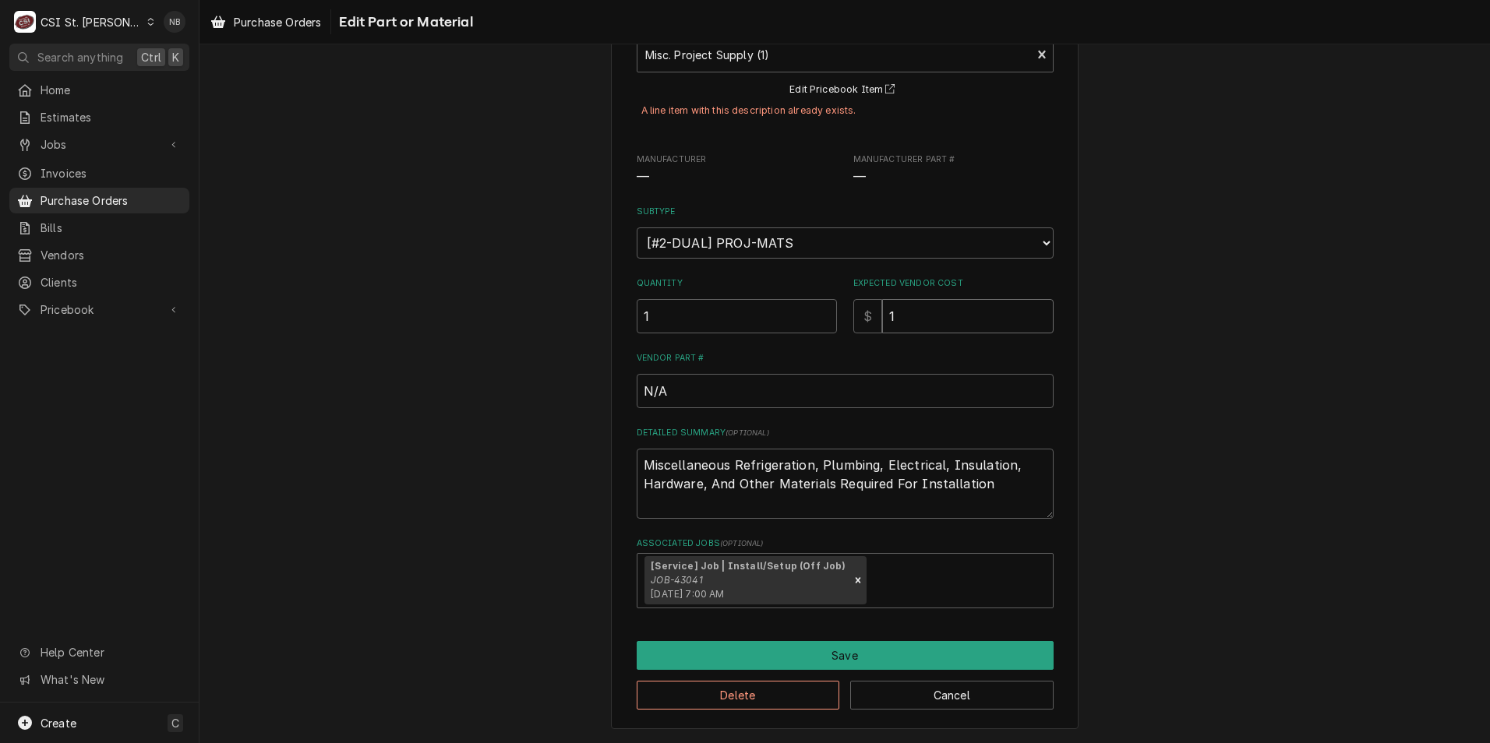
type input "18"
type textarea "x"
type input "18.9"
type textarea "x"
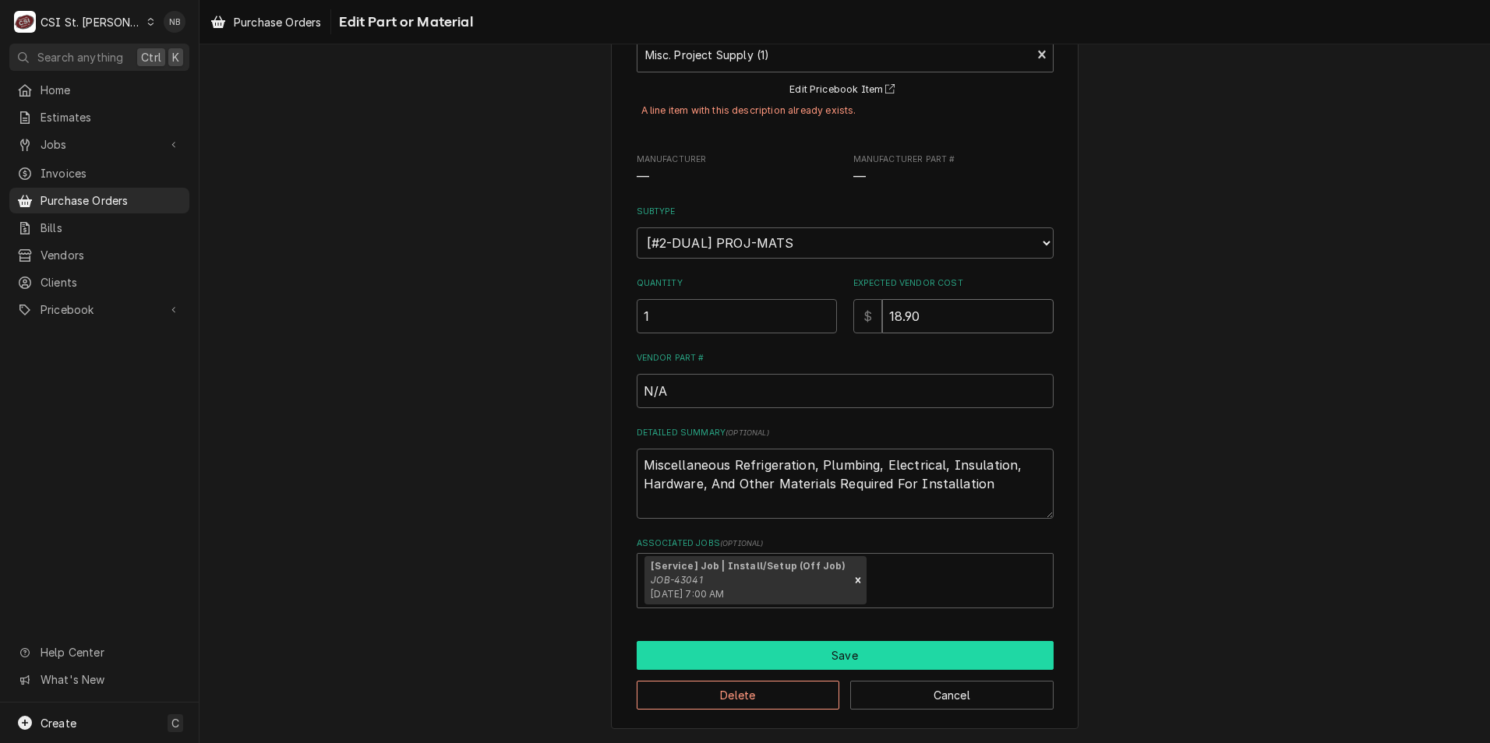
type input "18.90"
click at [865, 648] on button "Save" at bounding box center [845, 655] width 417 height 29
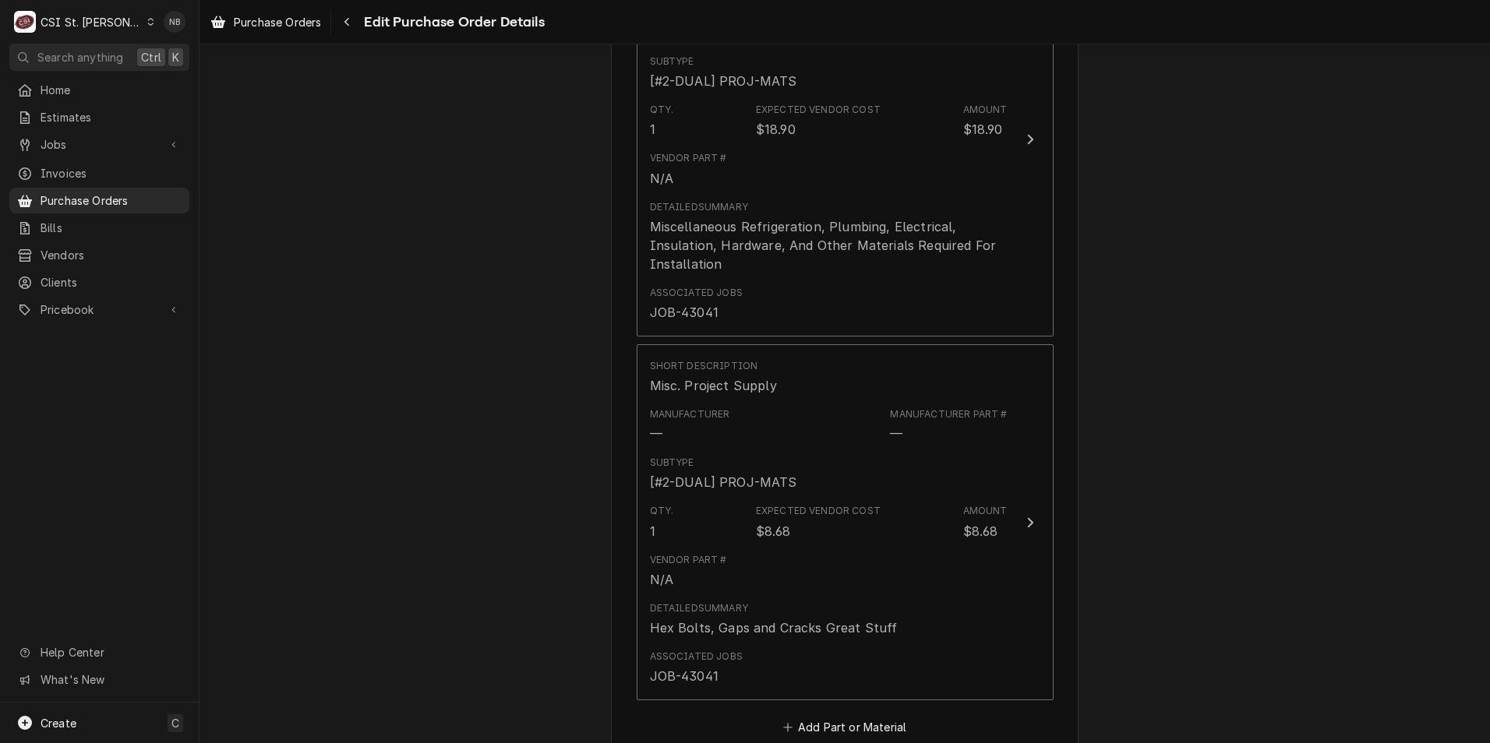
scroll to position [801, 0]
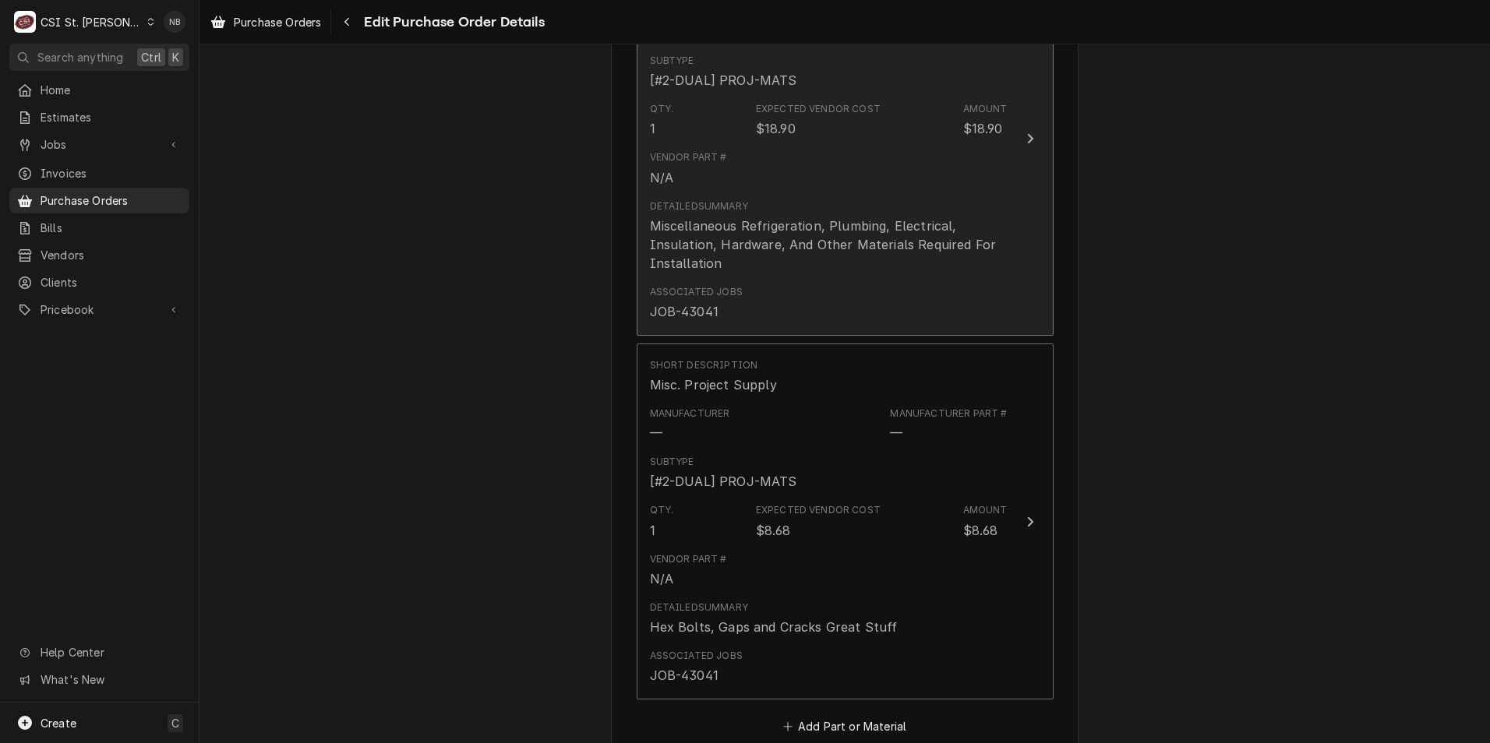
click at [764, 263] on div "Miscellaneous Refrigeration, Plumbing, Electrical, Insulation, Hardware, And Ot…" at bounding box center [829, 245] width 358 height 56
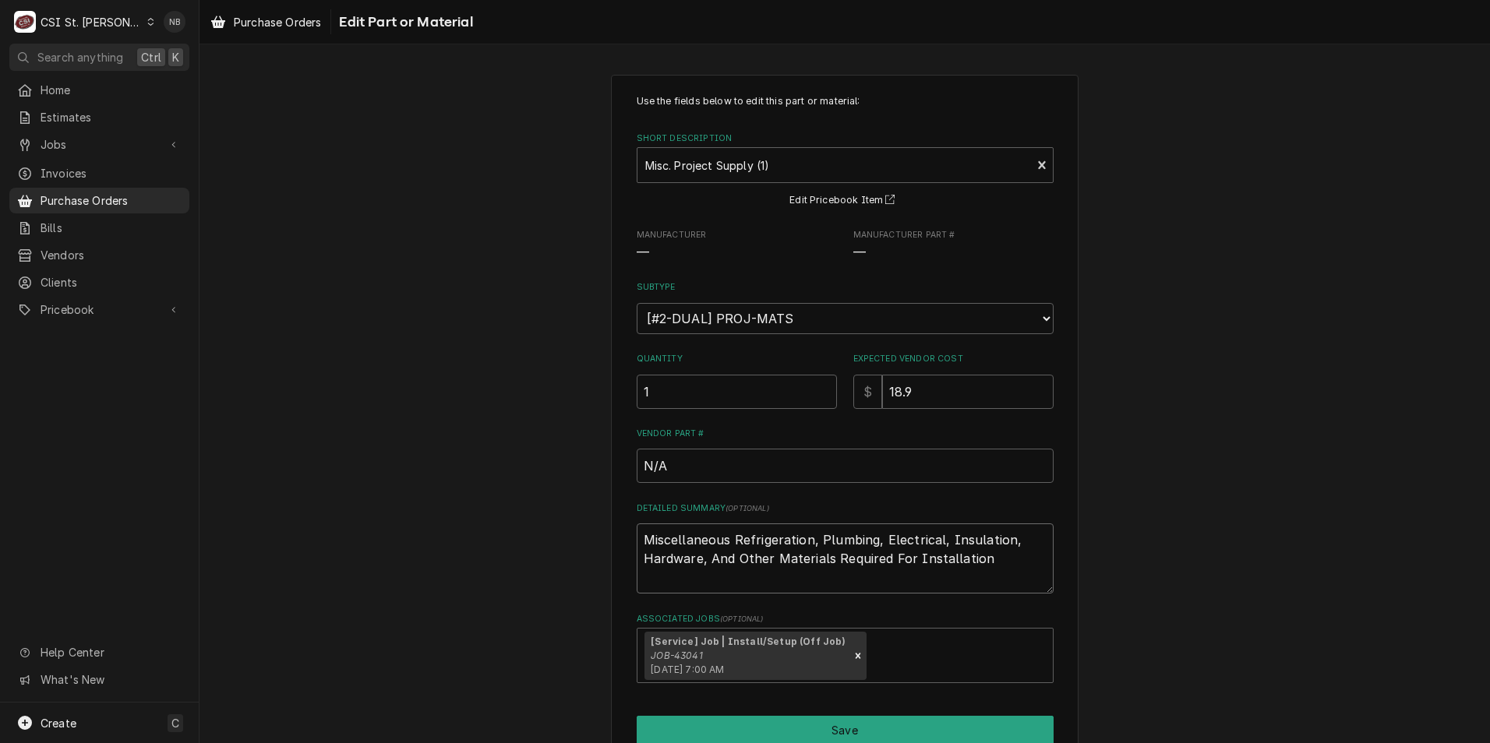
drag, startPoint x: 999, startPoint y: 568, endPoint x: 499, endPoint y: 466, distance: 510.5
click at [499, 466] on div "Use the fields below to edit this part or material: Short Description Misc. Pro…" at bounding box center [844, 439] width 1290 height 757
type textarea "x"
type textarea "T"
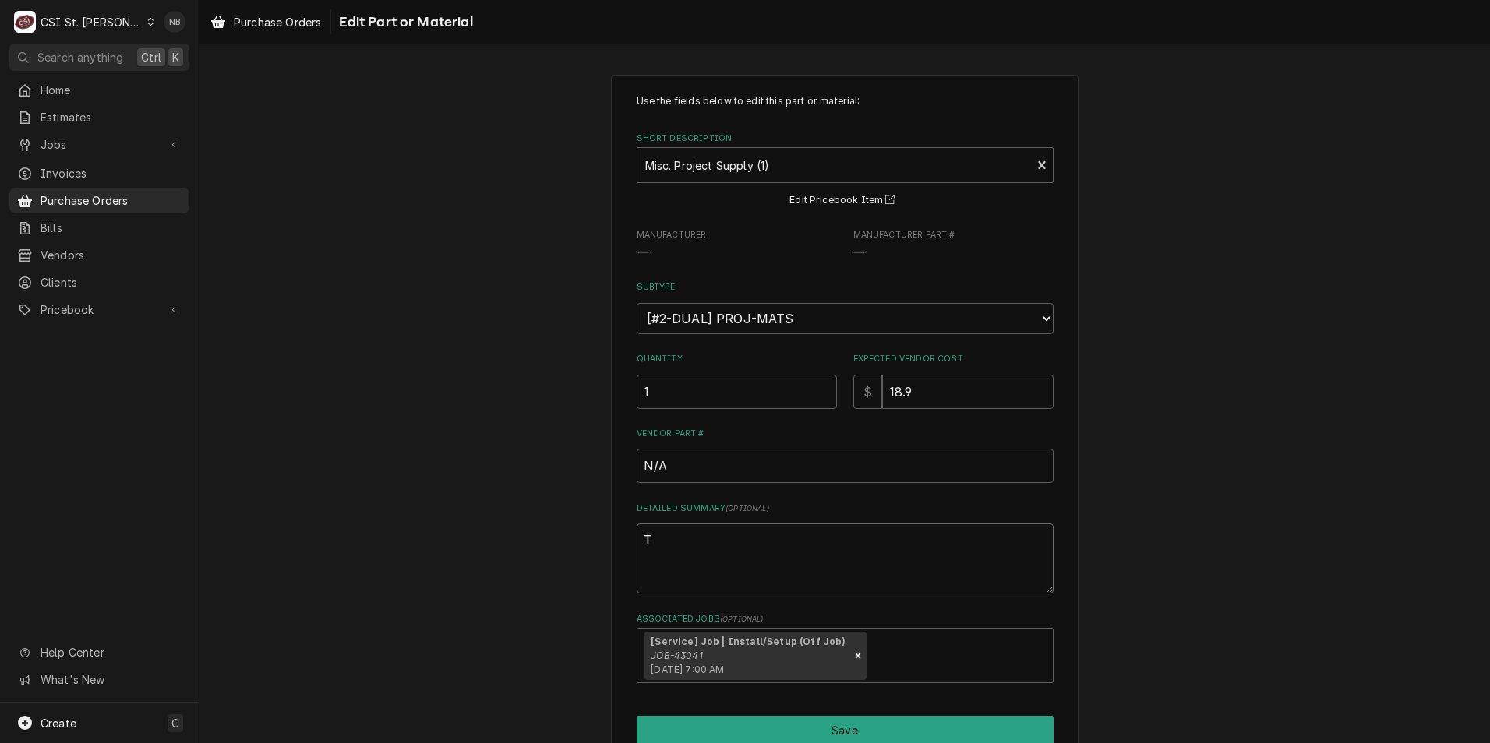
type textarea "x"
type textarea "Tog"
type textarea "x"
type textarea "Togg"
type textarea "x"
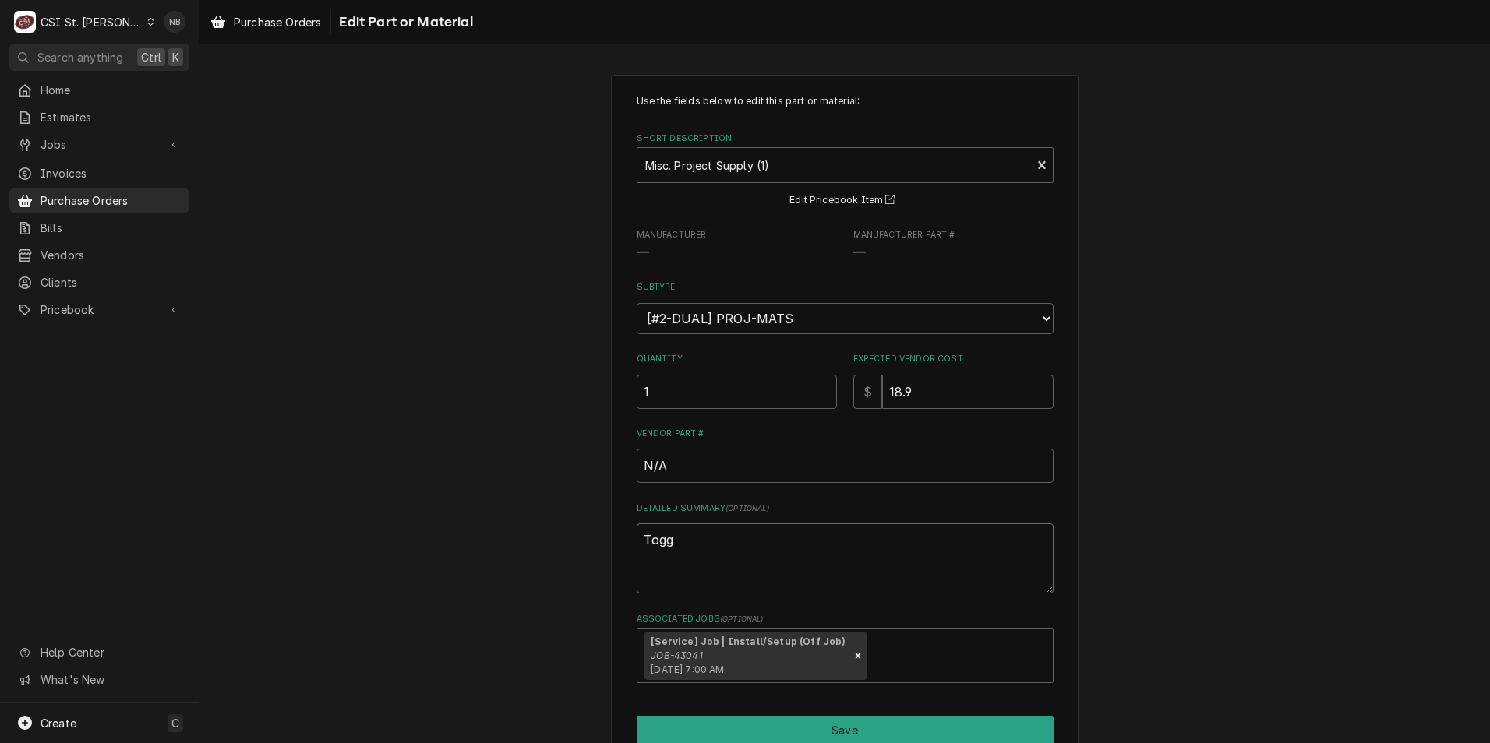
type textarea "Toggl"
type textarea "x"
type textarea "Toggle"
type textarea "x"
type textarea "Toggle"
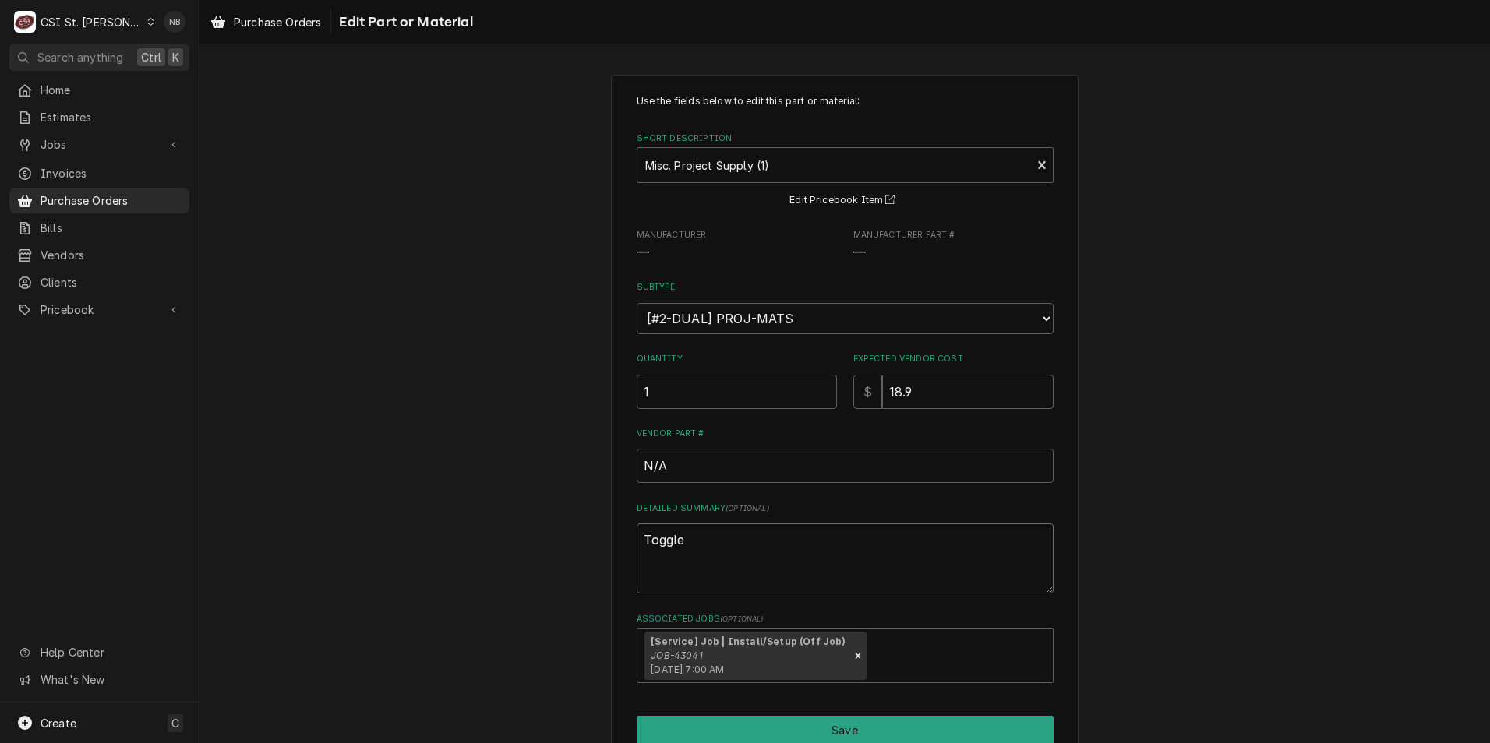
type textarea "x"
type textarea "Toggle b"
type textarea "x"
type textarea "Toggle bo"
type textarea "x"
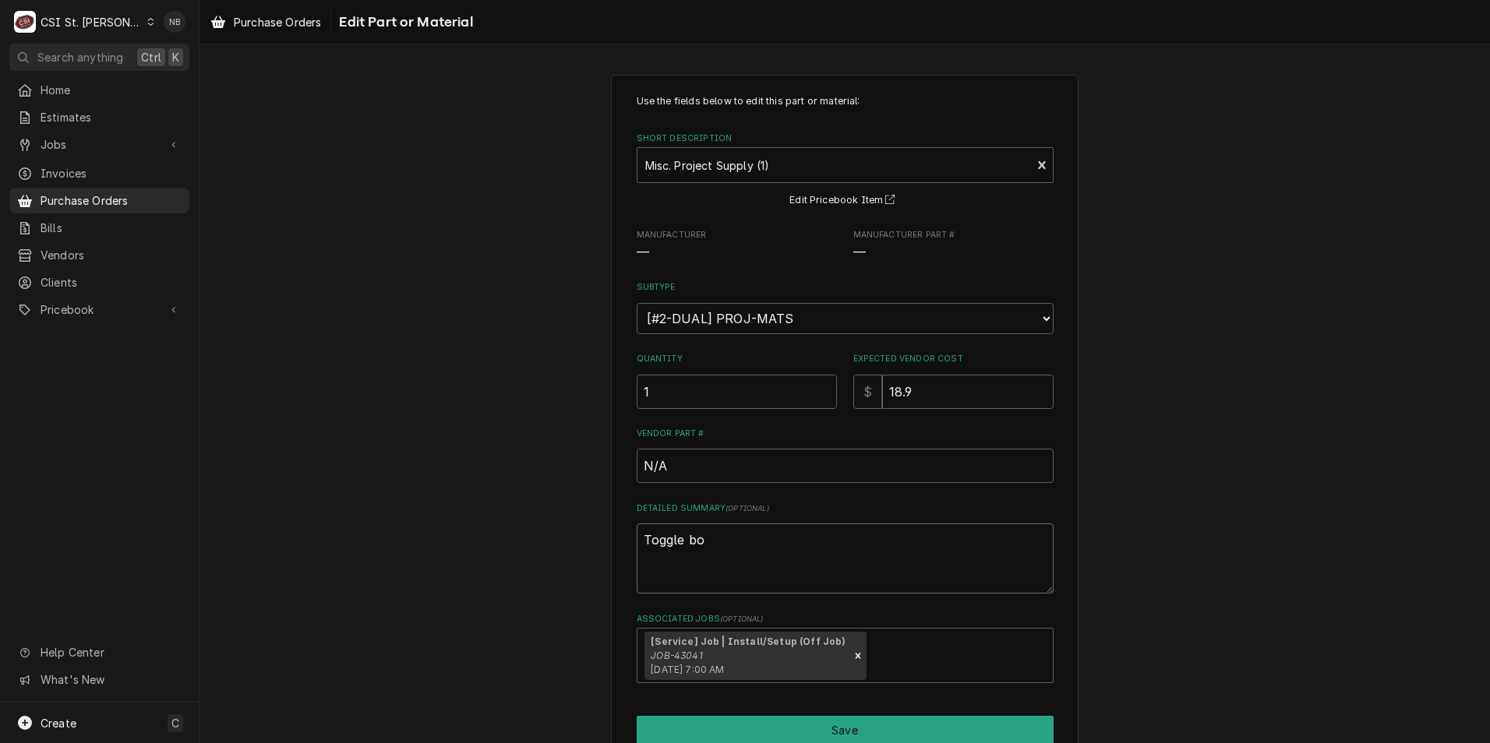
type textarea "Toggle bol"
type textarea "x"
type textarea "Toggle bolt"
type textarea "x"
type textarea "Toggle bolts"
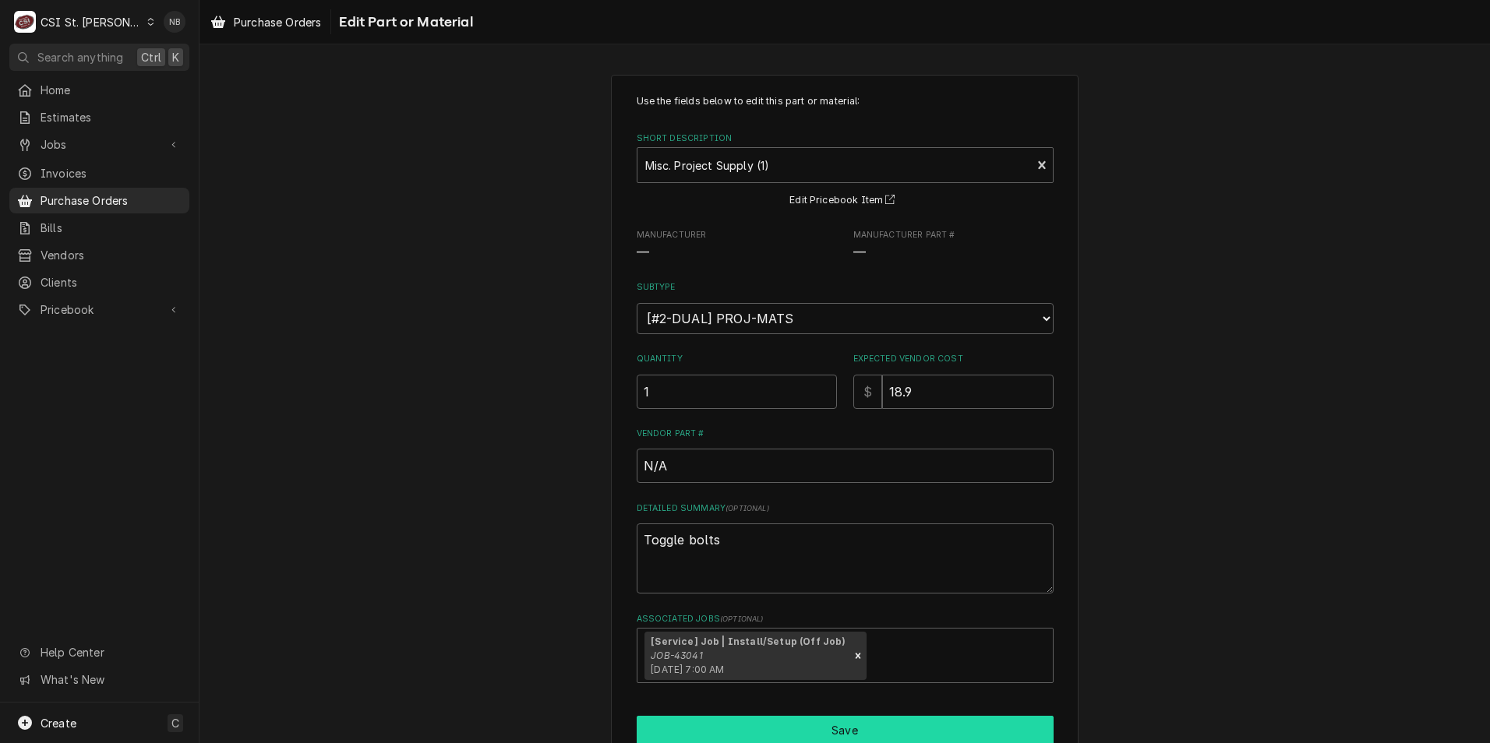
click at [873, 725] on button "Save" at bounding box center [845, 730] width 417 height 29
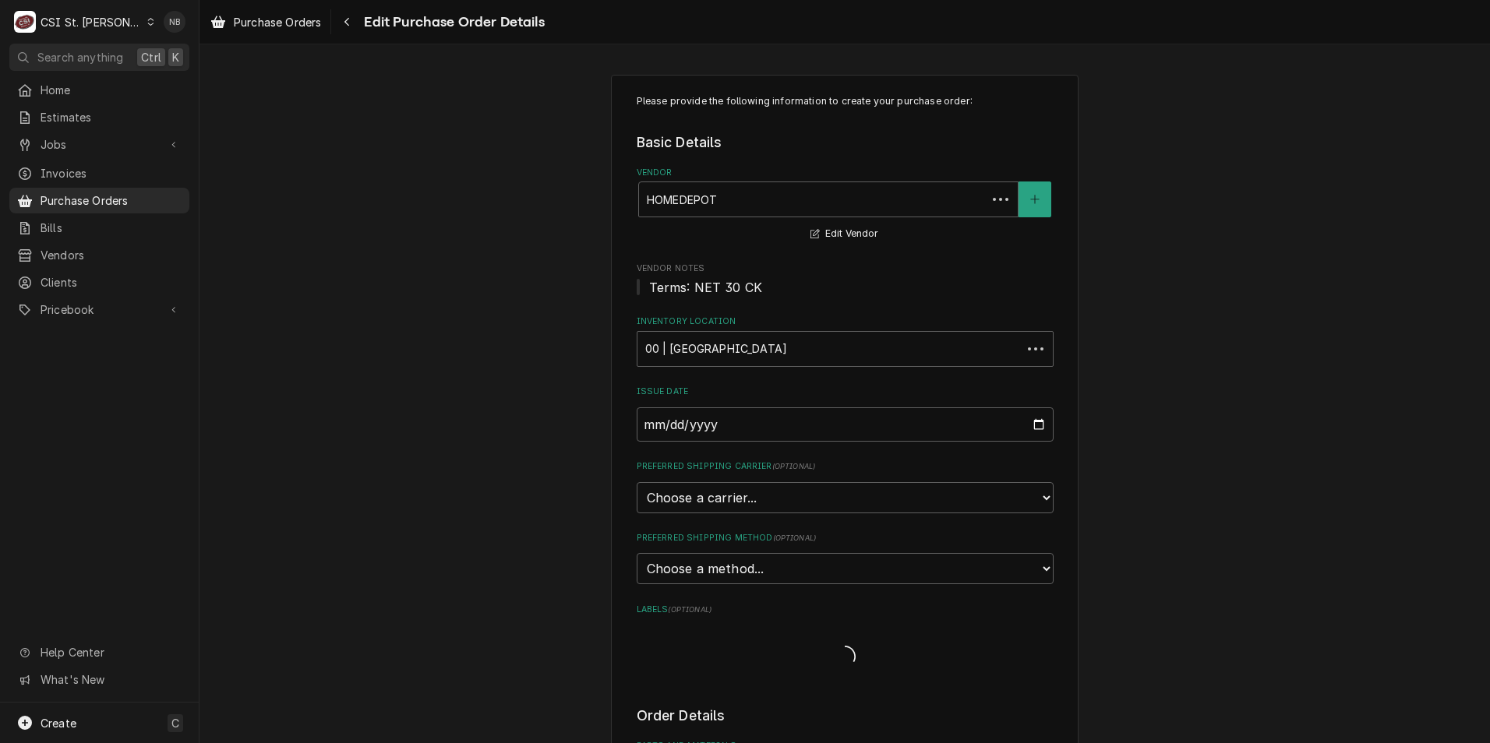
scroll to position [782, 0]
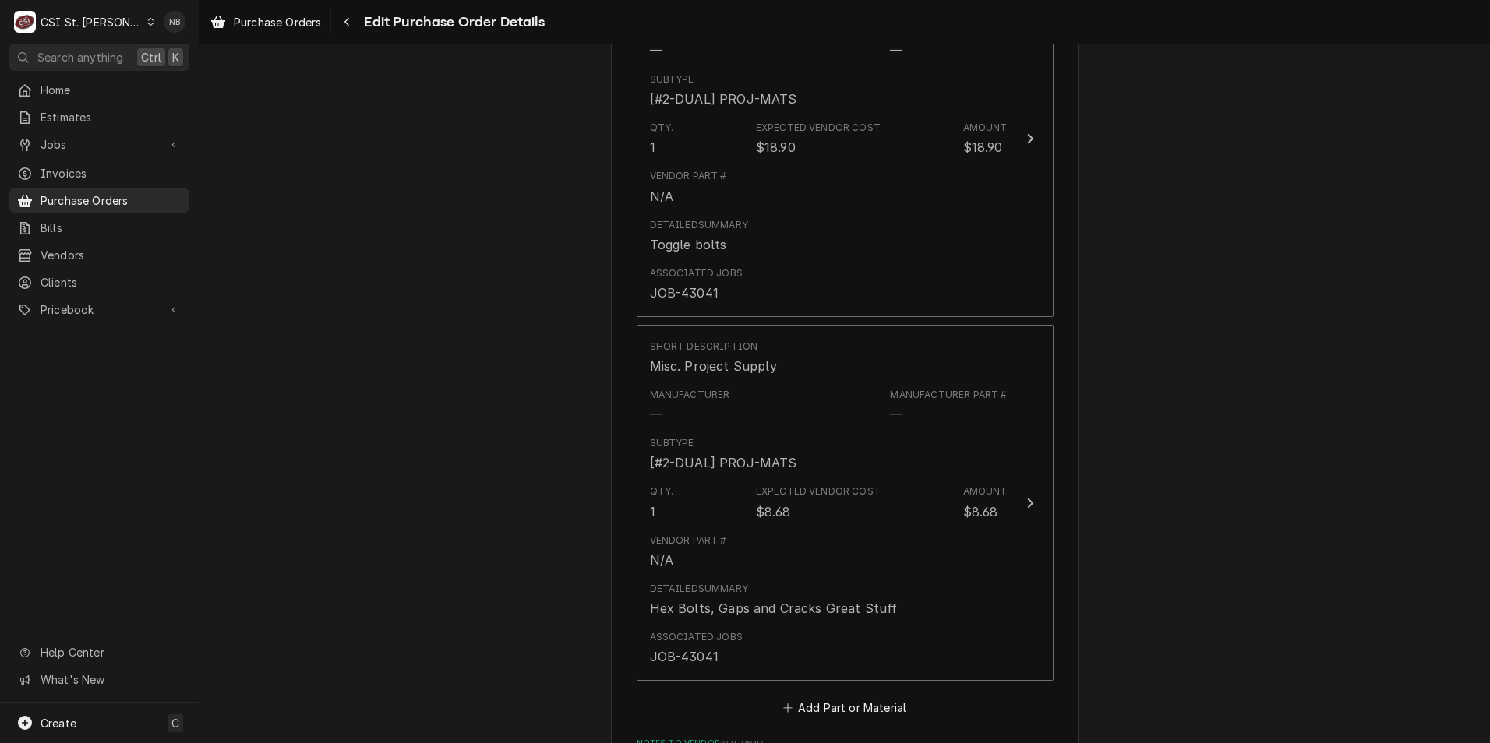
click at [1228, 475] on div "Please provide the following information to create your purchase order: Basic D…" at bounding box center [844, 261] width 1290 height 1967
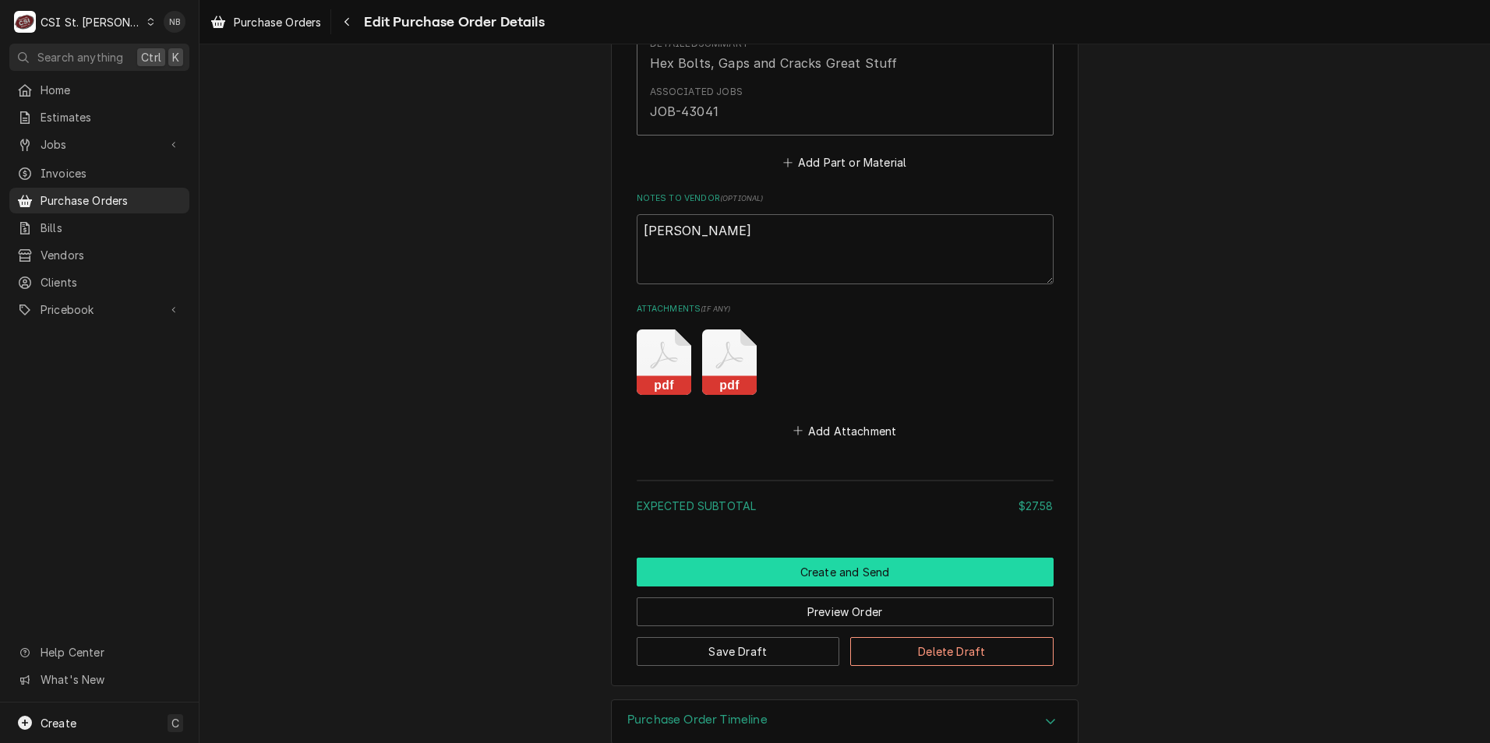
scroll to position [1016, 0]
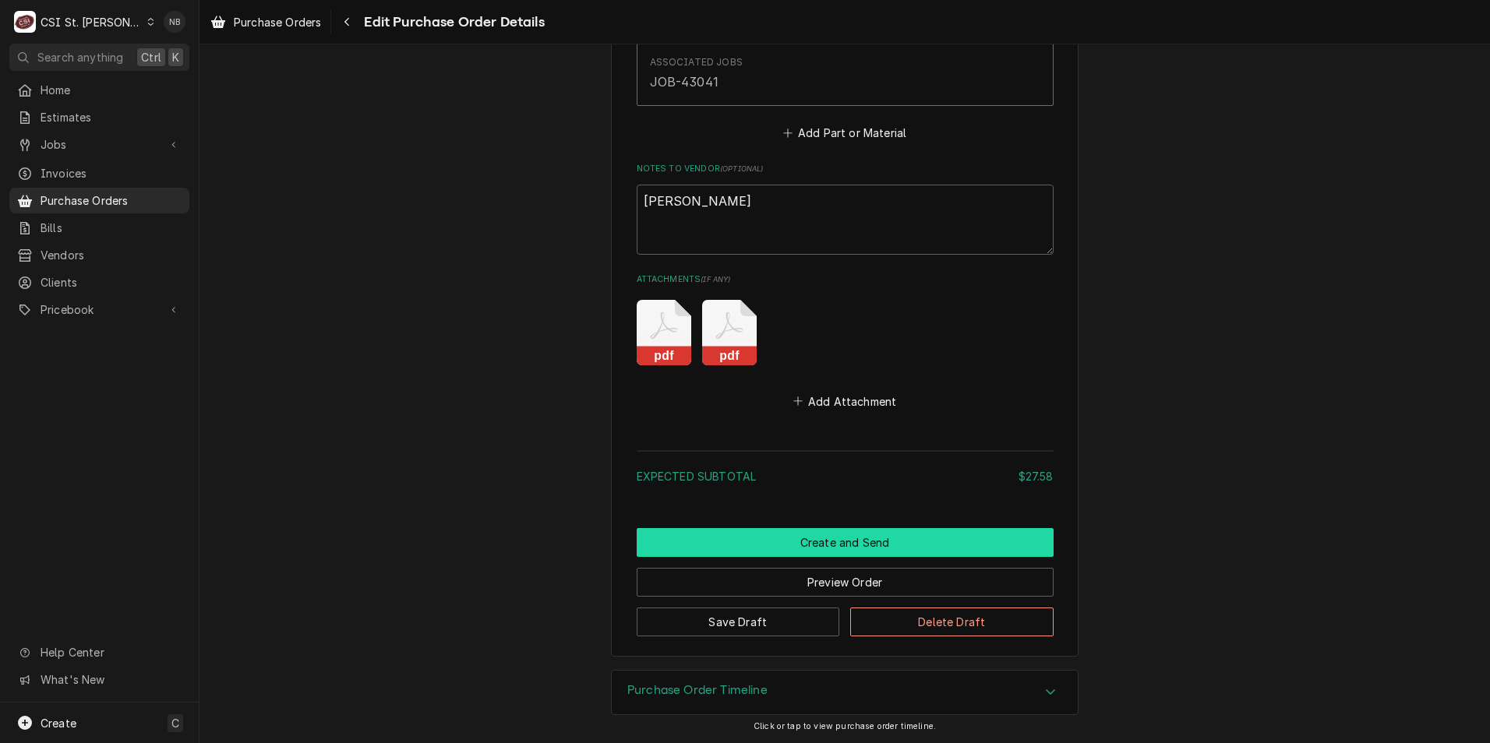
click at [886, 546] on button "Create and Send" at bounding box center [845, 542] width 417 height 29
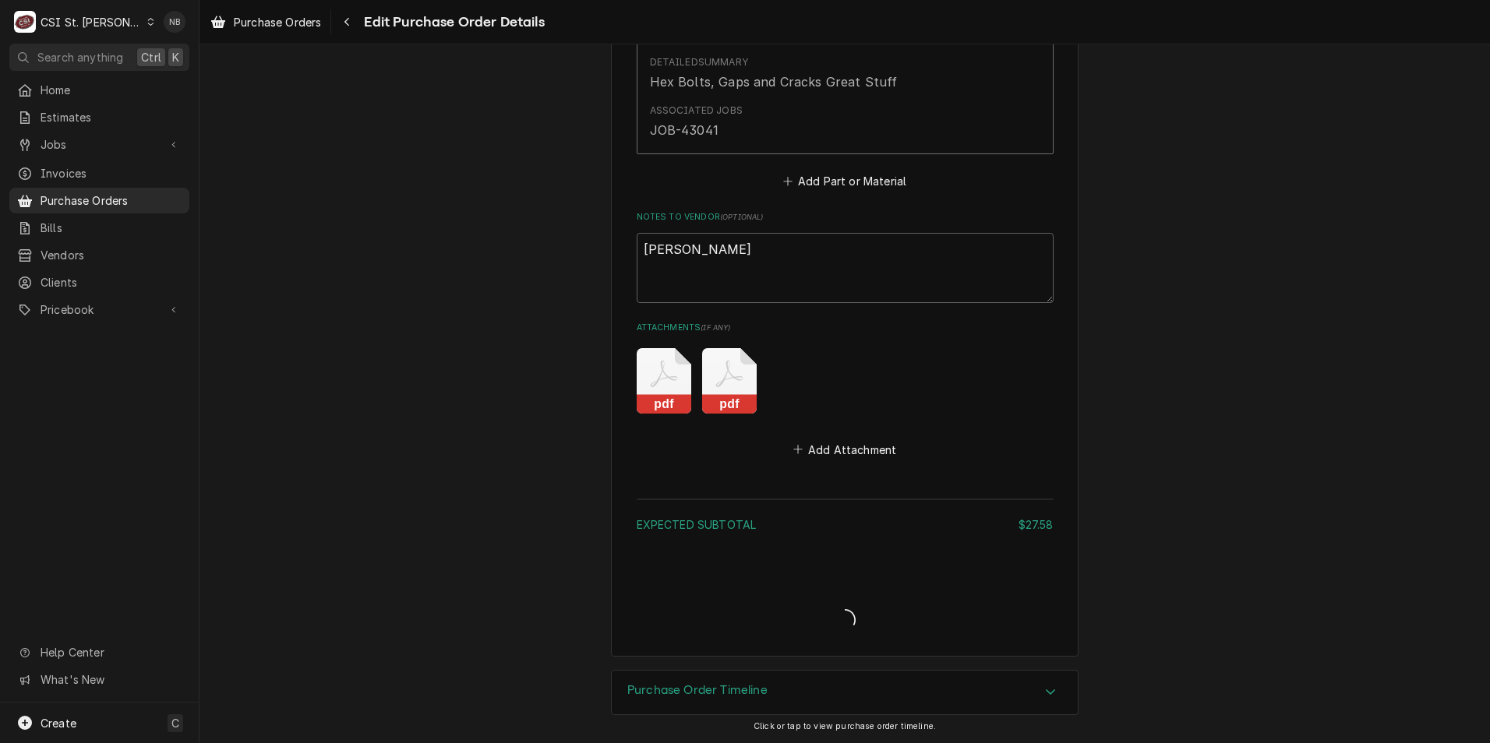
type textarea "x"
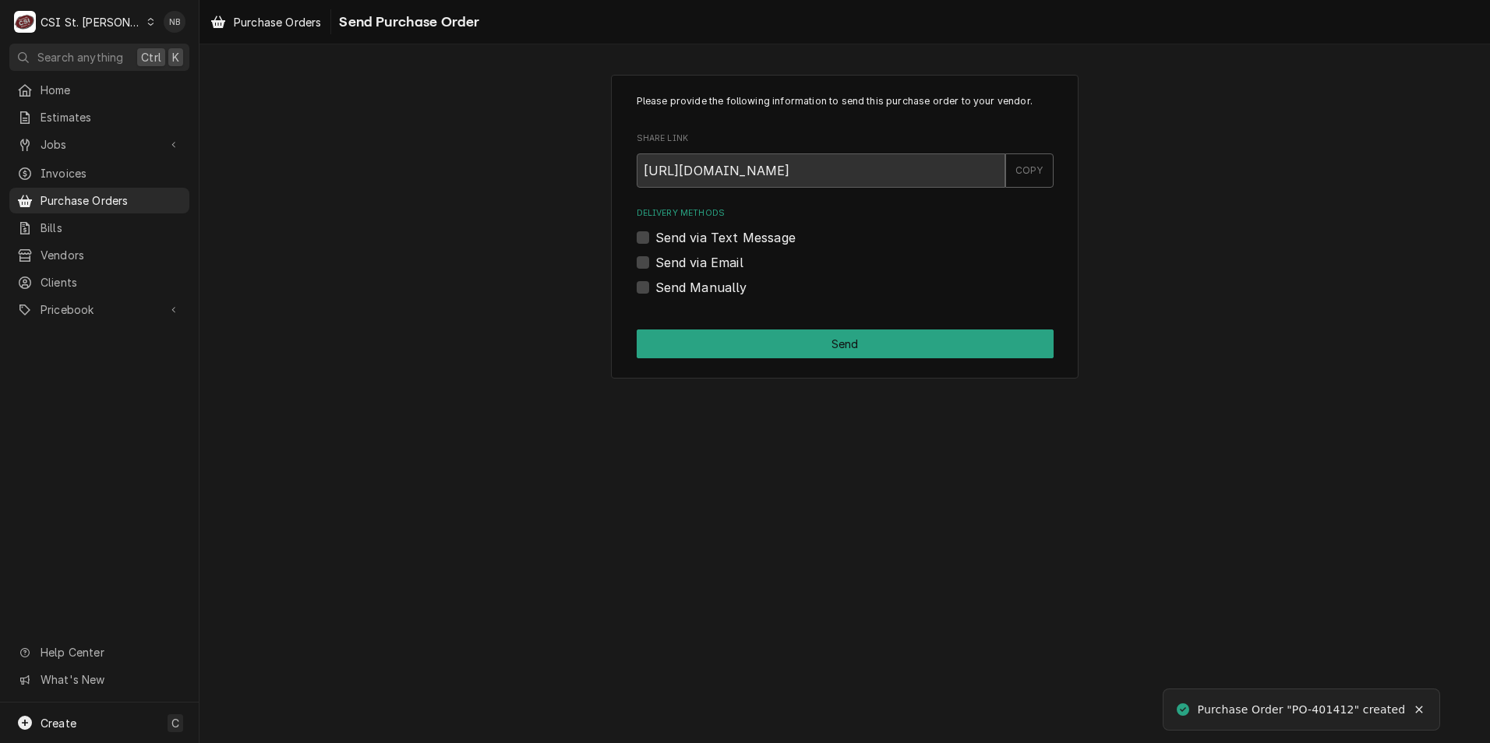
click at [655, 288] on label "Send Manually" at bounding box center [701, 287] width 92 height 19
click at [655, 288] on input "Send Manually" at bounding box center [863, 295] width 417 height 34
checkbox input "true"
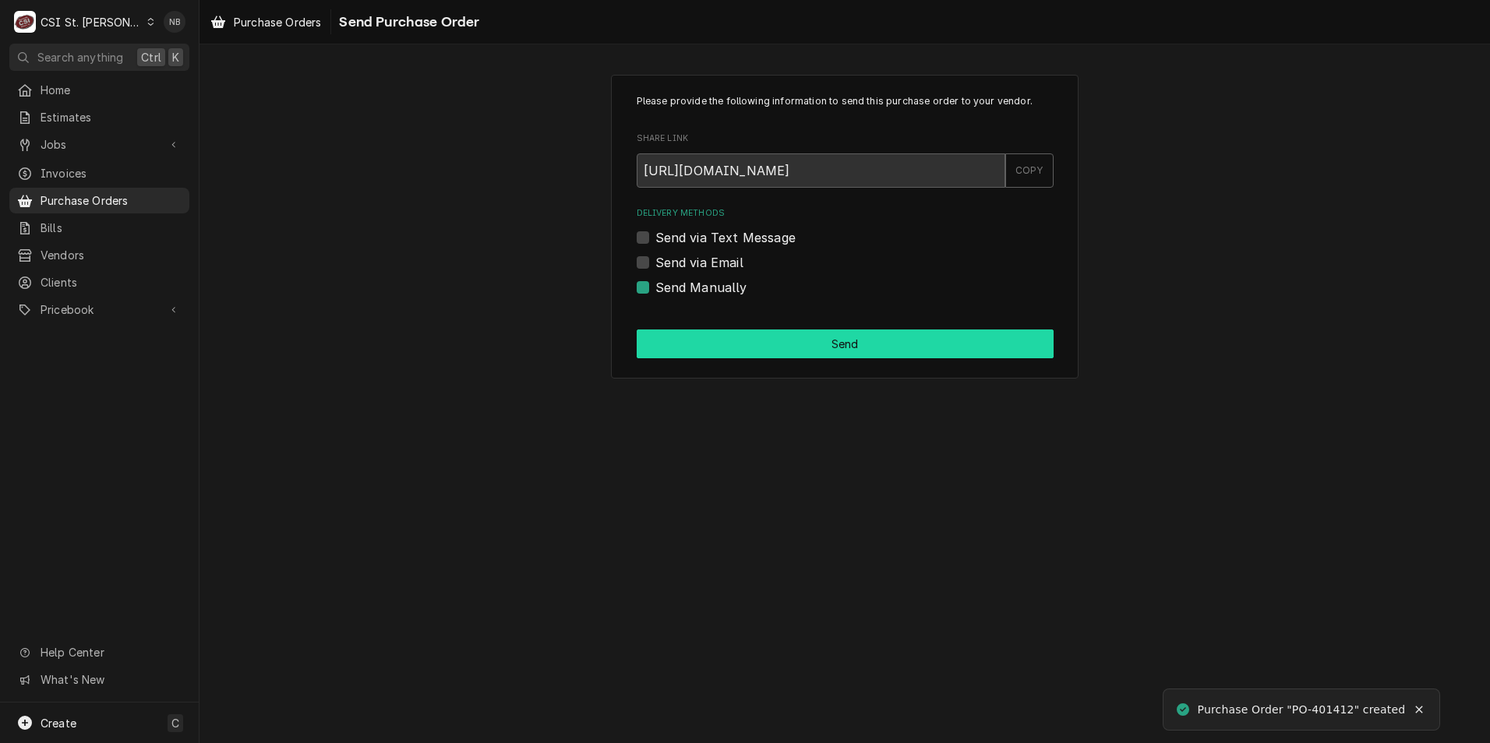
click at [690, 338] on button "Send" at bounding box center [845, 344] width 417 height 29
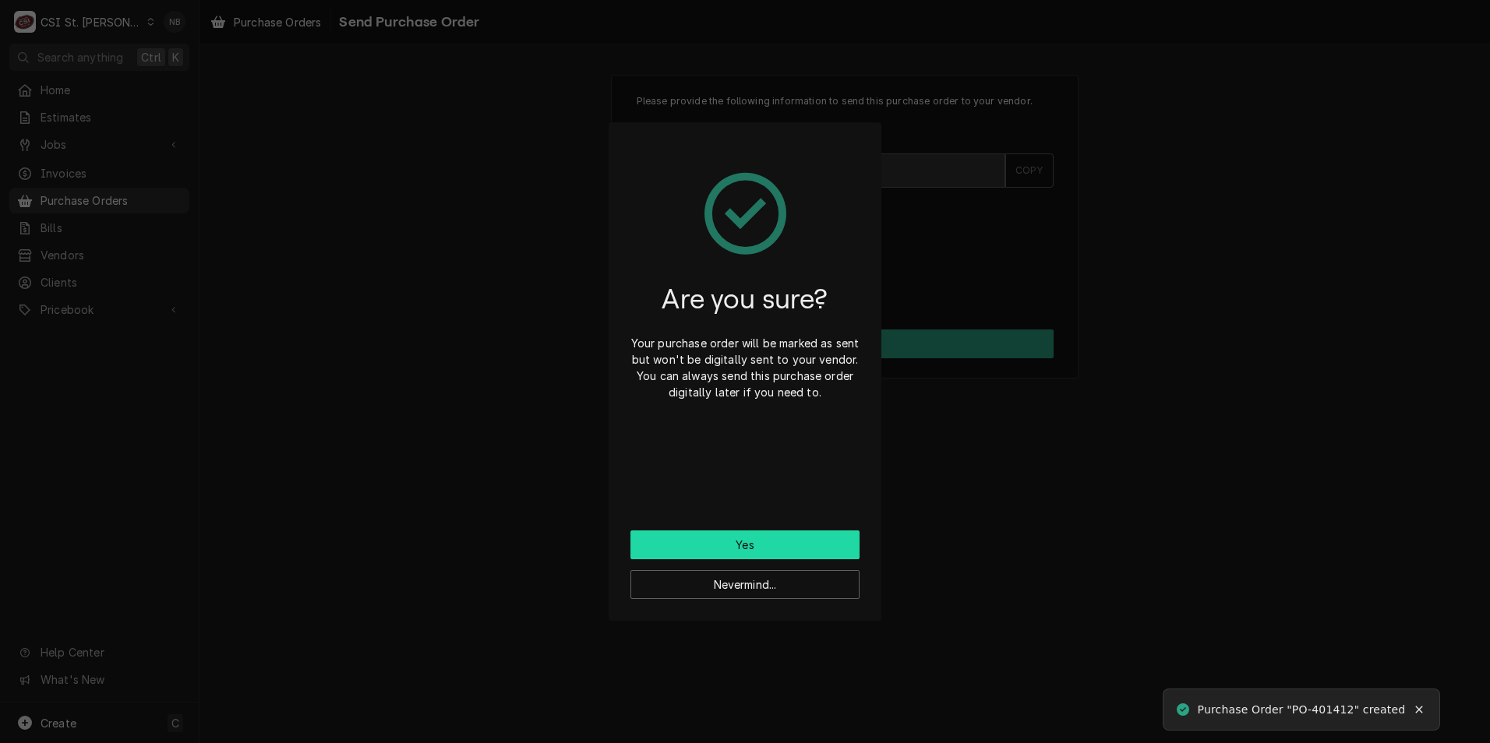
click at [740, 549] on button "Yes" at bounding box center [744, 545] width 229 height 29
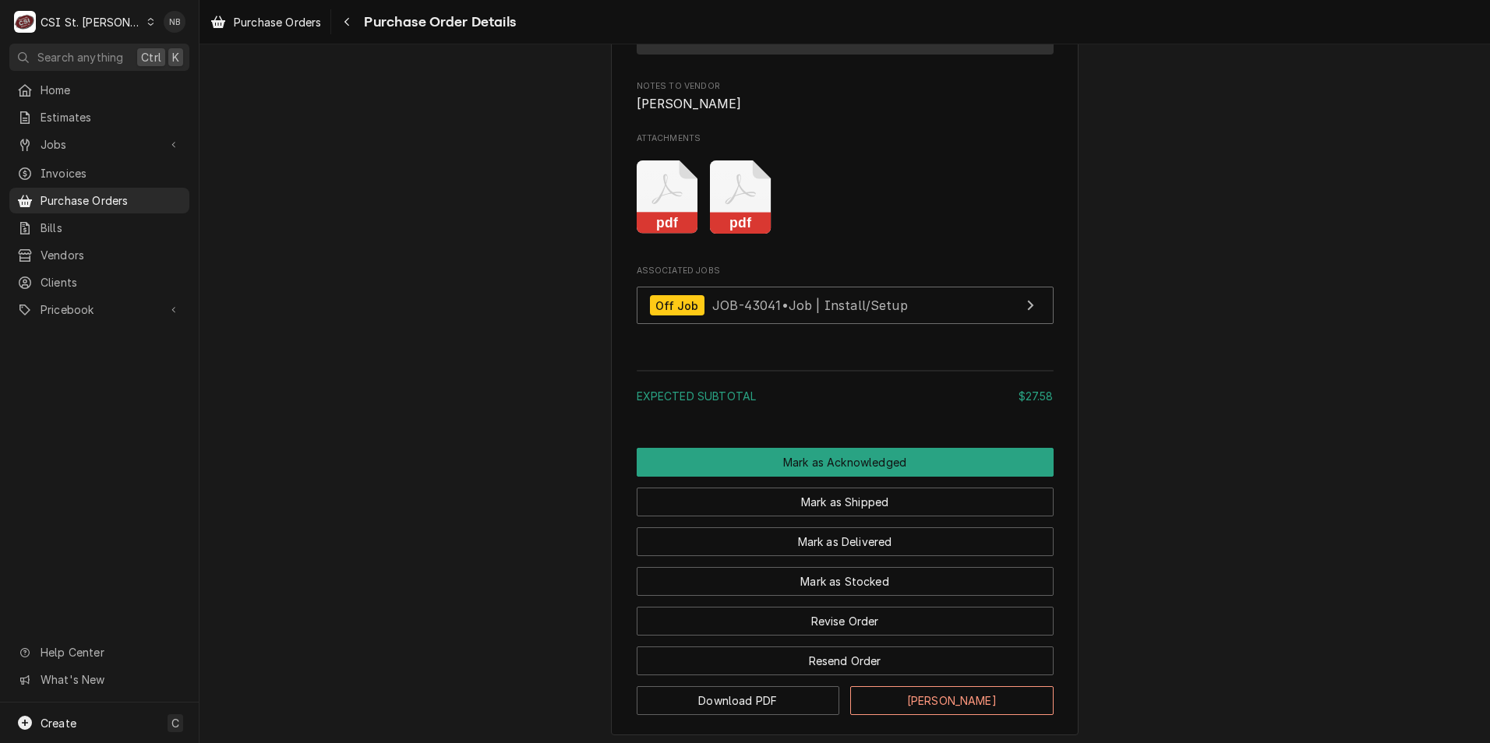
scroll to position [1661, 0]
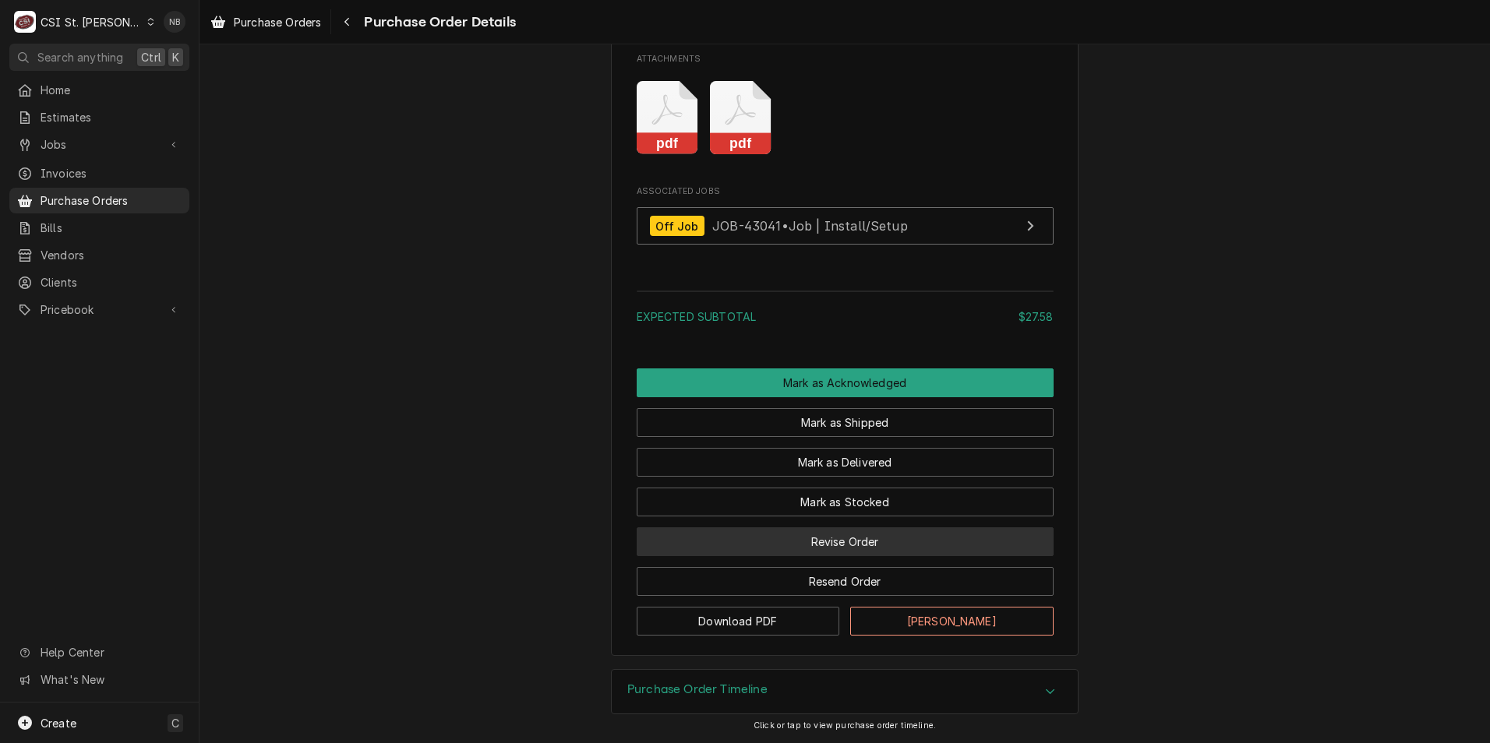
click at [865, 552] on button "Revise Order" at bounding box center [845, 542] width 417 height 29
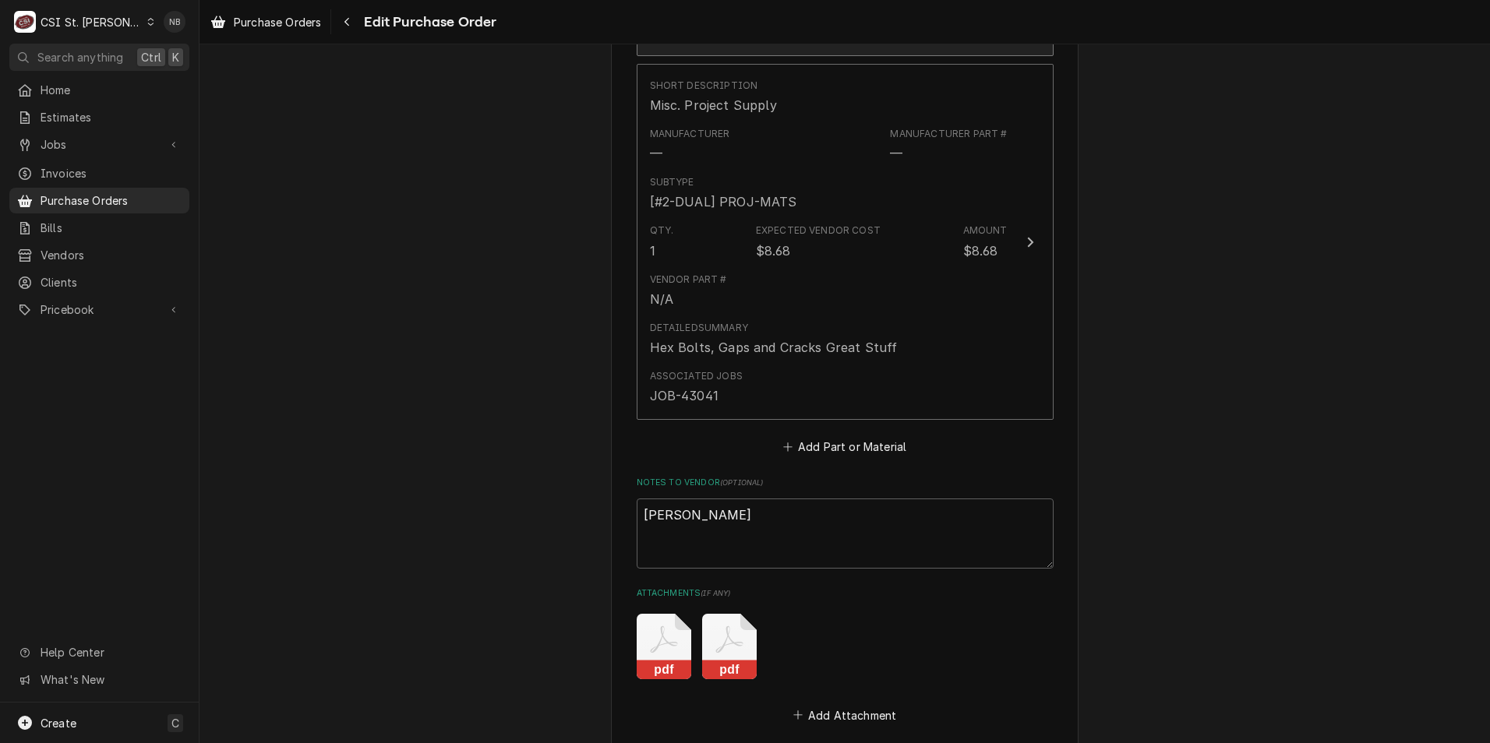
scroll to position [1169, 0]
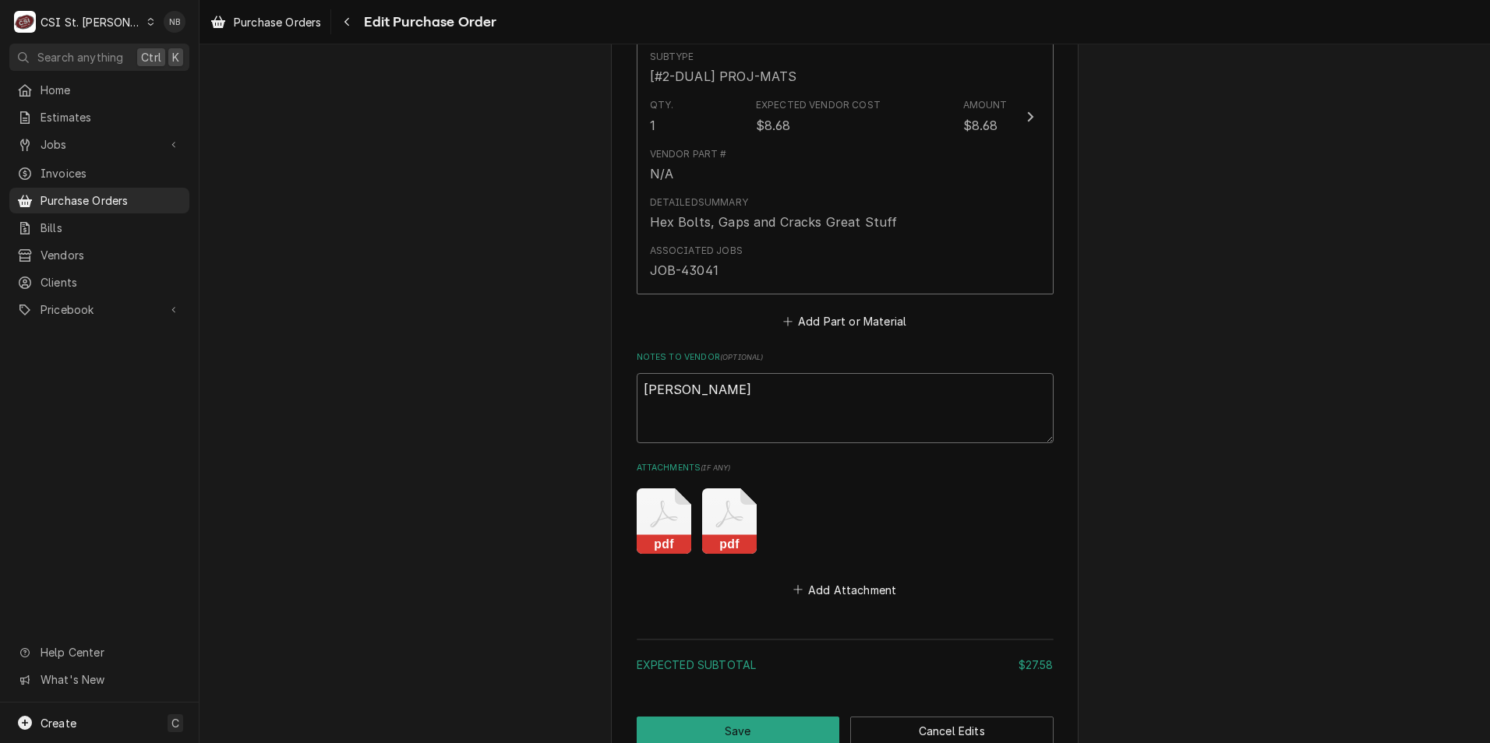
click at [806, 414] on textarea "mike barnett" at bounding box center [845, 408] width 417 height 70
type textarea "x"
type textarea "mike barnett;"
type textarea "x"
type textarea "mike barnett;"
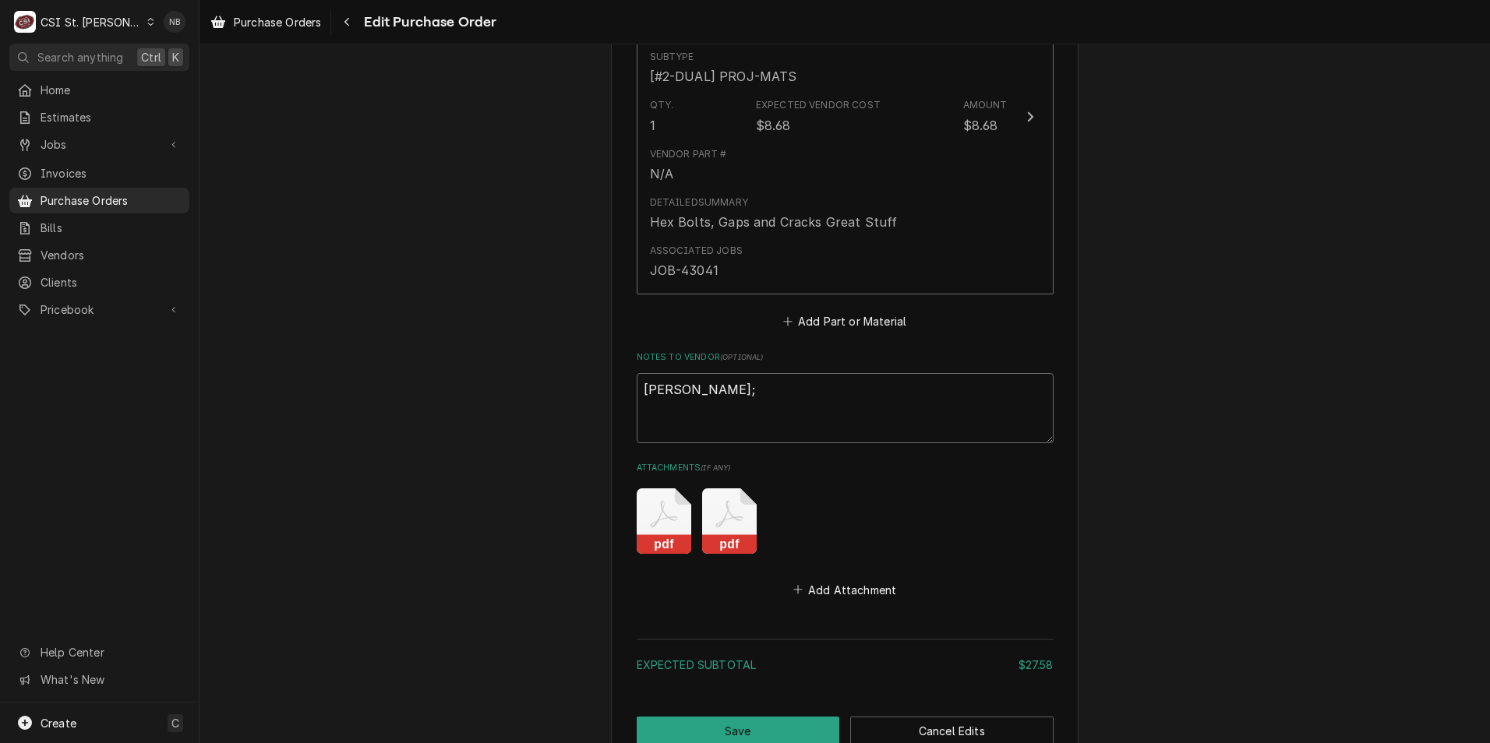
type textarea "x"
type textarea "mike barnett; t"
type textarea "x"
type textarea "mike barnett; tw"
type textarea "x"
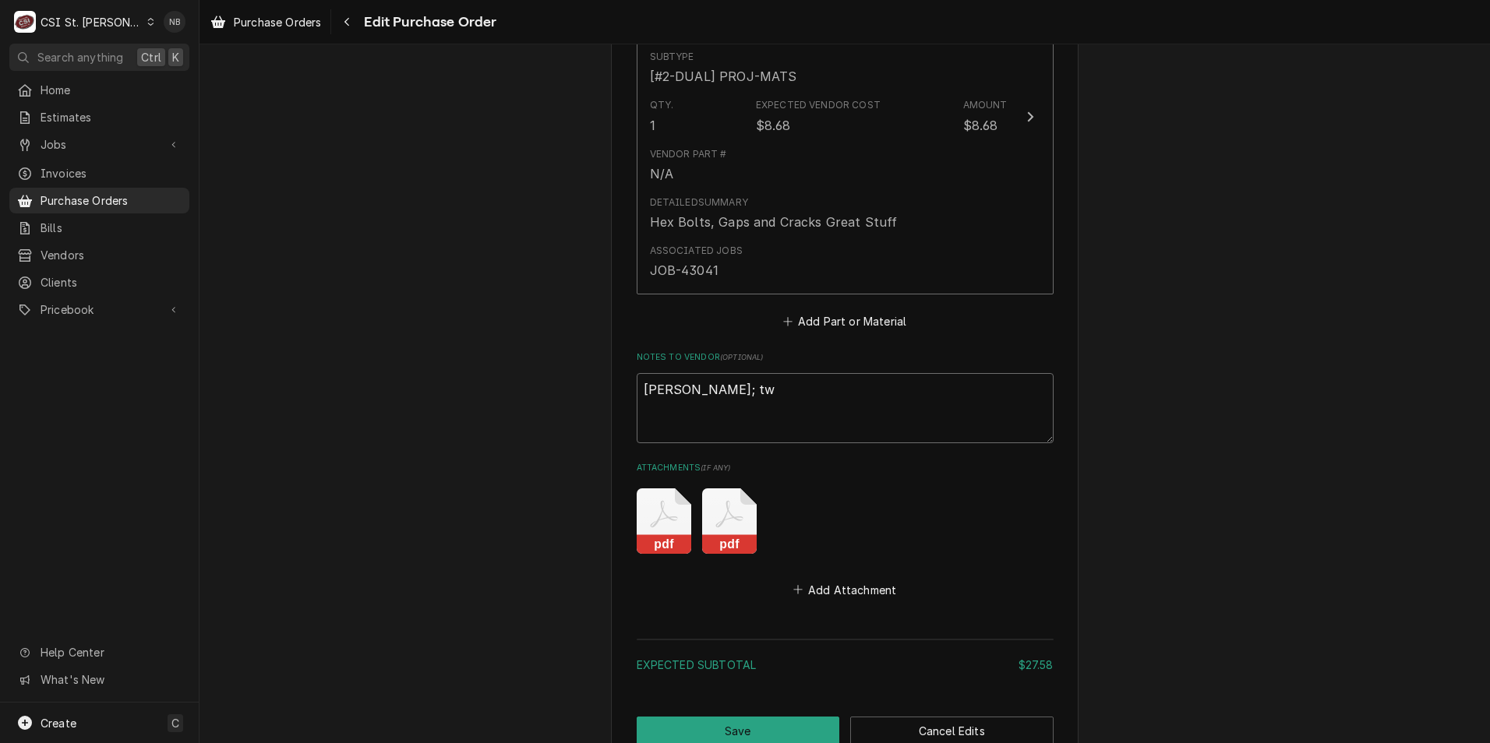
type textarea "mike barnett; two"
type textarea "x"
type textarea "mike barnett; two"
type textarea "x"
type textarea "mike barnett; two r"
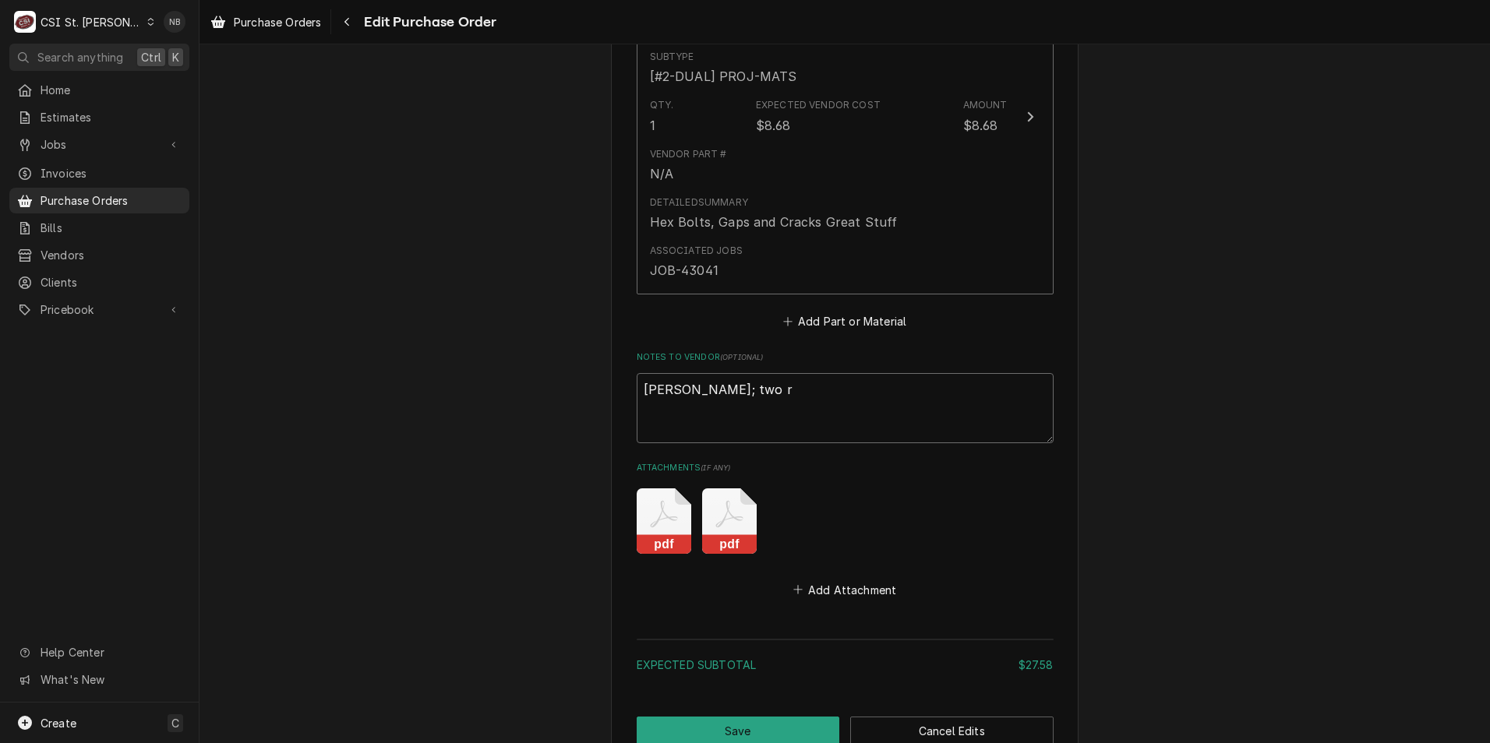
type textarea "x"
type textarea "mike barnett; two re"
type textarea "x"
type textarea "mike barnett; two rec"
type textarea "x"
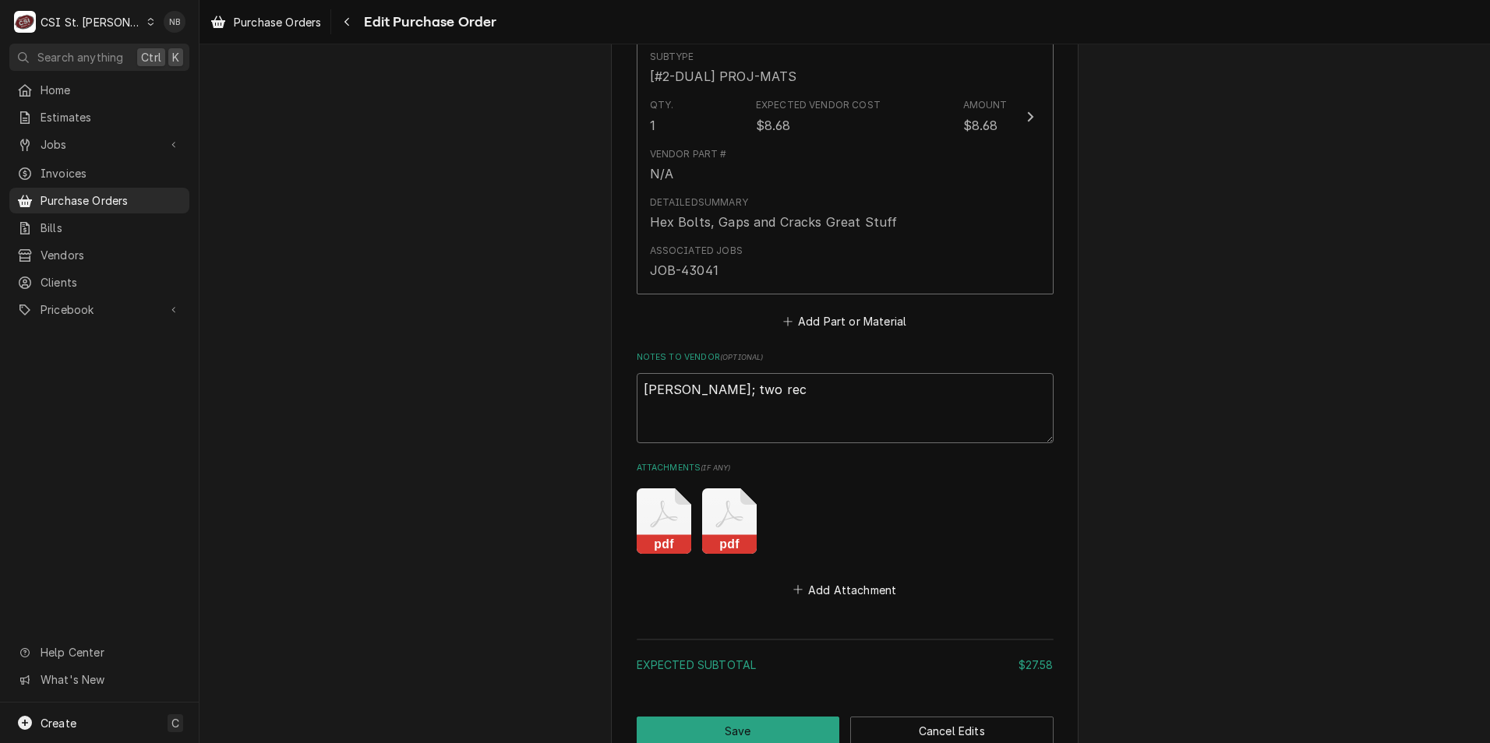
type textarea "mike barnett; two rece"
type textarea "x"
type textarea "mike barnett; two recei"
type textarea "x"
type textarea "mike barnett; two receip"
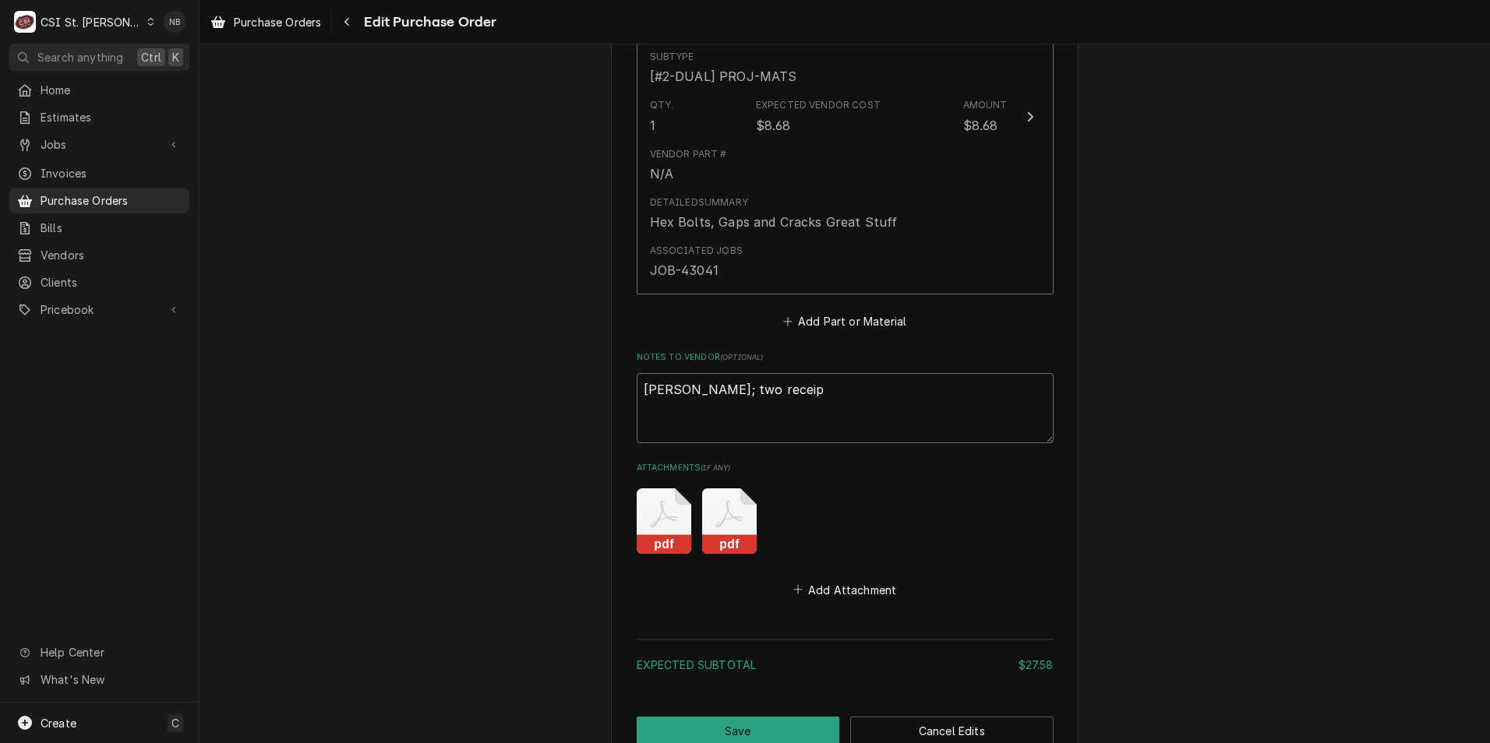
type textarea "x"
type textarea "mike barnett; two receipt"
type textarea "x"
type textarea "mike barnett; two receipts"
click at [792, 731] on button "Save" at bounding box center [738, 731] width 203 height 29
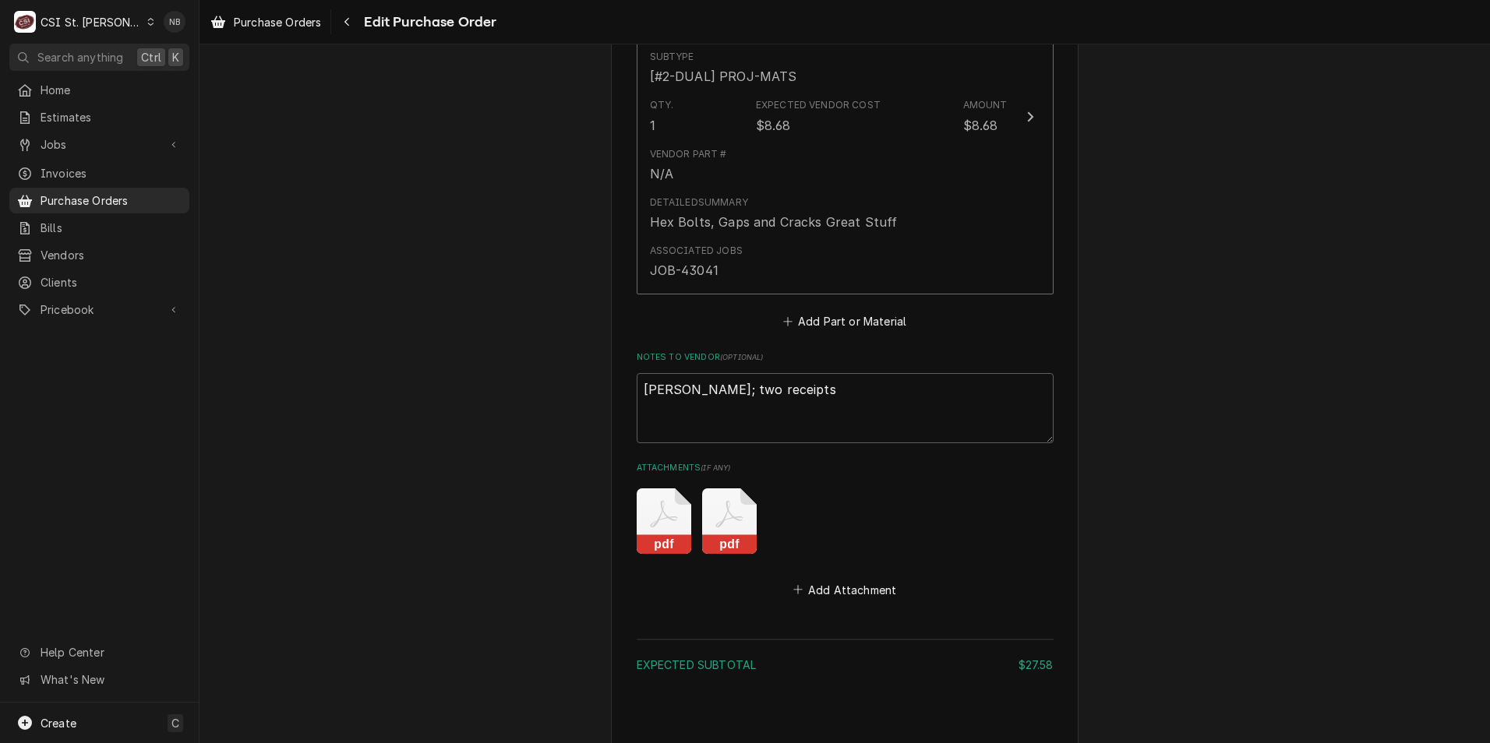
type textarea "x"
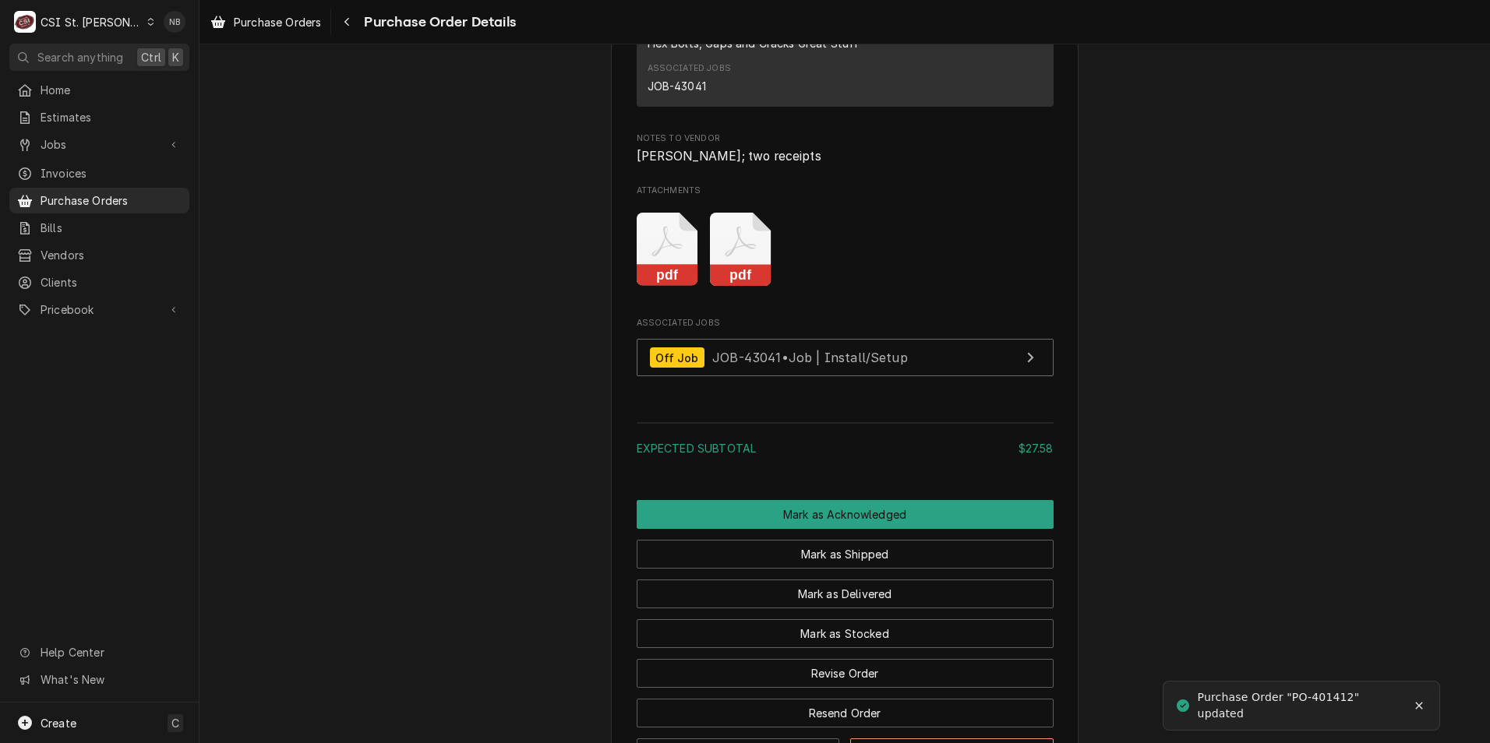
scroll to position [1661, 0]
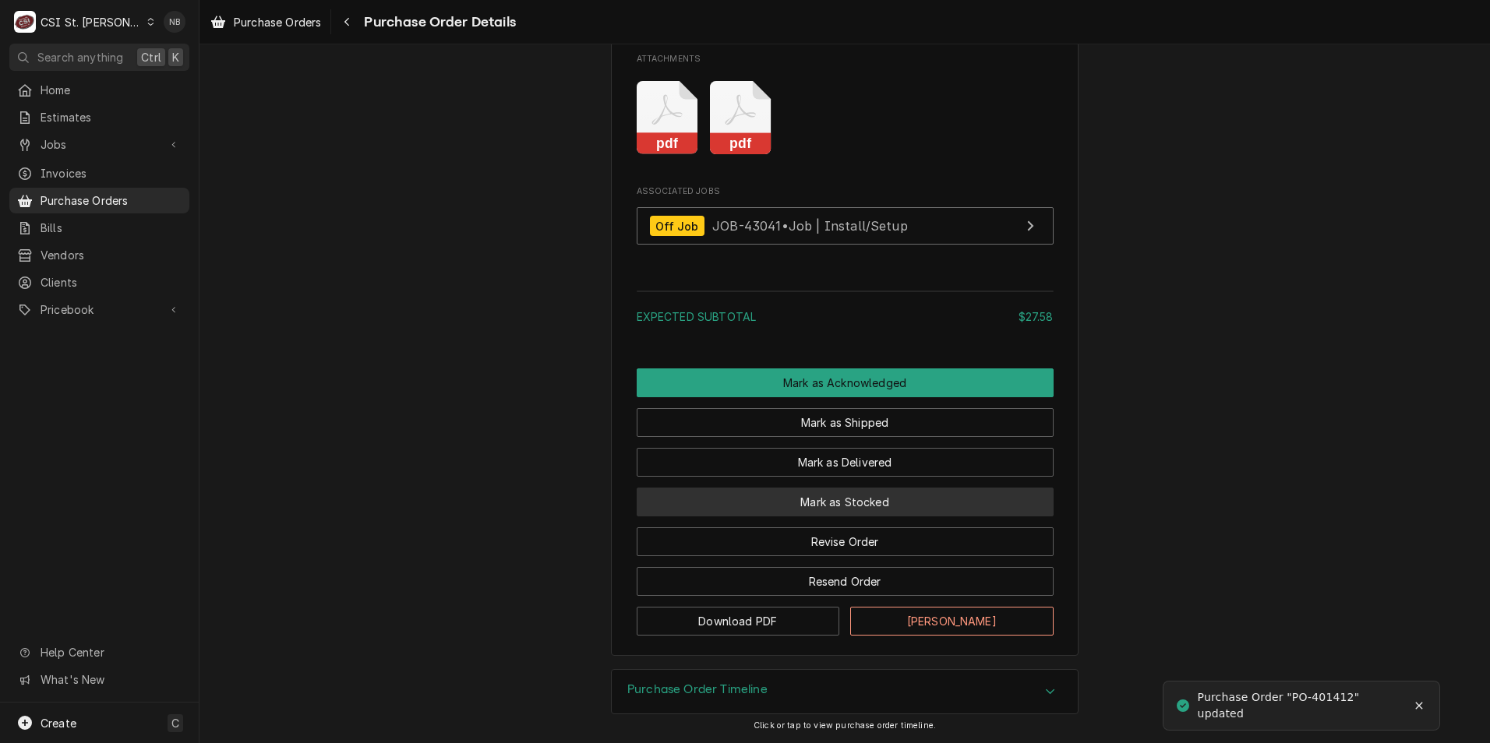
click at [885, 501] on button "Mark as Stocked" at bounding box center [845, 502] width 417 height 29
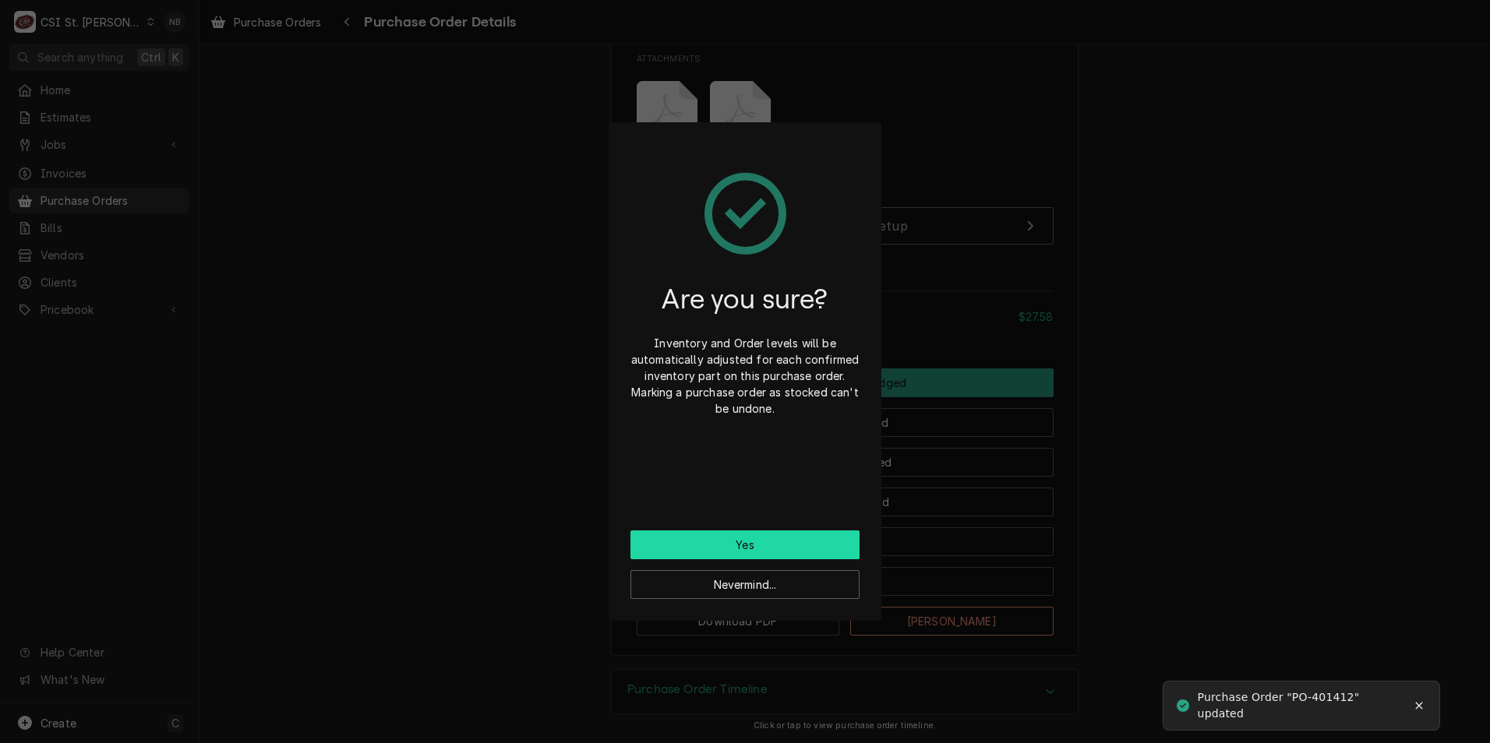
click at [810, 549] on button "Yes" at bounding box center [744, 545] width 229 height 29
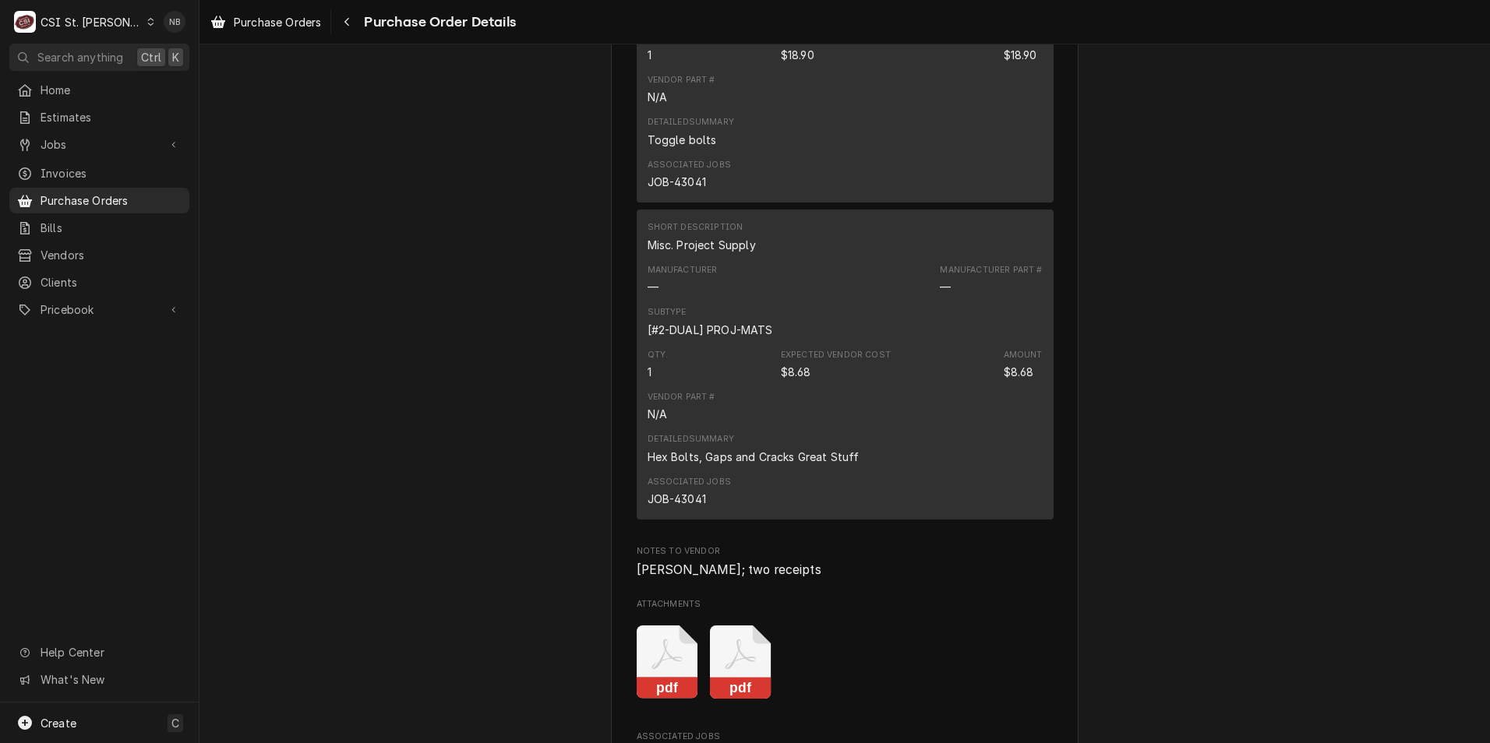
scroll to position [1480, 0]
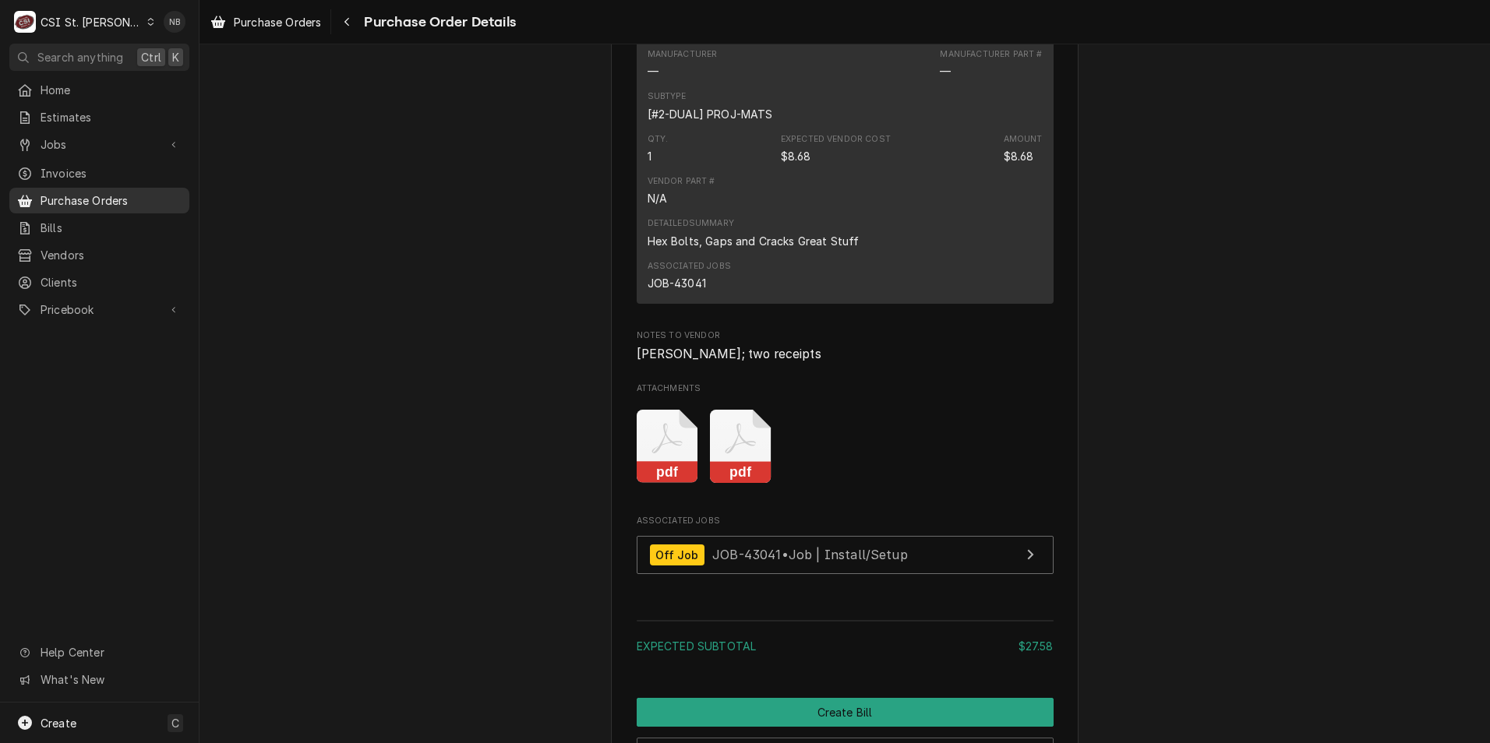
click at [111, 194] on span "Purchase Orders" at bounding box center [111, 200] width 141 height 16
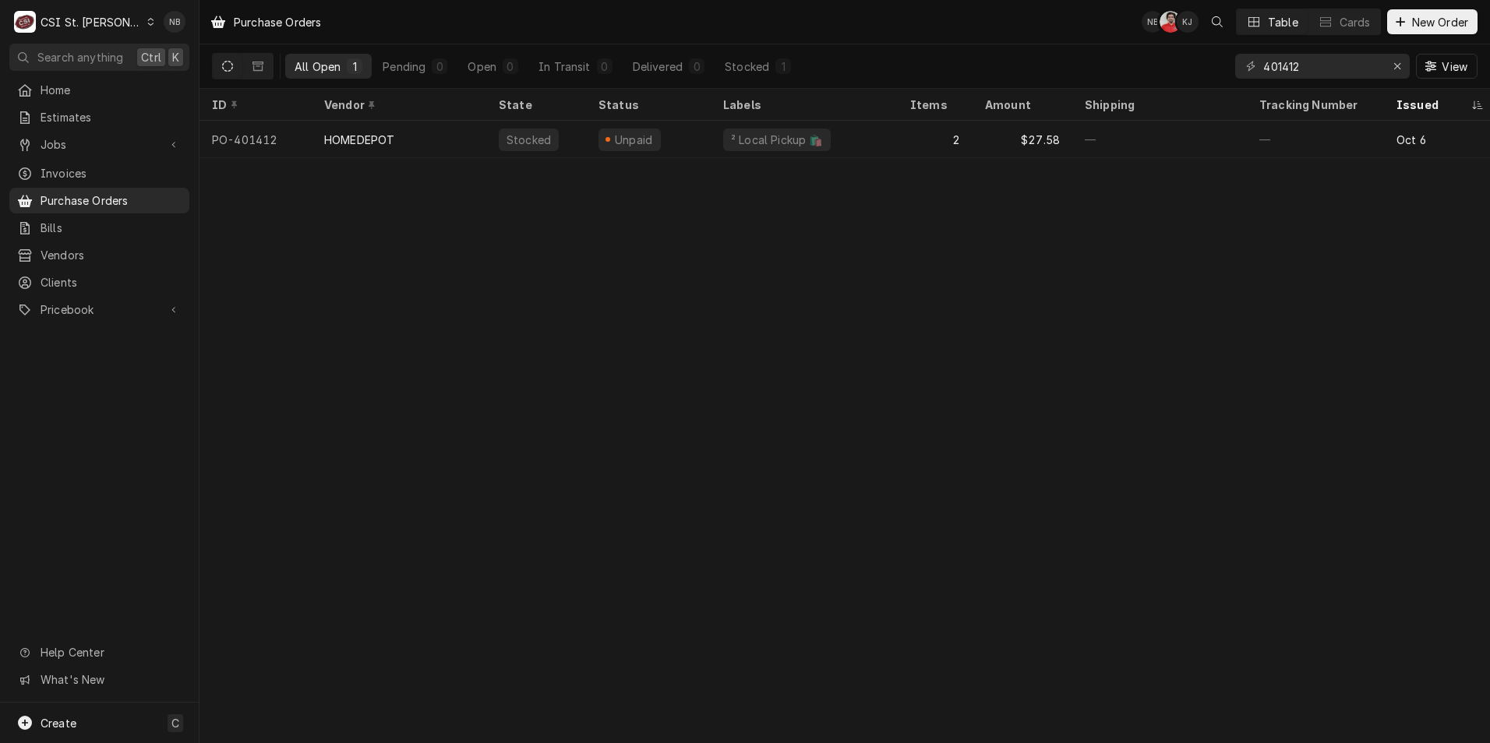
click at [109, 21] on div "CSI St. [PERSON_NAME]" at bounding box center [91, 22] width 101 height 16
click at [217, 54] on div "CSI [US_STATE]" at bounding box center [239, 58] width 206 height 16
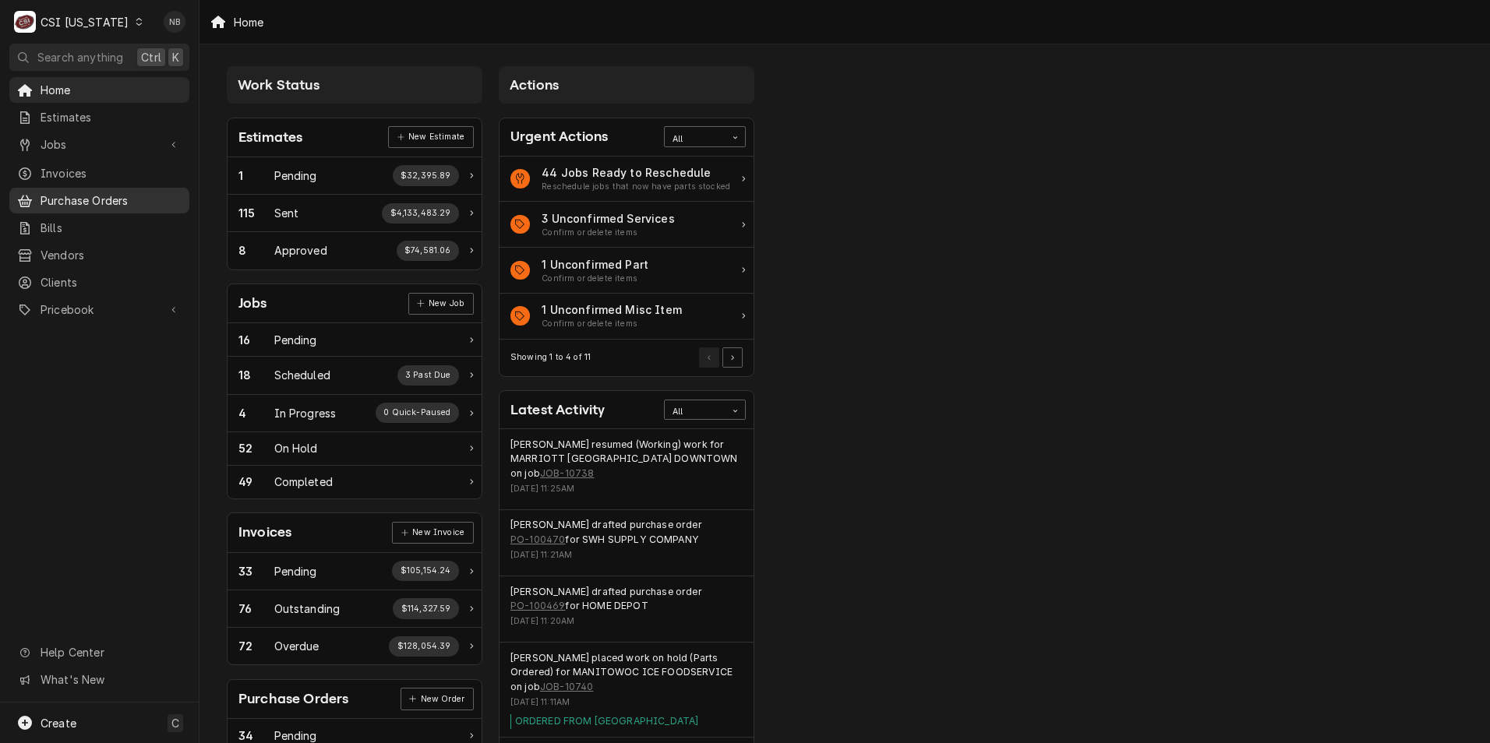
click at [118, 192] on span "Purchase Orders" at bounding box center [111, 200] width 141 height 16
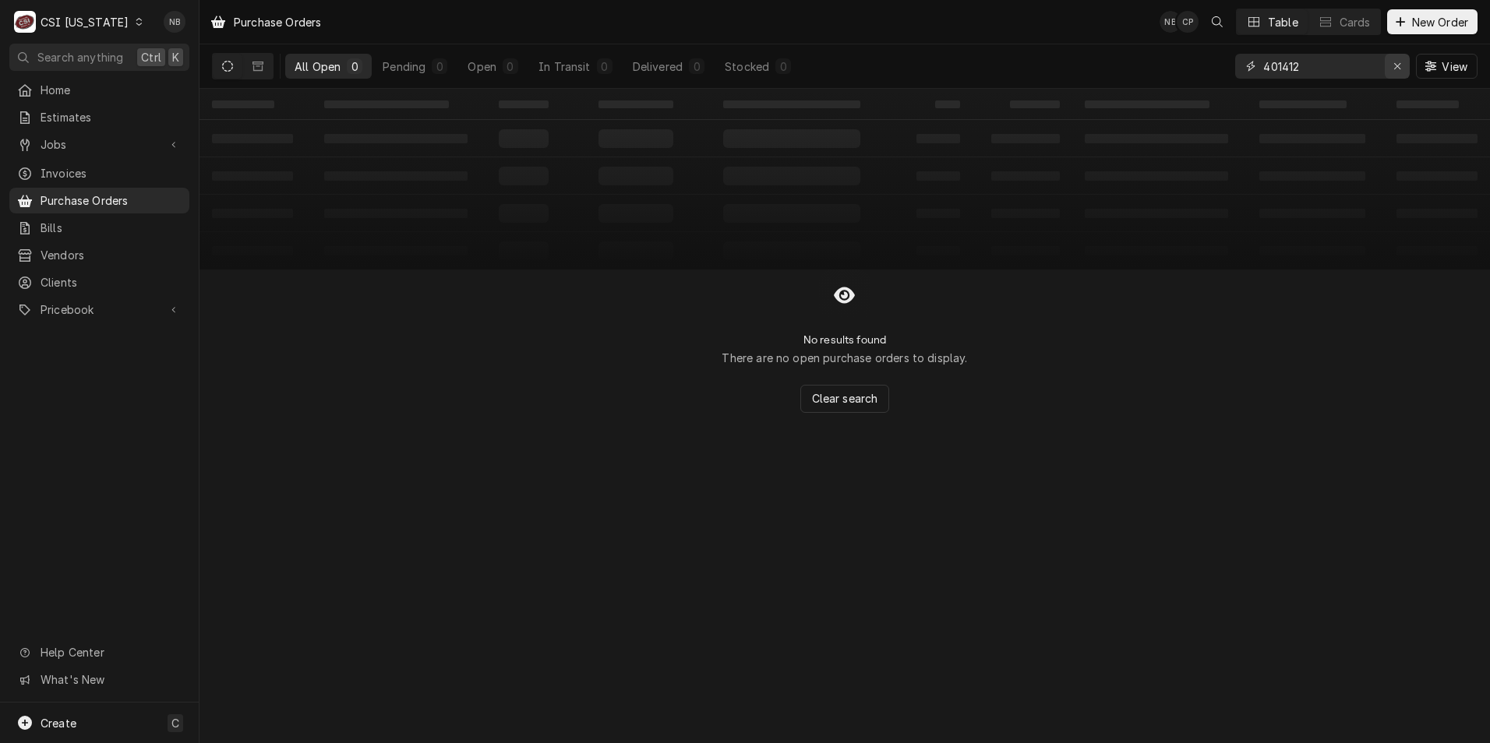
click at [1403, 63] on div "Erase input" at bounding box center [1397, 66] width 16 height 16
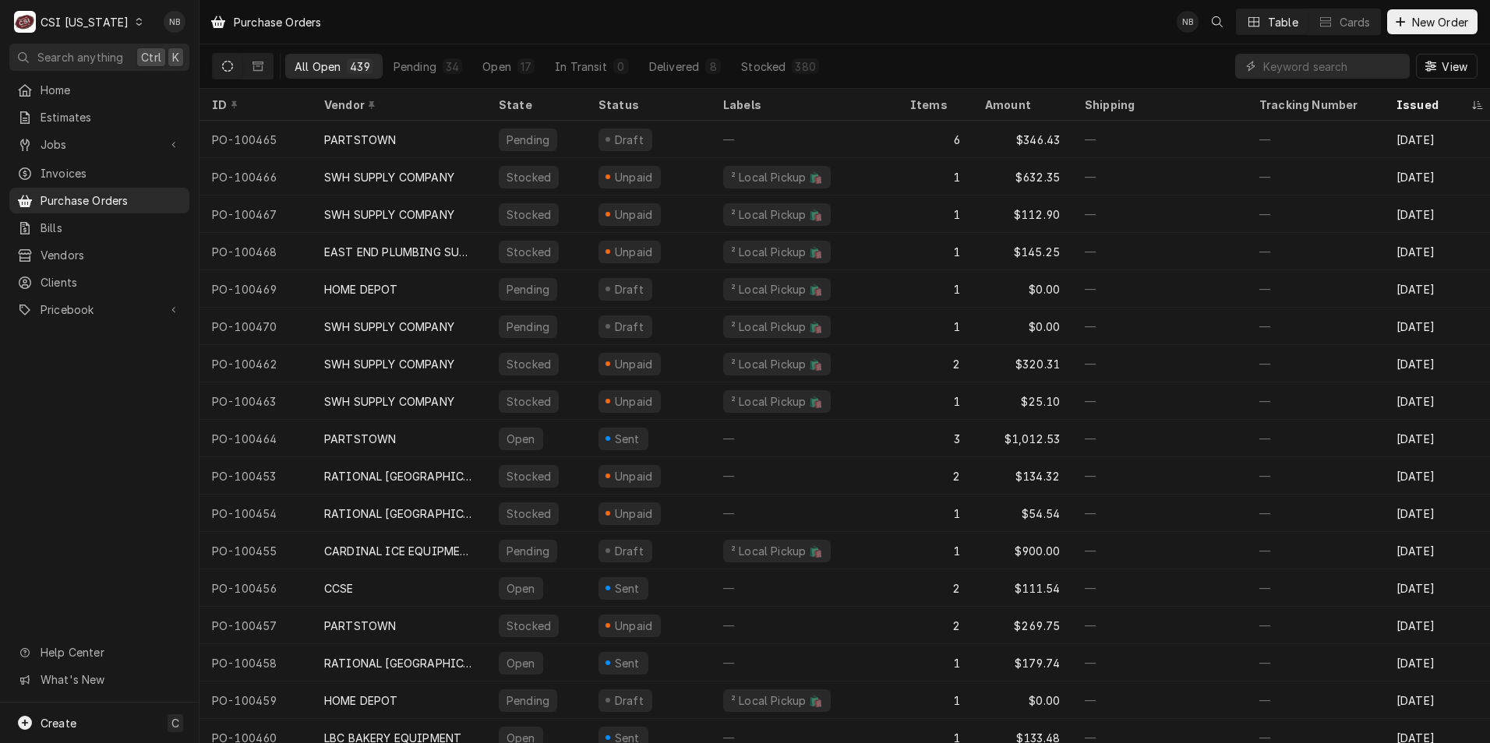
click at [112, 16] on div "CSI Kentucky" at bounding box center [85, 22] width 88 height 16
click at [185, 88] on div "CSI St. [PERSON_NAME]" at bounding box center [243, 85] width 206 height 16
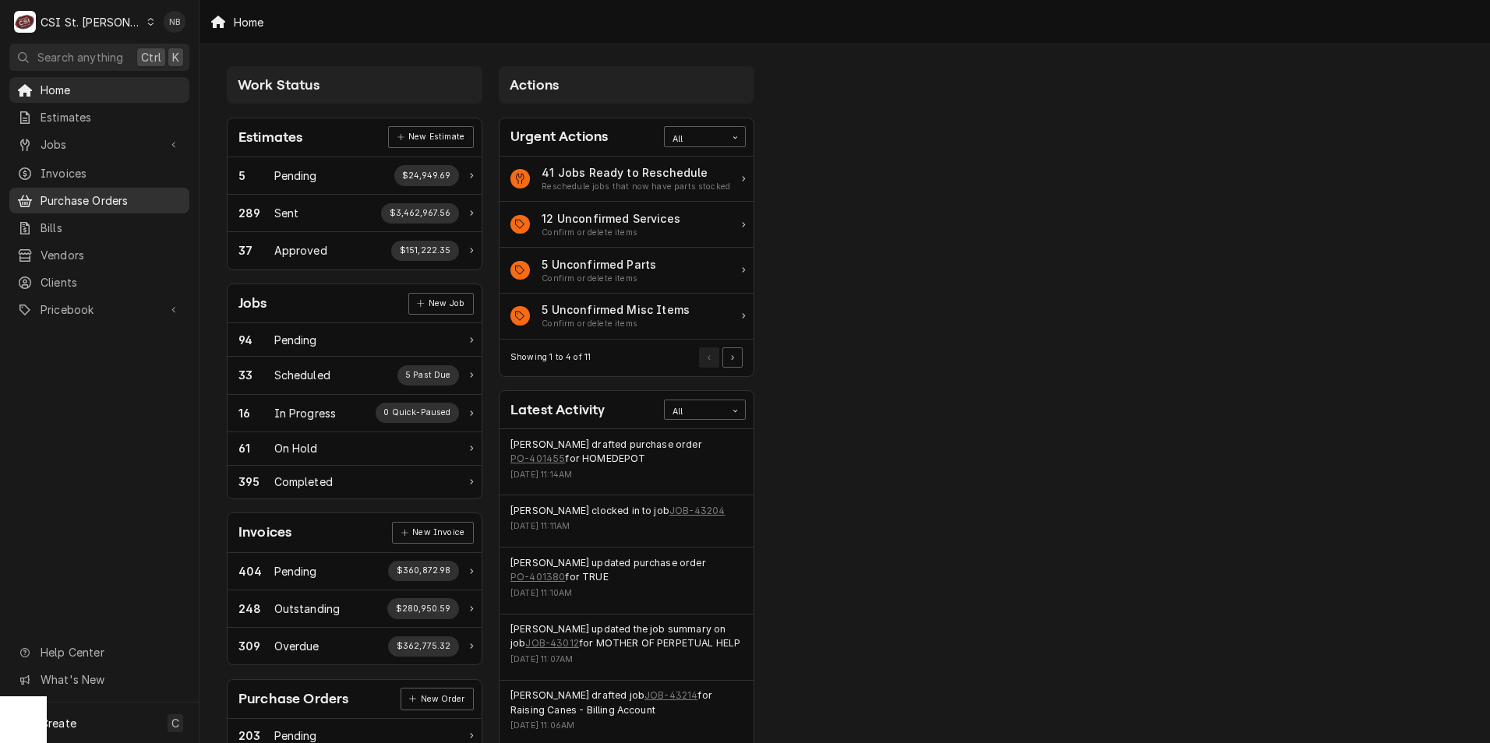
click at [144, 204] on link "Purchase Orders" at bounding box center [99, 201] width 180 height 26
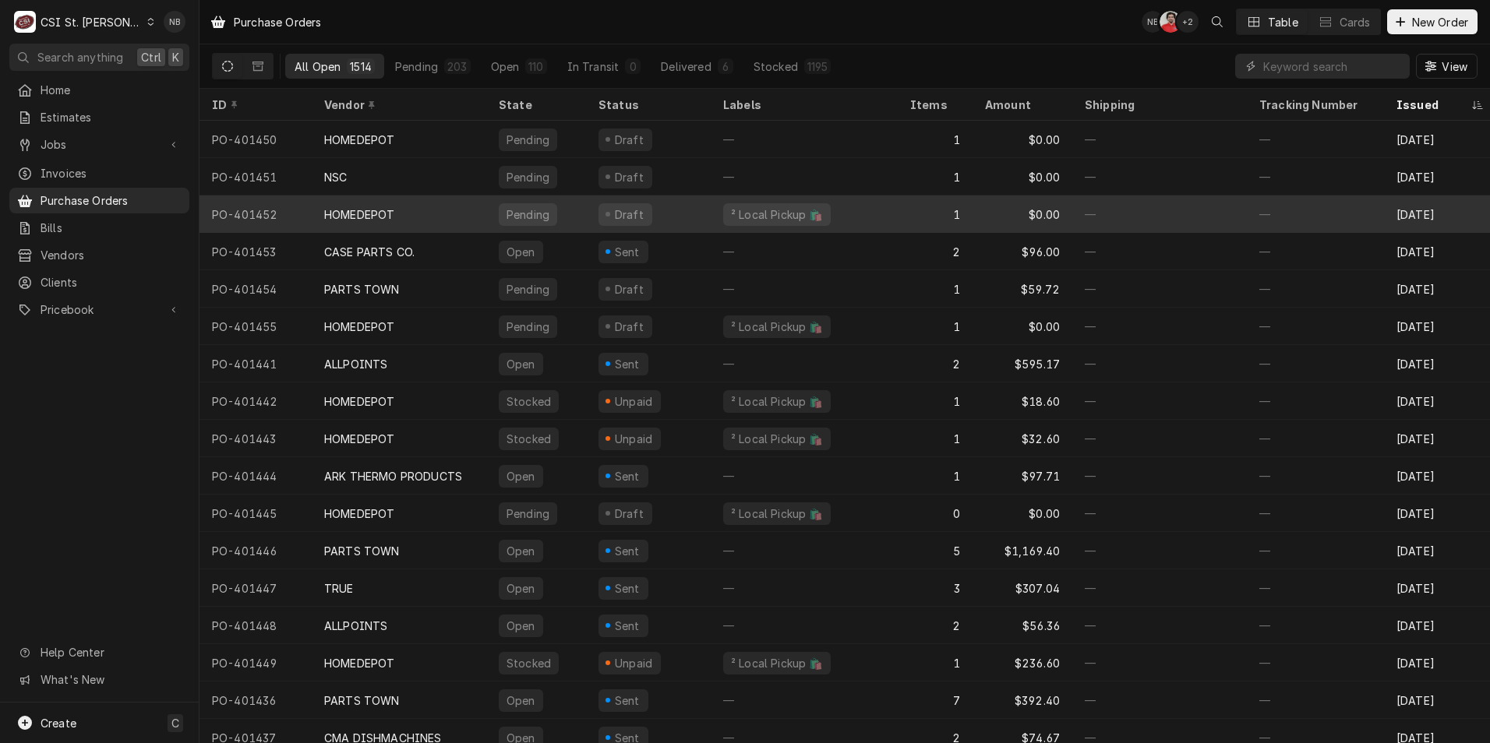
click at [454, 218] on div "HOMEDEPOT" at bounding box center [399, 214] width 175 height 37
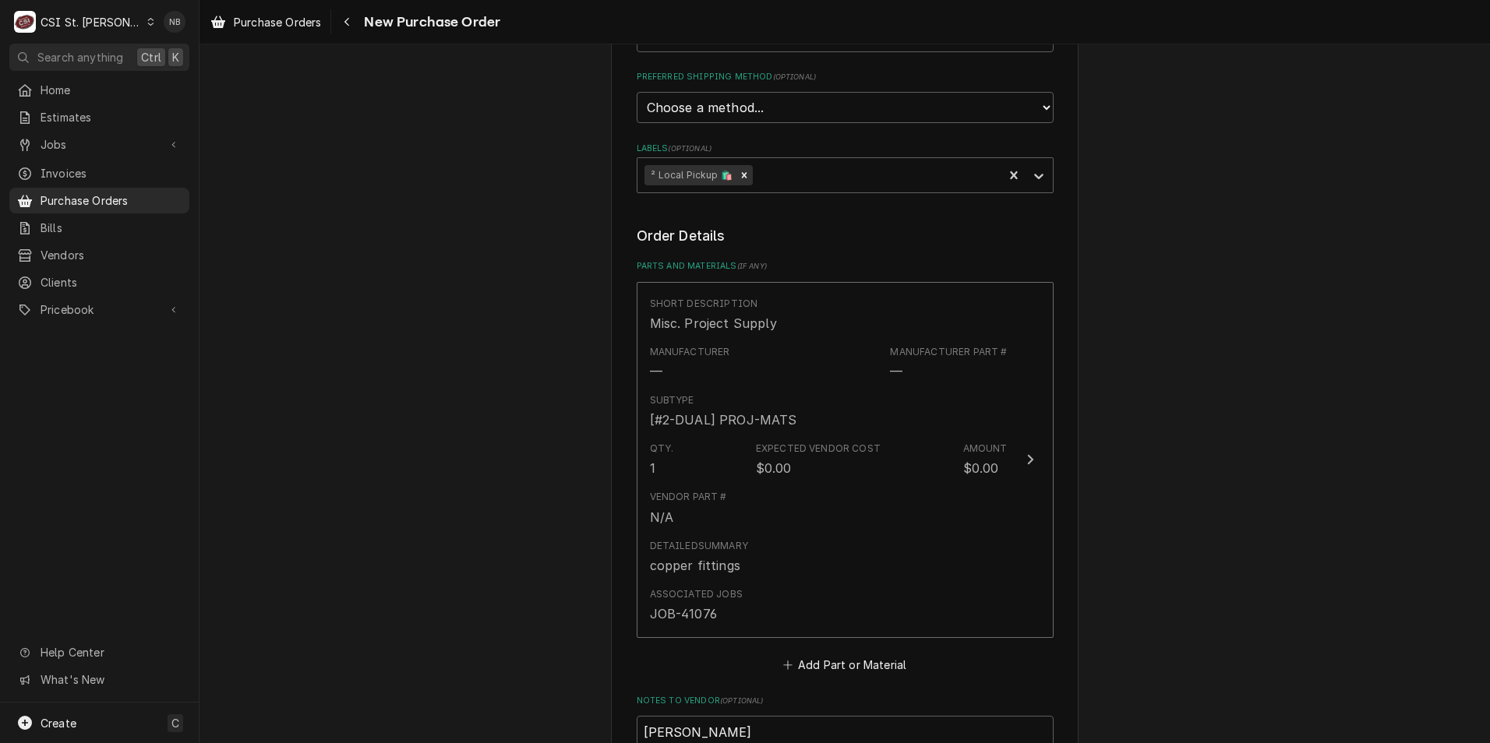
scroll to position [468, 0]
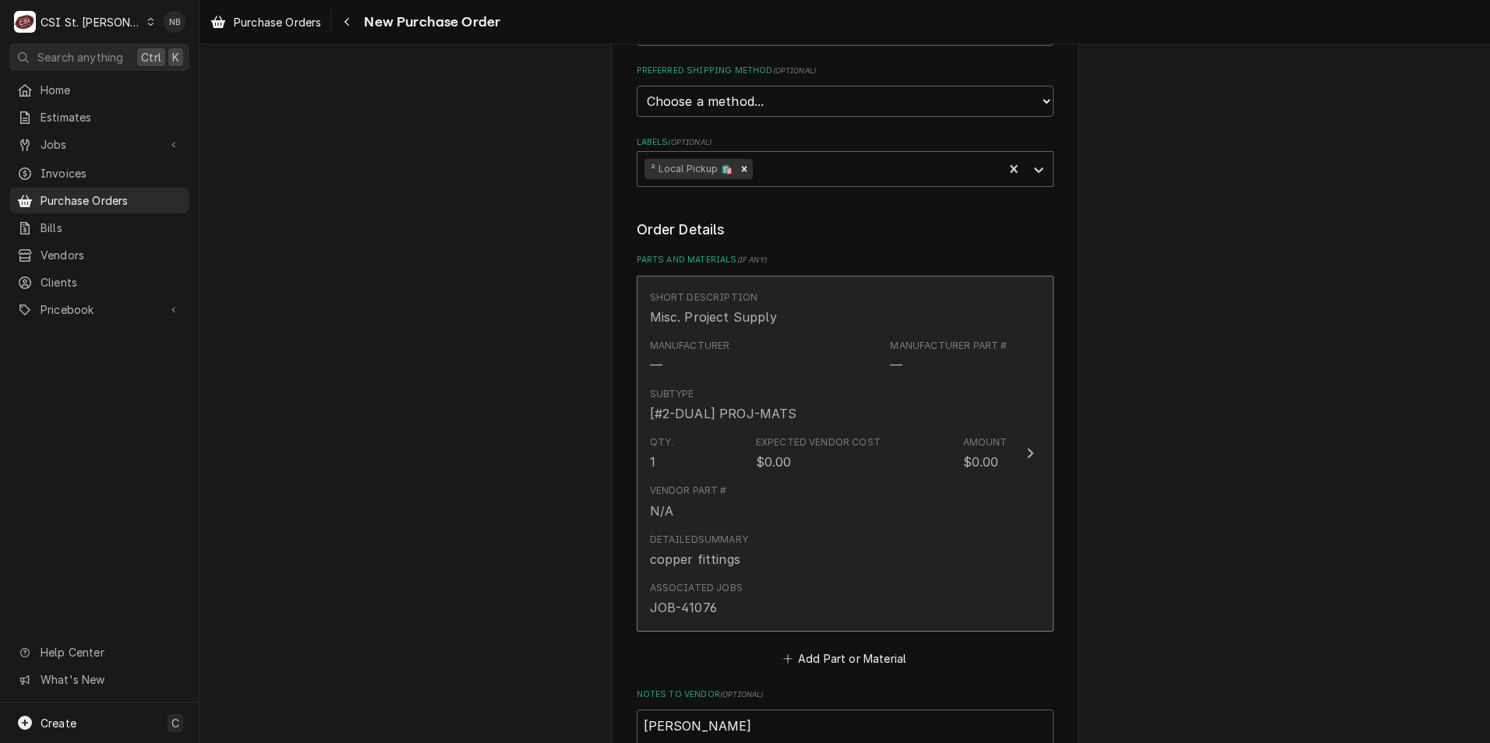
click at [904, 545] on div "Detailed Summary copper fittings" at bounding box center [829, 551] width 358 height 48
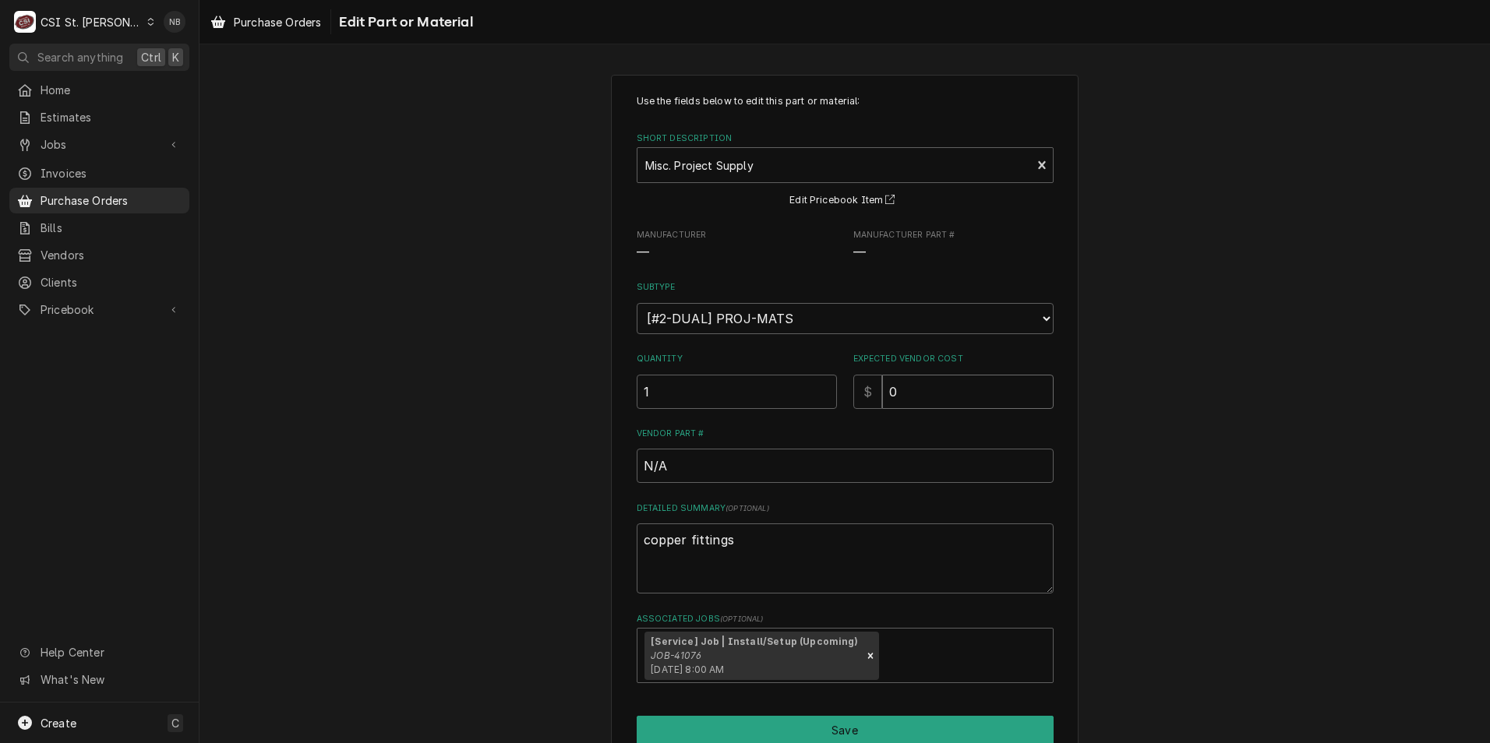
drag, startPoint x: 941, startPoint y: 398, endPoint x: 807, endPoint y: 399, distance: 134.0
click at [807, 399] on div "Quantity 1 Expected Vendor Cost $ 0" at bounding box center [845, 380] width 417 height 55
type textarea "x"
type input "1"
type textarea "x"
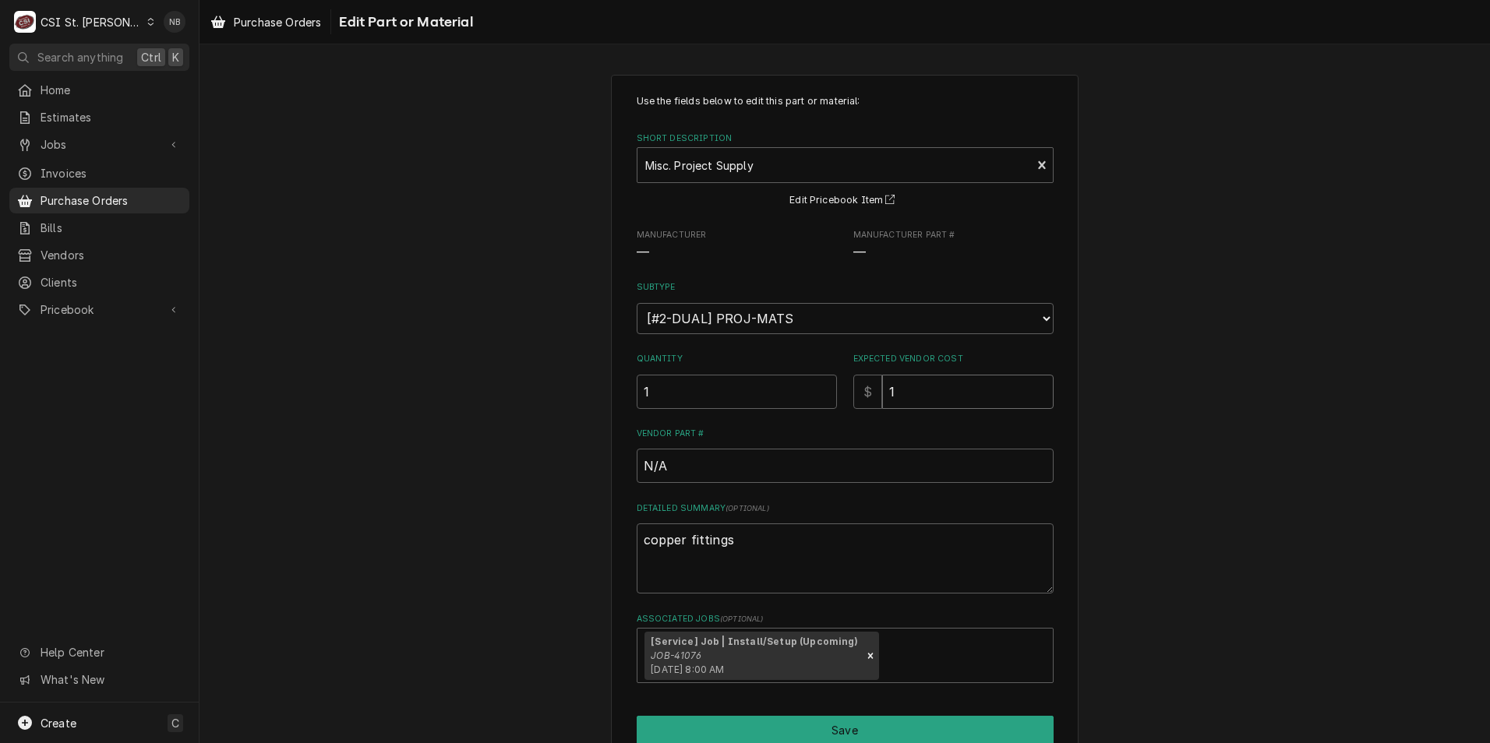
type input "16"
type textarea "x"
type input "161"
type textarea "x"
type input "161.9"
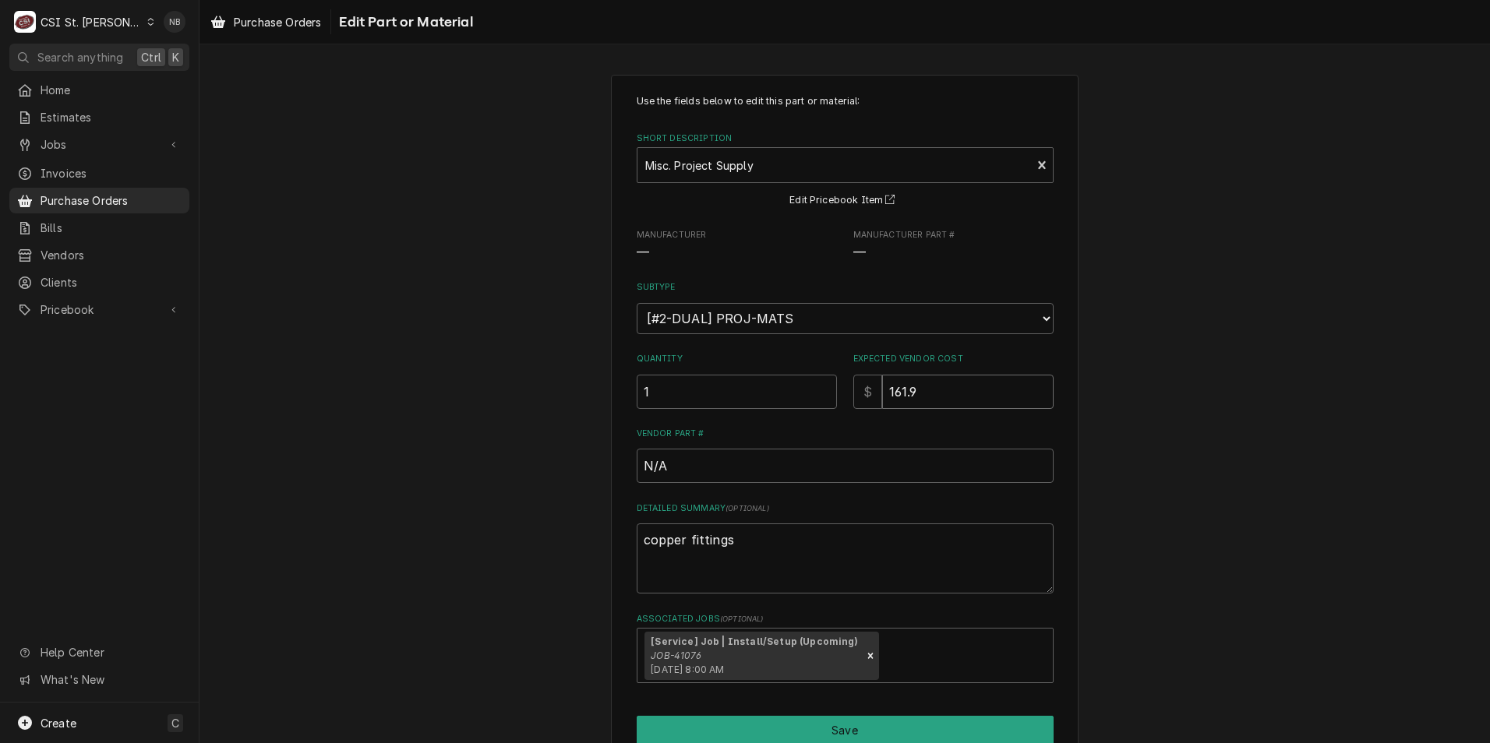
type textarea "x"
type input "161.92"
click at [814, 563] on textarea "copper fittings" at bounding box center [845, 559] width 417 height 70
click at [767, 540] on textarea "copper fittings" at bounding box center [845, 559] width 417 height 70
type textarea "x"
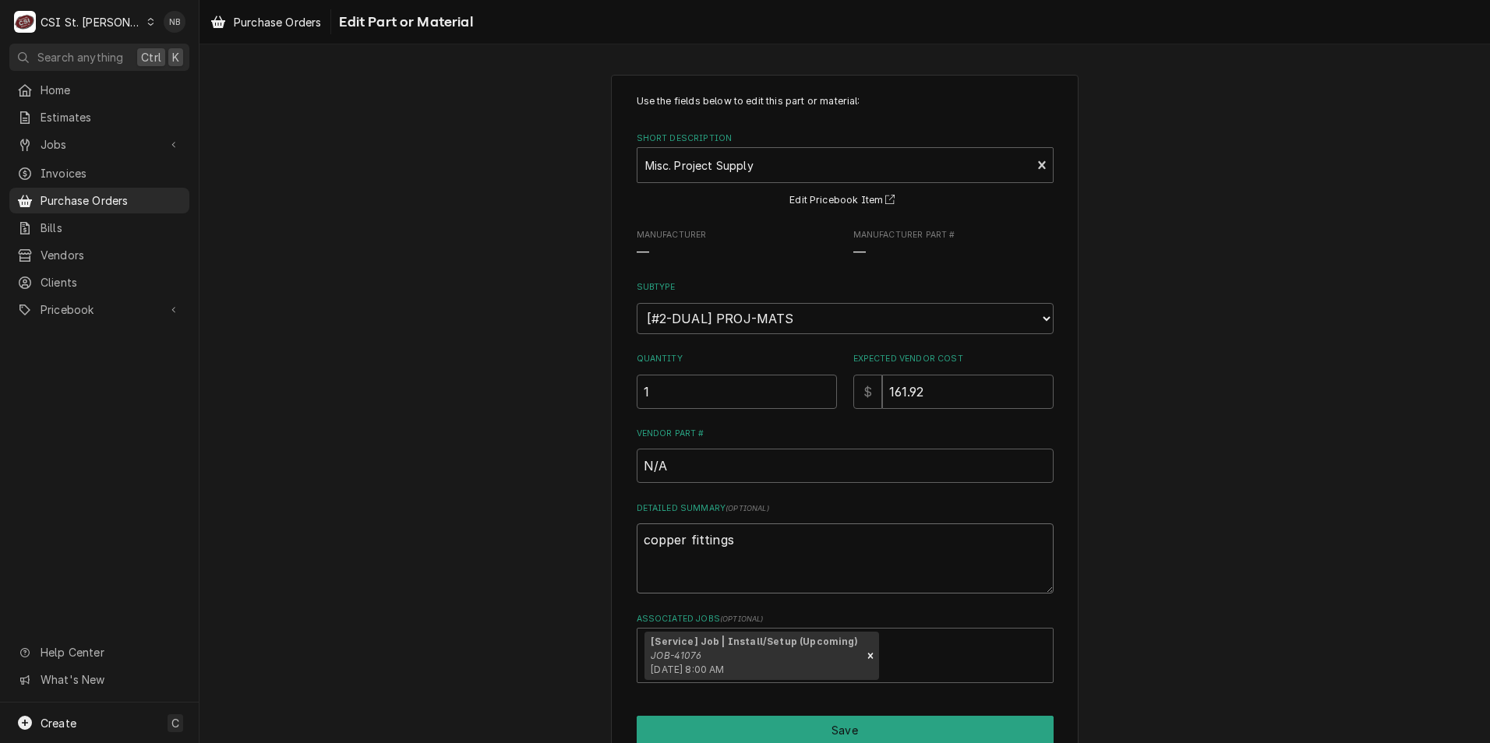
type textarea "copper fittings,"
type textarea "x"
type textarea "copper fittings,"
type textarea "x"
type textarea "copper fittings, a"
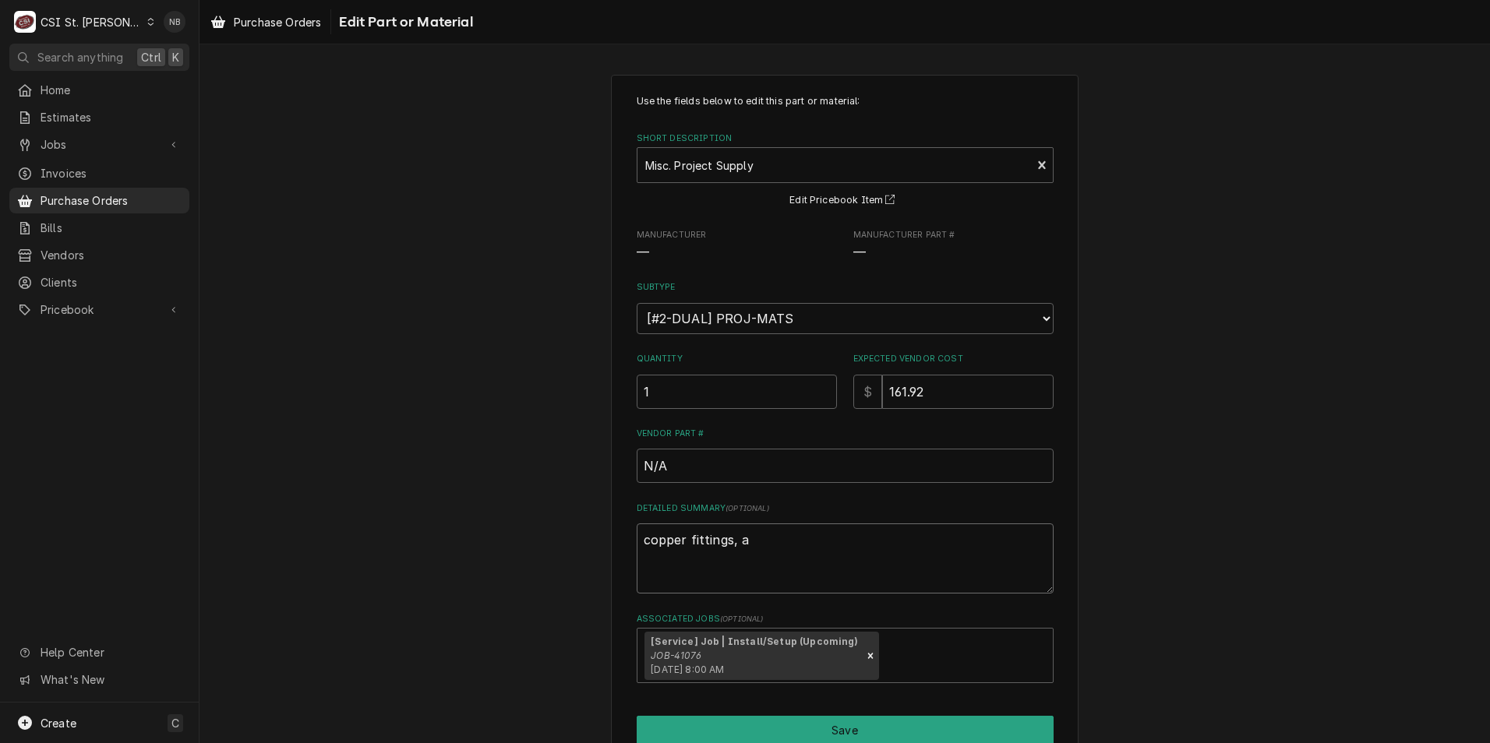
type textarea "x"
type textarea "copper fittings, ad"
type textarea "x"
type textarea "copper fittings, ada"
type textarea "x"
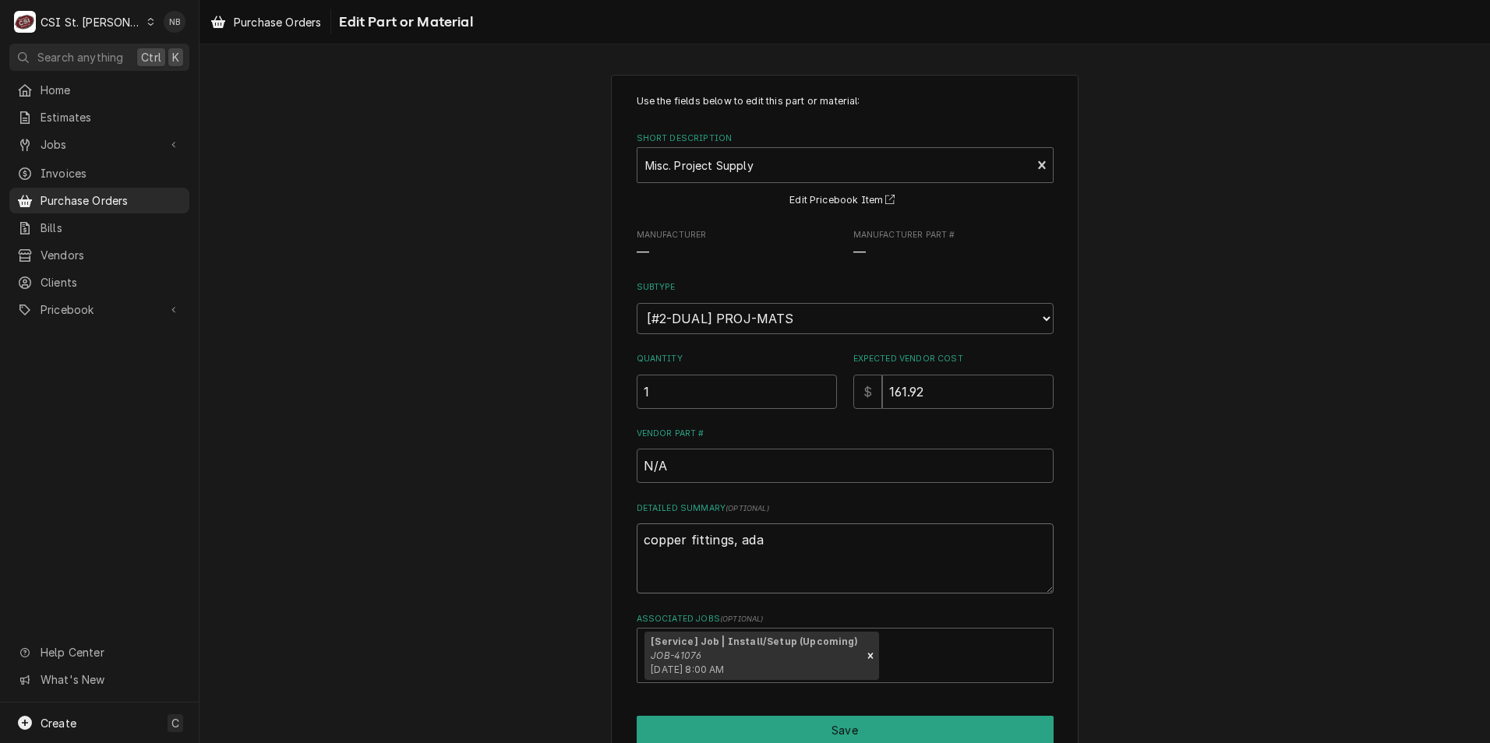
type textarea "copper fittings, adap"
type textarea "x"
type textarea "copper fittings, adapt"
type textarea "x"
type textarea "copper fittings, adapte"
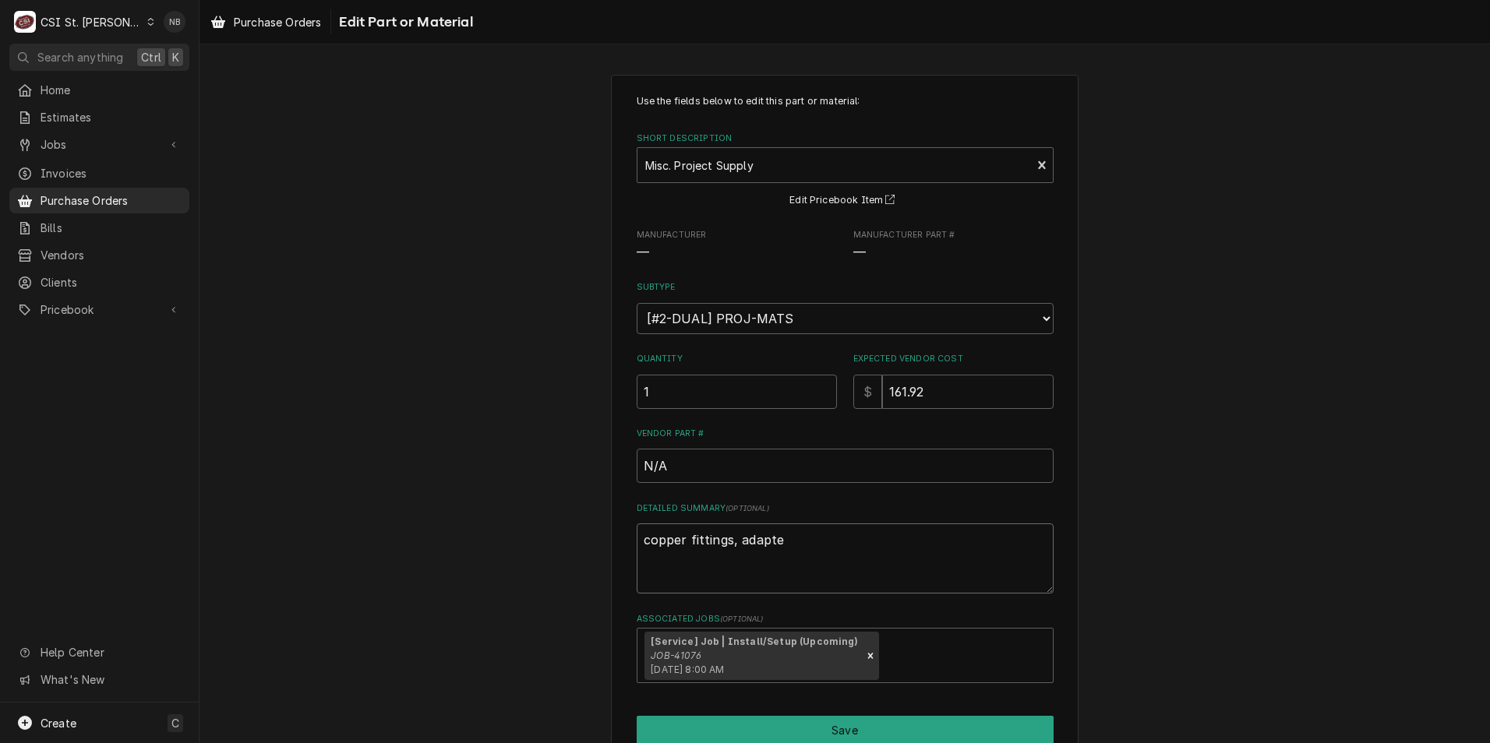
type textarea "x"
type textarea "copper fittings, adapted"
type textarea "x"
type textarea "copper fittings, adapte"
type textarea "x"
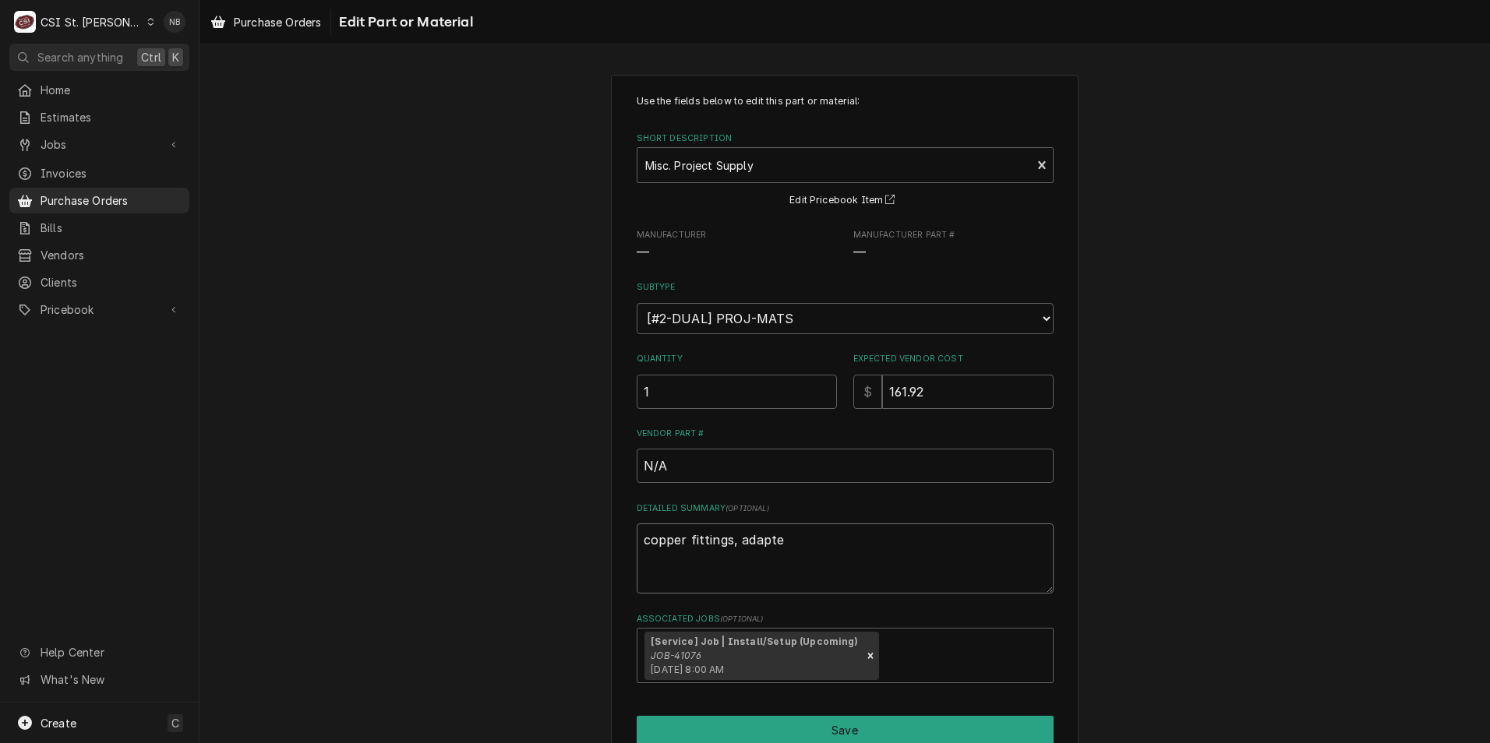
type textarea "copper fittings, adapter"
type textarea "x"
type textarea "copper fittings, adapter,"
type textarea "x"
type textarea "copper fittings, adapter,"
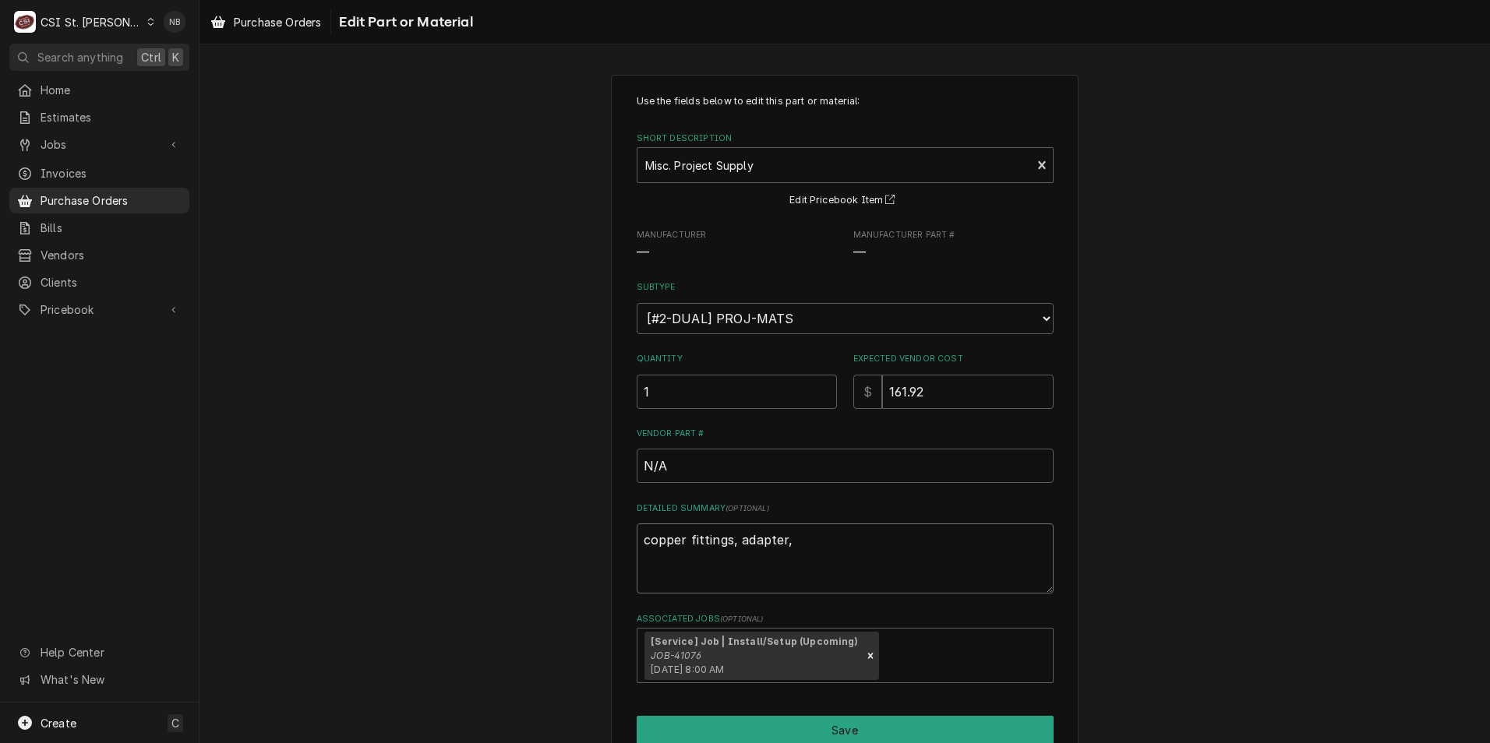
type textarea "x"
type textarea "copper fittings, adapter, h"
type textarea "x"
type textarea "copper fittings, adapter, hel"
type textarea "x"
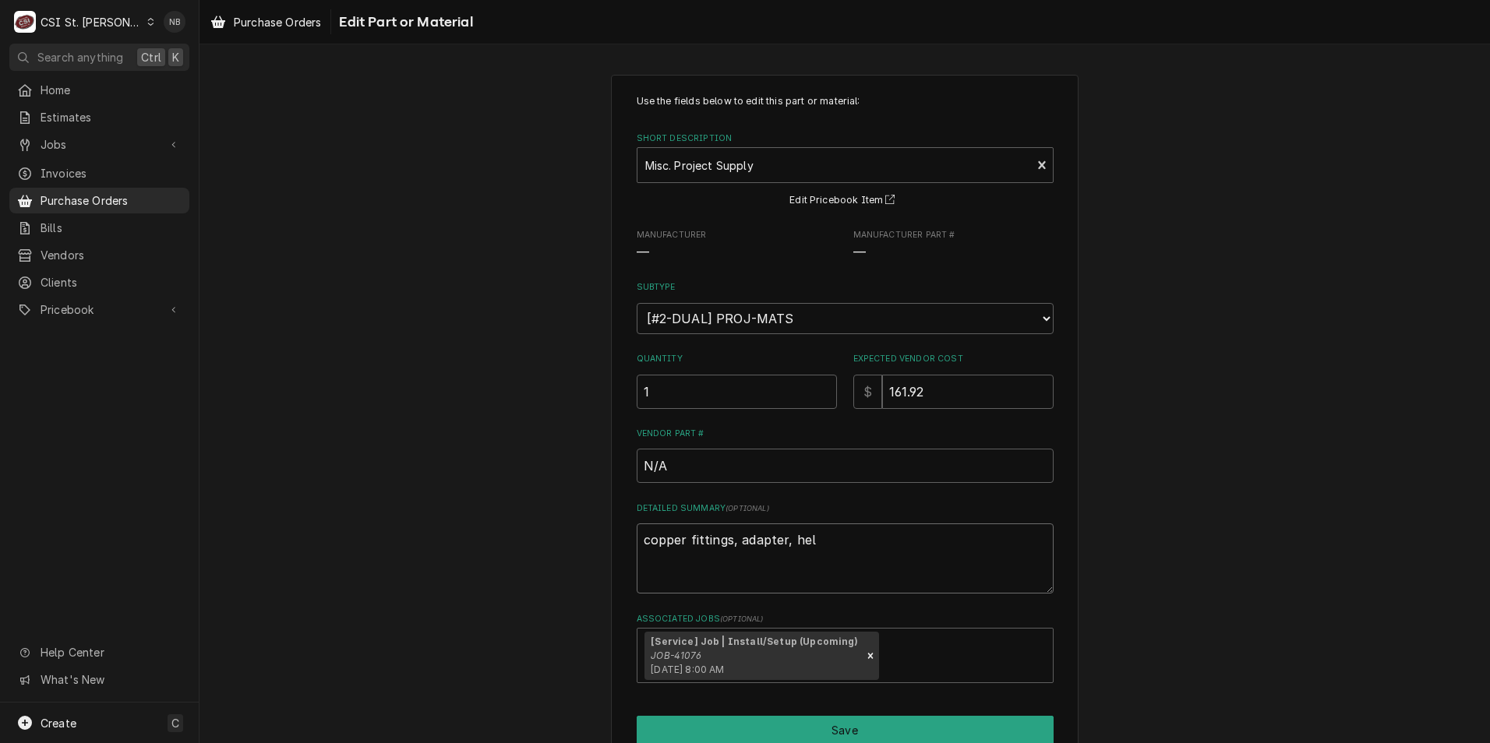
type textarea "copper fittings, adapter, hell"
type textarea "x"
type textarea "copper fittings, adapter, hell"
type textarea "x"
type textarea "copper fittings, adapter, hell ha"
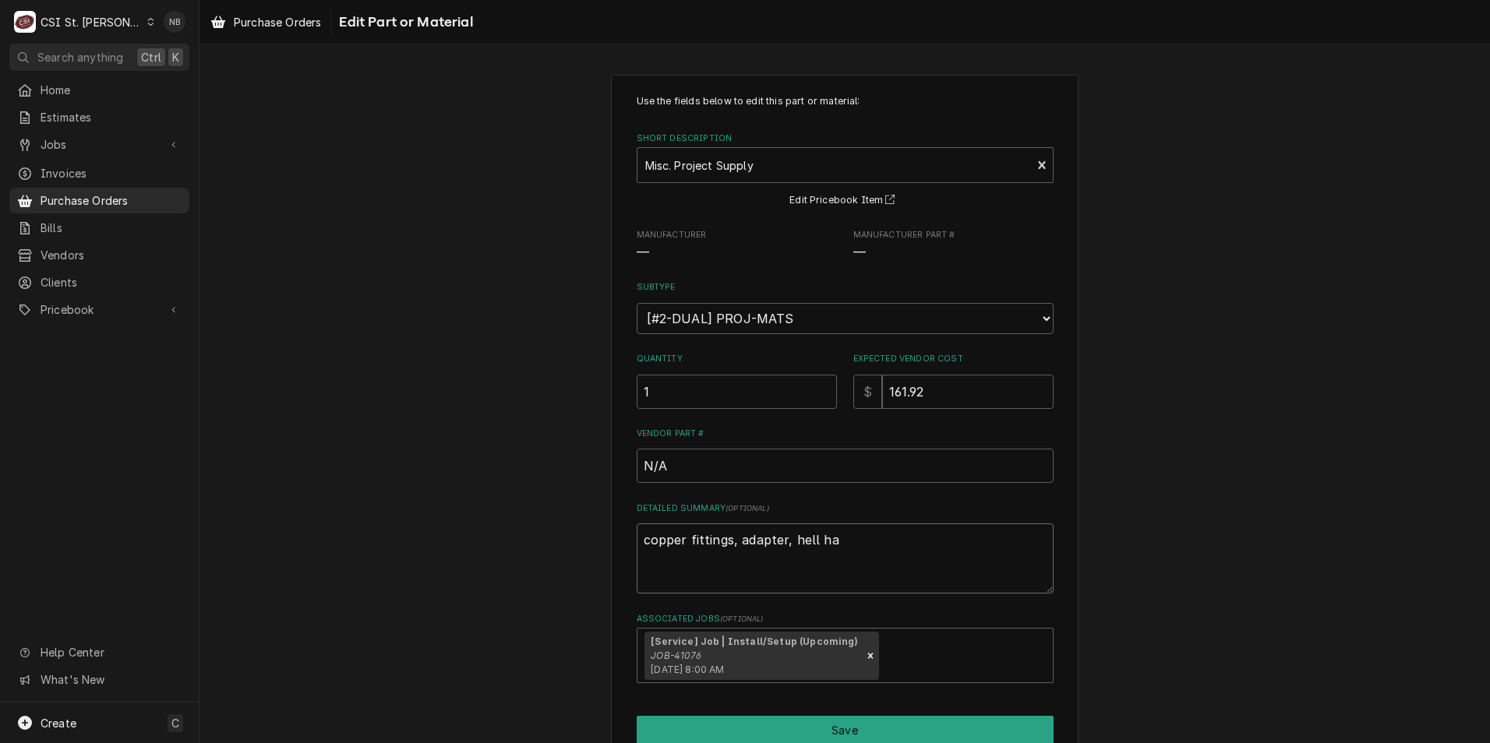
type textarea "x"
type textarea "copper fittings, adapter, hell han"
type textarea "x"
type textarea "copper fittings, adapter, hell ha"
type textarea "x"
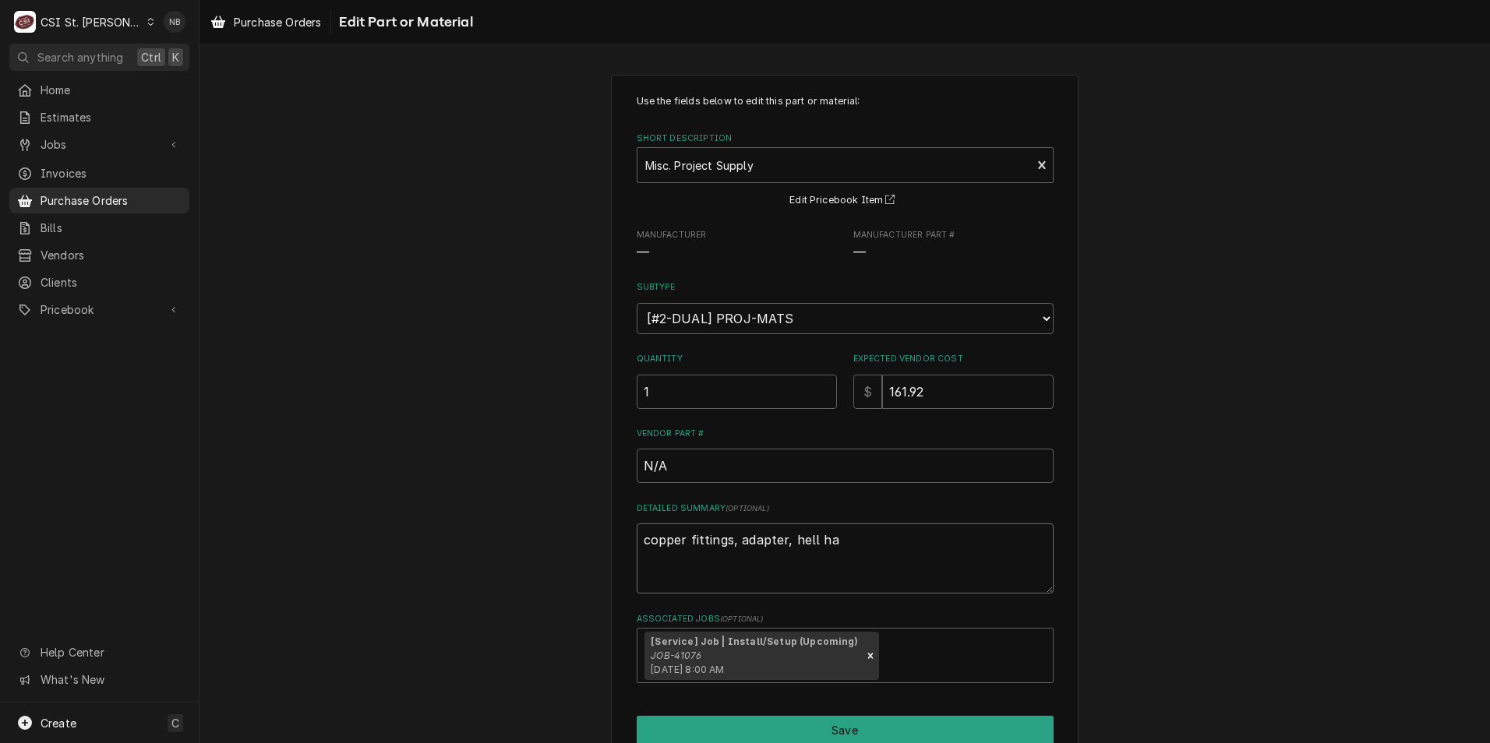
type textarea "copper fittings, adapter, hell h"
type textarea "x"
type textarea "copper fittings, adapter, hell"
type textarea "x"
type textarea "copper fittings, adapter, hell"
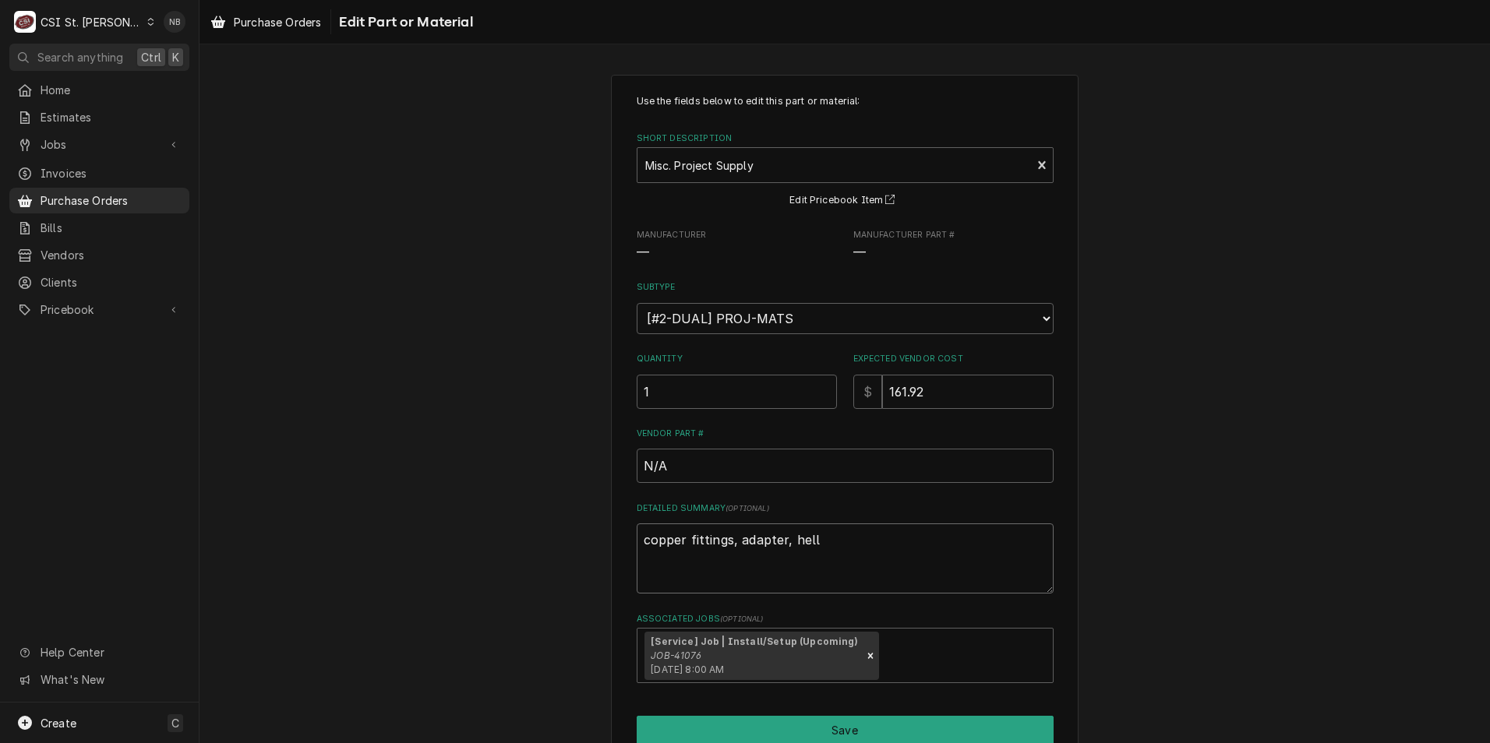
type textarea "x"
type textarea "copper fittings, adapter, hel"
type textarea "x"
type textarea "copper fittings, adapter, he"
type textarea "x"
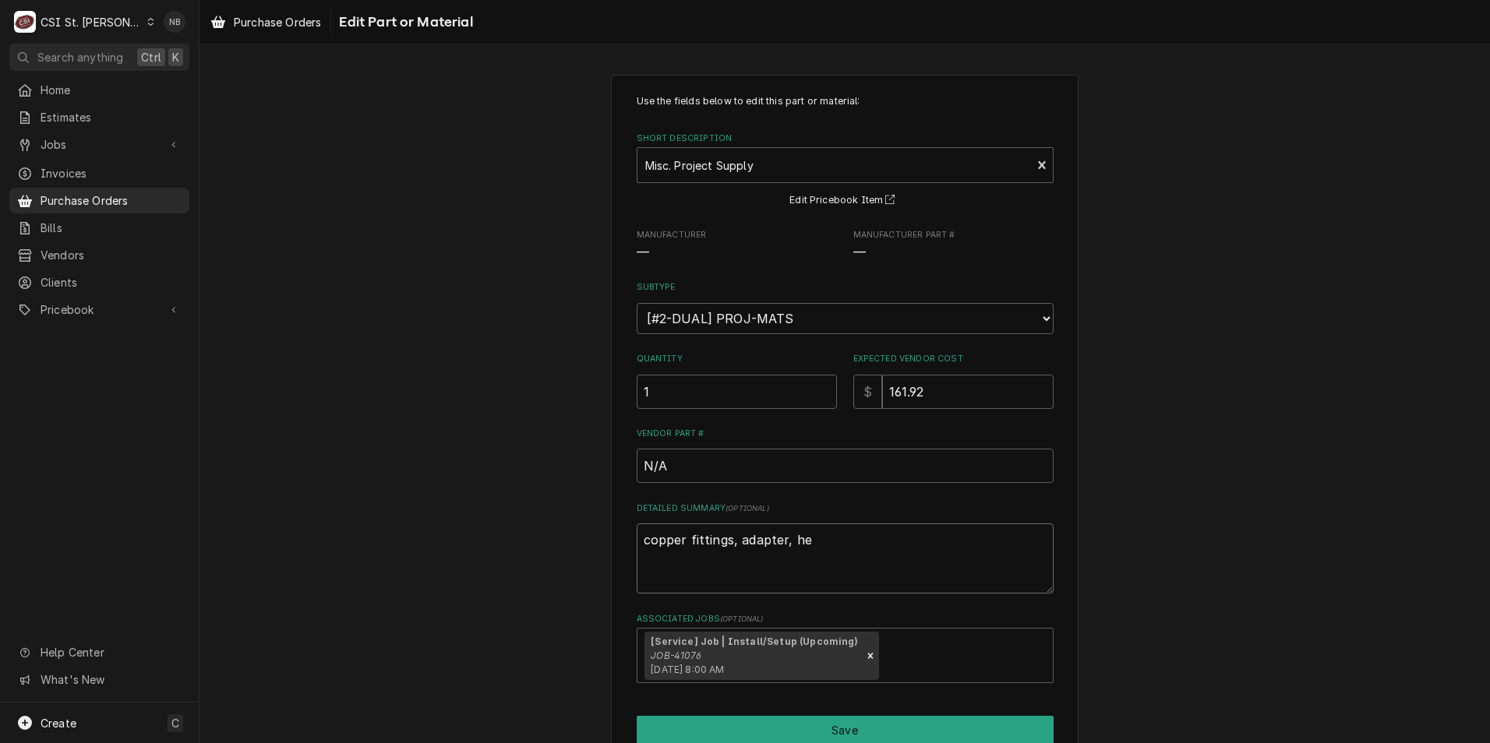
type textarea "copper fittings, adapter, h"
type textarea "x"
type textarea "copper fittings, adapter,"
type textarea "x"
type textarea "copper fittings, adapter, b"
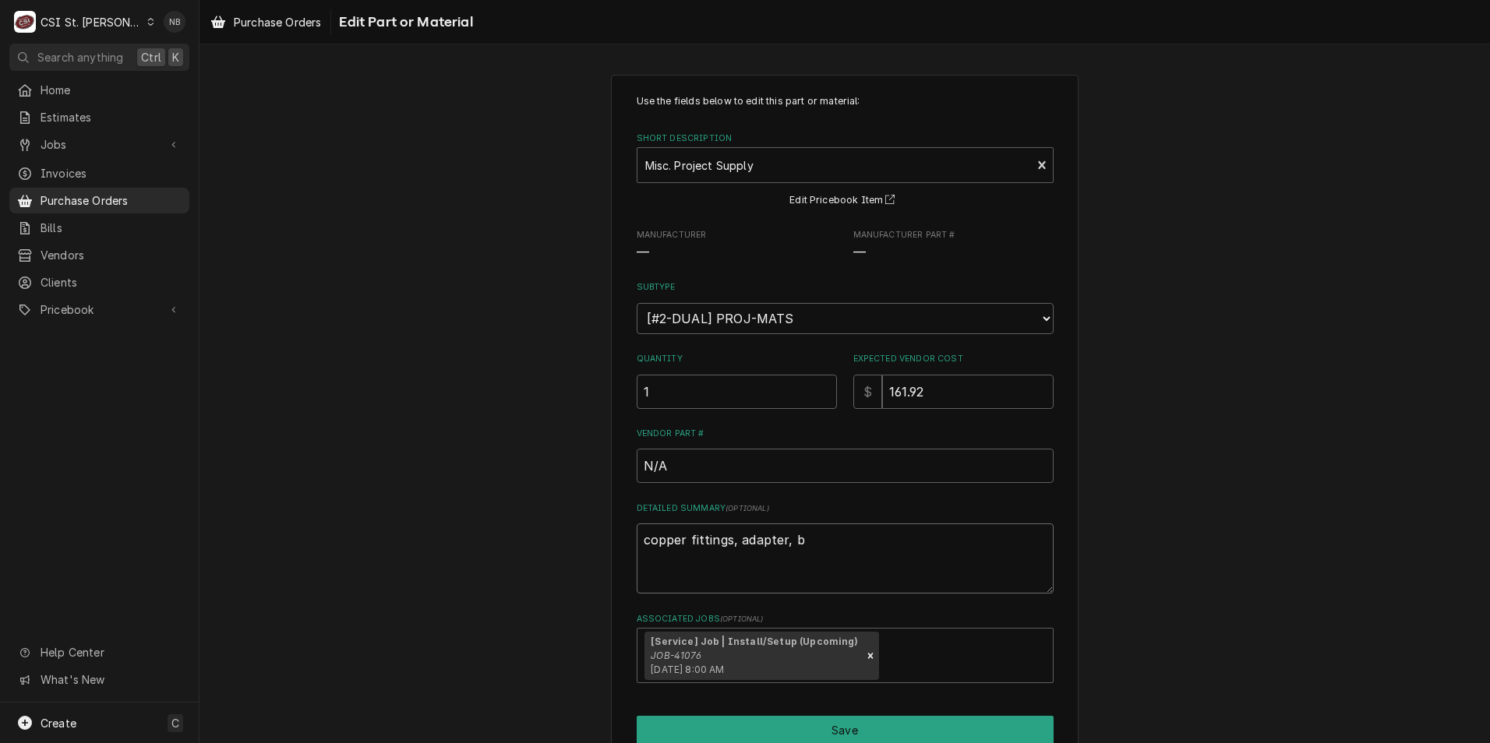
type textarea "x"
type textarea "copper fittings, adapter, be"
type textarea "x"
type textarea "copper fittings, adapter, bel"
type textarea "x"
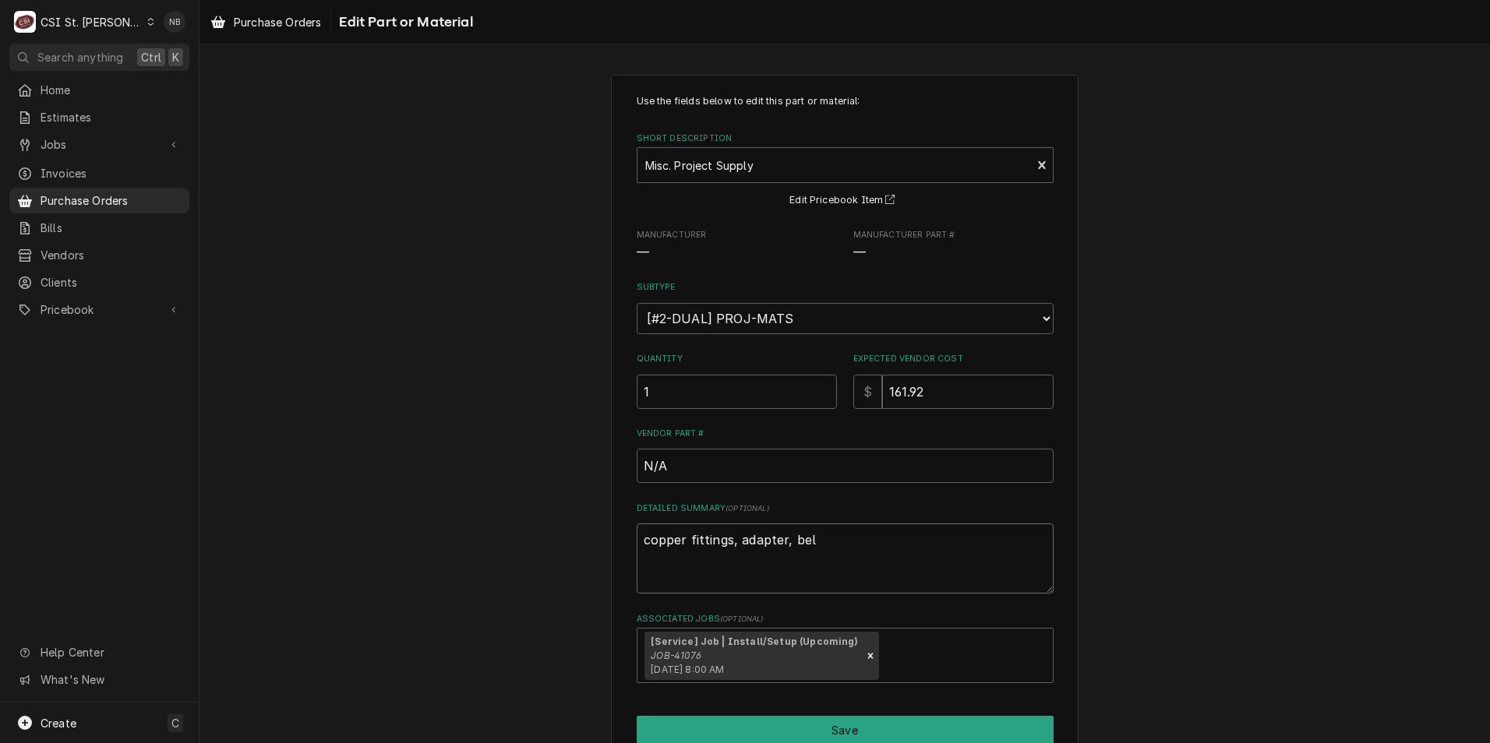
type textarea "copper fittings, adapter, bell"
type textarea "x"
type textarea "copper fittings, adapter, bell"
type textarea "x"
type textarea "copper fittings, adapter, bell h"
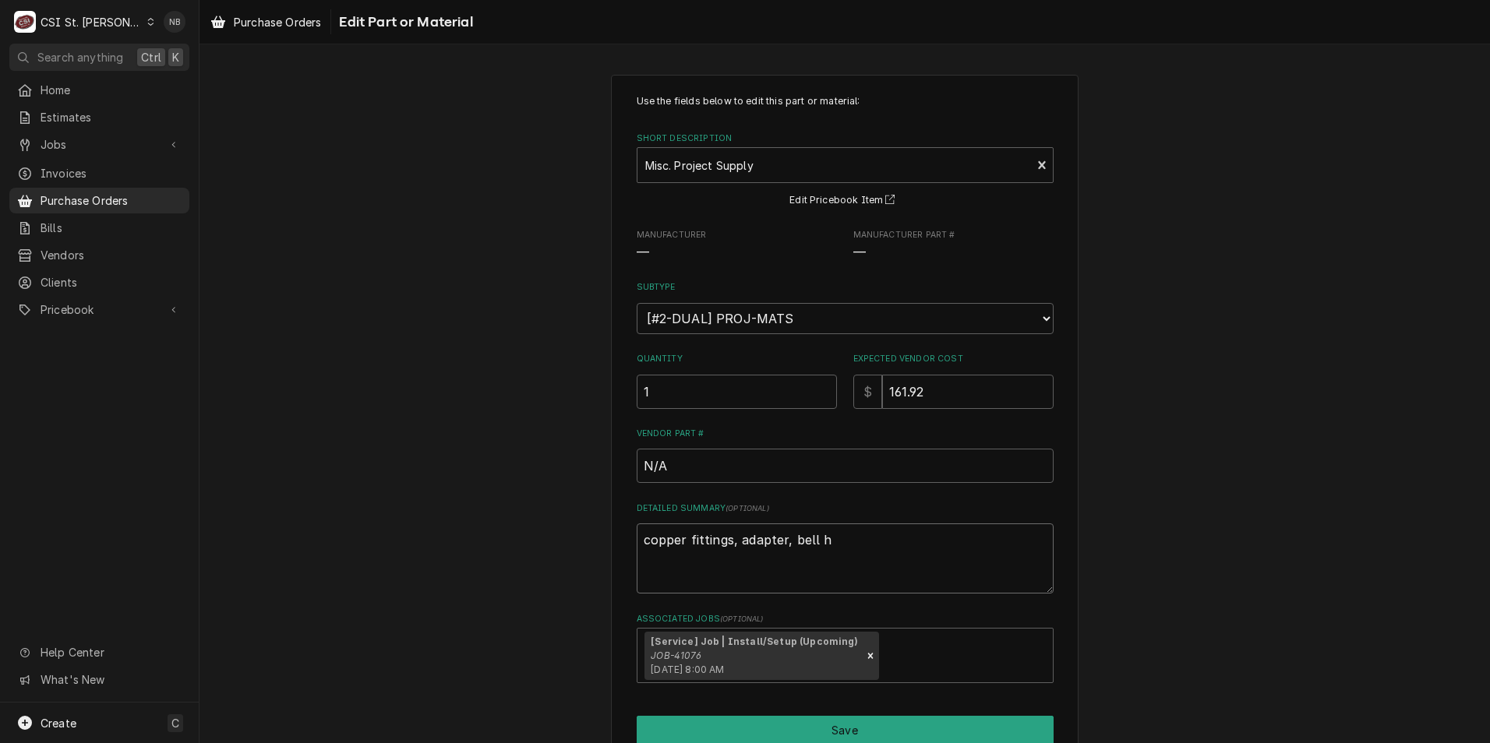
type textarea "x"
type textarea "copper fittings, adapter, bell ha"
type textarea "x"
type textarea "copper fittings, adapter, bell han"
type textarea "x"
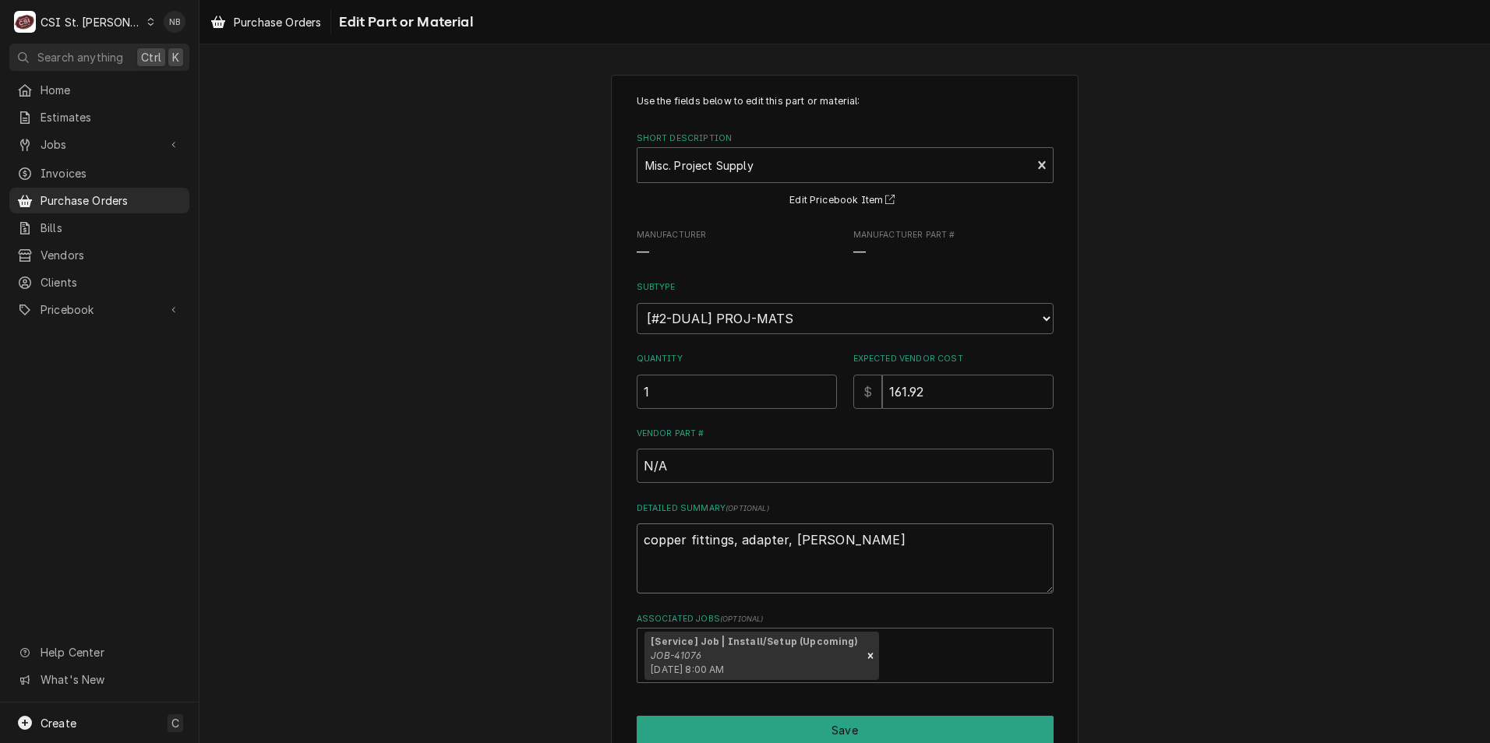
type textarea "copper fittings, adapter, bell hang"
type textarea "x"
type textarea "copper fittings, adapter, bell hange"
type textarea "x"
type textarea "copper fittings, adapter, bell hanger"
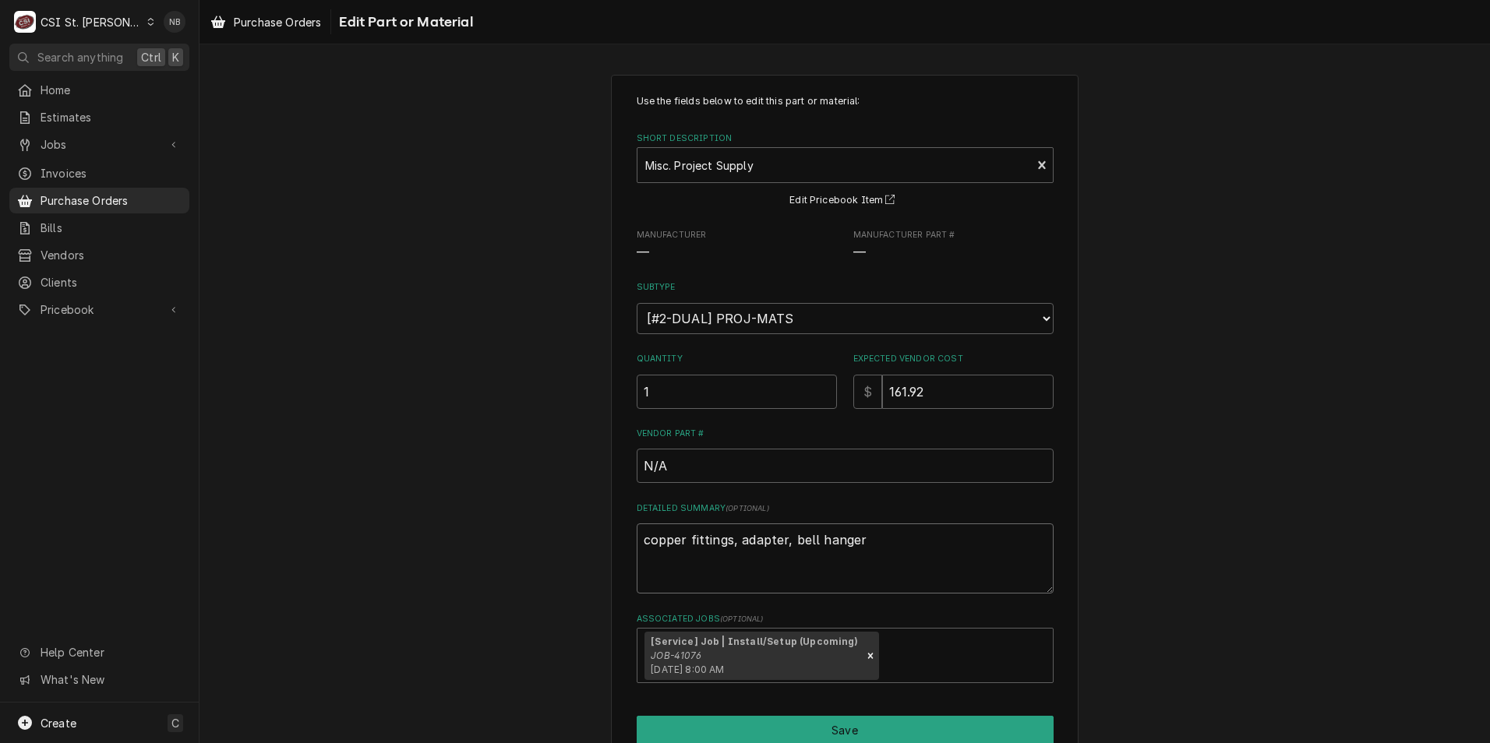
type textarea "x"
type textarea "copper fittings, adapter, bell hanger,"
type textarea "x"
type textarea "copper fittings, adapter, bell hanger,"
type textarea "x"
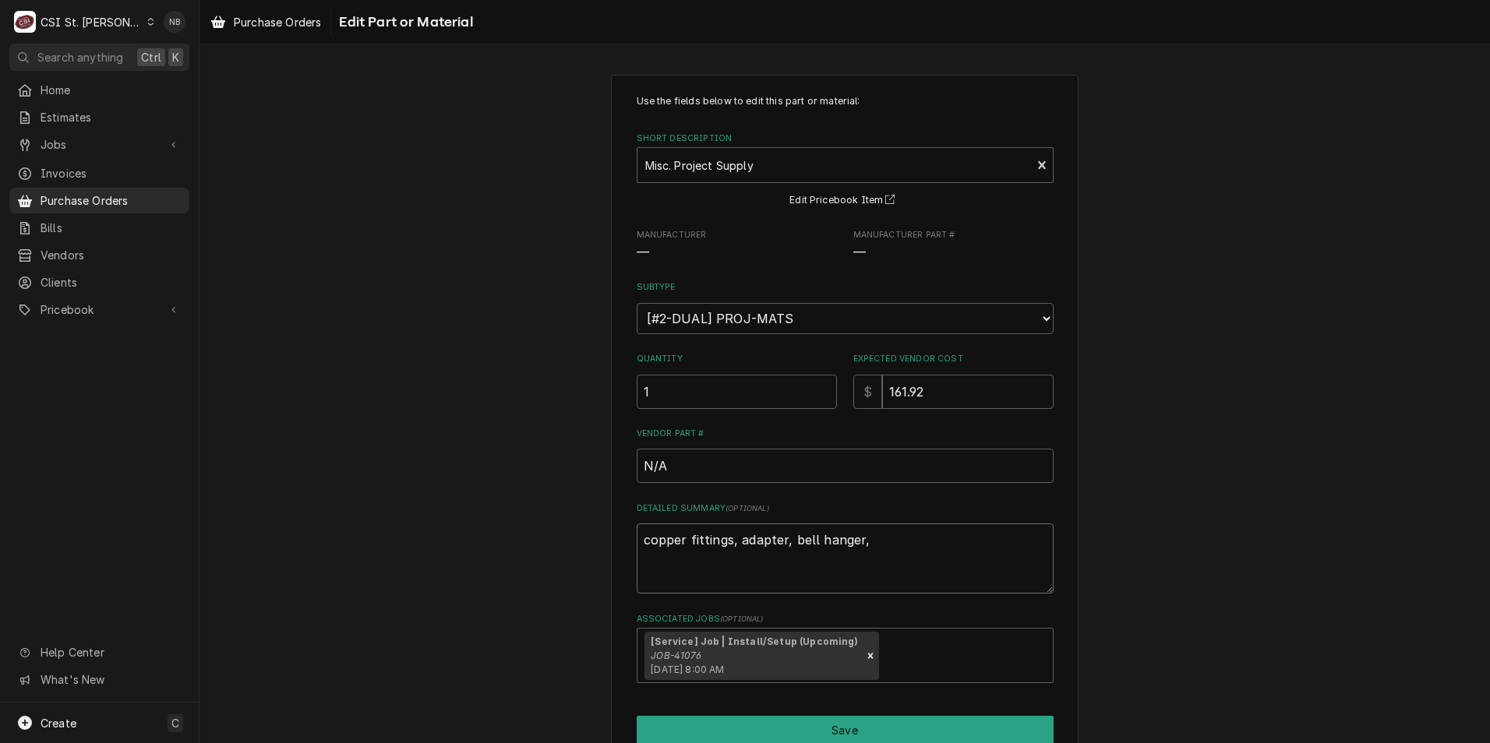
type textarea "copper fittings, adapter, bell hanger, c"
type textarea "x"
type textarea "copper fittings, adapter, bell hanger, co"
type textarea "x"
type textarea "copper fittings, adapter, bell hanger, cou"
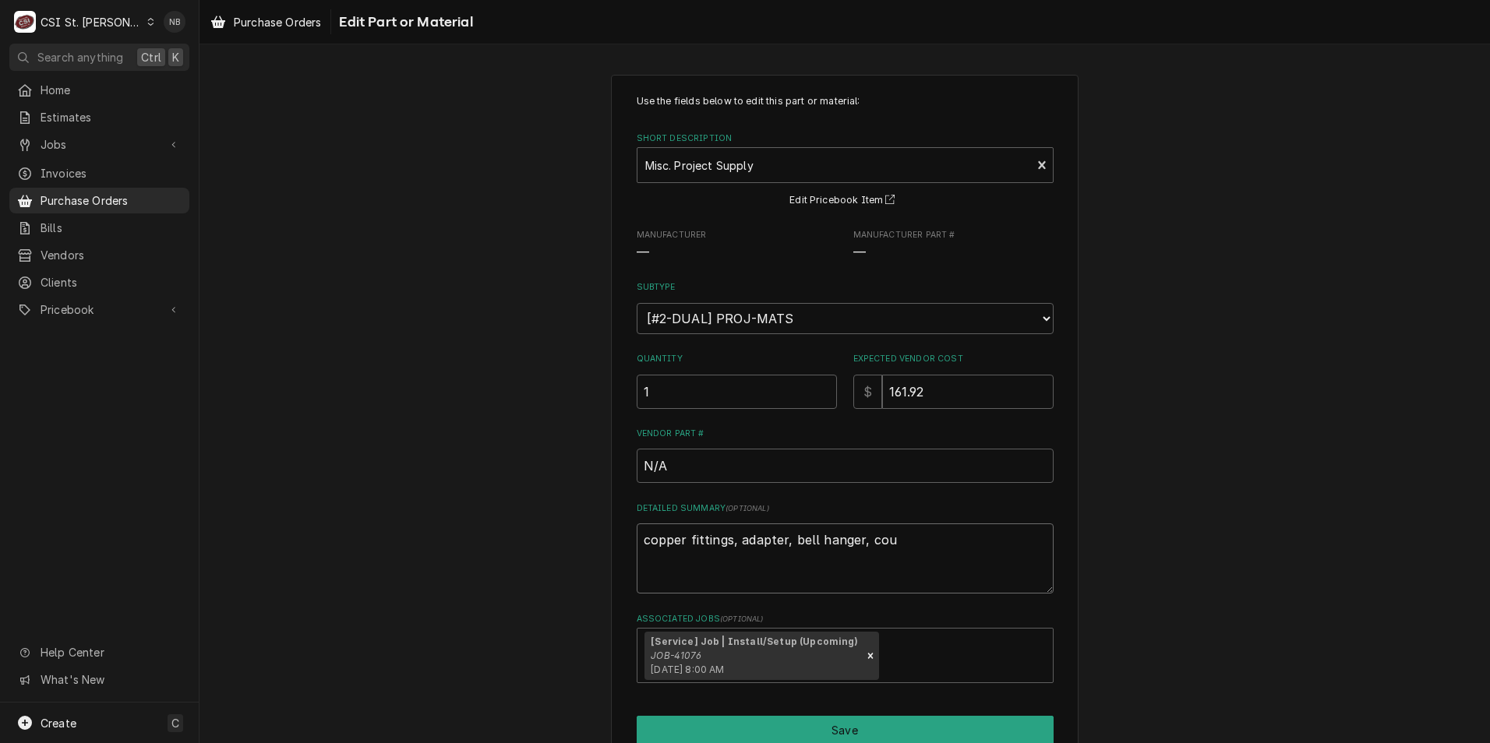
type textarea "x"
type textarea "copper fittings, adapter, bell hanger, coup"
type textarea "x"
type textarea "copper fittings, adapter, bell hanger, coupl"
type textarea "x"
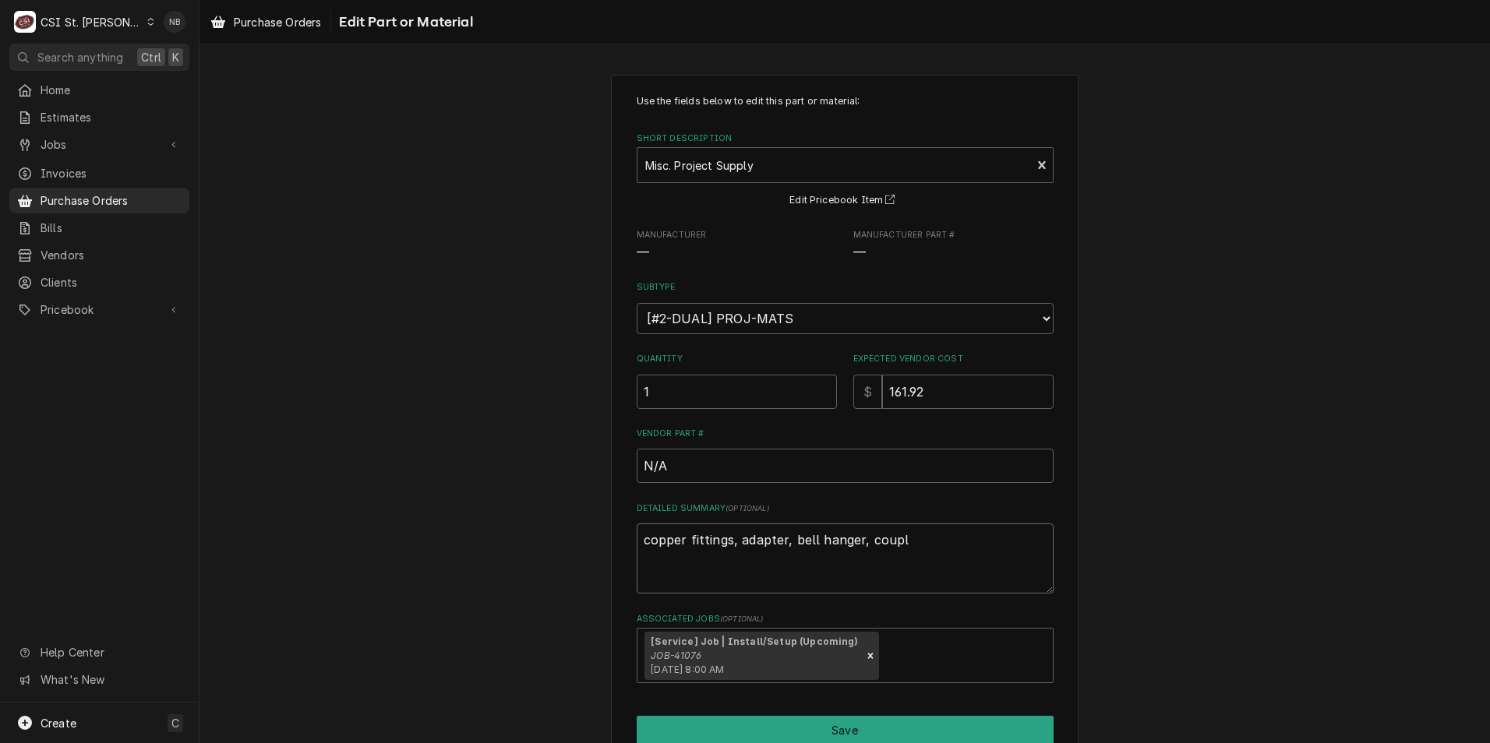
type textarea "copper fittings, adapter, bell hanger, couple"
type textarea "x"
type textarea "copper fittings, adapter, bell hanger, coupl"
type textarea "x"
type textarea "copper fittings, adapter, bell hanger, coupli"
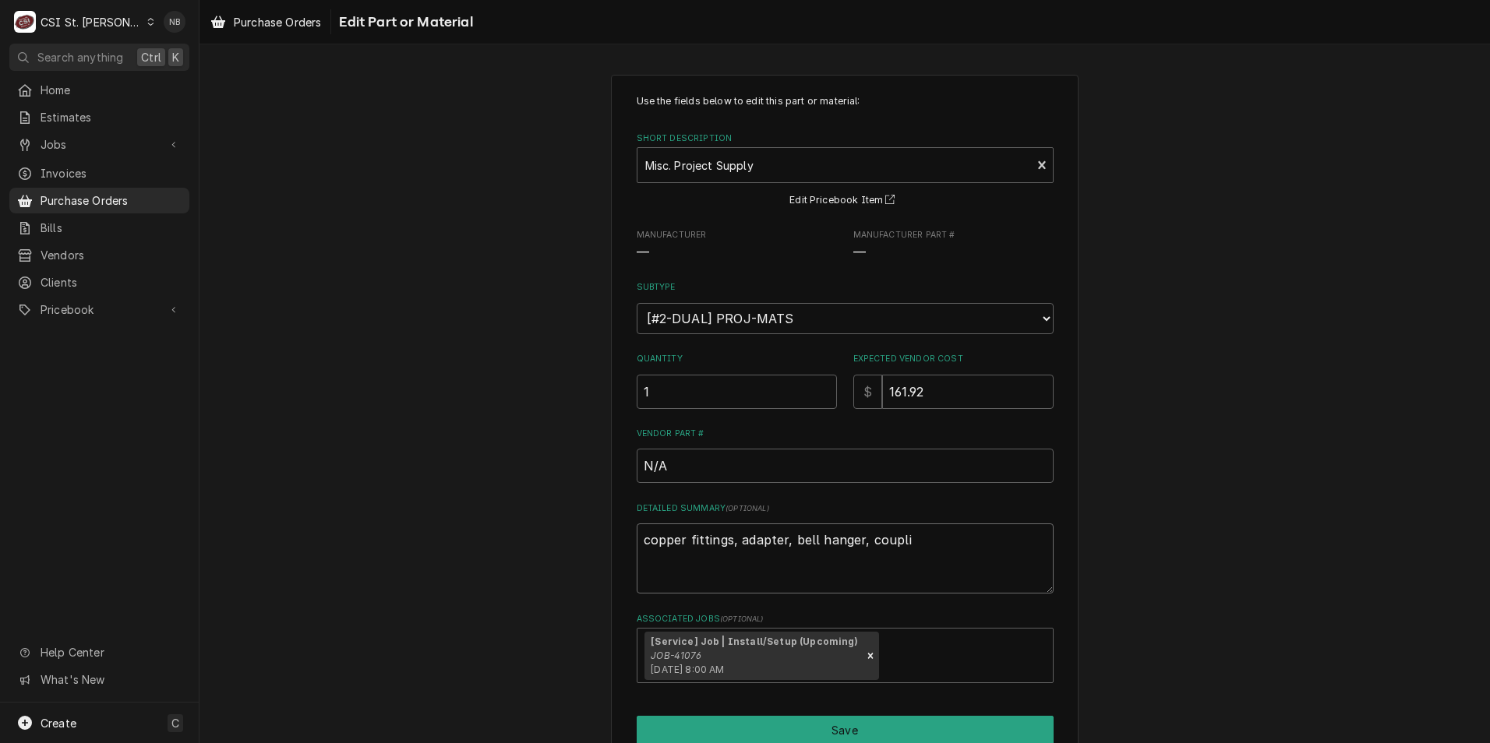
type textarea "x"
type textarea "copper fittings, adapter, bell hanger, couplin"
type textarea "x"
type textarea "copper fittings, adapter, bell hanger, coupling"
type textarea "x"
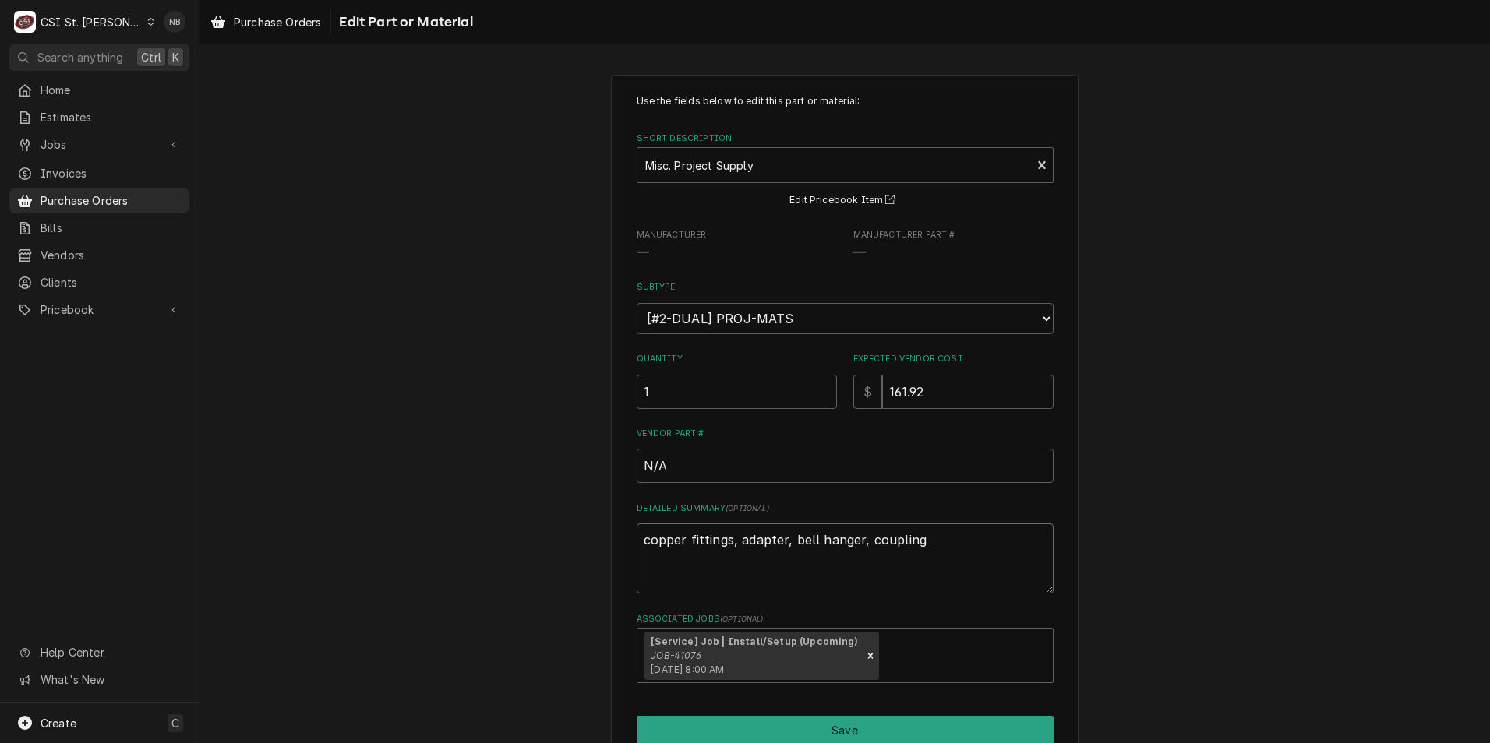
type textarea "copper fittings, adapter, bell hanger, couplings"
type textarea "x"
type textarea "copper fittings, adapter, bell hanger, couplings,"
type textarea "x"
type textarea "copper fittings, adapter, bell hanger, couplings,"
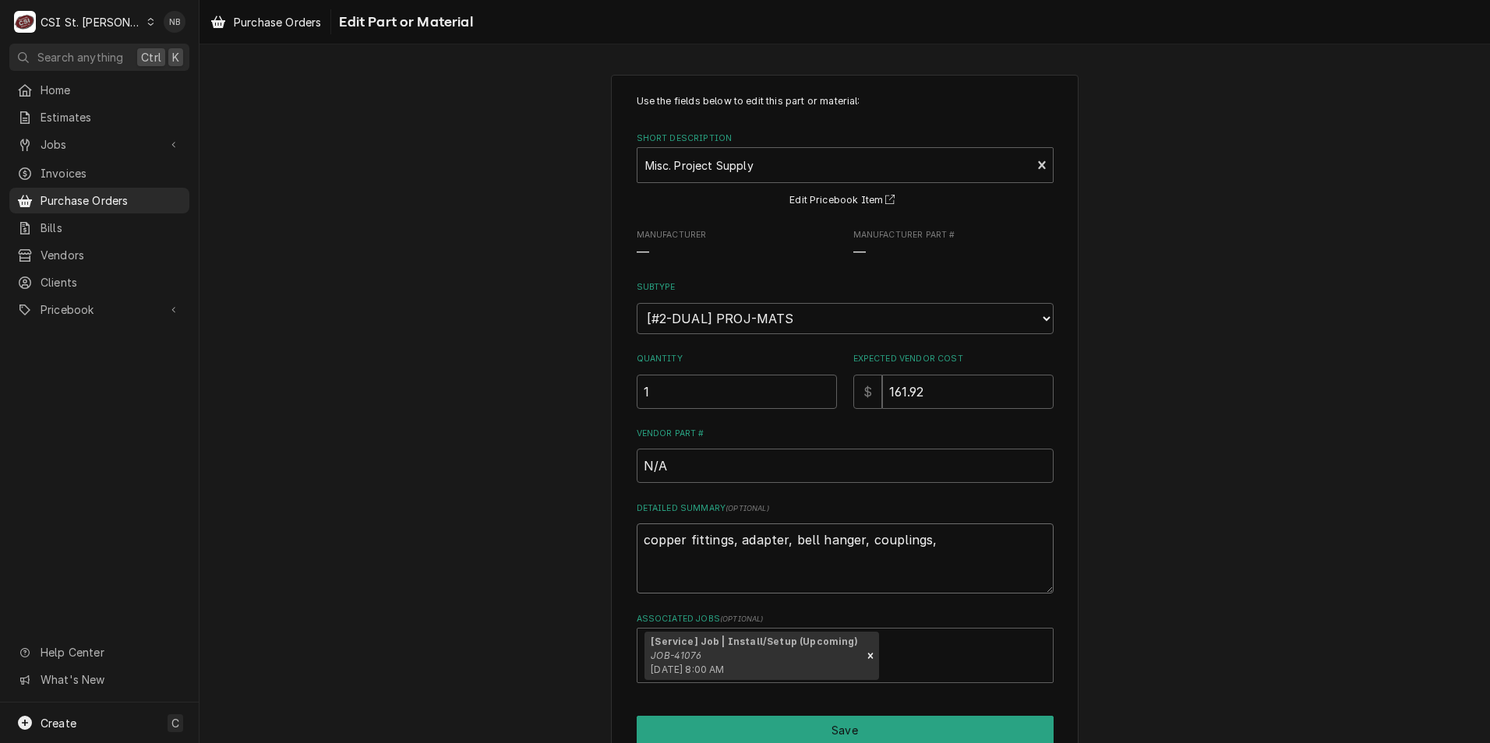
type textarea "x"
type textarea "copper fittings, adapter, bell hanger, couplings, v"
type textarea "x"
type textarea "copper fittings, adapter, bell hanger, couplings, val"
type textarea "x"
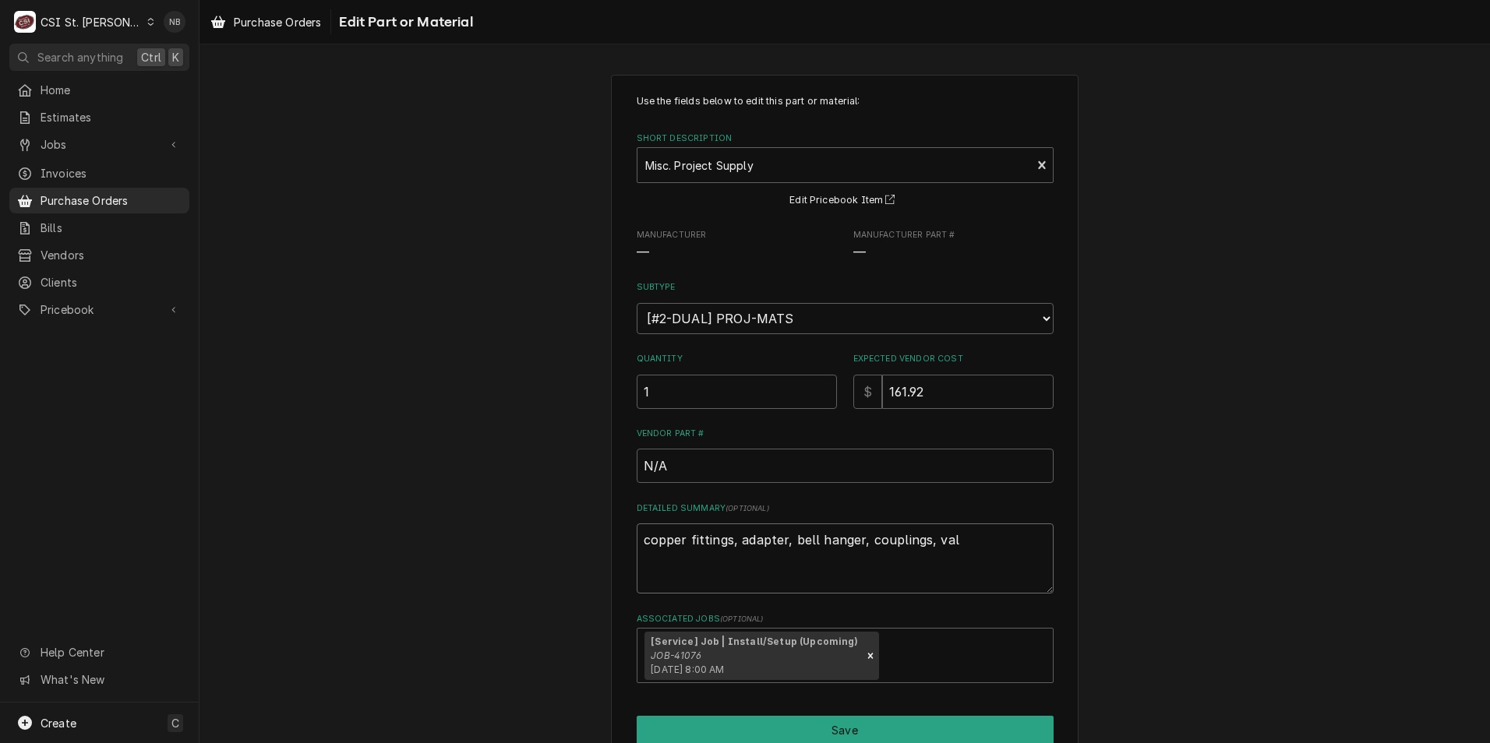
type textarea "copper fittings, adapter, bell hanger, couplings, valv"
type textarea "x"
type textarea "copper fittings, adapter, bell hanger, couplings, valve"
type textarea "x"
type textarea "copper fittings, adapter, bell hanger, couplings, valves,"
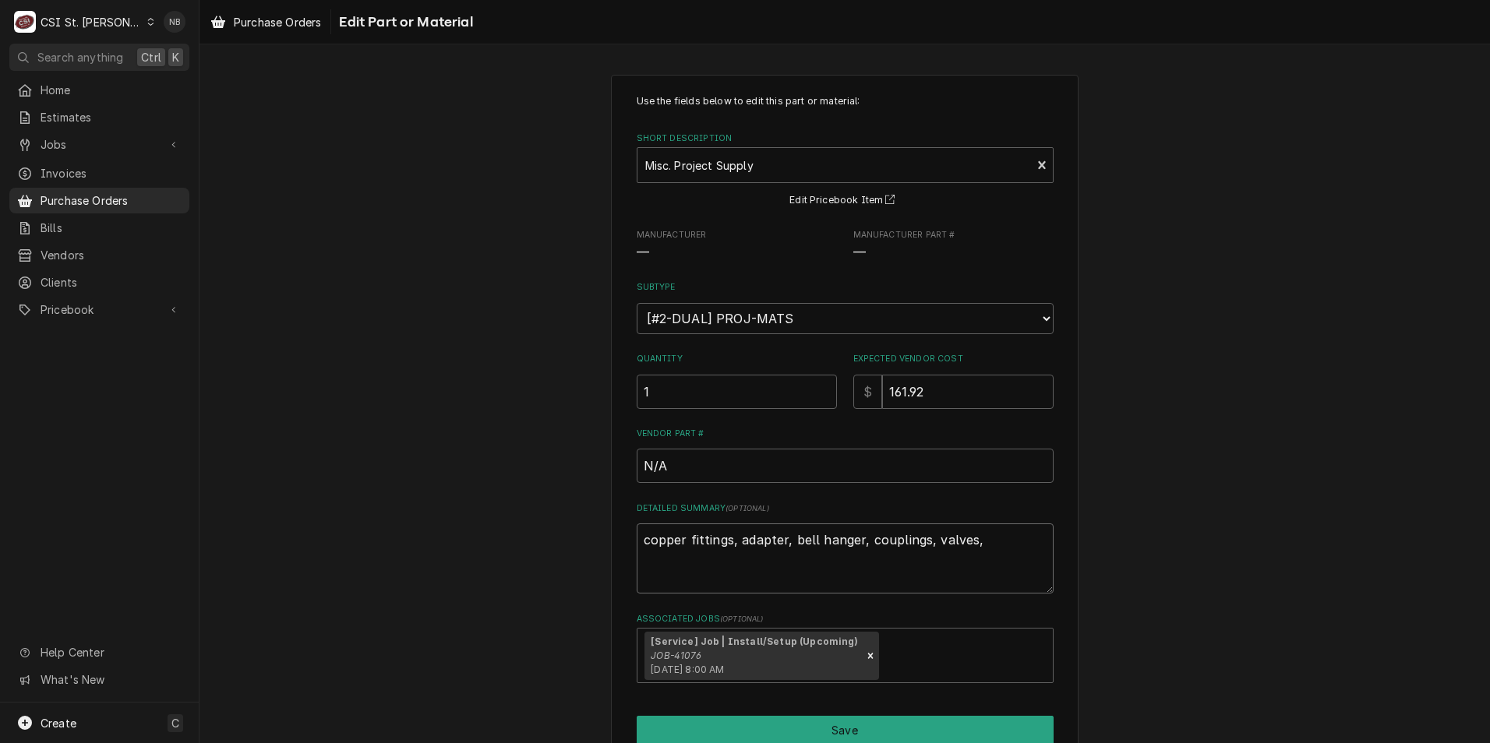
type textarea "x"
type textarea "copper fittings, adapter, bell hanger, couplings, valves,"
type textarea "x"
type textarea "copper fittings, adapter, bell hanger, couplings, valves, c"
type textarea "x"
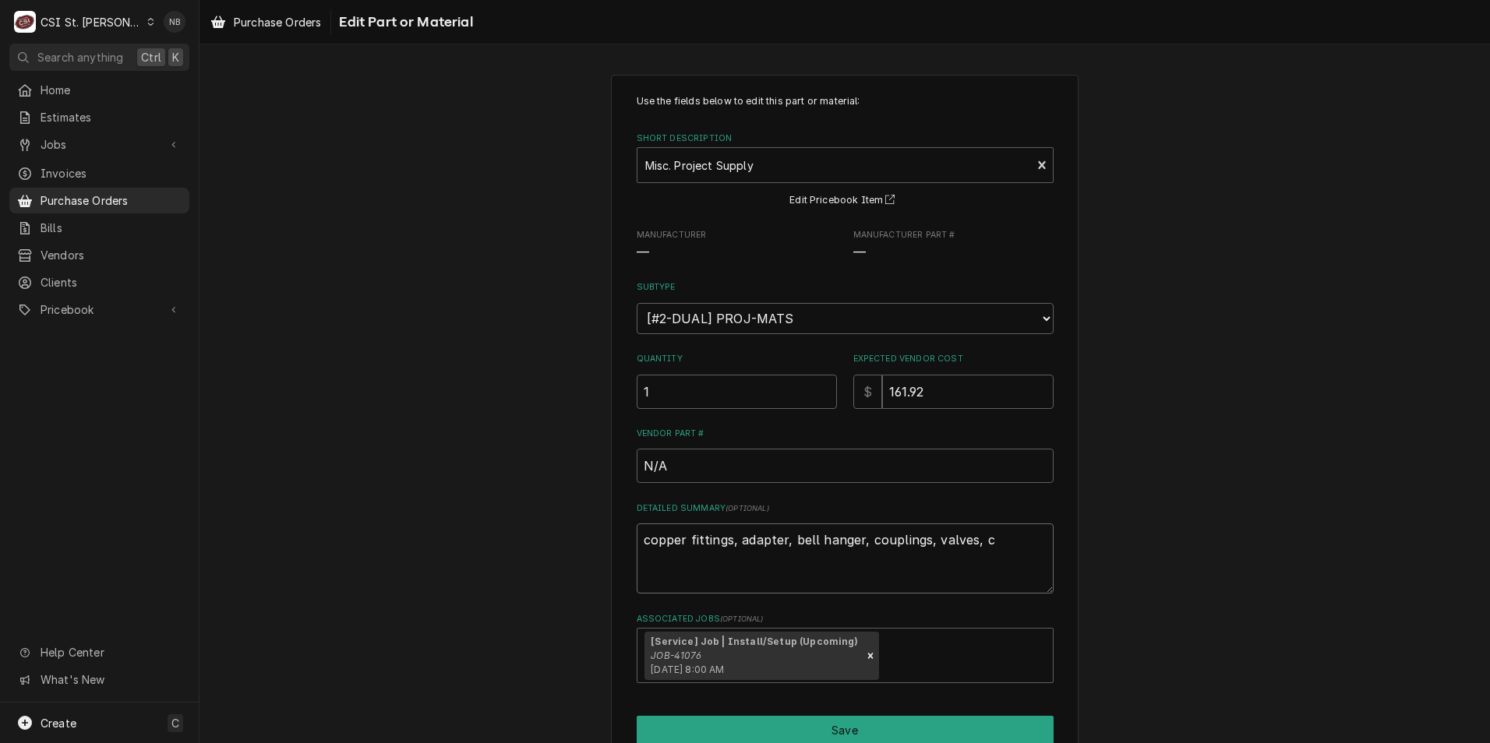
type textarea "copper fittings, adapter, bell hanger, couplings, valves, ca"
type textarea "x"
type textarea "copper fittings, adapter, bell hanger, couplings, valves, cap"
type textarea "x"
type textarea "copper fittings, adapter, bell hanger, couplings, valves, cap."
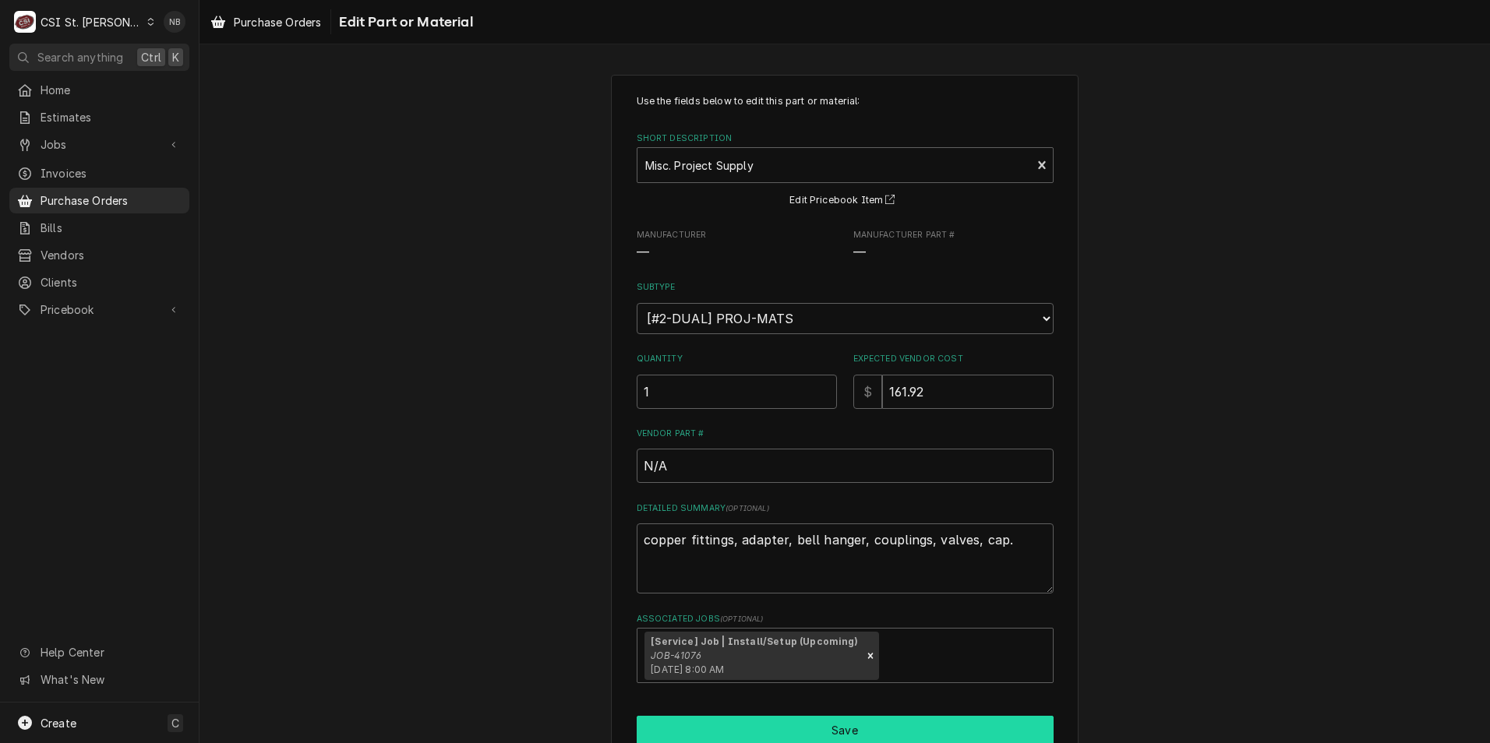
click at [681, 721] on button "Save" at bounding box center [845, 730] width 417 height 29
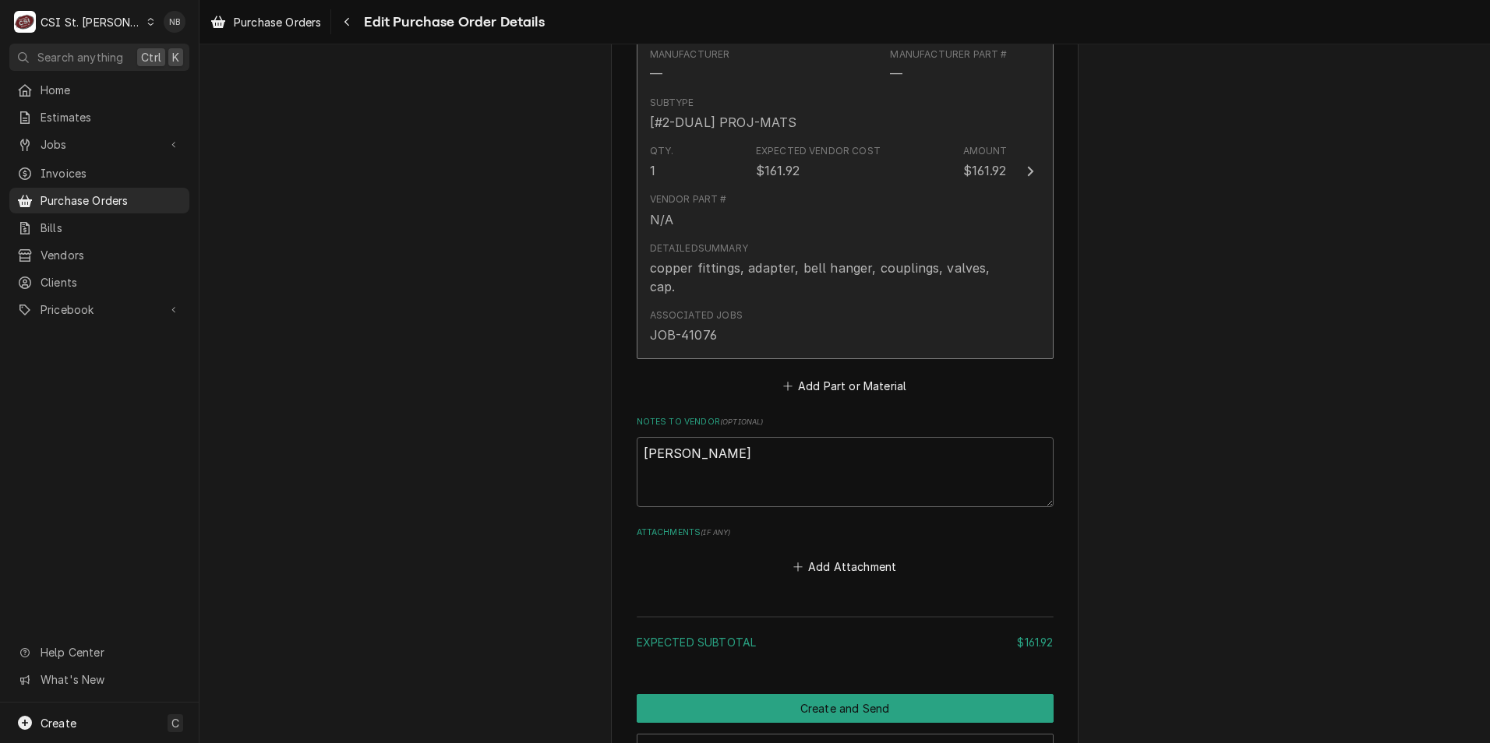
scroll to position [779, 0]
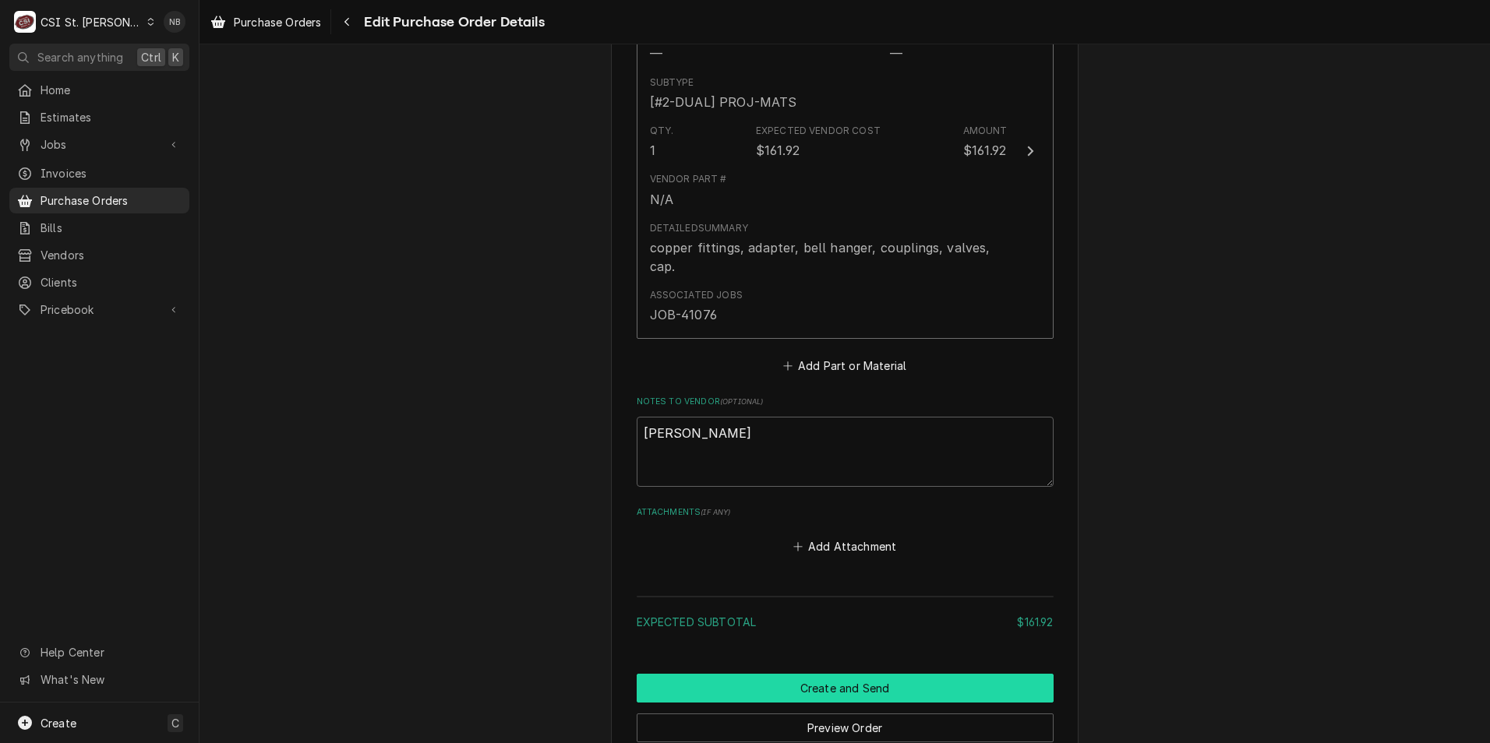
click at [723, 676] on button "Create and Send" at bounding box center [845, 688] width 417 height 29
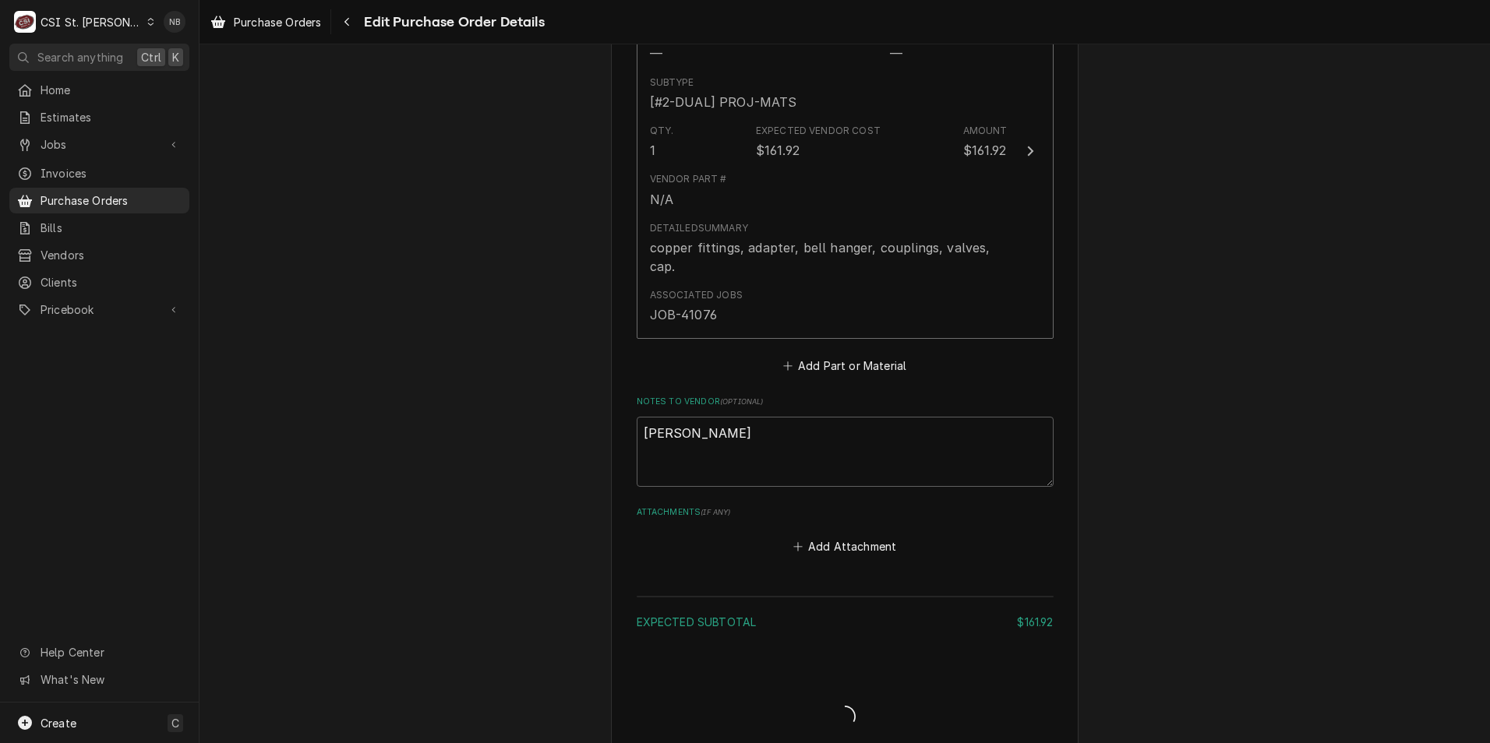
type textarea "x"
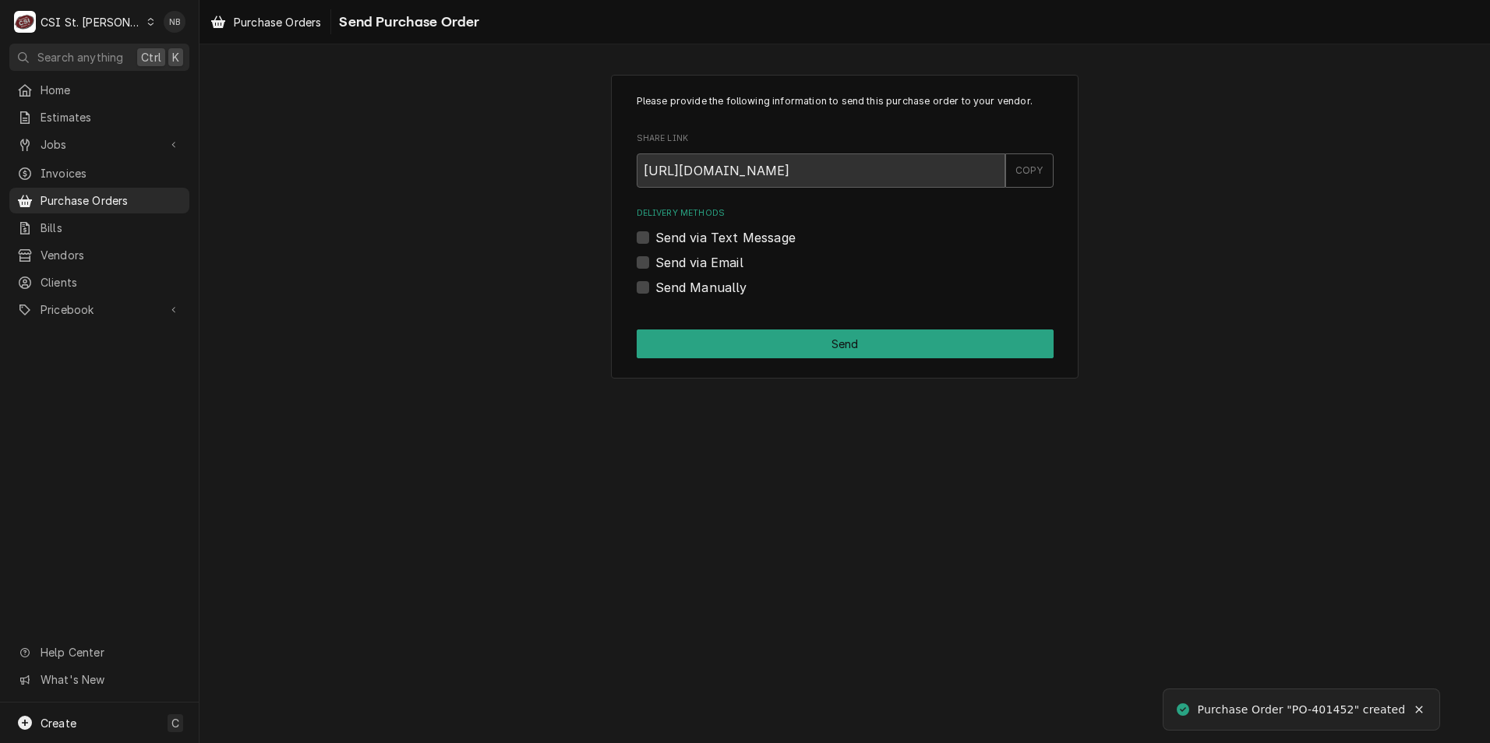
click at [655, 291] on label "Send Manually" at bounding box center [701, 287] width 92 height 19
click at [655, 291] on input "Send Manually" at bounding box center [863, 295] width 417 height 34
checkbox input "true"
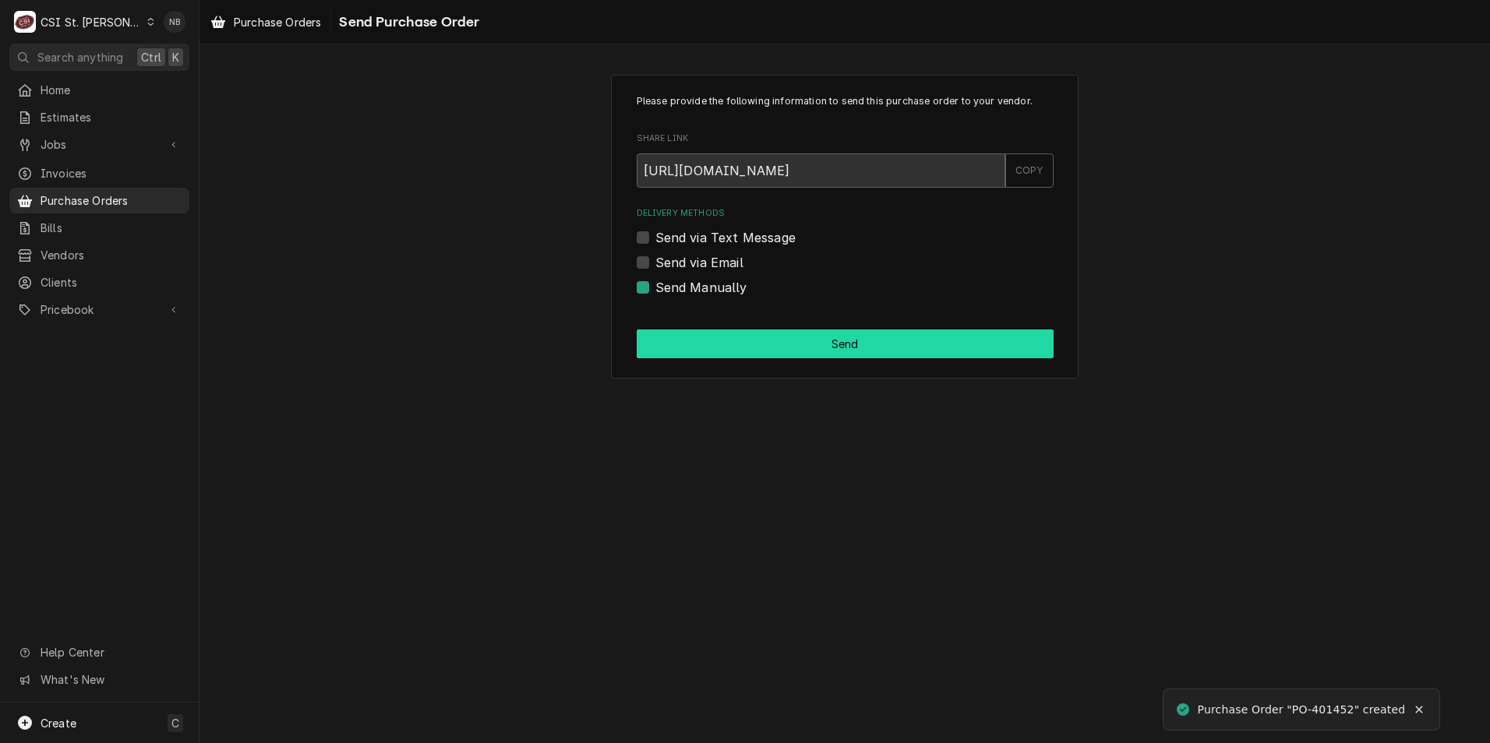
click at [672, 346] on button "Send" at bounding box center [845, 344] width 417 height 29
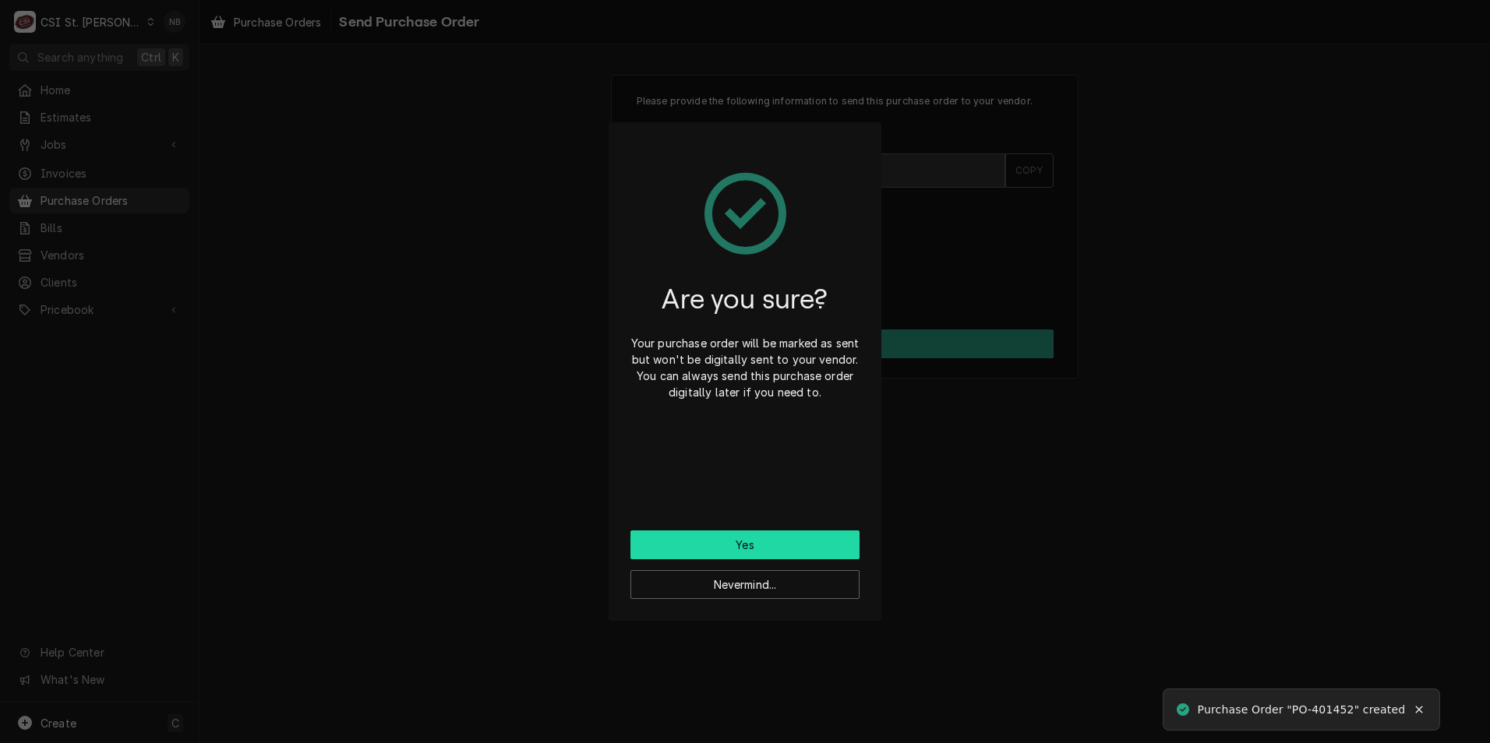
click at [704, 540] on button "Yes" at bounding box center [744, 545] width 229 height 29
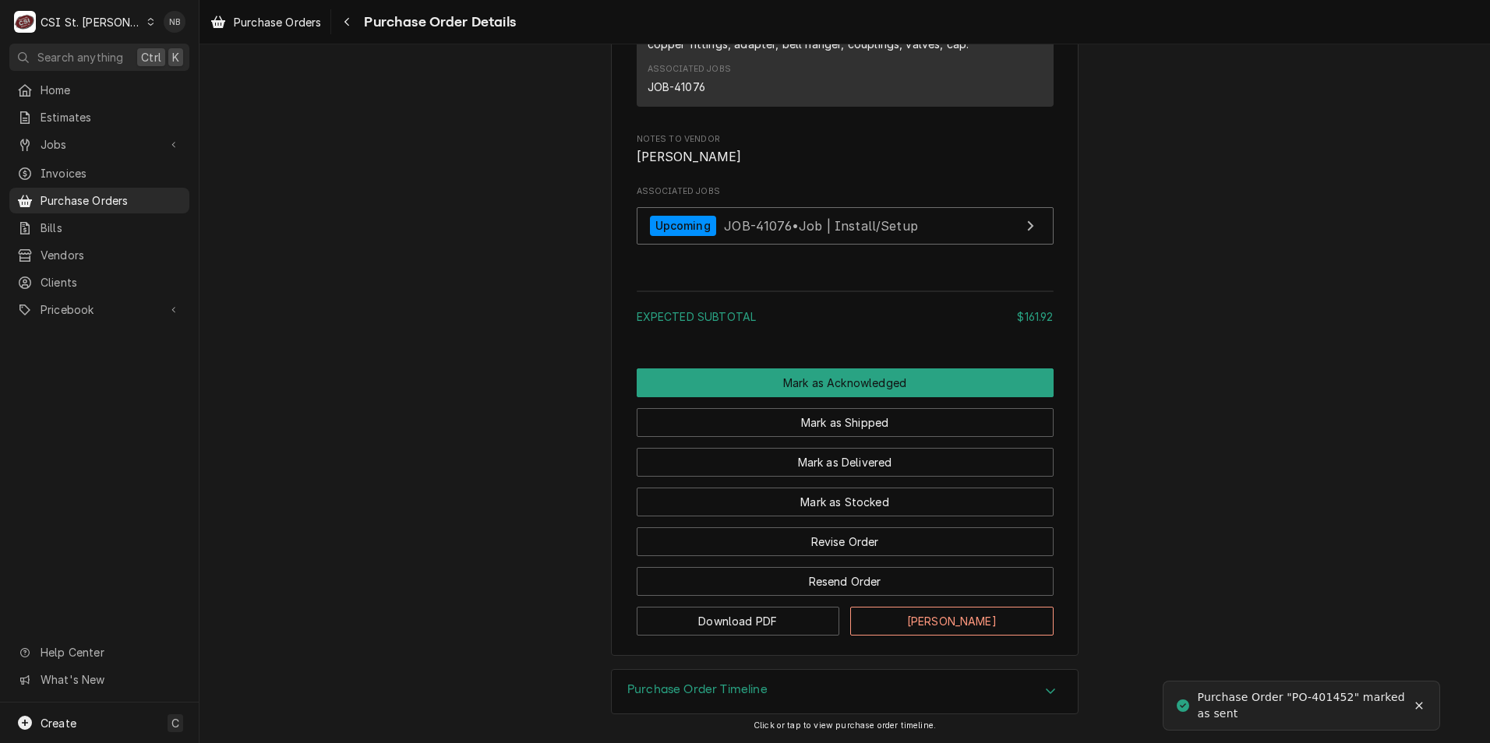
scroll to position [1212, 0]
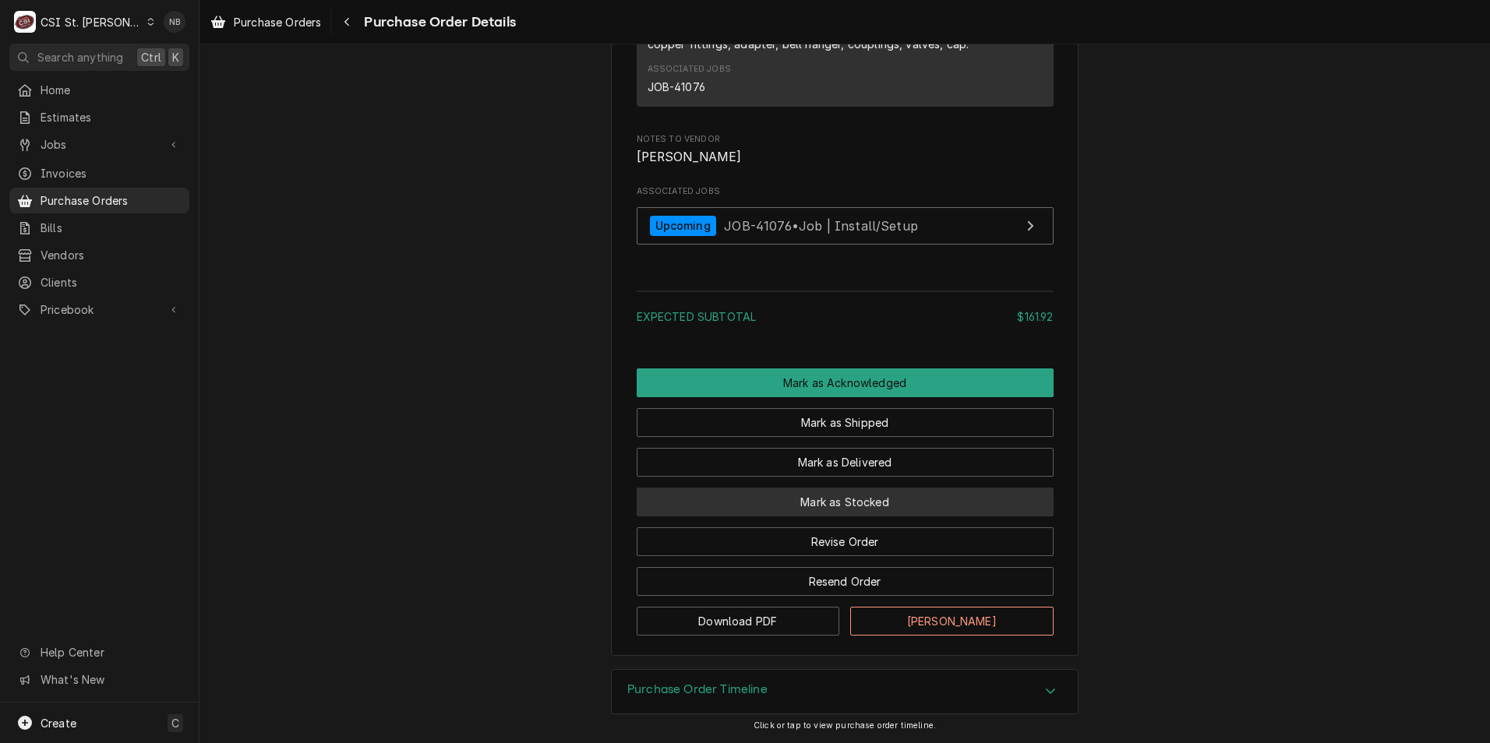
click at [863, 506] on button "Mark as Stocked" at bounding box center [845, 502] width 417 height 29
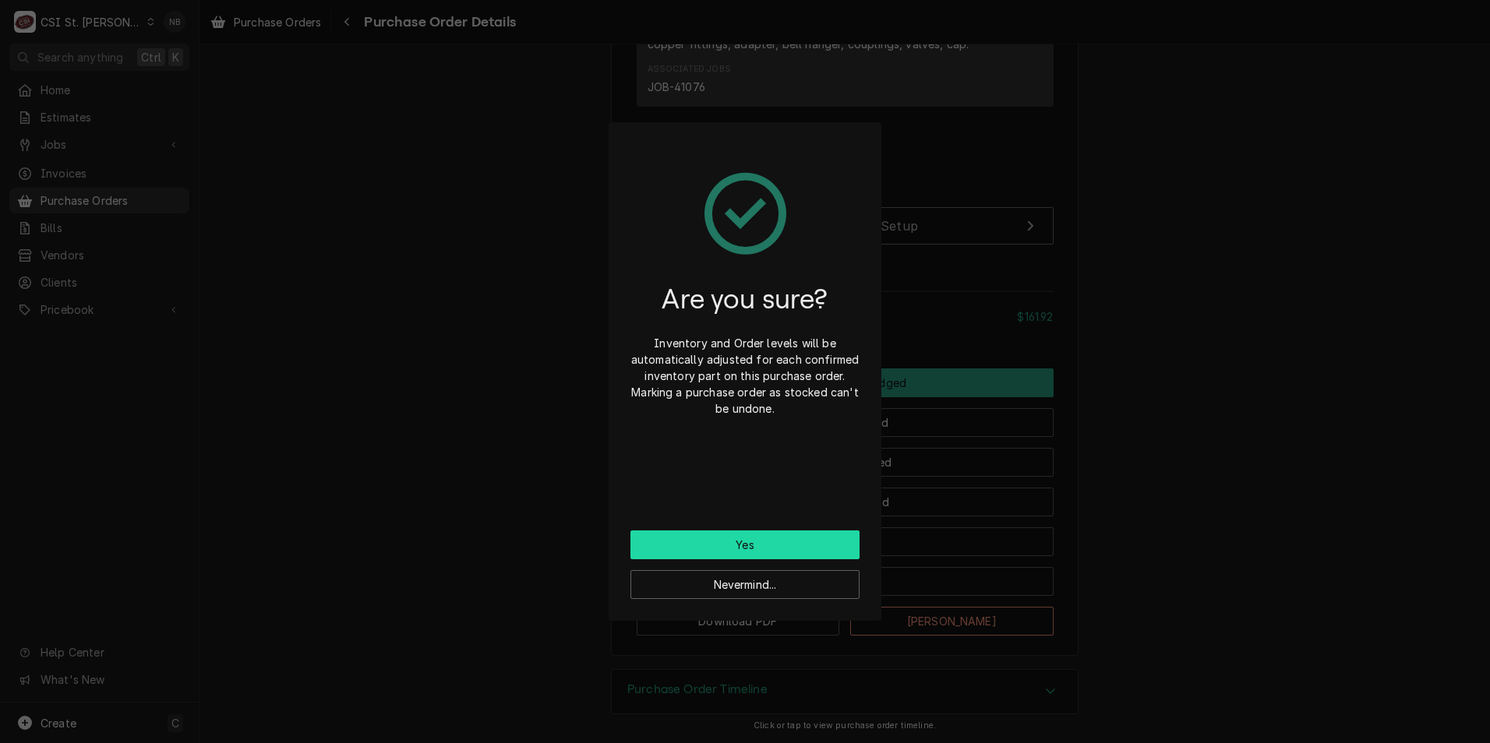
click at [697, 545] on button "Yes" at bounding box center [744, 545] width 229 height 29
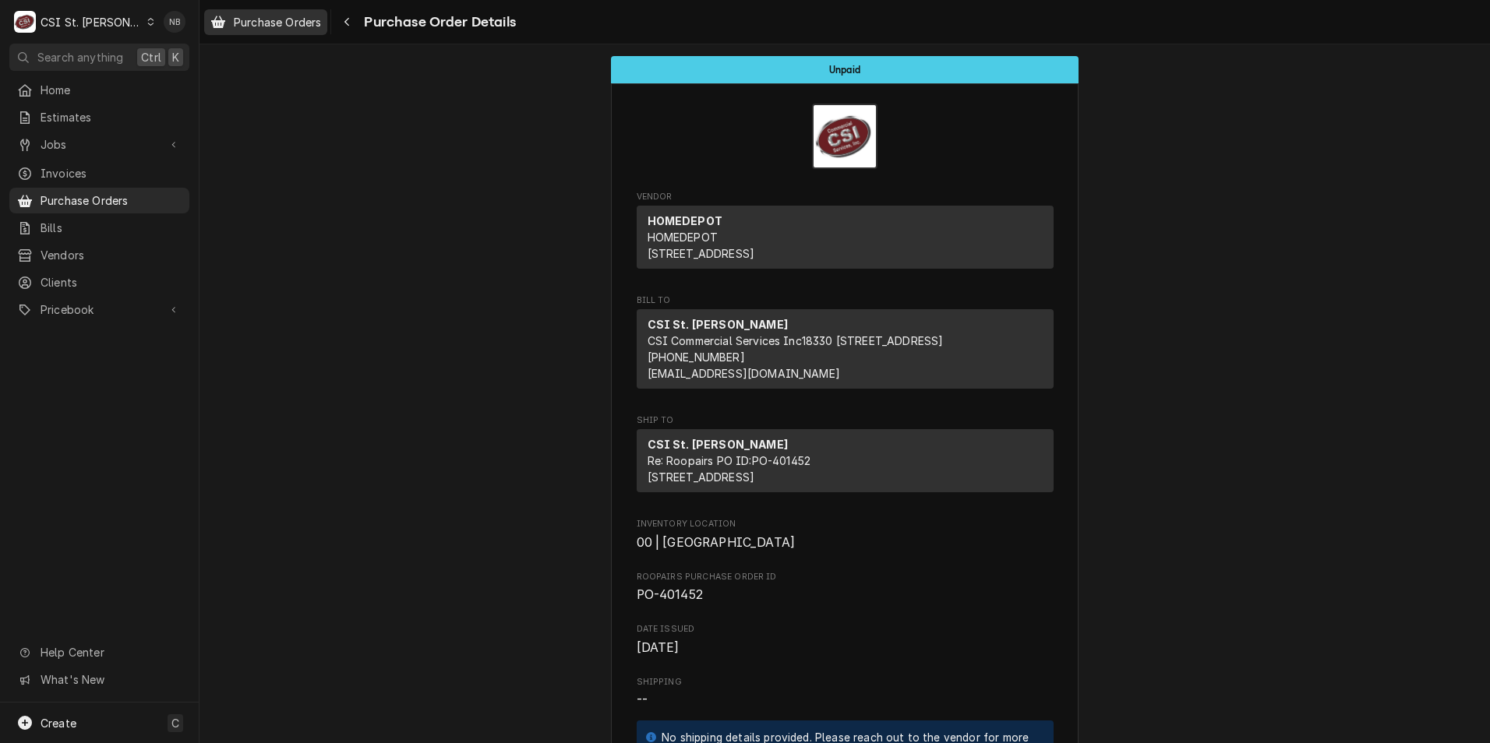
click at [288, 24] on span "Purchase Orders" at bounding box center [277, 22] width 87 height 16
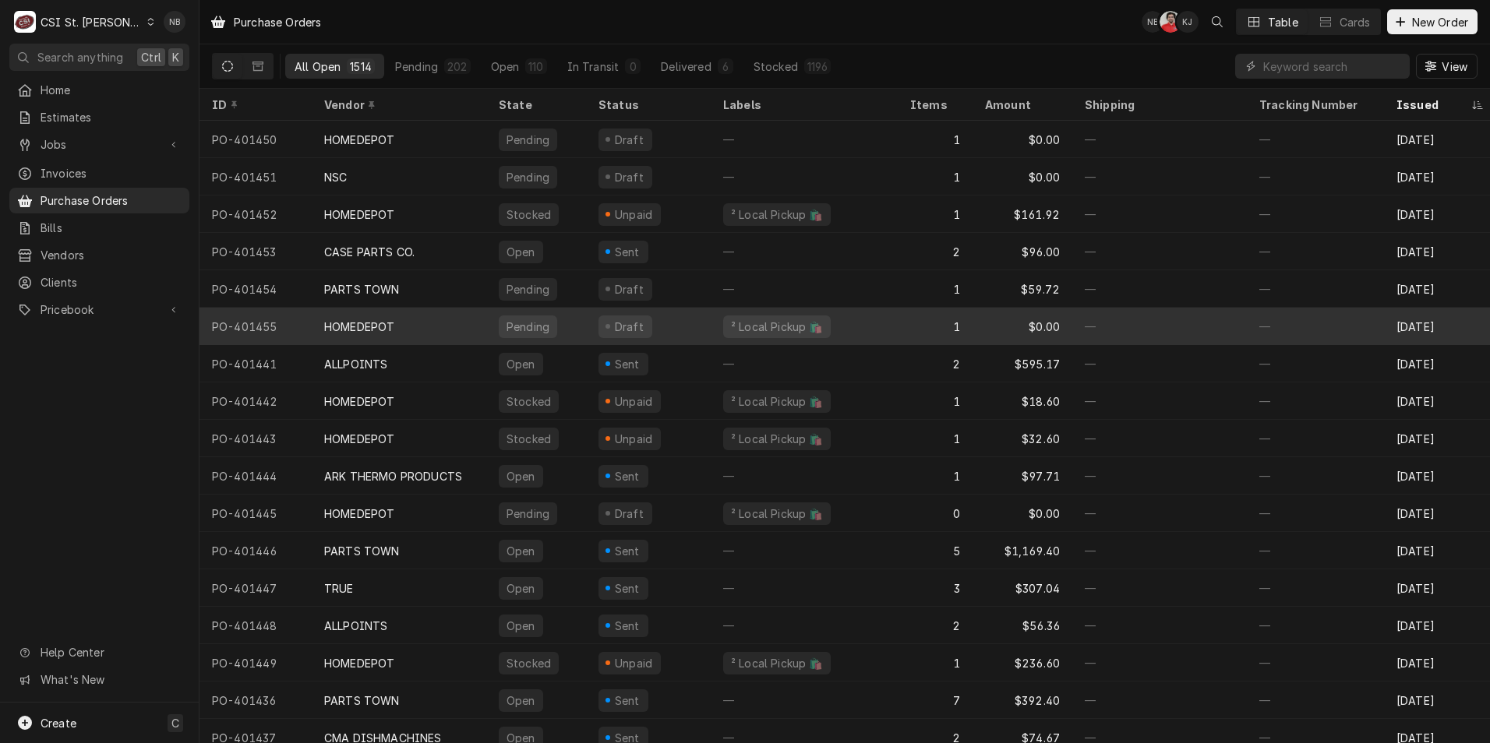
click at [422, 330] on div "HOMEDEPOT" at bounding box center [399, 326] width 175 height 37
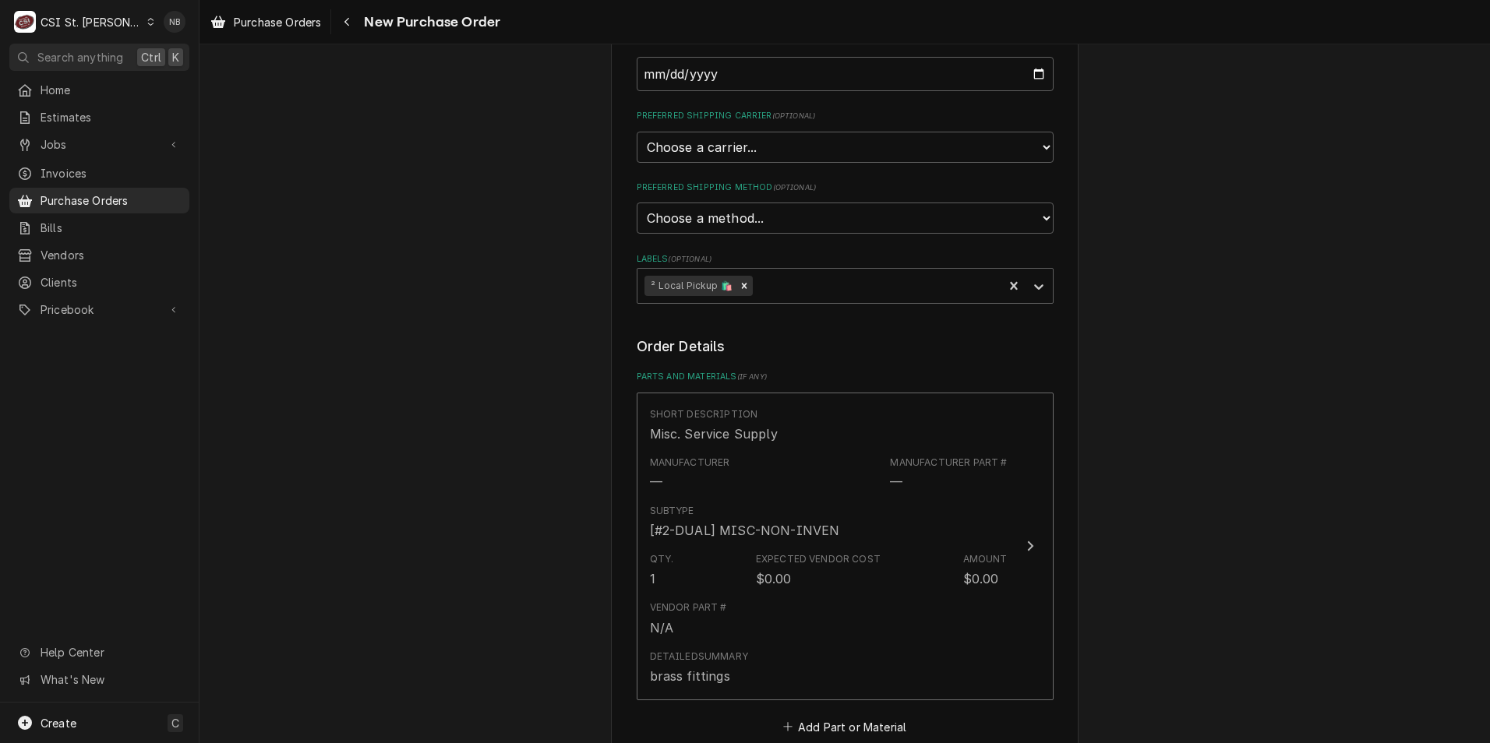
scroll to position [468, 0]
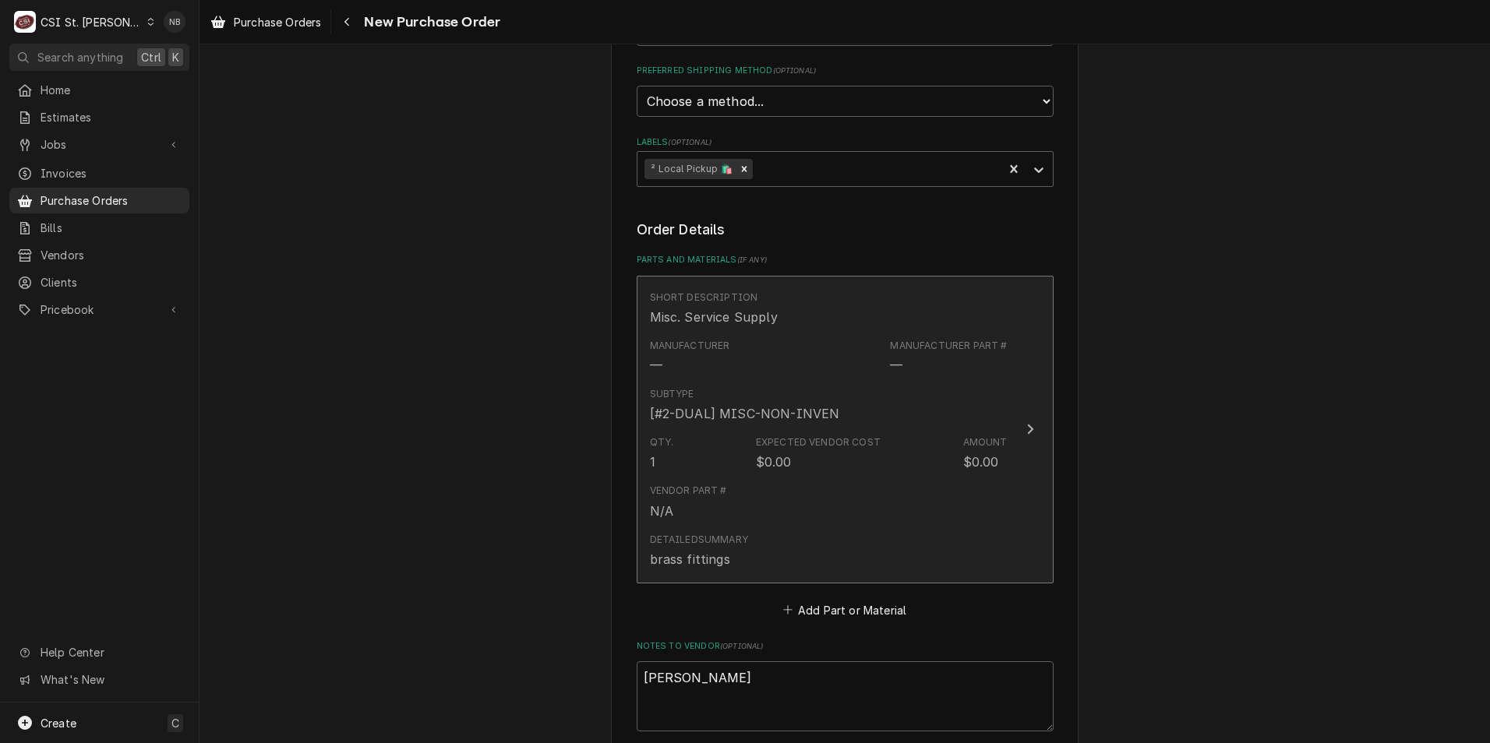
click at [893, 496] on div "Vendor Part # N/A" at bounding box center [829, 502] width 358 height 48
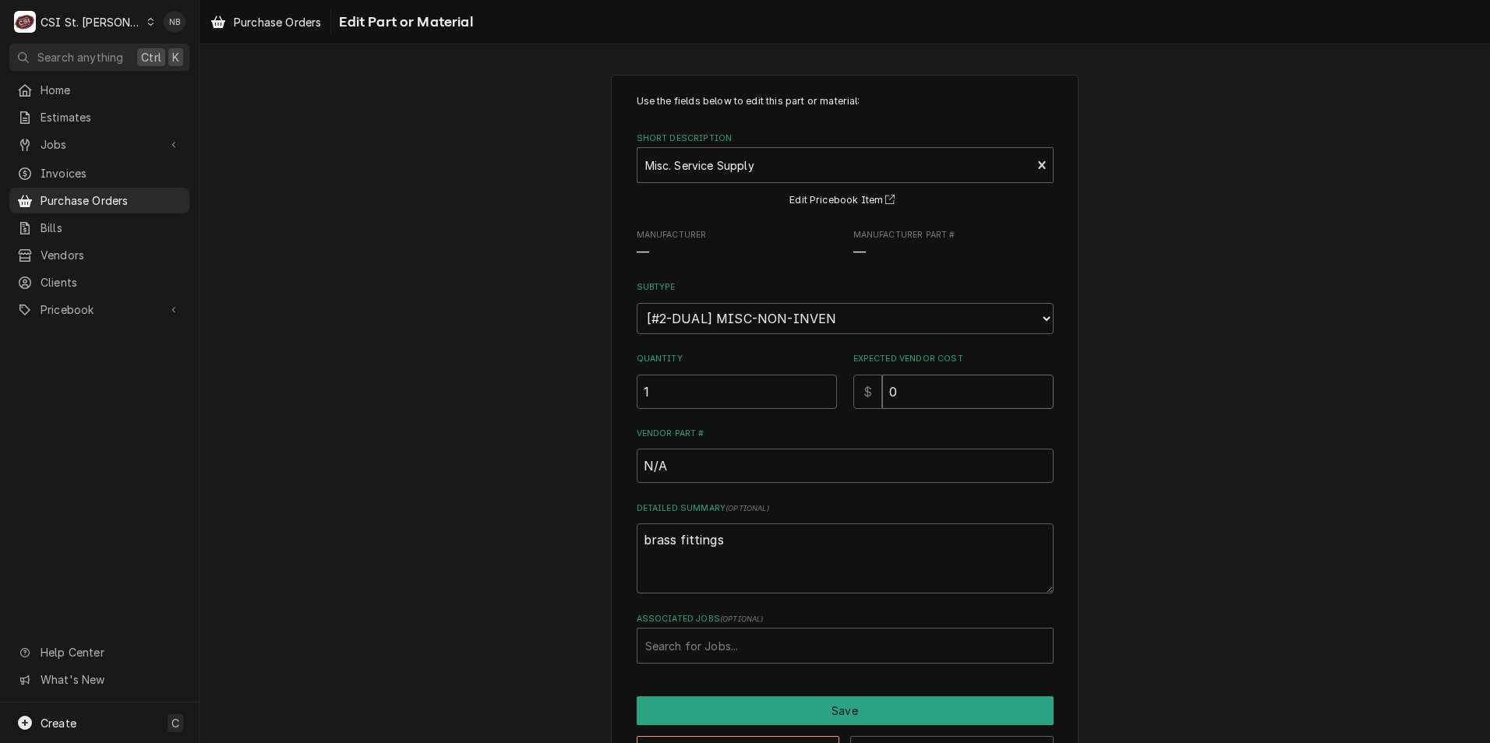
click at [916, 395] on input "0" at bounding box center [967, 392] width 171 height 34
type textarea "x"
type input "3"
type textarea "x"
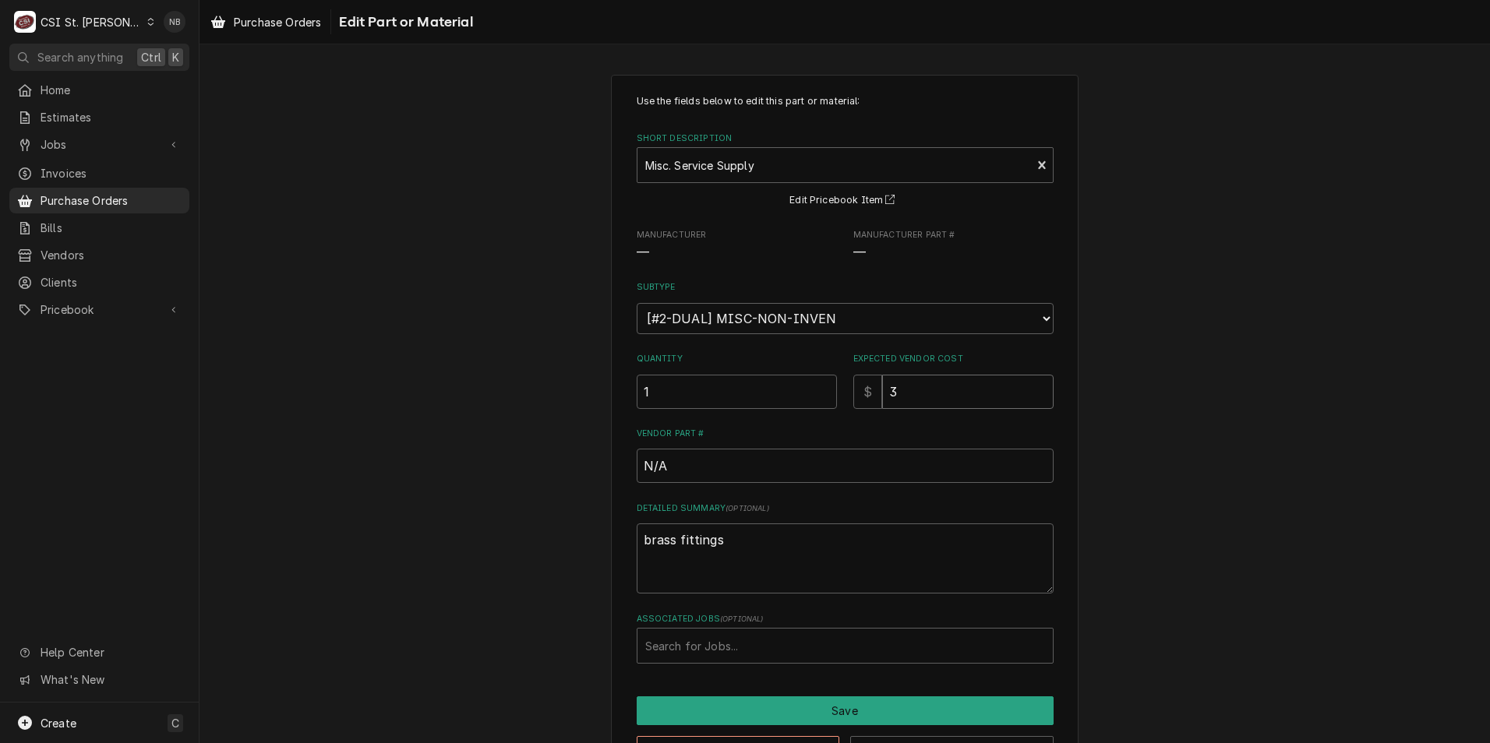
type input "31"
type textarea "x"
type input "31.4"
type textarea "x"
type input "31.40"
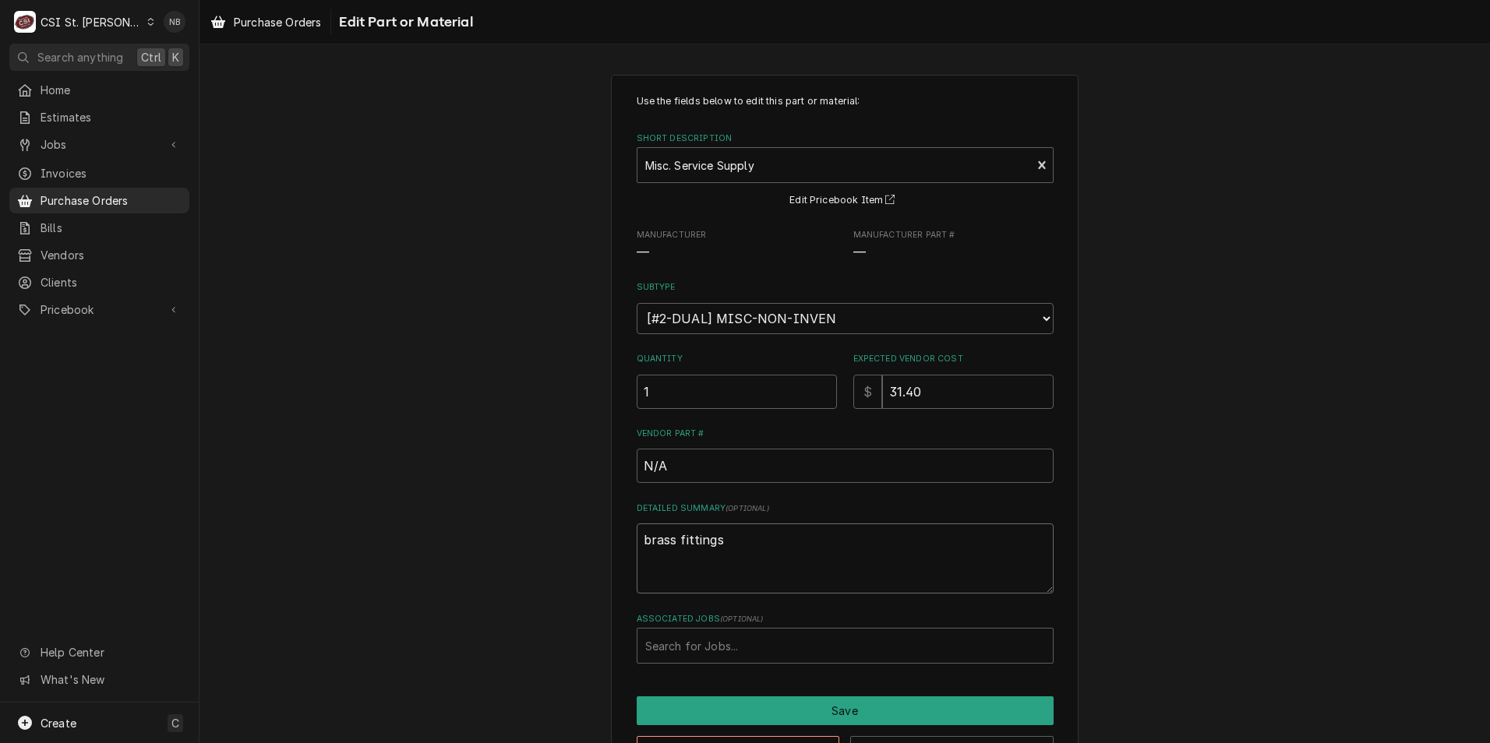
click at [766, 538] on textarea "brass fittings" at bounding box center [845, 559] width 417 height 70
type textarea "x"
type textarea "brass fittings,"
type textarea "x"
type textarea "brass fittings,"
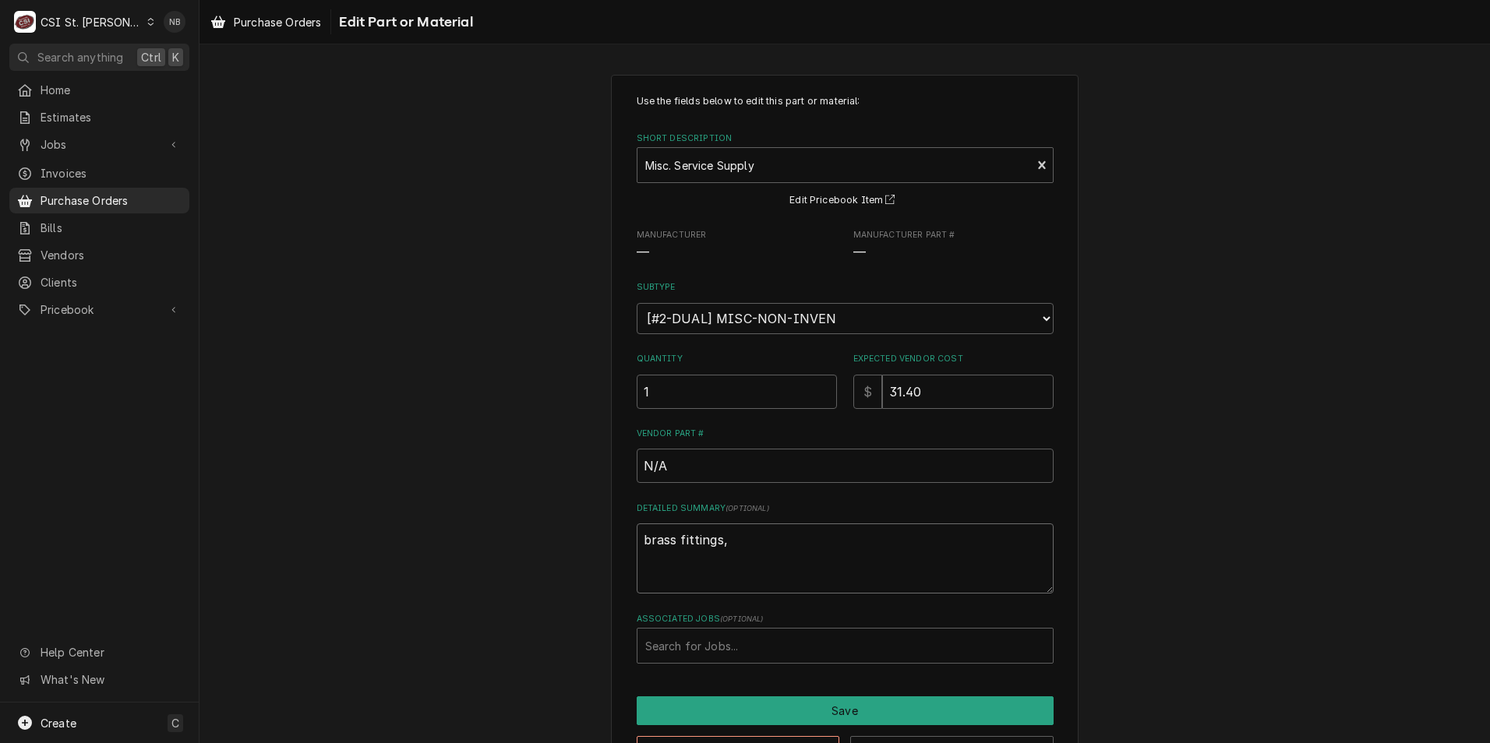
type textarea "x"
type textarea "brass fittings, s"
type textarea "x"
type textarea "brass fittings, se"
type textarea "x"
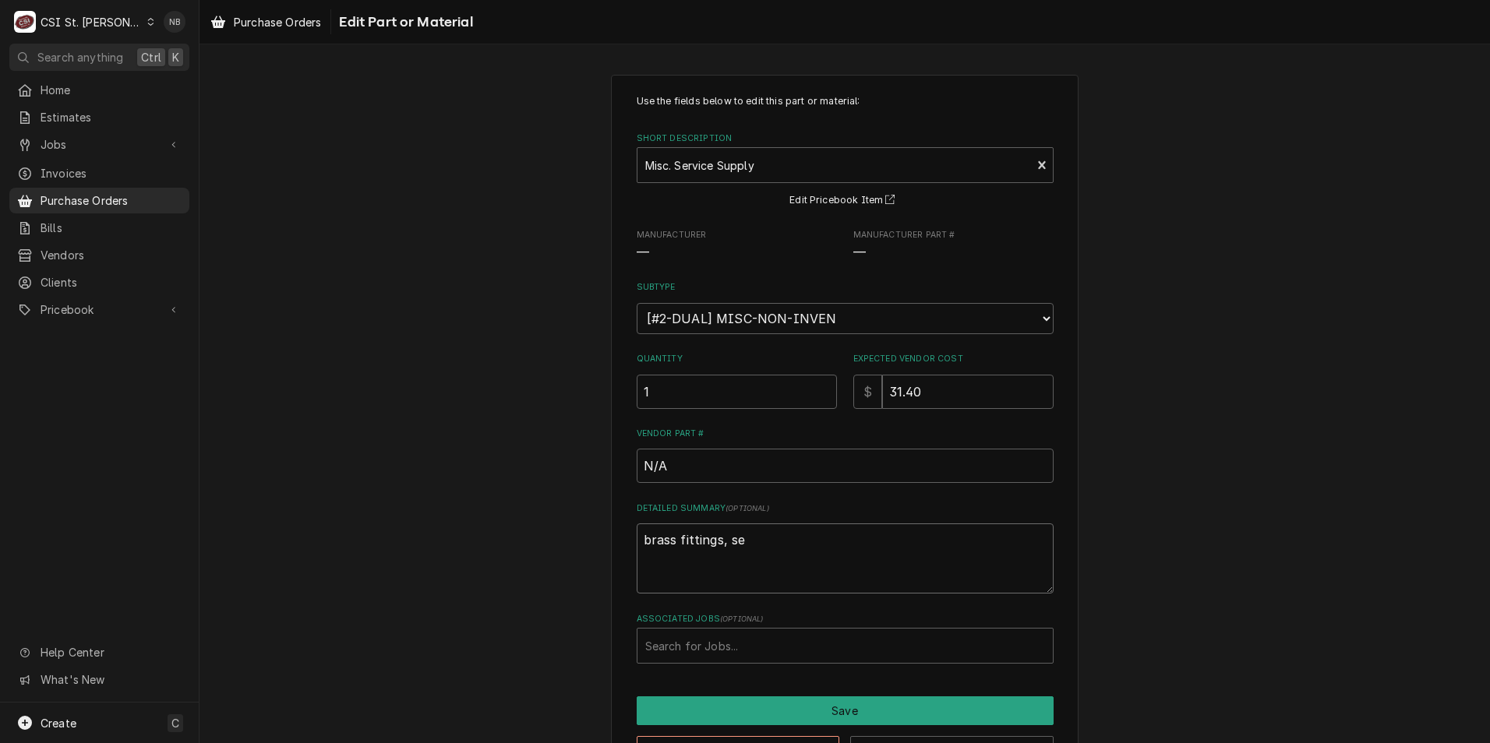
type textarea "brass fittings, sea"
type textarea "x"
type textarea "brass fittings, seal"
type textarea "x"
type textarea "brass fittings, seala"
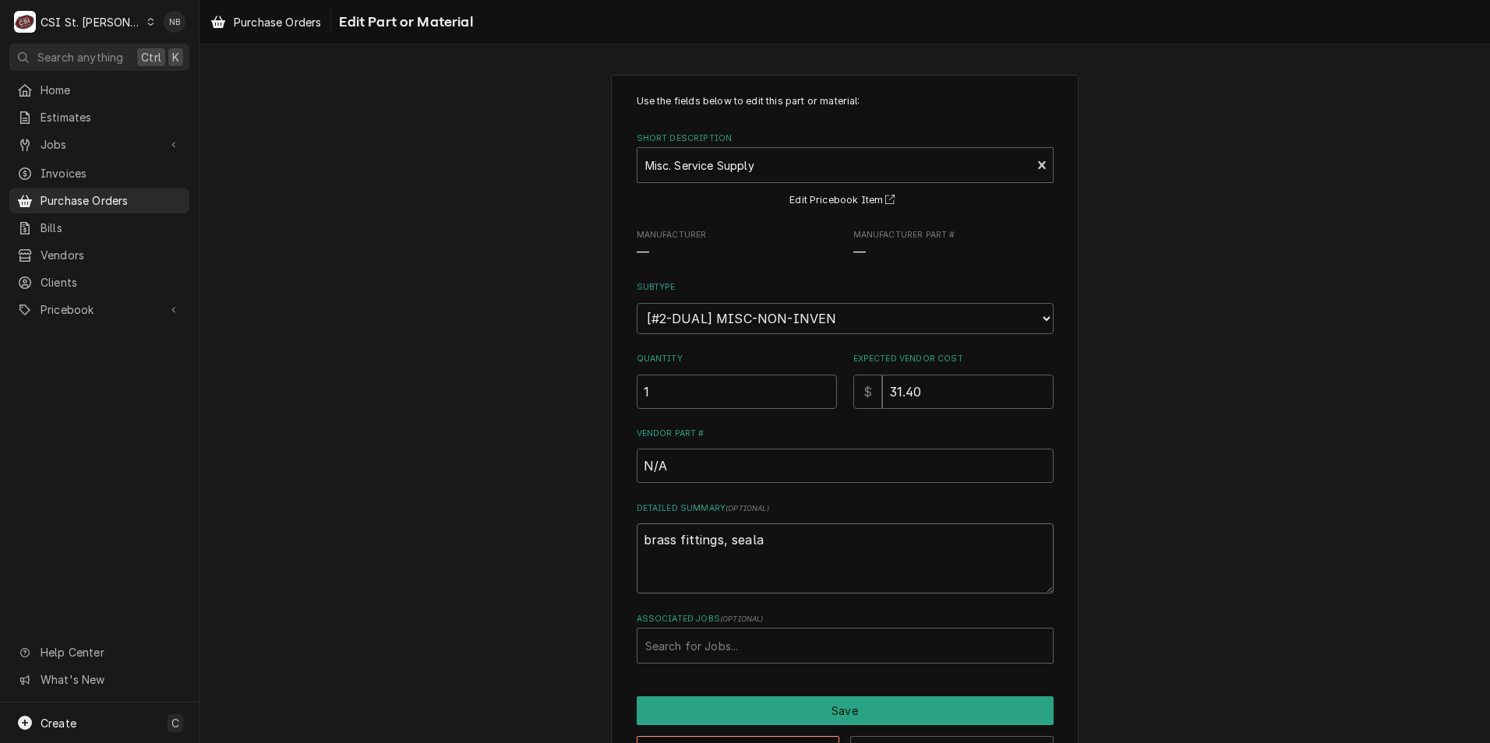
type textarea "x"
type textarea "brass fittings, sealat"
type textarea "x"
type textarea "brass fittings, sealatn"
type textarea "x"
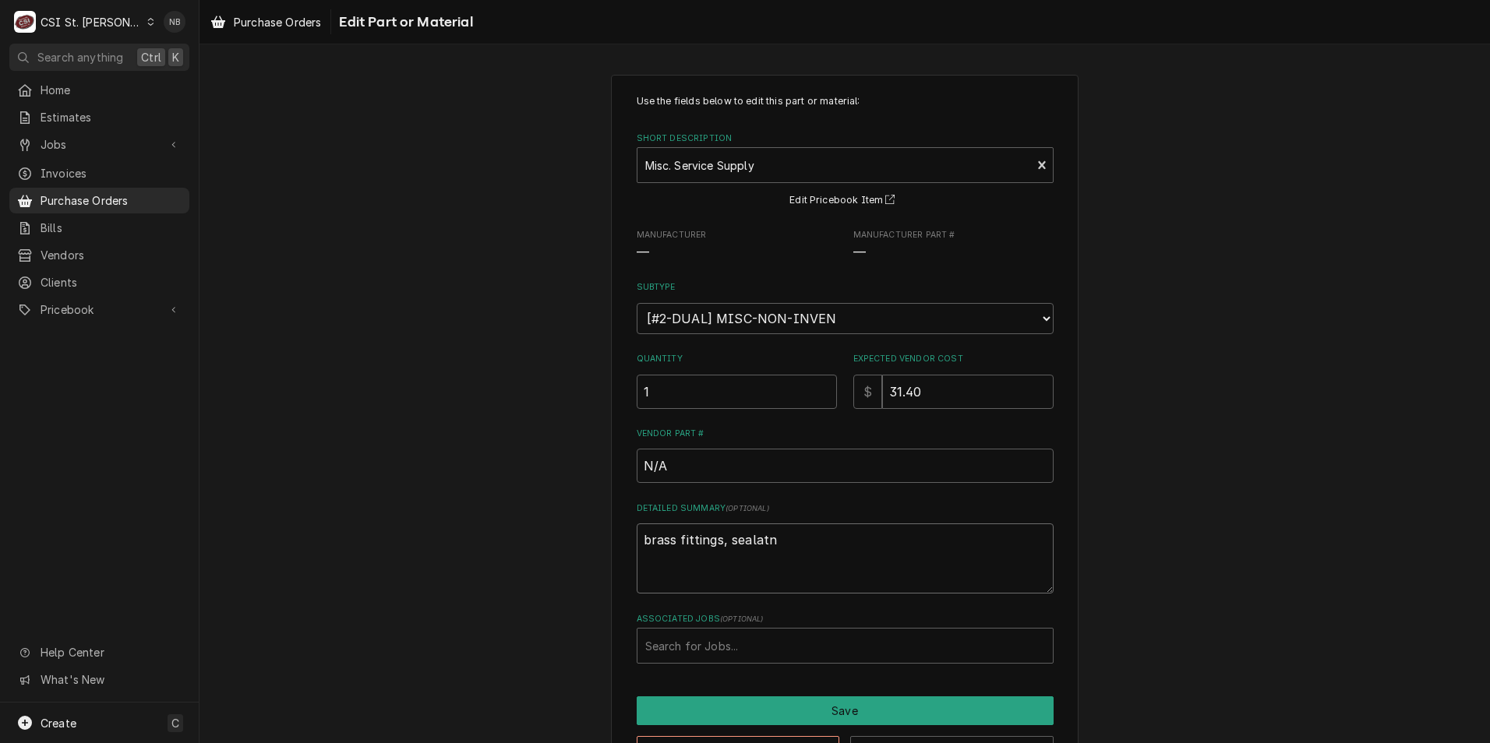
type textarea "brass fittings, sealat"
type textarea "x"
type textarea "brass fittings, seala"
type textarea "x"
type textarea "brass fittings, sealan"
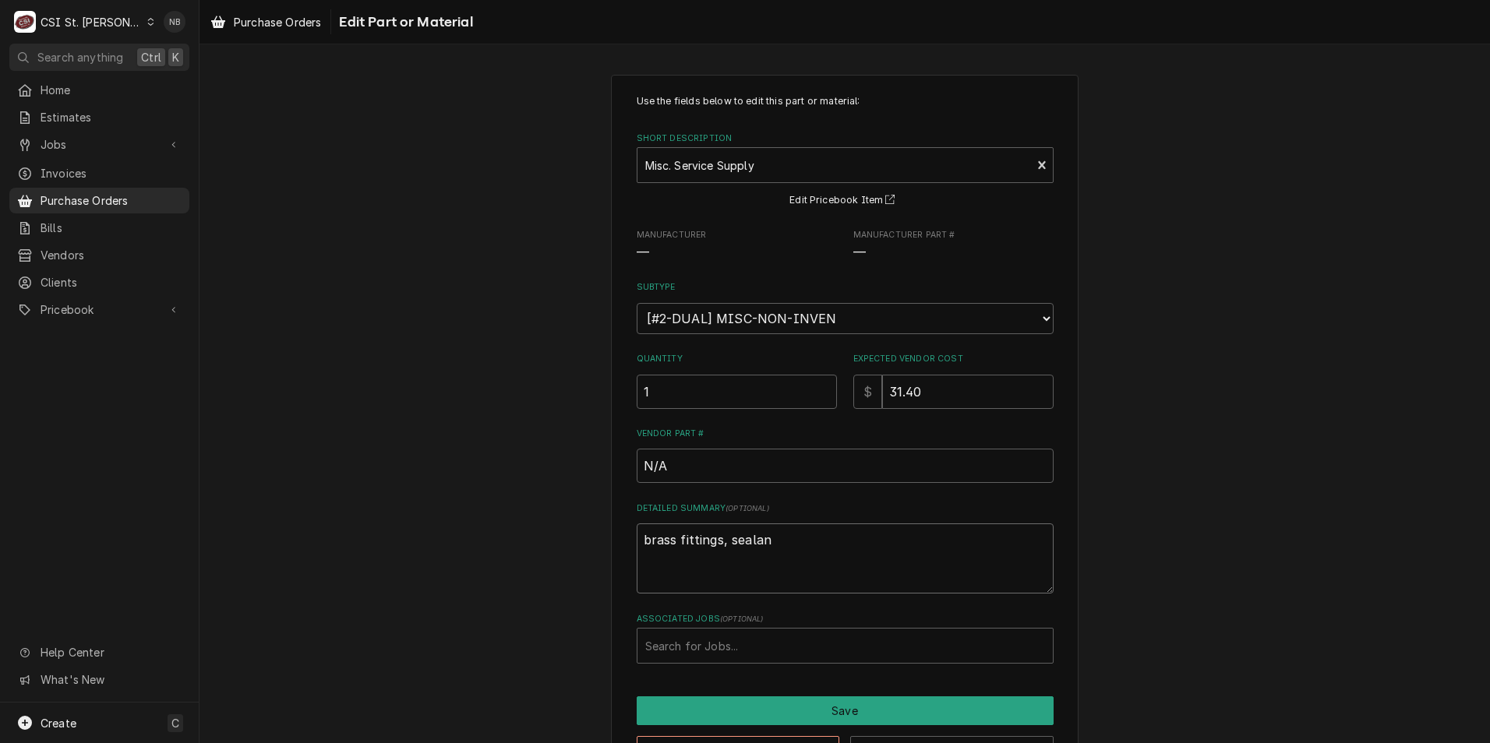
type textarea "x"
type textarea "brass fittings, sealant"
click at [852, 719] on button "Save" at bounding box center [845, 711] width 417 height 29
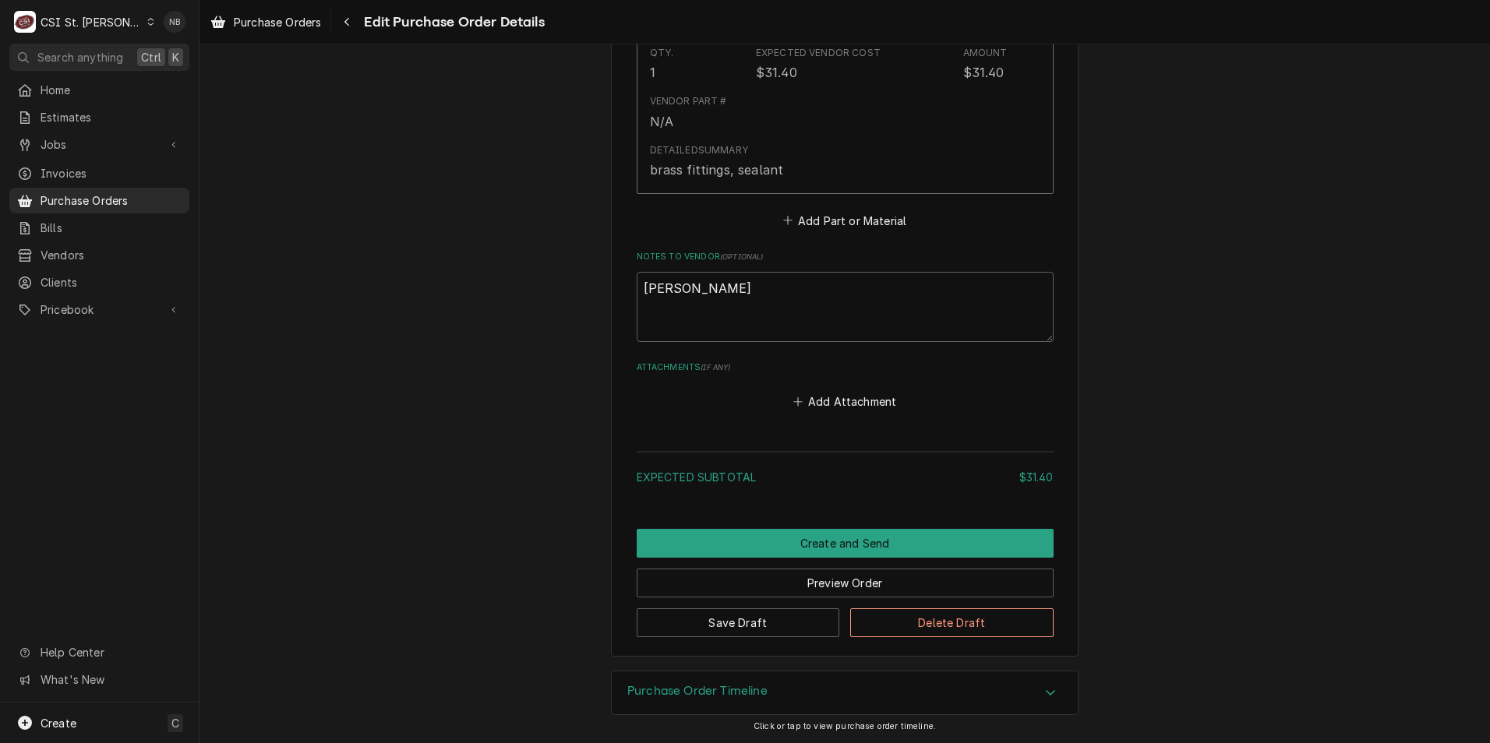
scroll to position [858, 0]
click at [752, 615] on button "Save Draft" at bounding box center [738, 622] width 203 height 29
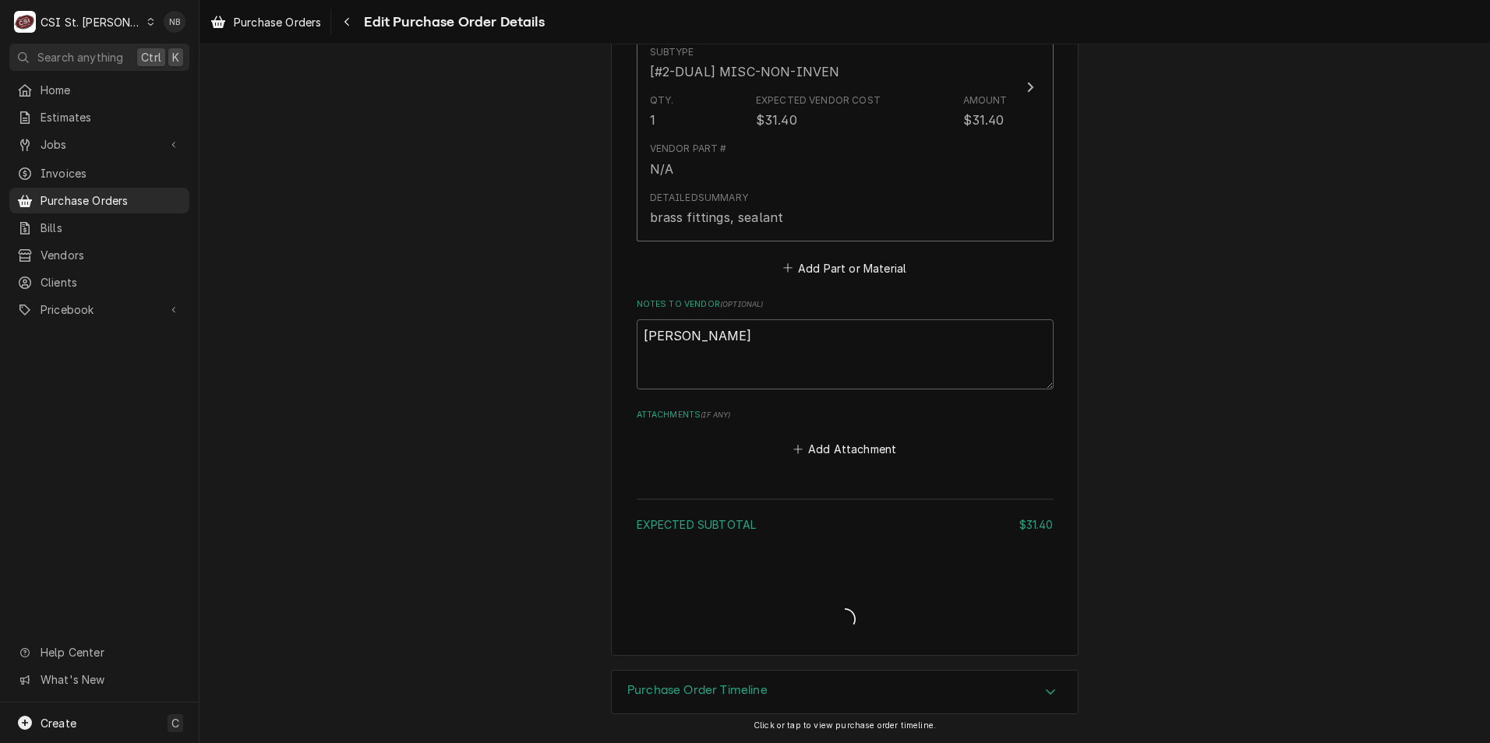
type textarea "x"
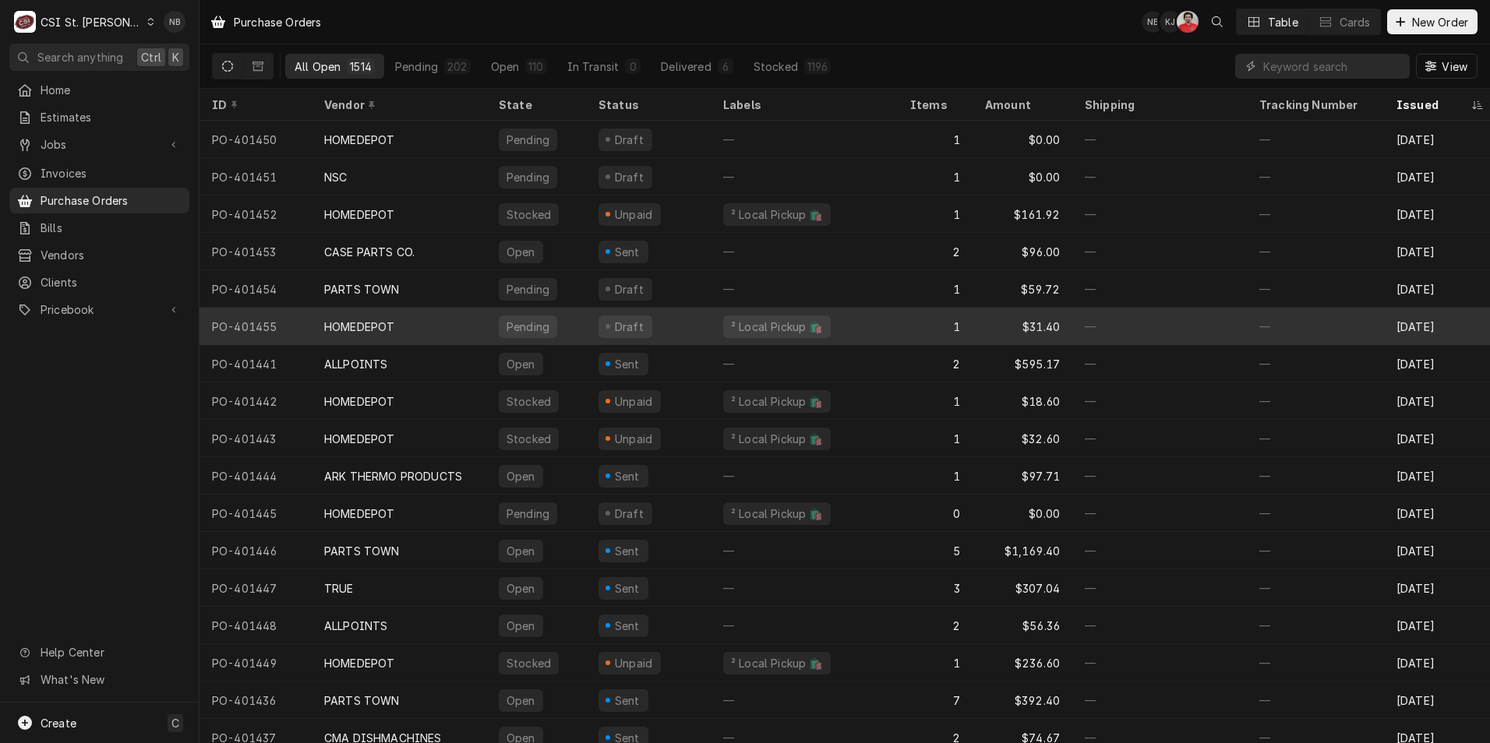
click at [877, 322] on div "² Local Pickup 🛍️" at bounding box center [804, 326] width 187 height 37
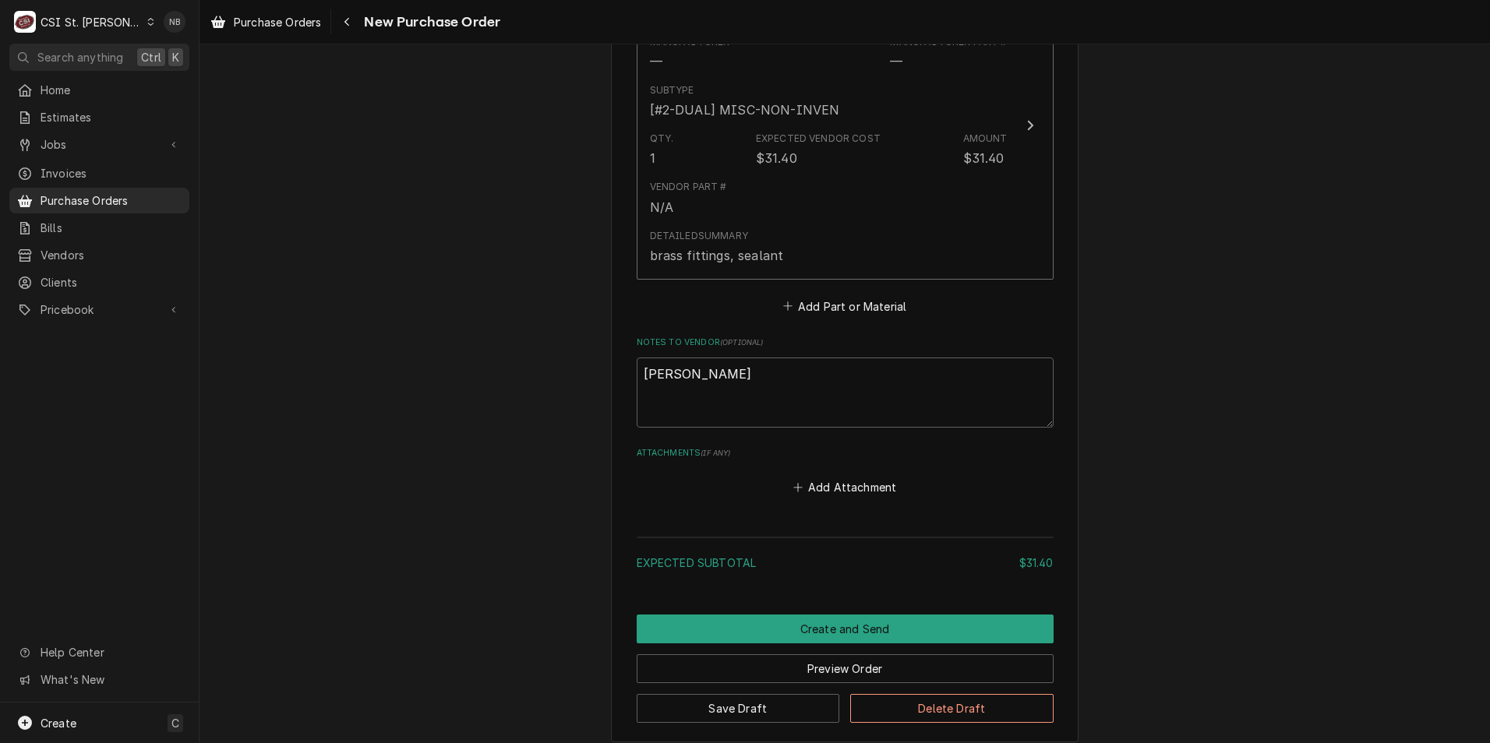
scroll to position [779, 0]
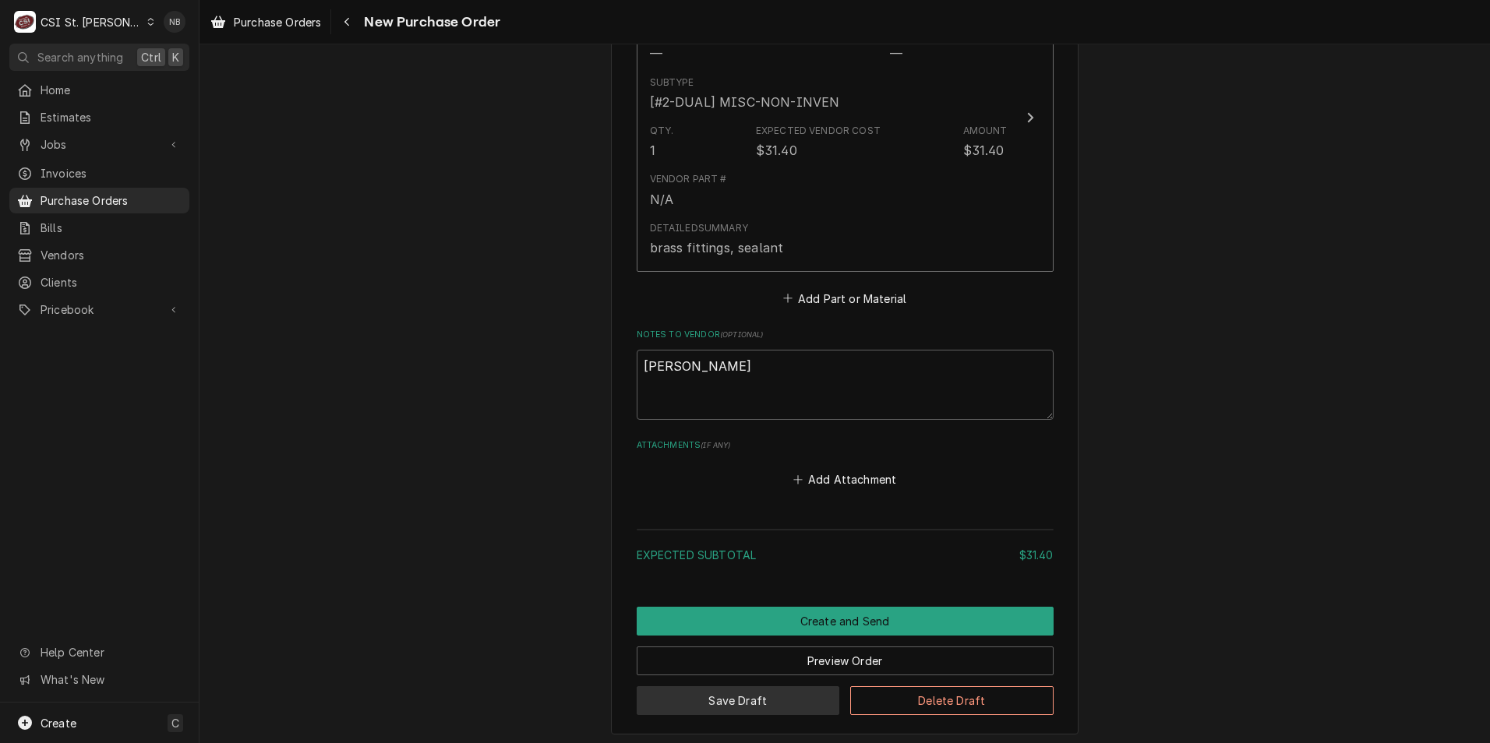
click at [775, 704] on button "Save Draft" at bounding box center [738, 700] width 203 height 29
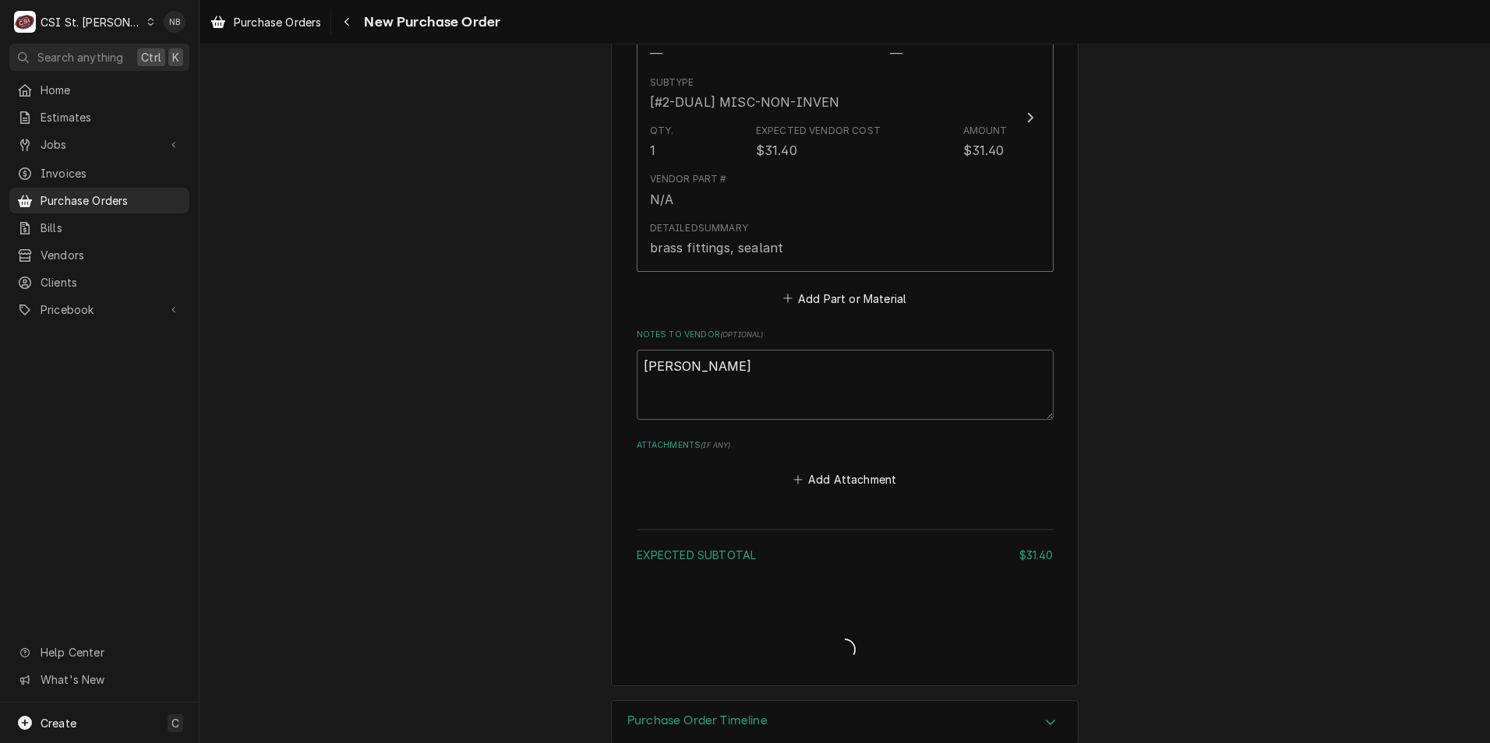
type textarea "x"
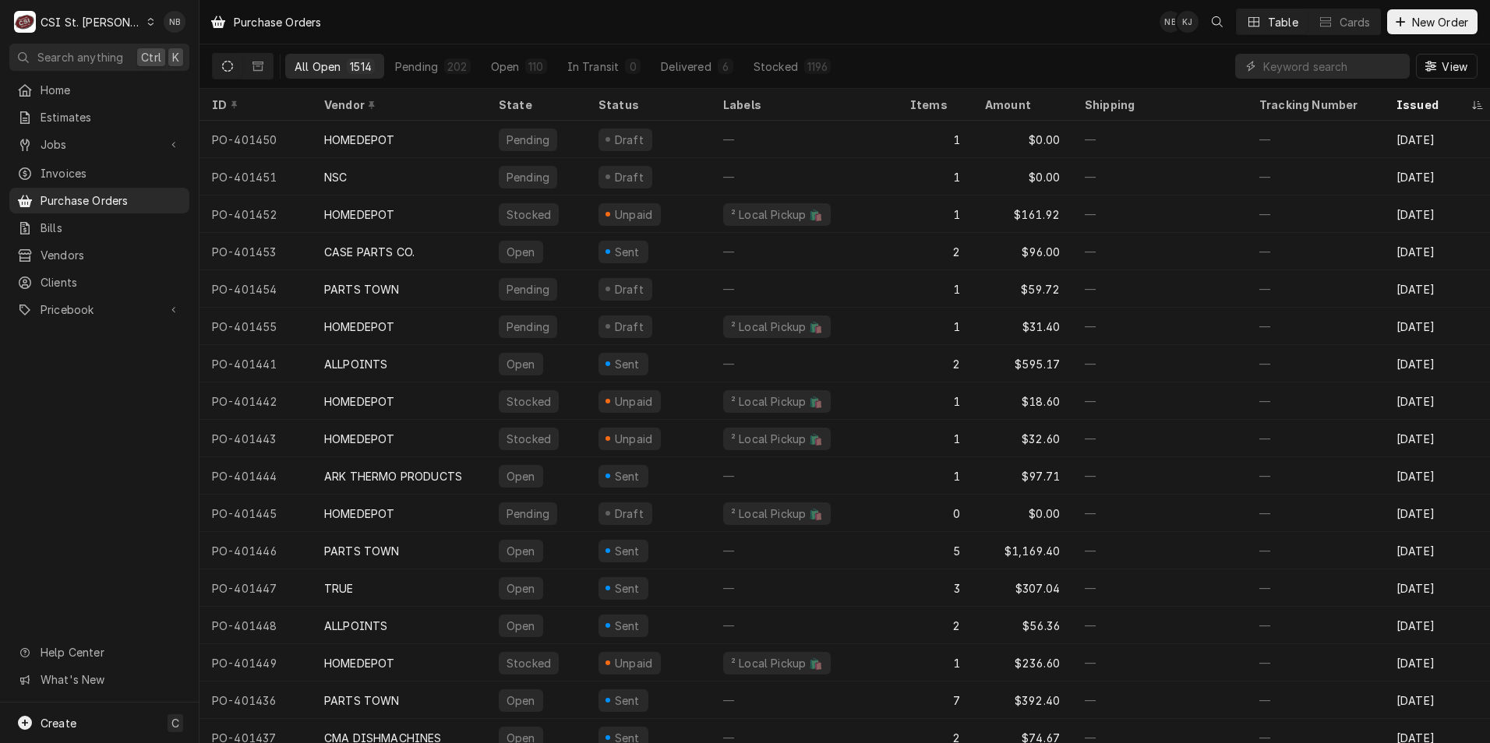
click at [94, 26] on div "CSI St. [PERSON_NAME]" at bounding box center [91, 22] width 101 height 16
click at [189, 61] on div "CSI [US_STATE]" at bounding box center [239, 58] width 206 height 16
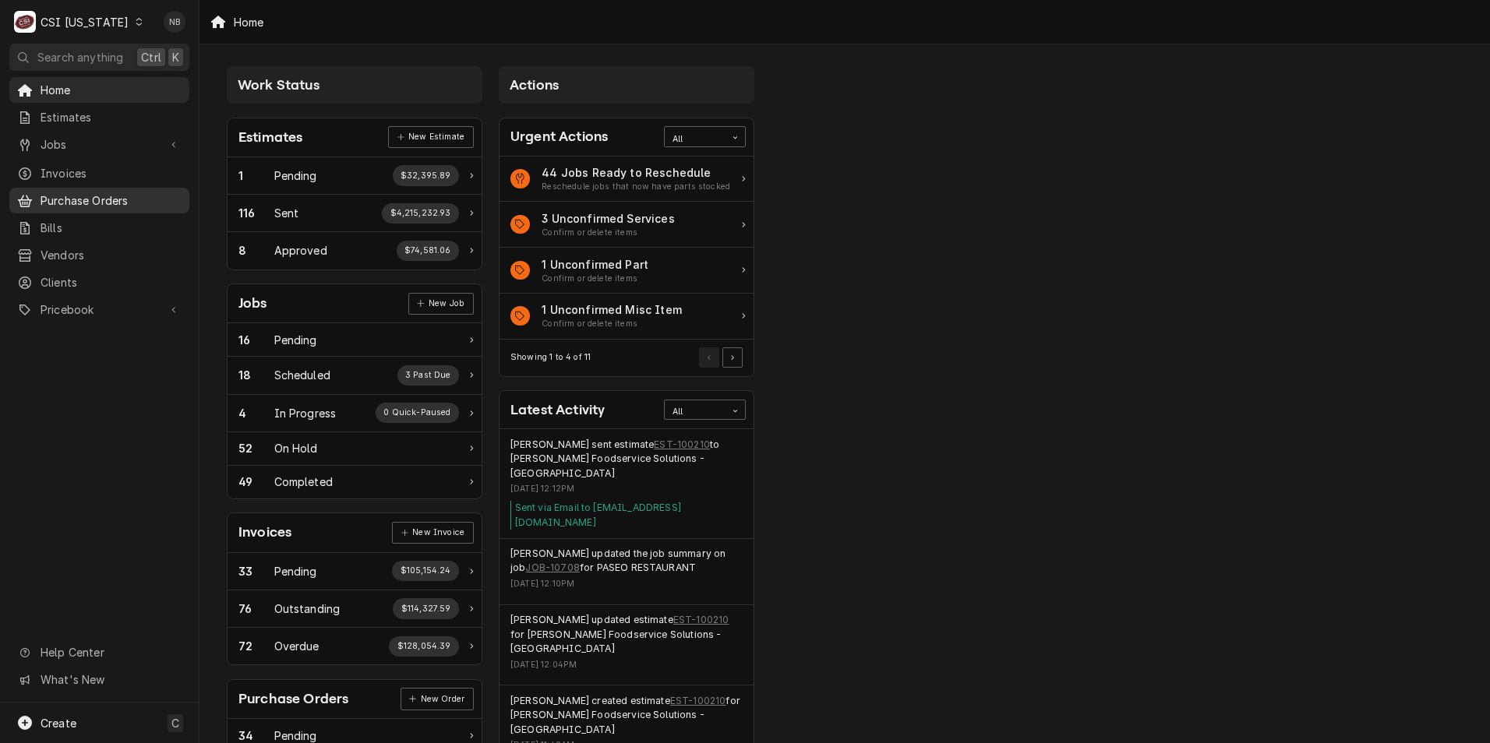
click at [116, 199] on span "Purchase Orders" at bounding box center [111, 200] width 141 height 16
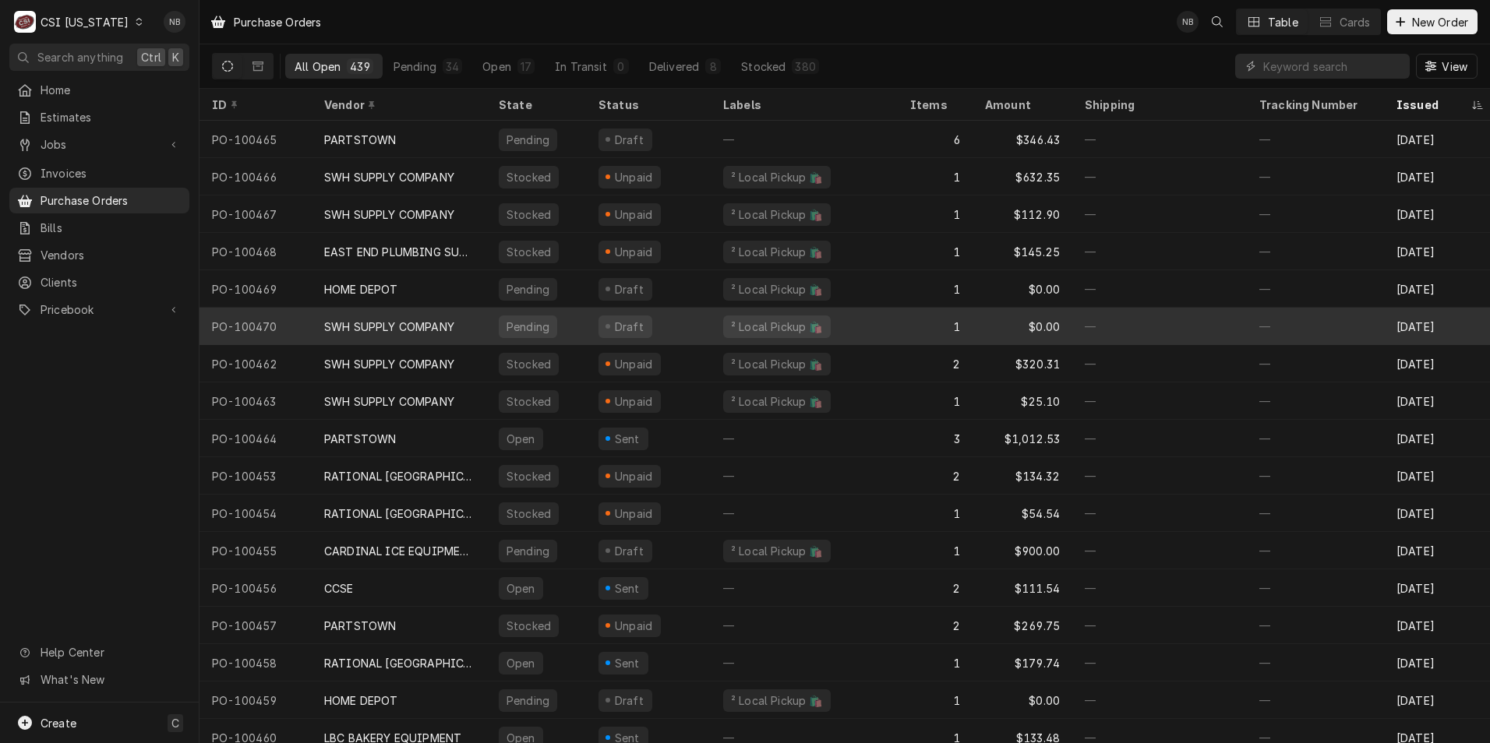
click at [387, 330] on div "SWH SUPPLY COMPANY" at bounding box center [389, 327] width 130 height 16
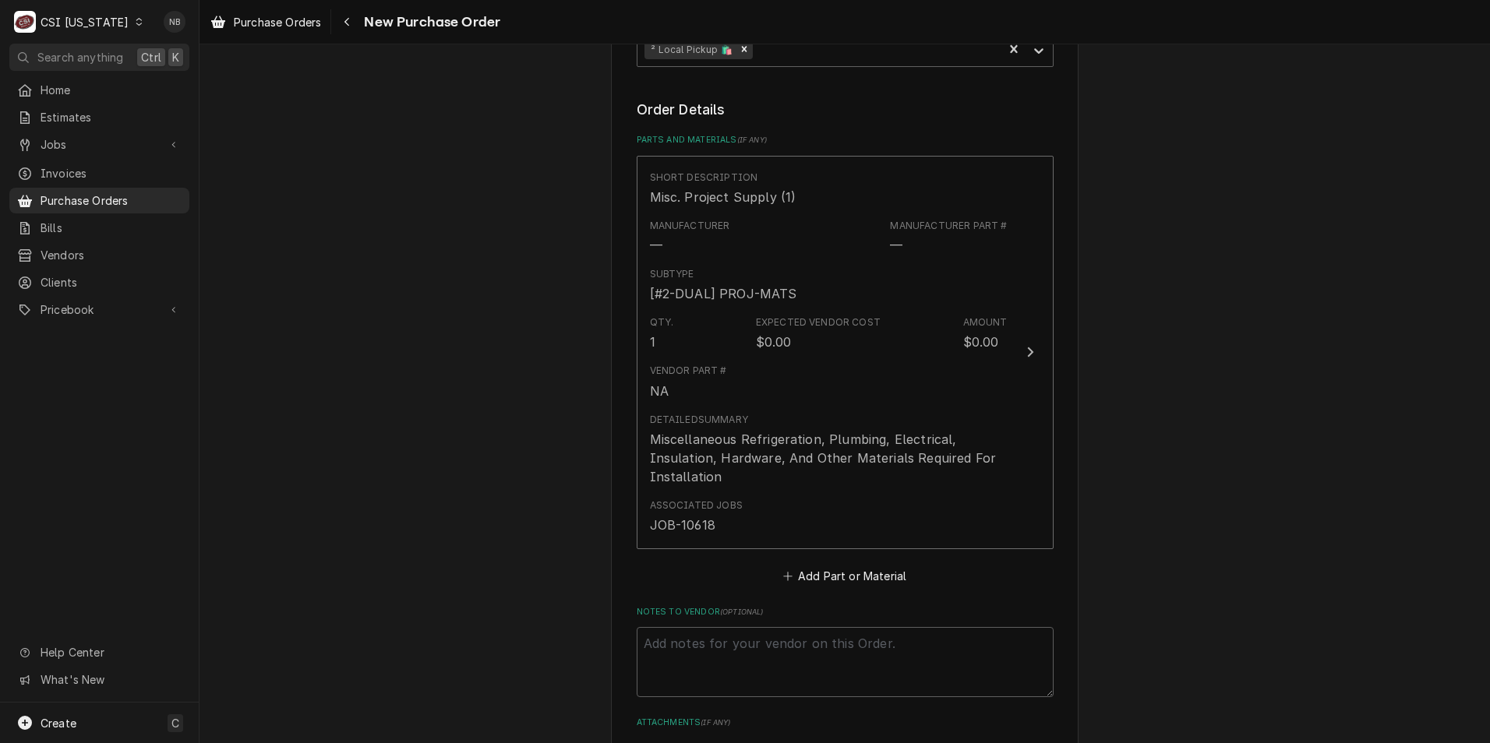
scroll to position [545, 0]
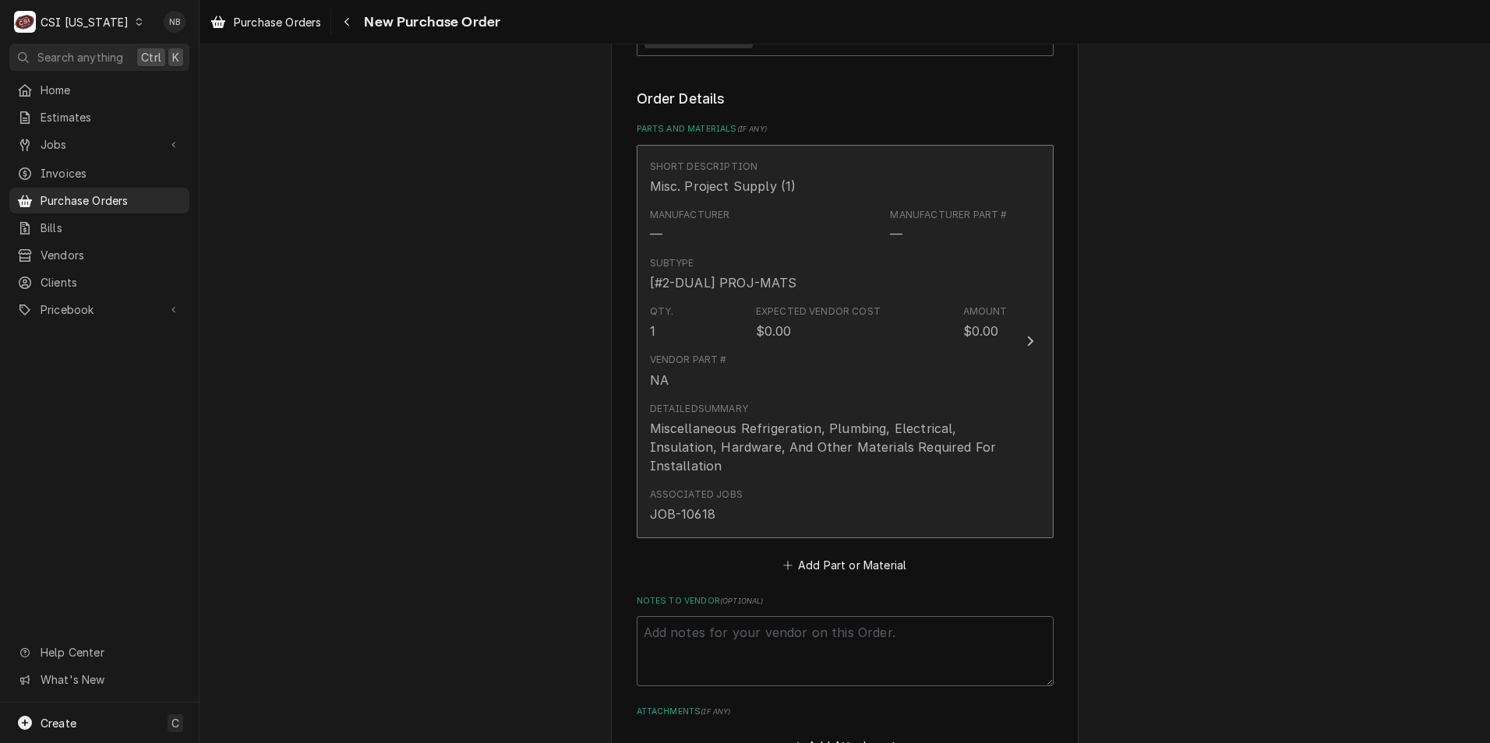
click at [936, 390] on div "Vendor Part # NA" at bounding box center [829, 371] width 358 height 48
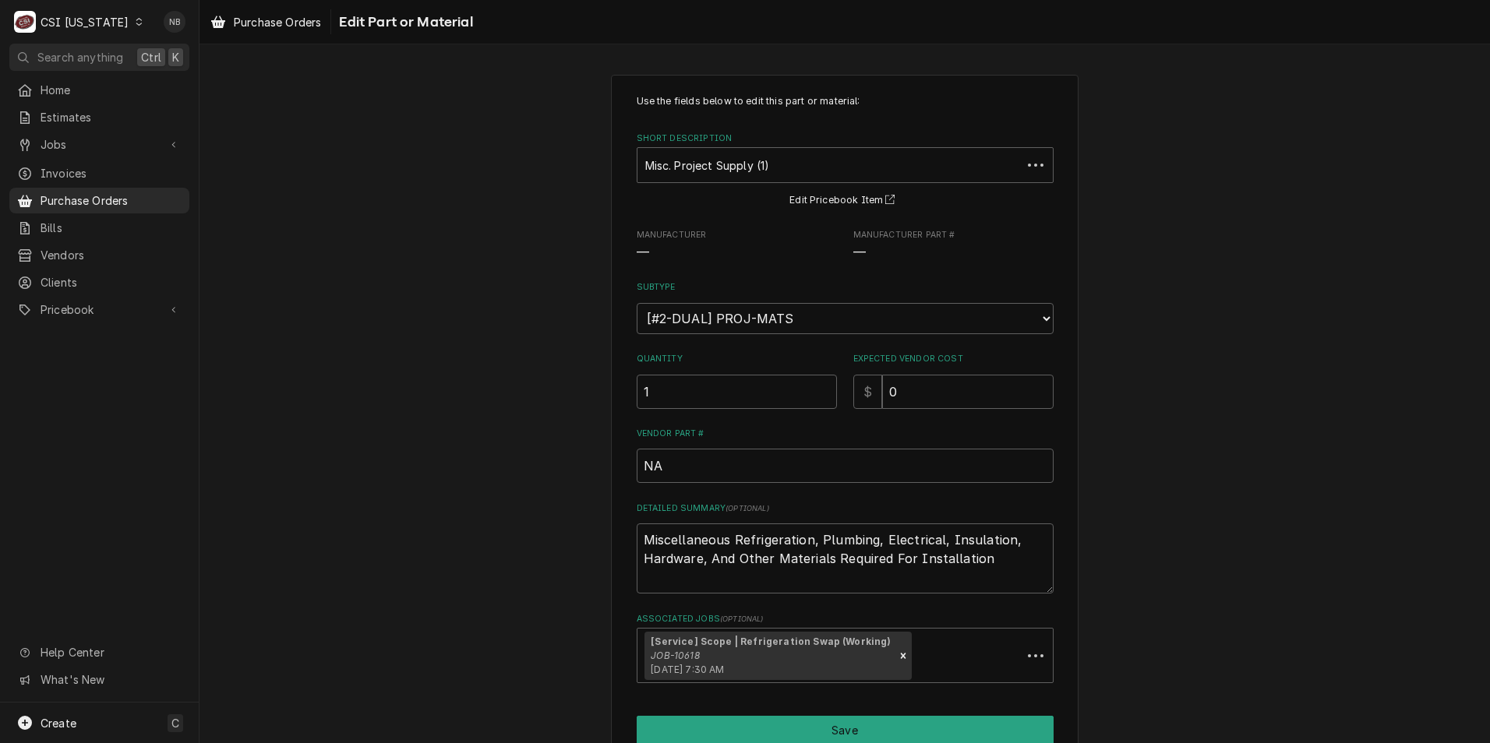
type textarea "x"
click at [761, 168] on div "Short Description" at bounding box center [834, 165] width 379 height 28
type input "R-448"
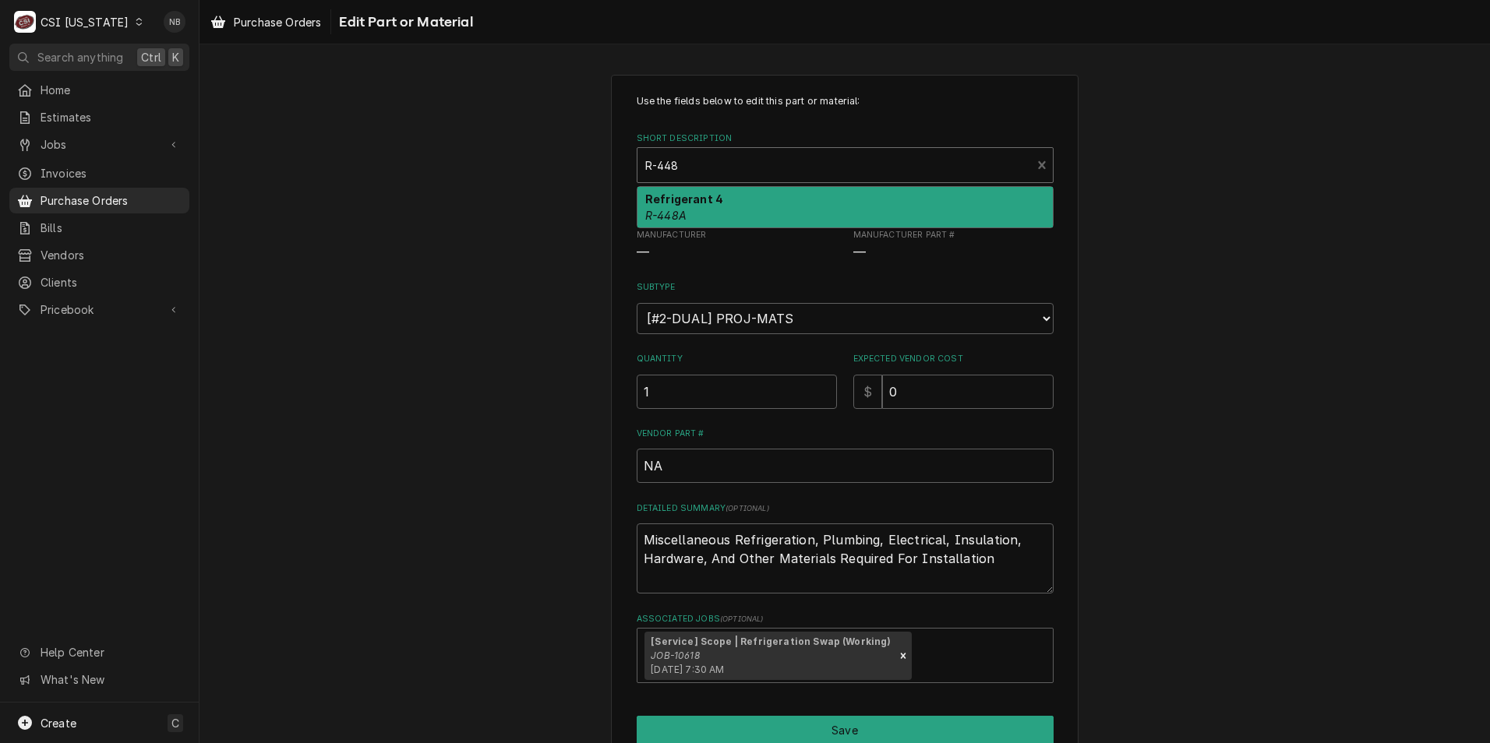
click at [782, 193] on div "Refrigerant 4 R-448A" at bounding box center [844, 207] width 415 height 41
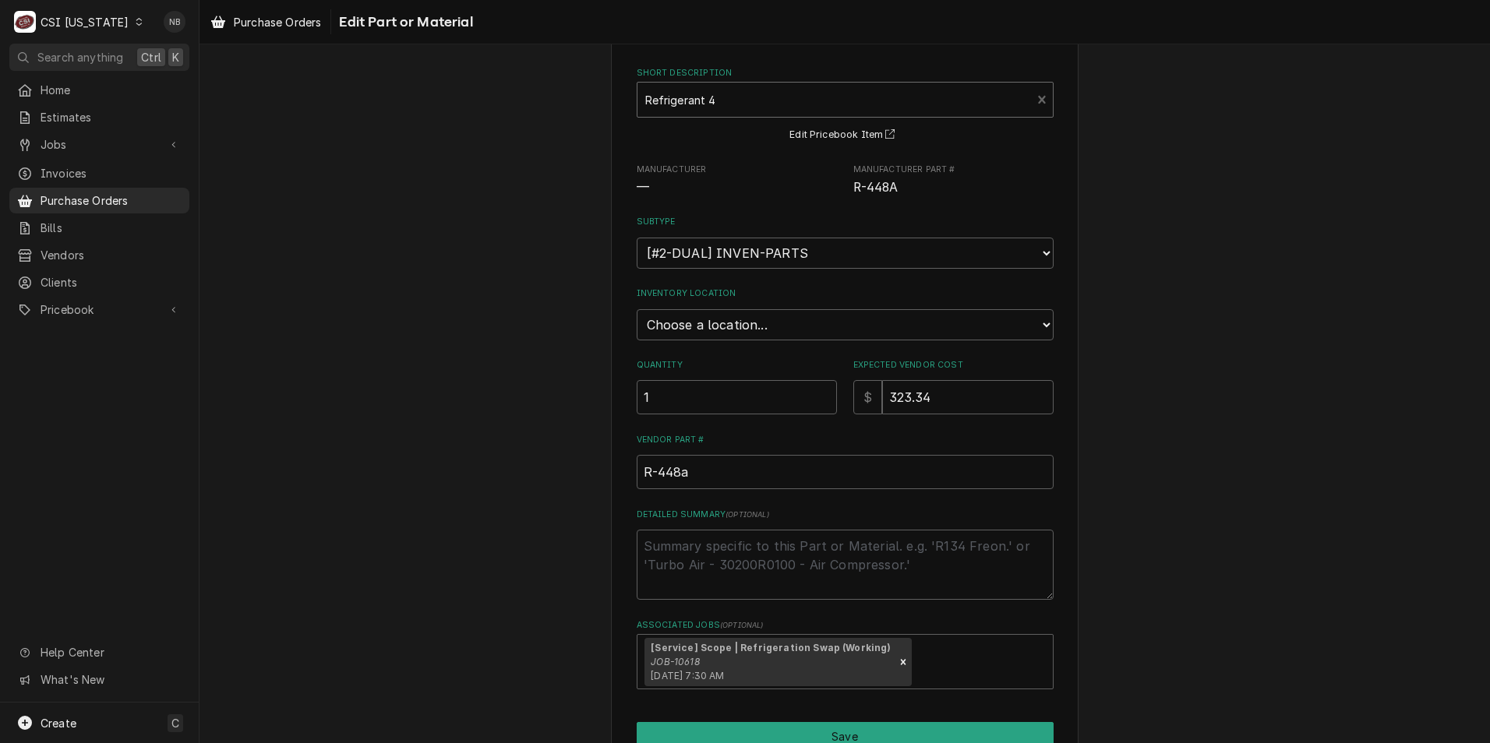
scroll to position [146, 0]
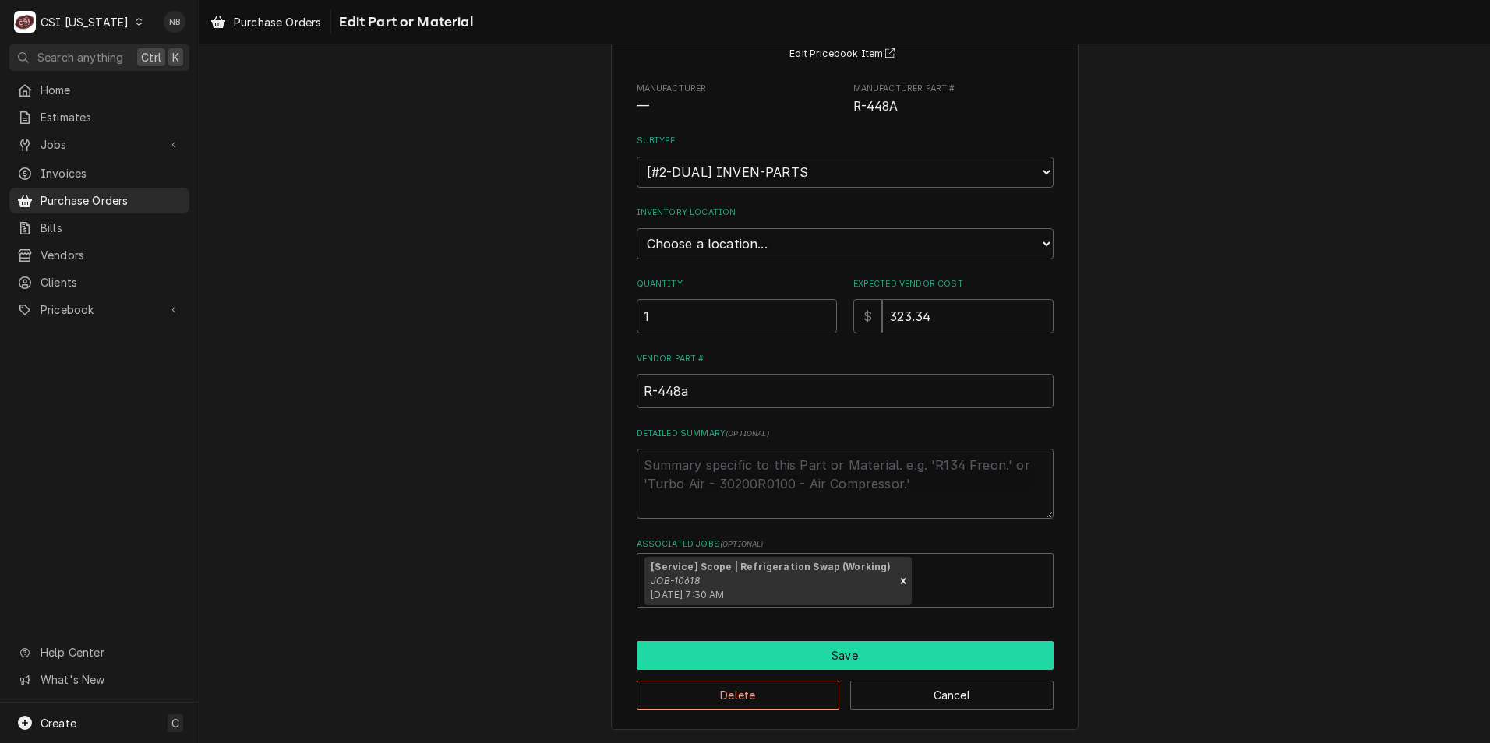
click at [796, 658] on button "Save" at bounding box center [845, 655] width 417 height 29
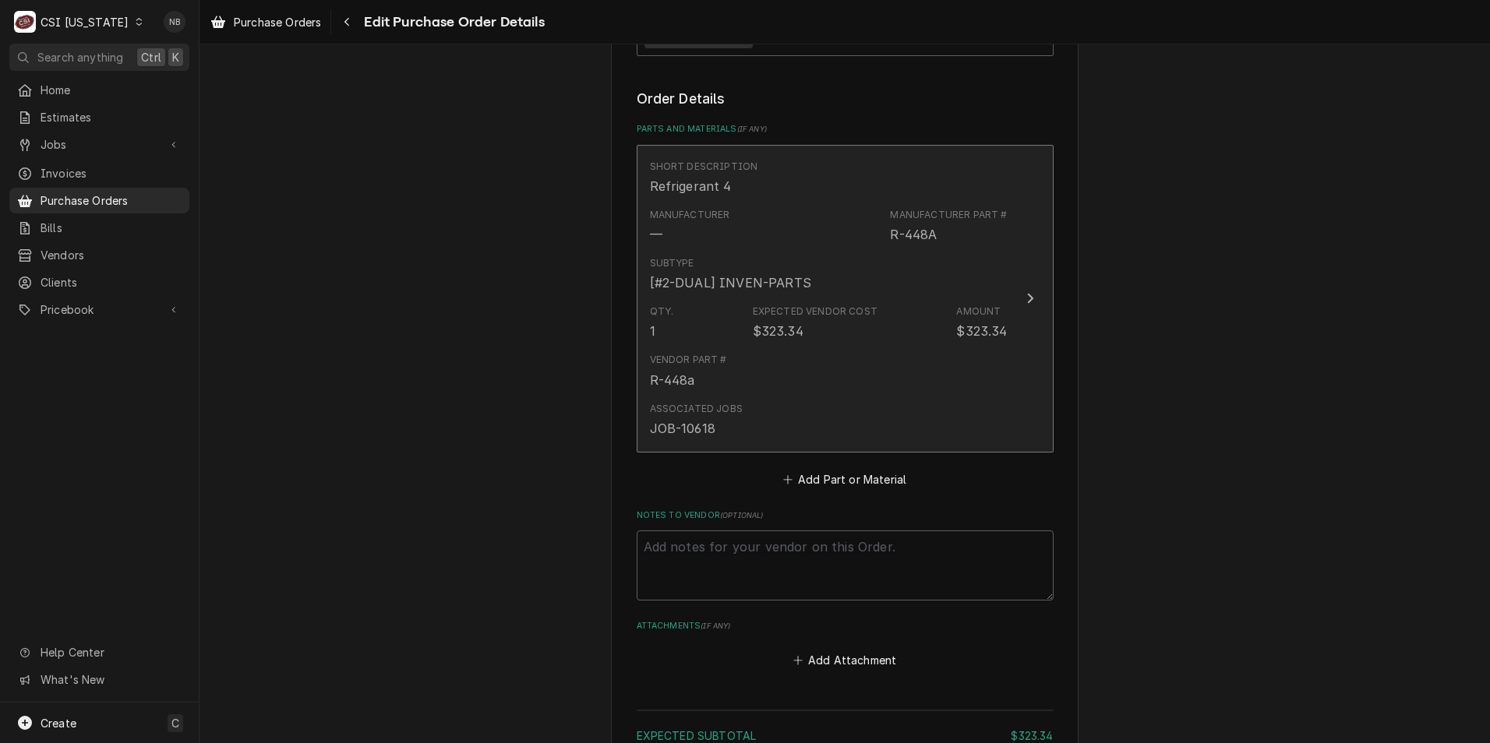
click at [840, 351] on div "Vendor Part # R-448a" at bounding box center [829, 371] width 358 height 48
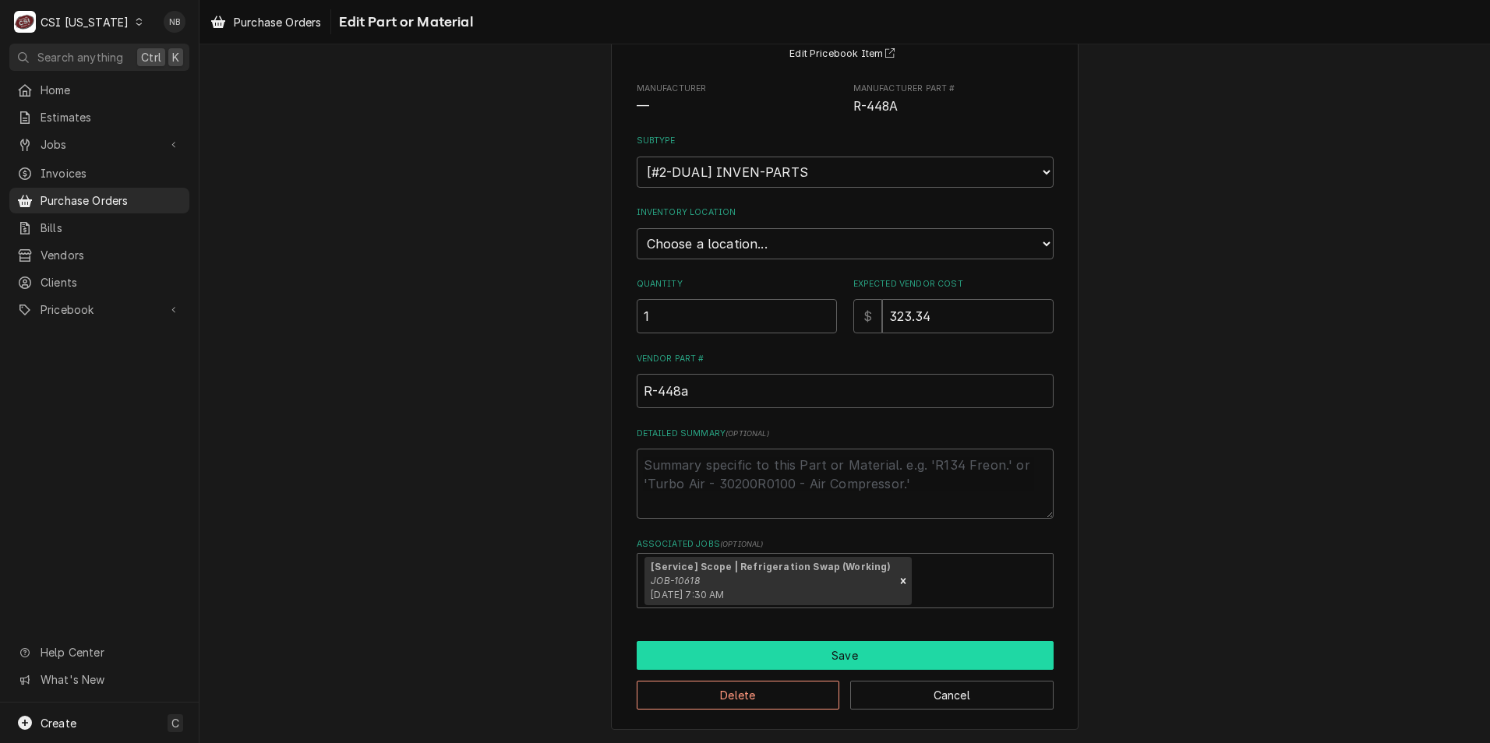
click at [877, 649] on button "Save" at bounding box center [845, 655] width 417 height 29
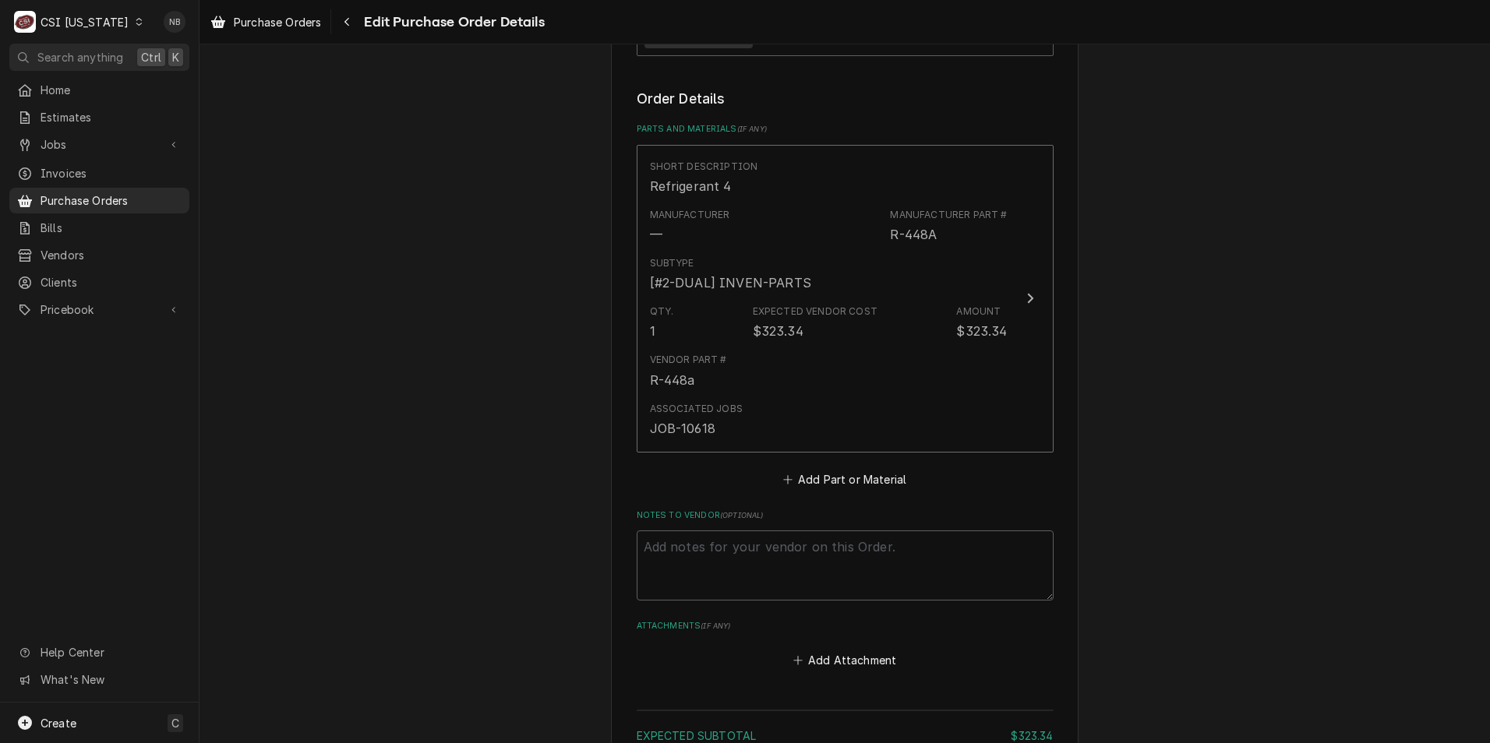
scroll to position [805, 0]
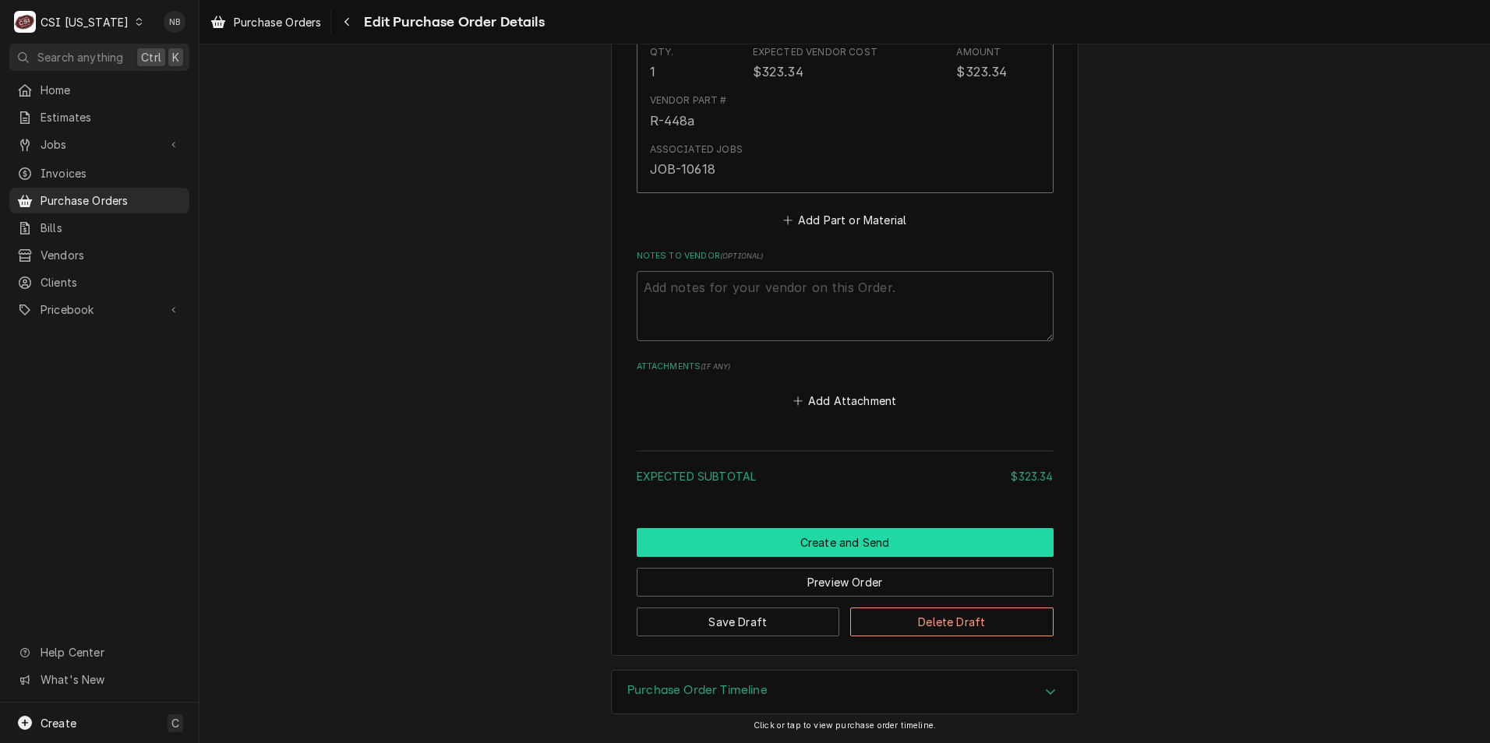
click at [852, 546] on button "Create and Send" at bounding box center [845, 542] width 417 height 29
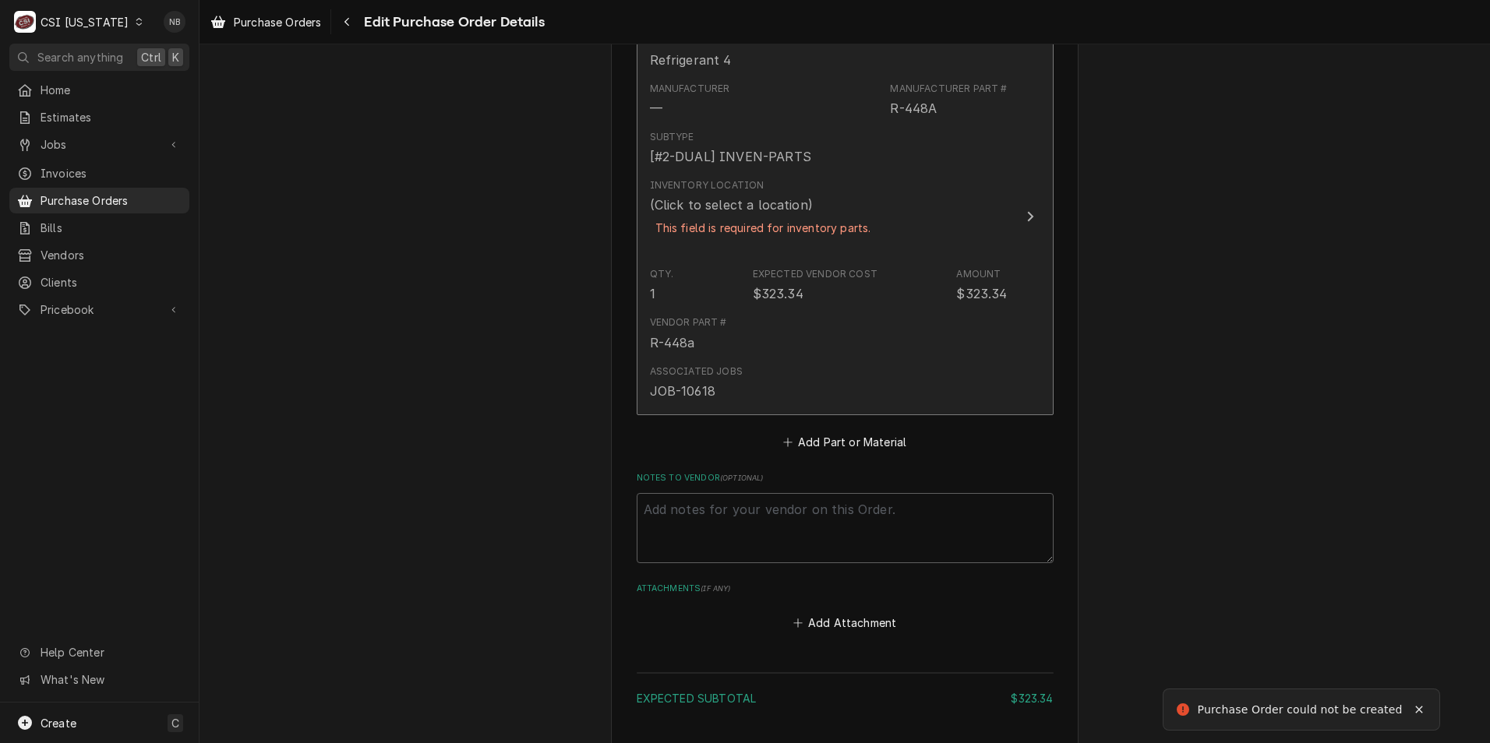
click at [813, 267] on div "Expected Vendor Cost" at bounding box center [815, 274] width 125 height 14
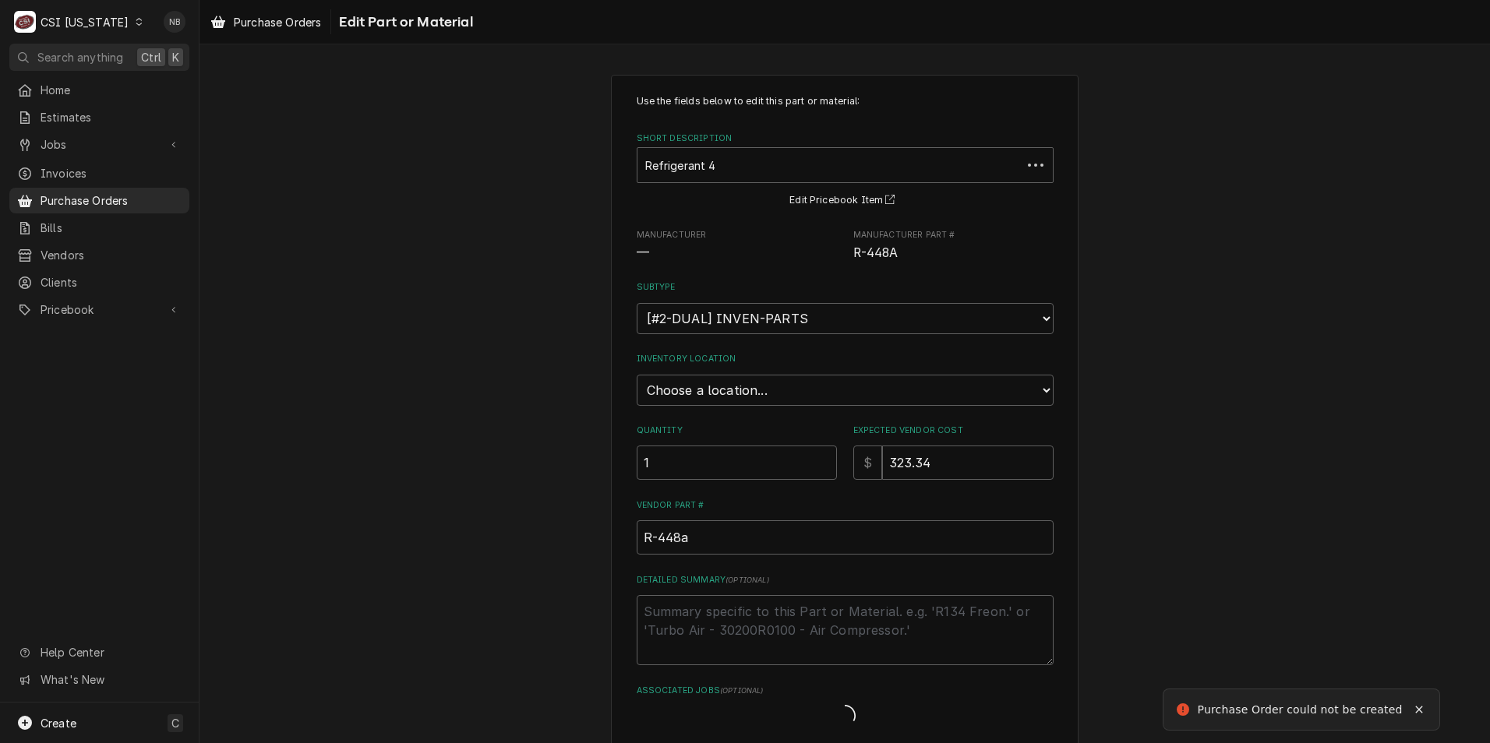
type textarea "x"
click at [760, 379] on select "Choose a location... 00 | KY WAREHOUSE 01 | BRYANT JOLLEY V#142 01 | JAY MAIDEN…" at bounding box center [845, 390] width 417 height 31
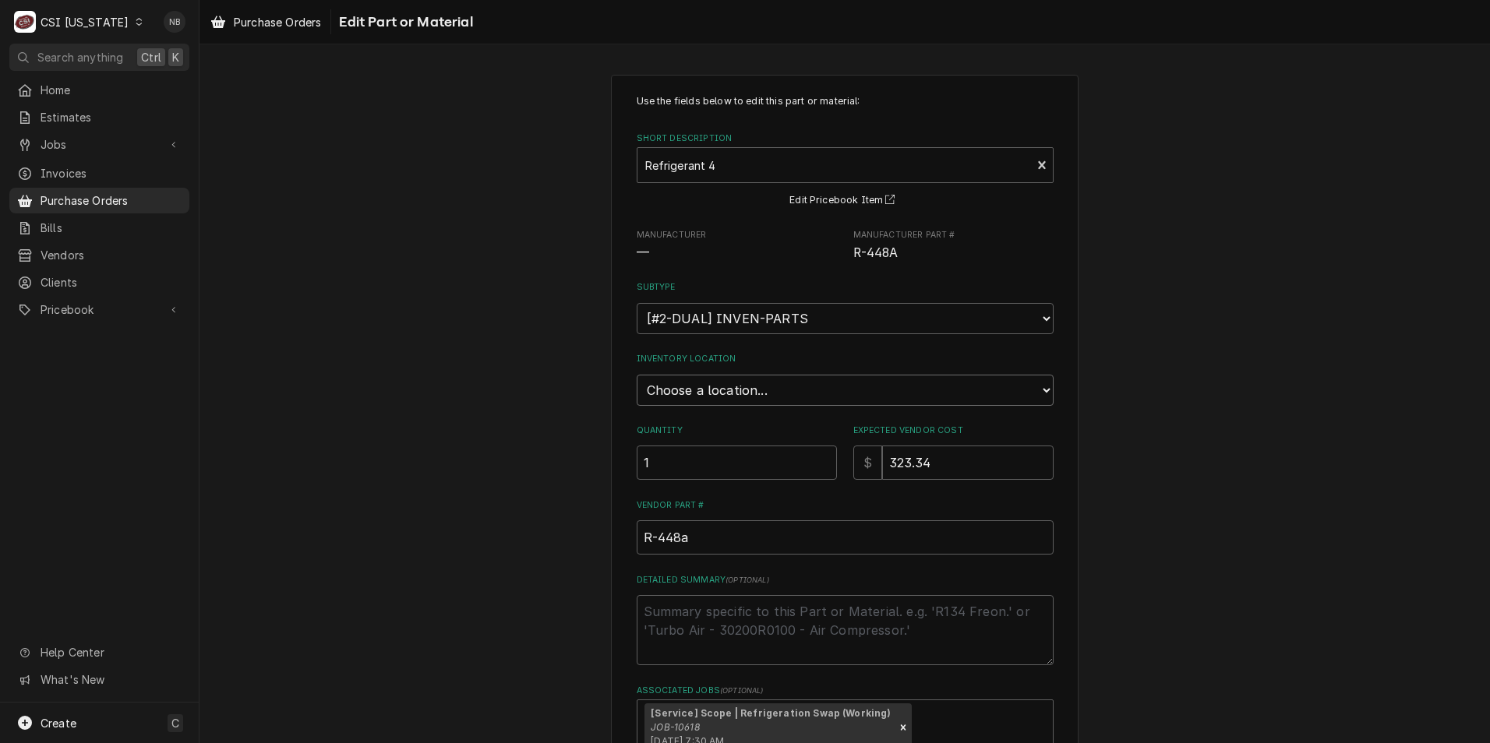
select select "623"
click at [637, 375] on select "Choose a location... 00 | KY WAREHOUSE 01 | BRYANT JOLLEY V#142 01 | JAY MAIDEN…" at bounding box center [845, 390] width 417 height 31
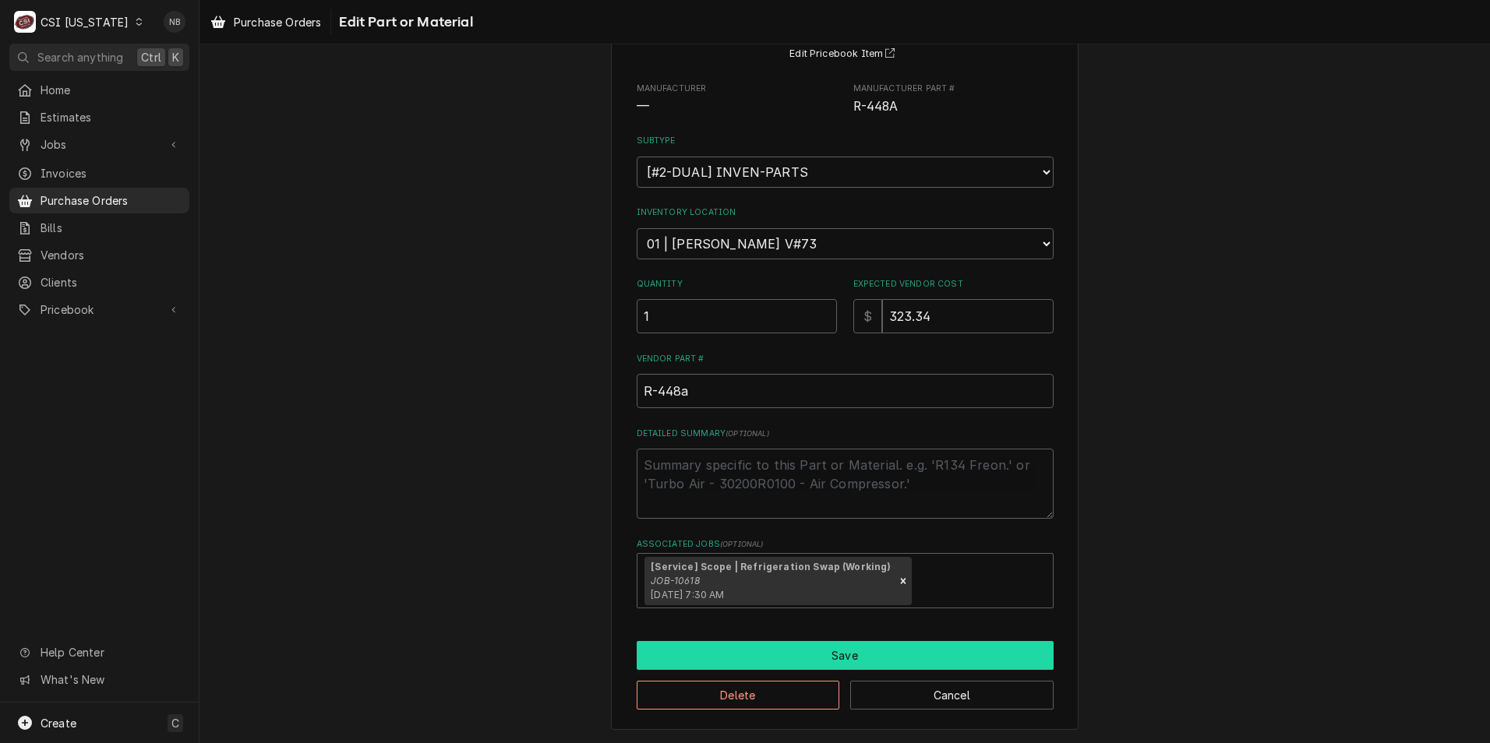
click at [838, 662] on button "Save" at bounding box center [845, 655] width 417 height 29
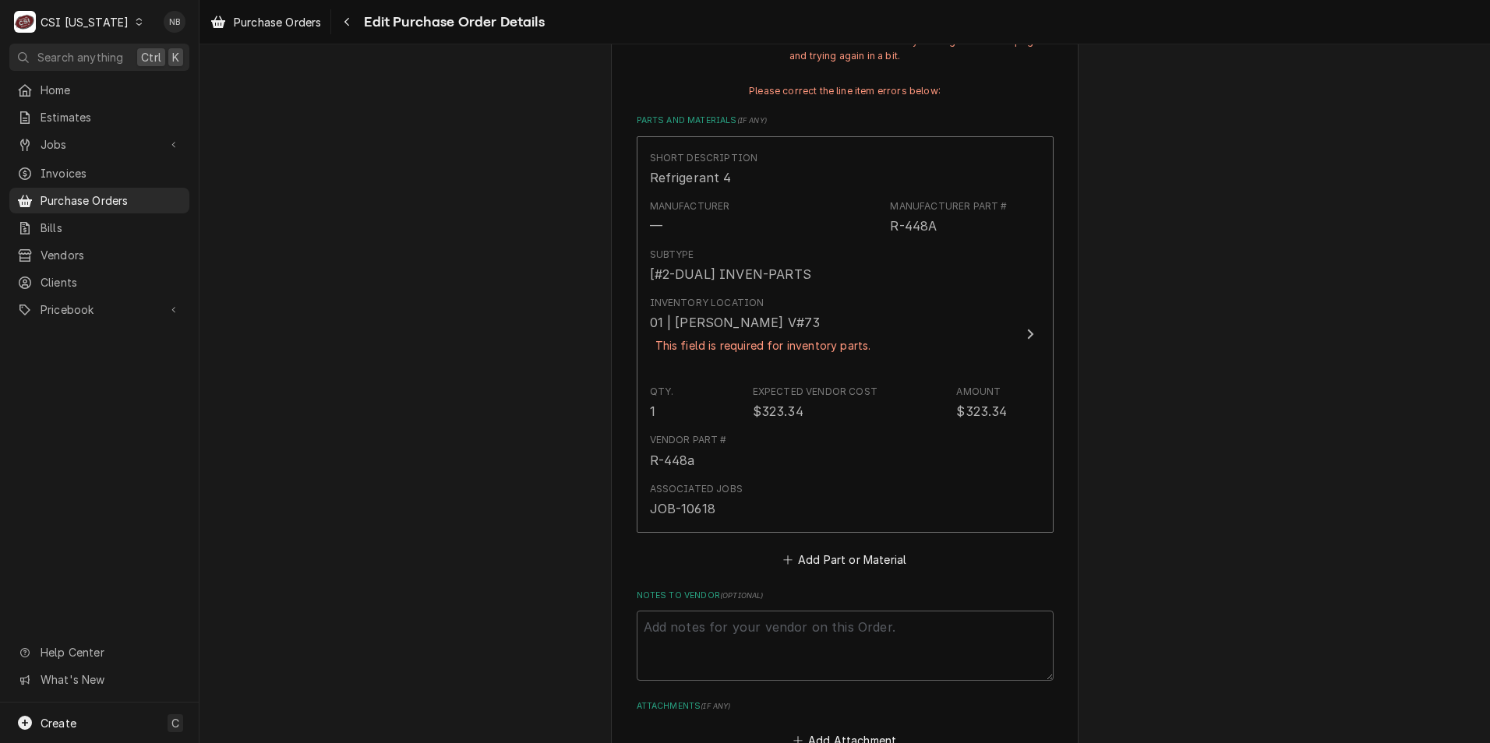
scroll to position [504, 0]
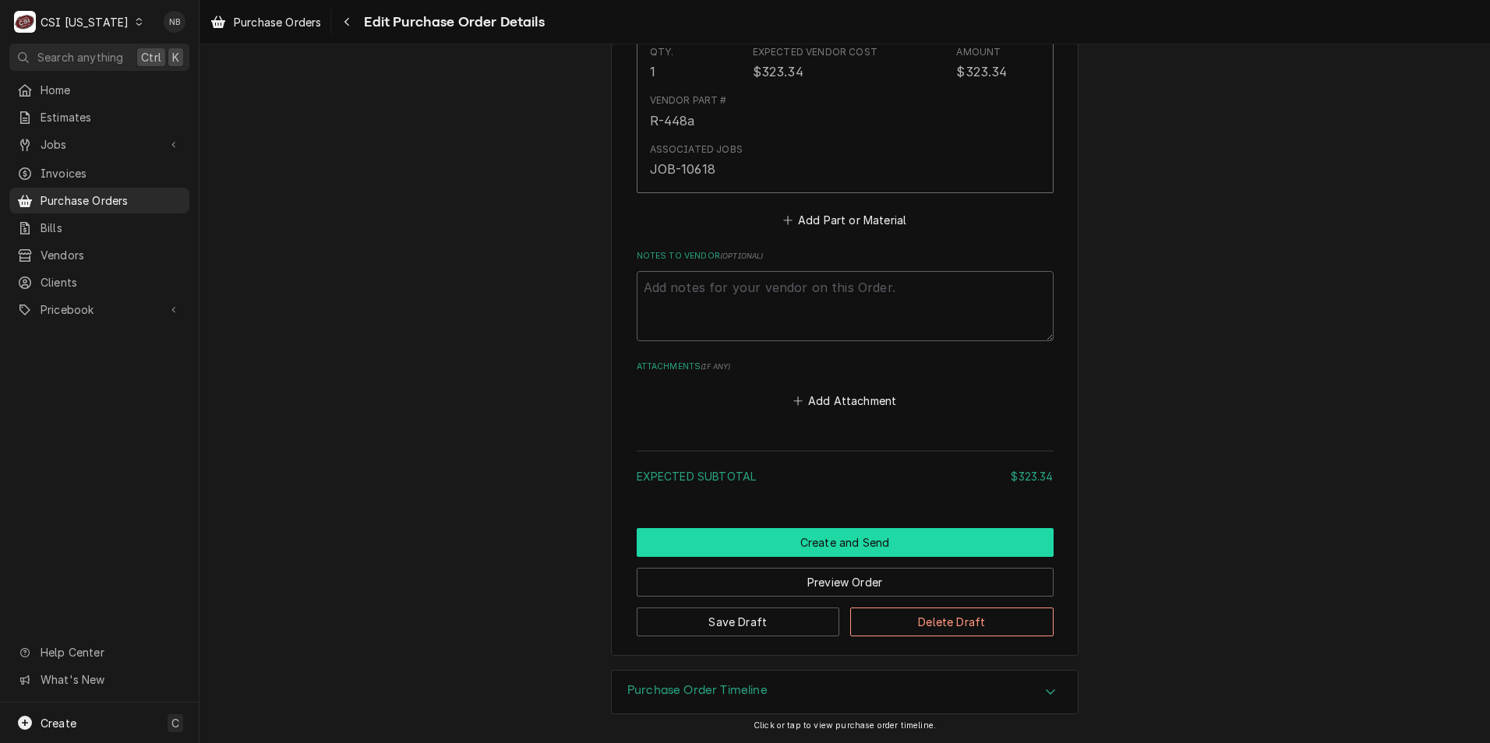
click at [862, 542] on button "Create and Send" at bounding box center [845, 542] width 417 height 29
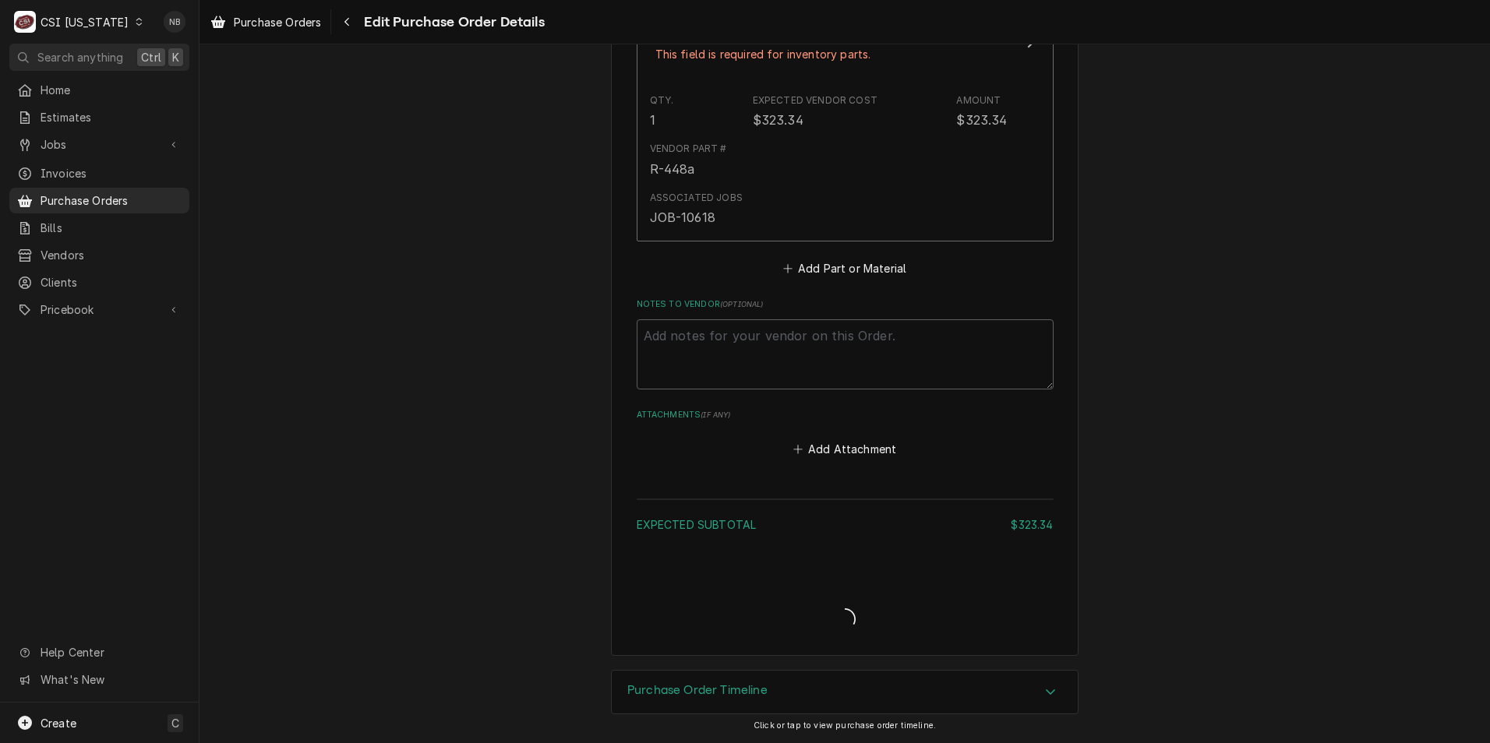
scroll to position [845, 0]
type textarea "x"
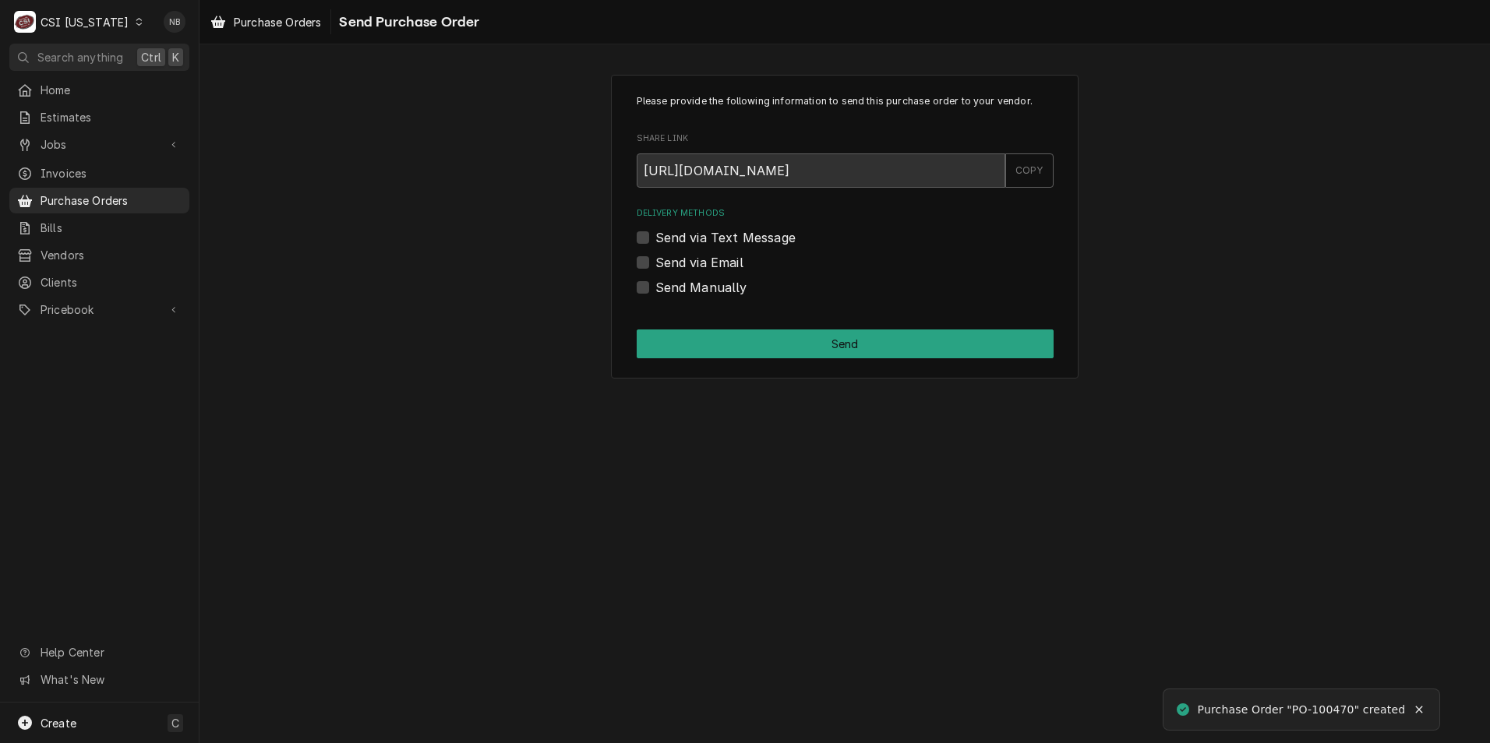
drag, startPoint x: 633, startPoint y: 286, endPoint x: 651, endPoint y: 305, distance: 26.4
click at [633, 287] on div "Please provide the following information to send this purchase order to your ve…" at bounding box center [845, 227] width 468 height 304
click at [646, 296] on div "Send Manually" at bounding box center [845, 287] width 417 height 19
click at [649, 288] on div "Send Manually" at bounding box center [845, 287] width 417 height 19
click at [655, 288] on label "Send Manually" at bounding box center [701, 287] width 92 height 19
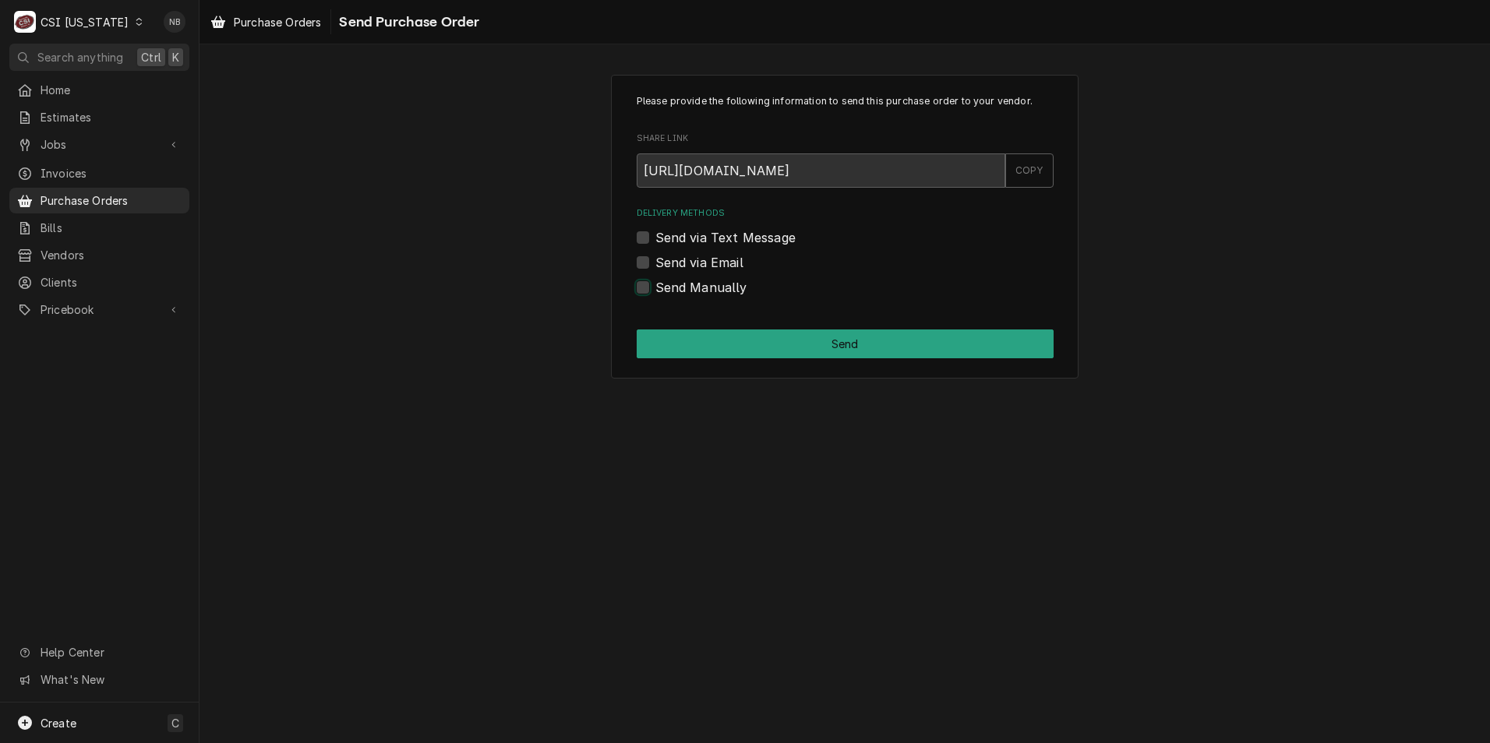
click at [655, 288] on input "Send Manually" at bounding box center [863, 295] width 417 height 34
checkbox input "true"
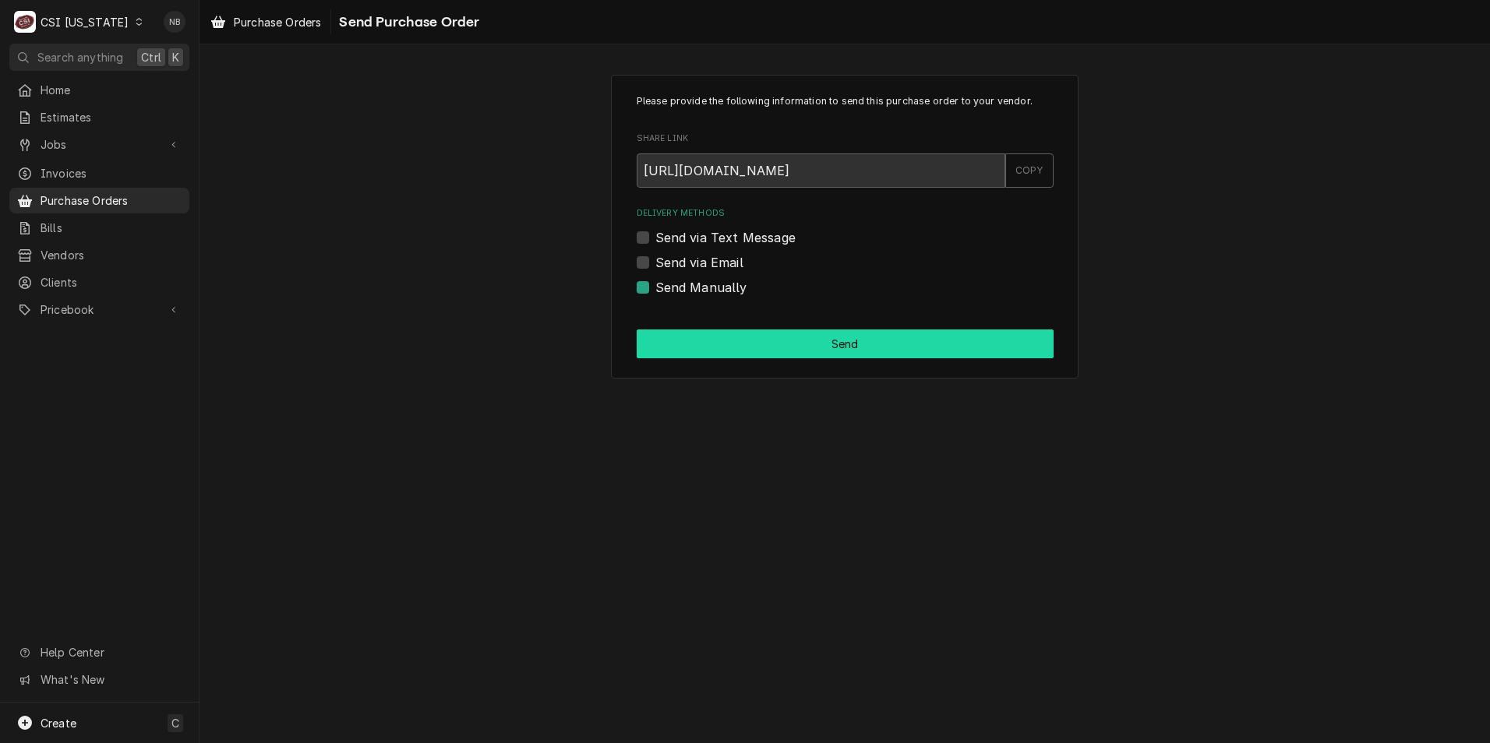
click at [676, 335] on button "Send" at bounding box center [845, 344] width 417 height 29
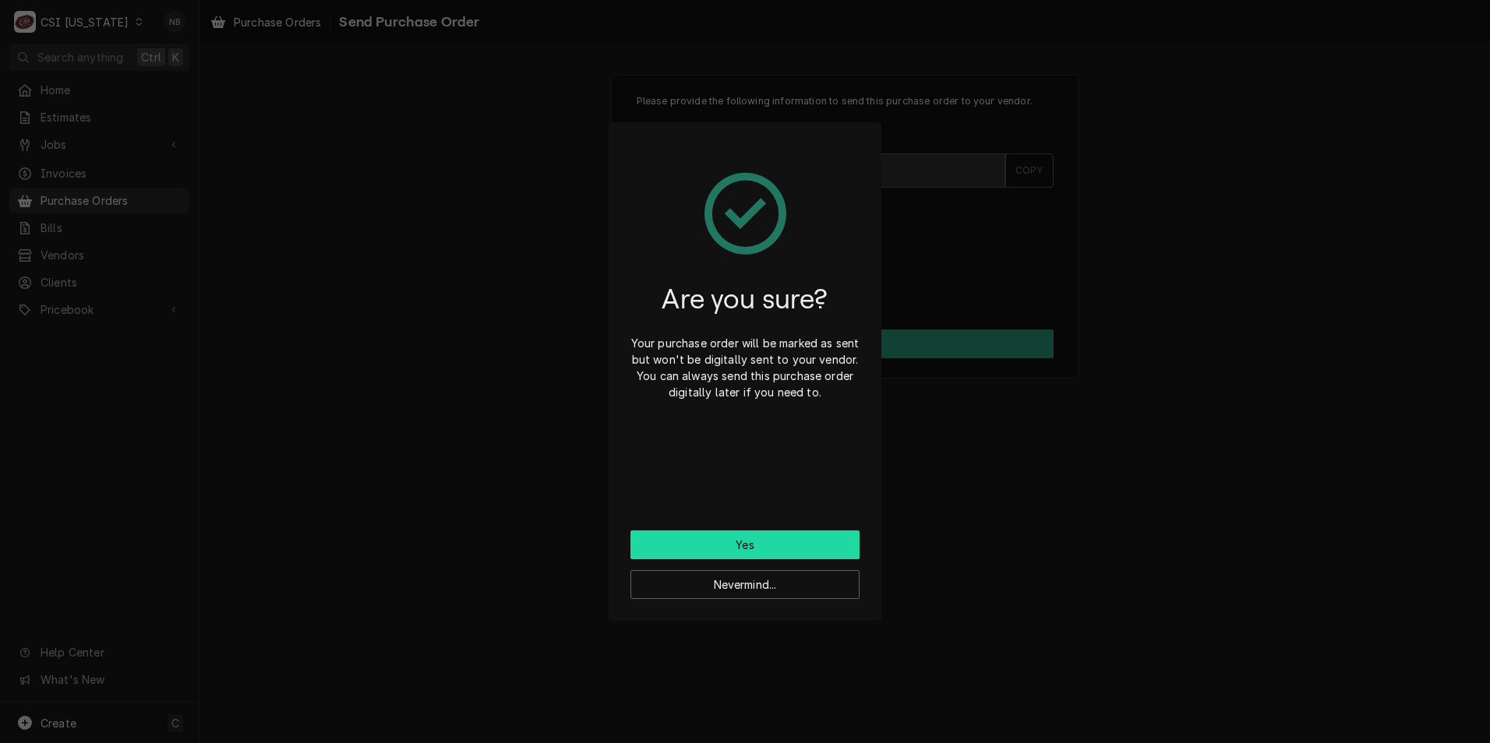
click at [771, 541] on button "Yes" at bounding box center [744, 545] width 229 height 29
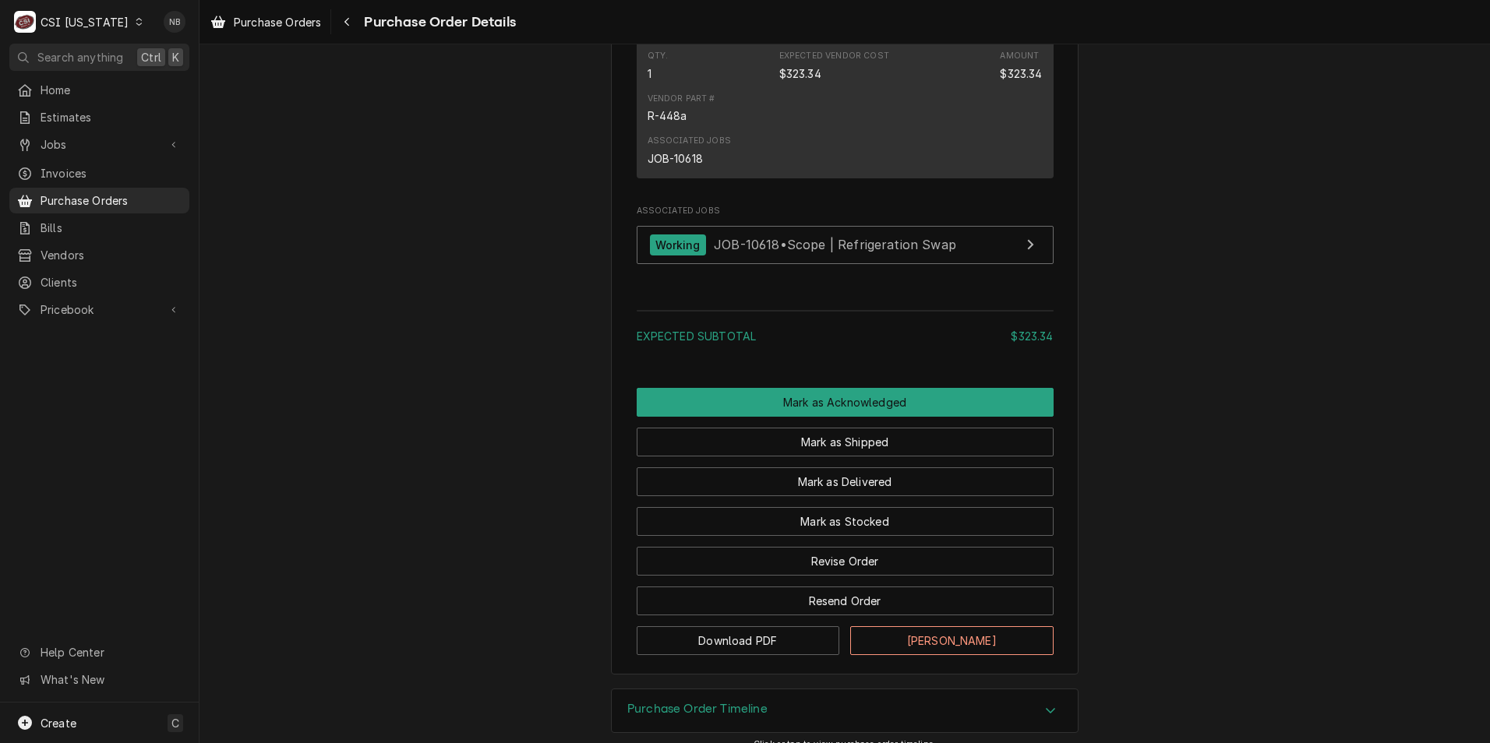
scroll to position [1159, 0]
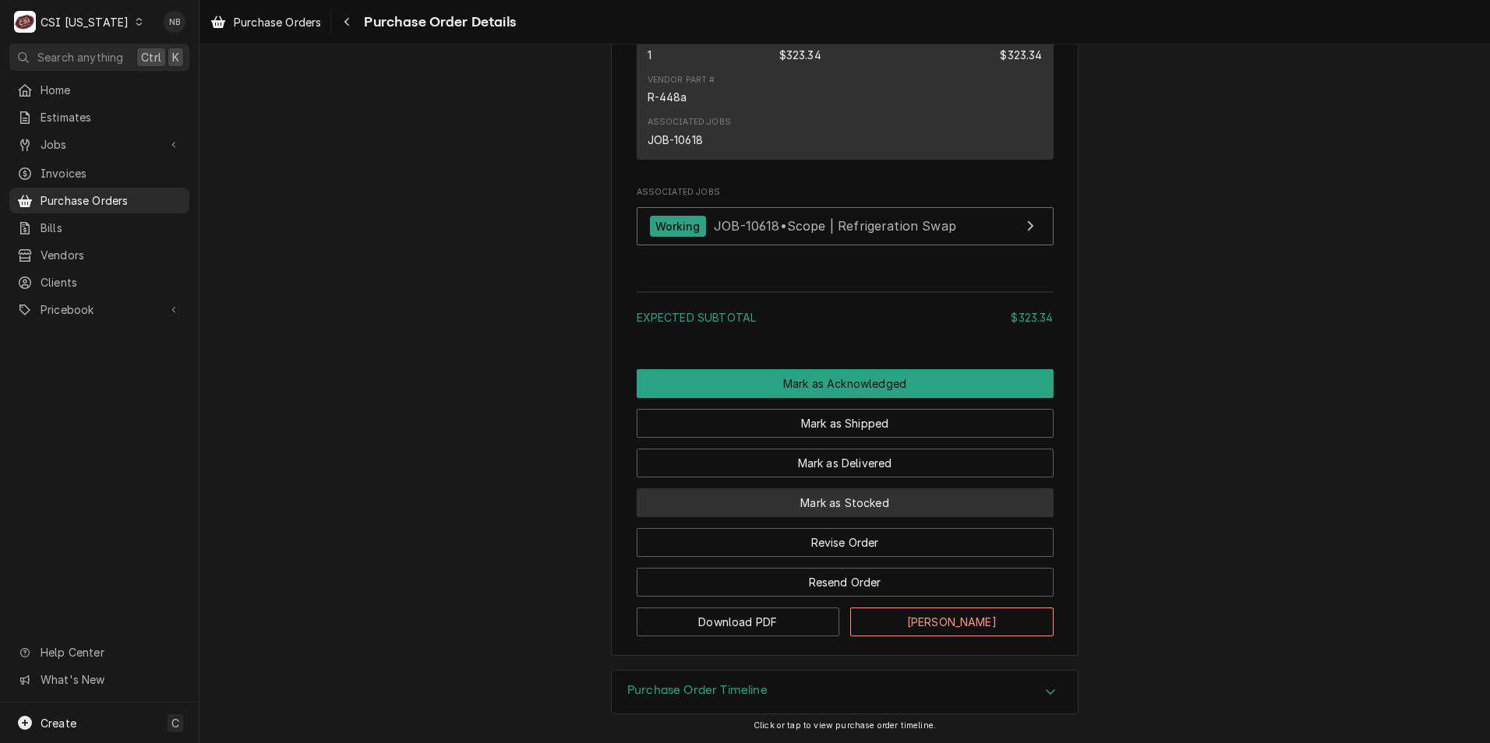
click at [892, 507] on button "Mark as Stocked" at bounding box center [845, 503] width 417 height 29
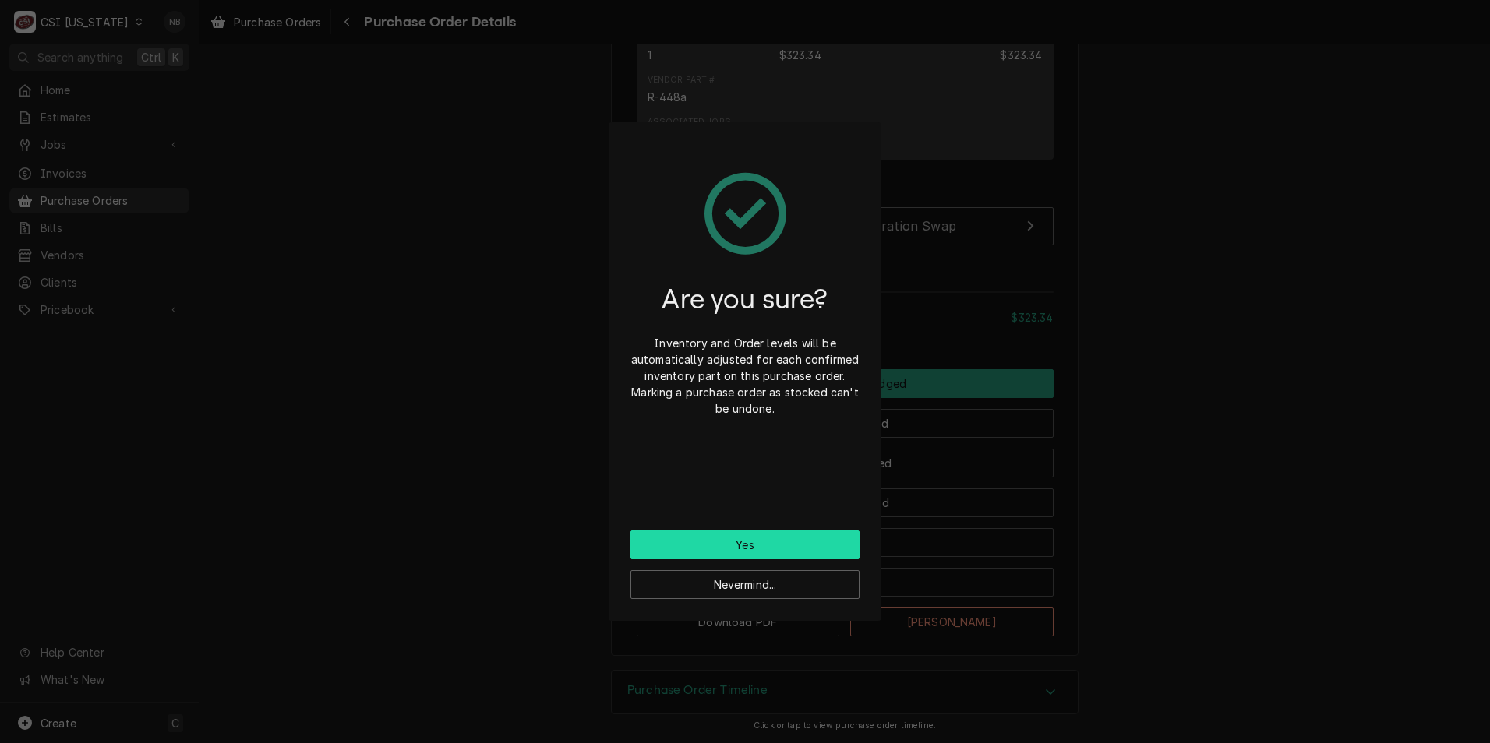
click at [785, 542] on button "Yes" at bounding box center [744, 545] width 229 height 29
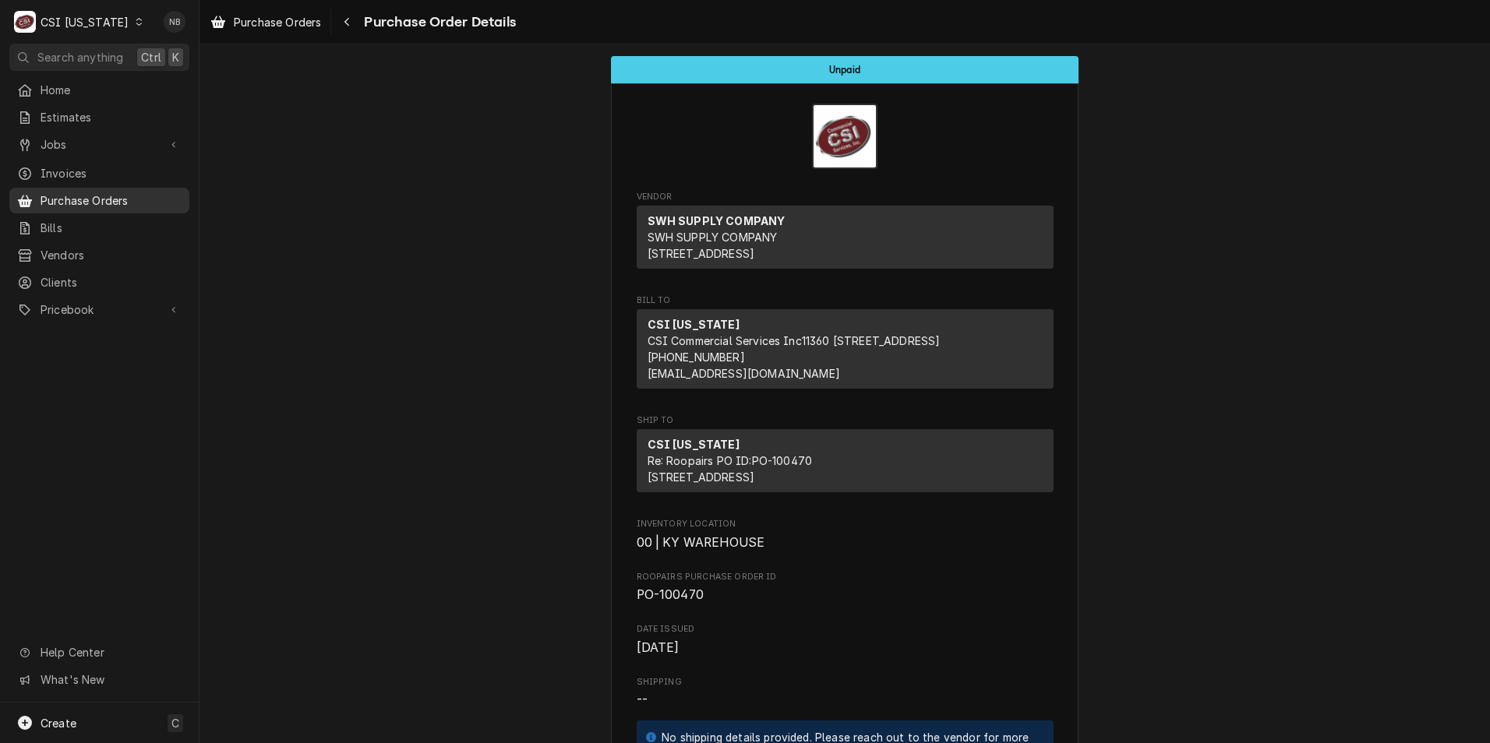
click at [108, 196] on span "Purchase Orders" at bounding box center [111, 200] width 141 height 16
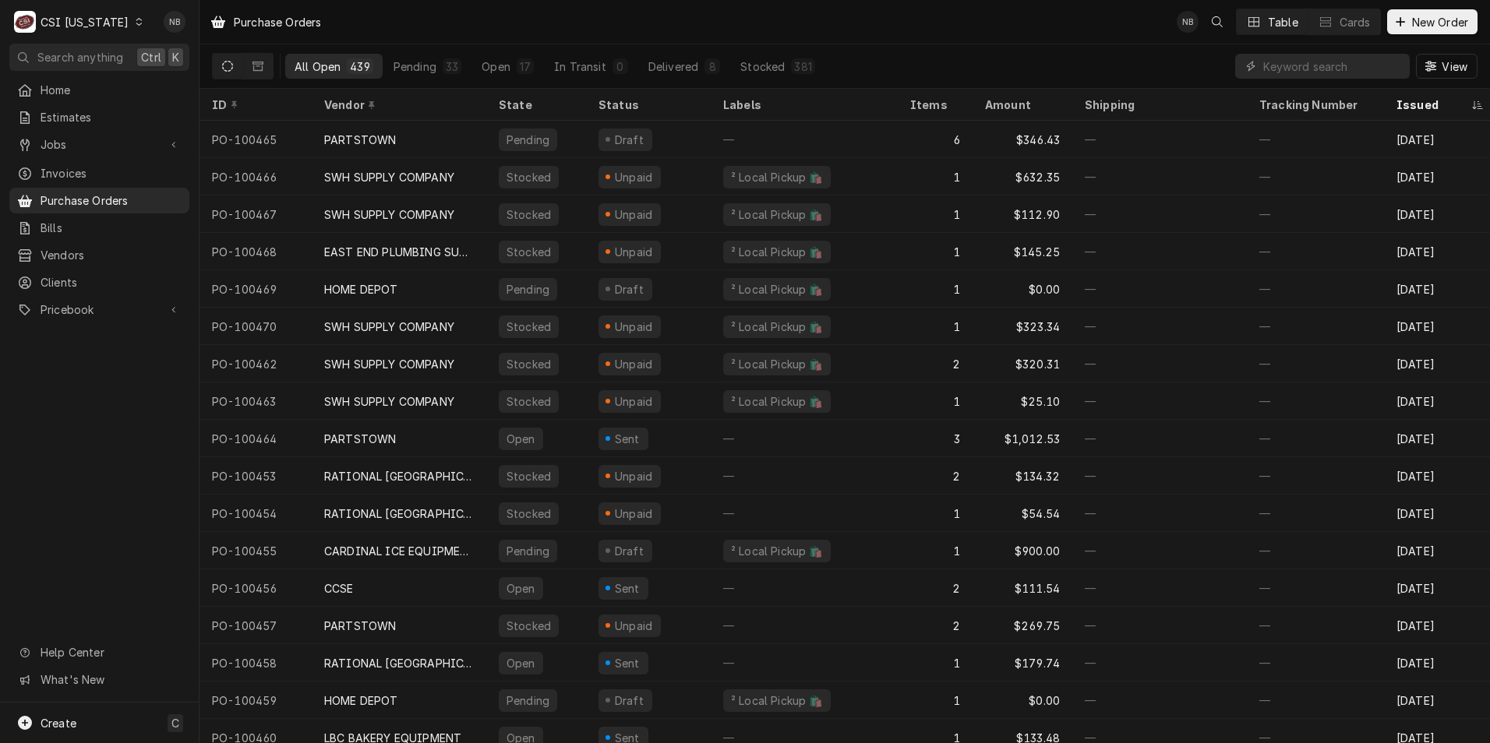
click at [78, 7] on div "C CSI [US_STATE]" at bounding box center [78, 21] width 139 height 31
click at [189, 38] on div "CSI [US_STATE][GEOGRAPHIC_DATA]" at bounding box center [243, 30] width 215 height 19
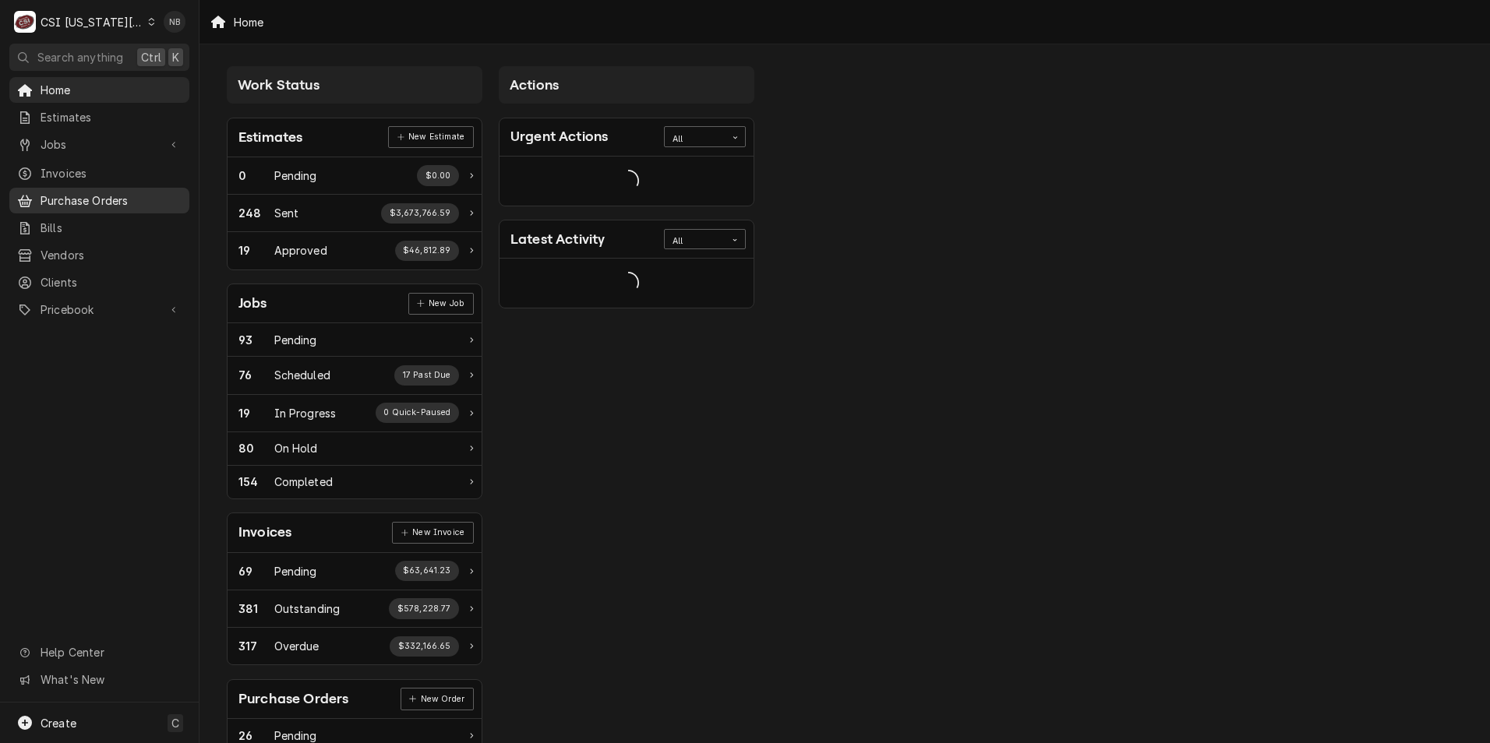
click at [122, 192] on span "Purchase Orders" at bounding box center [111, 200] width 141 height 16
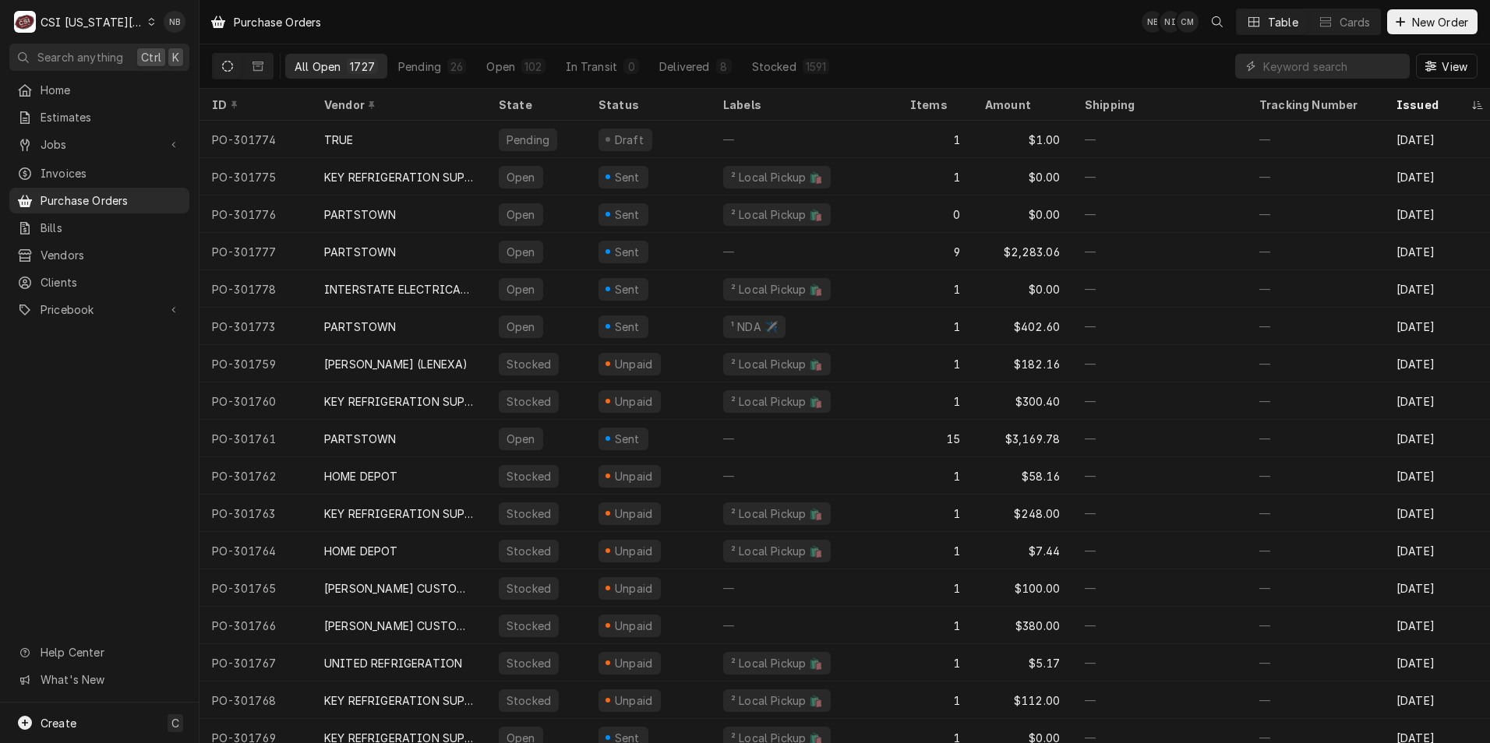
click at [98, 28] on div "CSI Kansas City" at bounding box center [92, 22] width 103 height 16
click at [196, 82] on div "CSI St. [PERSON_NAME]" at bounding box center [267, 85] width 228 height 16
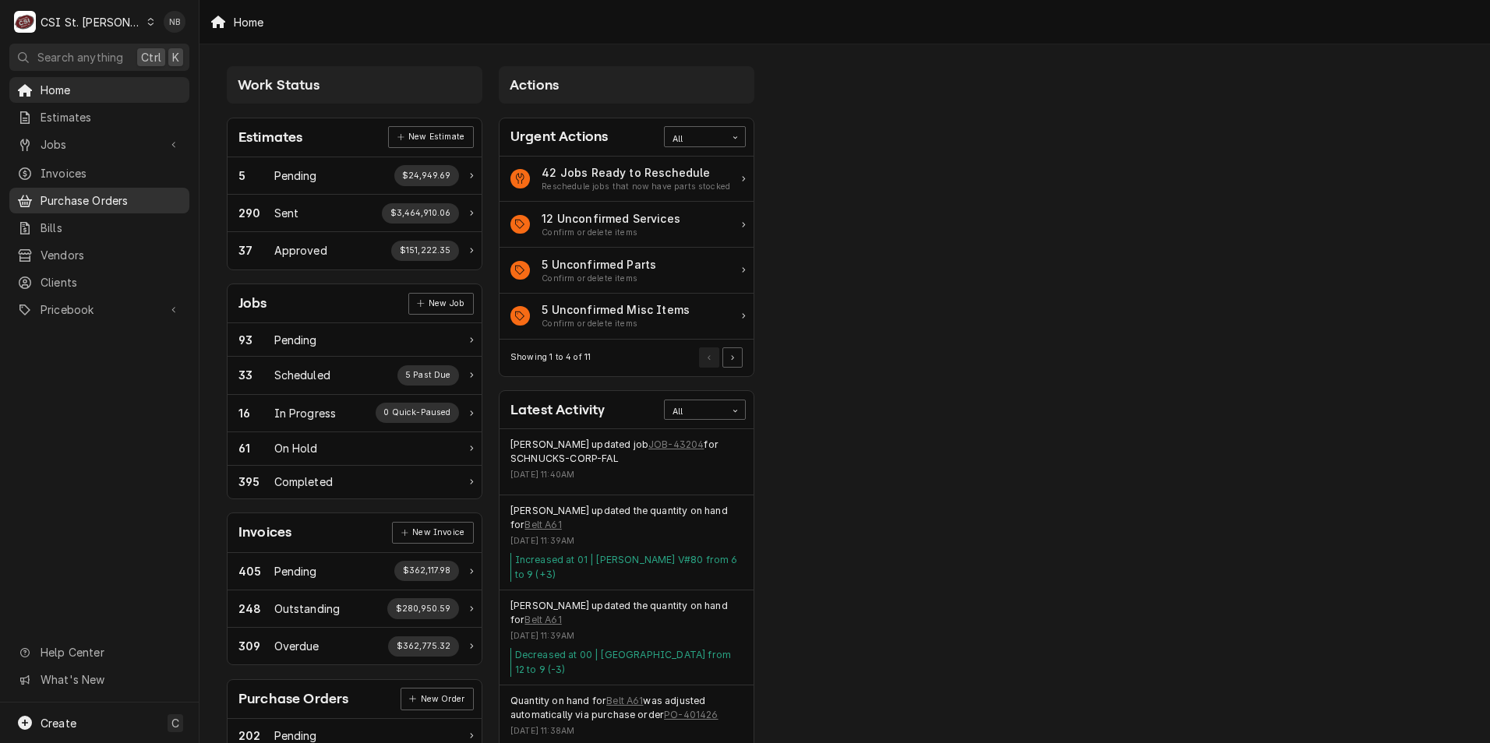
click at [132, 192] on span "Purchase Orders" at bounding box center [111, 200] width 141 height 16
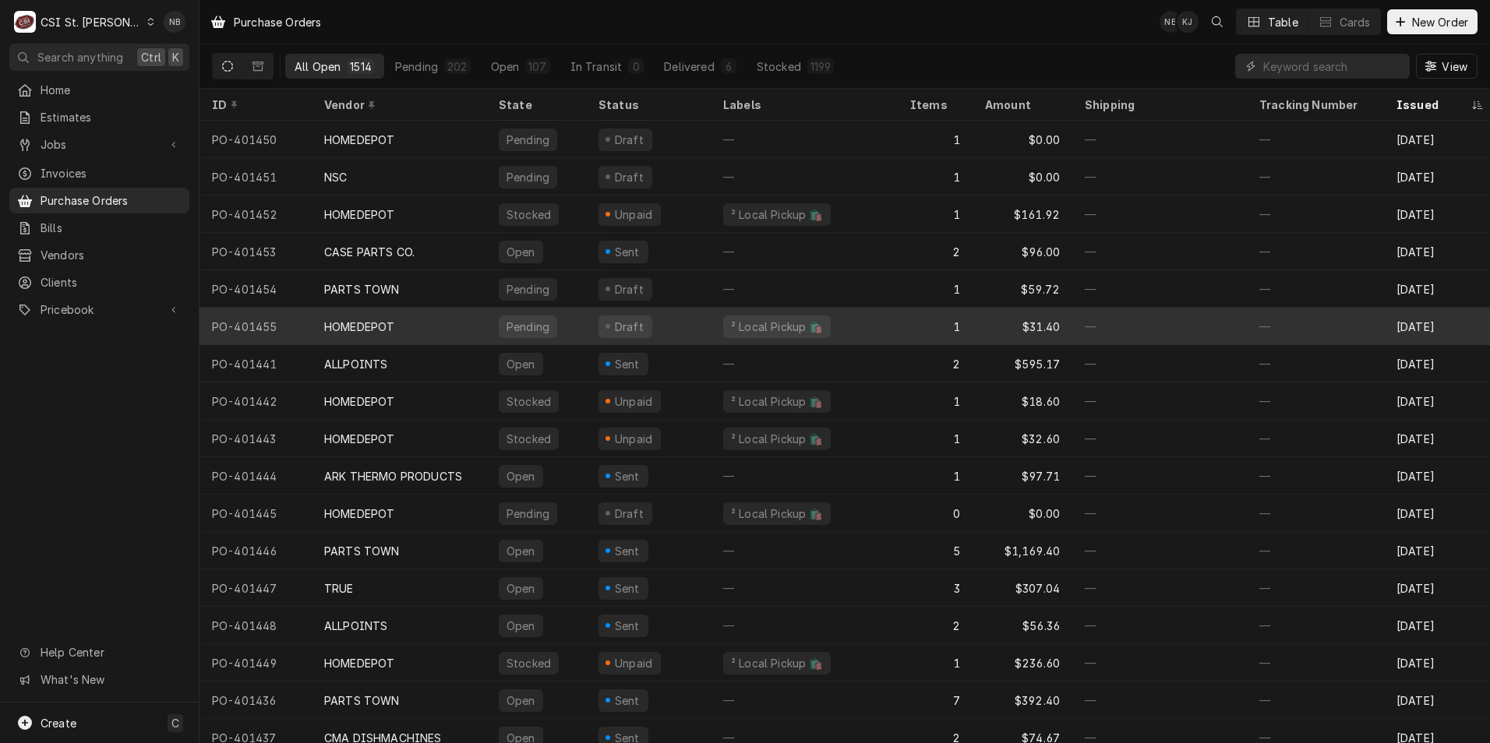
click at [457, 331] on div "HOMEDEPOT" at bounding box center [399, 326] width 175 height 37
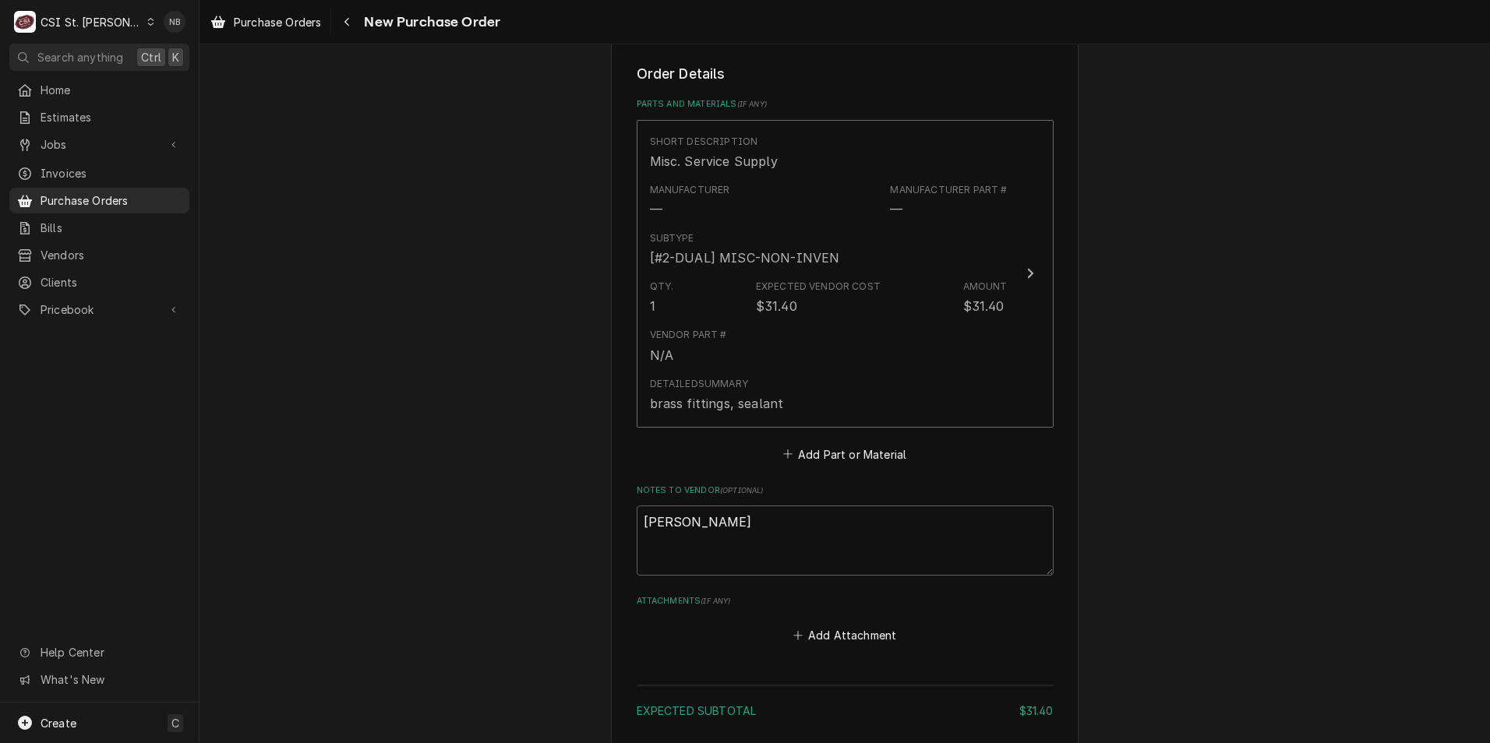
scroll to position [779, 0]
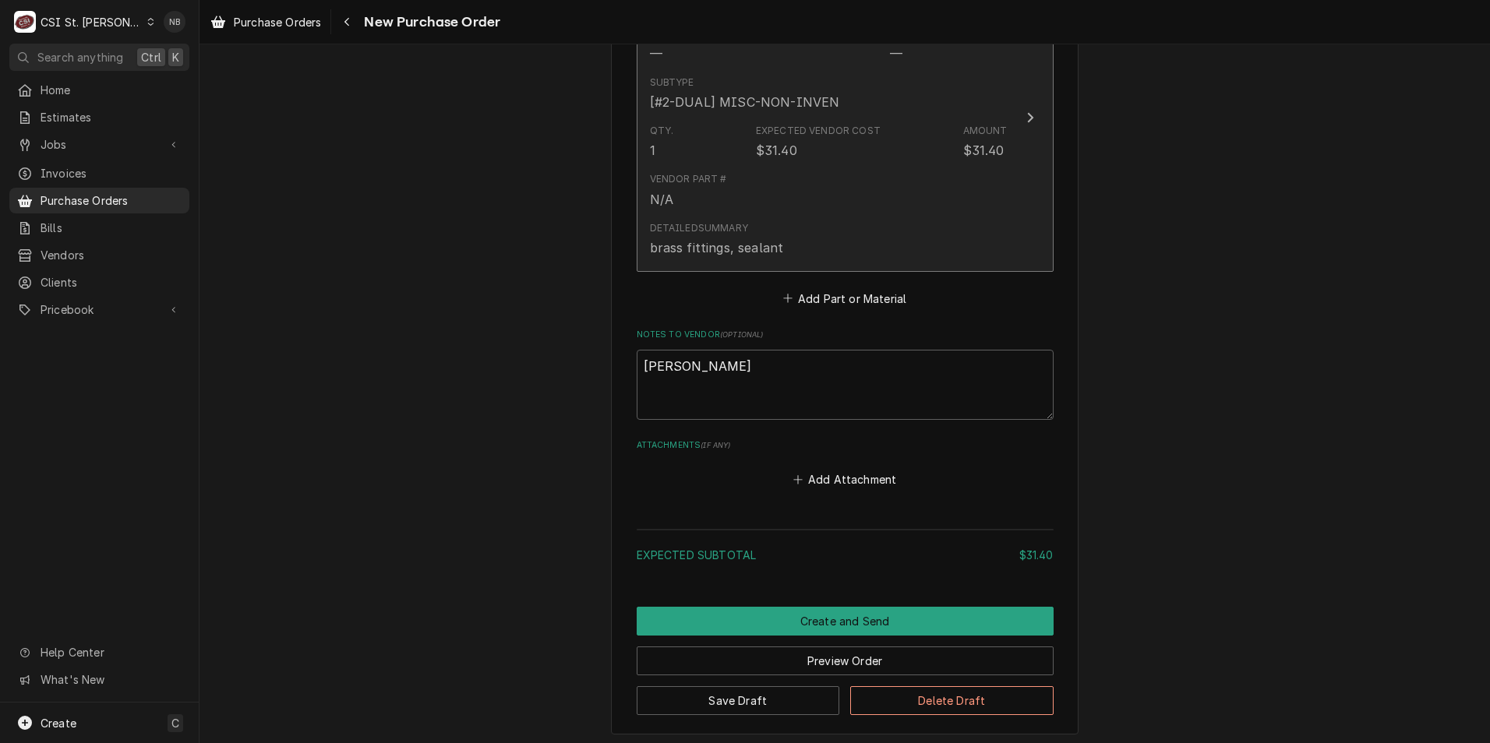
click at [803, 231] on div "Detailed Summary brass fittings, sealant" at bounding box center [829, 239] width 358 height 48
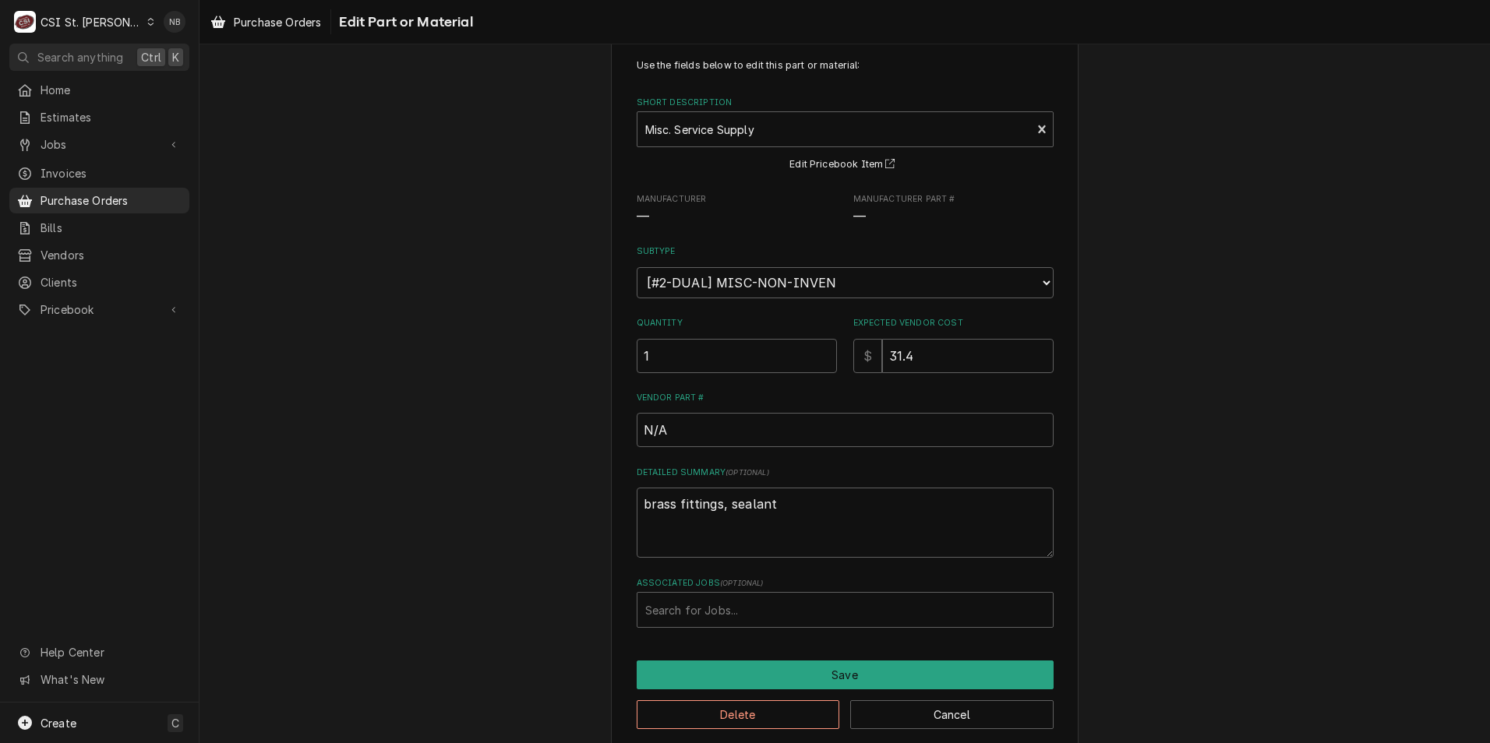
scroll to position [55, 0]
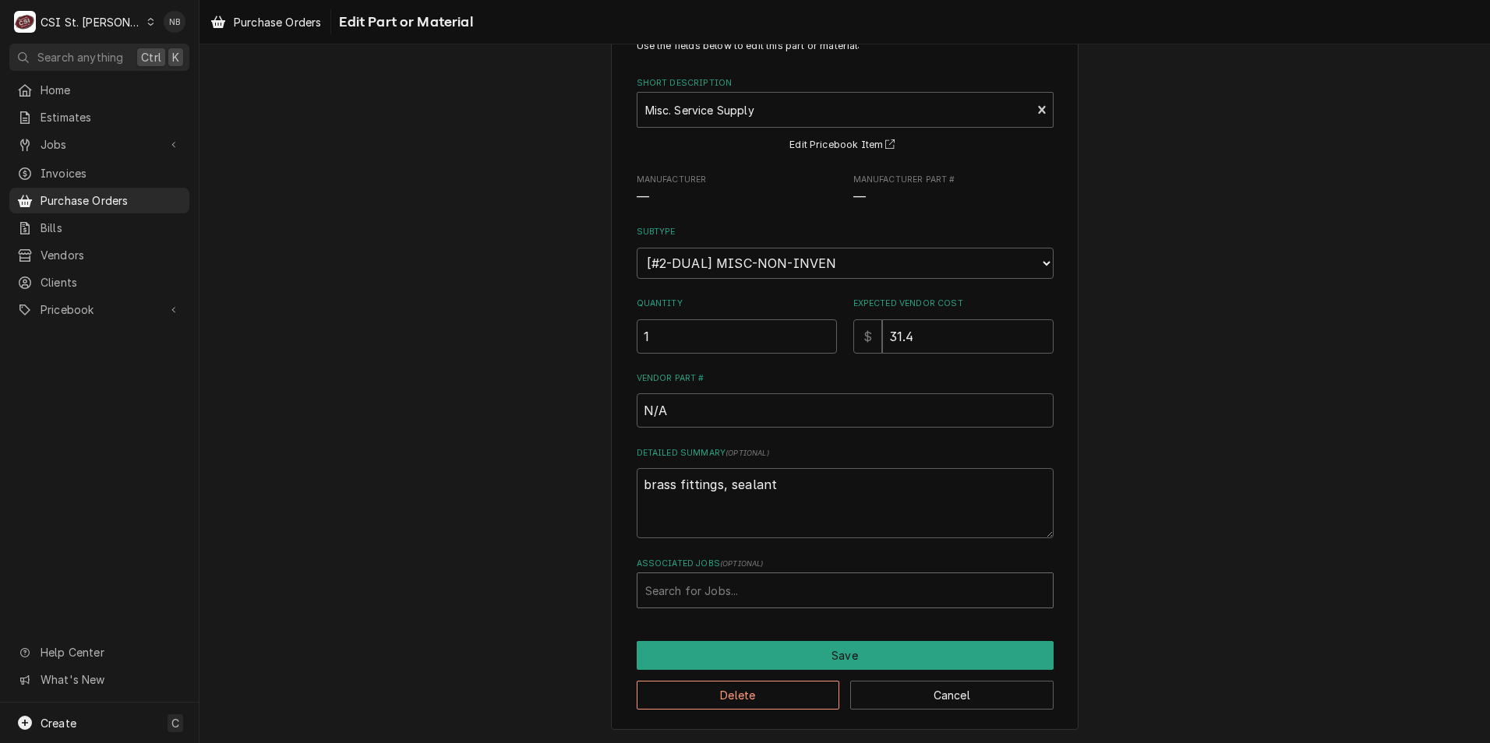
type textarea "x"
click at [738, 587] on div "Associated Jobs" at bounding box center [845, 591] width 400 height 28
type input "41930"
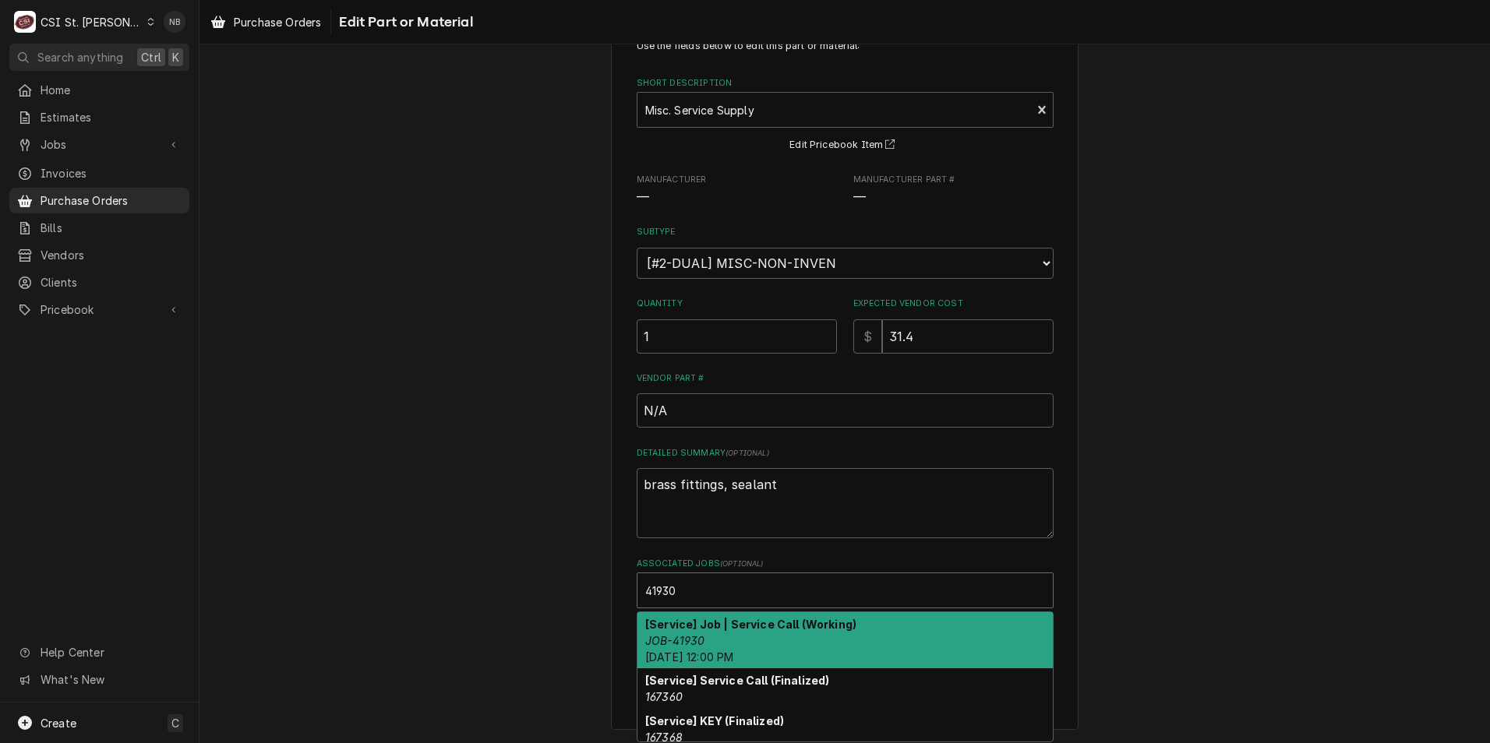
click at [767, 623] on strong "[Service] Job | Service Call (Working)" at bounding box center [750, 624] width 211 height 13
type textarea "x"
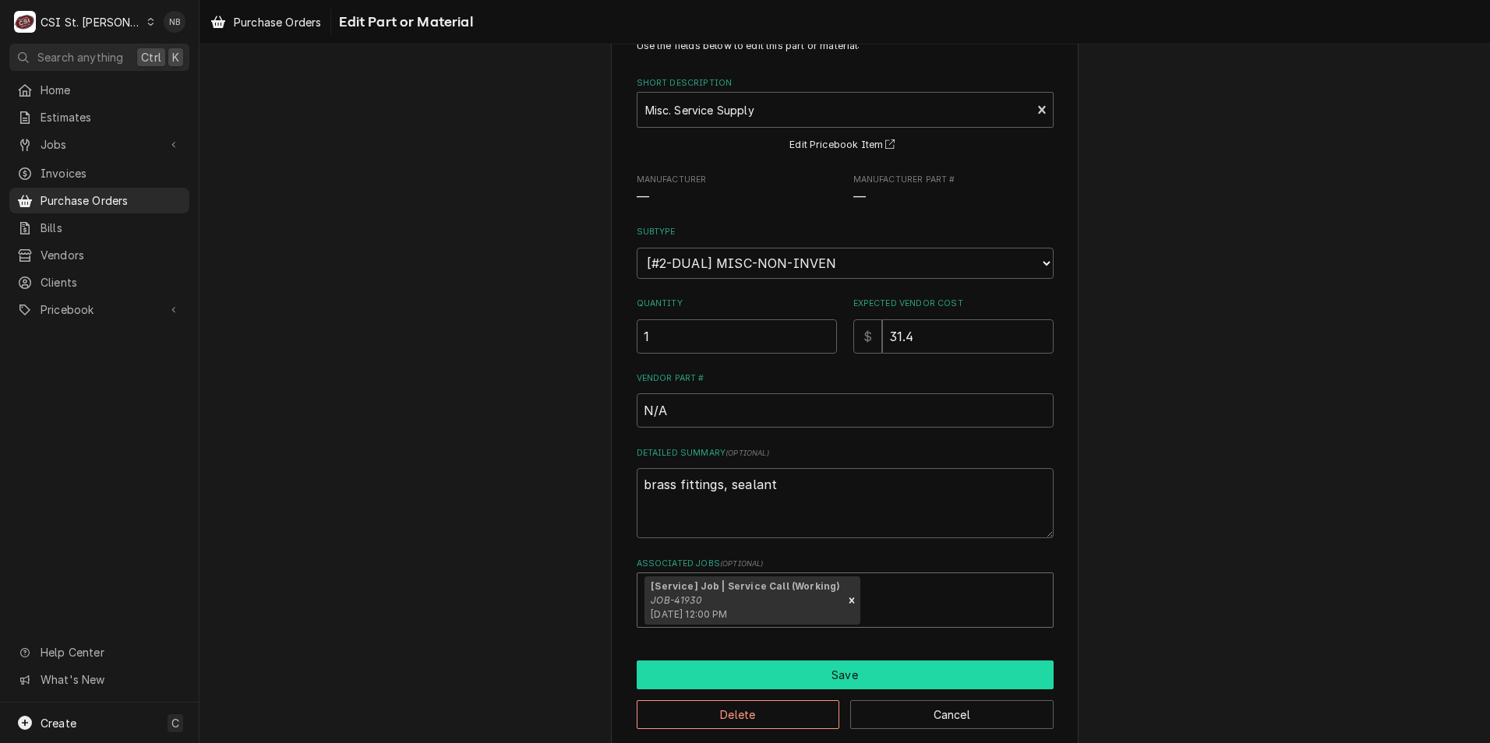
click at [737, 666] on button "Save" at bounding box center [845, 675] width 417 height 29
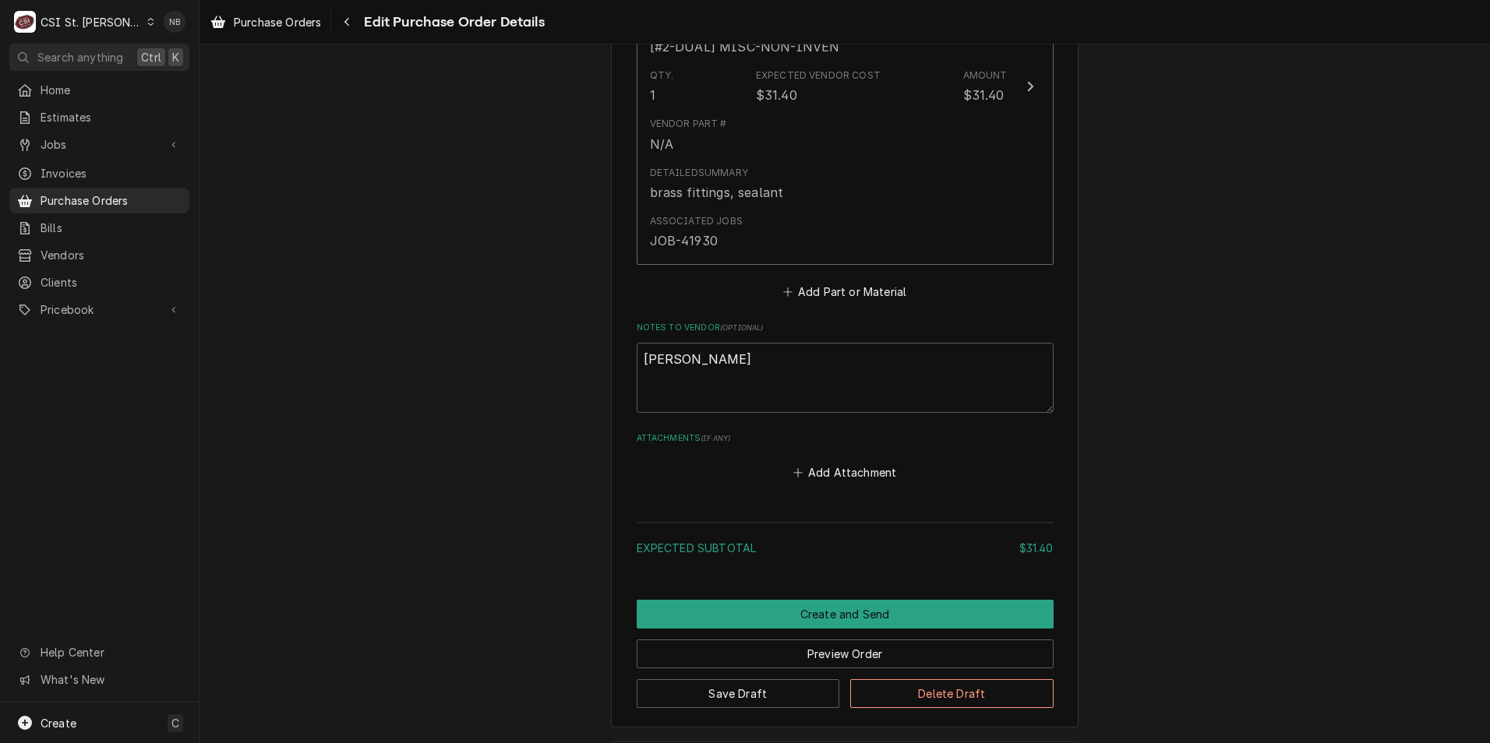
scroll to position [906, 0]
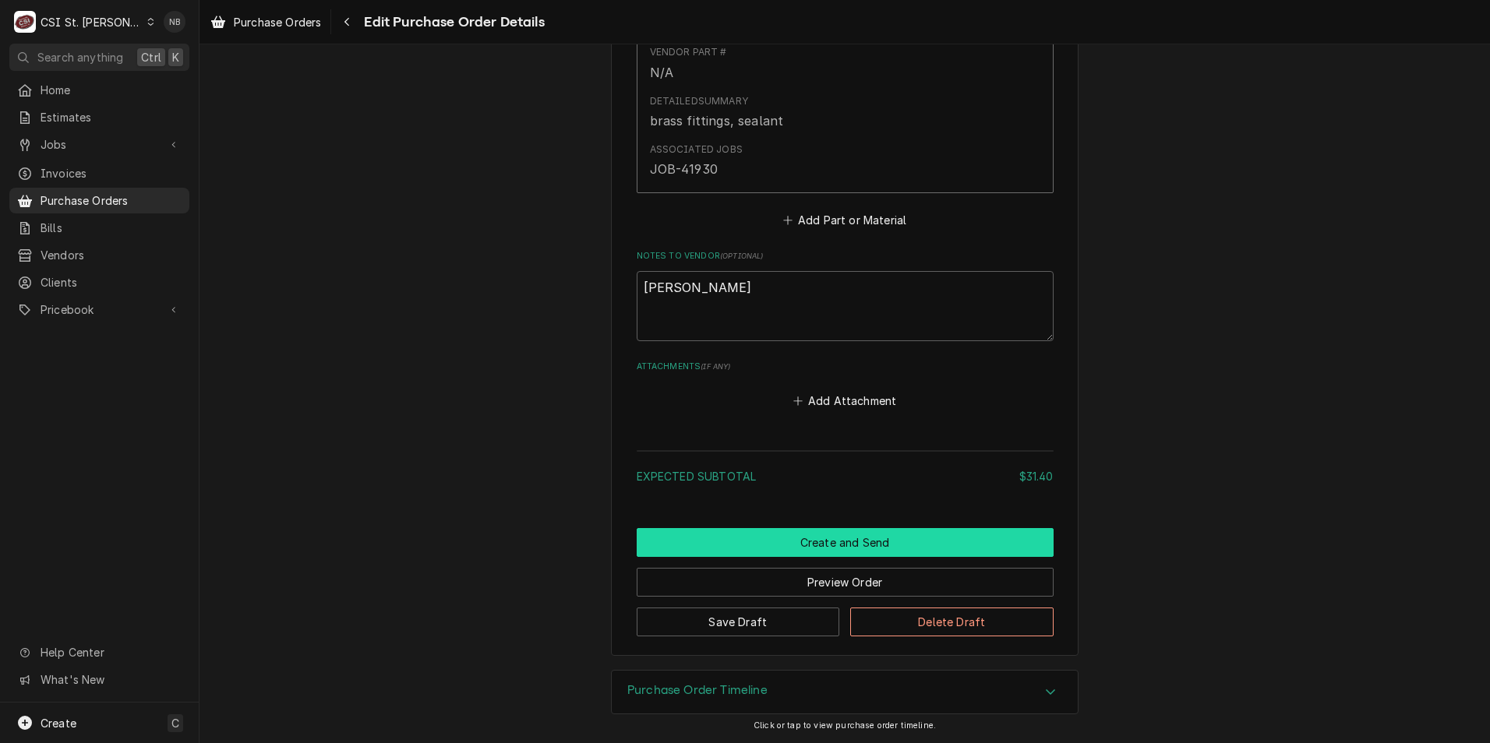
click at [784, 550] on button "Create and Send" at bounding box center [845, 542] width 417 height 29
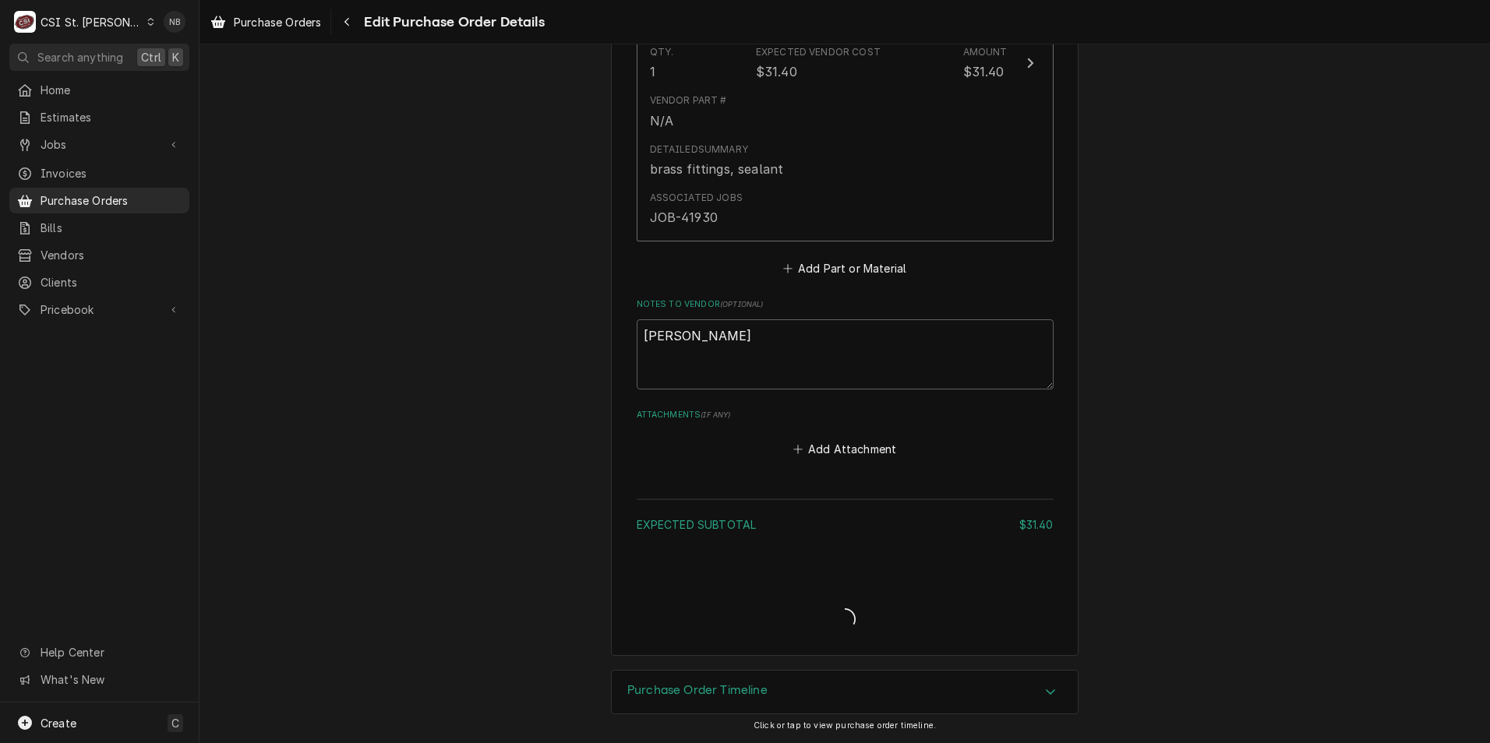
type textarea "x"
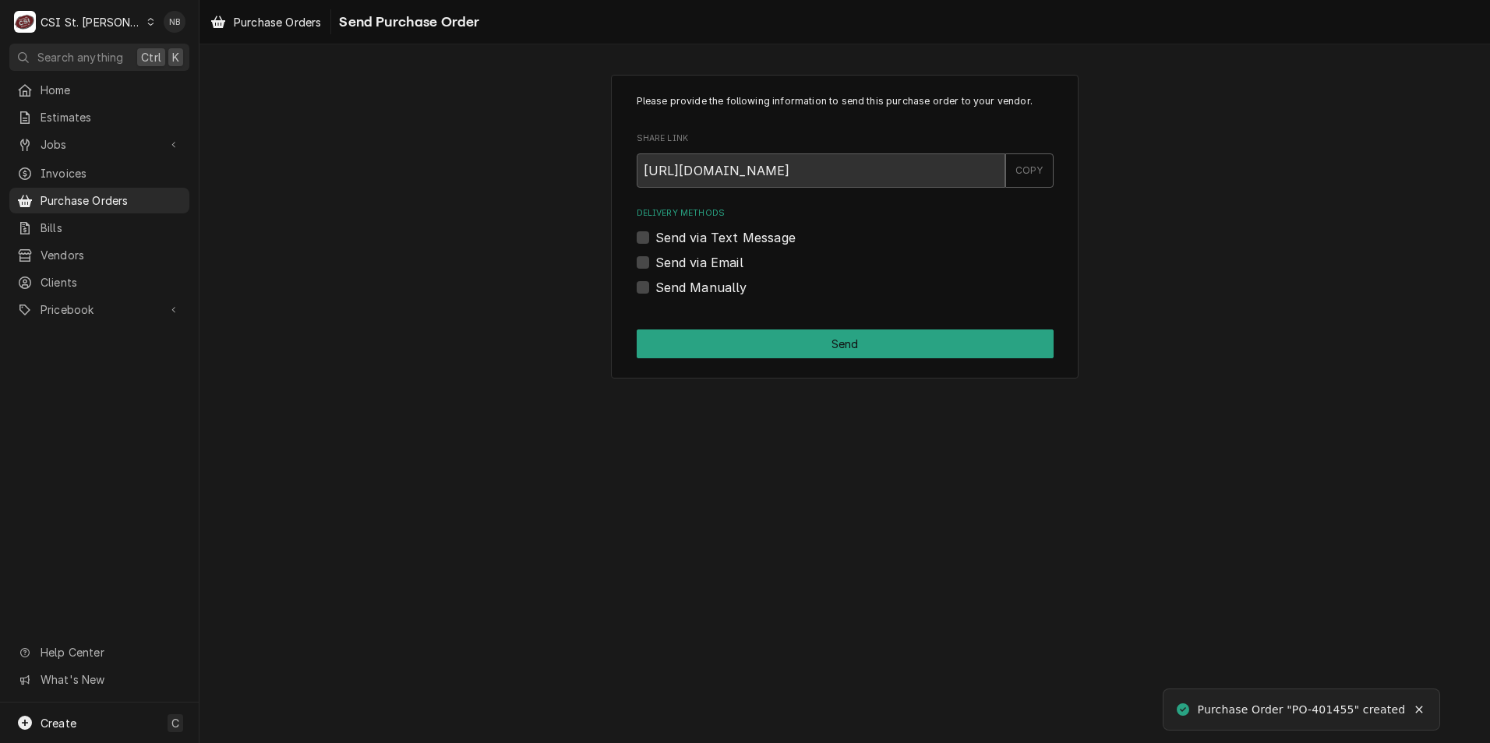
click at [655, 288] on label "Send Manually" at bounding box center [701, 287] width 92 height 19
click at [655, 288] on input "Send Manually" at bounding box center [863, 295] width 417 height 34
checkbox input "true"
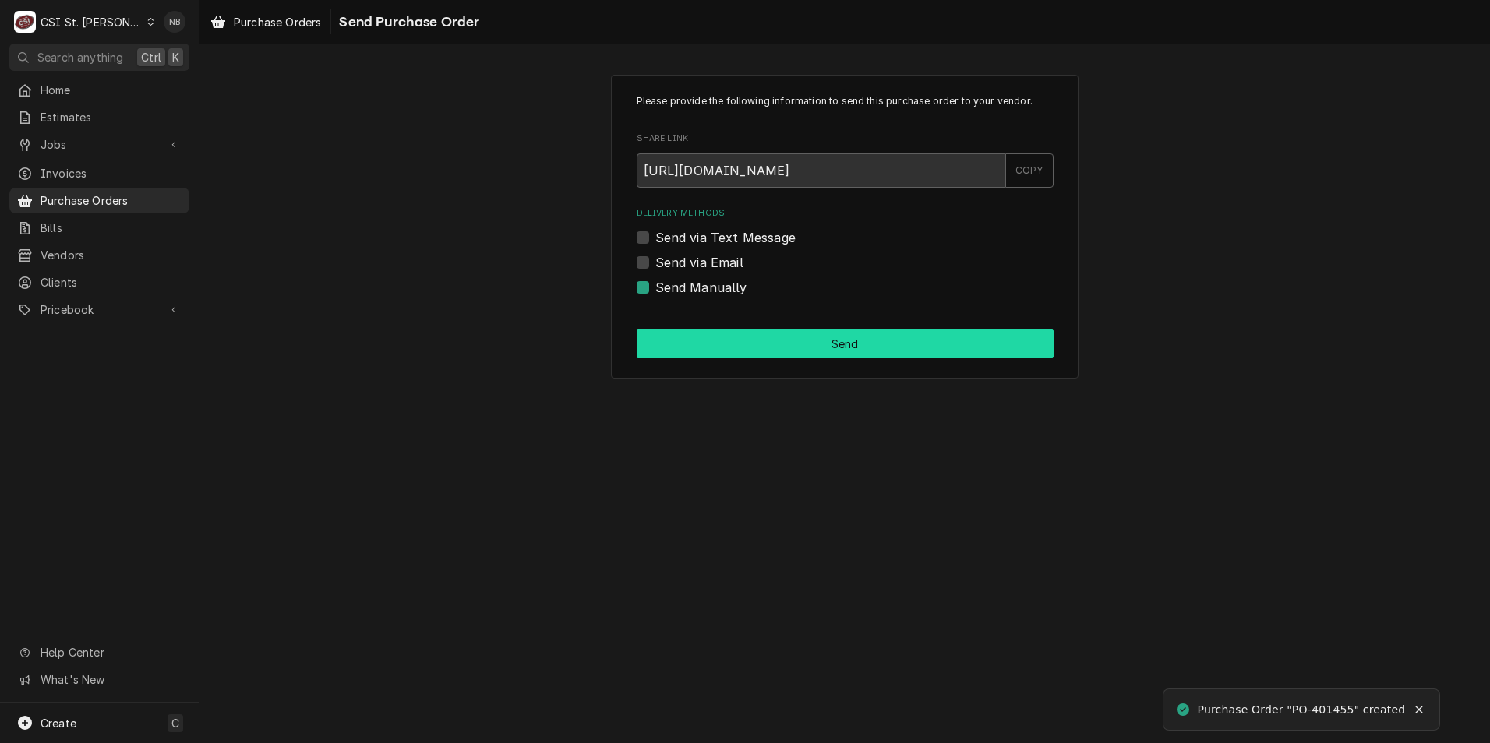
click at [694, 351] on button "Send" at bounding box center [845, 344] width 417 height 29
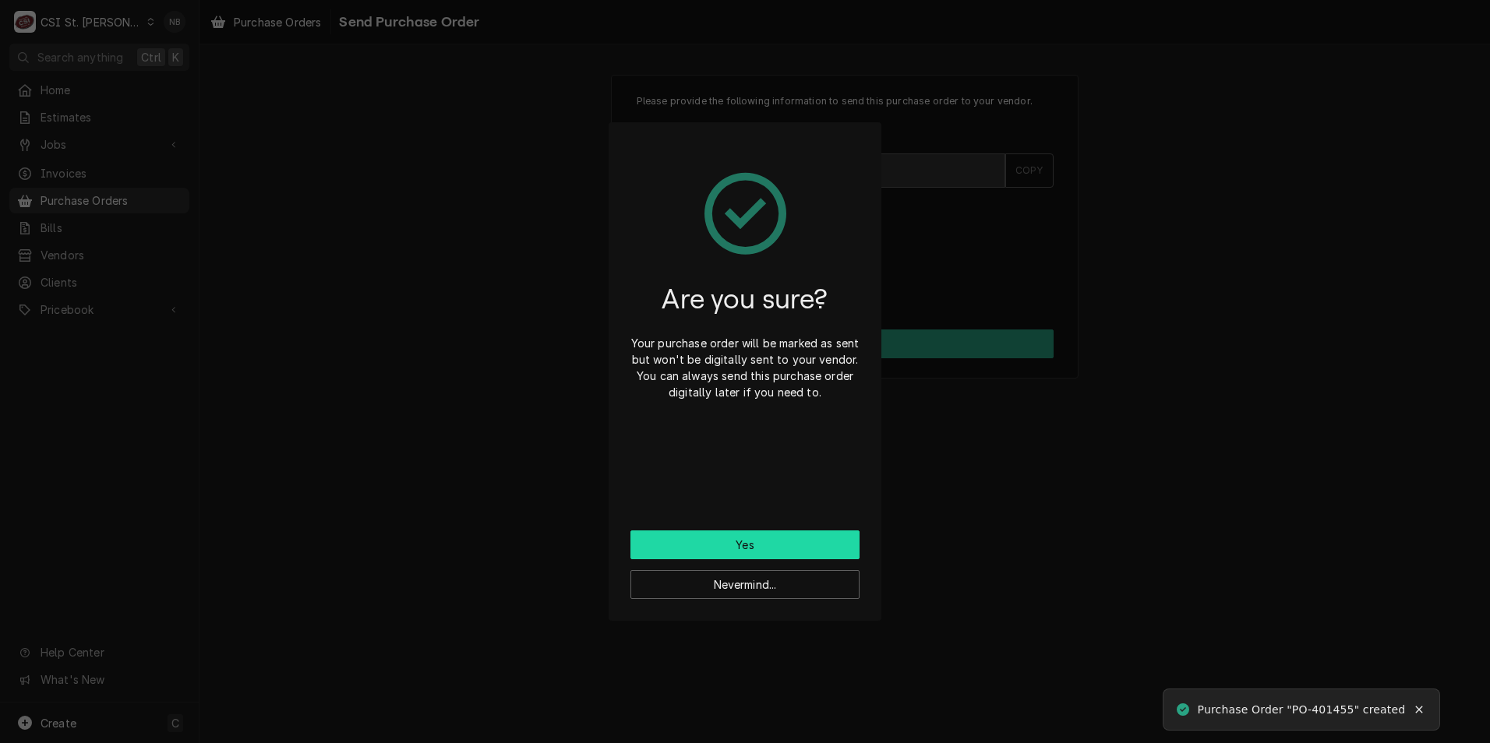
click at [792, 534] on button "Yes" at bounding box center [744, 545] width 229 height 29
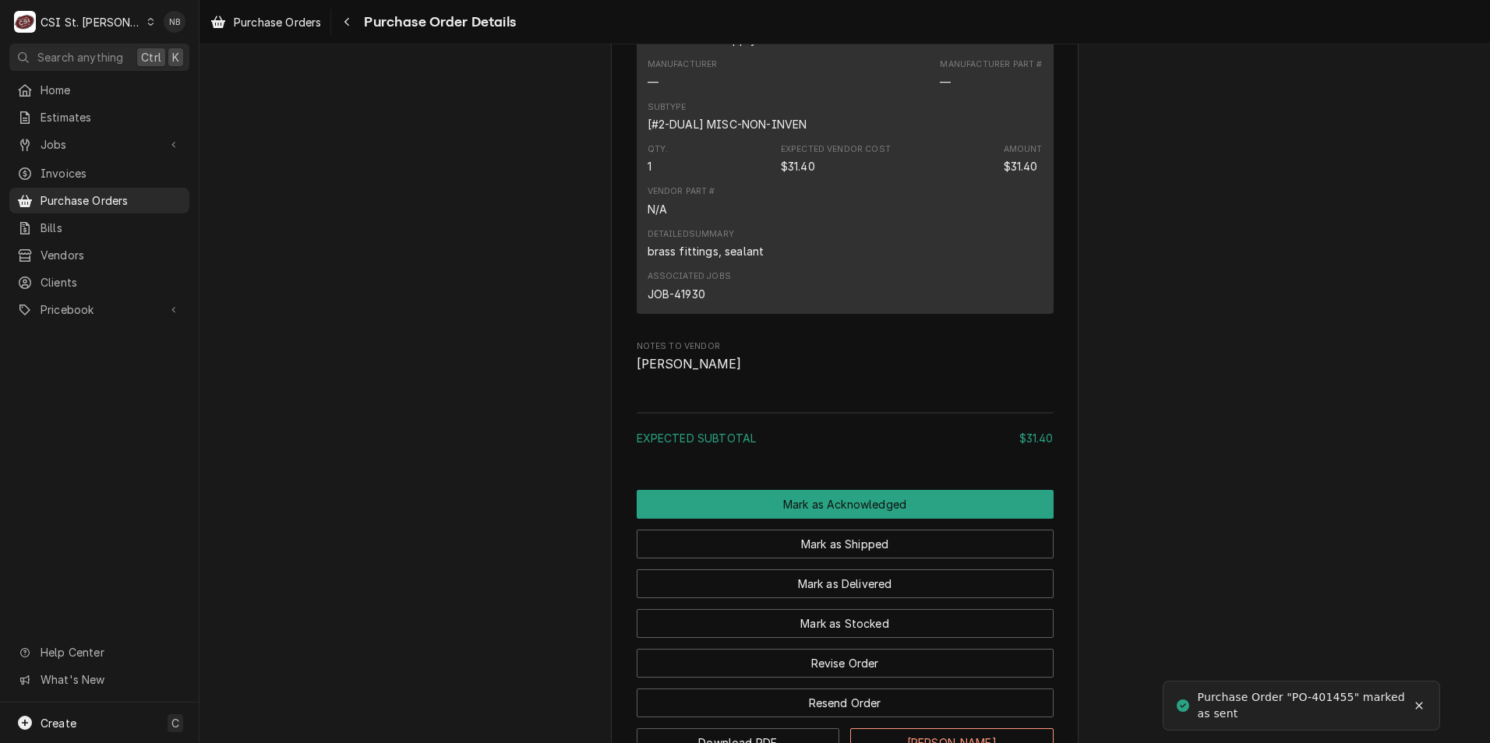
scroll to position [1125, 0]
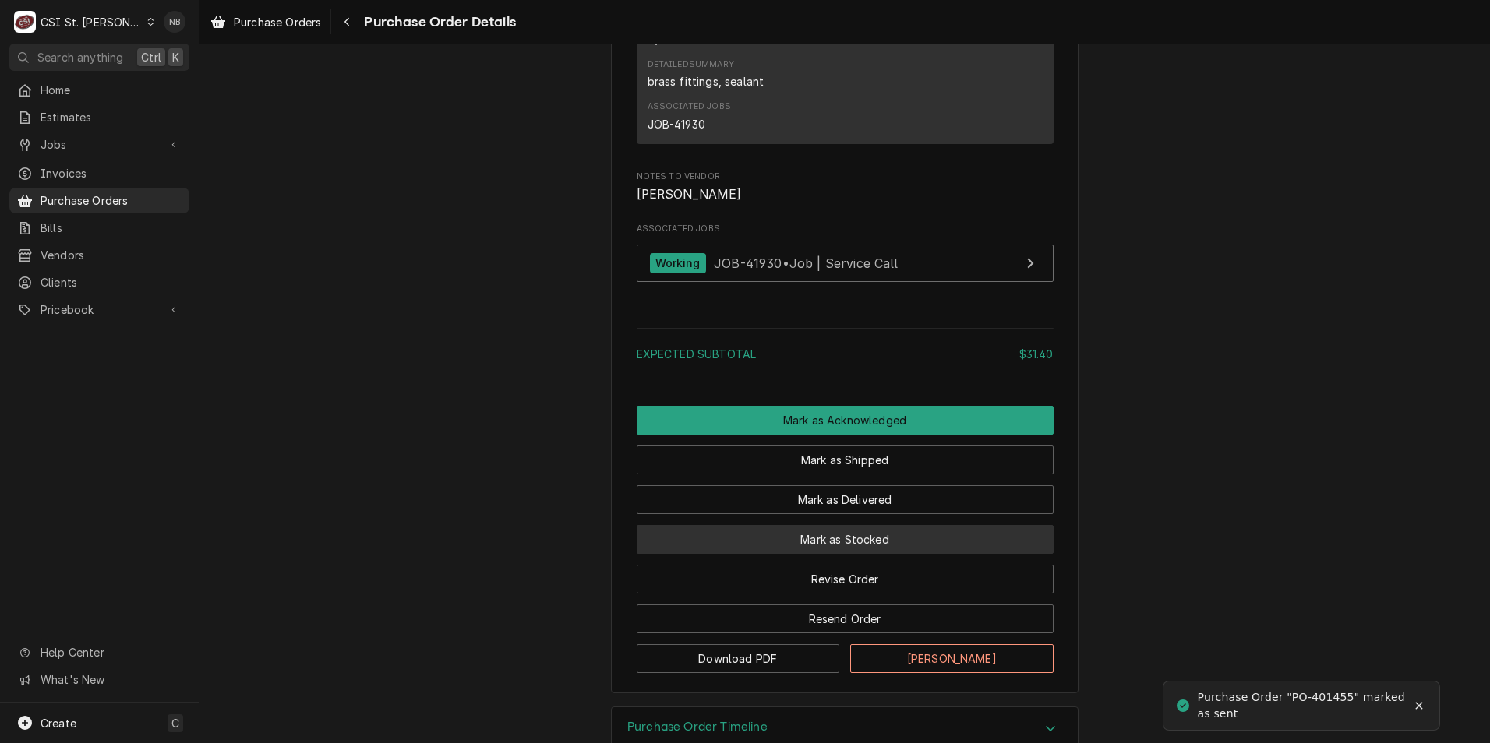
click at [863, 554] on button "Mark as Stocked" at bounding box center [845, 539] width 417 height 29
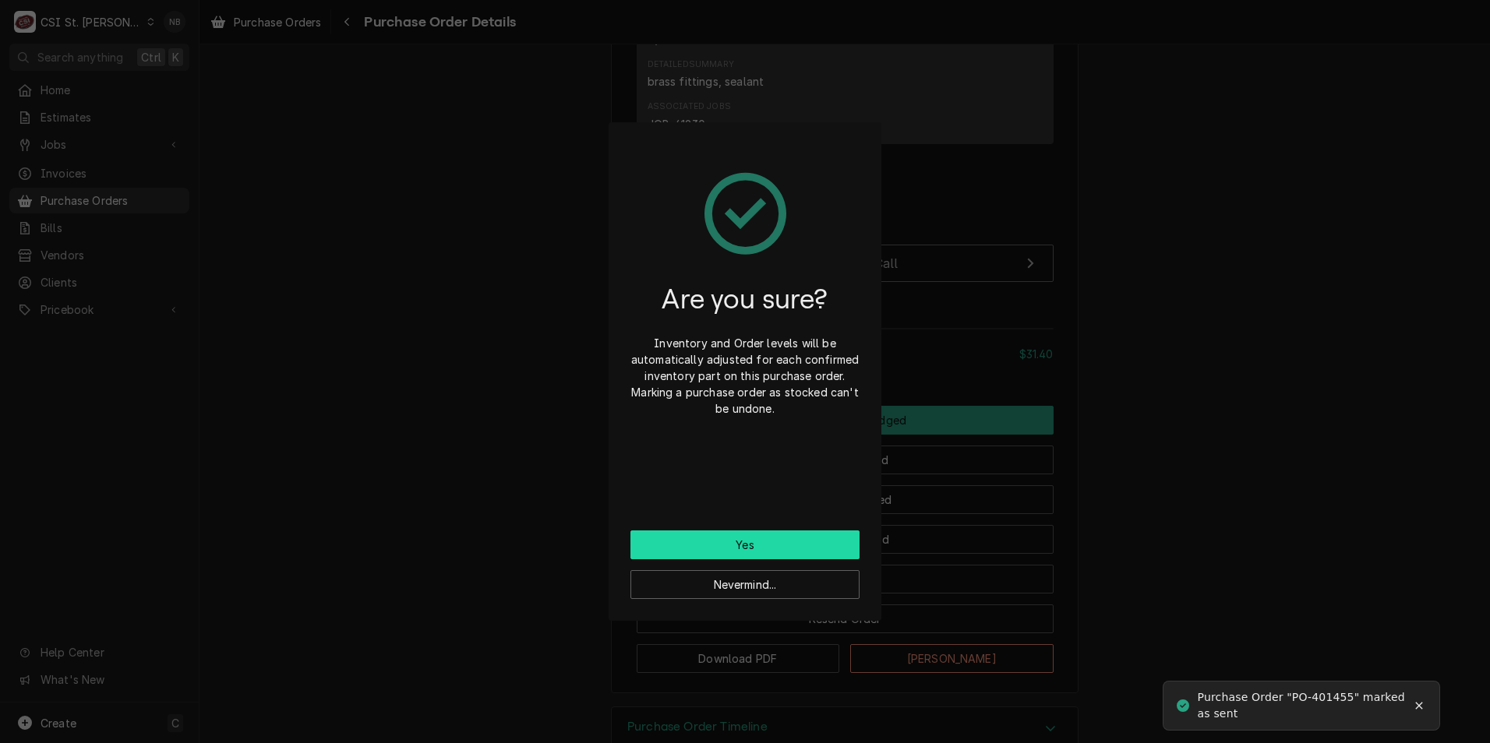
click at [708, 549] on button "Yes" at bounding box center [744, 545] width 229 height 29
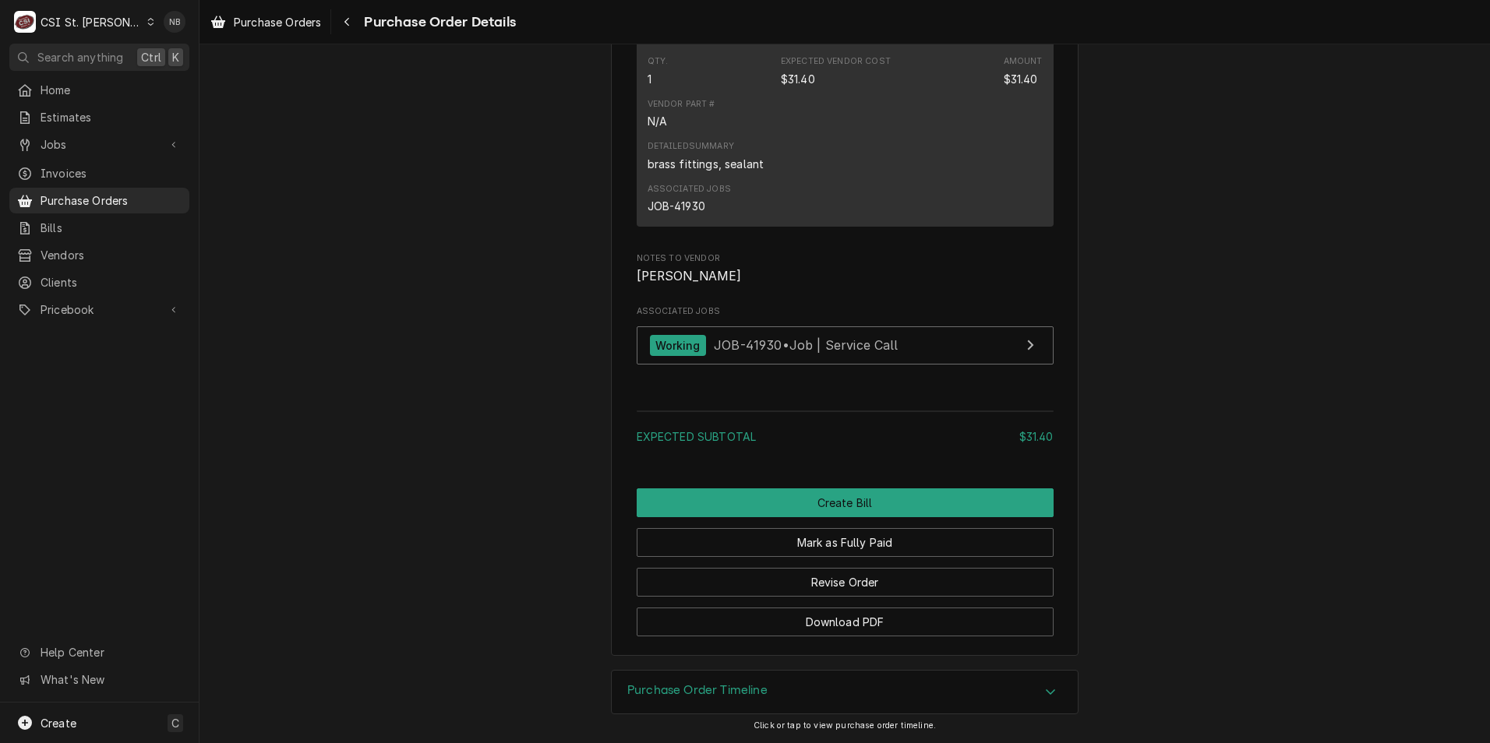
scroll to position [1134, 0]
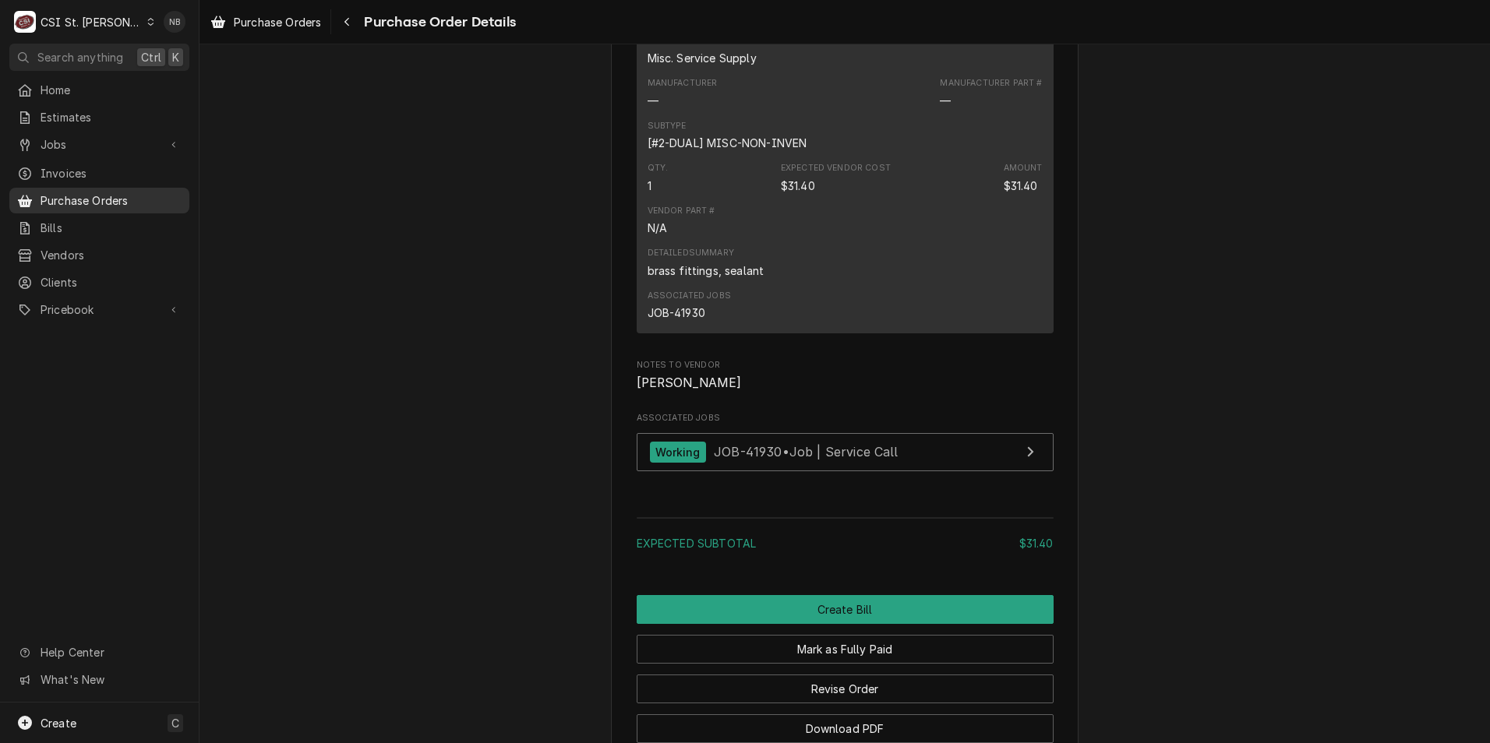
click at [107, 195] on span "Purchase Orders" at bounding box center [111, 200] width 141 height 16
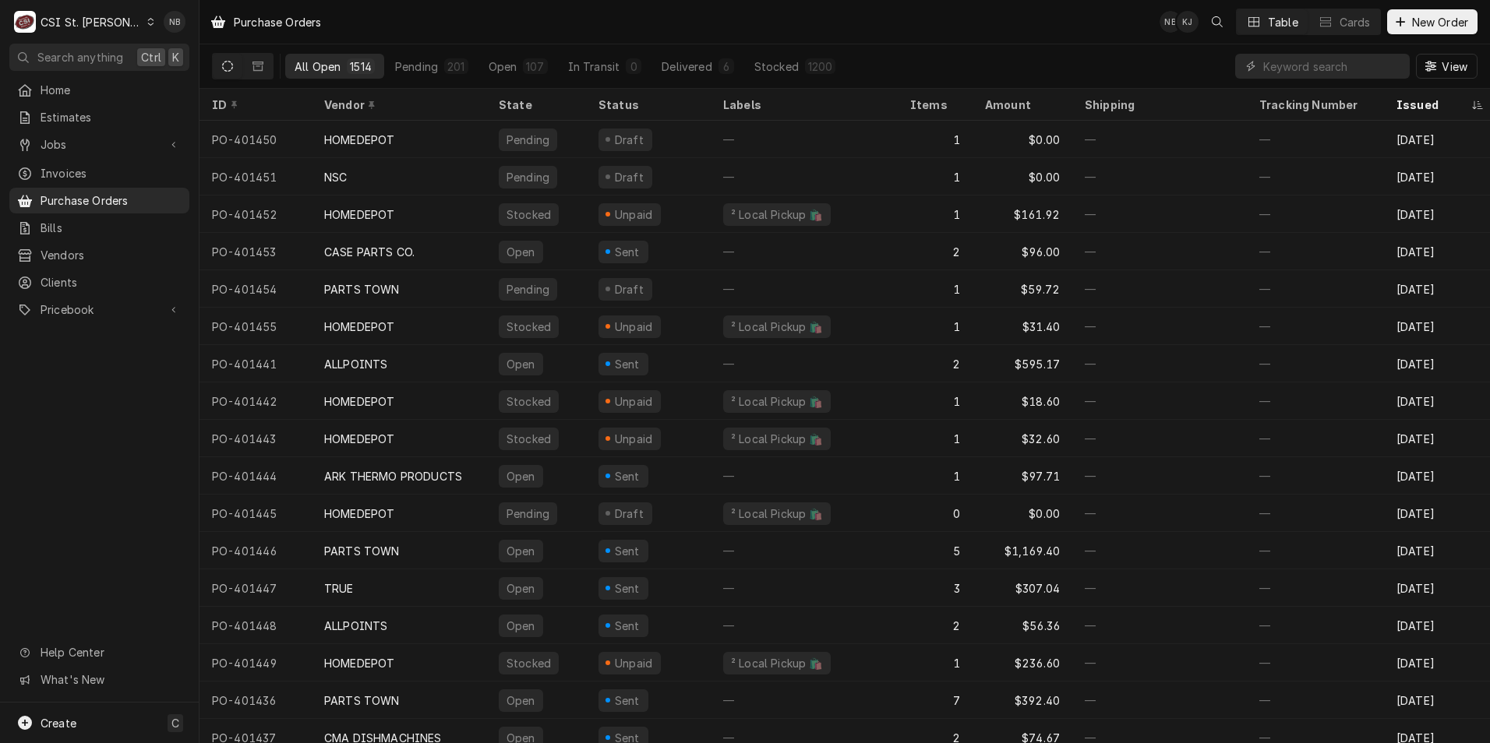
click at [1293, 41] on div "Purchase Orders NB KJ Table Cards New Order" at bounding box center [844, 22] width 1290 height 44
click at [1291, 81] on div "View" at bounding box center [1356, 66] width 242 height 44
click at [1308, 72] on input "Dynamic Content Wrapper" at bounding box center [1332, 66] width 139 height 25
type input "401409"
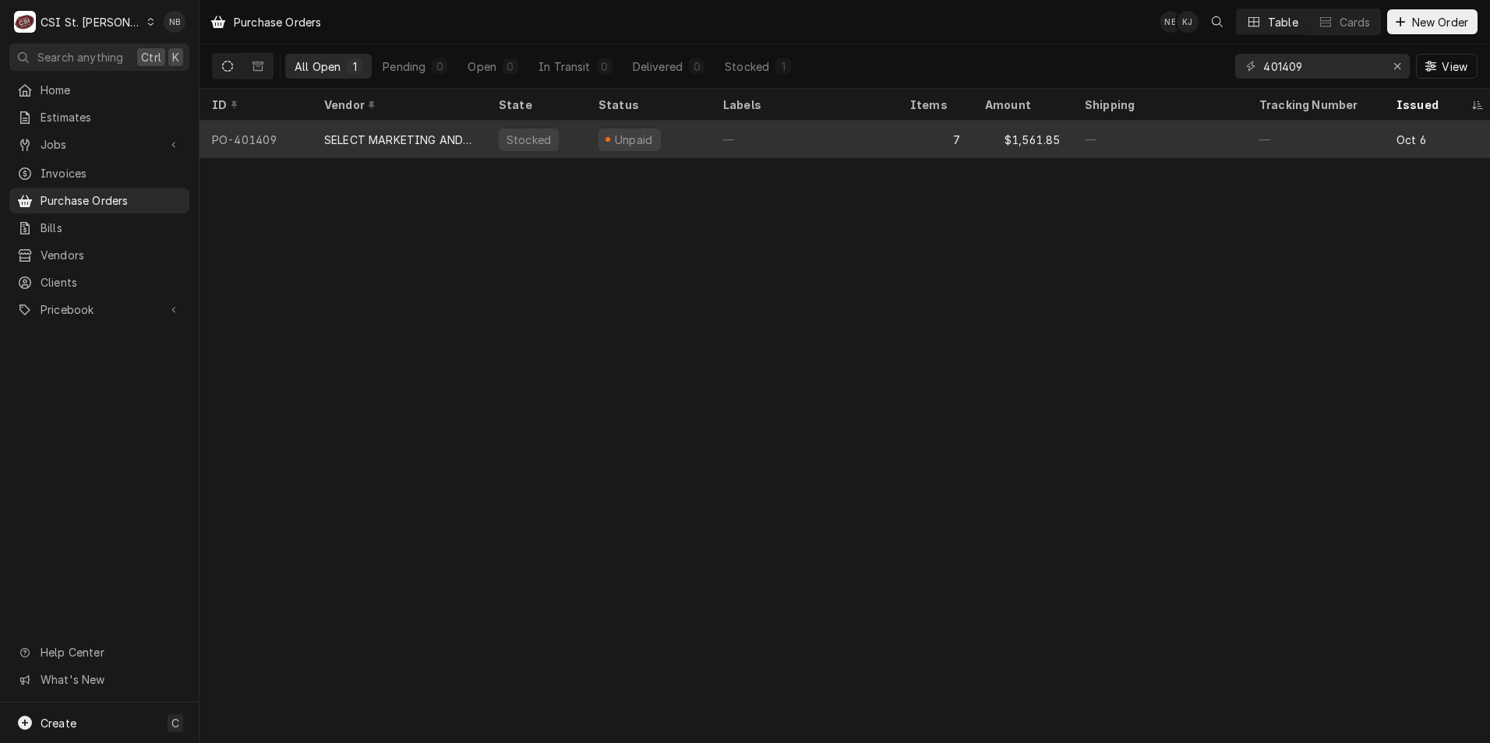
click at [830, 139] on div "—" at bounding box center [804, 139] width 187 height 37
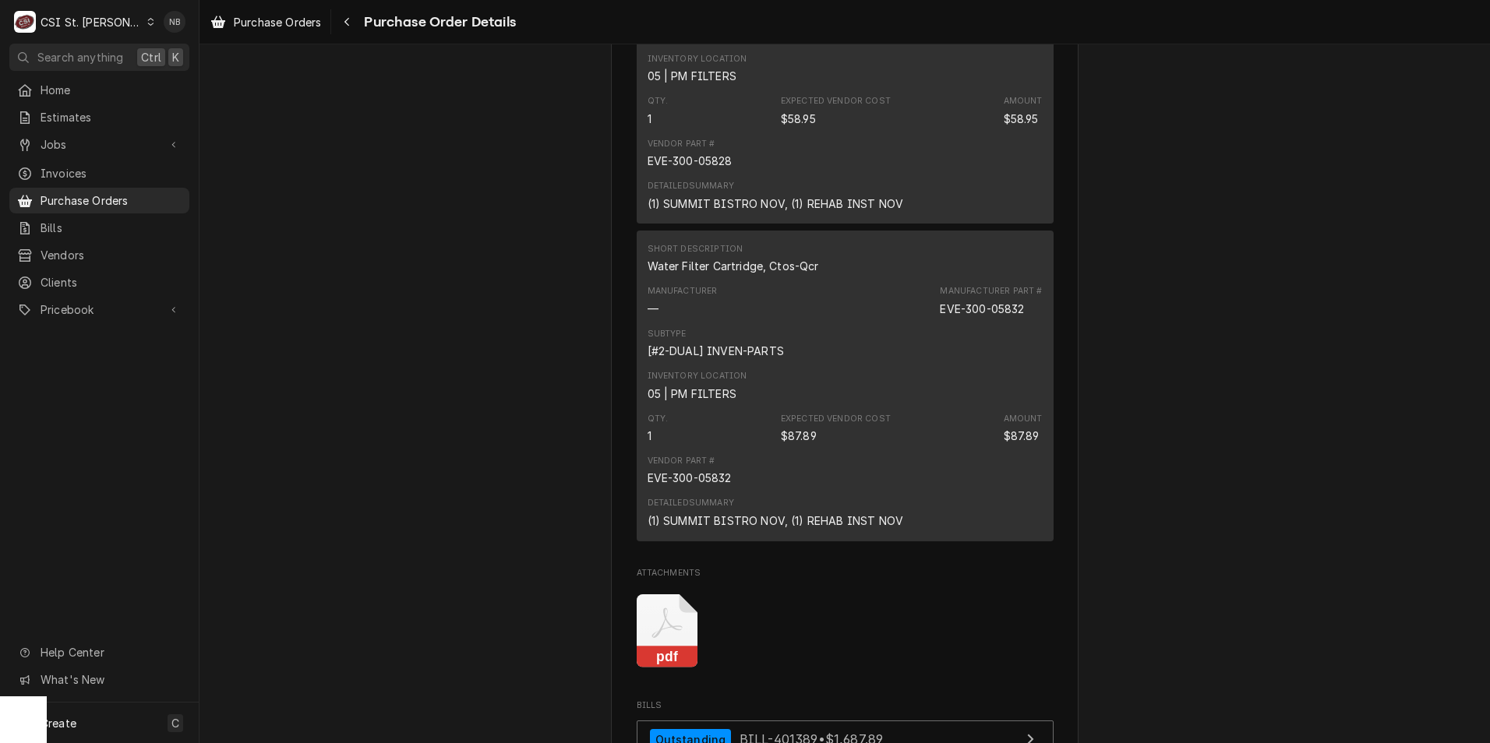
scroll to position [3195, 0]
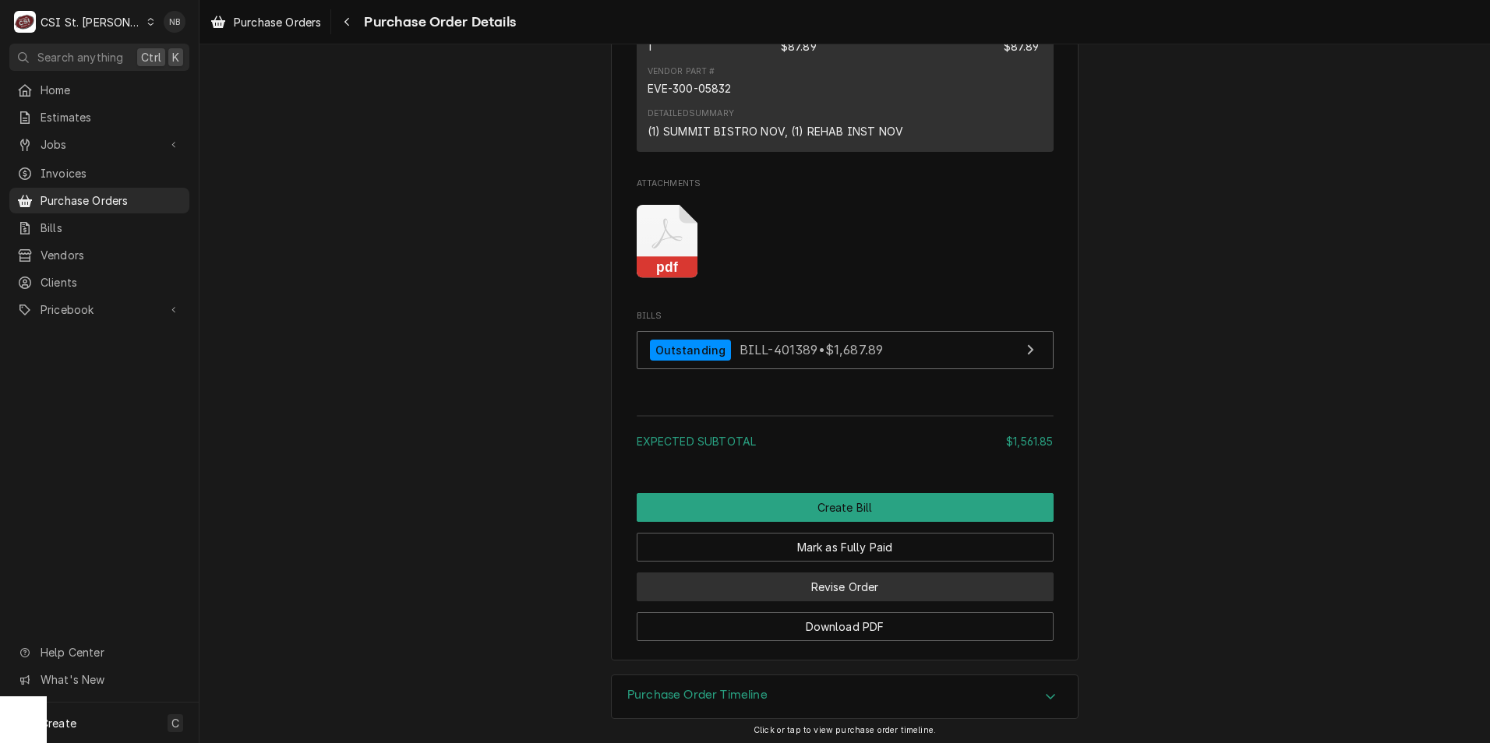
click at [905, 602] on button "Revise Order" at bounding box center [845, 587] width 417 height 29
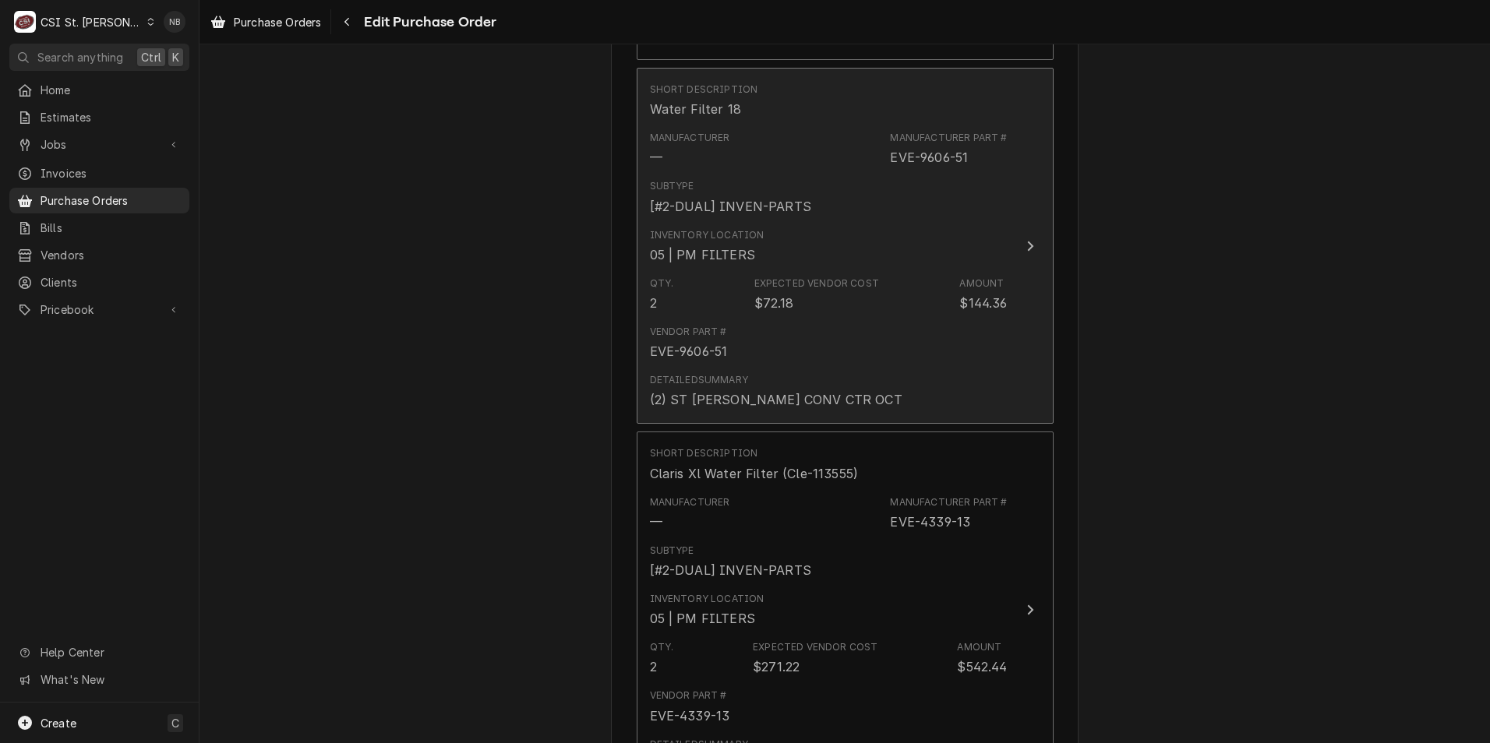
scroll to position [1558, 0]
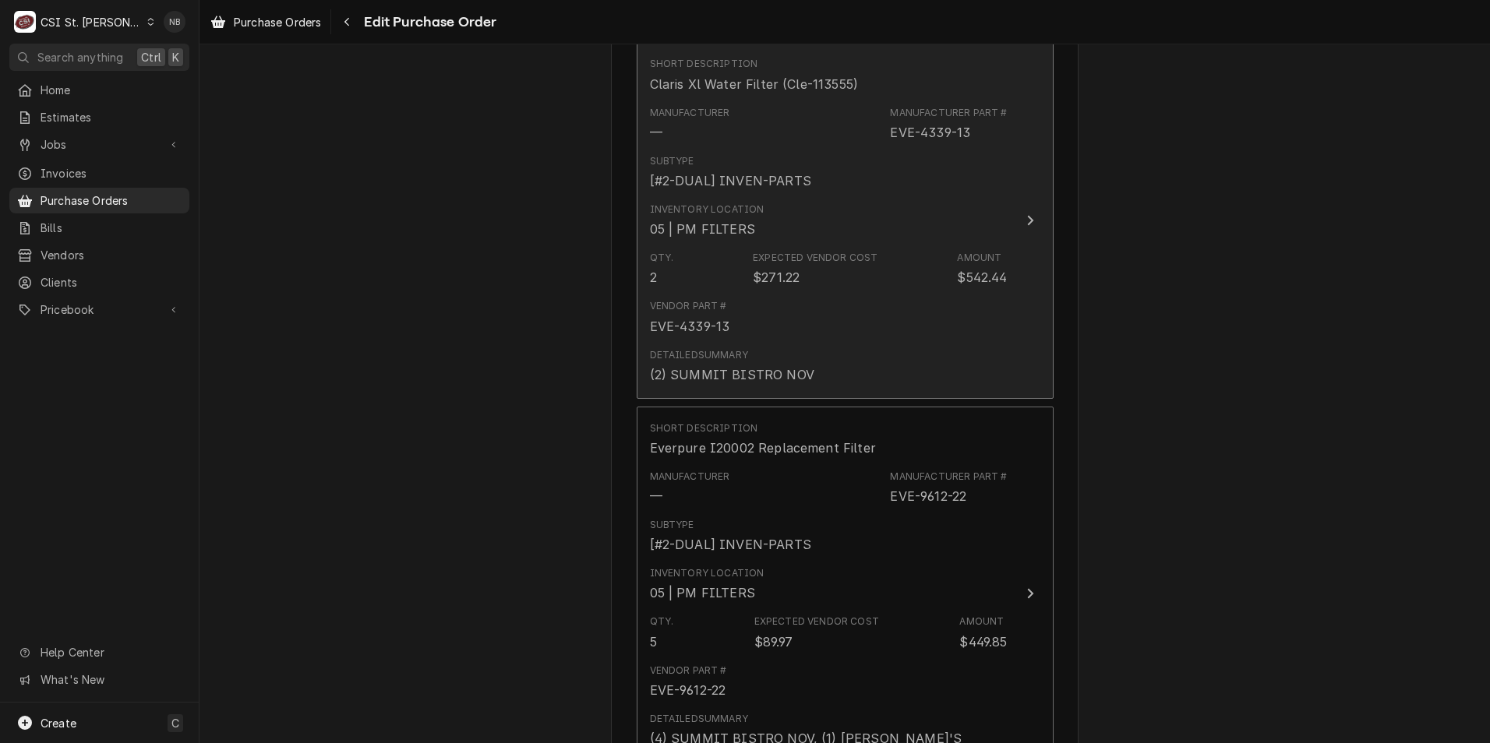
click at [889, 293] on div "Vendor Part # EVE-4339-13" at bounding box center [829, 317] width 358 height 48
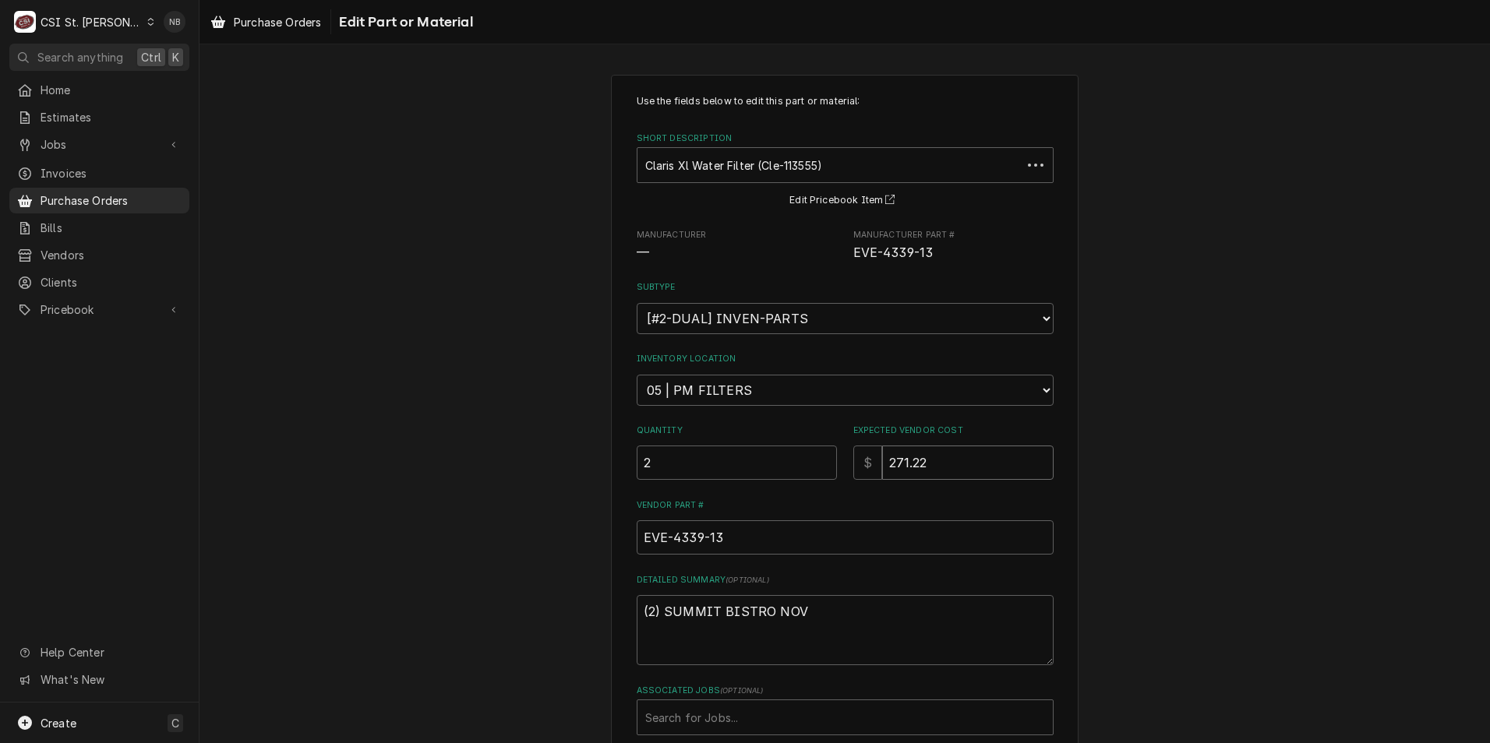
drag, startPoint x: 943, startPoint y: 451, endPoint x: 804, endPoint y: 448, distance: 138.7
click at [809, 448] on div "Quantity 2 Expected Vendor Cost $ 271.22" at bounding box center [845, 452] width 417 height 55
type textarea "x"
type input "3"
type textarea "x"
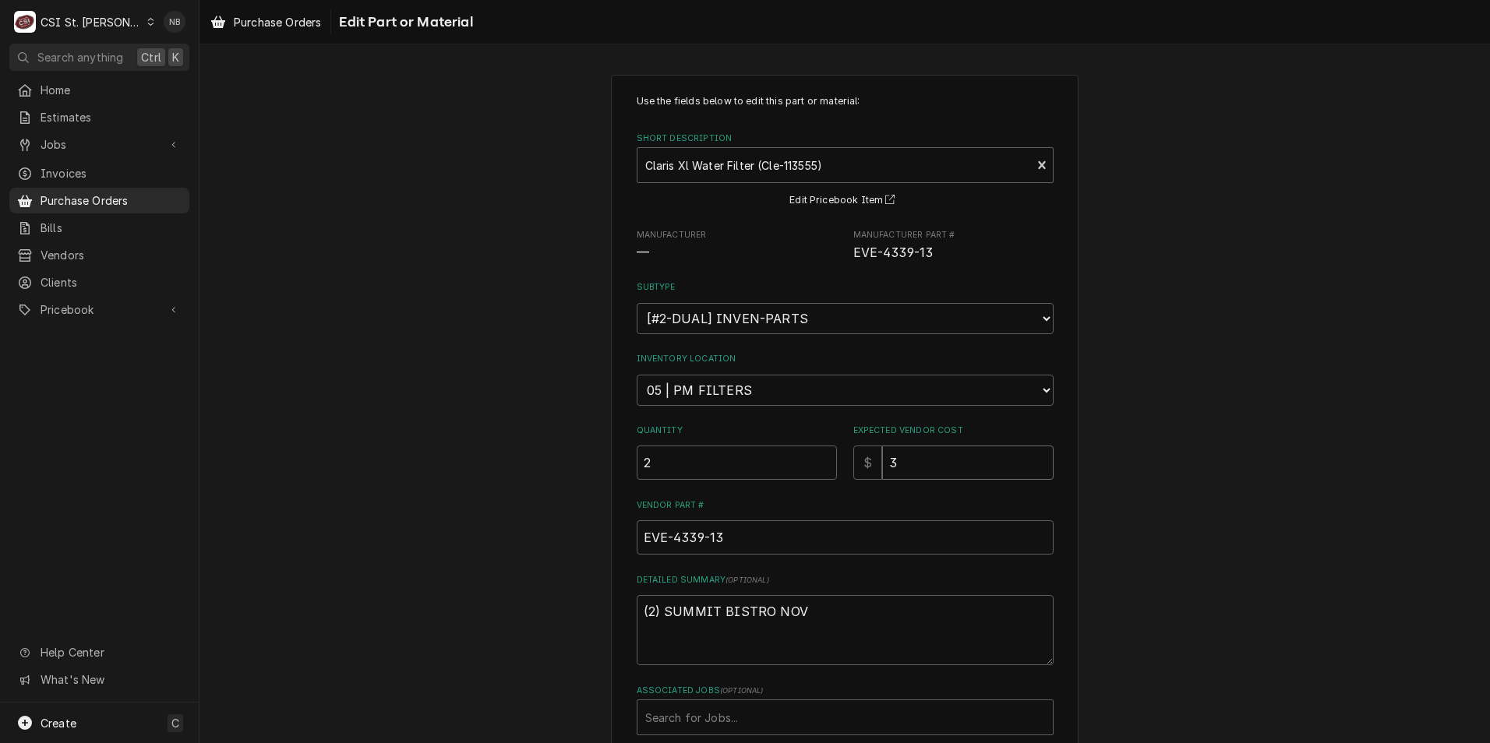
type input "30"
type textarea "x"
type input "302"
type textarea "x"
type input "302.6"
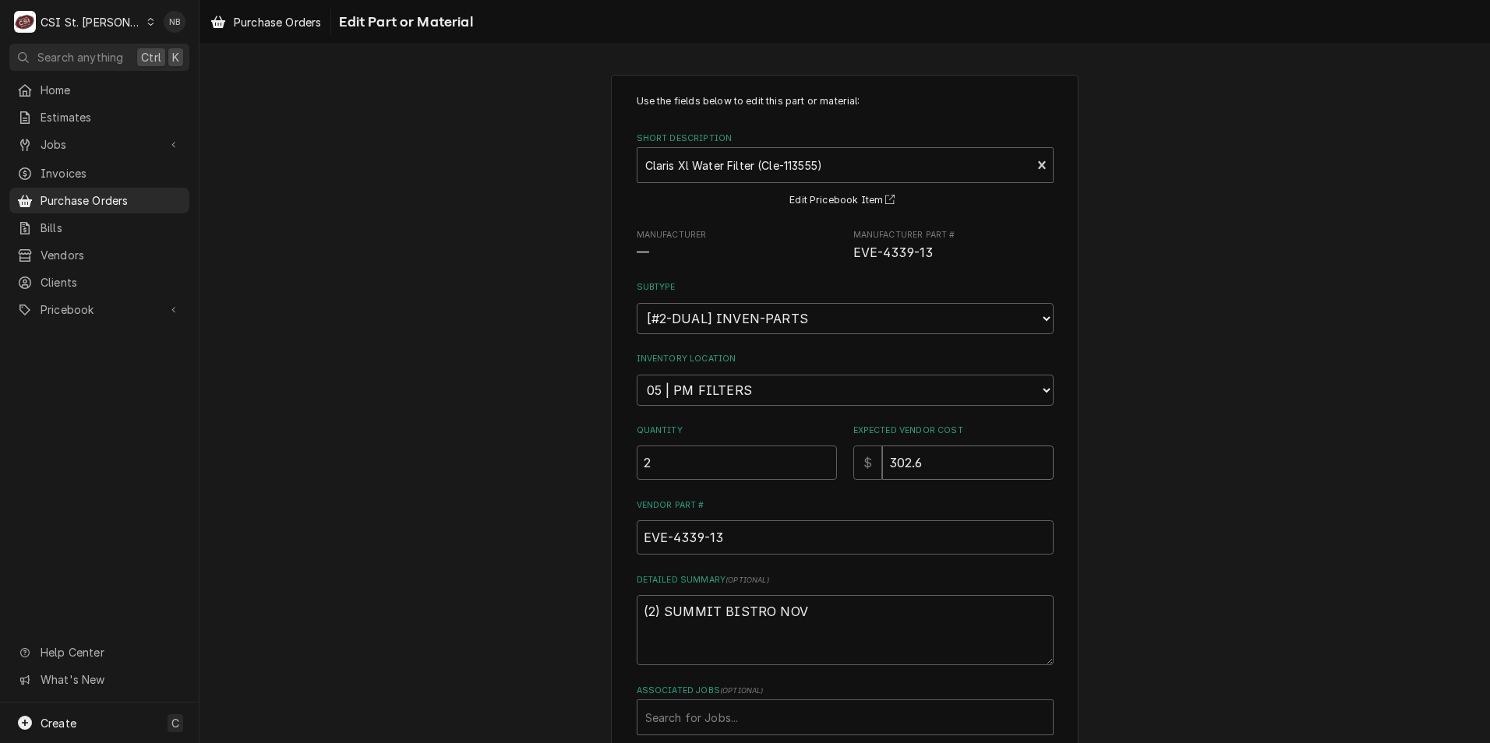
type textarea "x"
type input "302.60"
click at [1238, 481] on div "Use the fields below to edit this part or material: Short Description Claris Xl…" at bounding box center [844, 466] width 1290 height 810
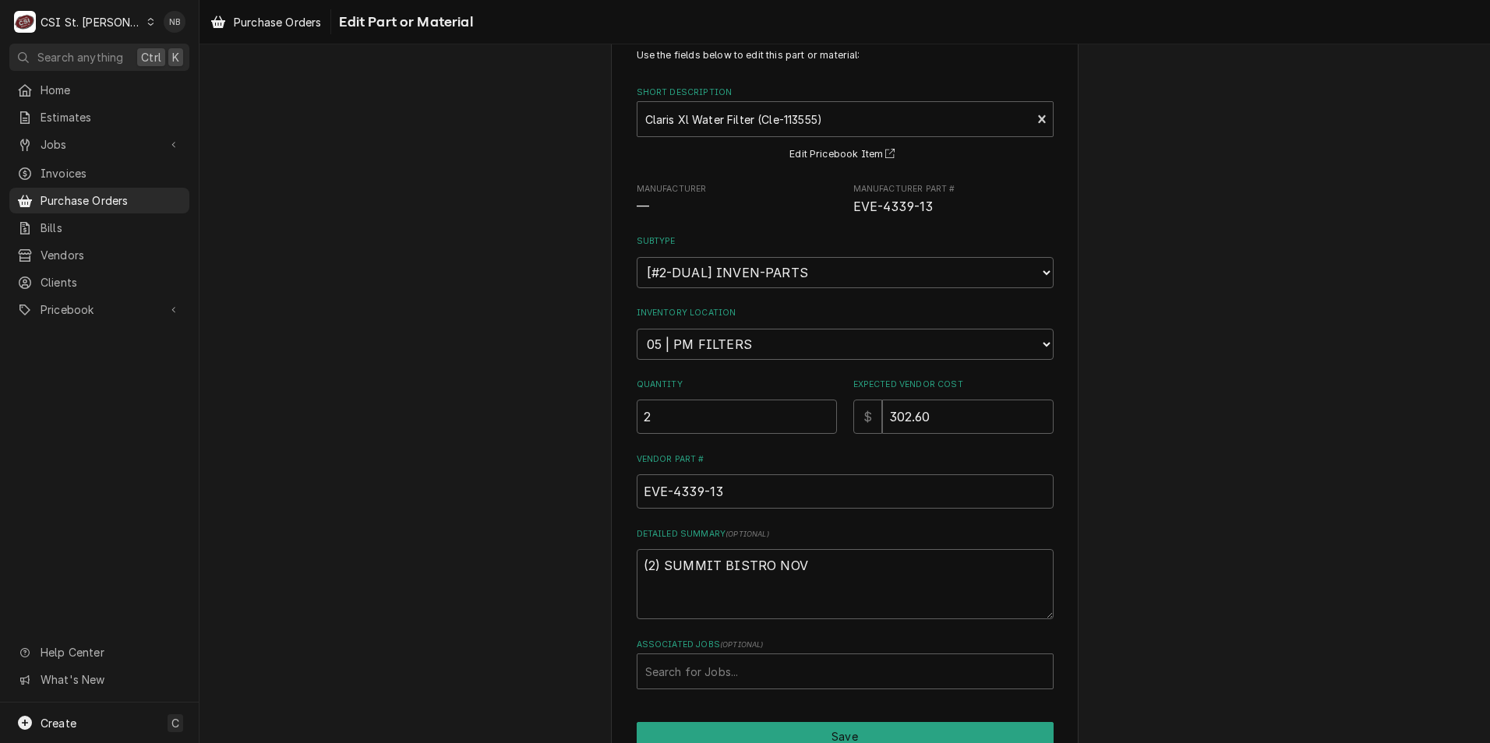
scroll to position [127, 0]
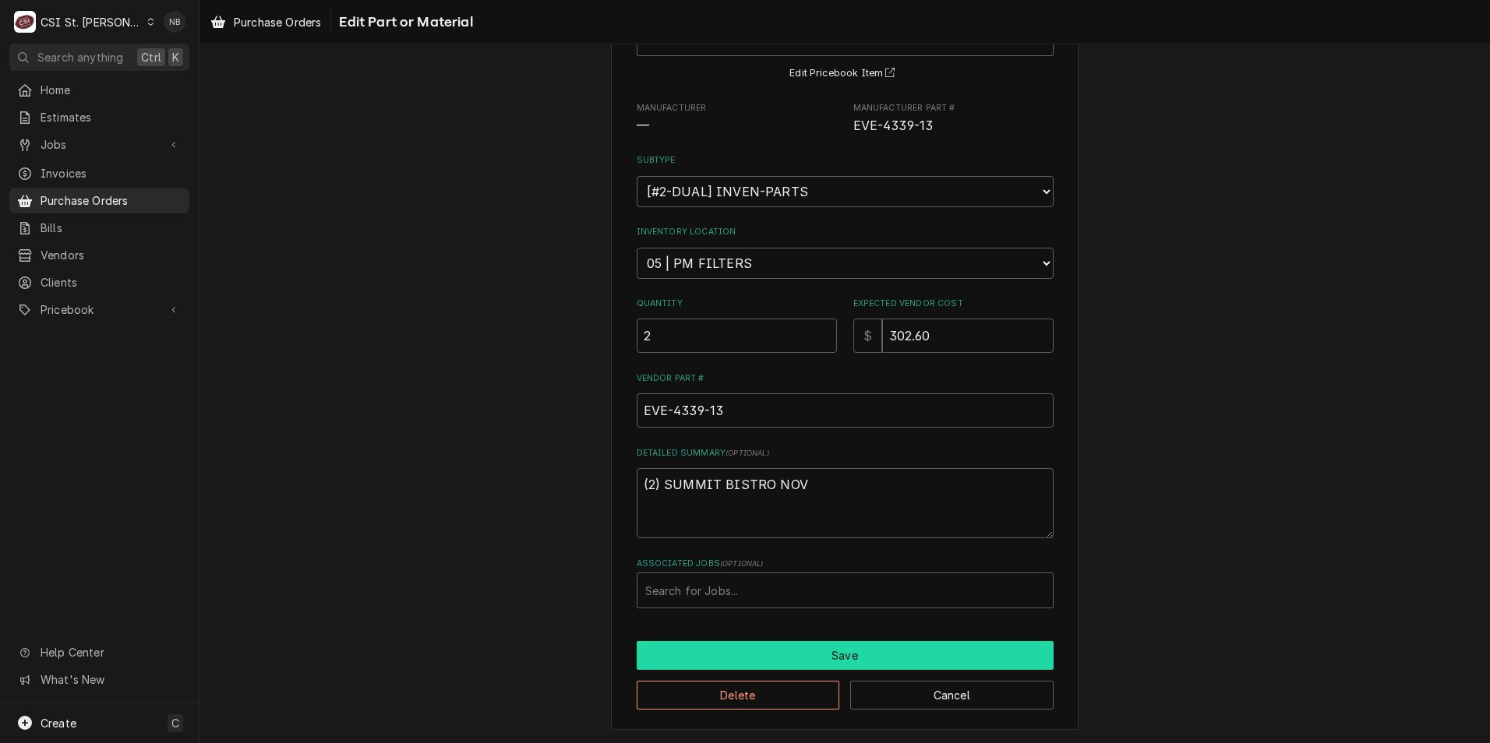
click at [873, 662] on button "Save" at bounding box center [845, 655] width 417 height 29
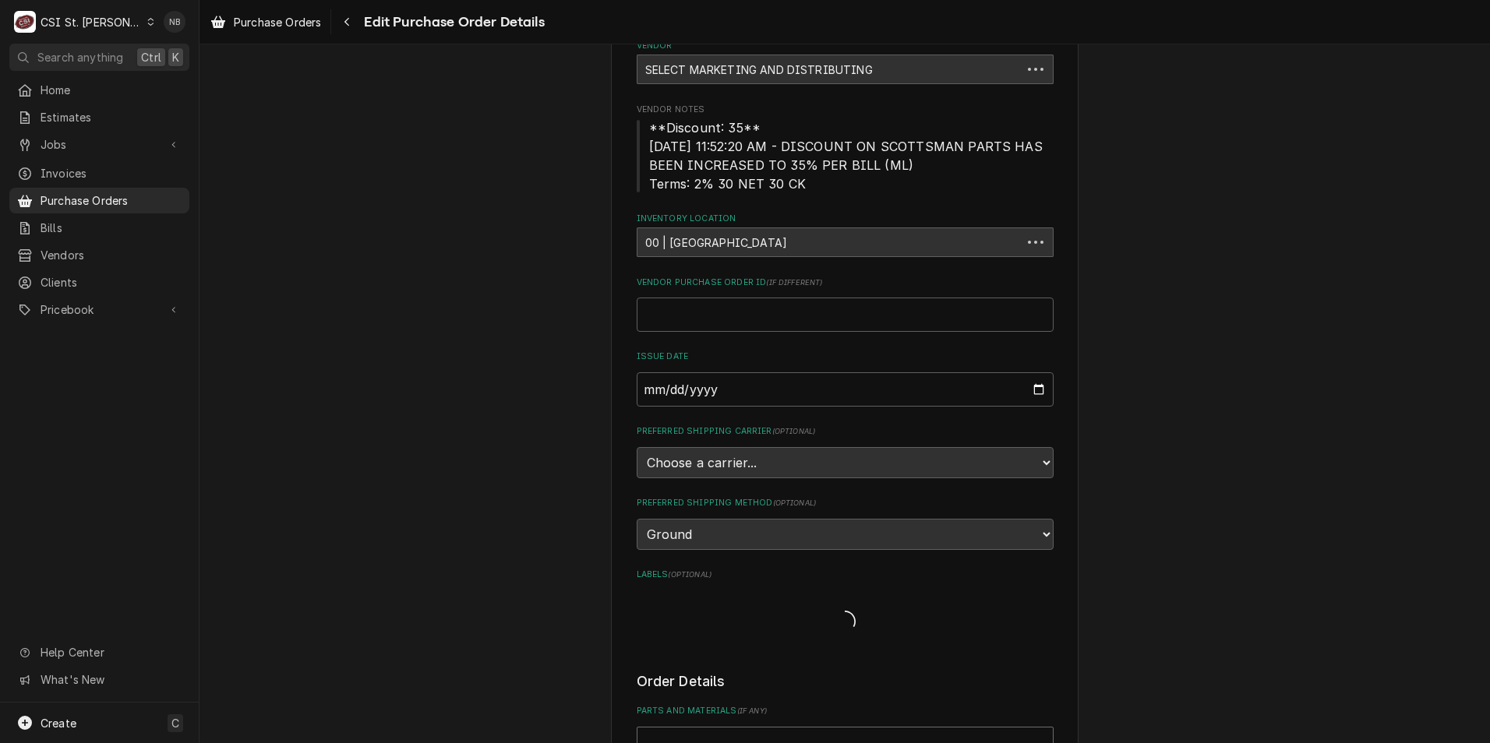
scroll to position [1637, 0]
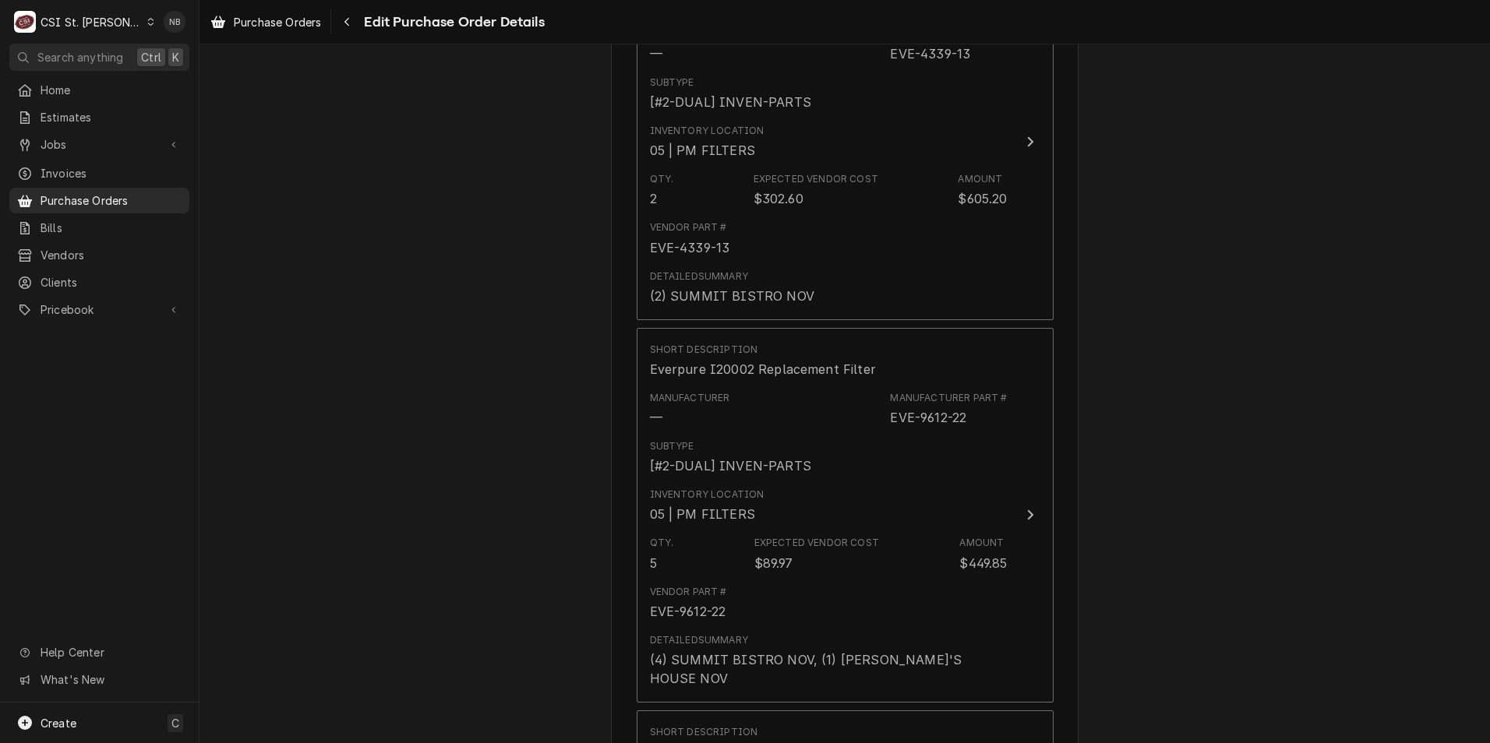
click at [1145, 584] on div "Please provide the following information to create your purchase order: Basic D…" at bounding box center [844, 352] width 1290 height 3856
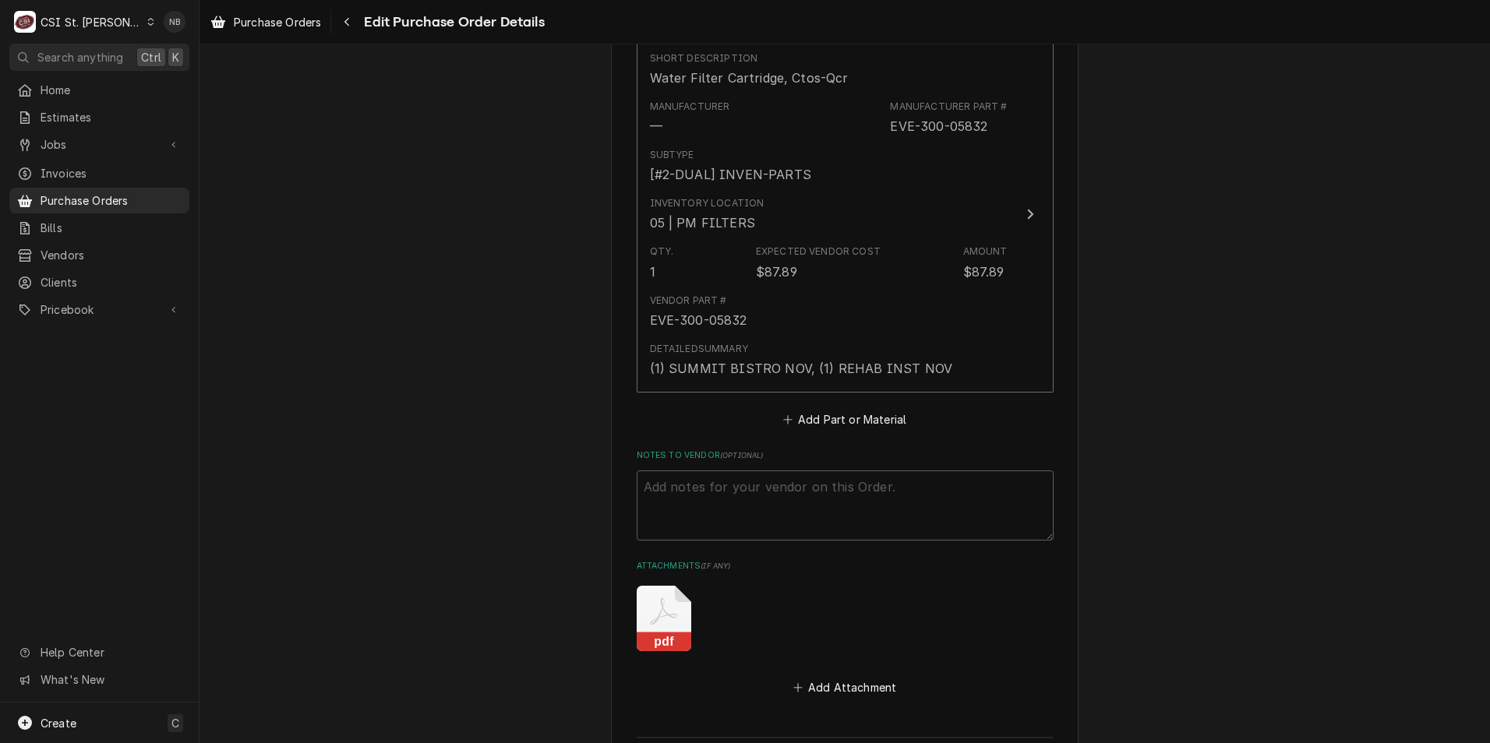
scroll to position [3209, 0]
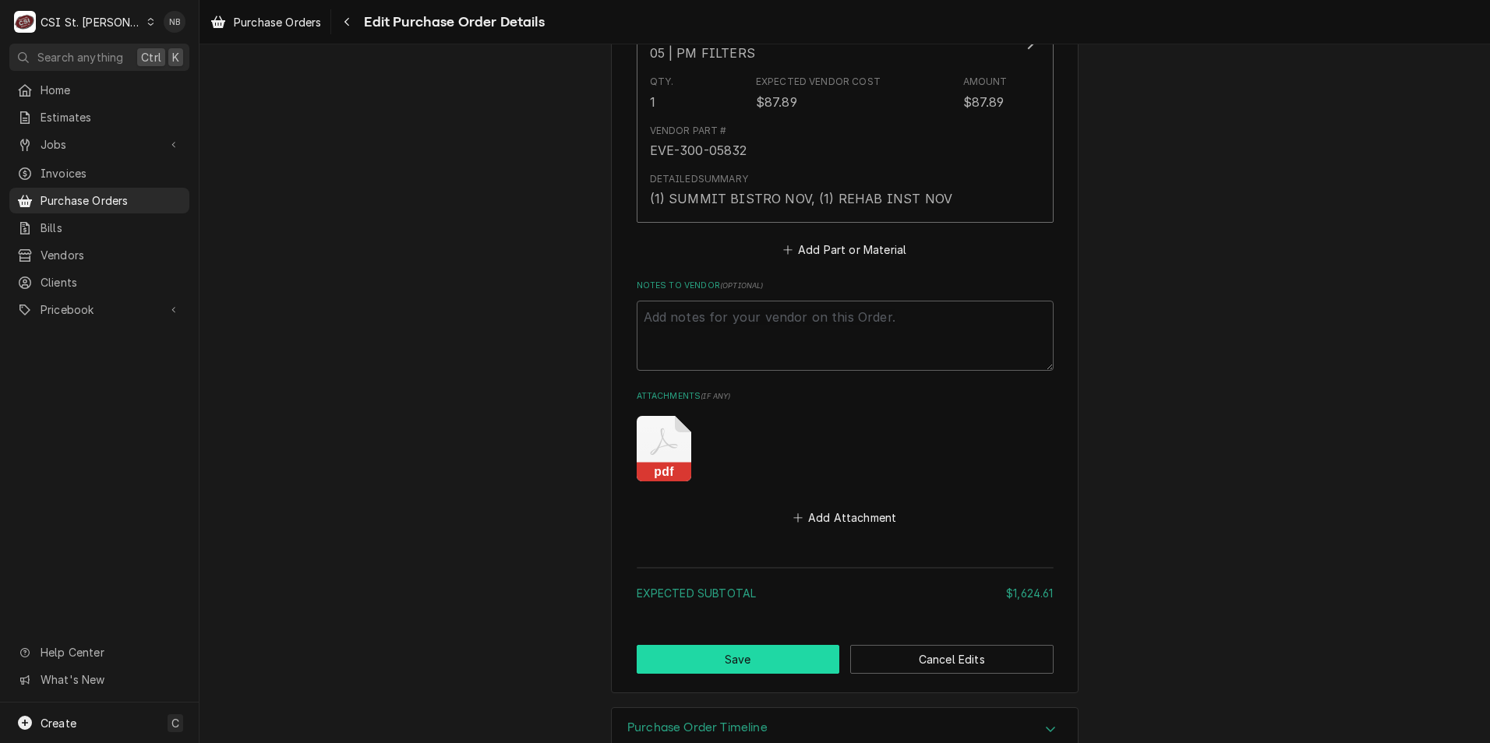
click at [679, 645] on button "Save" at bounding box center [738, 659] width 203 height 29
type textarea "x"
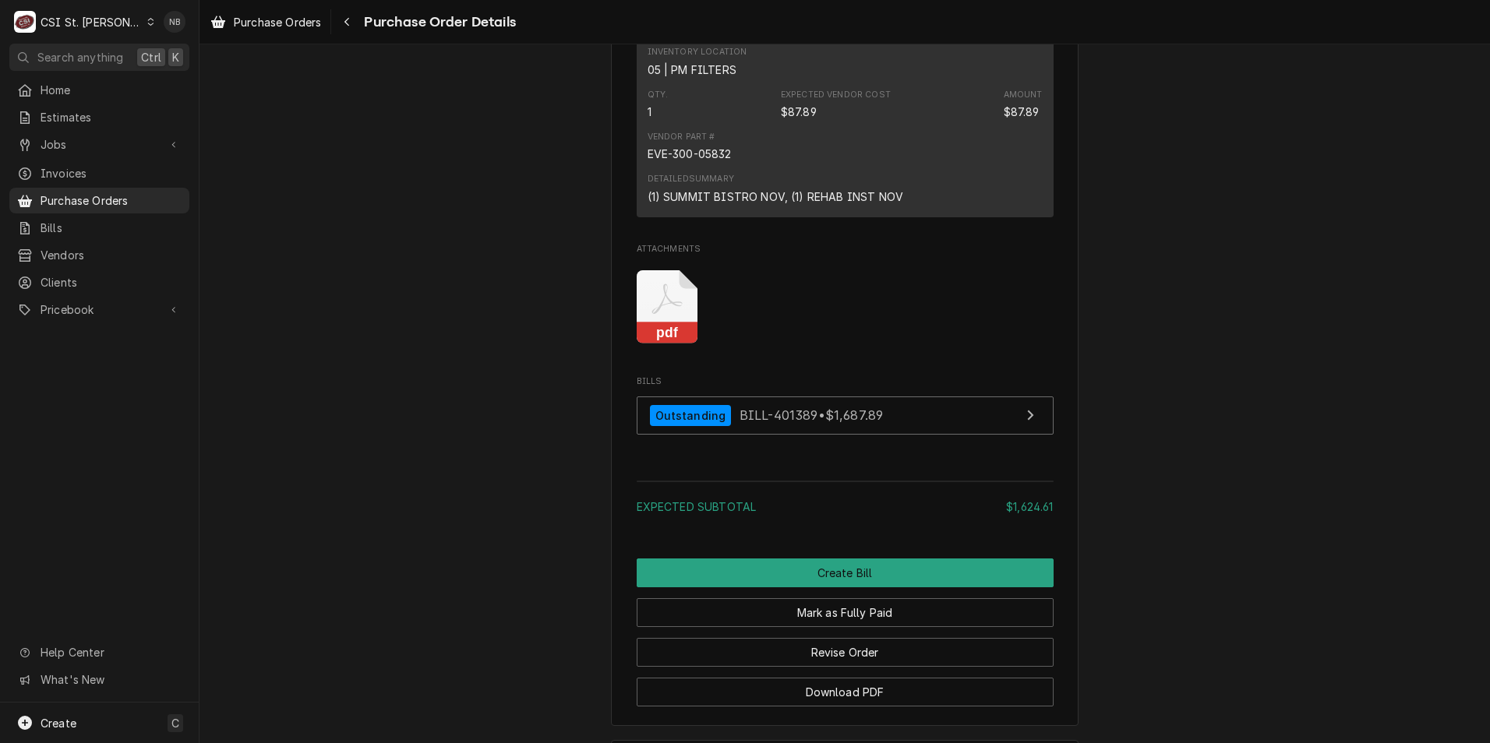
scroll to position [3248, 0]
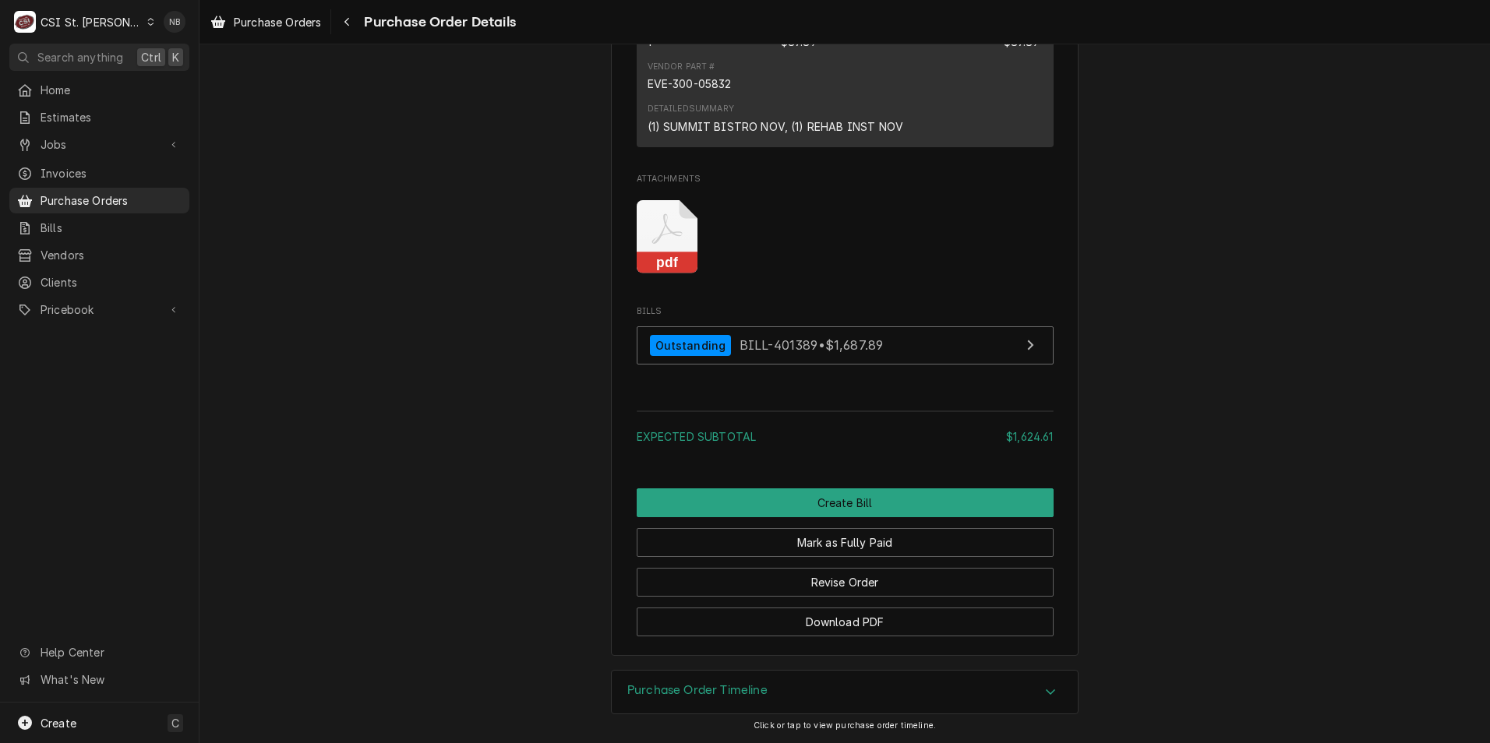
click at [108, 21] on div "CSI St. Louis" at bounding box center [91, 22] width 101 height 16
click at [212, 55] on div "CSI [US_STATE]" at bounding box center [239, 58] width 206 height 16
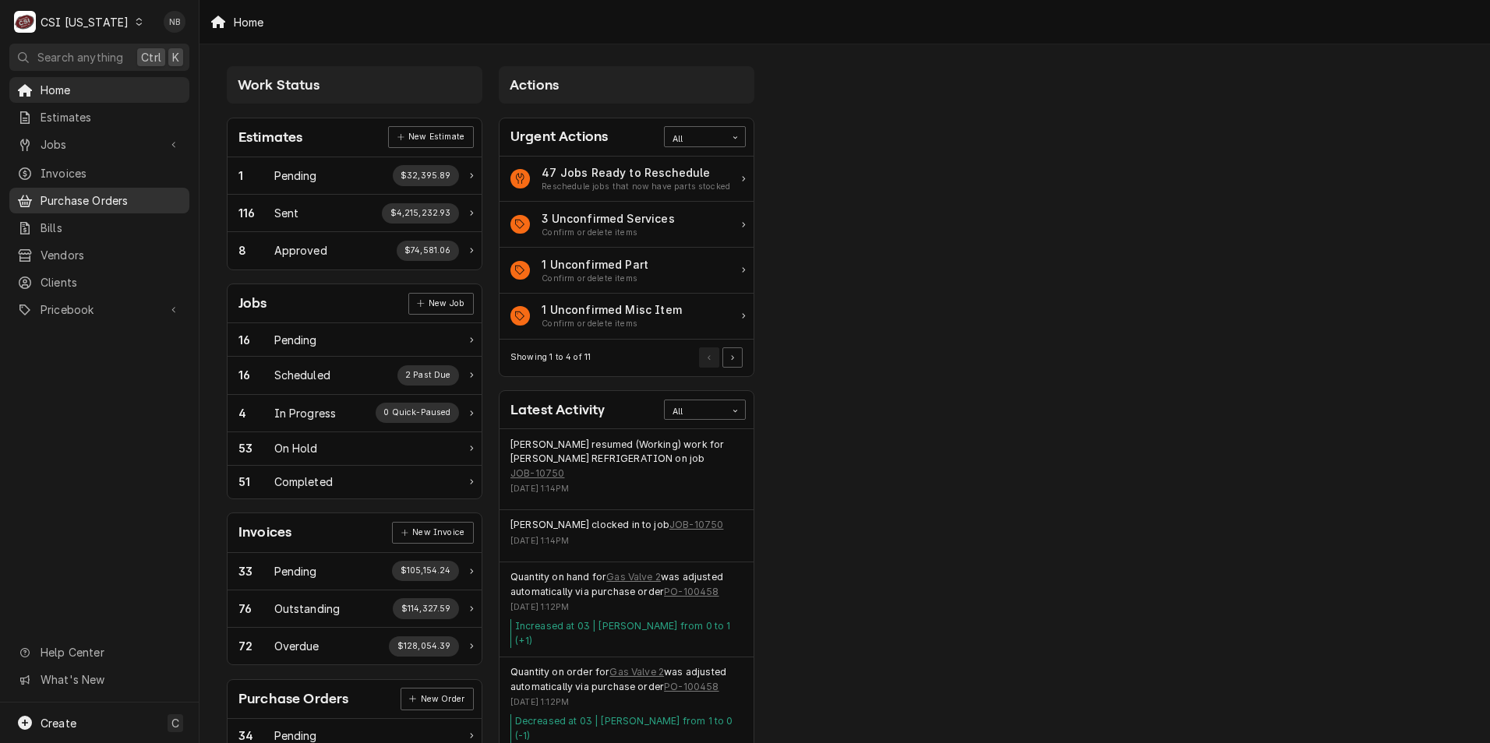
click at [74, 193] on span "Purchase Orders" at bounding box center [111, 200] width 141 height 16
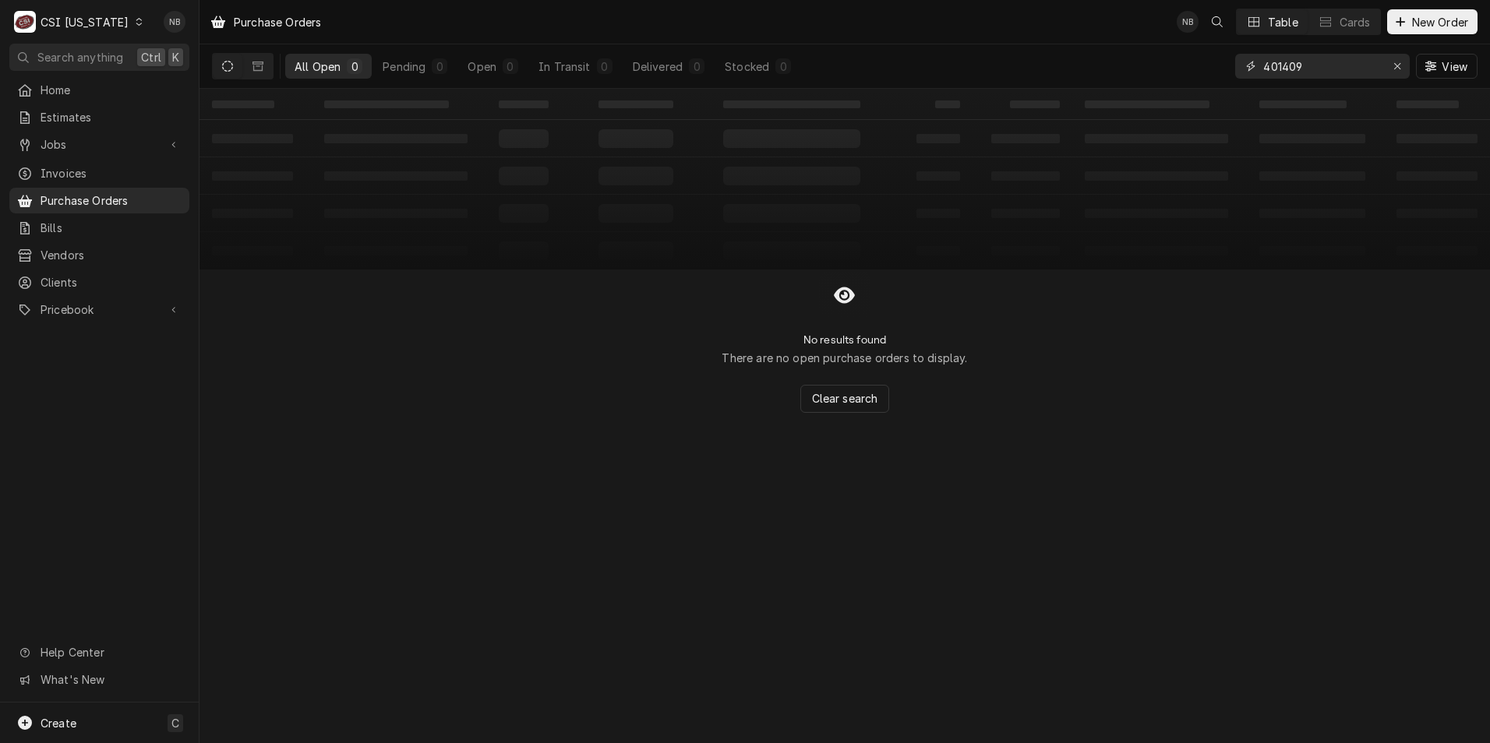
click at [1397, 65] on icon "Erase input" at bounding box center [1397, 66] width 6 height 6
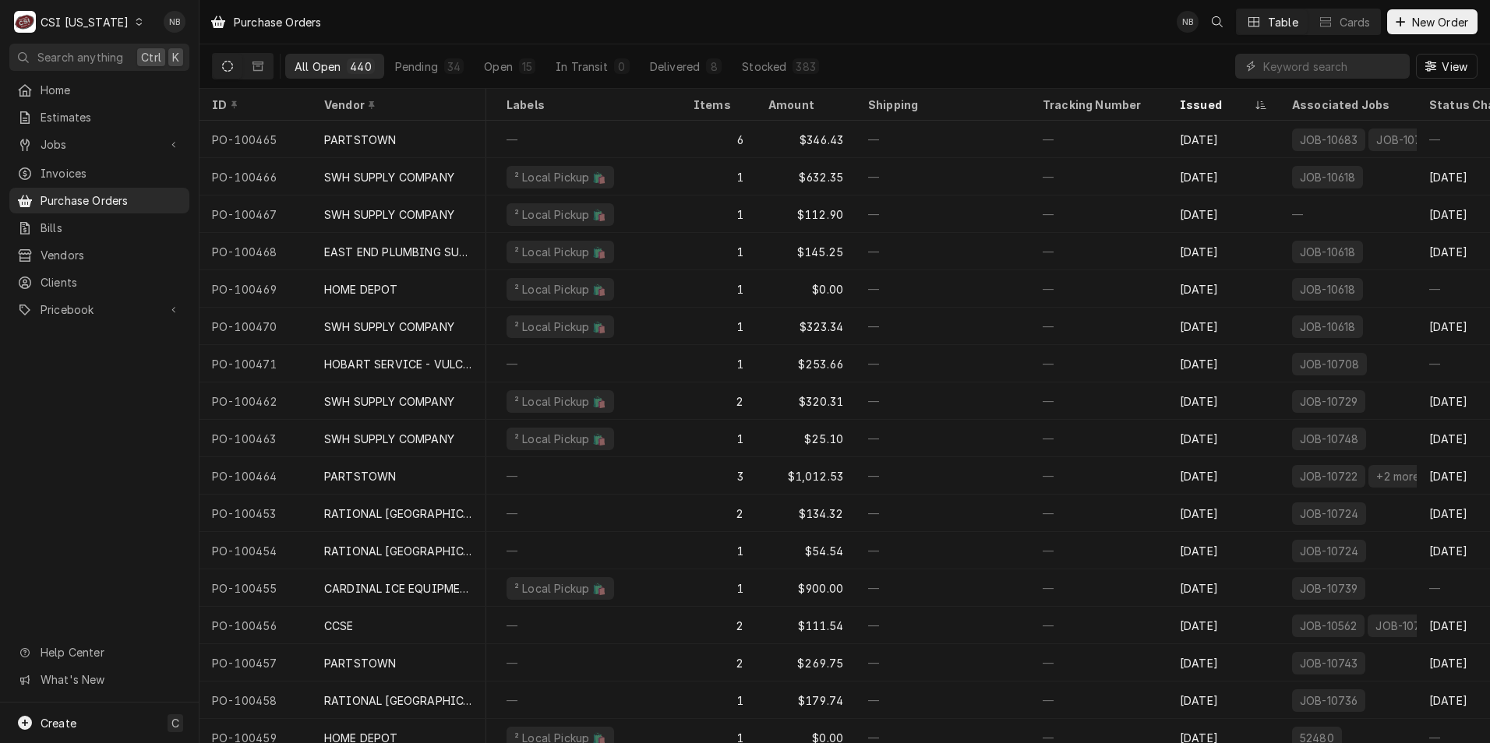
scroll to position [0, 219]
click at [94, 13] on div "C CSI Kentucky" at bounding box center [78, 21] width 139 height 31
click at [238, 81] on div "CSI St. [PERSON_NAME]" at bounding box center [243, 85] width 206 height 16
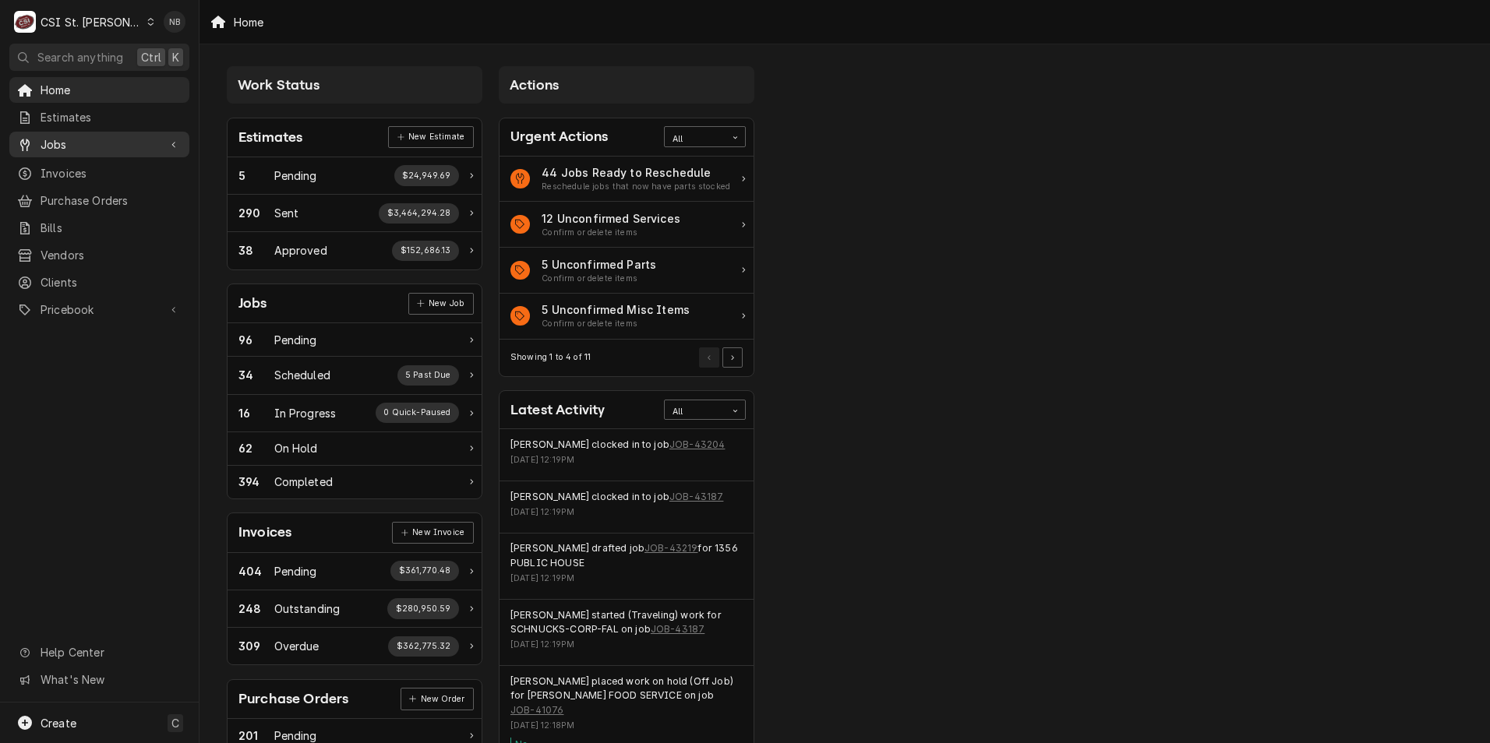
click at [129, 132] on link "Jobs" at bounding box center [99, 145] width 180 height 26
click at [124, 171] on span "Jobs" at bounding box center [111, 172] width 141 height 16
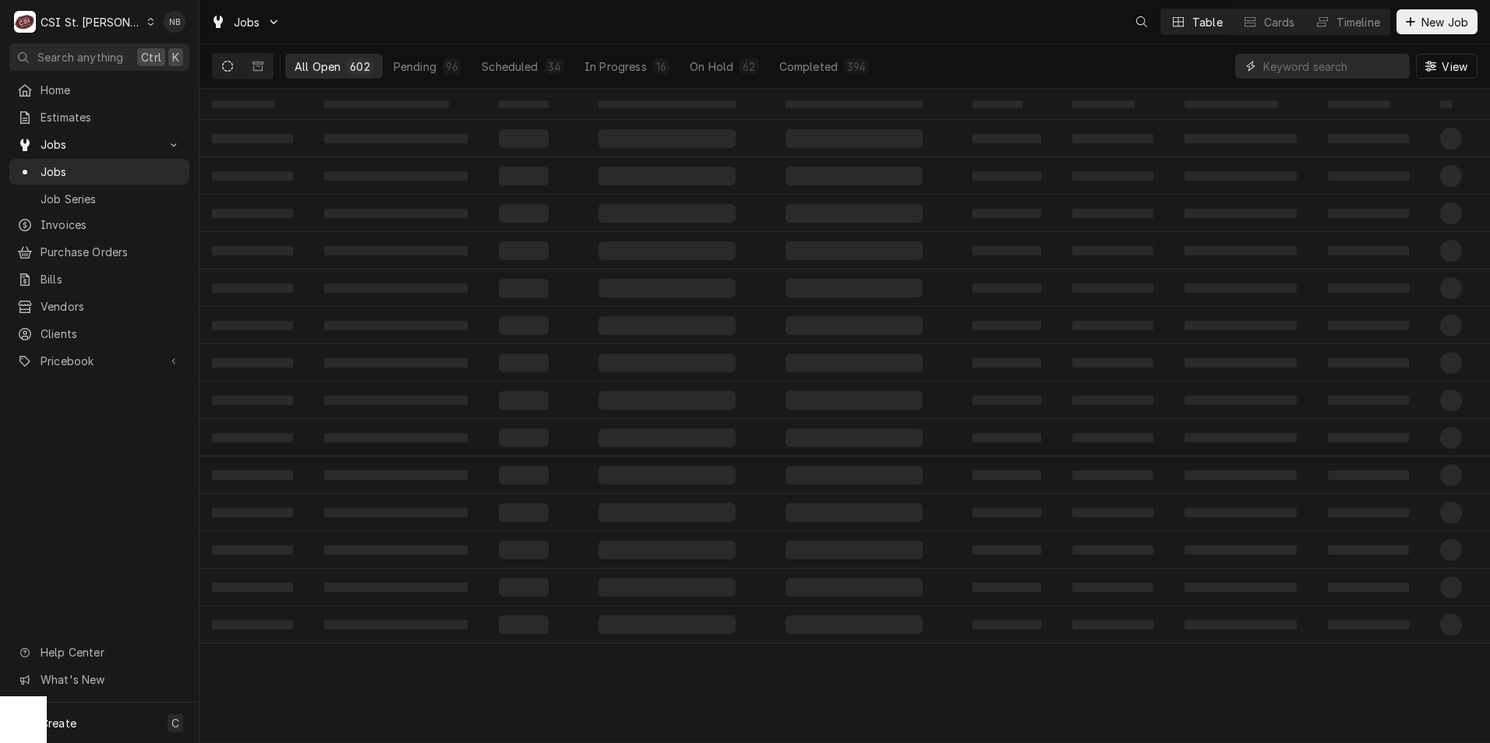
click at [1319, 62] on input "Dynamic Content Wrapper" at bounding box center [1332, 66] width 139 height 25
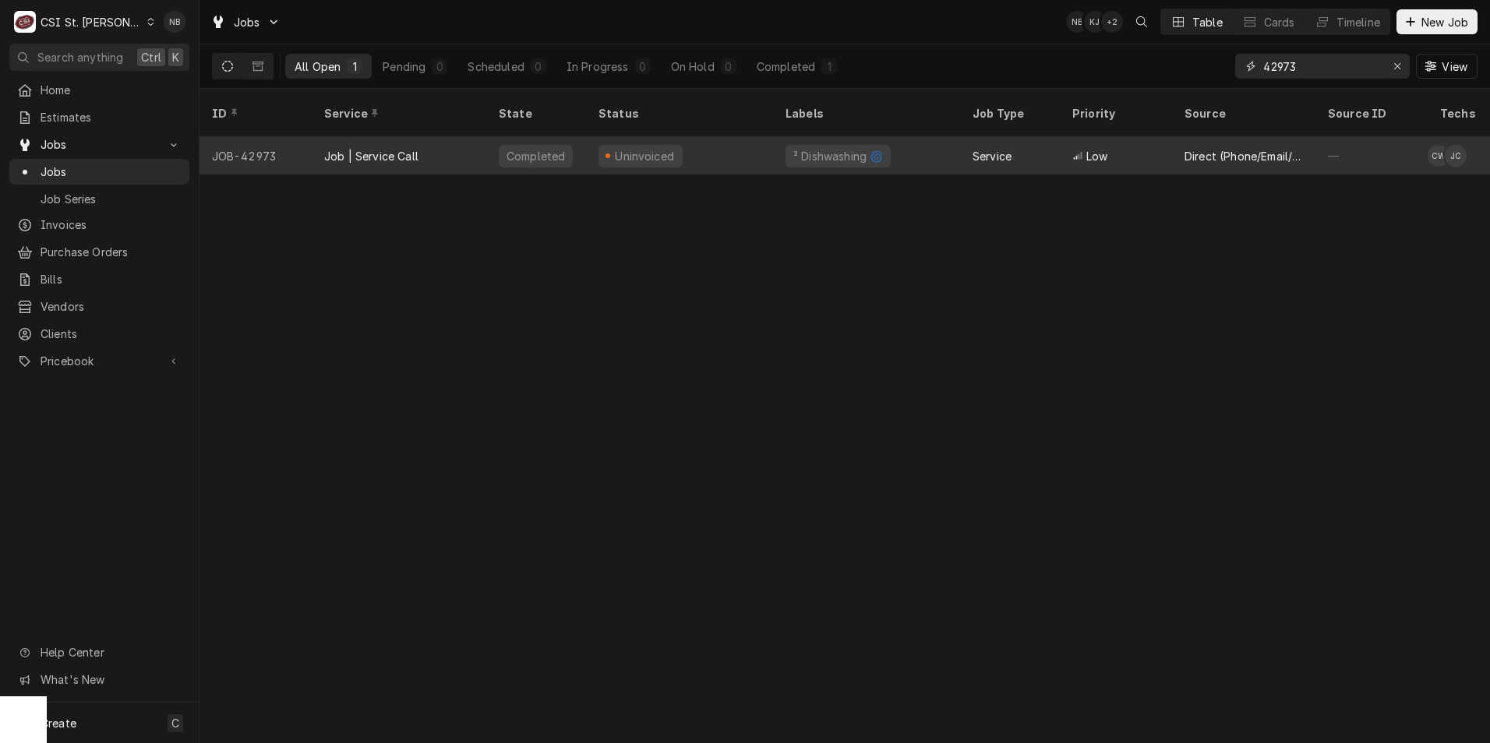
type input "42973"
click at [748, 138] on div "Uninvoiced" at bounding box center [679, 155] width 187 height 37
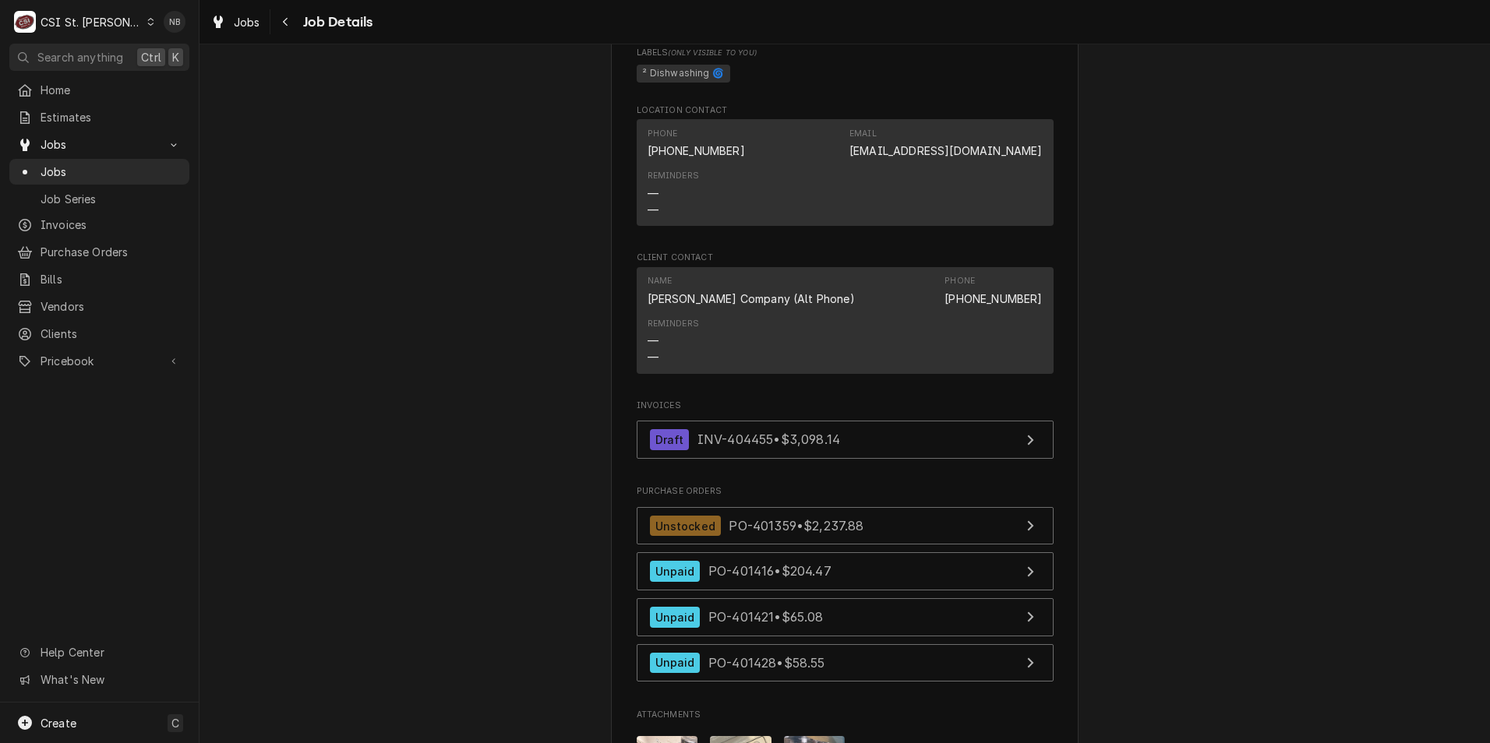
scroll to position [1558, 0]
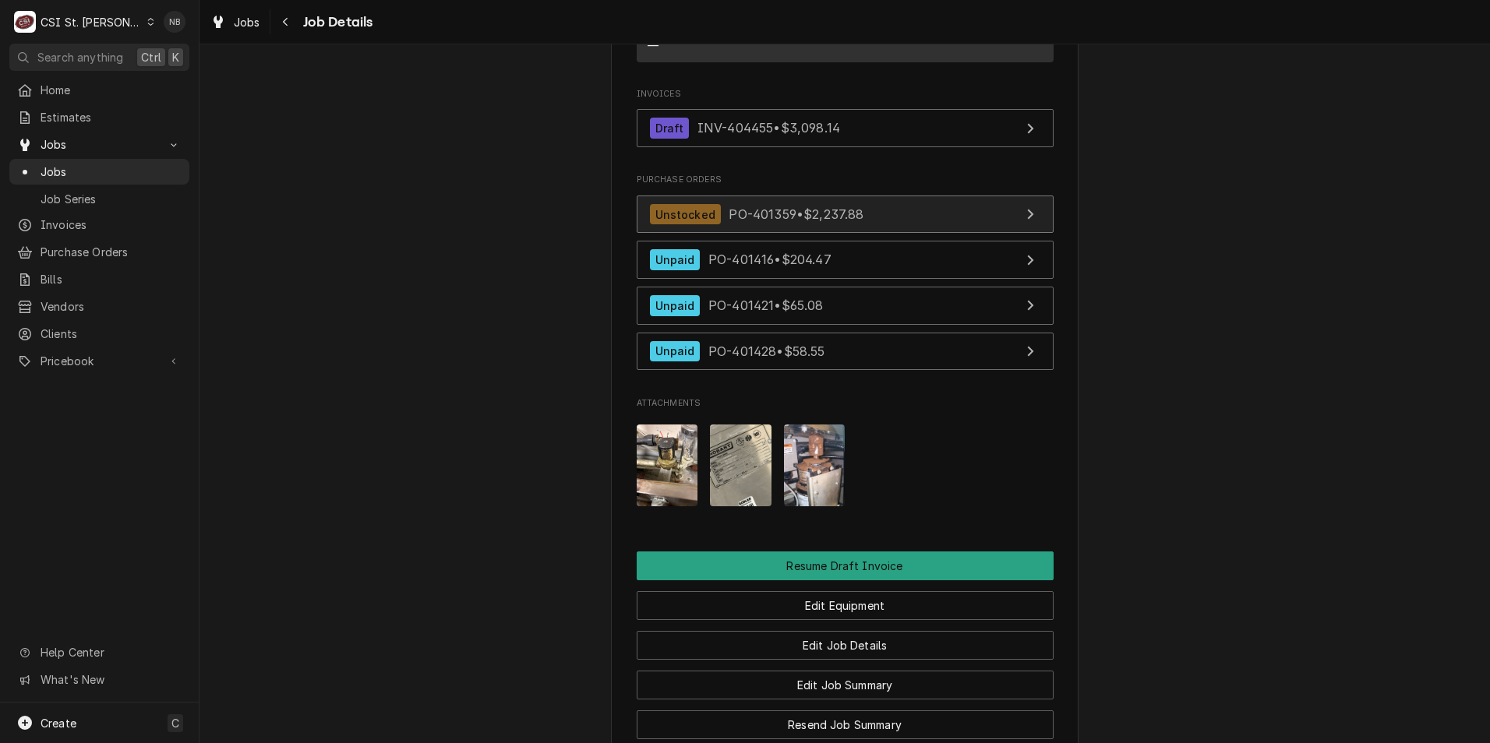
click at [903, 223] on link "Unstocked PO-401359 • $2,237.88" at bounding box center [845, 215] width 417 height 38
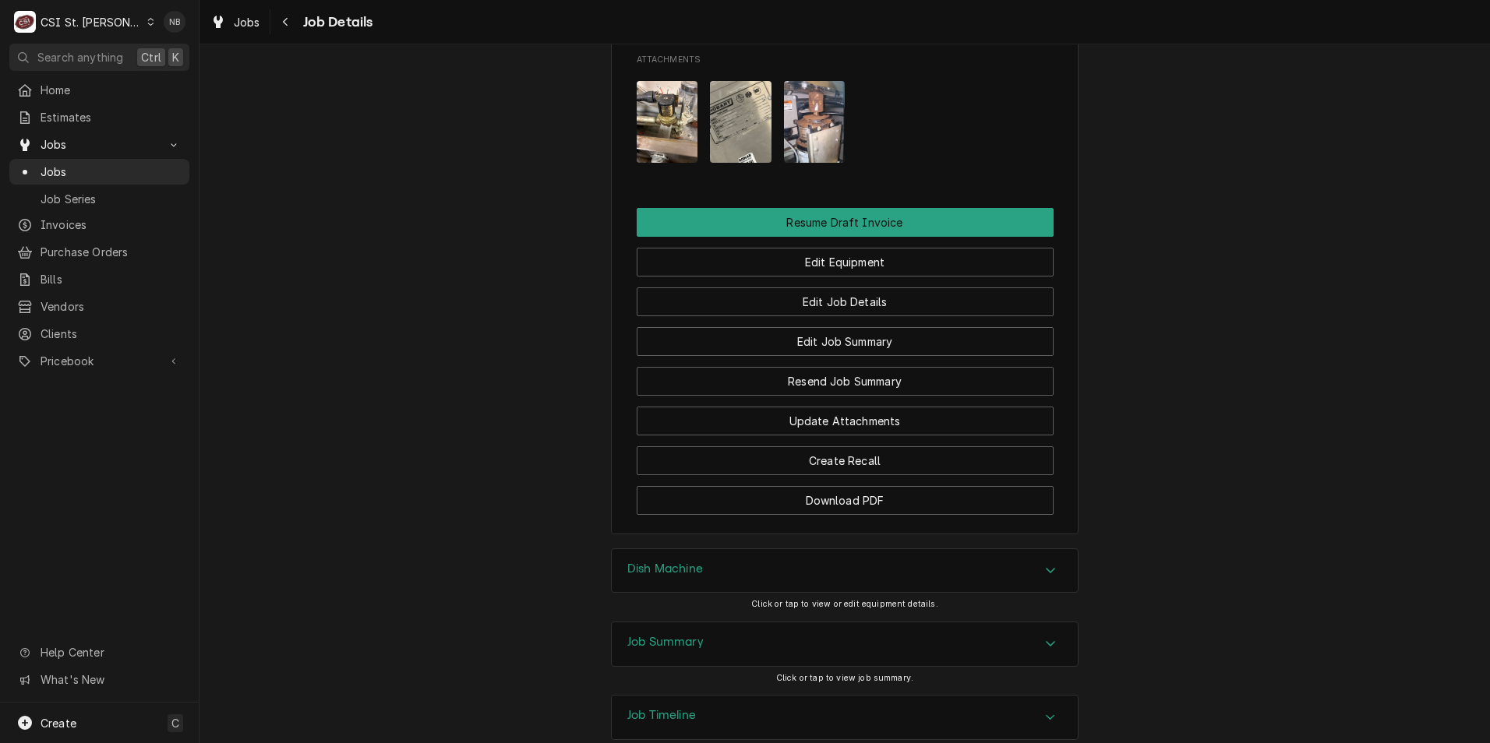
scroll to position [2001, 0]
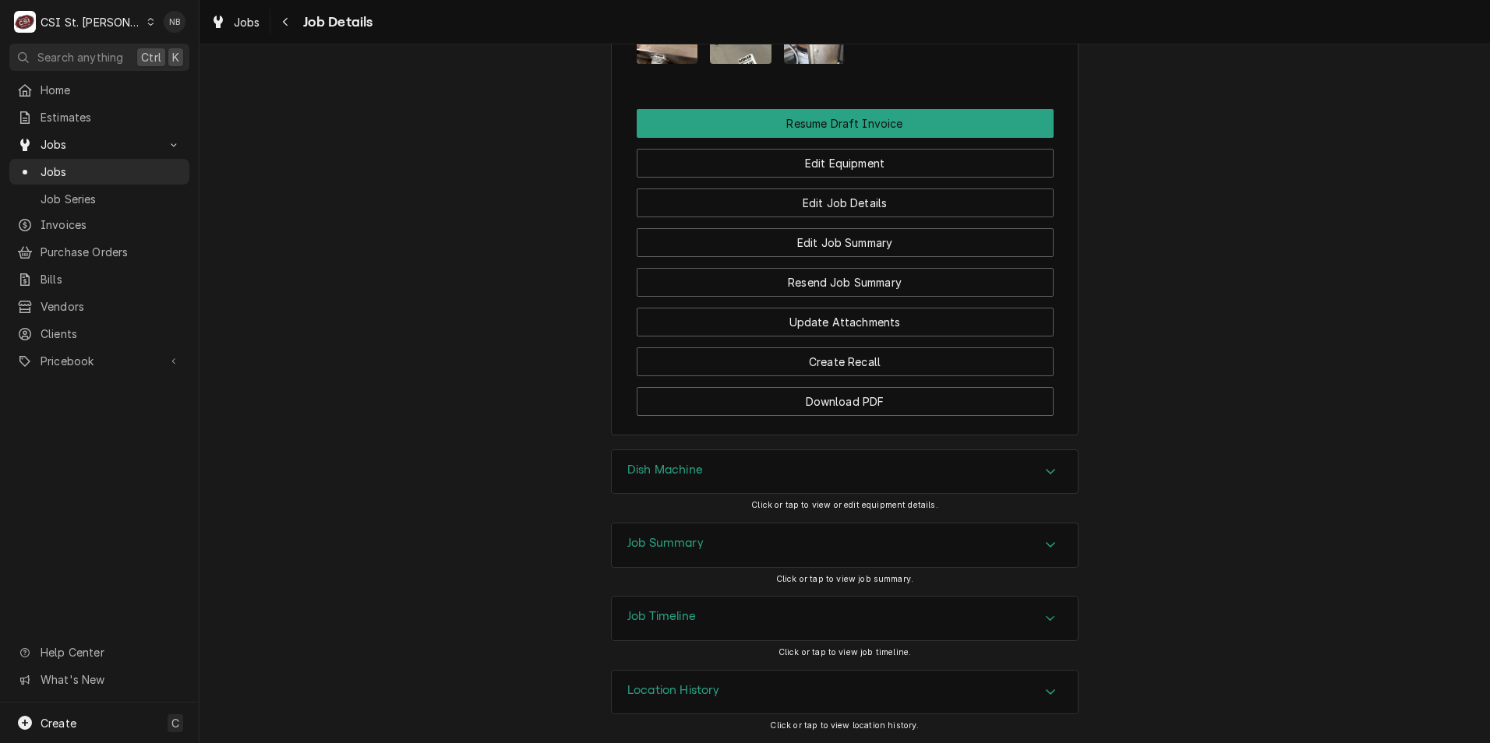
click at [871, 549] on div "Job Summary" at bounding box center [845, 546] width 466 height 44
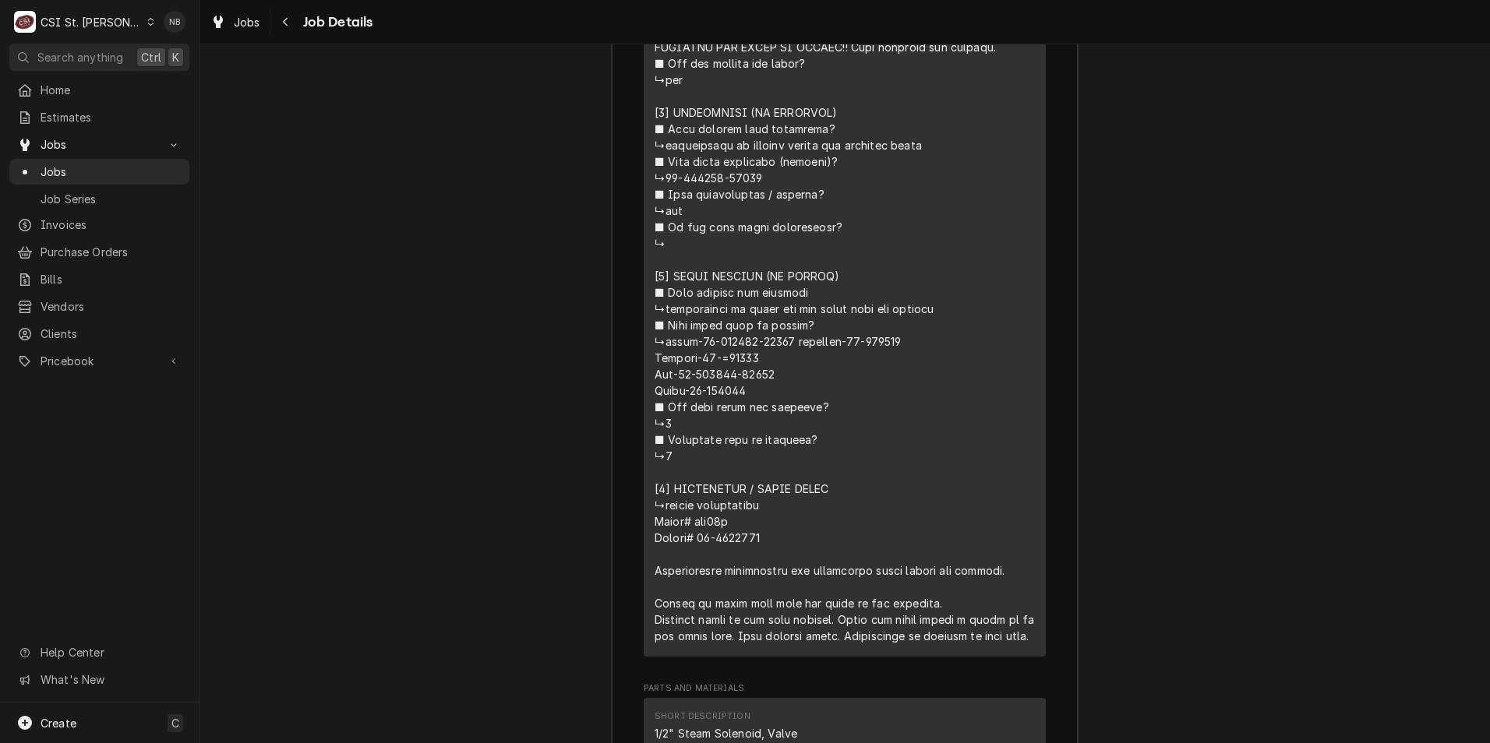
scroll to position [4183, 0]
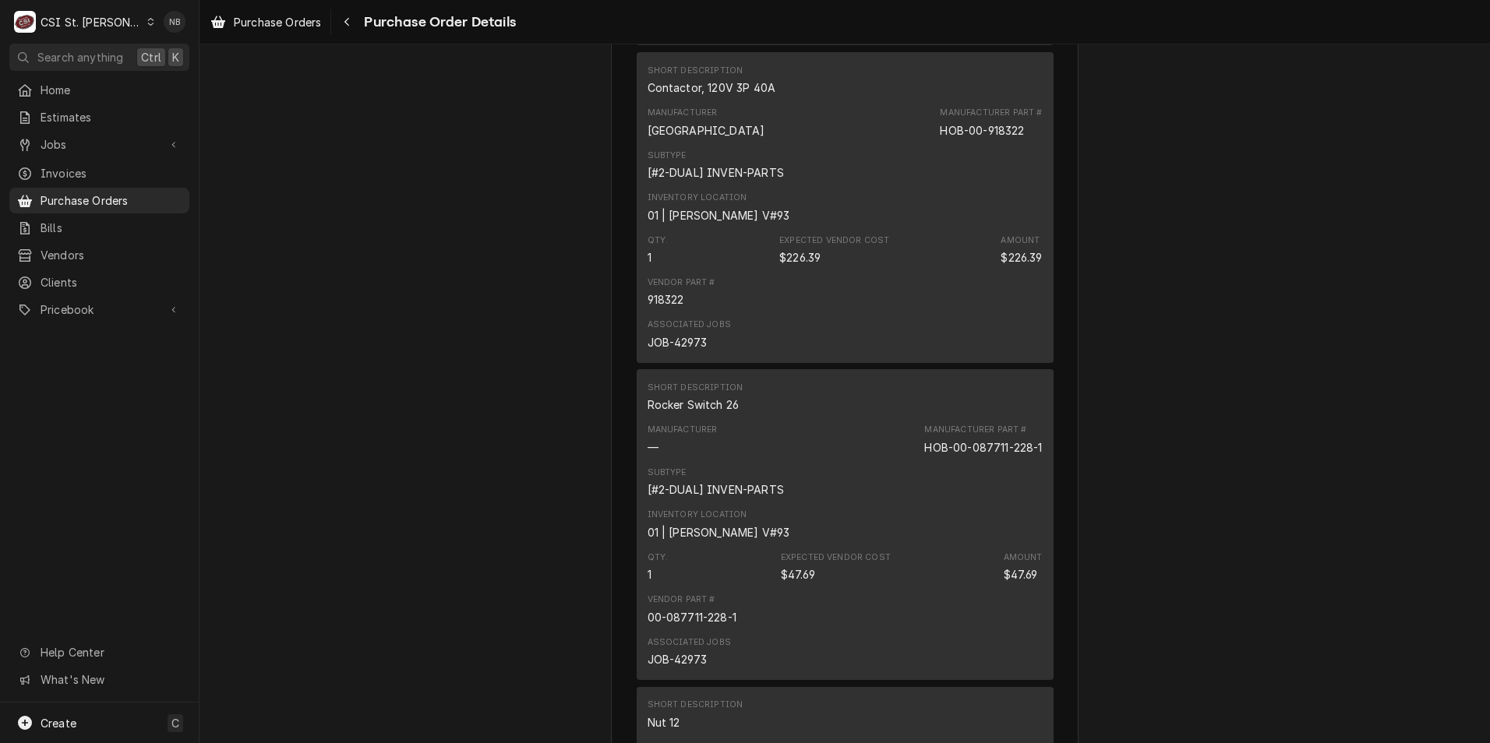
scroll to position [5532, 0]
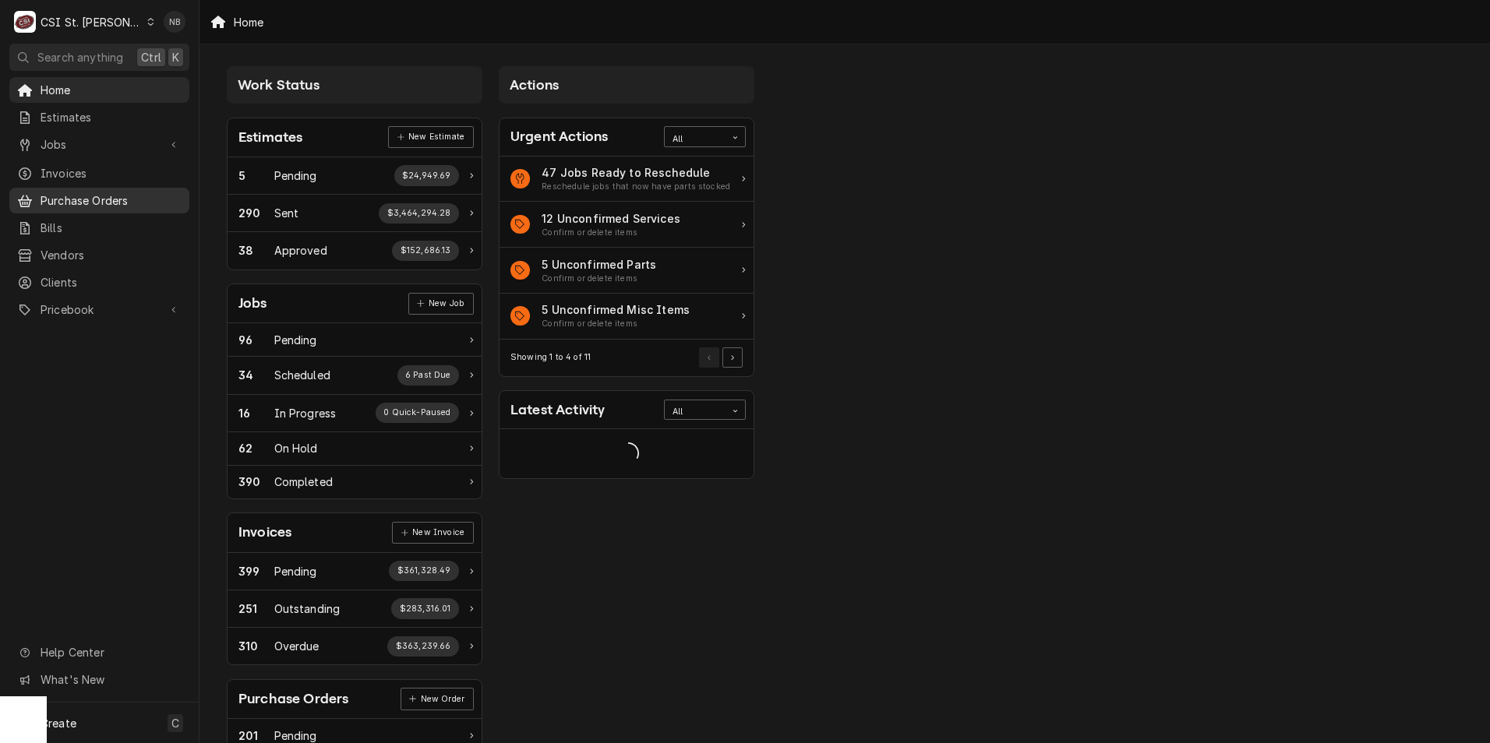
click at [122, 199] on span "Purchase Orders" at bounding box center [111, 200] width 141 height 16
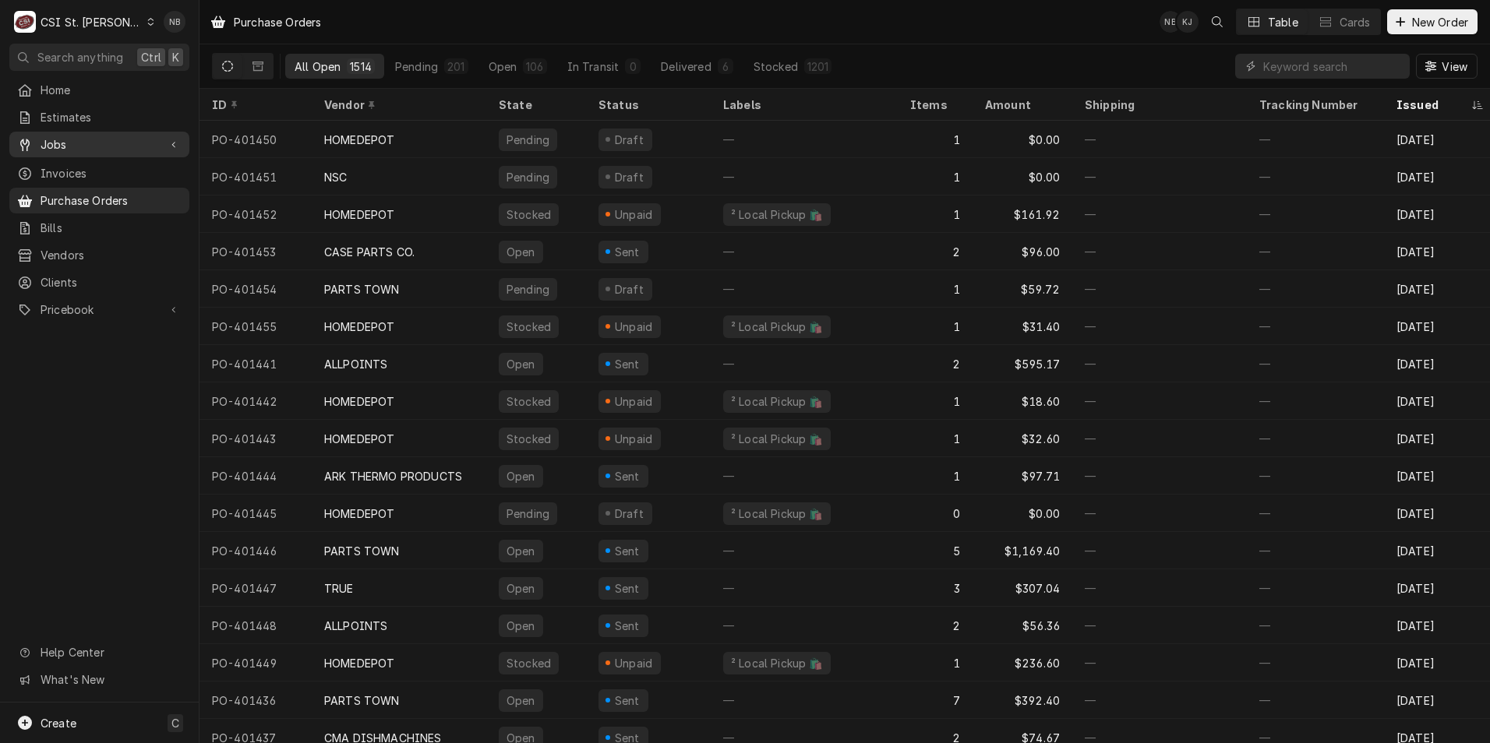
click at [107, 139] on span "Jobs" at bounding box center [100, 144] width 118 height 16
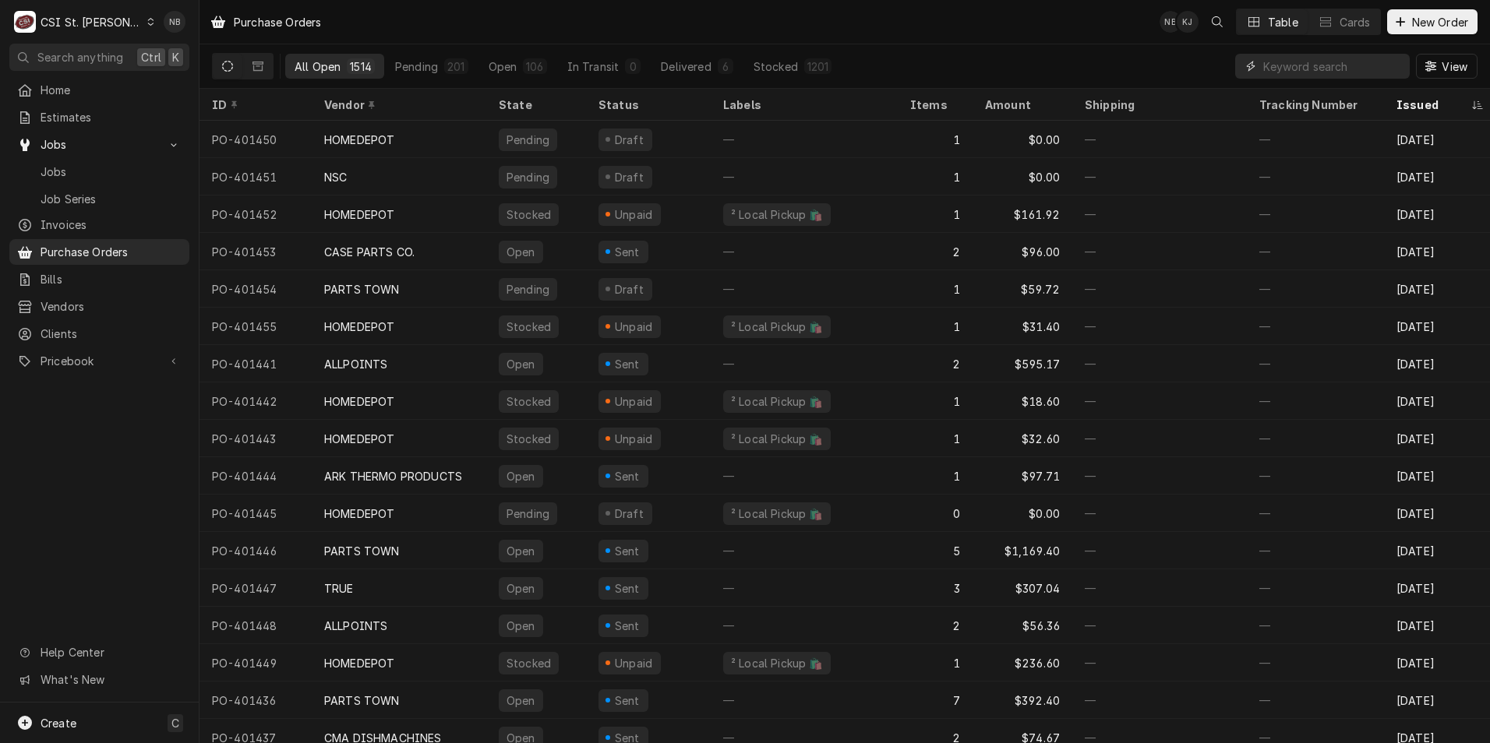
click at [1324, 69] on input "Dynamic Content Wrapper" at bounding box center [1332, 66] width 139 height 25
click at [100, 168] on span "Jobs" at bounding box center [111, 172] width 141 height 16
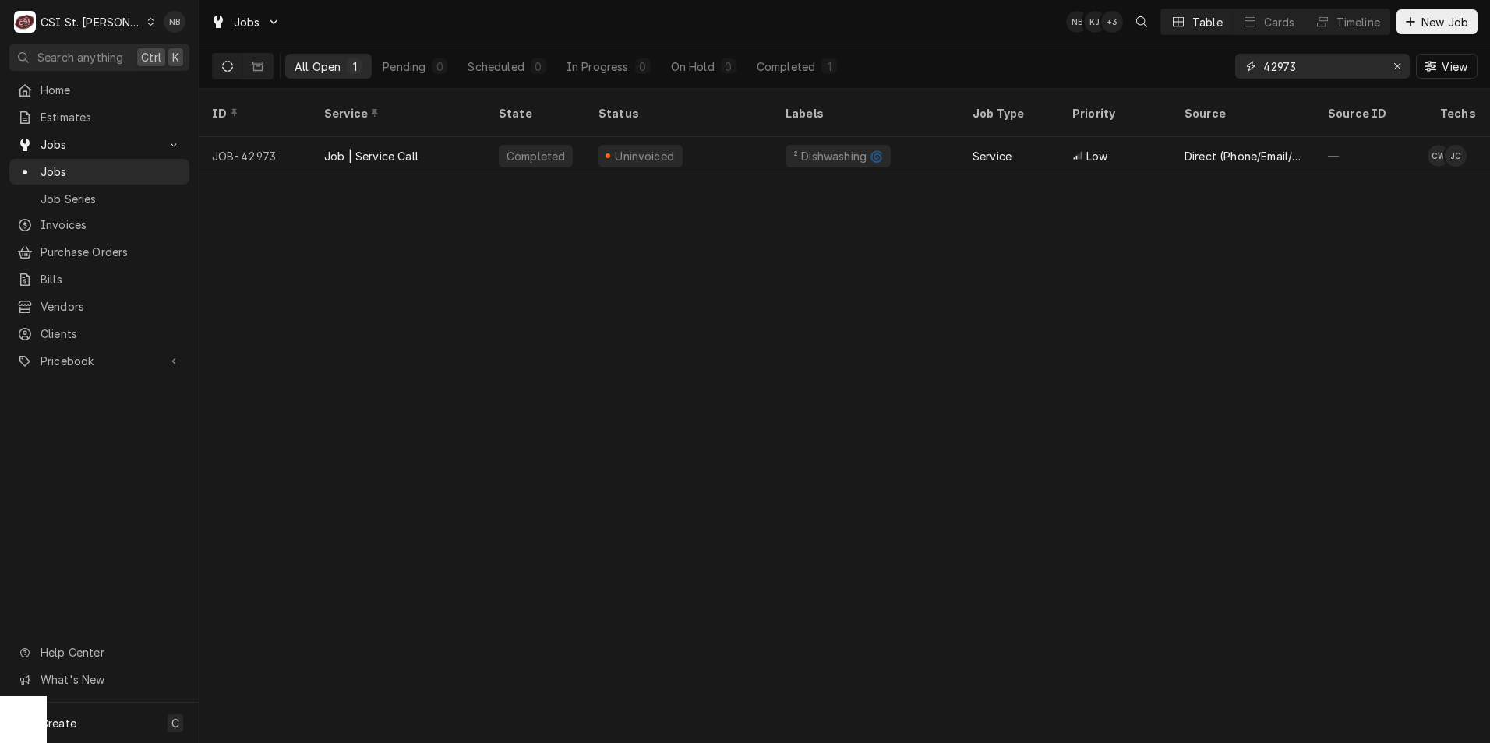
drag, startPoint x: 1300, startPoint y: 70, endPoint x: 1216, endPoint y: 65, distance: 83.6
click at [1220, 65] on div "All Open 1 Pending 0 Scheduled 0 In Progress 0 On Hold 0 Completed 1 42973 View" at bounding box center [844, 66] width 1265 height 44
type input "43218"
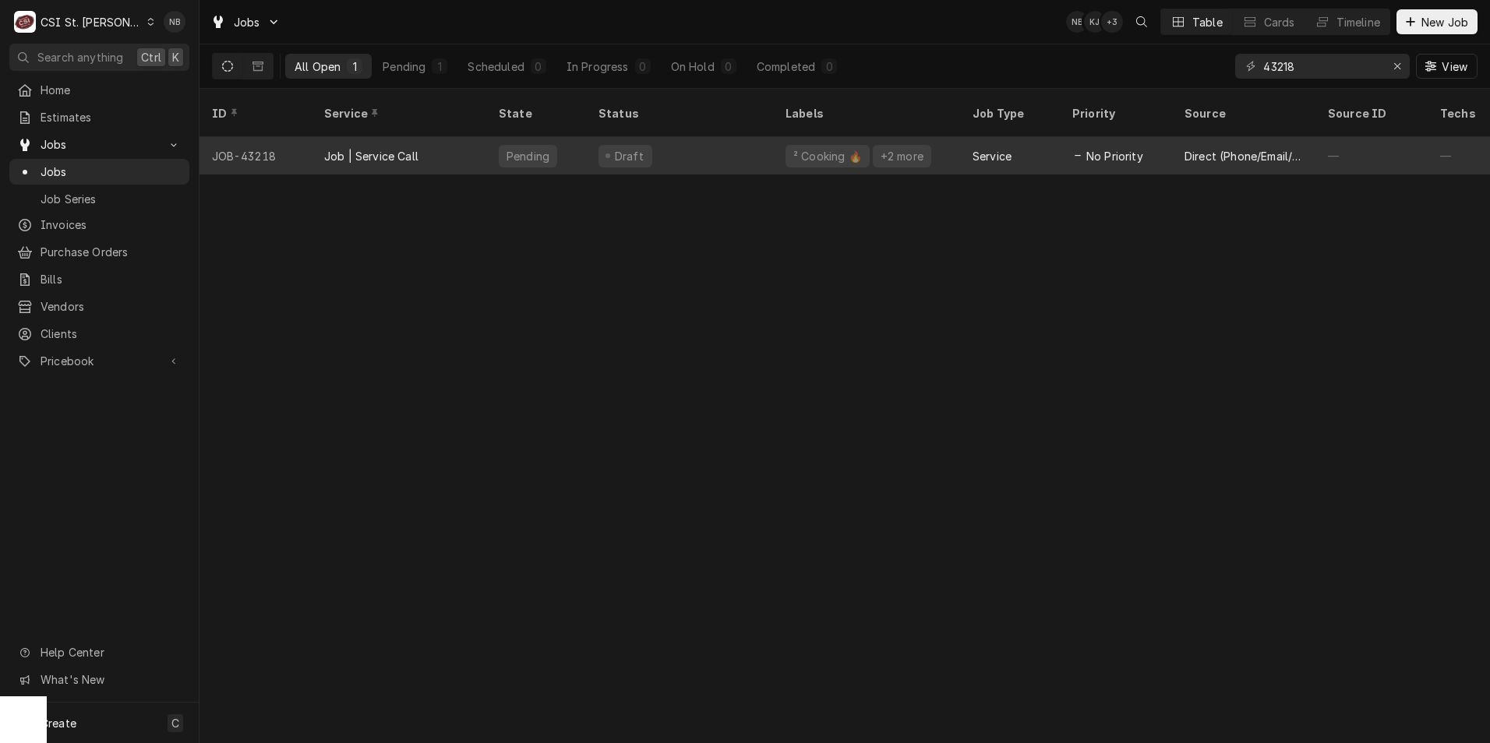
click at [793, 148] on div "² Cooking 🔥" at bounding box center [828, 156] width 72 height 16
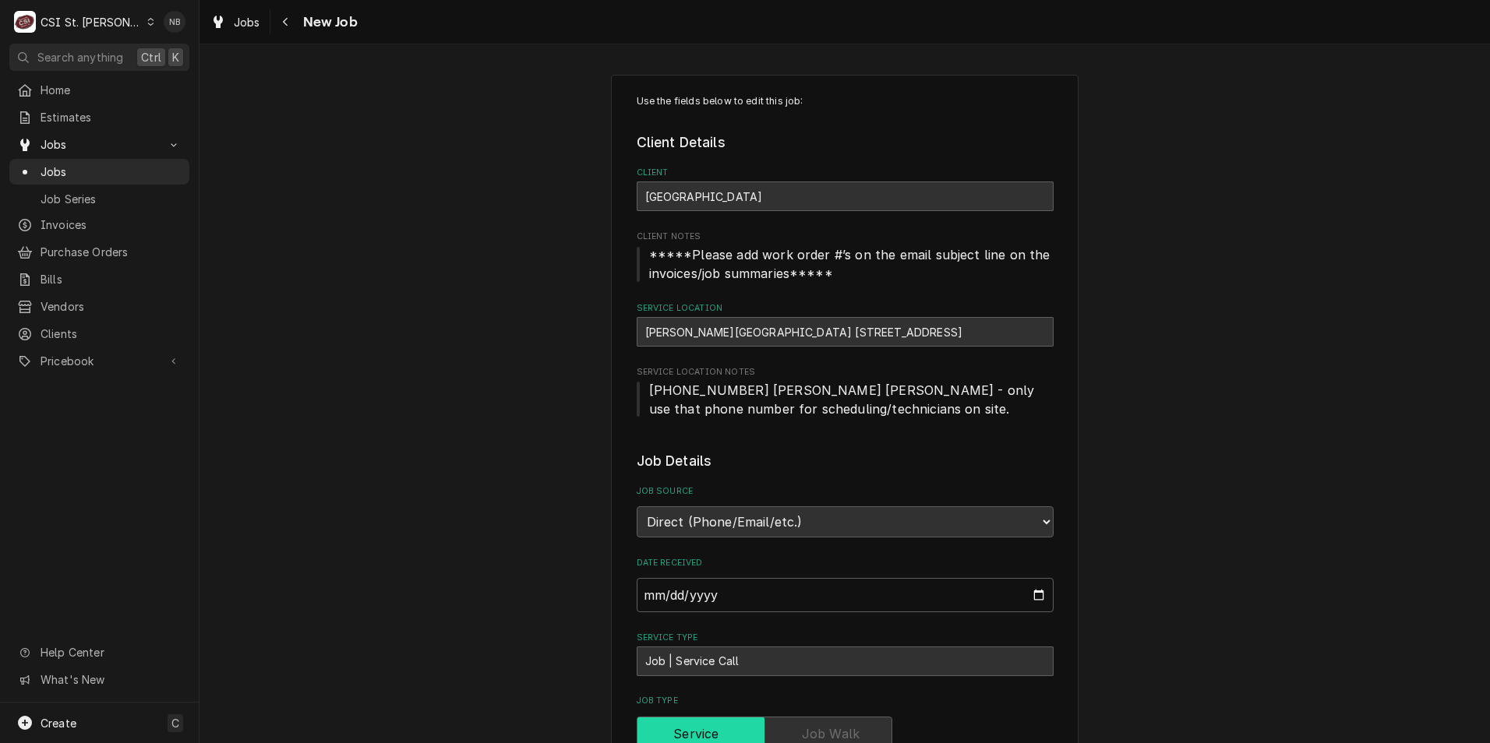
type textarea "x"
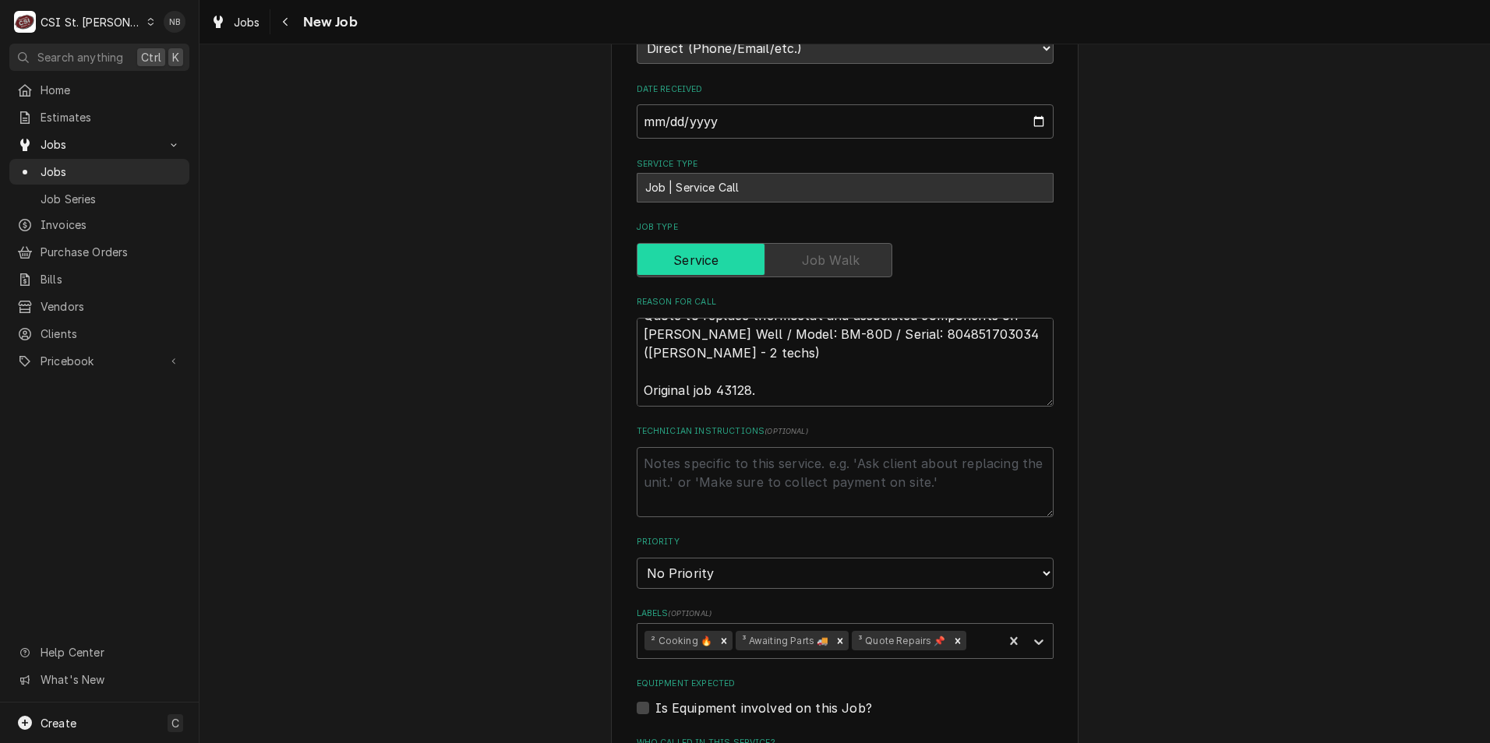
scroll to position [274, 0]
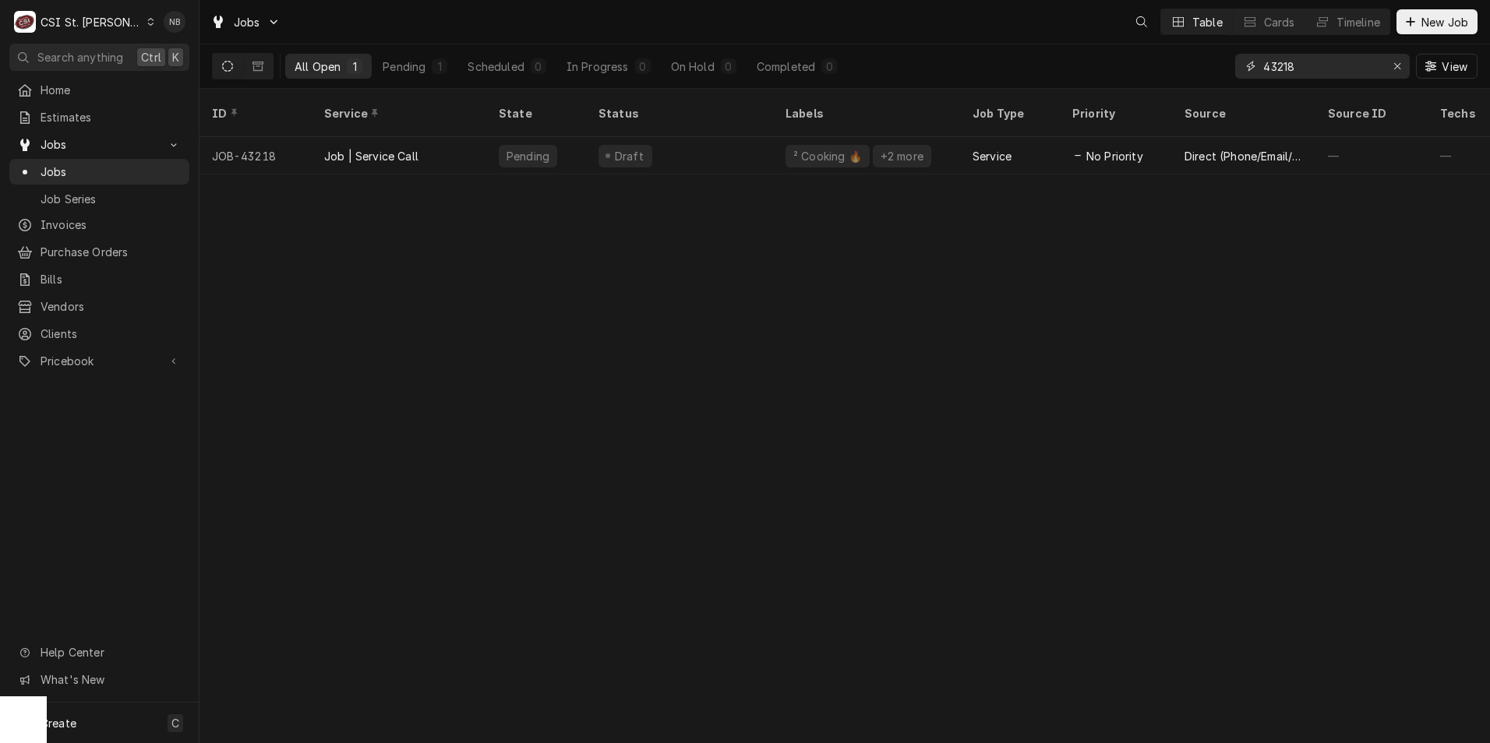
drag, startPoint x: 1296, startPoint y: 69, endPoint x: 1225, endPoint y: 69, distance: 70.9
click at [1225, 69] on div "All Open 1 Pending 1 Scheduled 0 In Progress 0 On Hold 0 Completed 0 43218 View" at bounding box center [844, 66] width 1265 height 44
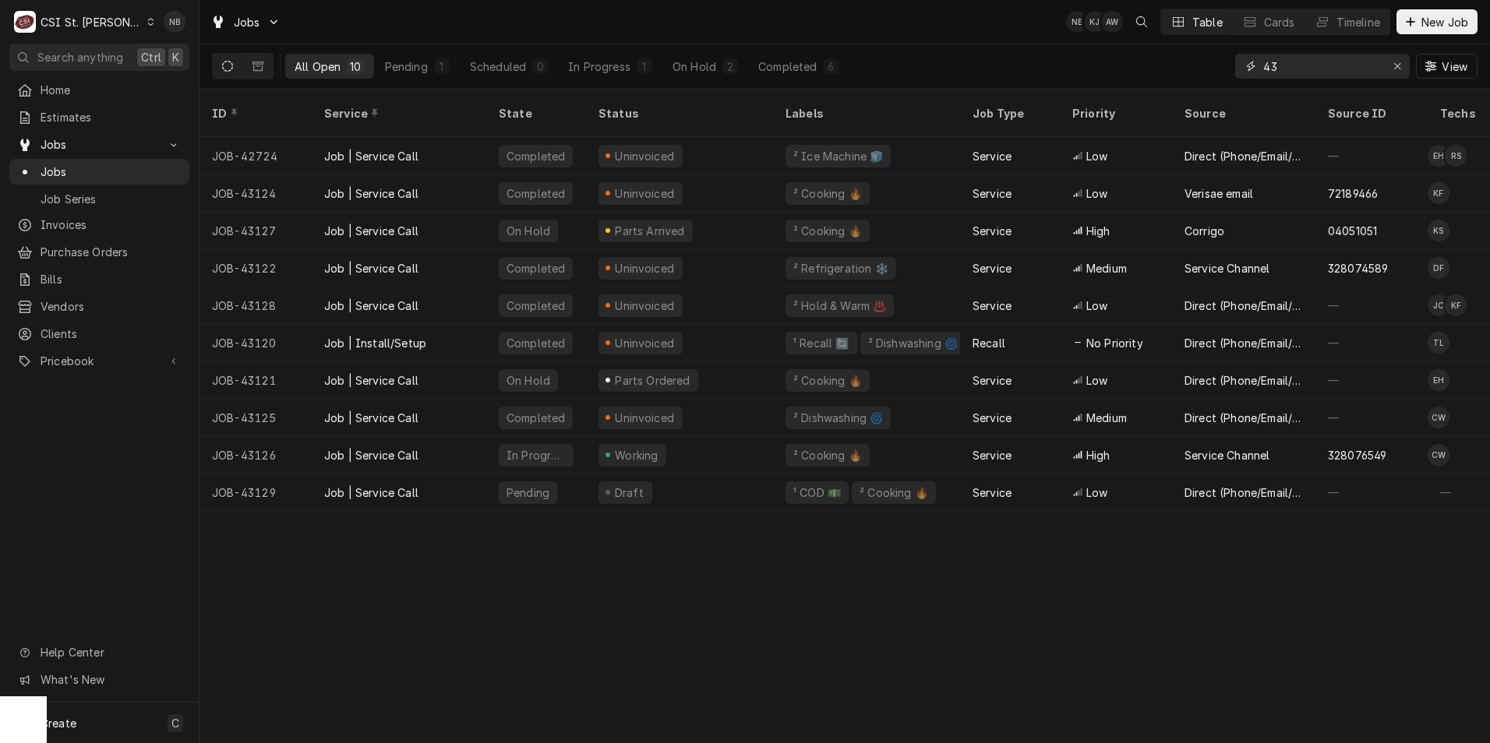
type input "4"
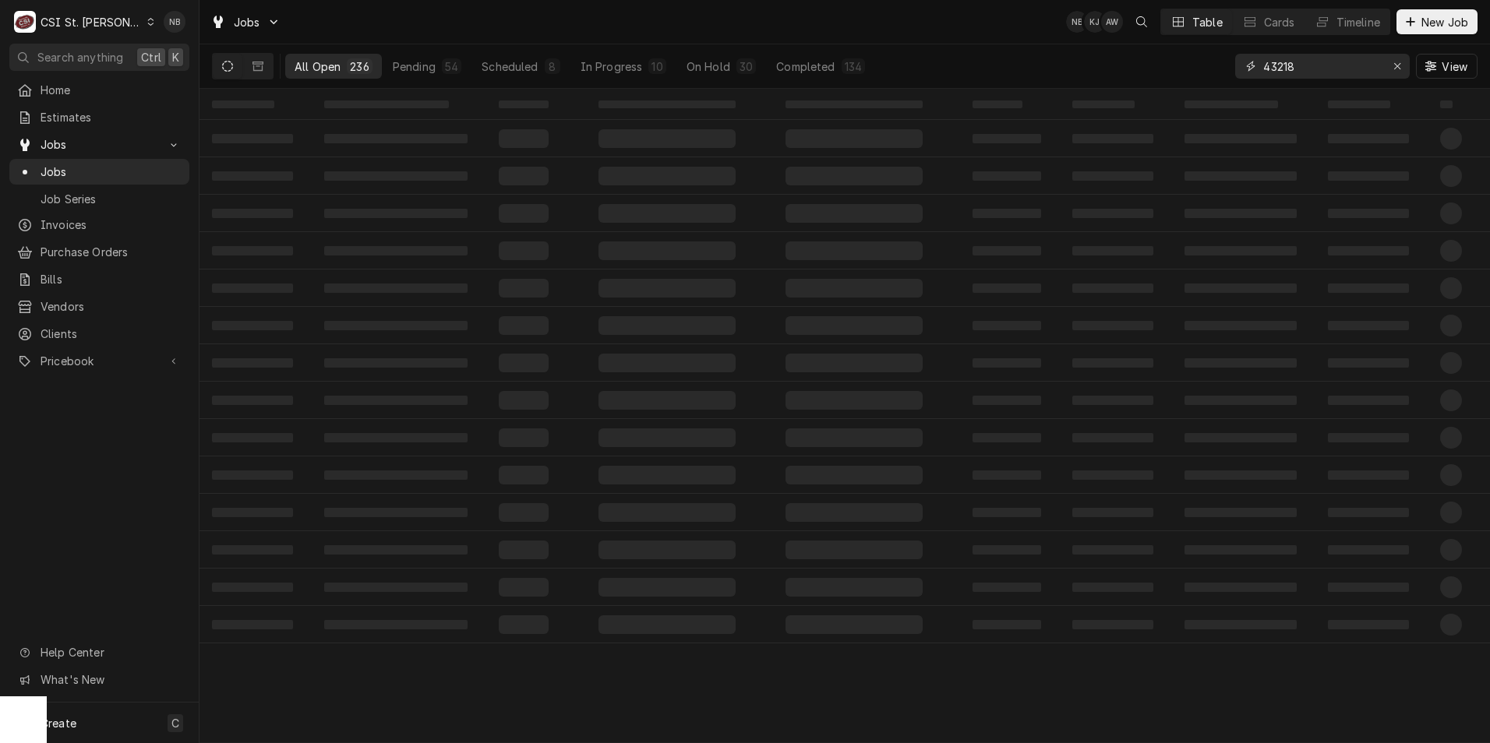
type input "43218"
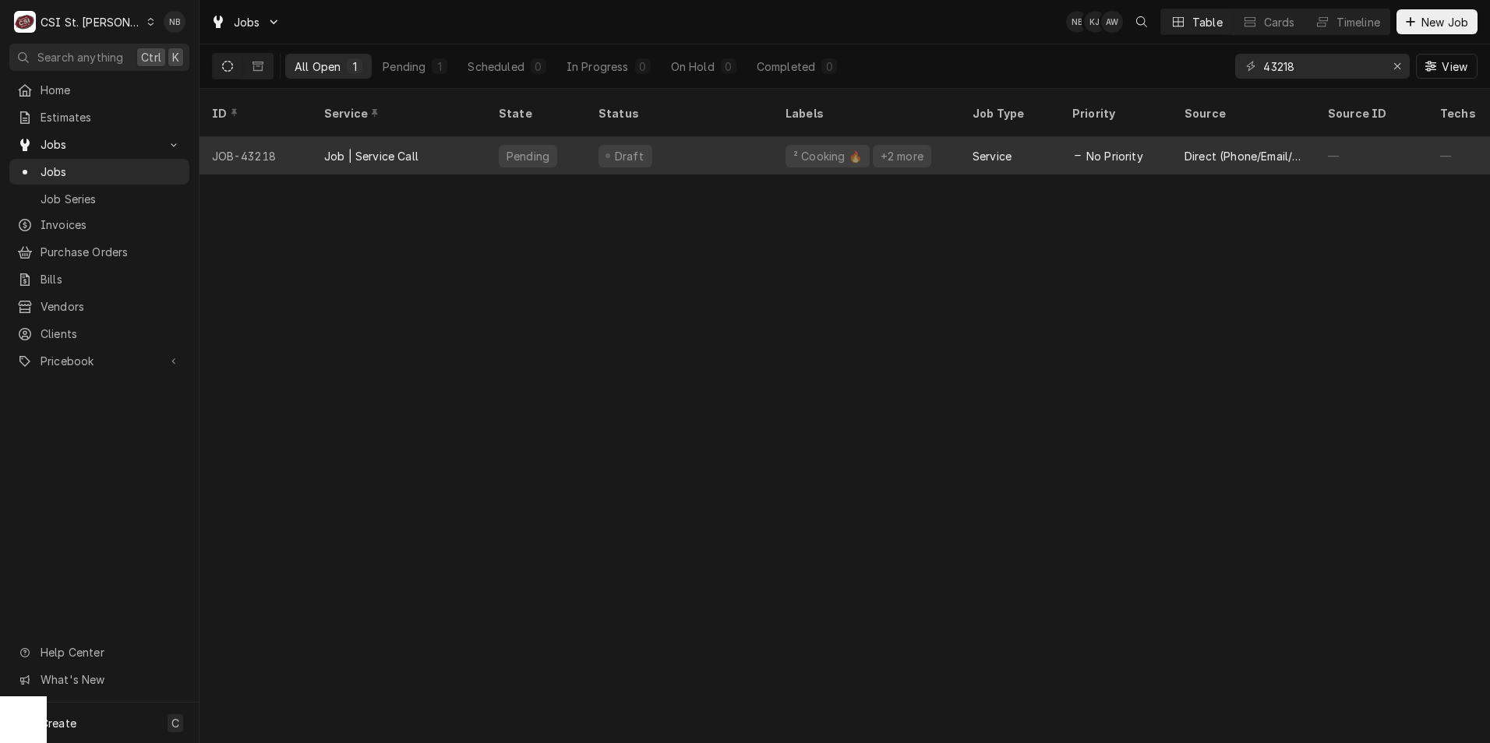
click at [737, 137] on div "Draft" at bounding box center [679, 155] width 187 height 37
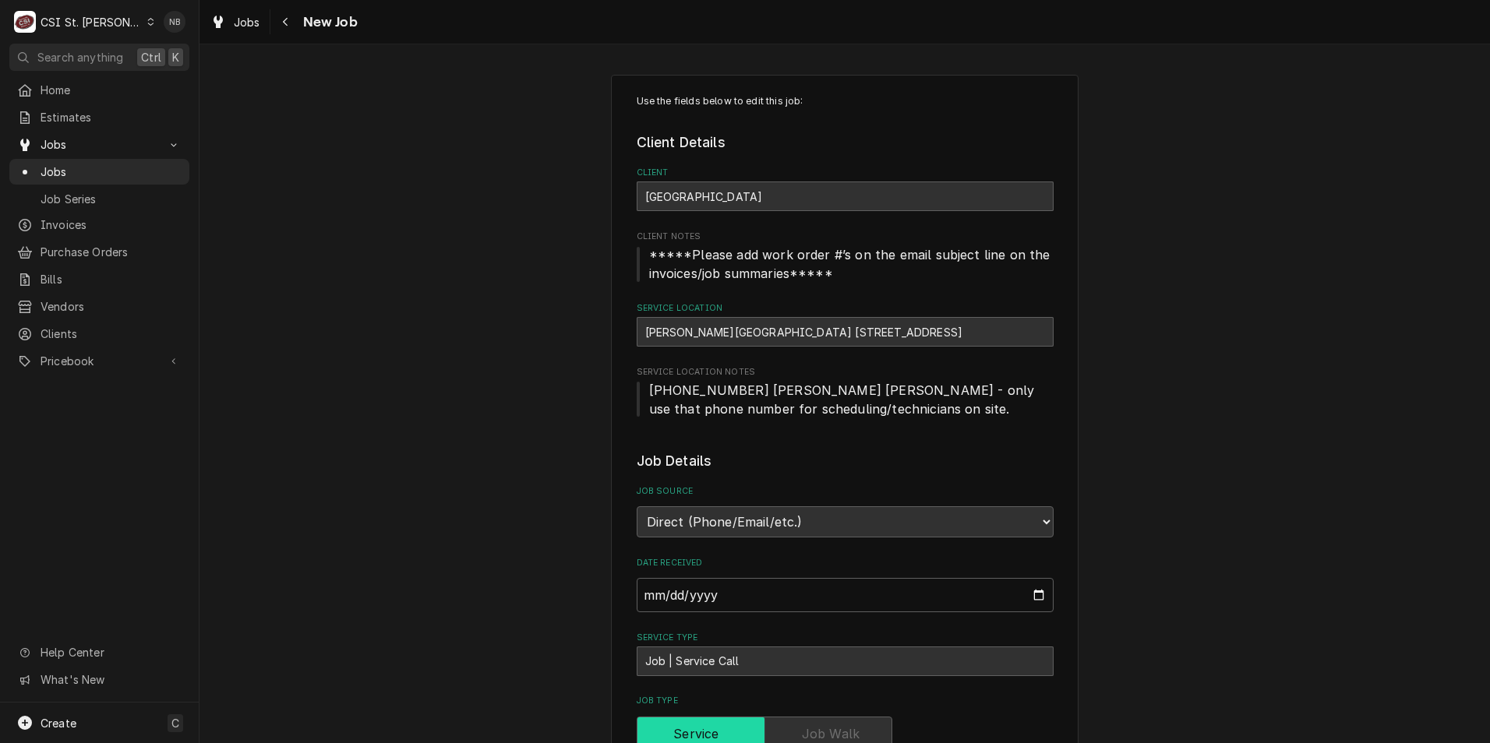
type textarea "x"
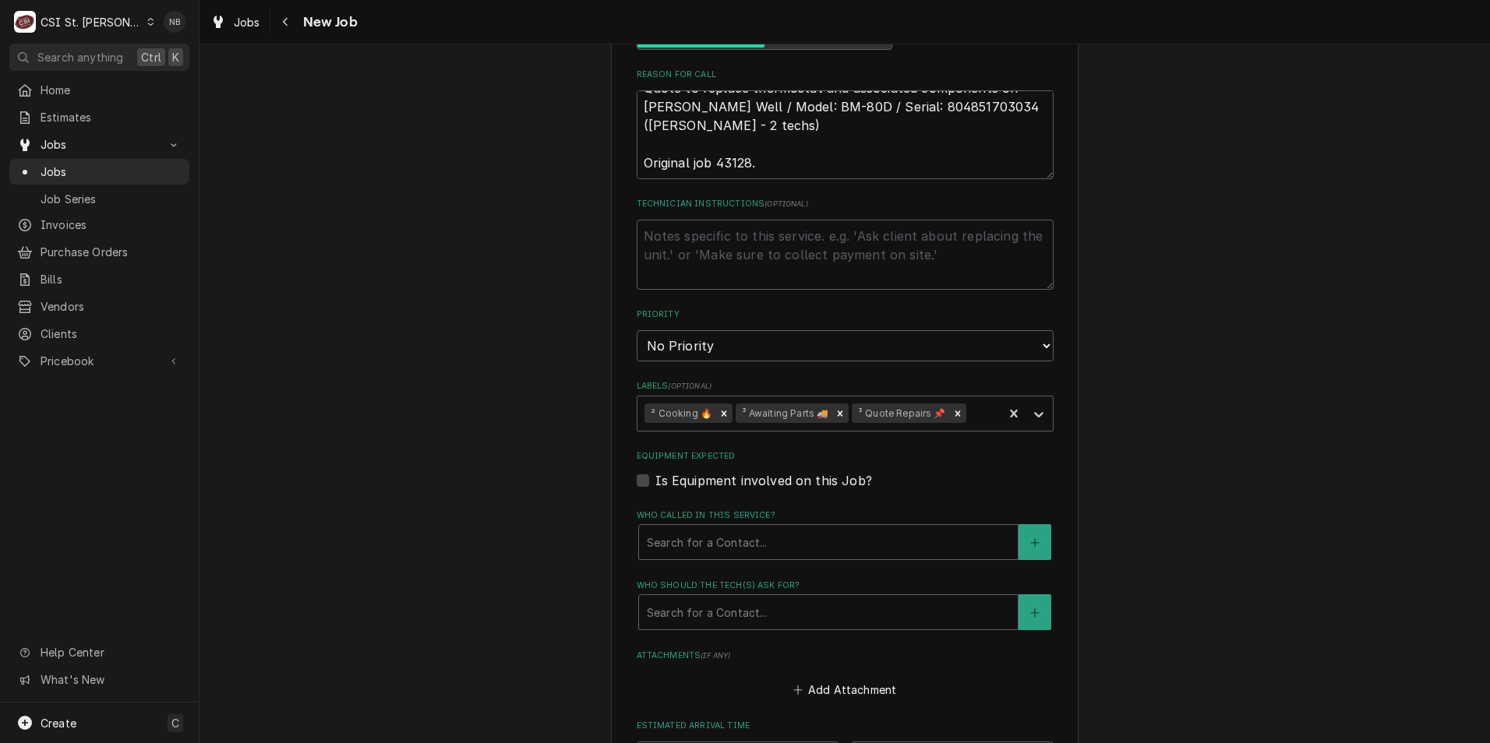
scroll to position [1053, 0]
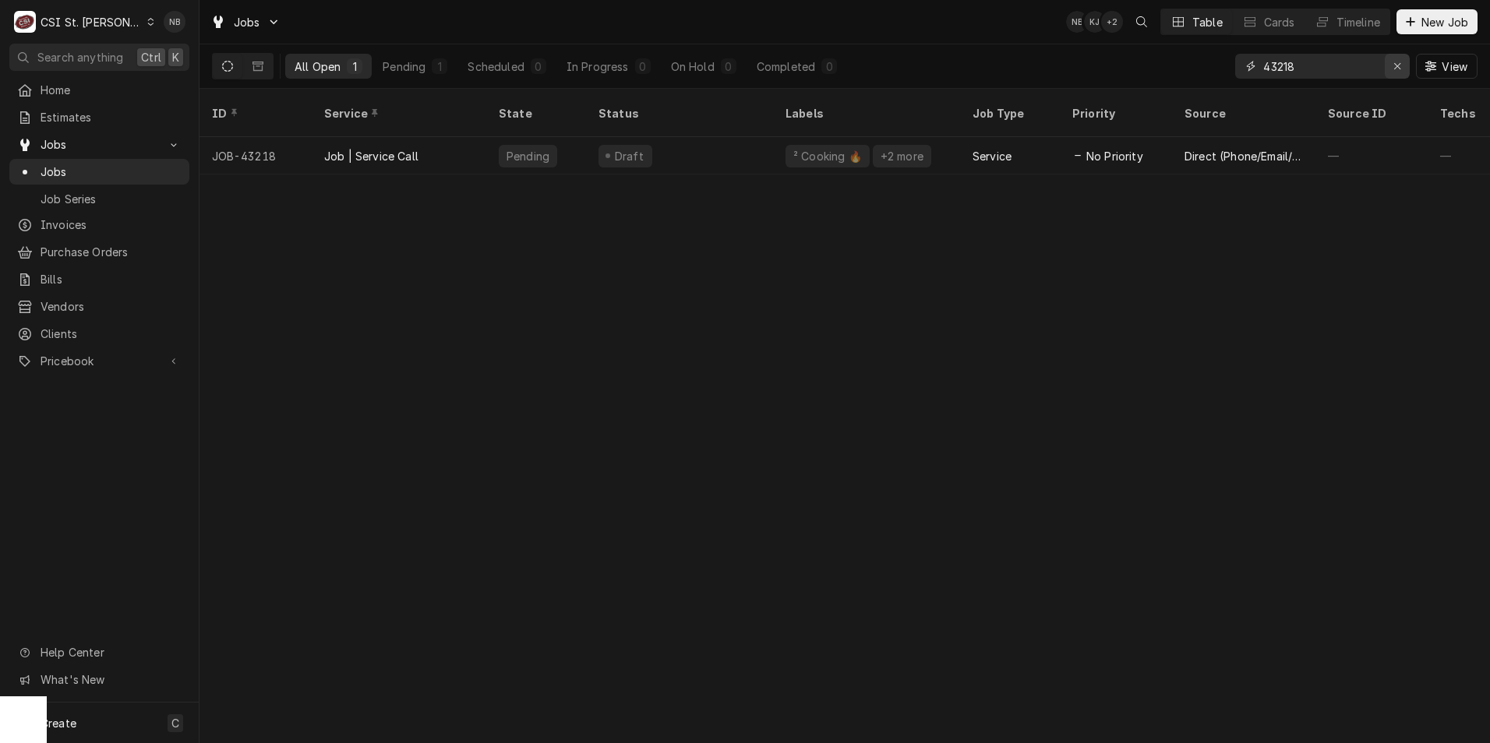
click at [1390, 64] on div "Erase input" at bounding box center [1397, 66] width 16 height 16
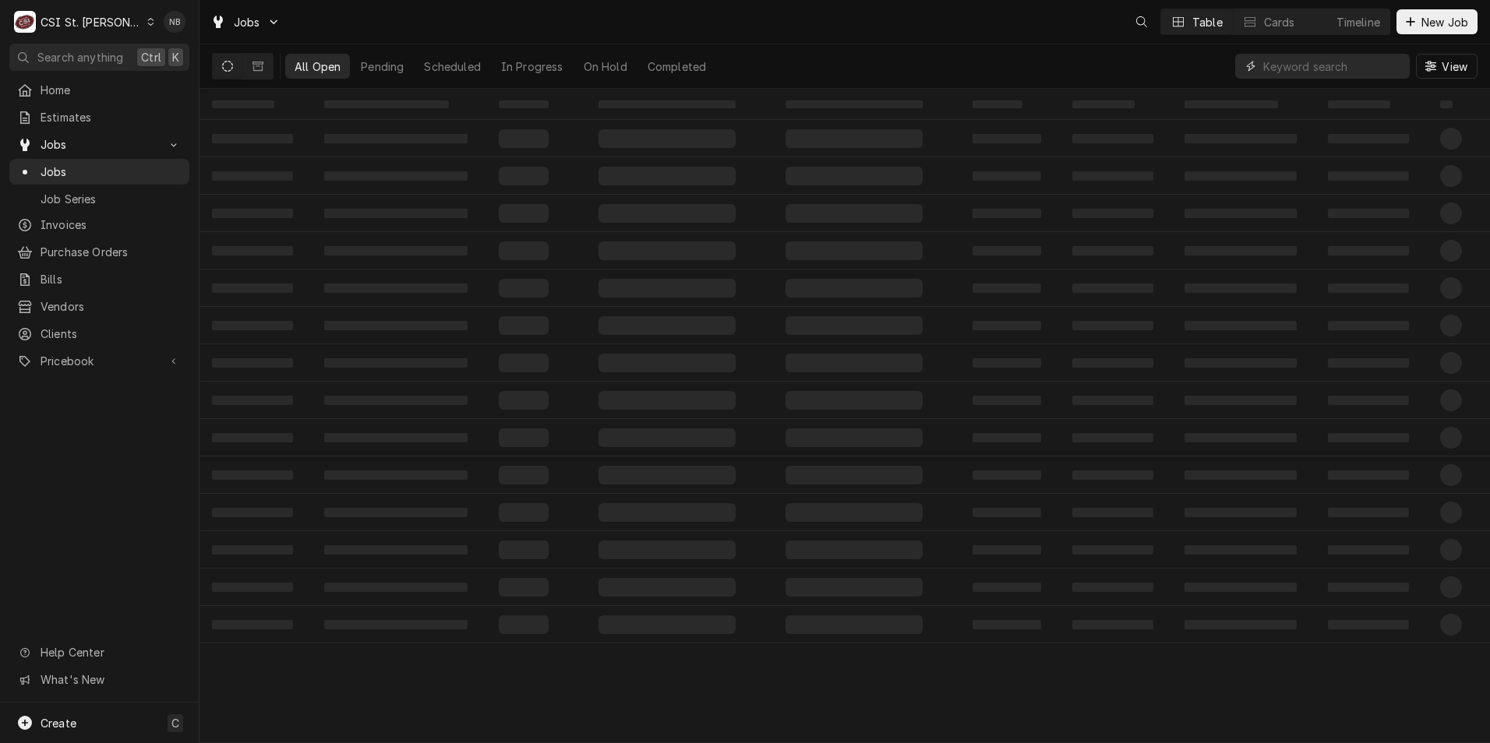
click at [1328, 68] on input "Dynamic Content Wrapper" at bounding box center [1332, 66] width 139 height 25
type input "43128"
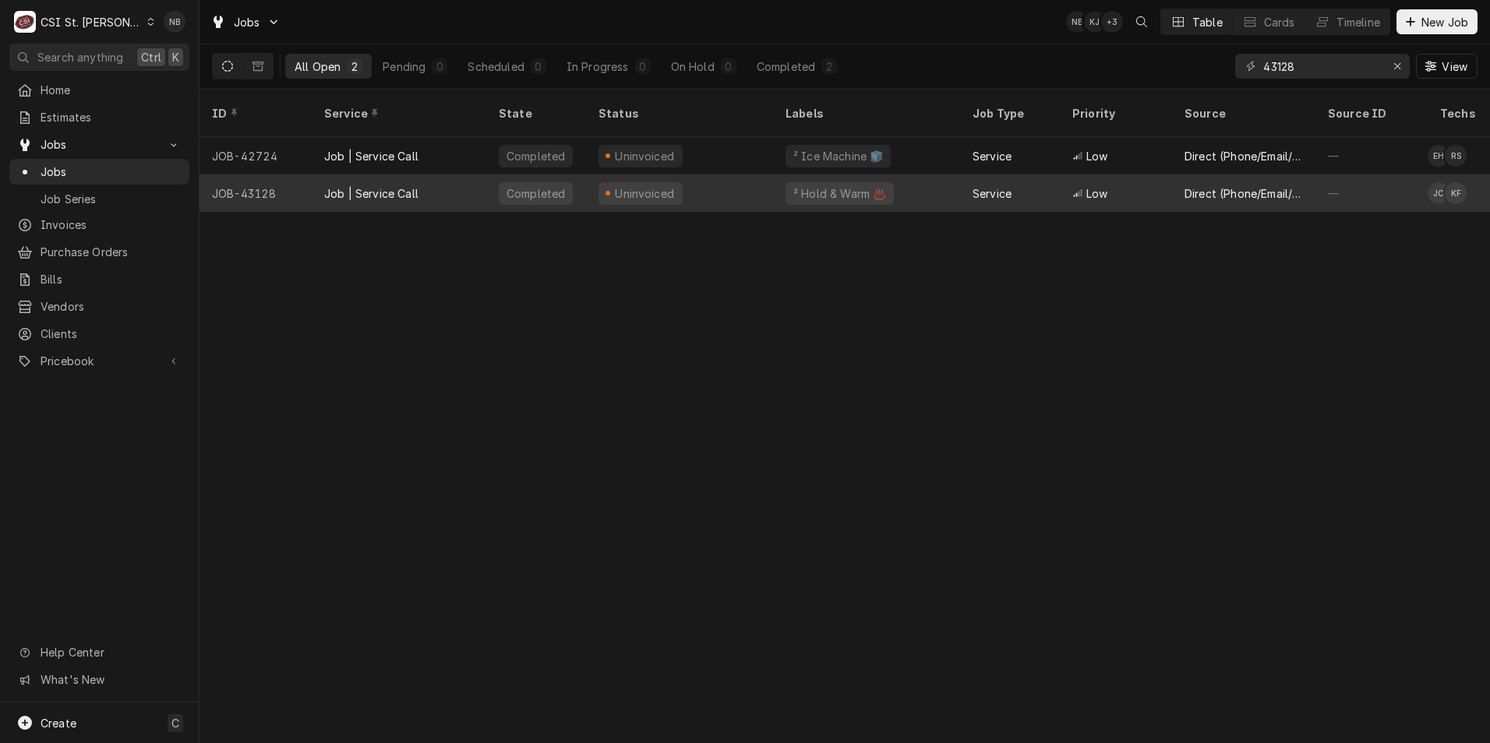
click at [676, 188] on div "Uninvoiced" at bounding box center [679, 193] width 187 height 37
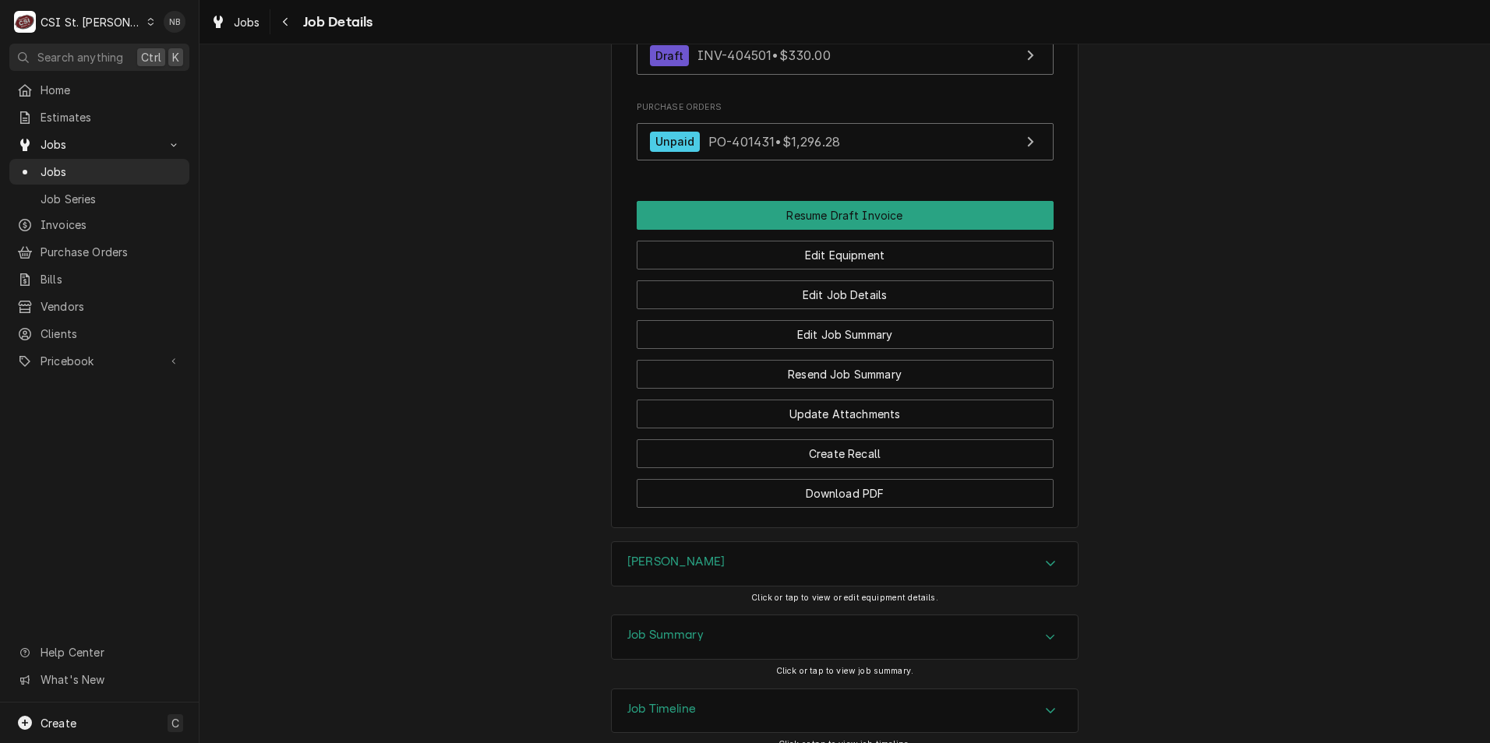
scroll to position [1558, 0]
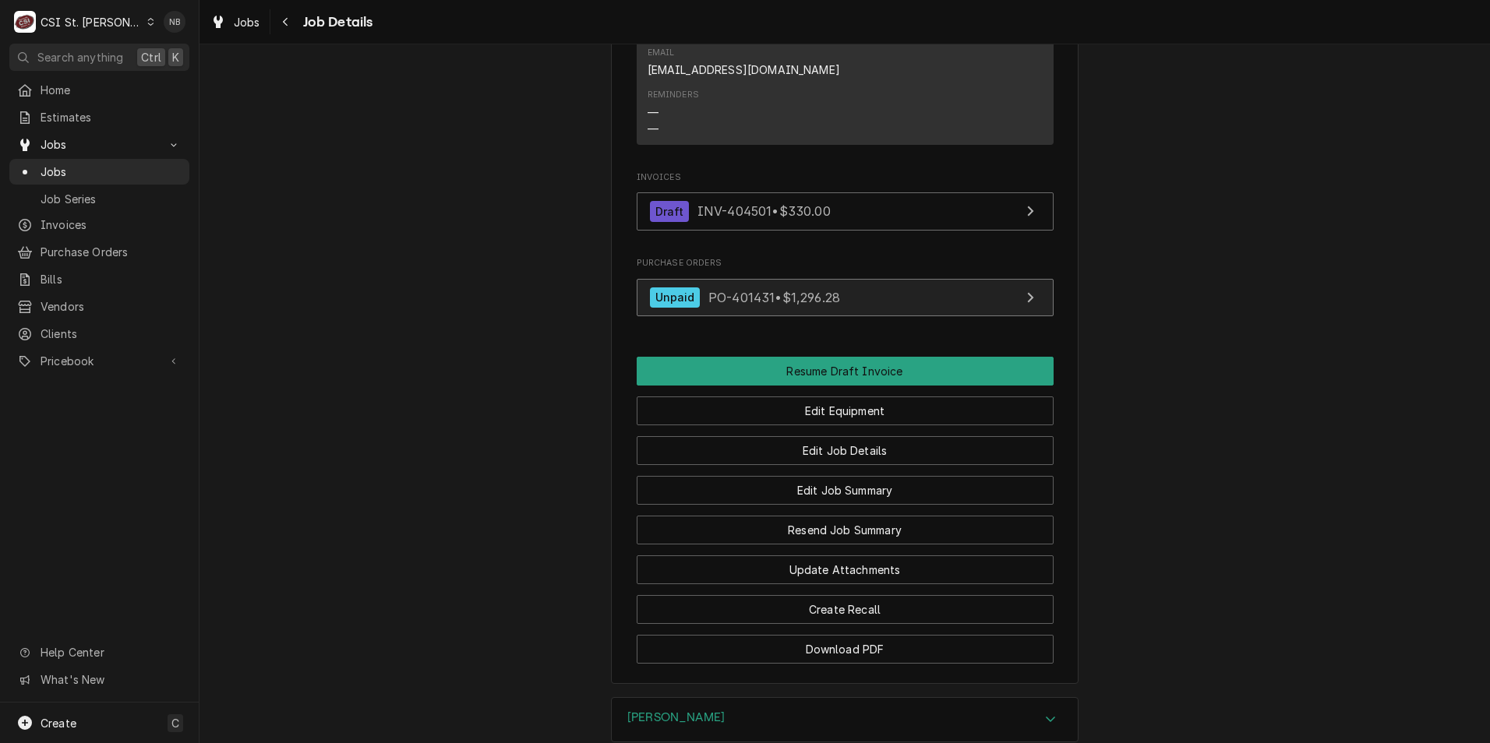
click at [760, 305] on span "PO-401431 • $1,296.28" at bounding box center [774, 297] width 132 height 16
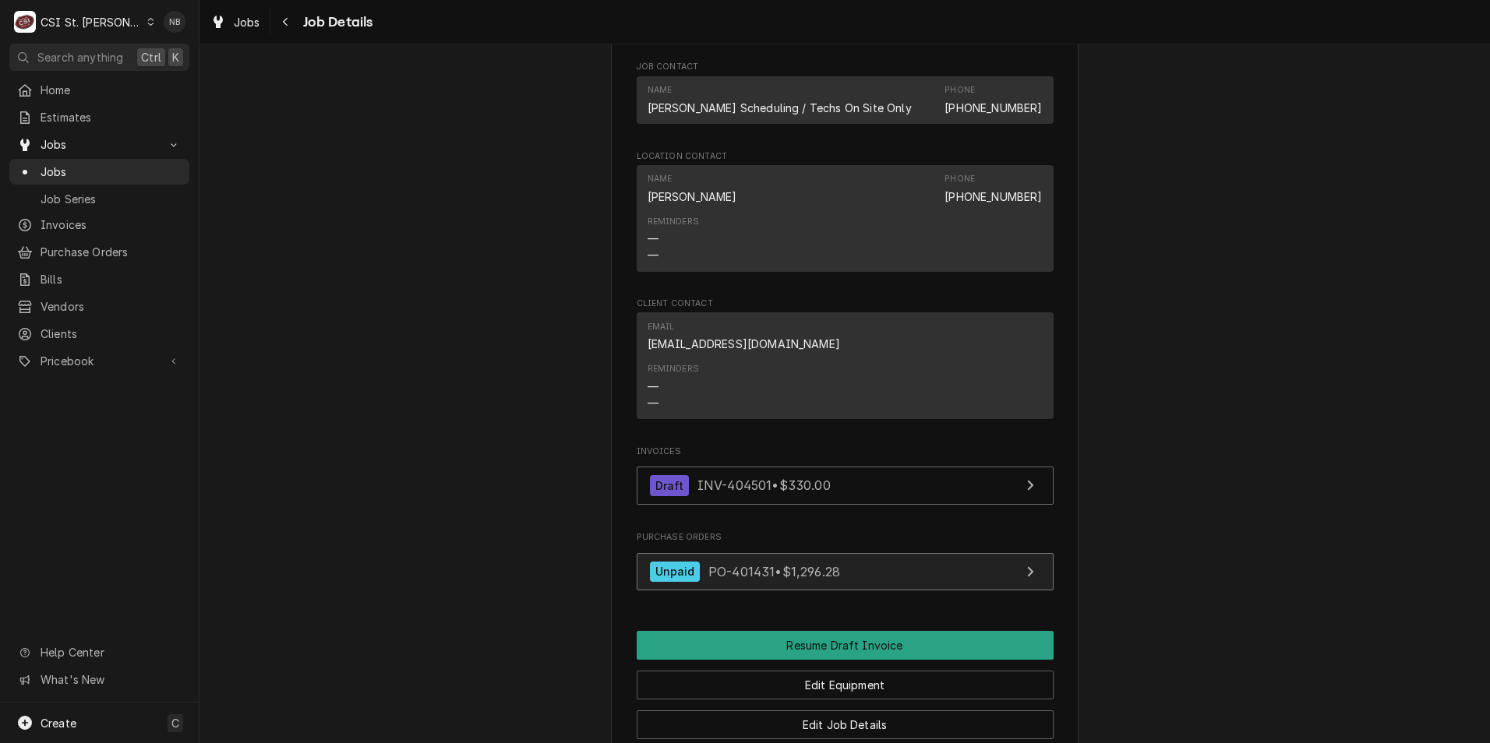
scroll to position [1247, 0]
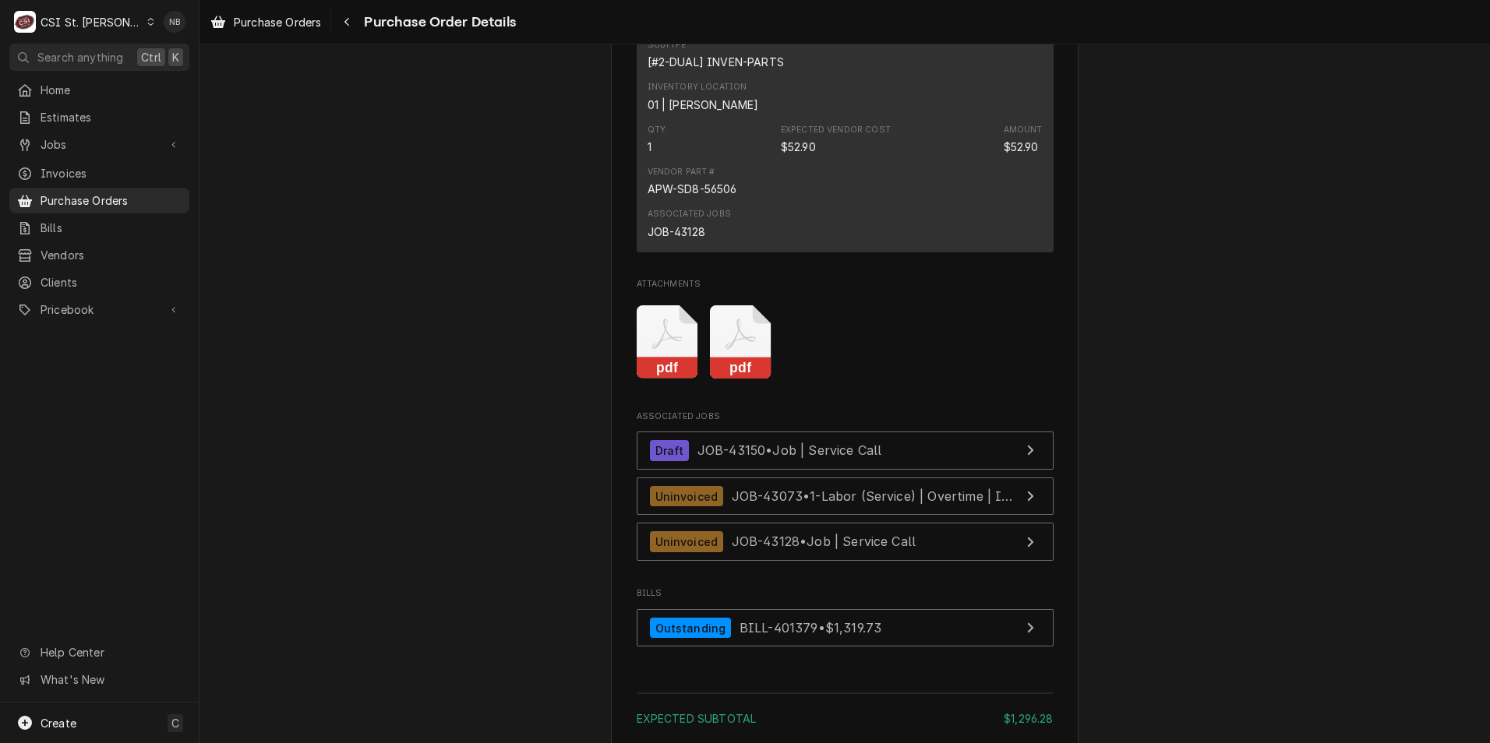
scroll to position [3273, 0]
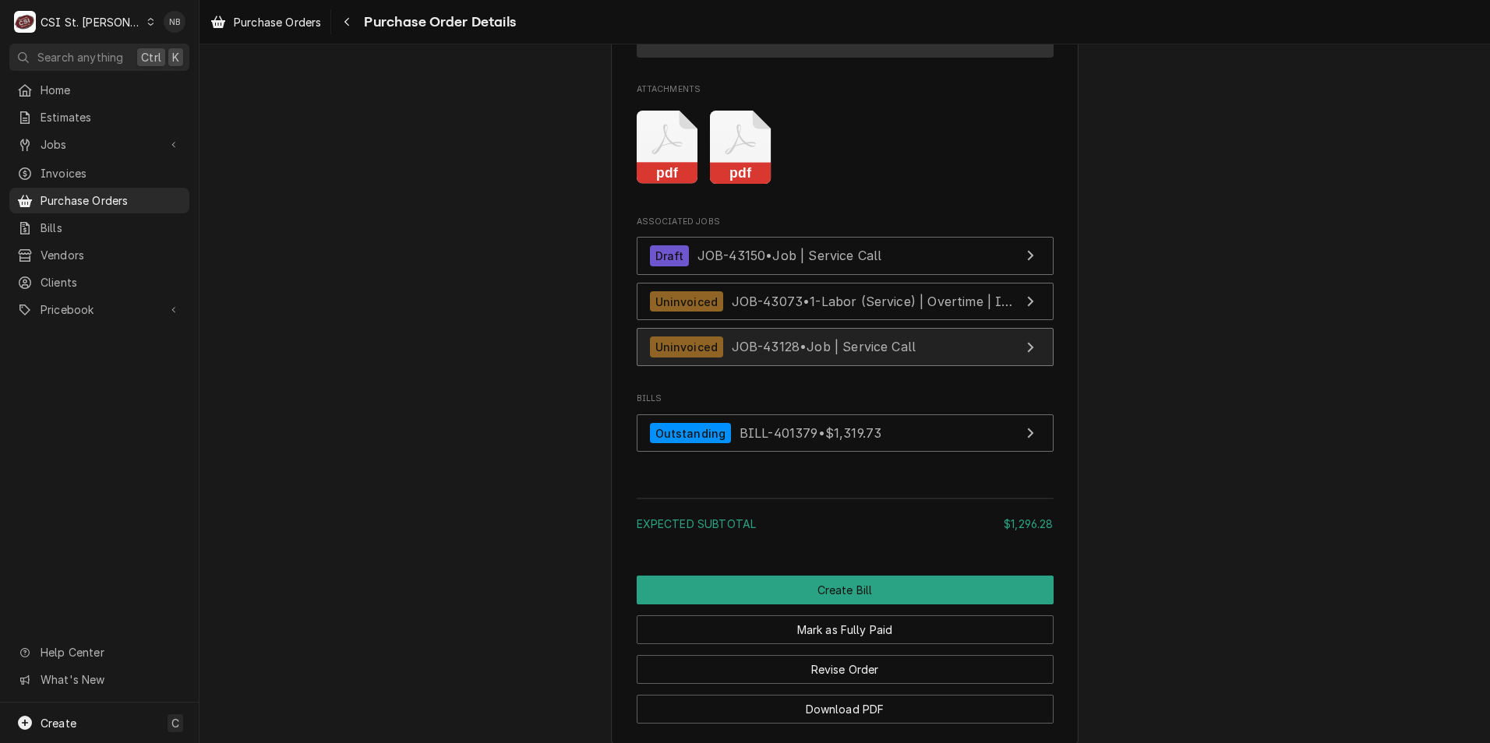
click at [860, 355] on span "JOB-43128 • Job | Service Call" at bounding box center [824, 347] width 185 height 16
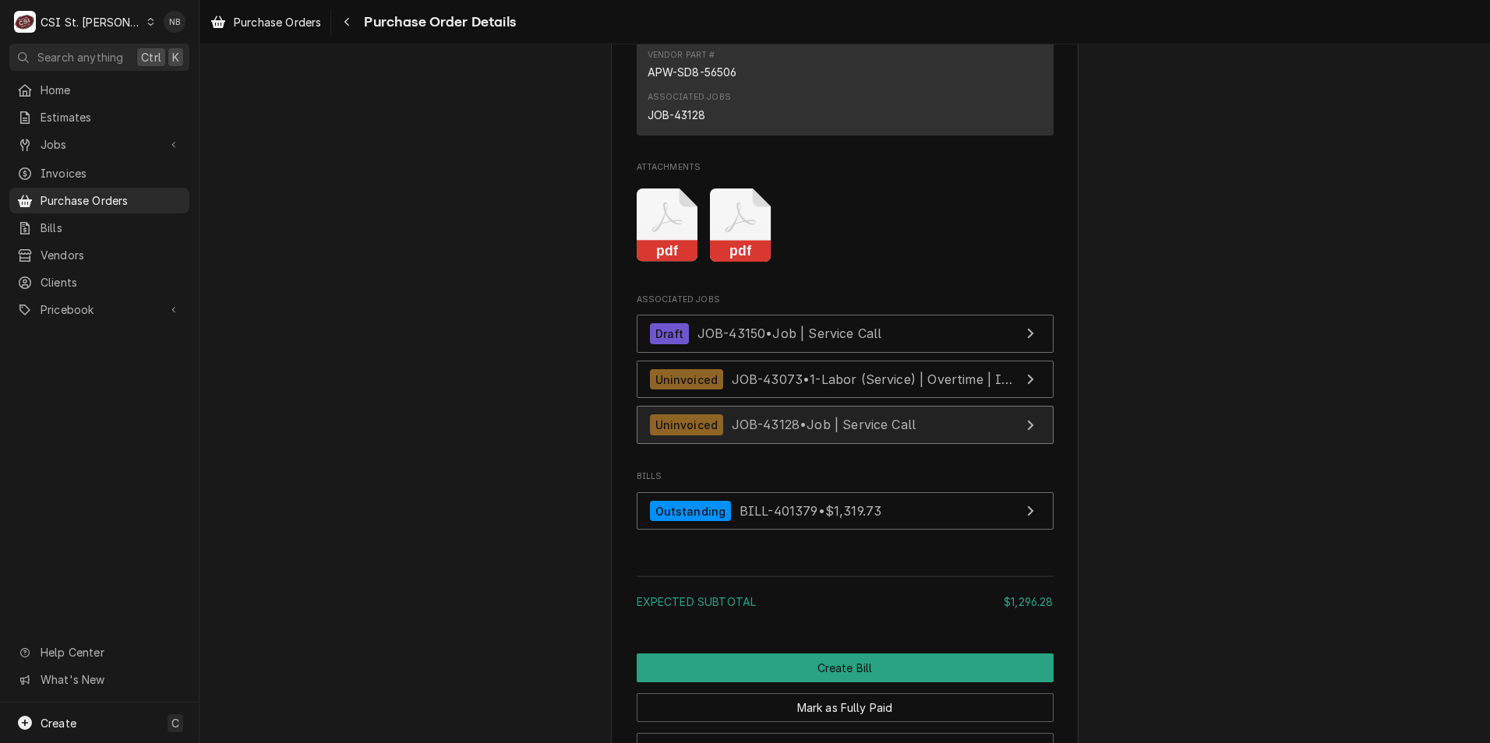
scroll to position [3410, 0]
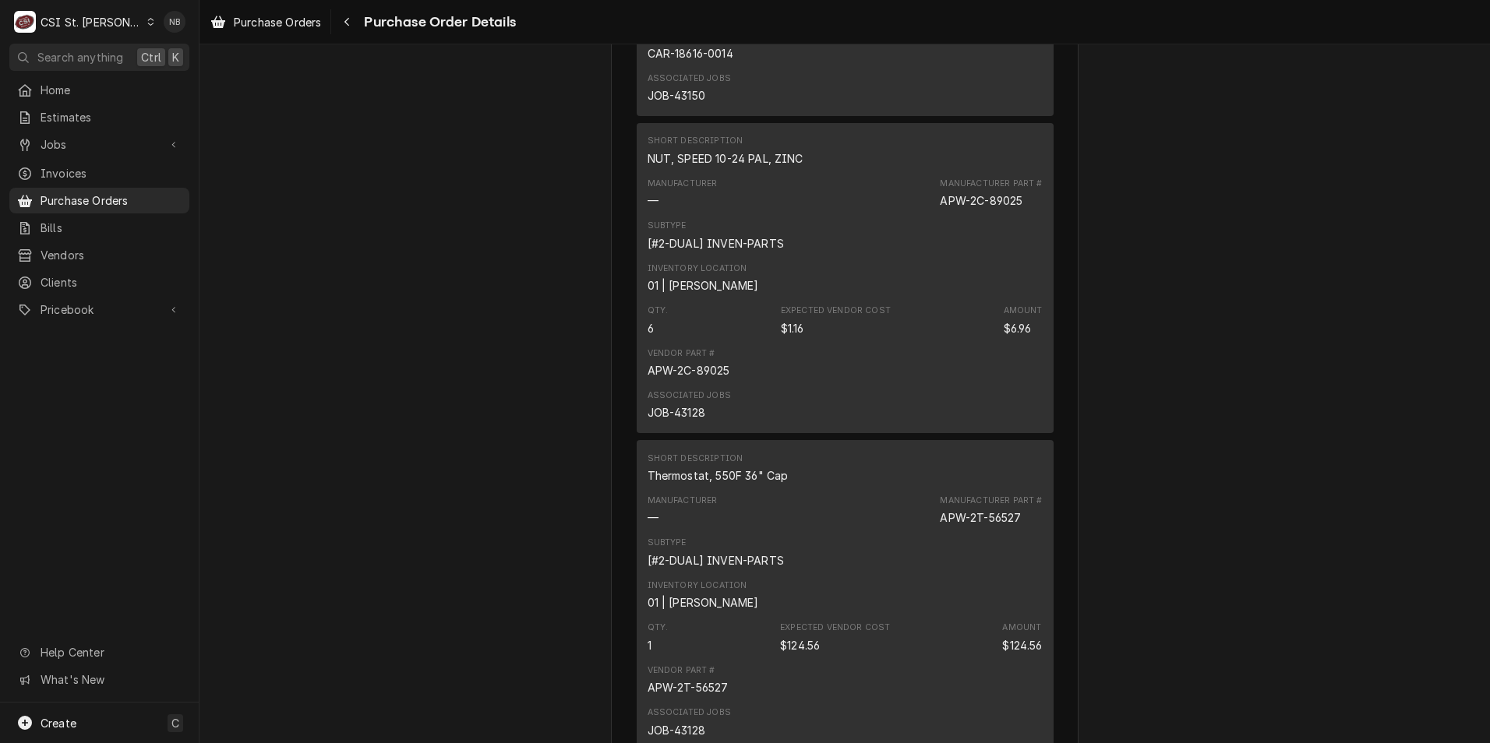
scroll to position [2241, 0]
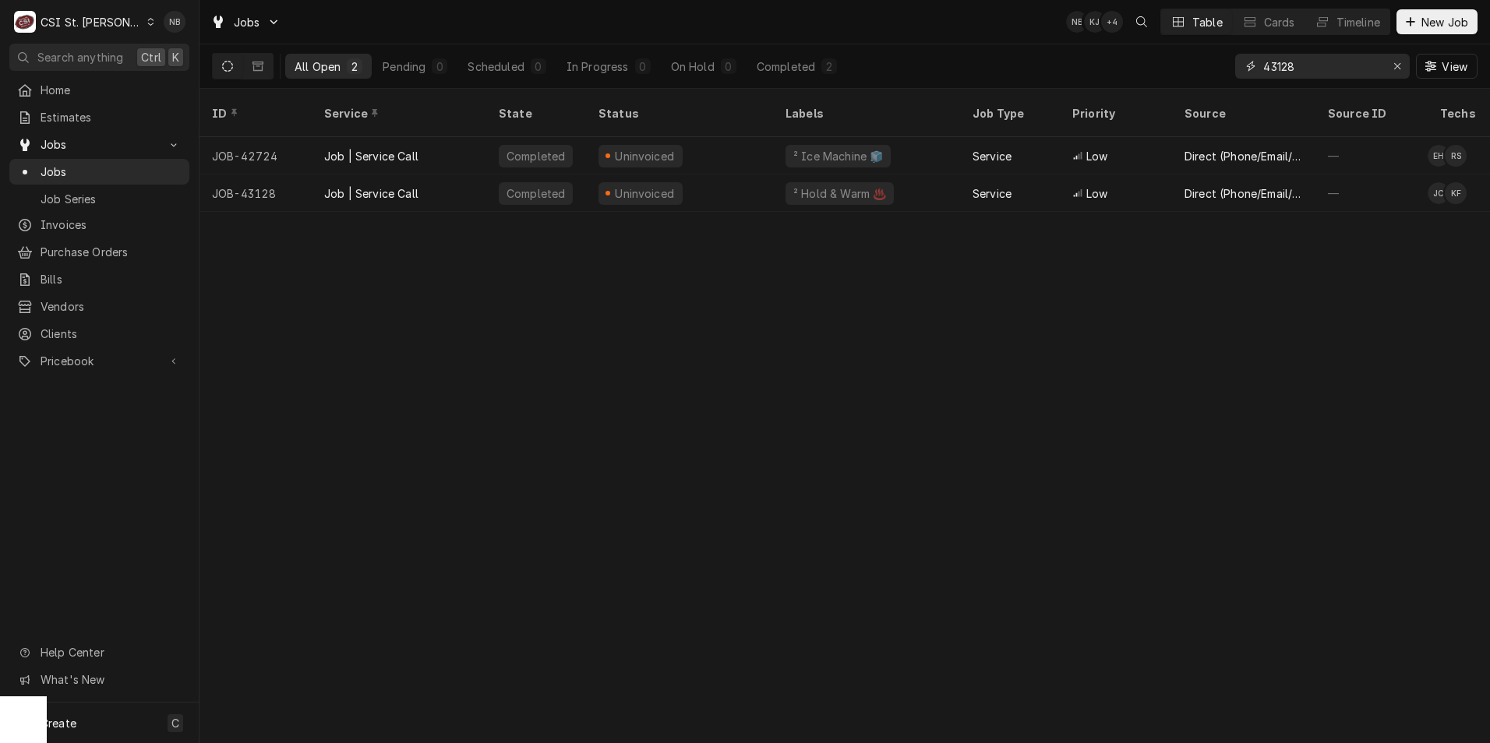
drag, startPoint x: 1310, startPoint y: 60, endPoint x: 1277, endPoint y: 65, distance: 33.2
click at [1277, 65] on input "43128" at bounding box center [1321, 66] width 117 height 25
type input "43218"
click at [680, 139] on div "Draft" at bounding box center [679, 155] width 187 height 37
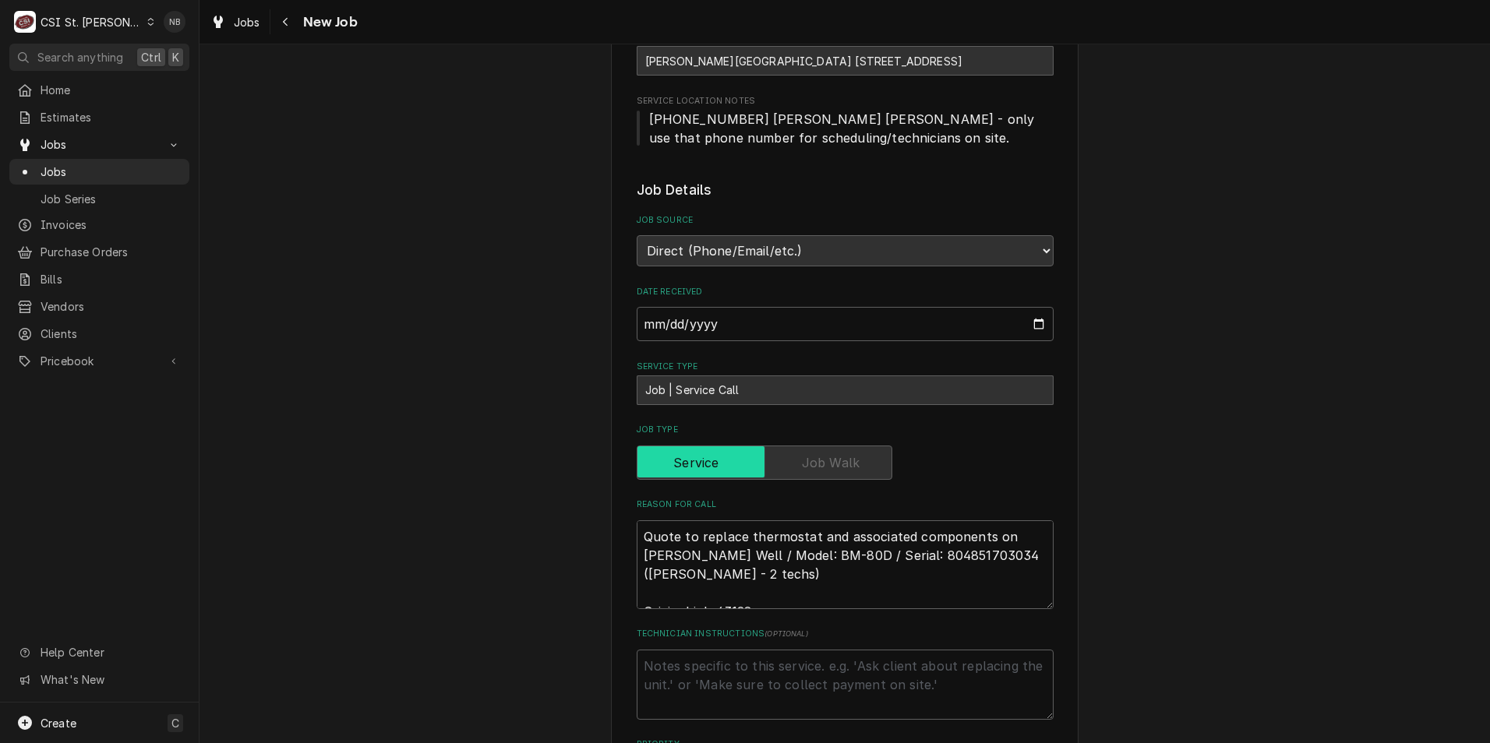
scroll to position [352, 0]
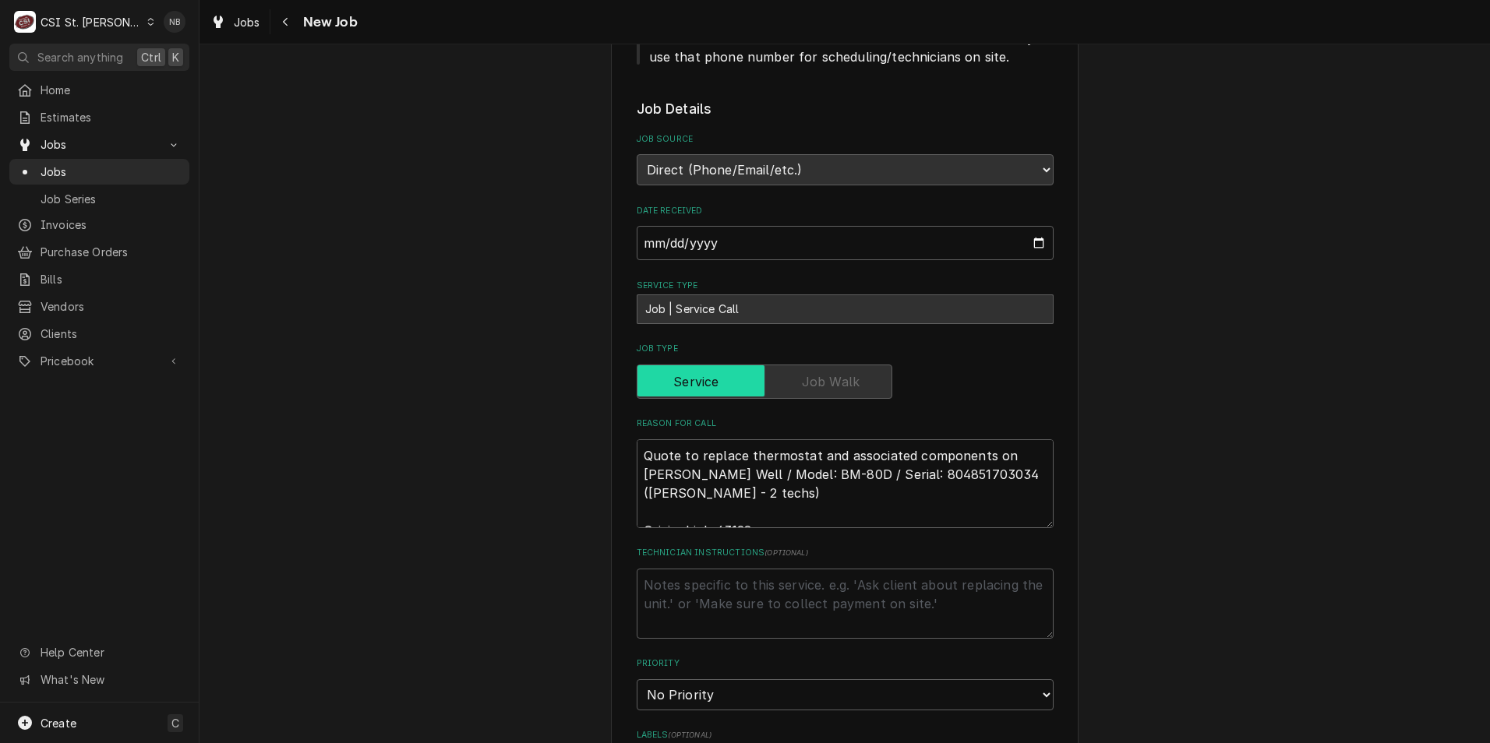
type textarea "x"
click at [1340, 358] on div "Use the fields below to edit this job: Client Details Client Rockwood School Di…" at bounding box center [844, 577] width 1290 height 1736
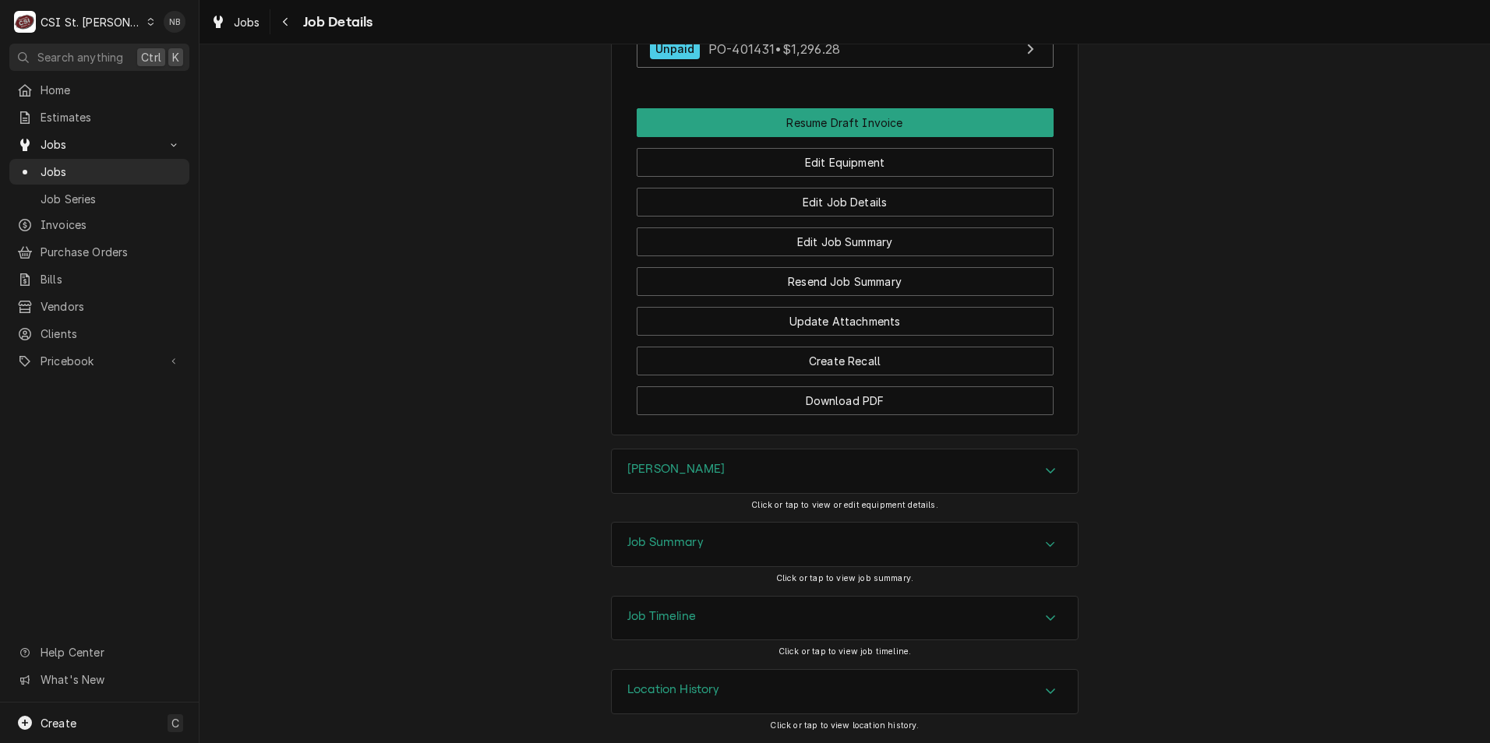
click at [849, 549] on div "Job Summary" at bounding box center [845, 545] width 466 height 44
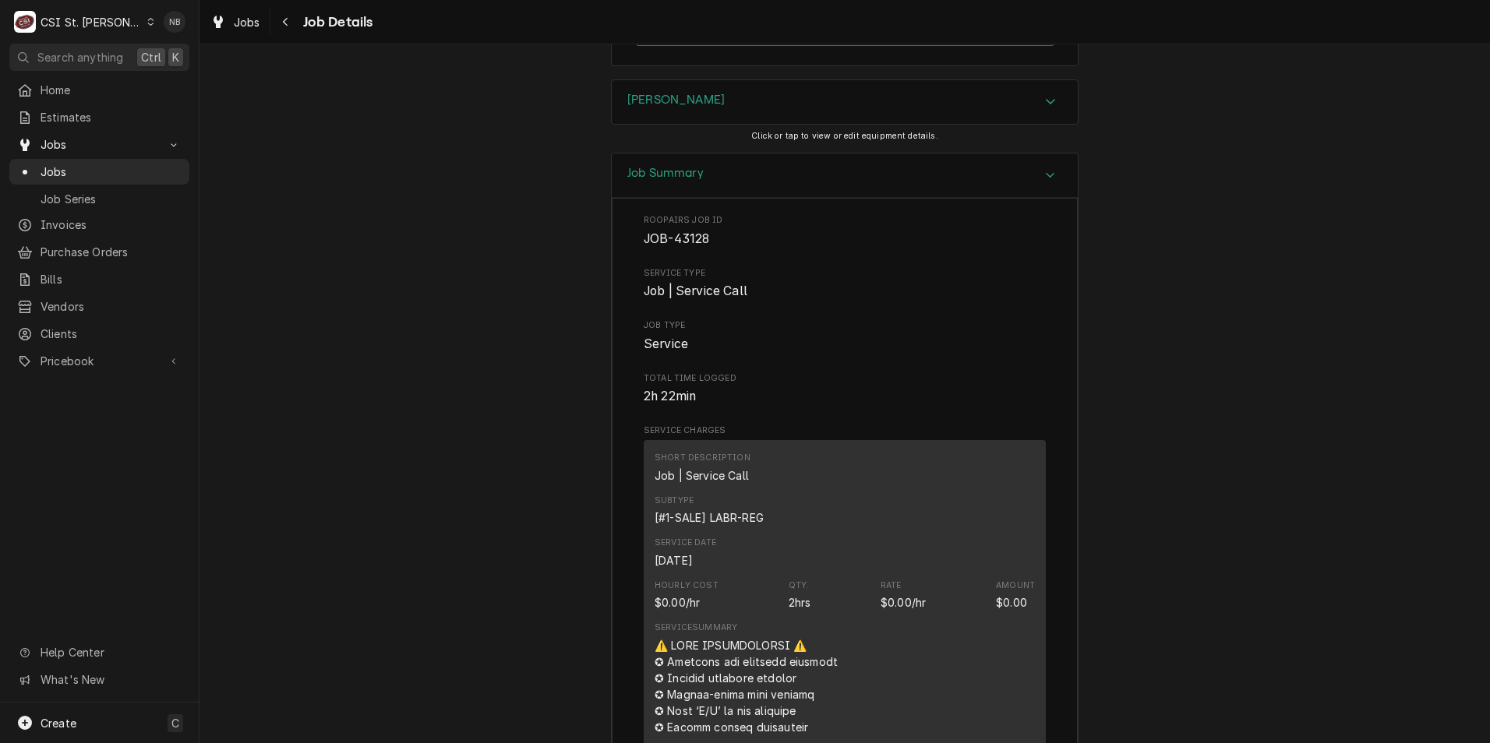
scroll to position [1999, 0]
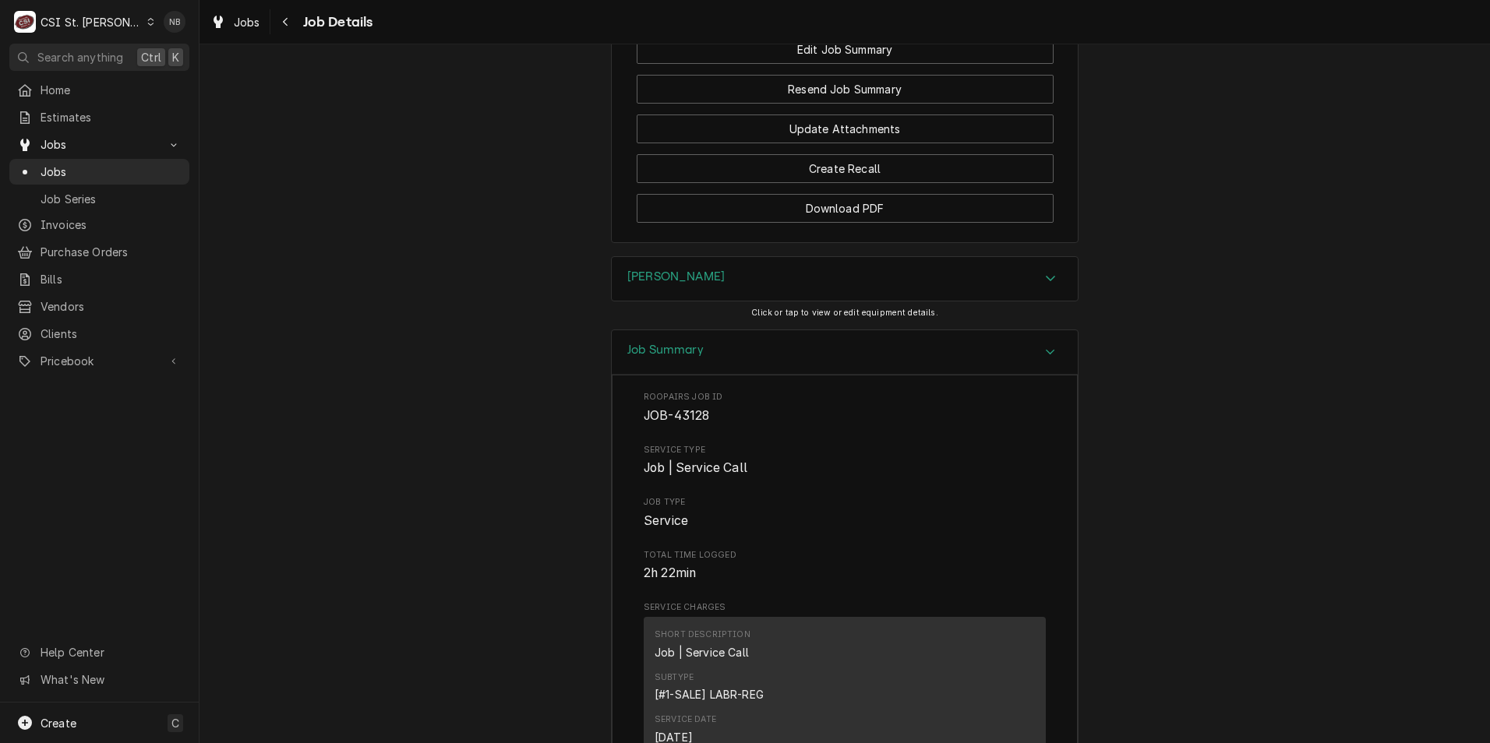
click at [813, 375] on div "Job Summary" at bounding box center [845, 352] width 466 height 44
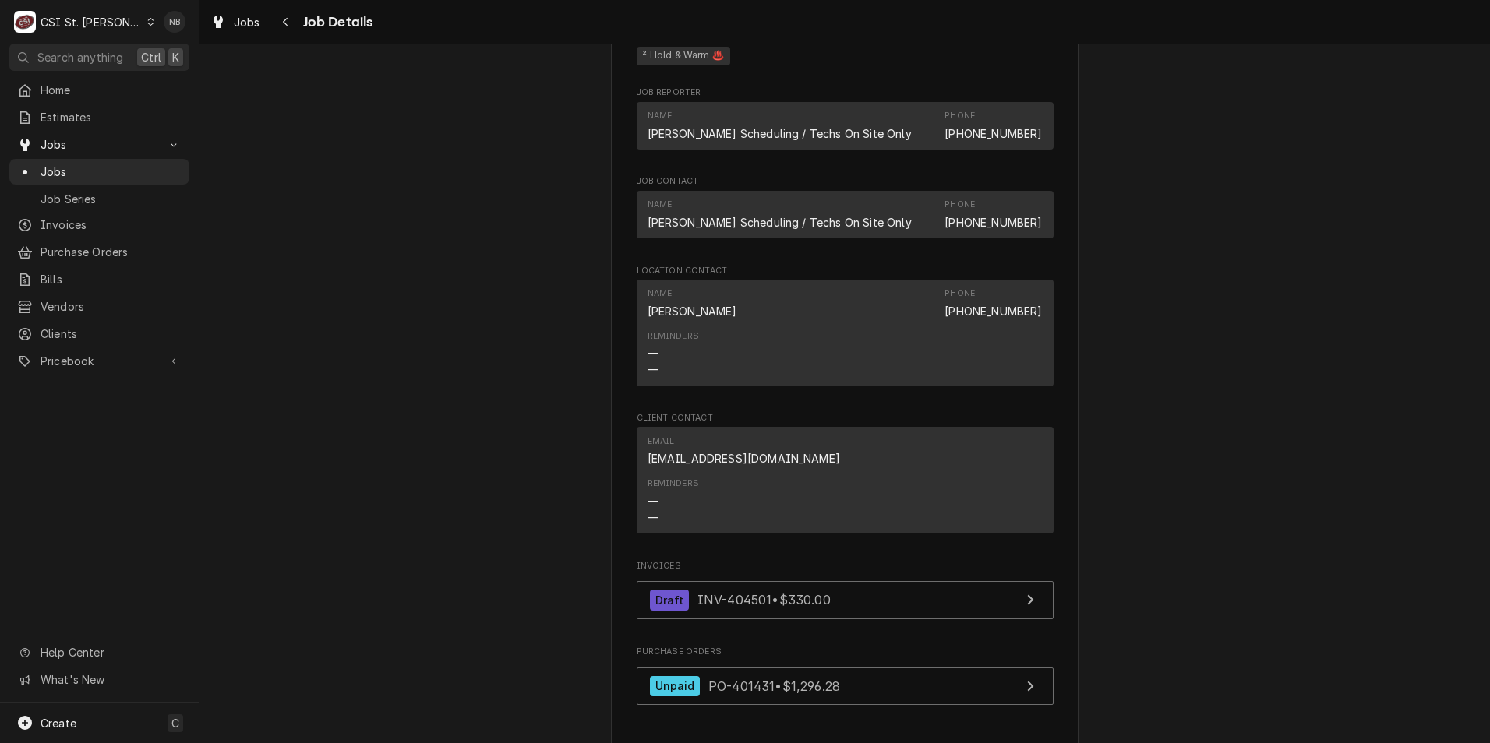
scroll to position [1558, 0]
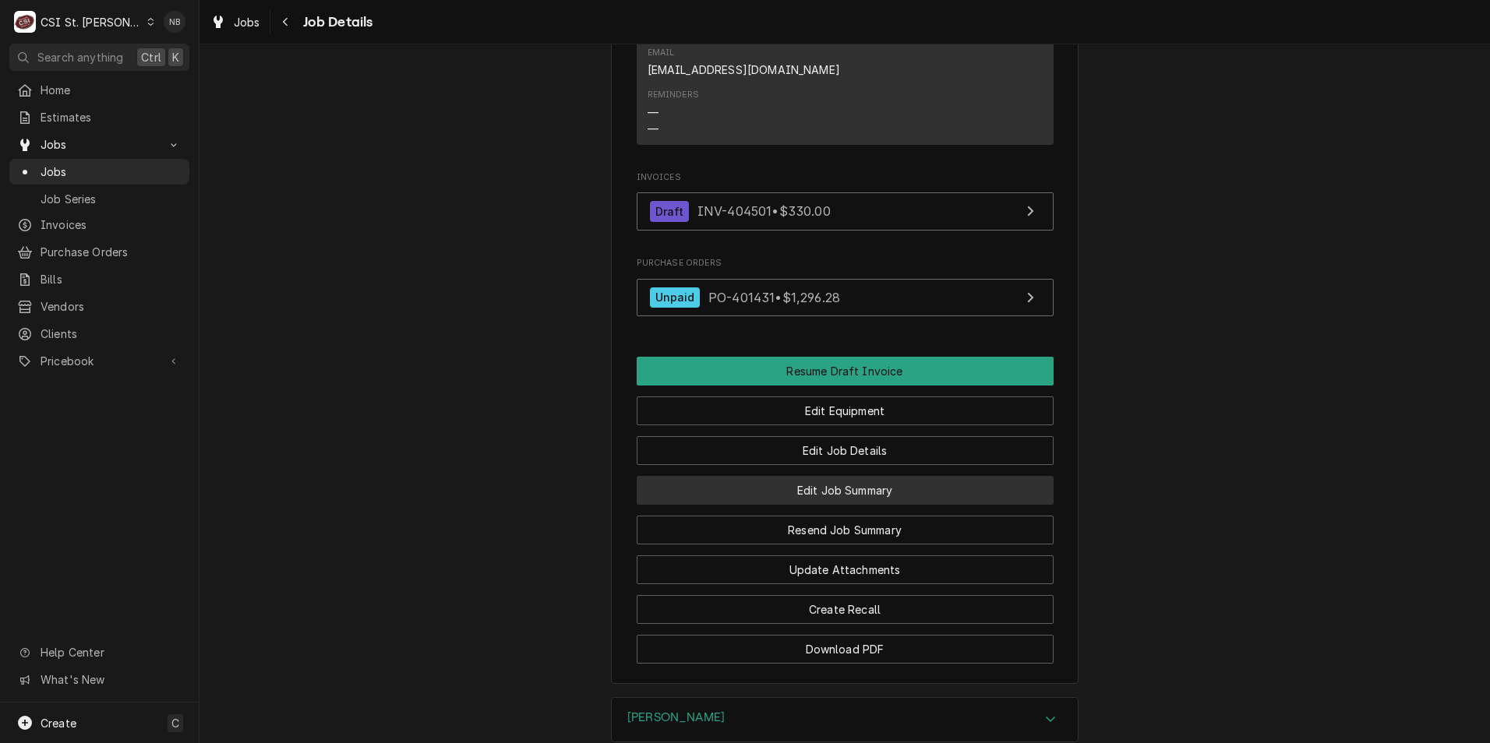
click at [845, 505] on button "Edit Job Summary" at bounding box center [845, 490] width 417 height 29
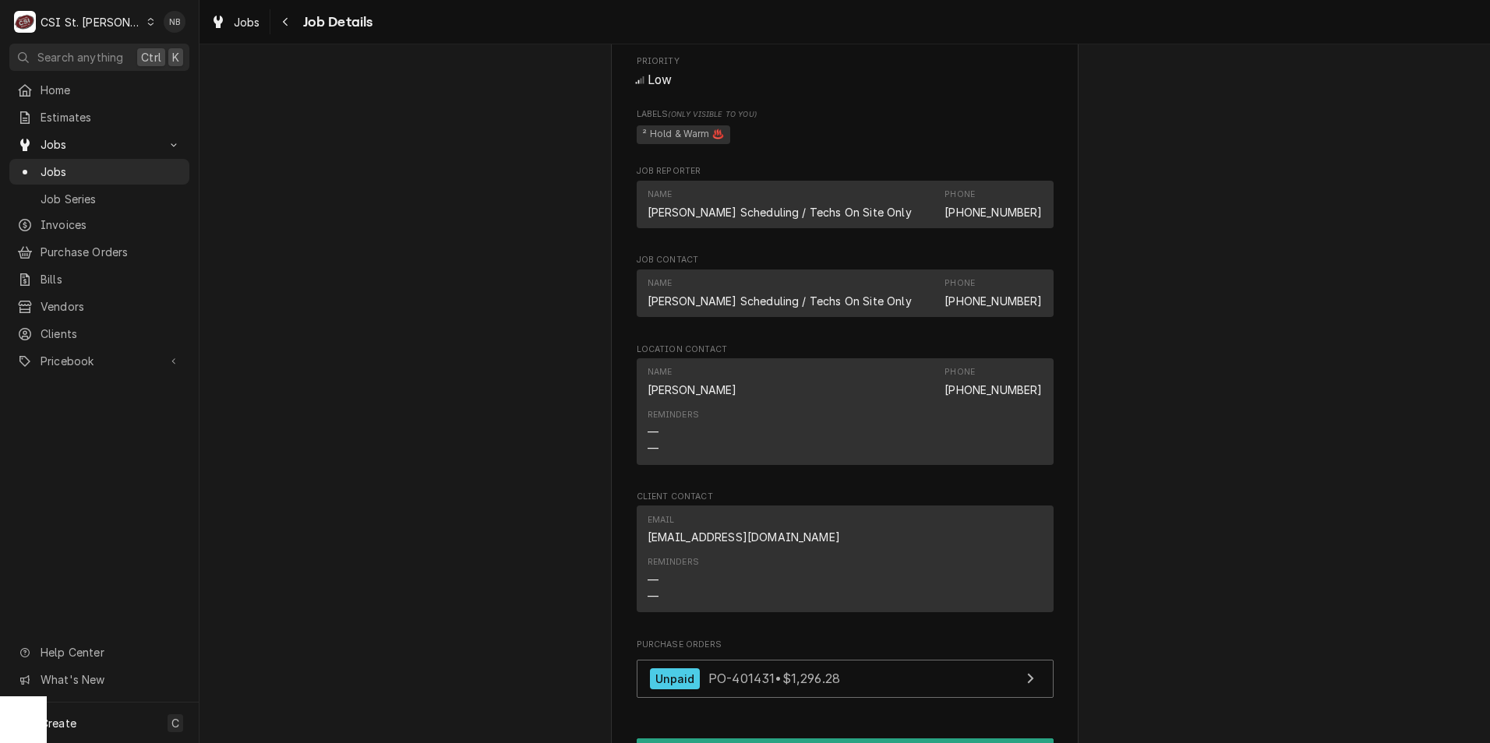
scroll to position [1480, 0]
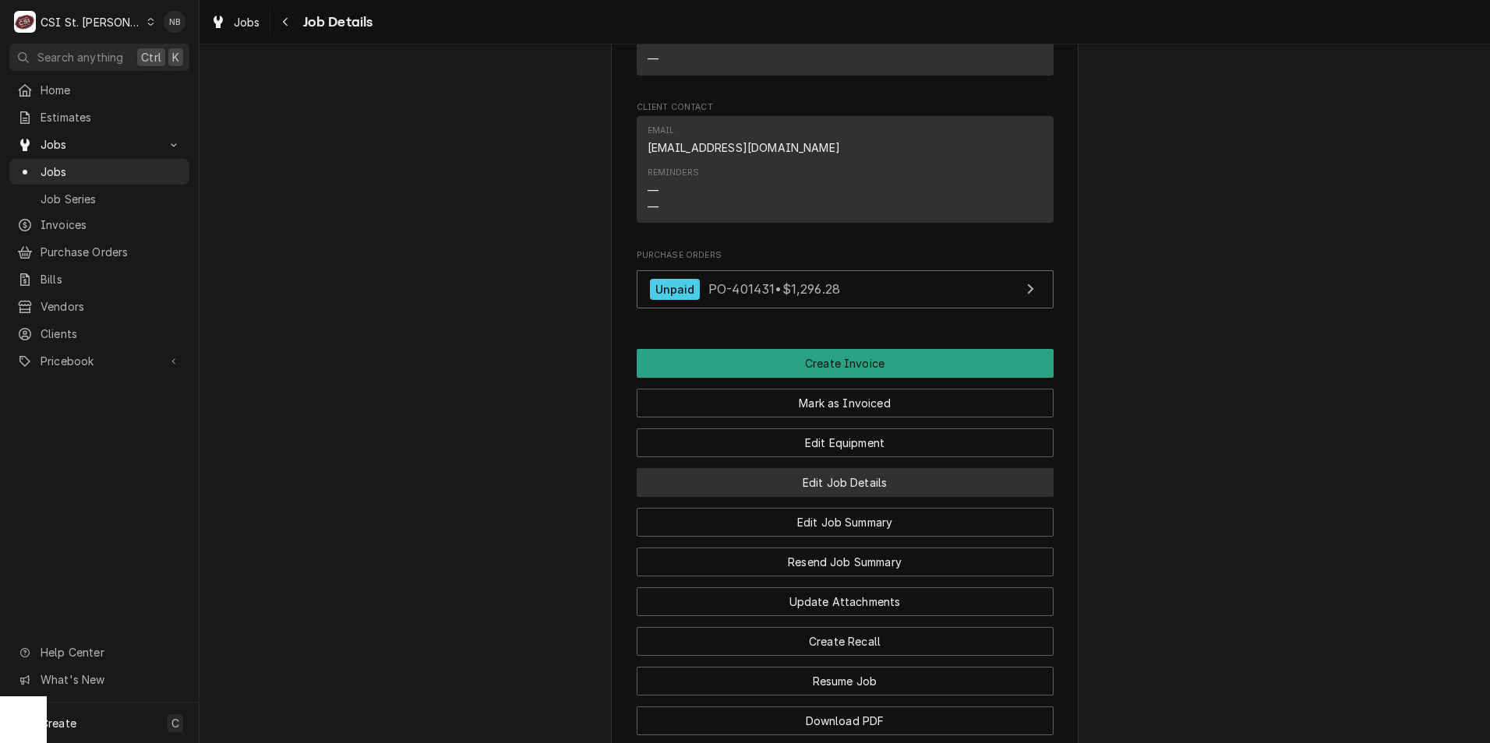
click at [847, 497] on button "Edit Job Details" at bounding box center [845, 482] width 417 height 29
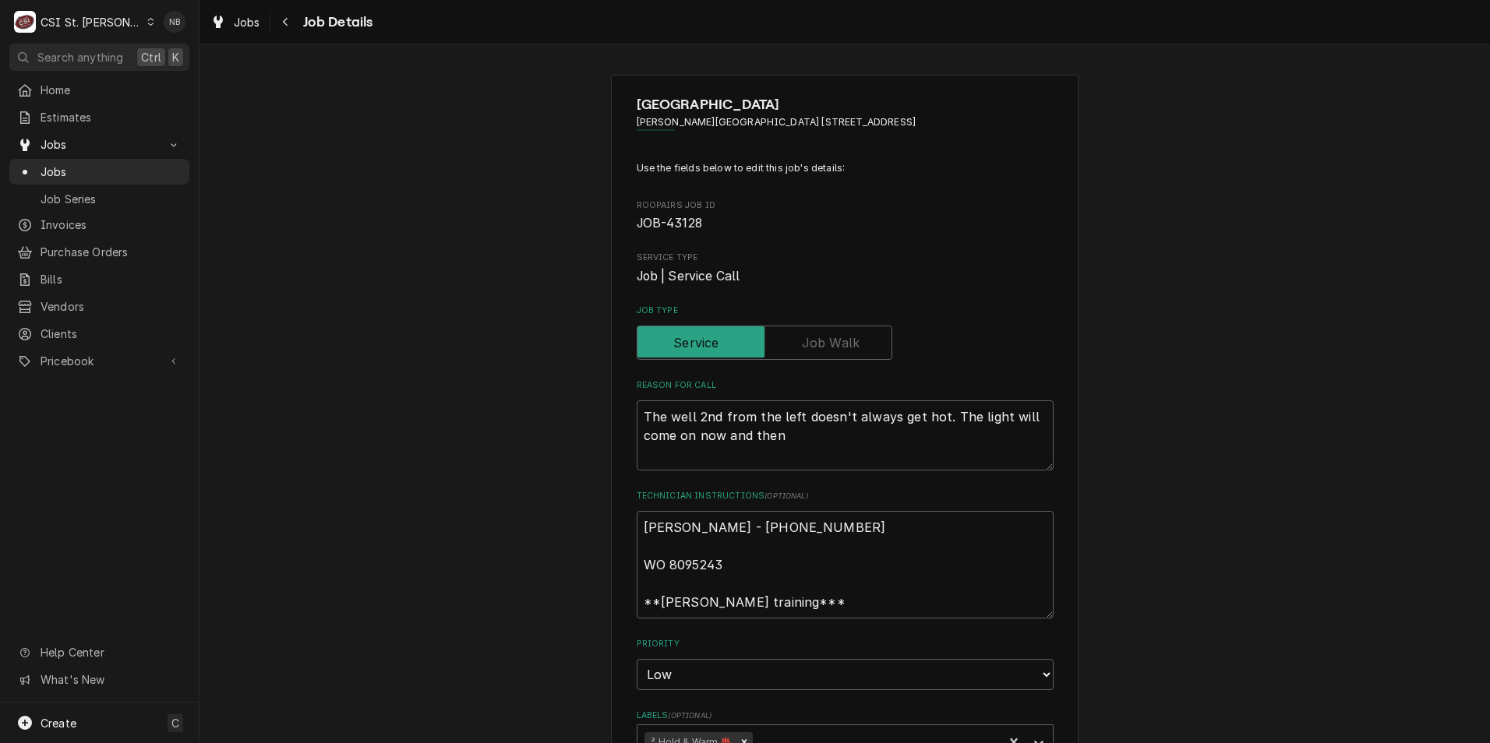
scroll to position [234, 0]
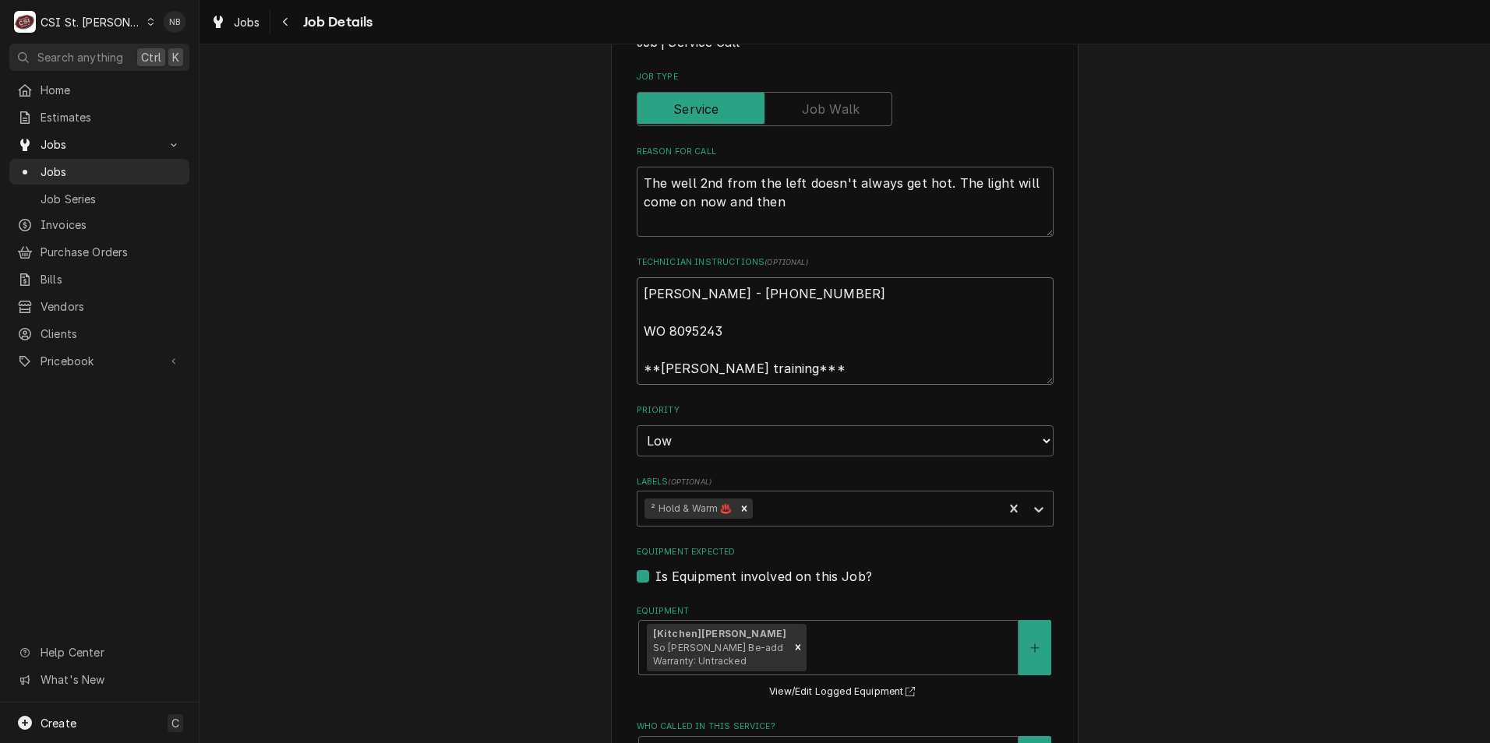
click at [641, 298] on textarea "Kelli Budd - 636 733-3270 WO 8095243 **jeffrey training***" at bounding box center [845, 331] width 417 height 108
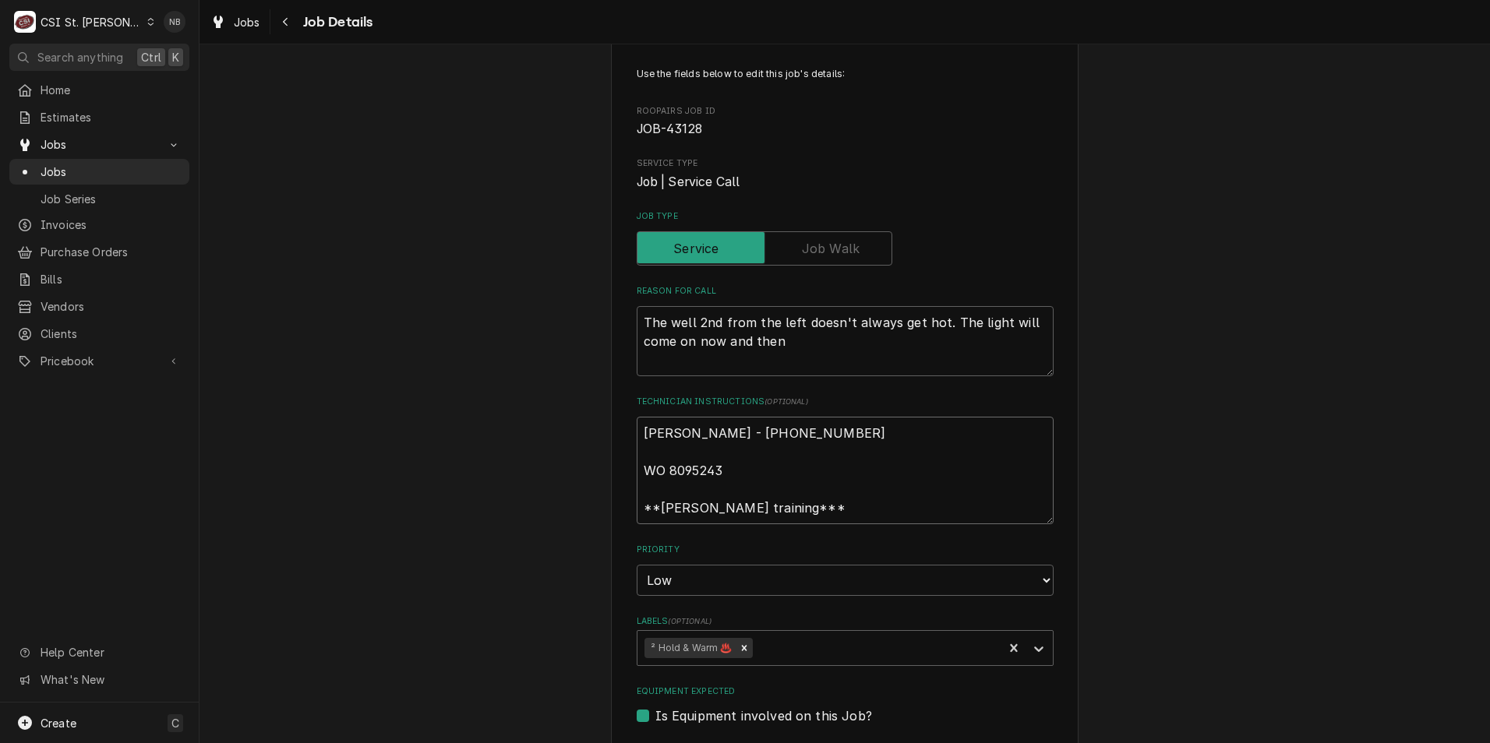
type textarea "x"
type textarea "Kelli Budd - 636 733-3270 WO 8095243 **jeffrey training***"
type textarea "x"
type textarea "Kelli Budd - 636 733-3270 WO 8095243 **jeffrey training***"
type textarea "x"
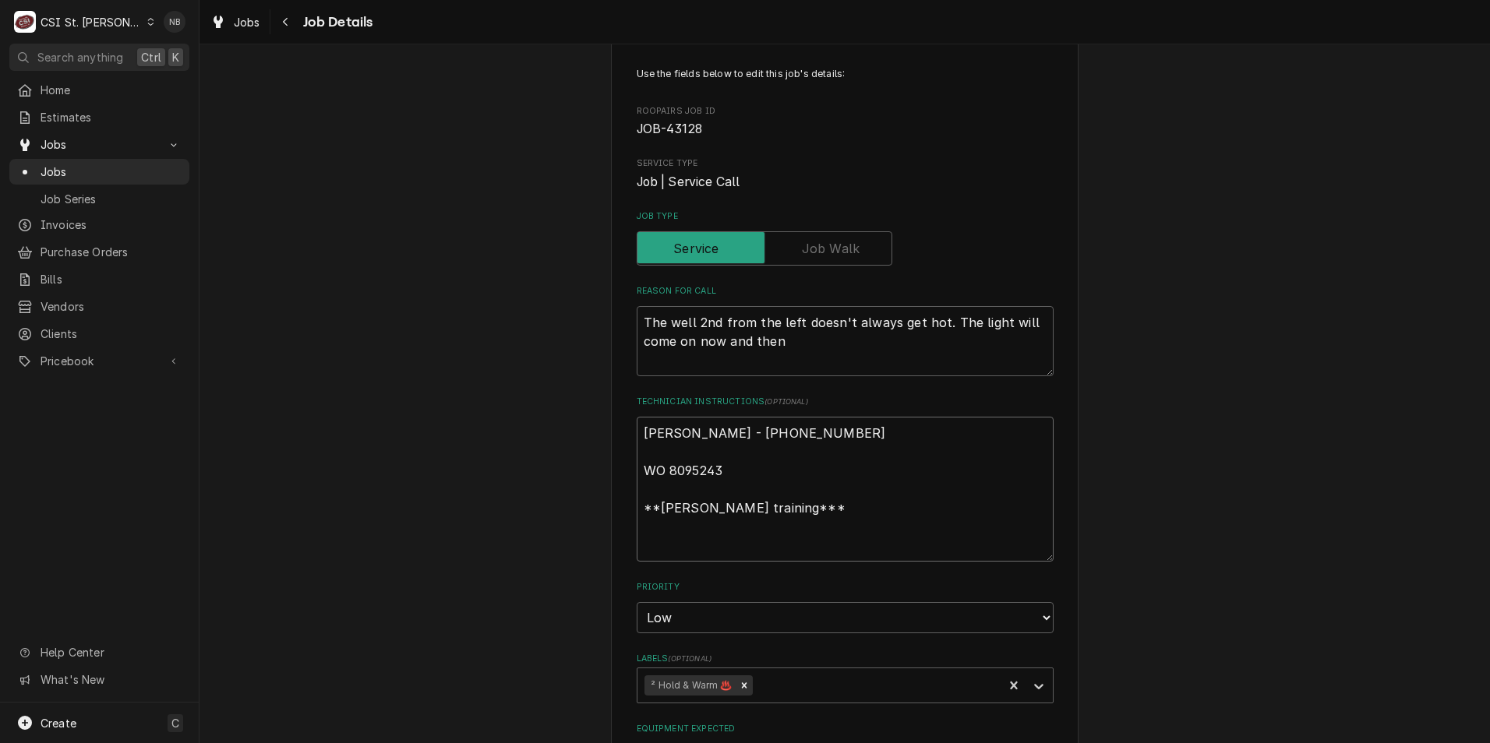
type textarea "P Kelli Budd - 636 733-3270 WO 8095243 **jeffrey training***"
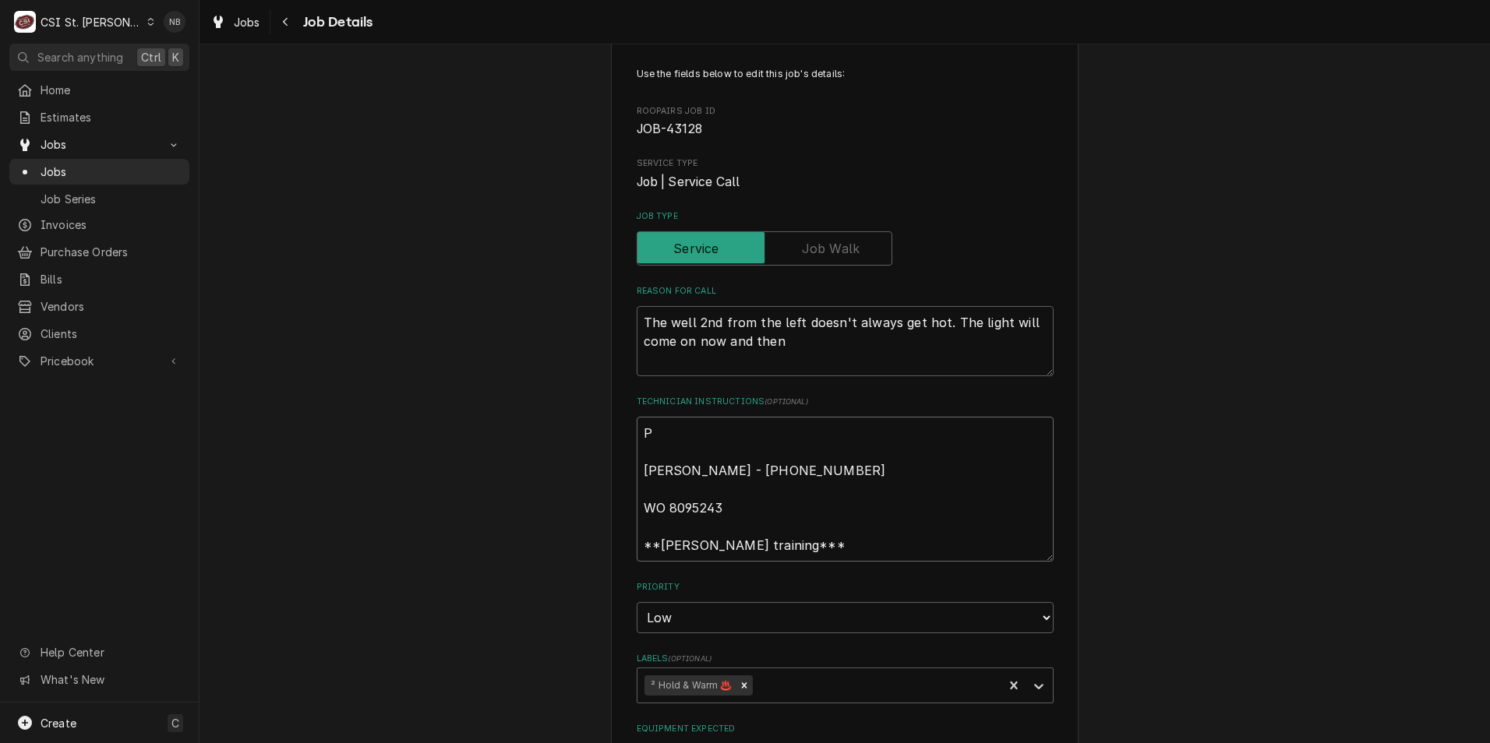
type textarea "x"
type textarea "Pa Kelli Budd - 636 733-3270 WO 8095243 **jeffrey training***"
type textarea "x"
type textarea "Par Kelli Budd - 636 733-3270 WO 8095243 **jeffrey training***"
type textarea "x"
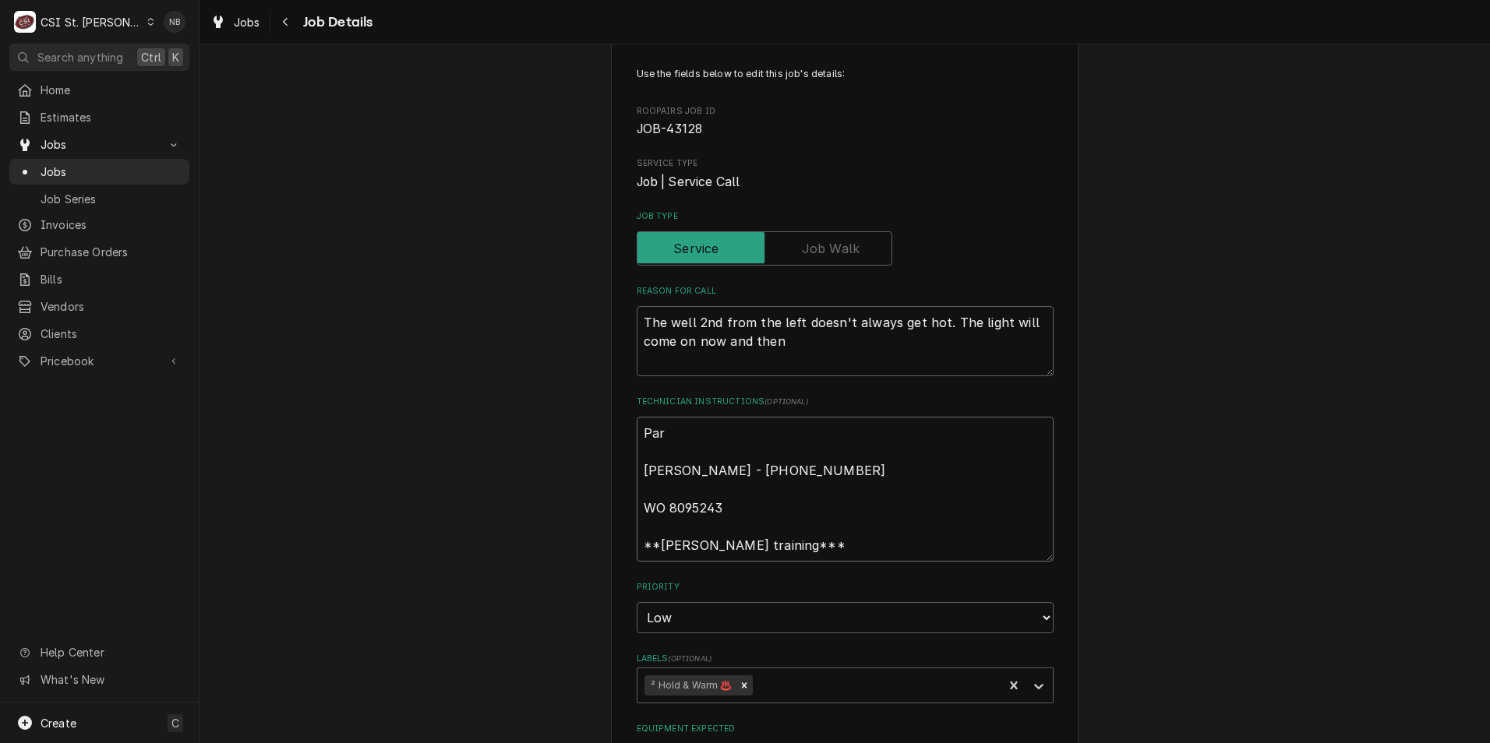
type textarea "Part Kelli Budd - 636 733-3270 WO 8095243 **jeffrey training***"
type textarea "x"
type textarea "Parts Kelli Budd - 636 733-3270 WO 8095243 **jeffrey training***"
type textarea "x"
type textarea "Parts Kelli Budd - 636 733-3270 WO 8095243 **jeffrey training***"
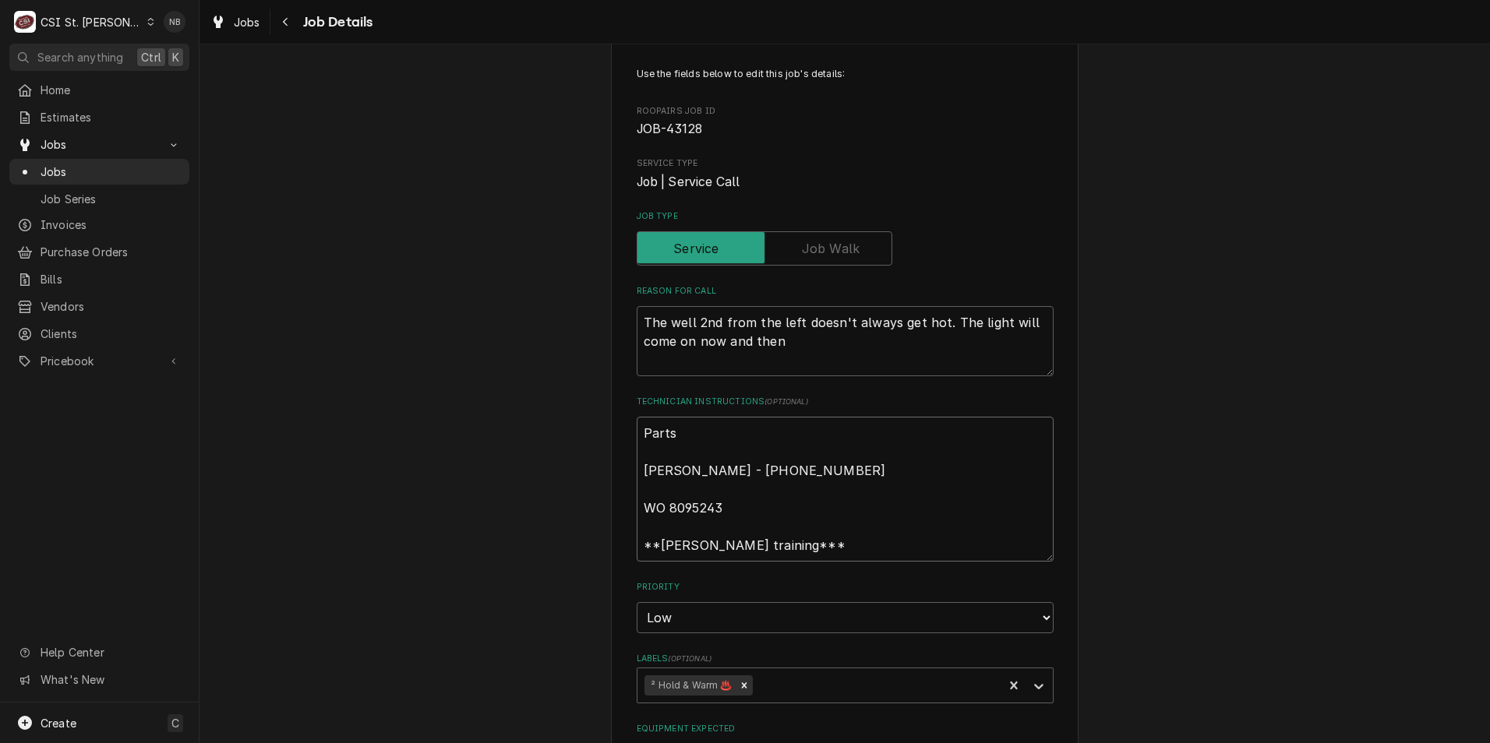
type textarea "x"
type textarea "Parts a Kelli Budd - 636 733-3270 WO 8095243 **jeffrey training***"
type textarea "x"
type textarea "Parts ar Kelli Budd - 636 733-3270 WO 8095243 **jeffrey training***"
type textarea "x"
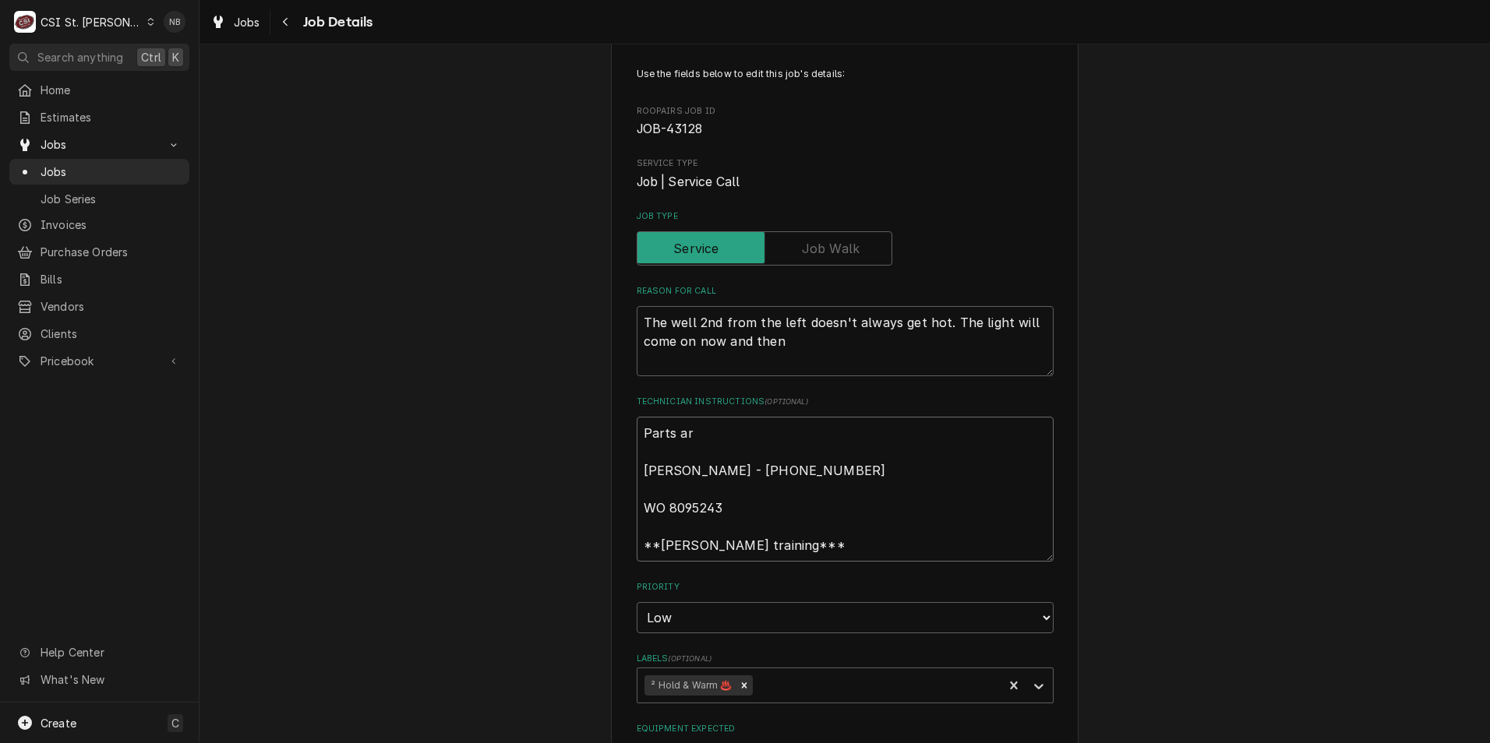
type textarea "Parts arr Kelli Budd - 636 733-3270 WO 8095243 **jeffrey training***"
type textarea "x"
type textarea "Parts arri Kelli Budd - 636 733-3270 WO 8095243 **jeffrey training***"
type textarea "x"
type textarea "Parts arriv Kelli Budd - 636 733-3270 WO 8095243 **jeffrey training***"
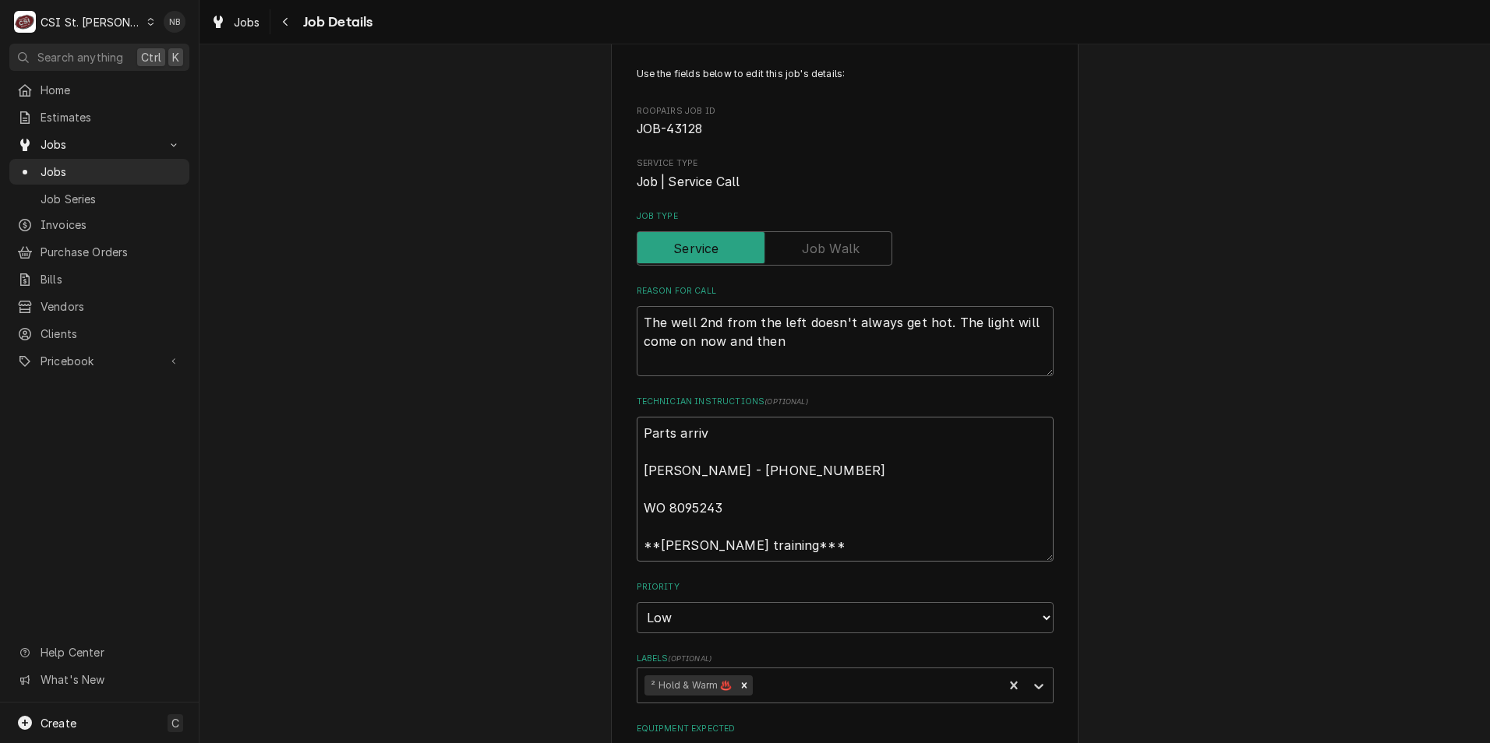
type textarea "x"
type textarea "Parts arrive Kelli Budd - 636 733-3270 WO 8095243 **jeffrey training***"
type textarea "x"
type textarea "Parts arrived Kelli Budd - 636 733-3270 WO 8095243 **jeffrey training***"
type textarea "x"
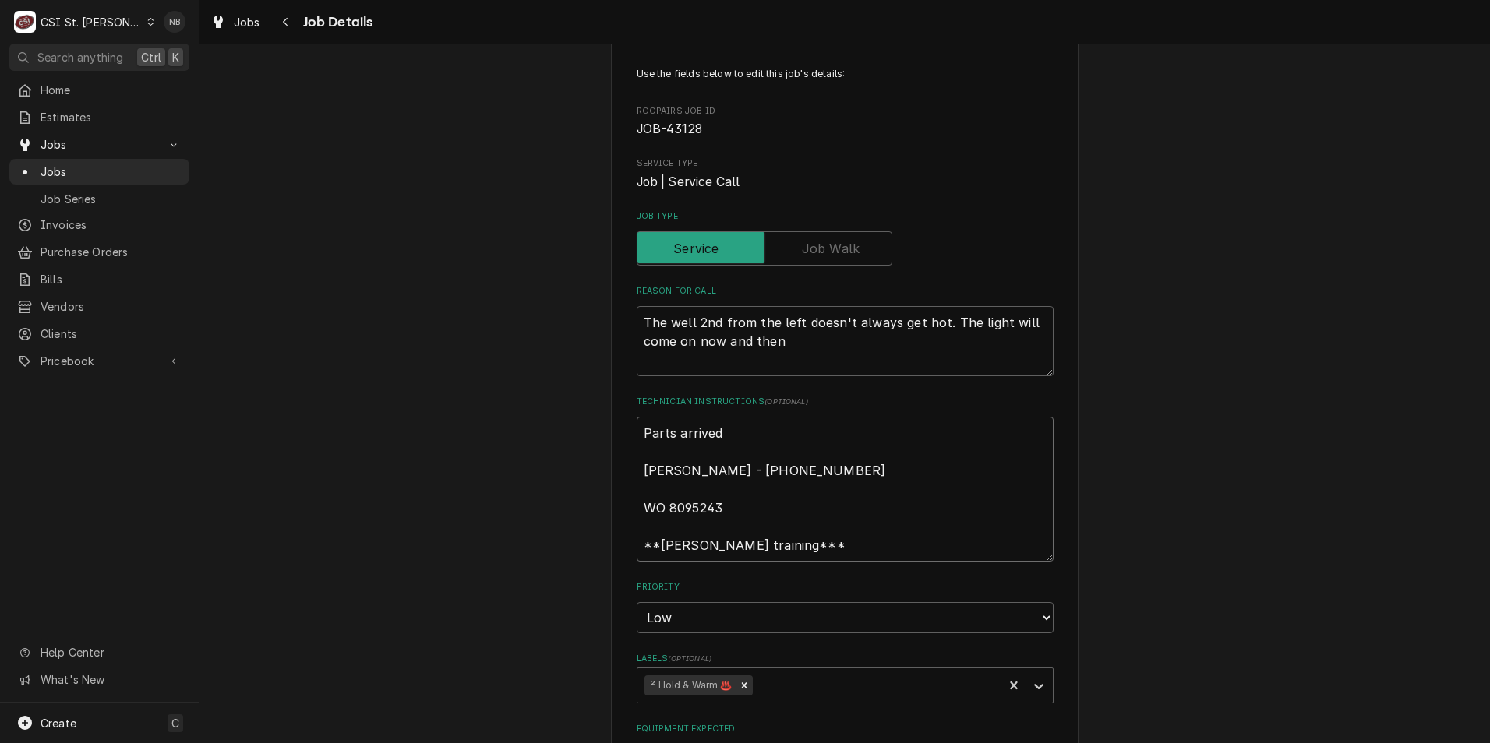
type textarea "Parts arrived- Kelli Budd - 636 733-3270 WO 8095243 **jeffrey training***"
type textarea "x"
type textarea "Parts arrived-10 Kelli Budd - 636 733-3270 WO 8095243 **jeffrey training***"
type textarea "x"
type textarea "Parts arrived-10/ Kelli Budd - 636 733-3270 WO 8095243 **jeffrey training***"
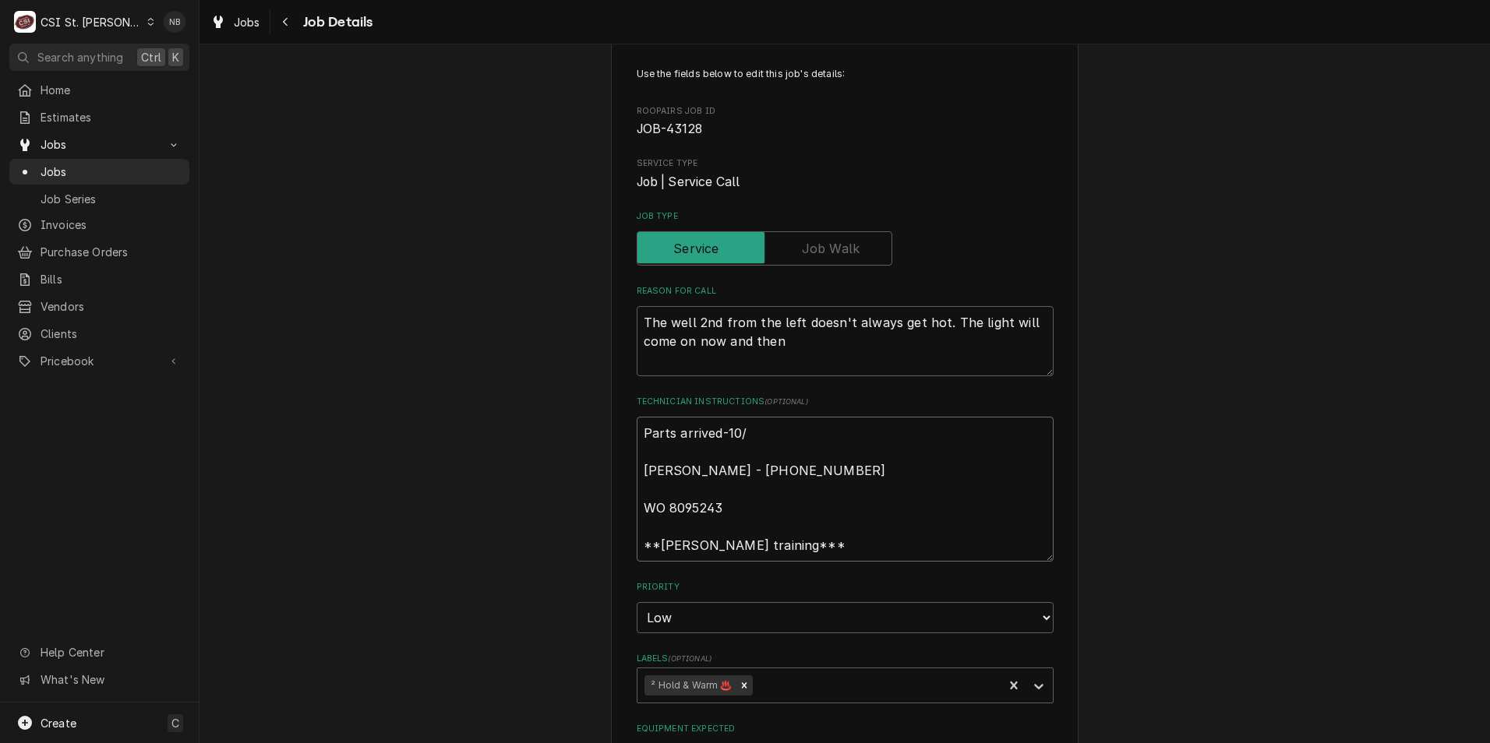
type textarea "x"
type textarea "Parts arrived-10/1 Kelli Budd - 636 733-3270 WO 8095243 **jeffrey training***"
type textarea "x"
type textarea "Parts arrived-10/13 [PERSON_NAME] - [PHONE_NUMBER] WO 8095243 **[PERSON_NAME] t…"
type textarea "x"
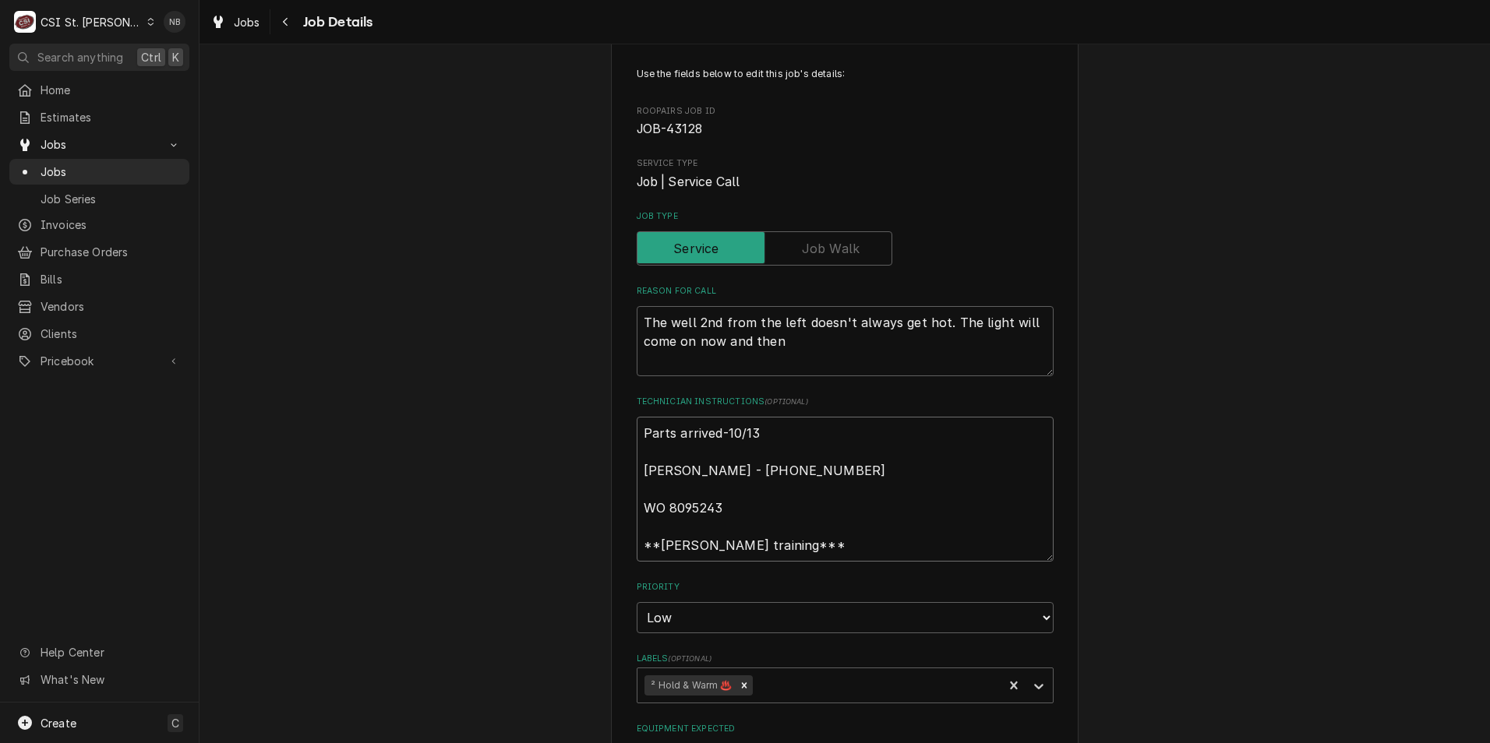
type textarea "Parts arrived-10/13 [PERSON_NAME] - [PHONE_NUMBER] WO 8095243 **[PERSON_NAME] t…"
click at [1230, 425] on div "Rockwood School District Blevins Elementary School 4 / 25 East North Street, Eu…" at bounding box center [844, 685] width 1290 height 1438
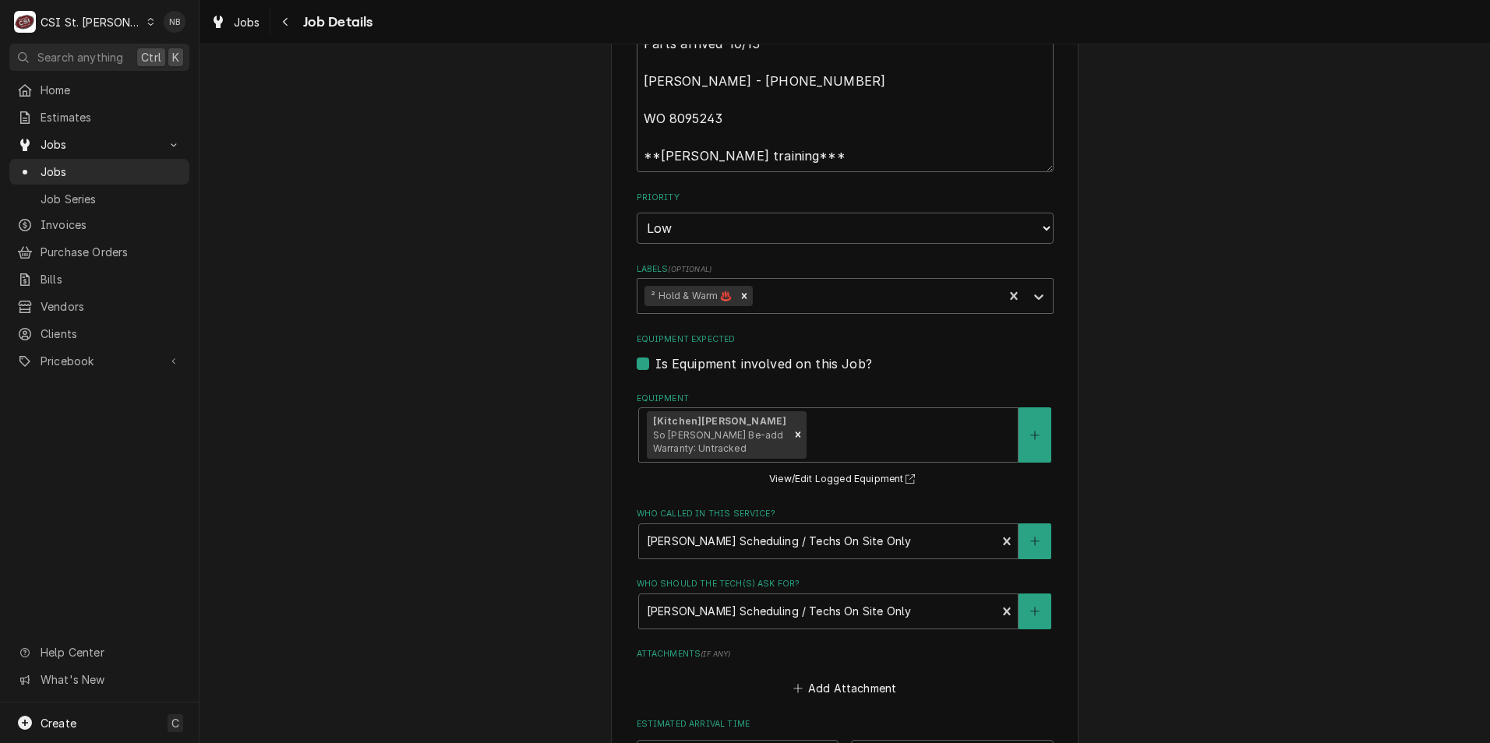
scroll to position [755, 0]
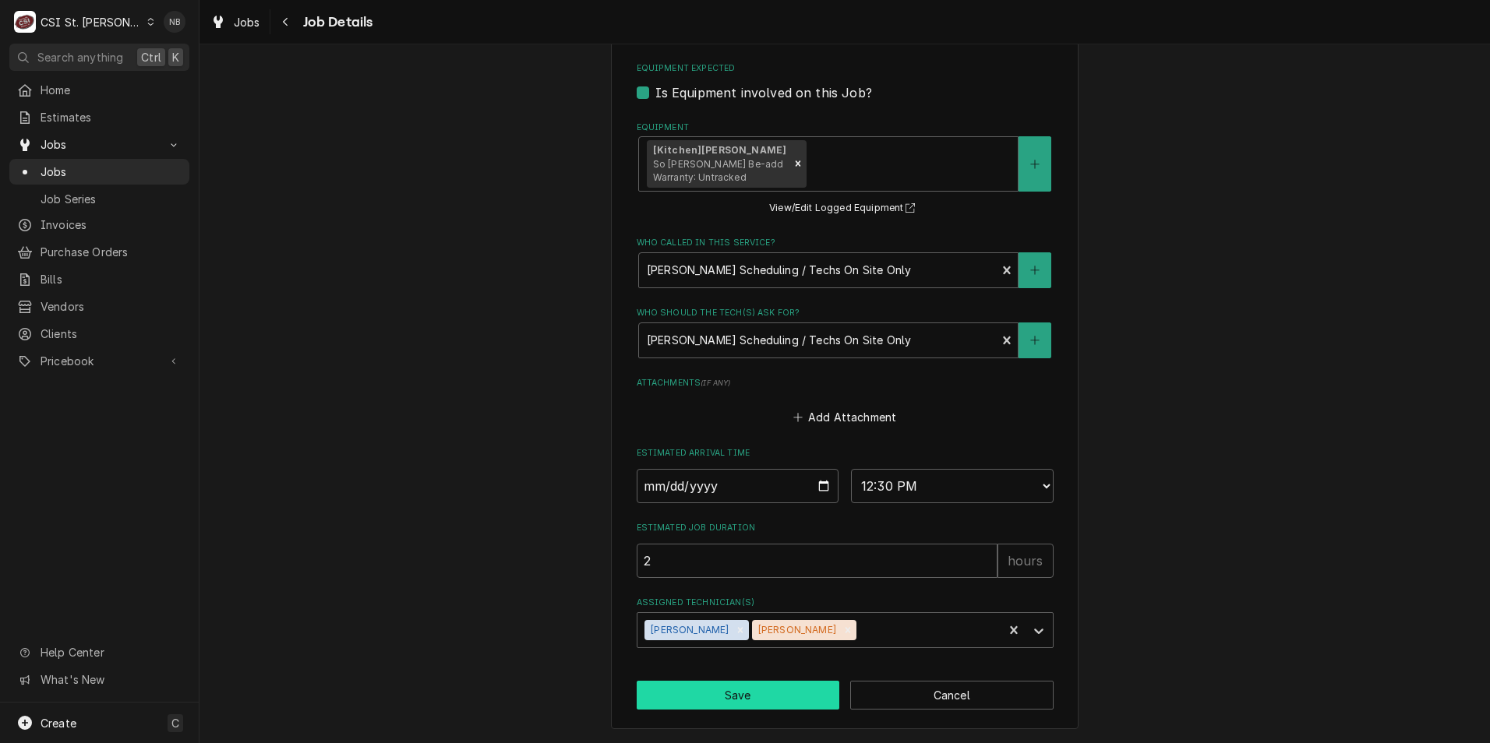
click at [763, 700] on button "Save" at bounding box center [738, 695] width 203 height 29
type textarea "x"
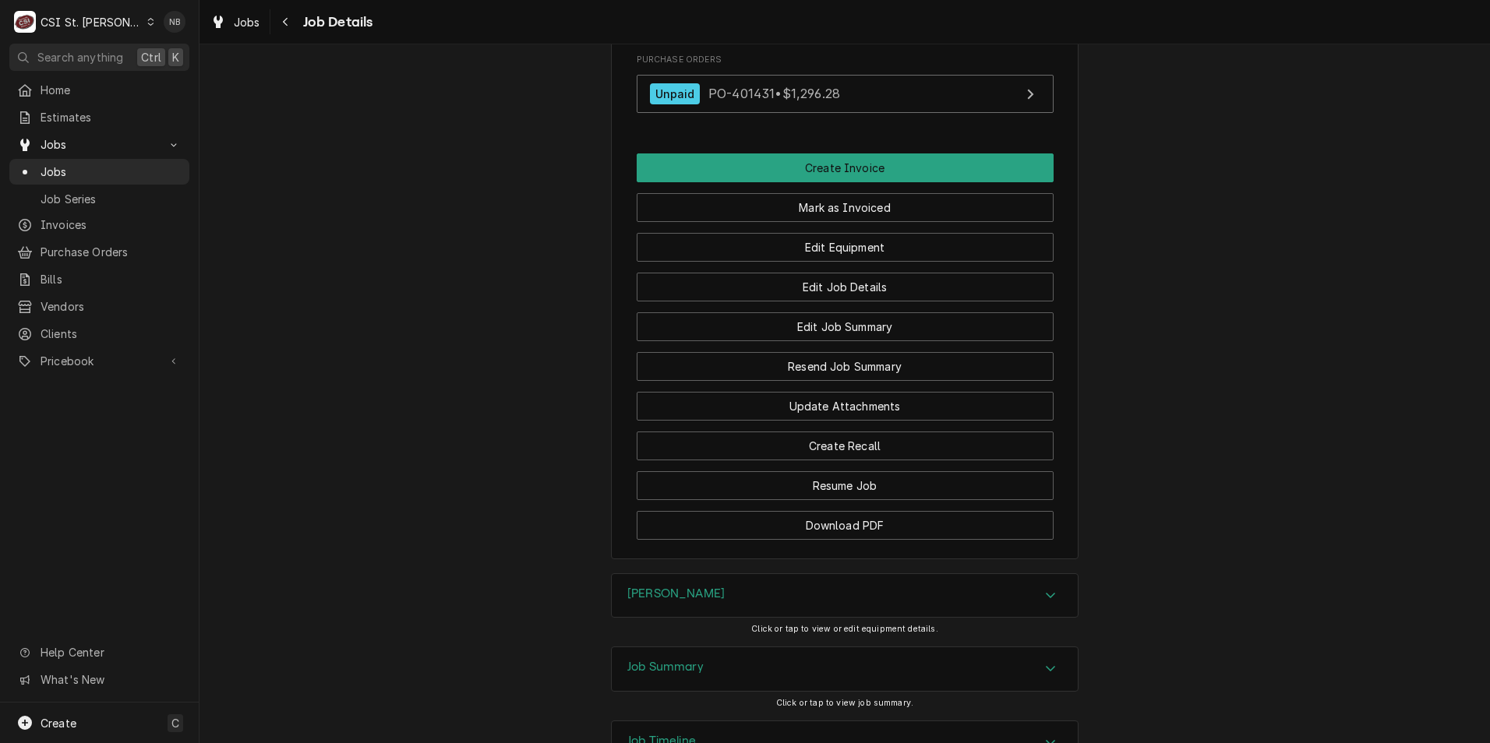
scroll to position [1558, 0]
